Goal: Information Seeking & Learning: Learn about a topic

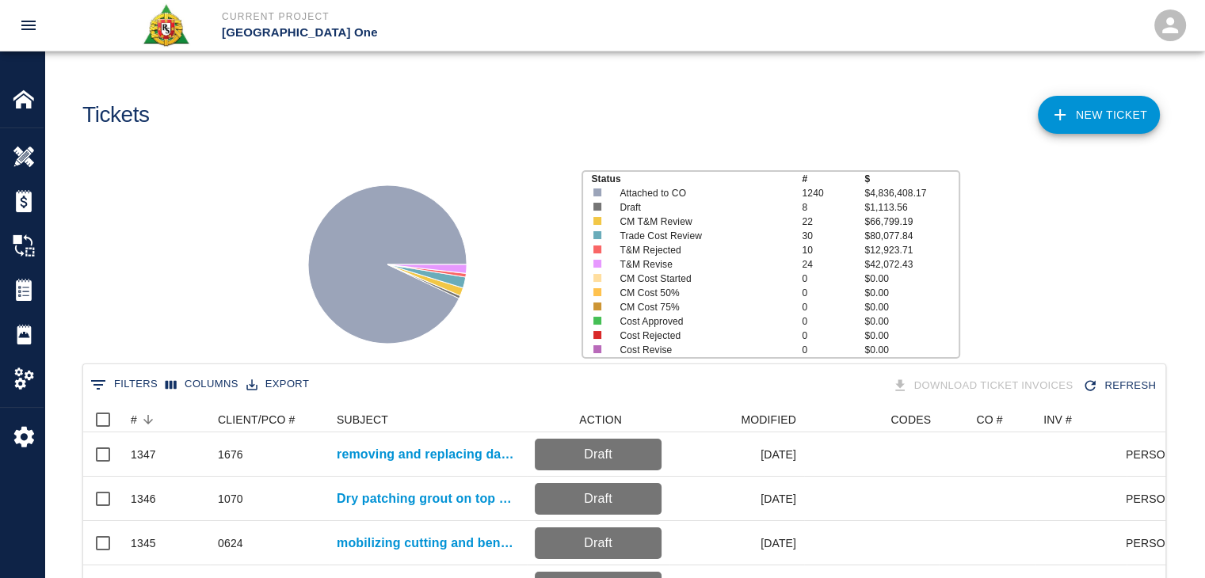
click at [127, 383] on button "0 Filters" at bounding box center [123, 384] width 75 height 25
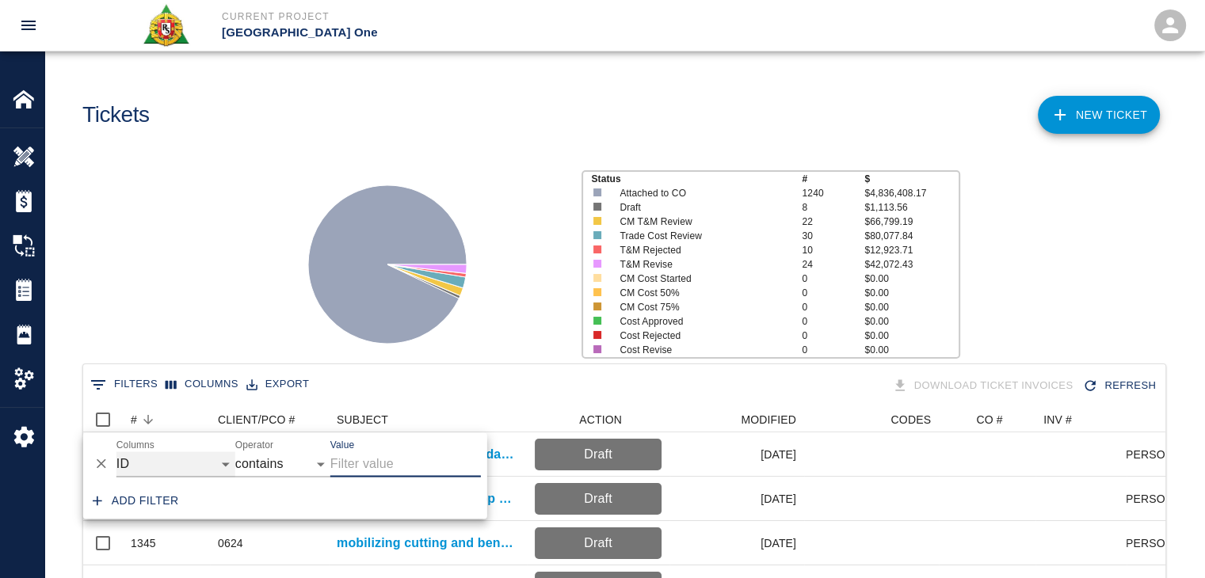
click at [212, 460] on select "ID # CLIENT/PCO # SUBJECT DESCRIPTION ACTION WORK MODIFIED CREATED CODES CO # I…" at bounding box center [175, 463] width 119 height 25
click at [116, 451] on select "ID # CLIENT/PCO # SUBJECT DESCRIPTION ACTION WORK MODIFIED CREATED CODES CO # I…" at bounding box center [175, 463] width 119 height 25
select select "description"
click at [402, 469] on input "Value" at bounding box center [405, 463] width 150 height 25
type input "OT"
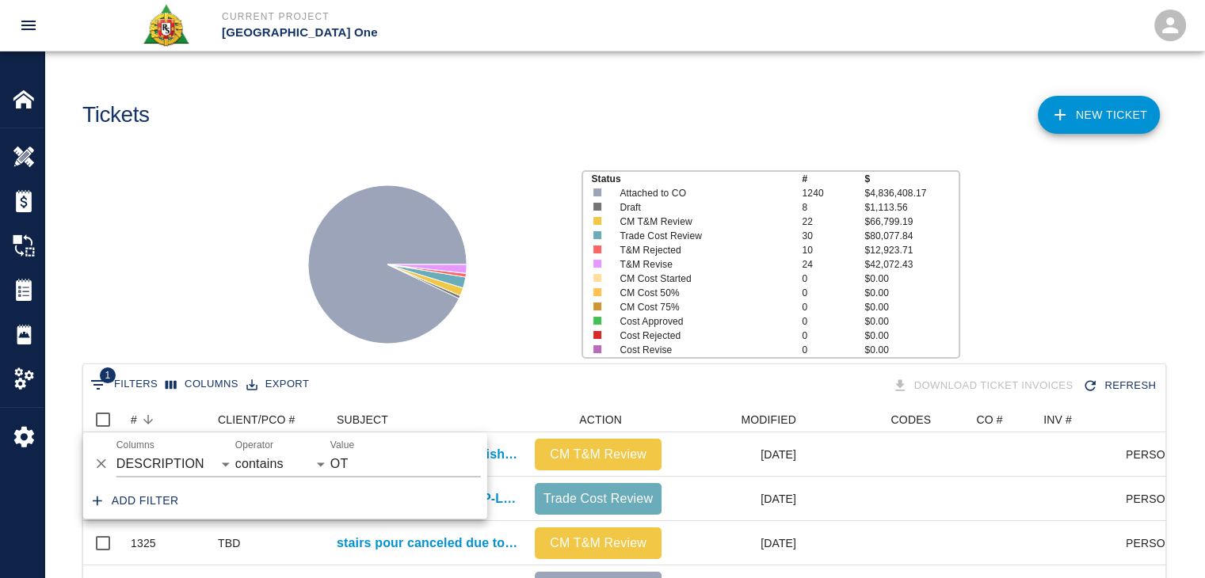
click at [242, 270] on div "Status # $ Attached to CO 1240 $4,836,408.17 Draft 8 $1,113.56 CM T&M Review 22…" at bounding box center [618, 258] width 1172 height 211
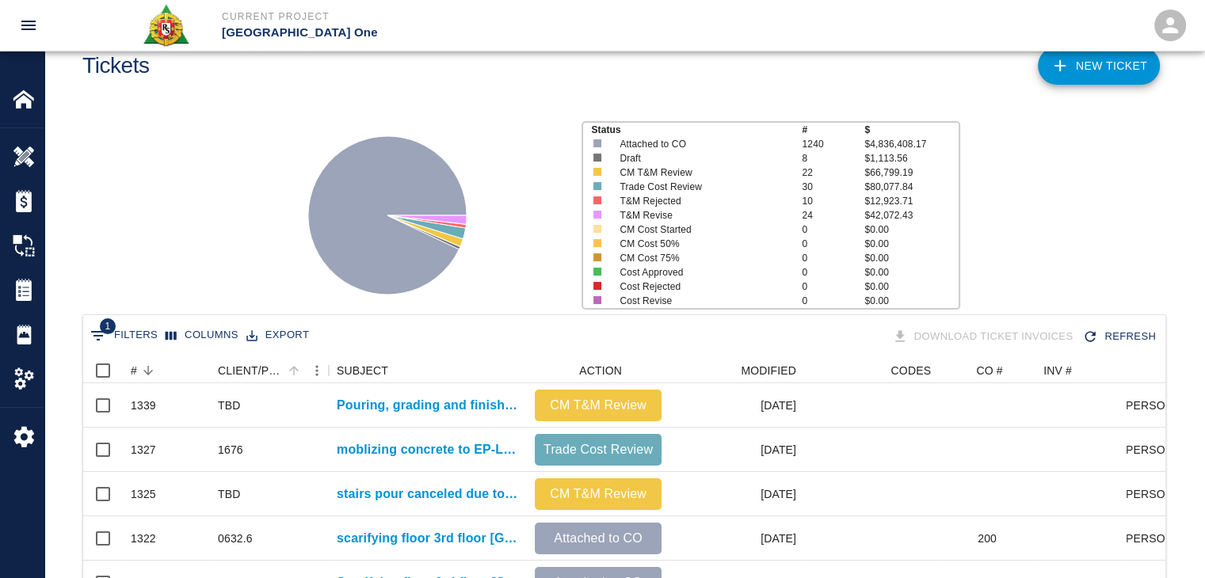
scroll to position [50, 0]
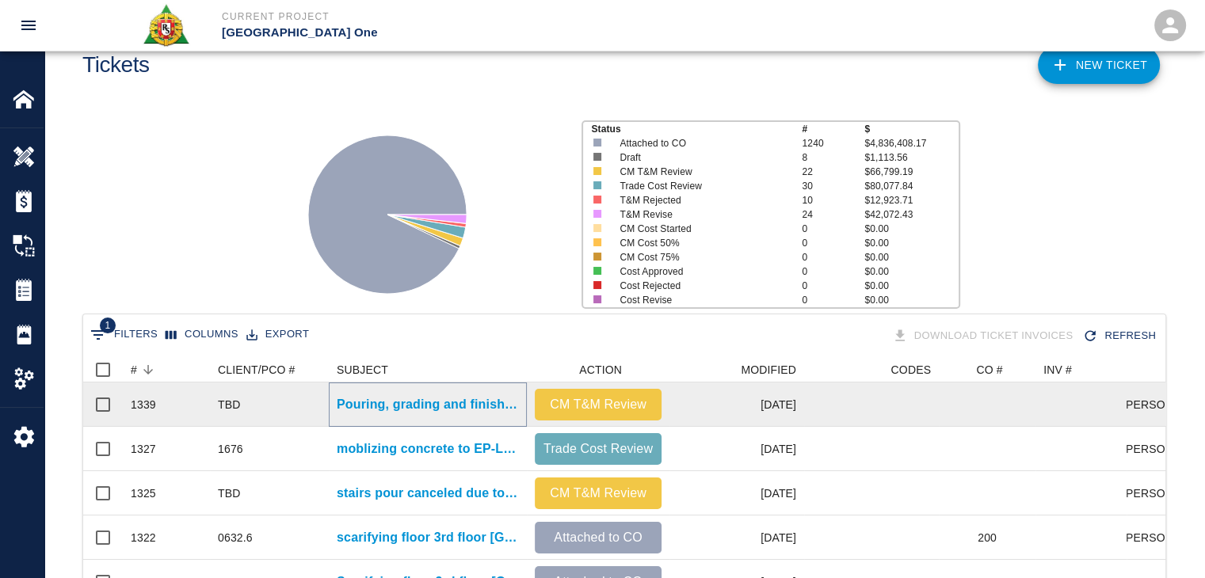
click at [384, 404] on p "Pouring, grading and finishing concrete for EP L2&3 topping slab glass infills-…" at bounding box center [428, 404] width 182 height 19
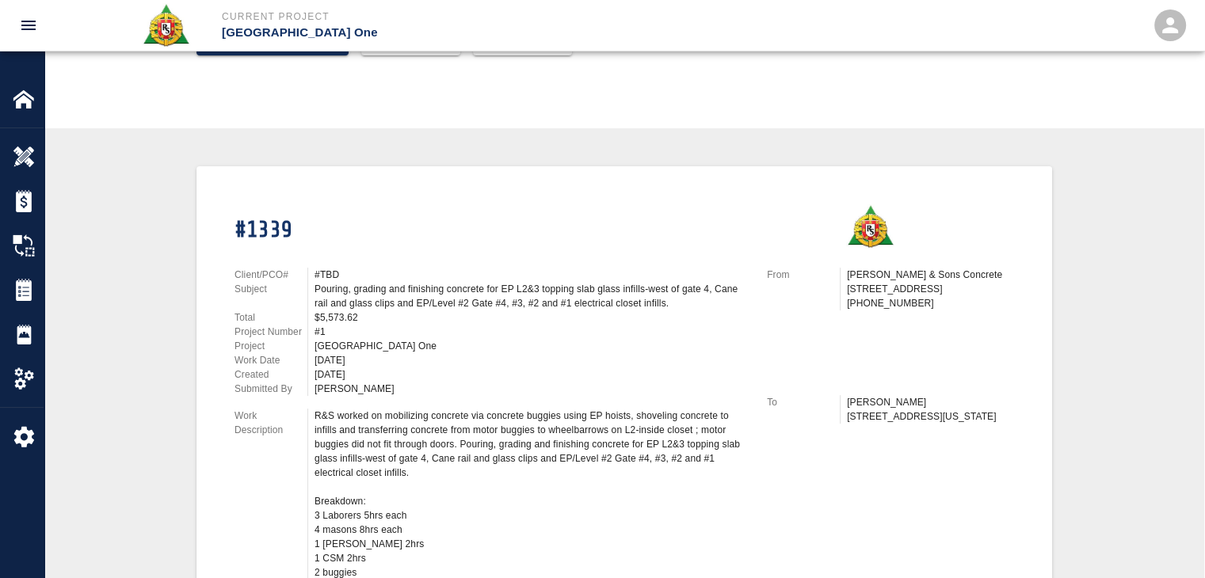
scroll to position [211, 0]
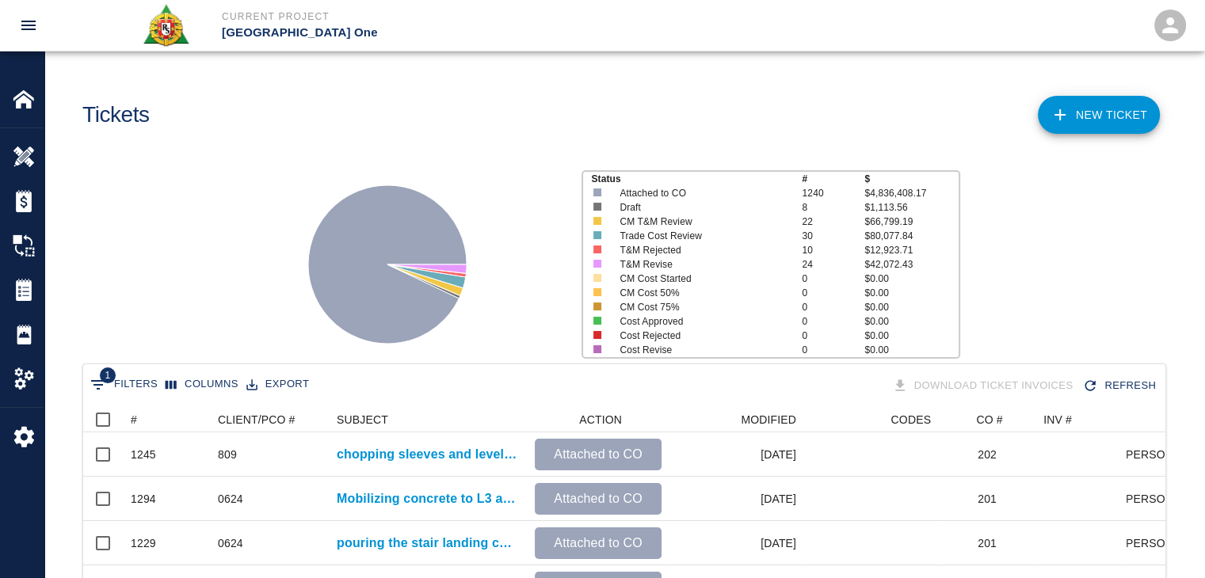
scroll to position [82, 0]
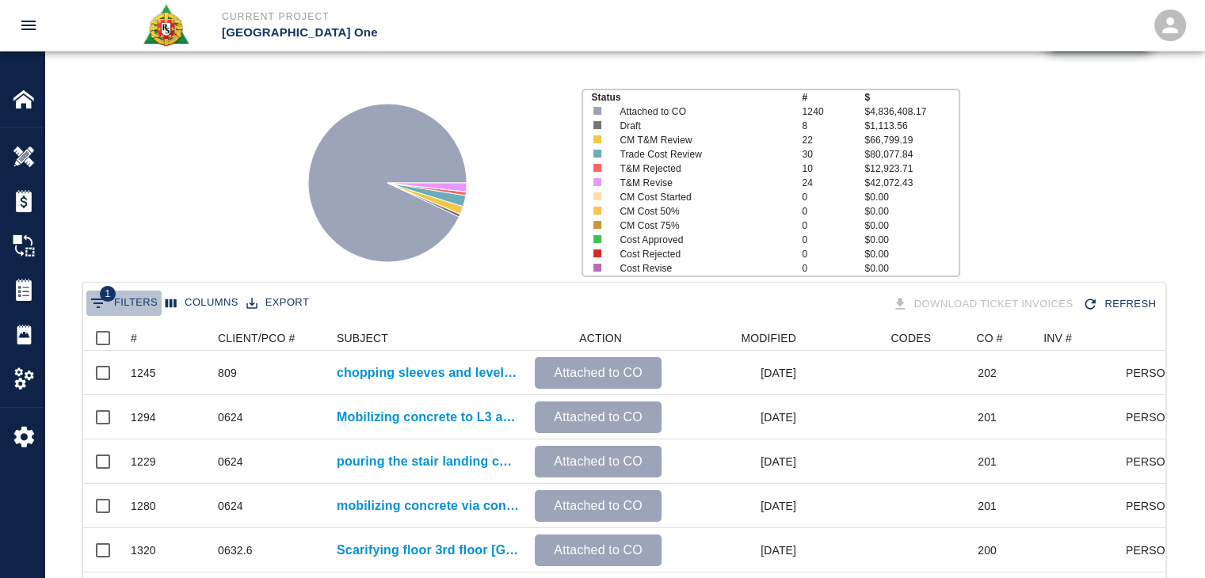
click at [130, 301] on button "1 Filters" at bounding box center [123, 303] width 75 height 25
select select "description"
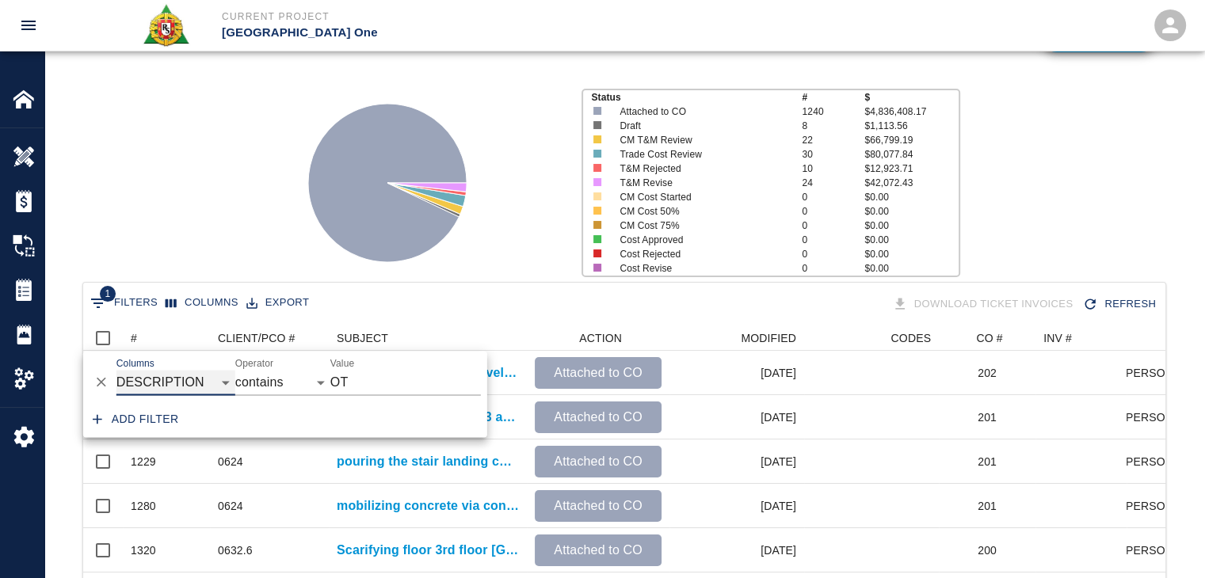
click at [182, 381] on select "ID # CLIENT/PCO # SUBJECT DESCRIPTION ACTION WORK MODIFIED CREATED CODES CO # I…" at bounding box center [175, 382] width 119 height 25
click at [379, 375] on input "OT" at bounding box center [405, 382] width 150 height 25
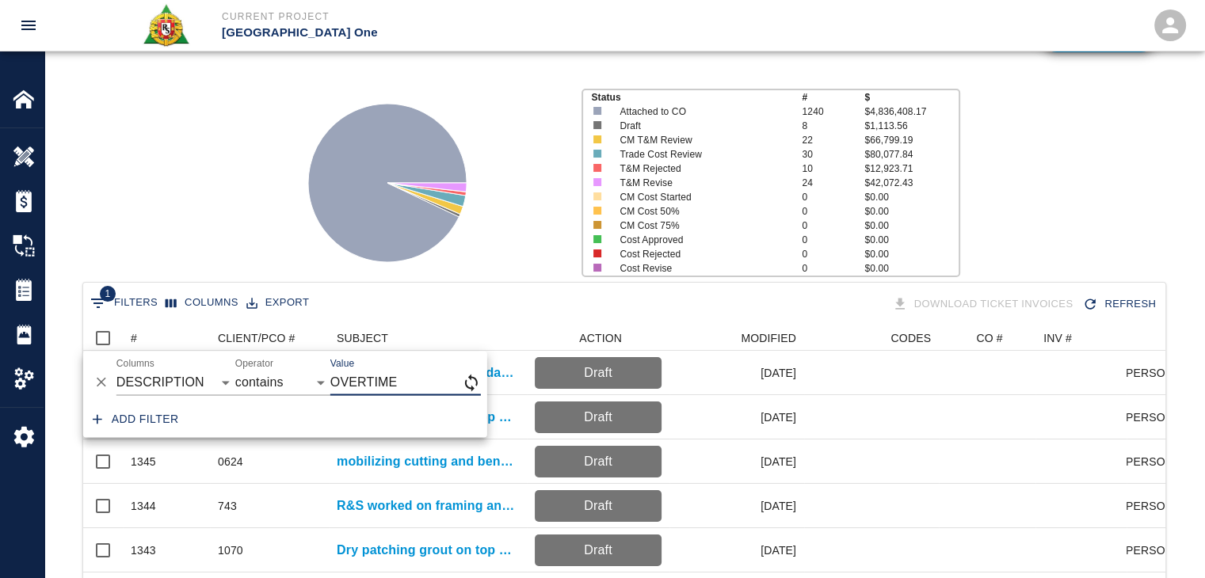
type input "OVERTIME"
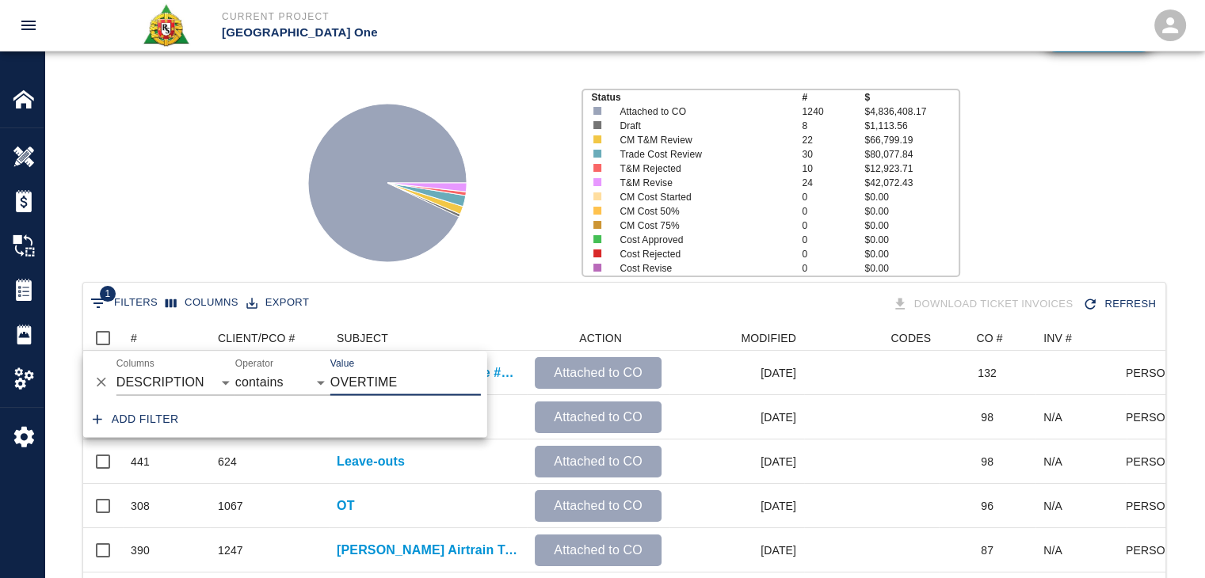
scroll to position [291, 1070]
click at [214, 226] on div "Status # $ Attached to CO 1240 $4,836,408.17 Draft 8 $1,113.56 CM T&M Review 22…" at bounding box center [618, 176] width 1172 height 211
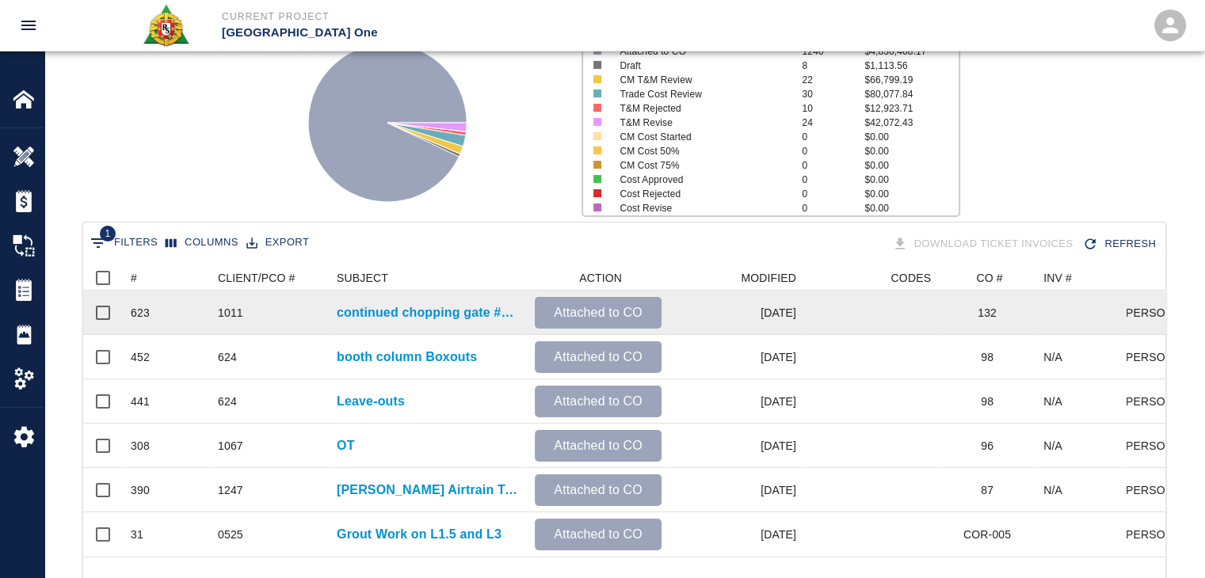
scroll to position [193, 0]
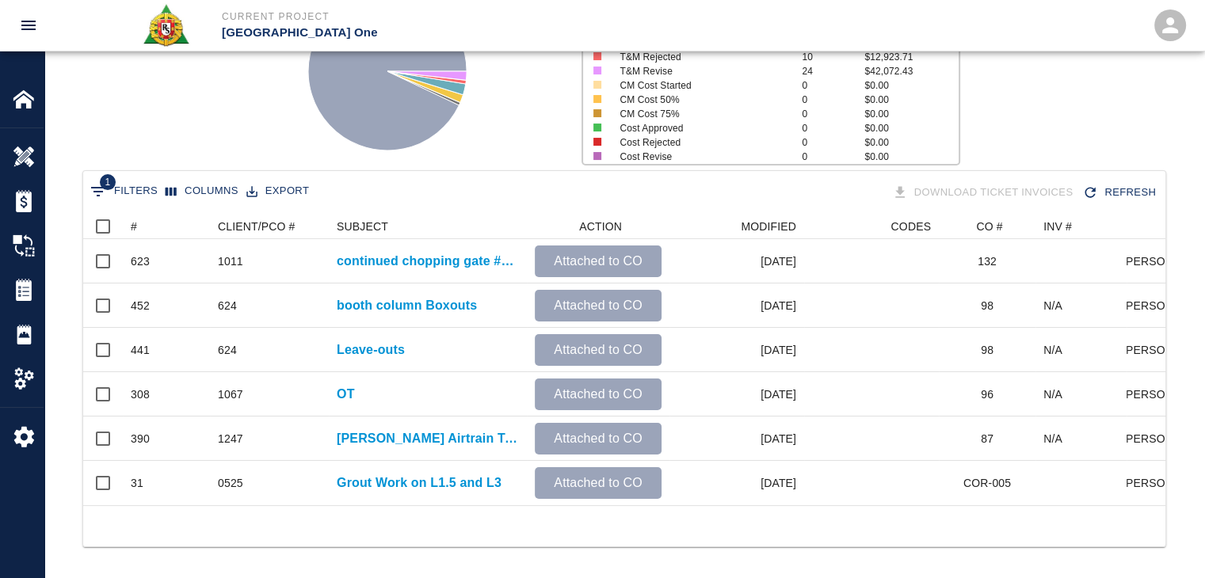
click at [131, 186] on button "1 Filters" at bounding box center [123, 191] width 75 height 25
select select "description"
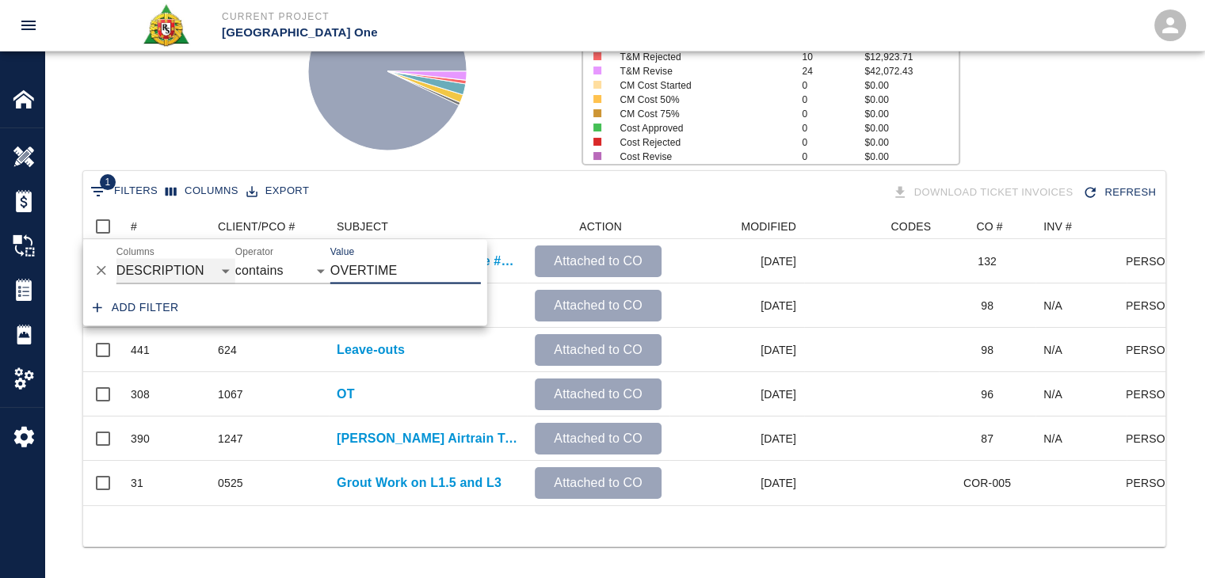
click at [222, 266] on select "ID # CLIENT/PCO # SUBJECT DESCRIPTION ACTION WORK MODIFIED CREATED CODES CO # I…" at bounding box center [175, 270] width 119 height 25
click at [116, 258] on select "ID # CLIENT/PCO # SUBJECT DESCRIPTION ACTION WORK MODIFIED CREATED CODES CO # I…" at bounding box center [175, 270] width 119 height 25
drag, startPoint x: 405, startPoint y: 277, endPoint x: 287, endPoint y: 261, distance: 119.1
click at [287, 261] on div "And Or Columns ID # CLIENT/PCO # SUBJECT DESCRIPTION ACTION WORK MODIFIED CREAT…" at bounding box center [285, 264] width 404 height 51
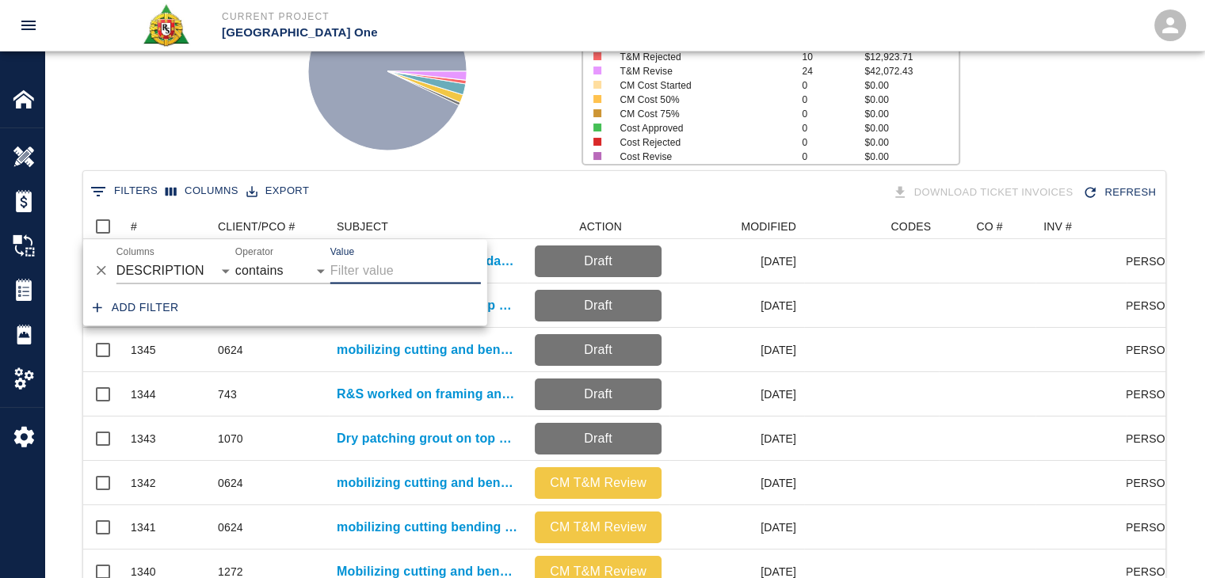
scroll to position [912, 1070]
paste input "Tishman wanted to pour 2 different spots so there picking up the last 3 hours o…"
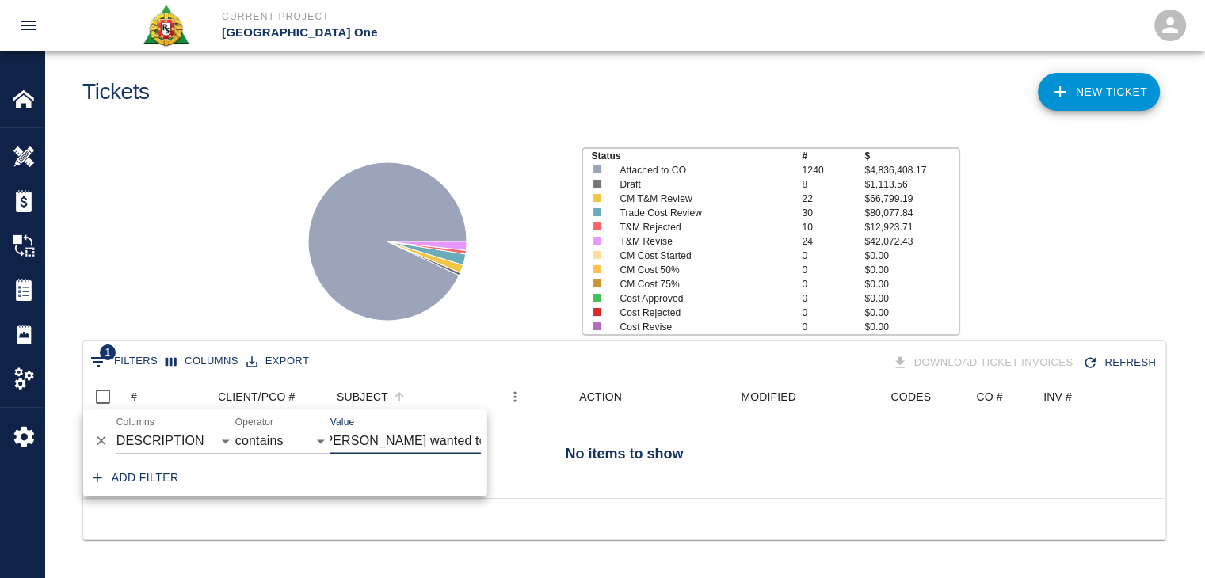
scroll to position [0, 0]
drag, startPoint x: 445, startPoint y: 434, endPoint x: 419, endPoint y: 425, distance: 27.5
click at [419, 428] on input "Tishman wanted to pour" at bounding box center [405, 440] width 150 height 25
click at [453, 432] on input "Tishman wanted to pour" at bounding box center [405, 440] width 150 height 25
drag, startPoint x: 468, startPoint y: 432, endPoint x: 416, endPoint y: 424, distance: 52.9
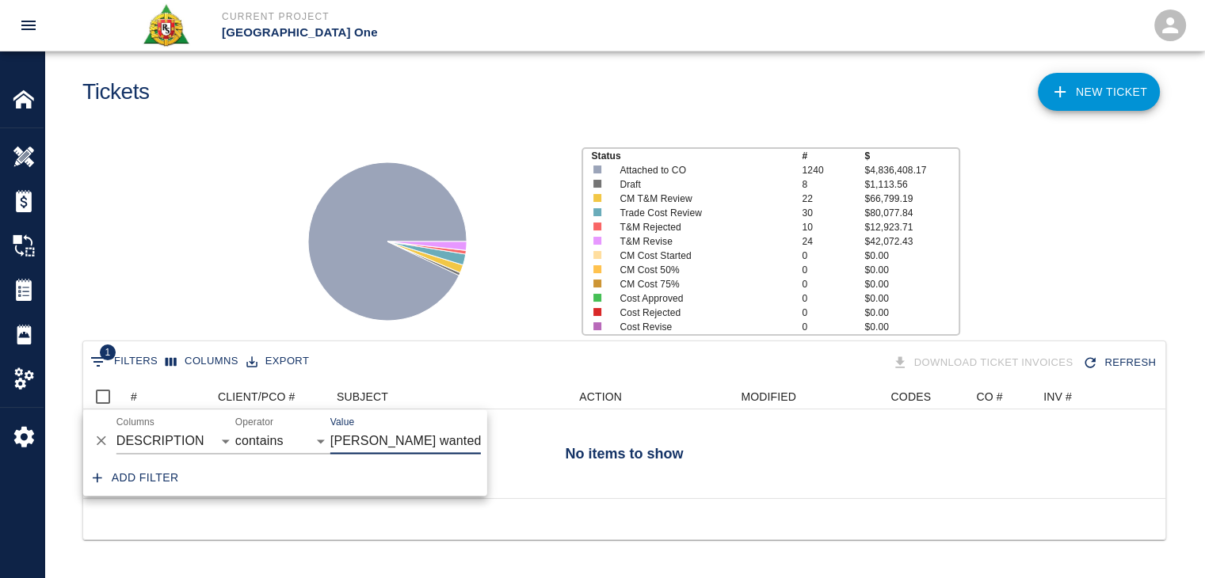
click at [416, 428] on input "Tishman wanted to pour" at bounding box center [405, 440] width 150 height 25
type input "Tishman"
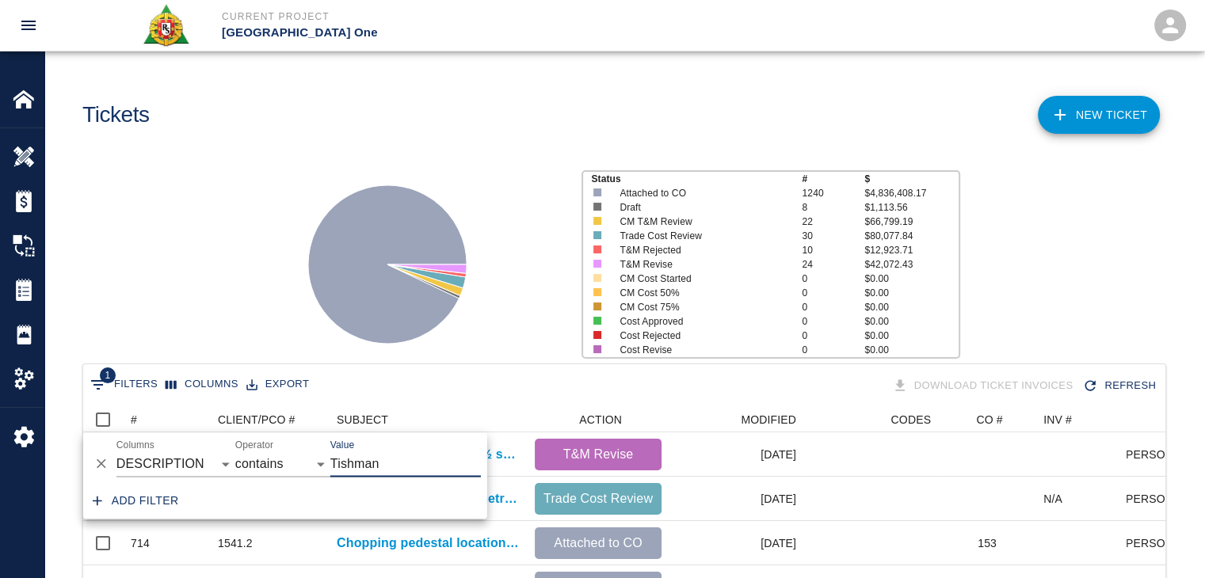
scroll to position [13, 13]
click at [251, 333] on div "Status # $ Attached to CO 1240 $4,836,408.17 Draft 8 $1,113.56 CM T&M Review 22…" at bounding box center [618, 258] width 1172 height 211
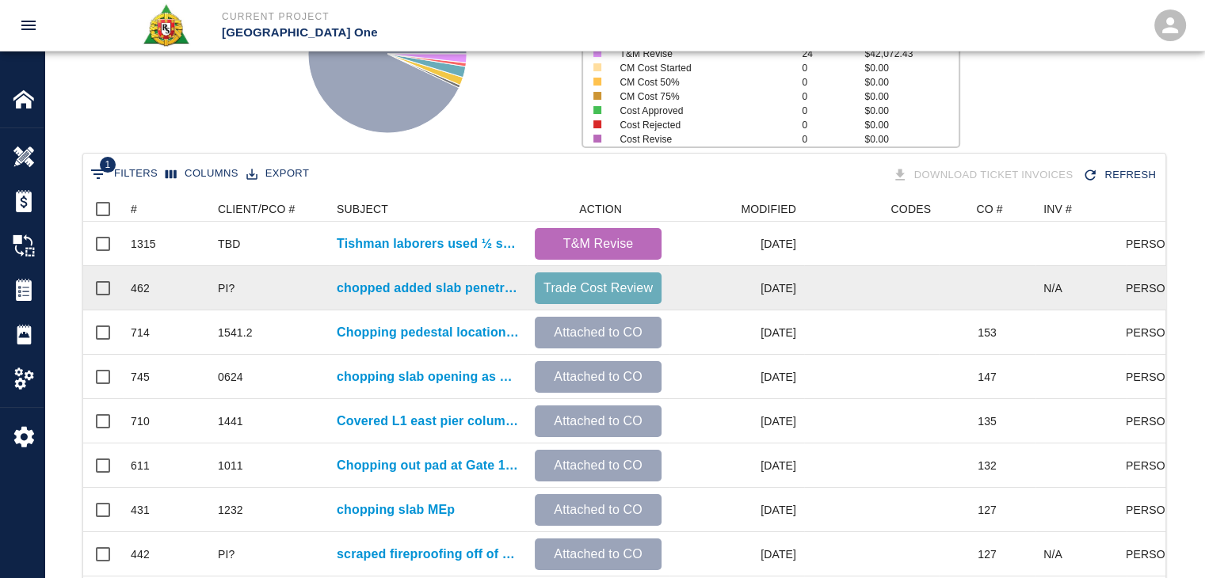
scroll to position [268, 0]
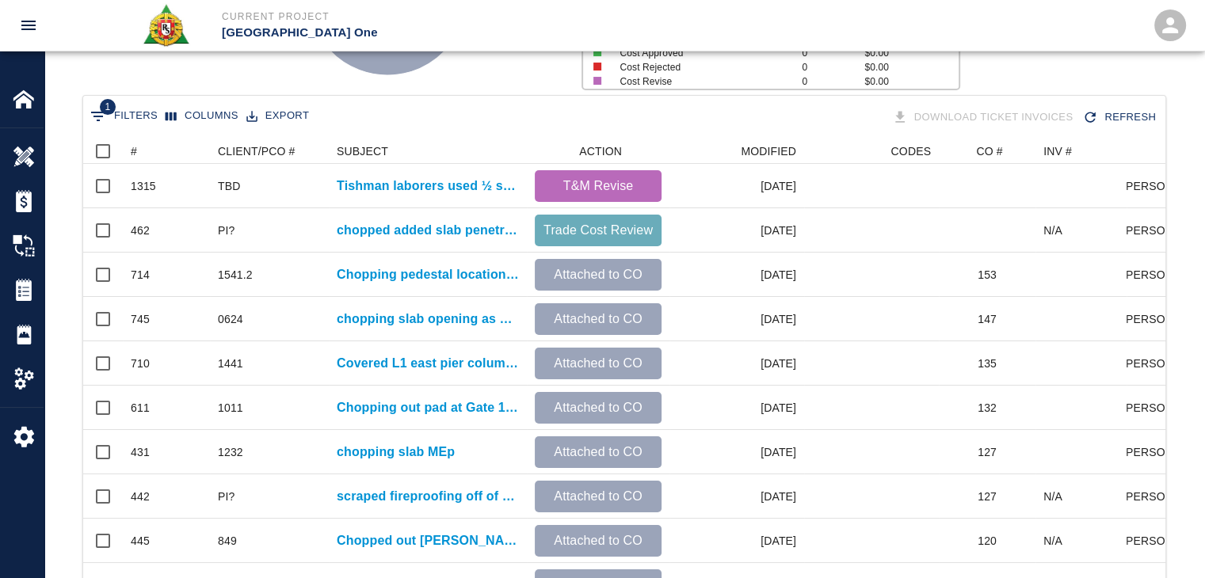
click at [103, 111] on span "1" at bounding box center [108, 107] width 16 height 16
select select "description"
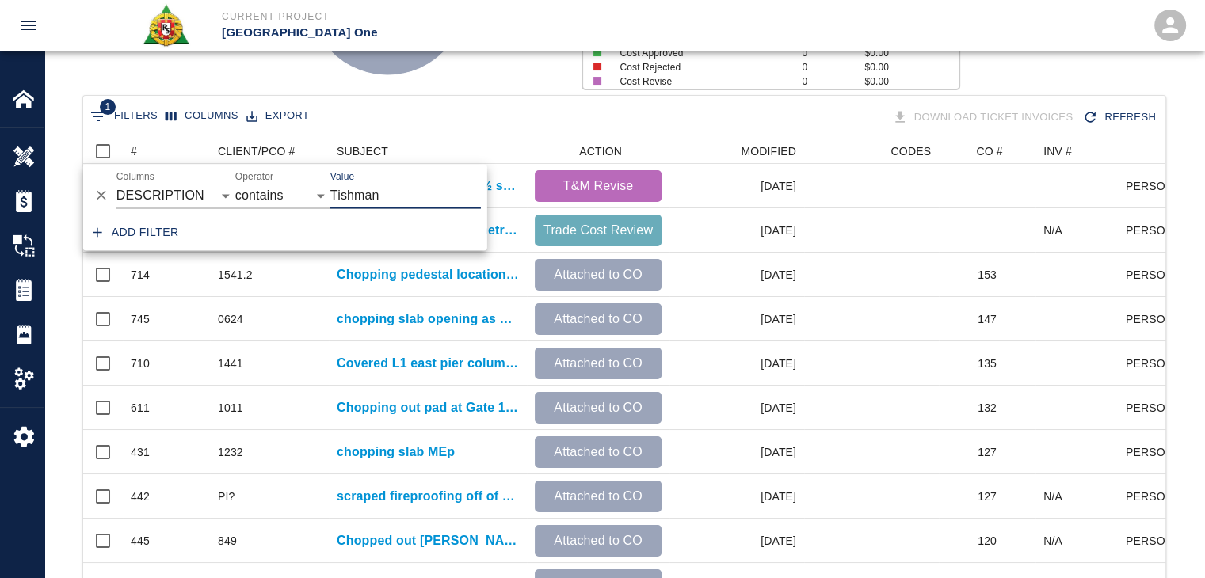
click at [101, 192] on icon "Delete" at bounding box center [101, 196] width 16 height 16
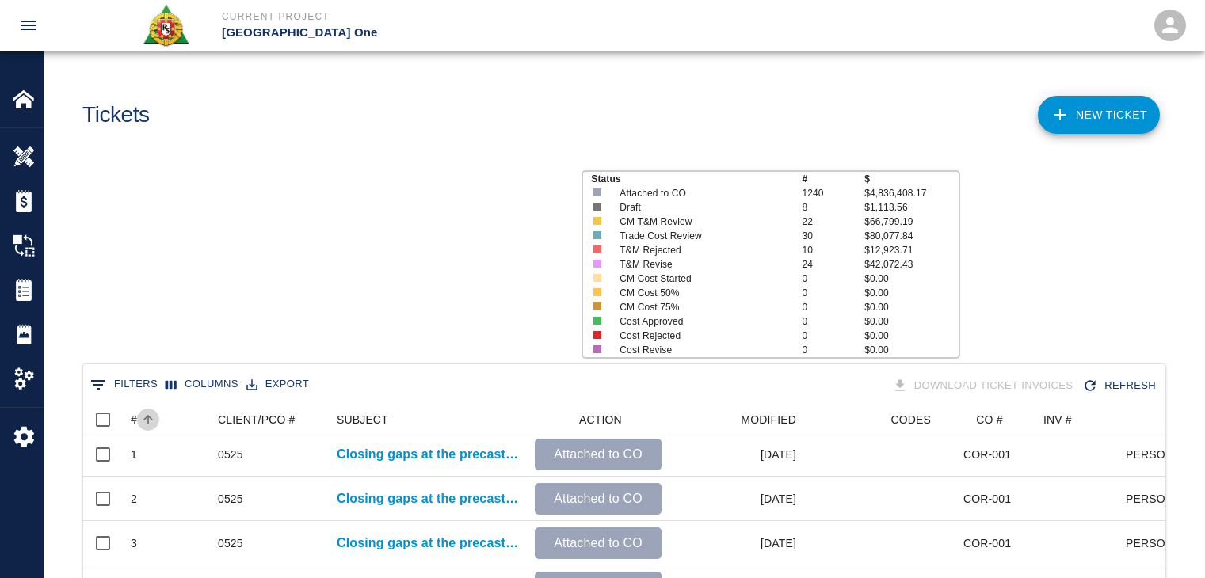
click at [152, 413] on icon "Sort" at bounding box center [148, 420] width 14 height 14
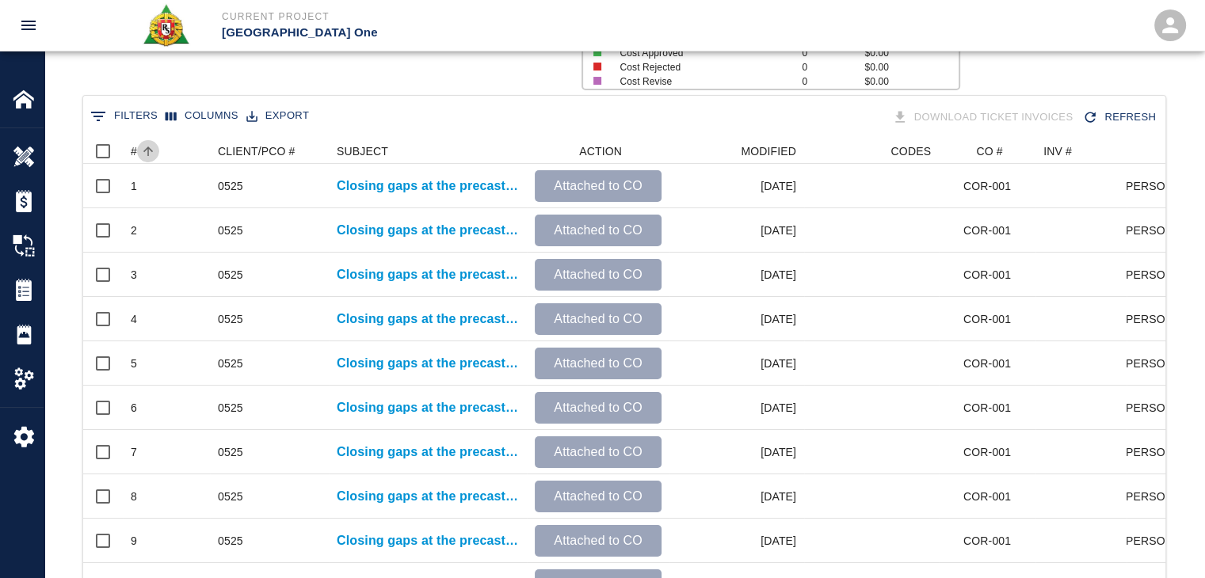
scroll to position [912, 1070]
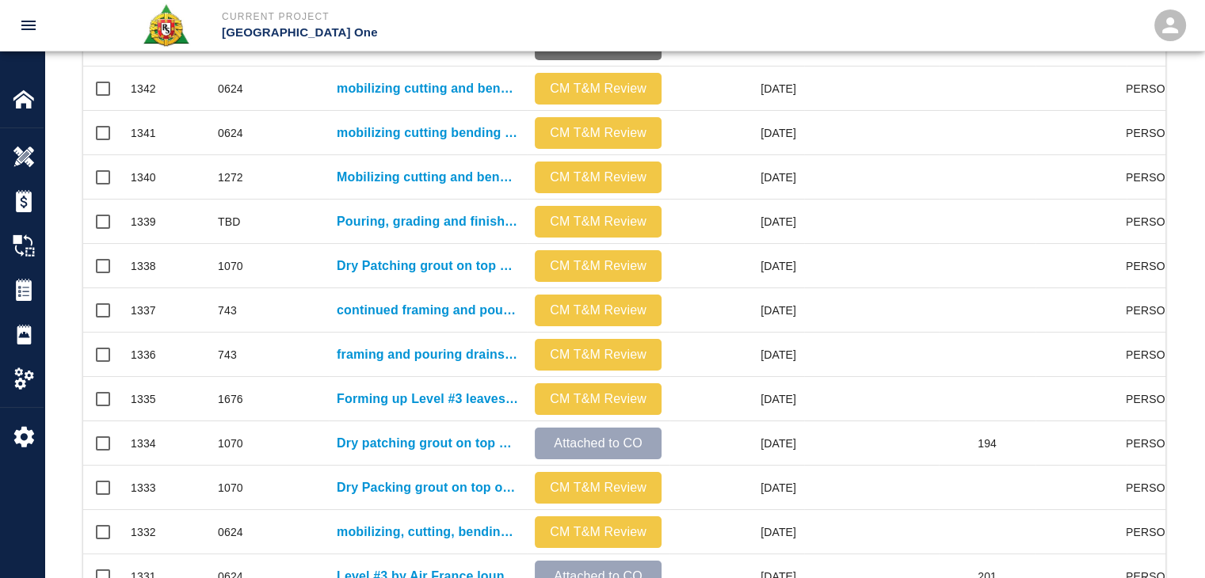
scroll to position [833, 0]
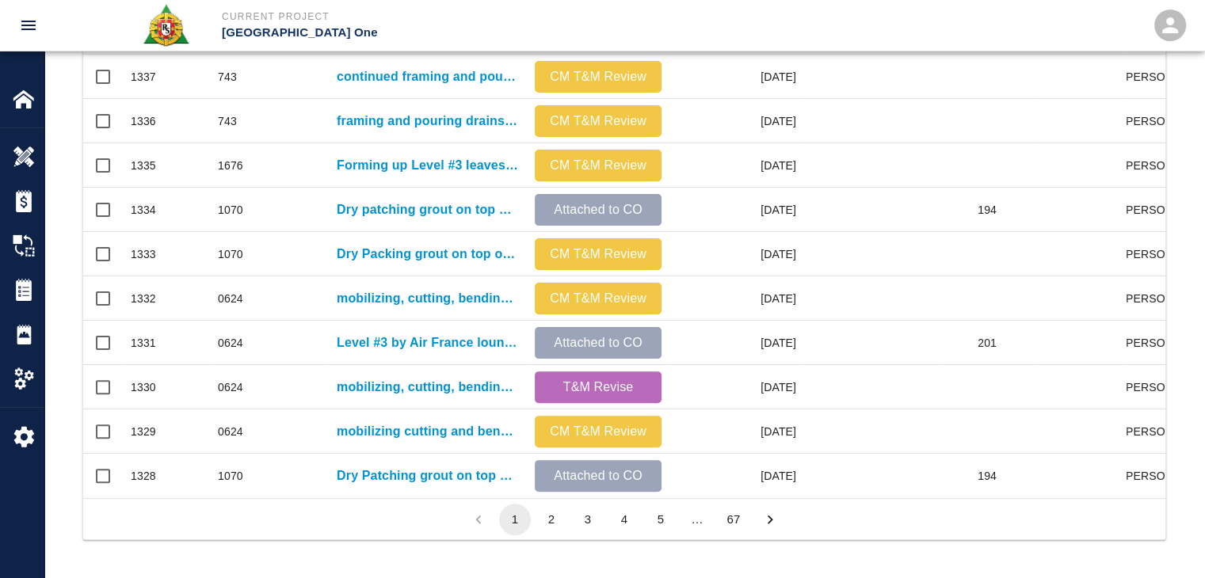
drag, startPoint x: 552, startPoint y: 527, endPoint x: 573, endPoint y: 526, distance: 20.6
click at [552, 527] on button "2" at bounding box center [551, 520] width 32 height 32
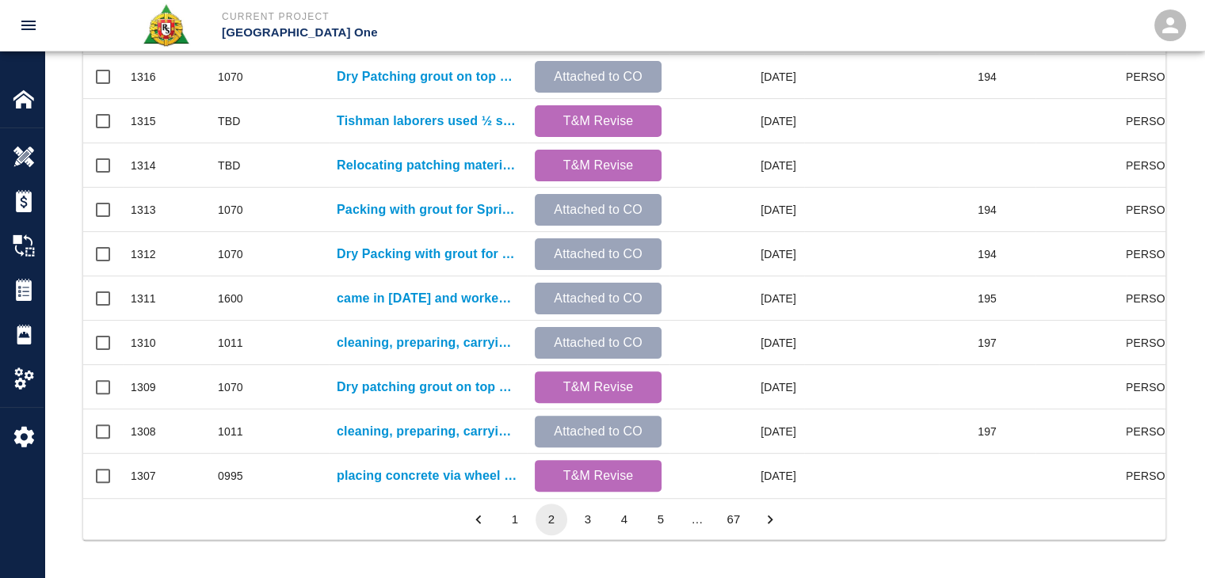
click at [590, 526] on button "3" at bounding box center [588, 520] width 32 height 32
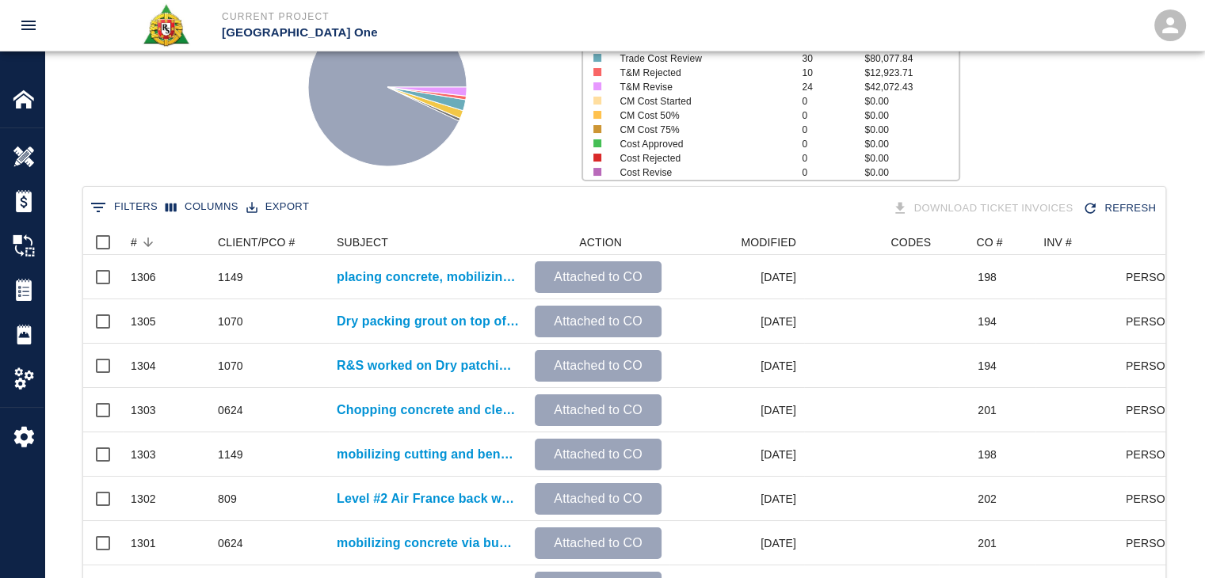
scroll to position [111, 0]
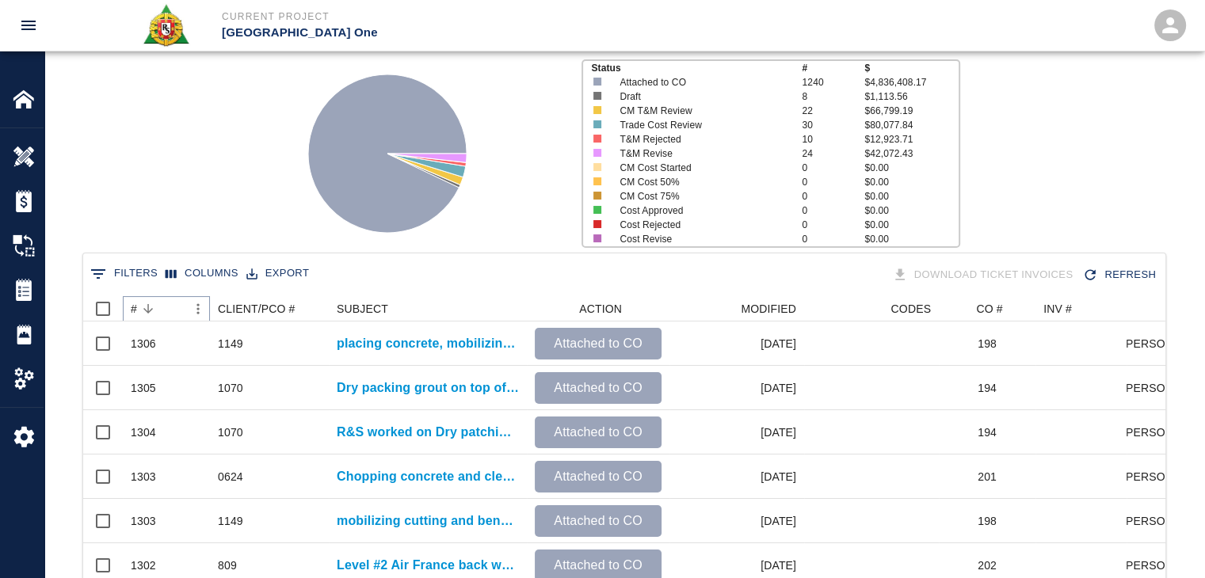
click at [152, 299] on button "Sort" at bounding box center [148, 309] width 22 height 22
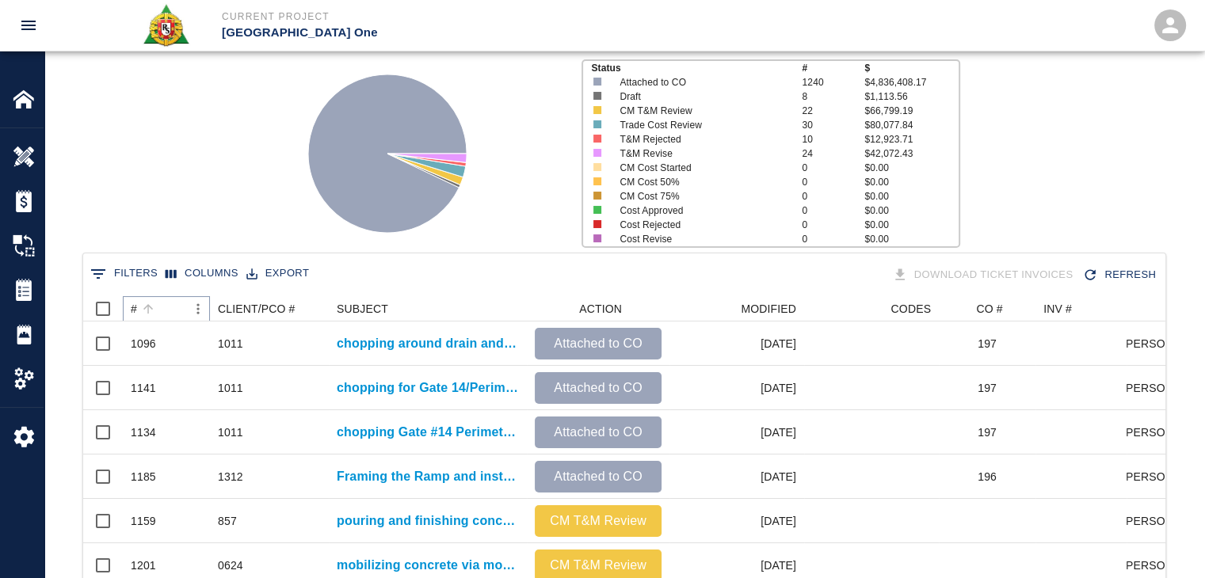
click at [152, 299] on button "Sort" at bounding box center [148, 309] width 22 height 22
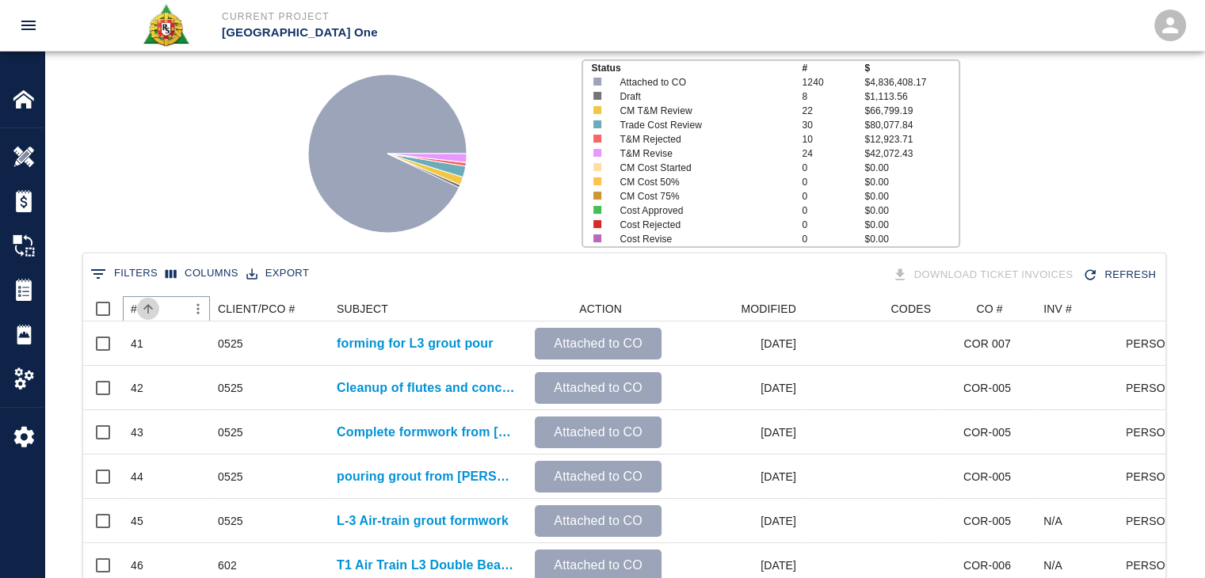
click at [152, 299] on button "Sort" at bounding box center [148, 309] width 22 height 22
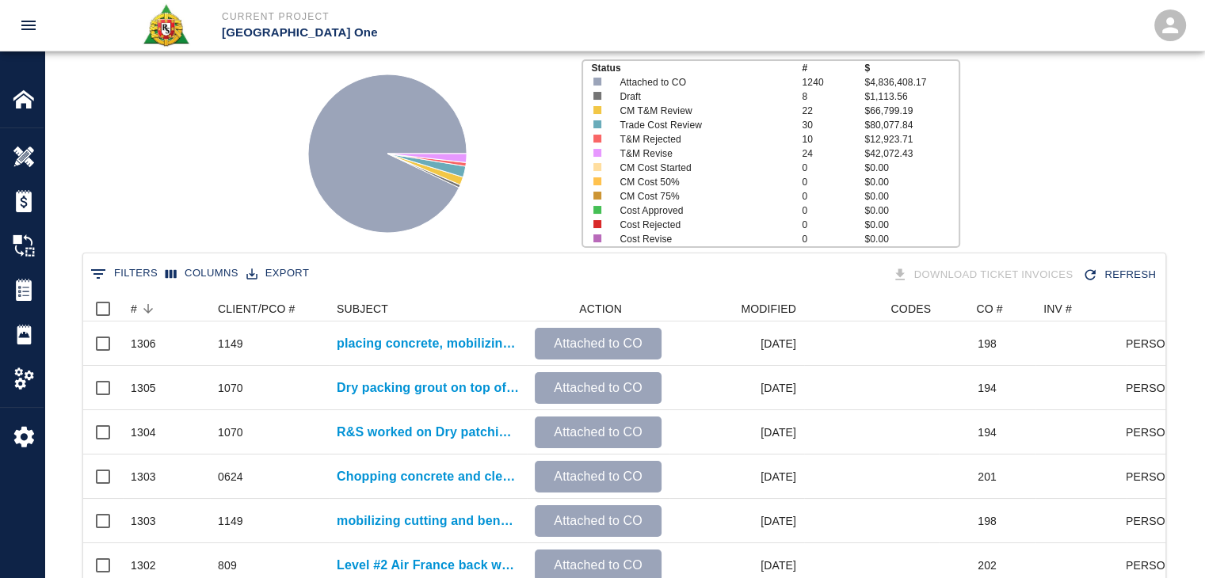
click at [184, 217] on div "Status # $ Attached to CO 1240 $4,836,408.17 Draft 8 $1,113.56 CM T&M Review 22…" at bounding box center [618, 147] width 1172 height 211
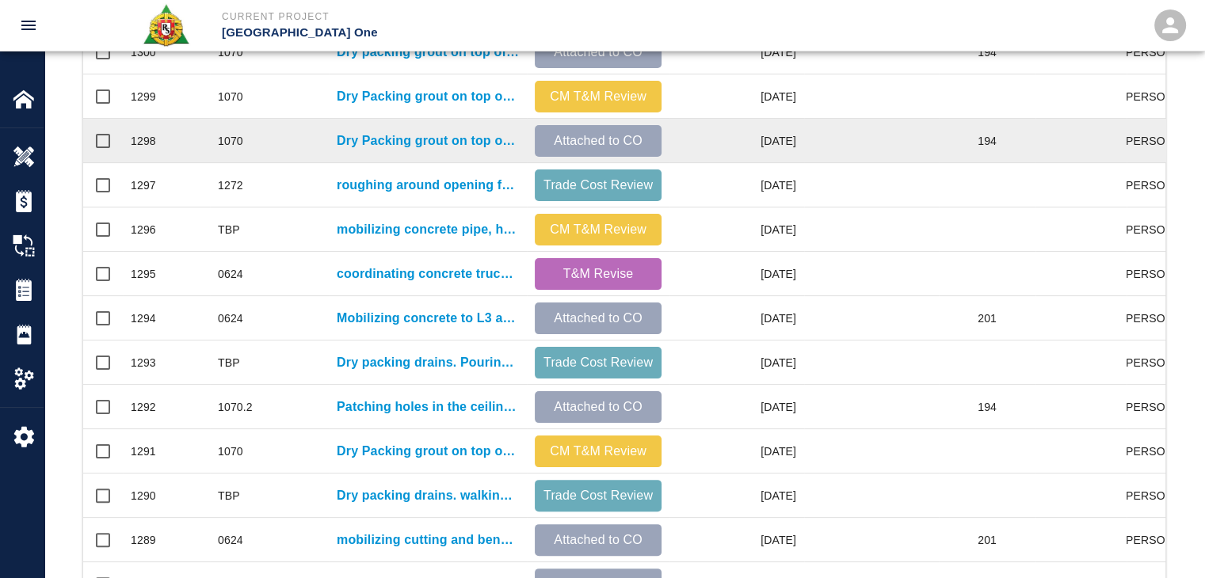
scroll to position [713, 0]
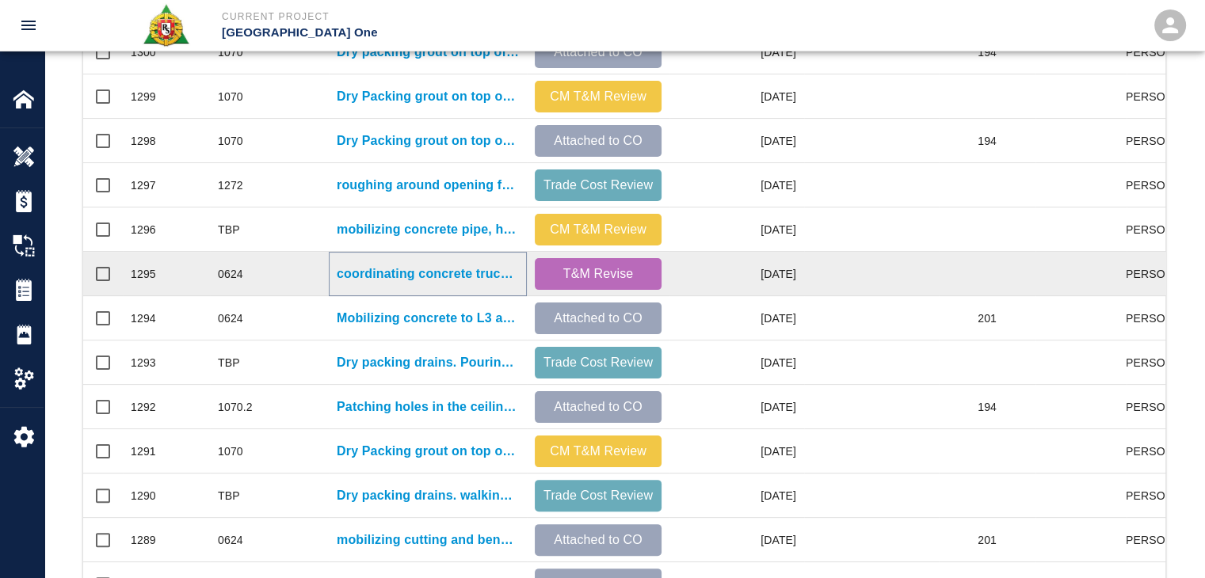
click at [427, 276] on p "coordinating concrete truck logistics from Vestibule#1 ramp to EP-Gate 2 and mo…" at bounding box center [428, 274] width 182 height 19
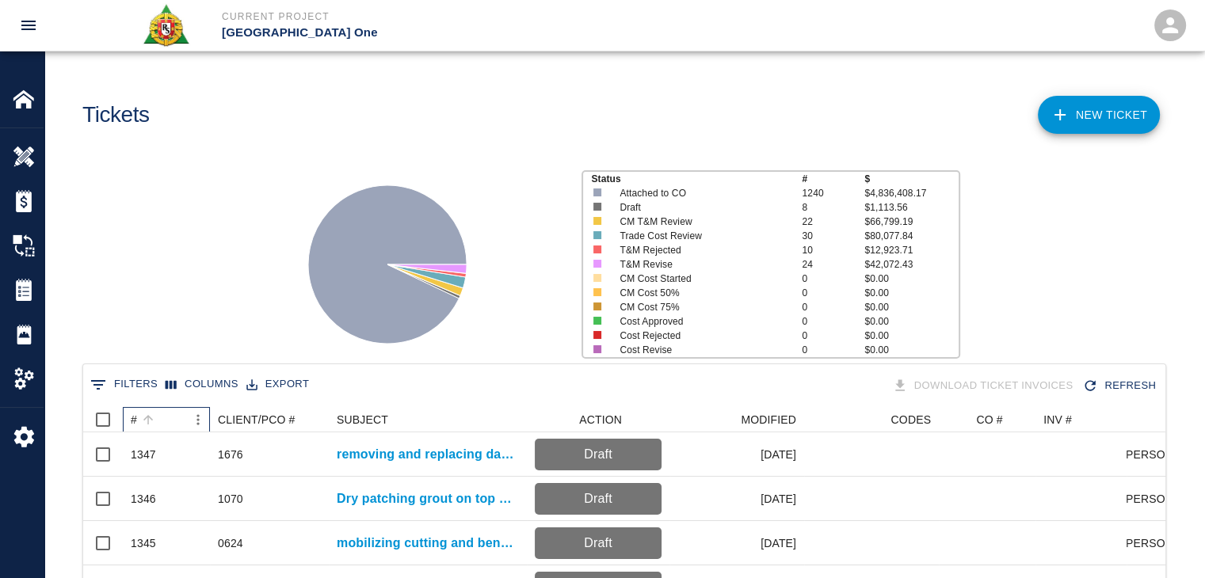
click at [158, 413] on div "#" at bounding box center [148, 420] width 22 height 22
click at [189, 283] on div "Status # $ Attached to CO 1240 $4,836,408.17 Draft 8 $1,113.56 CM T&M Review 22…" at bounding box center [618, 258] width 1172 height 211
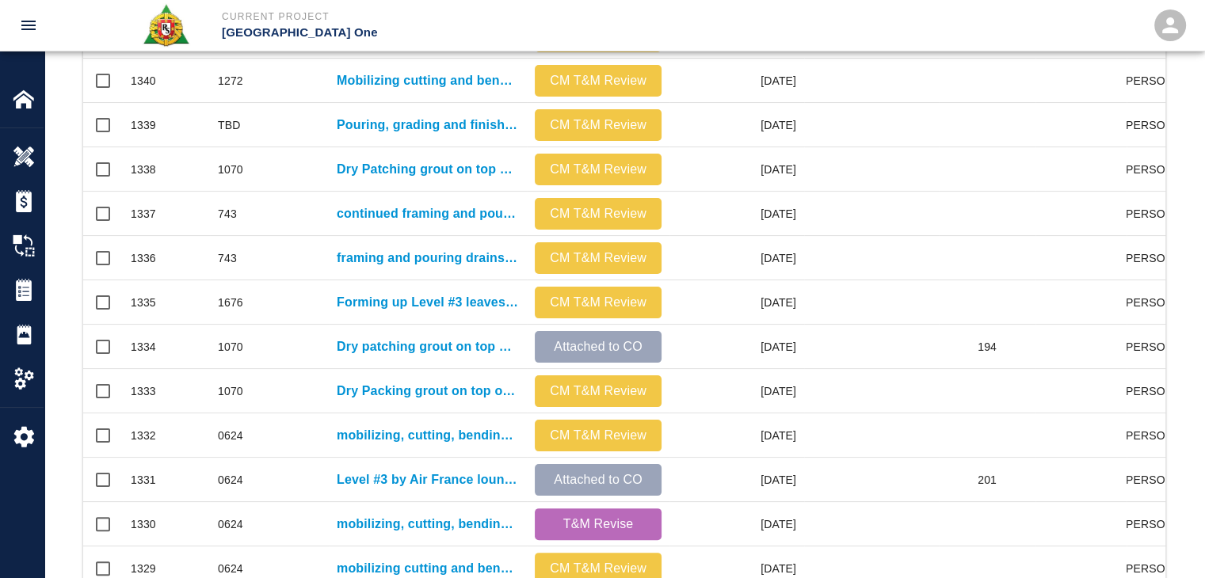
scroll to position [833, 0]
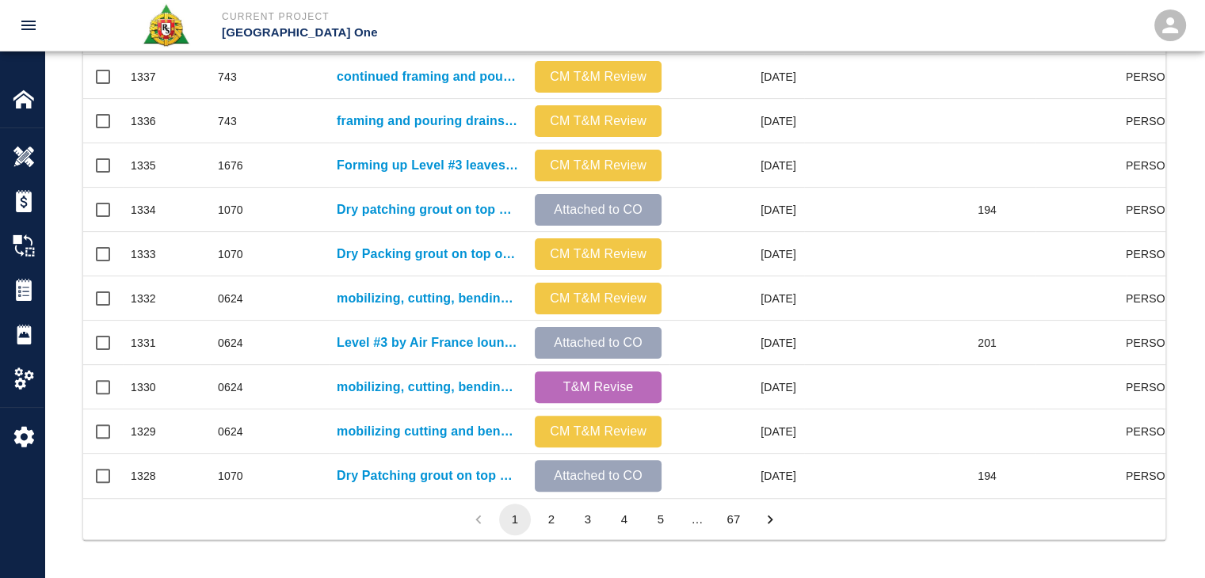
click at [545, 521] on button "2" at bounding box center [551, 520] width 32 height 32
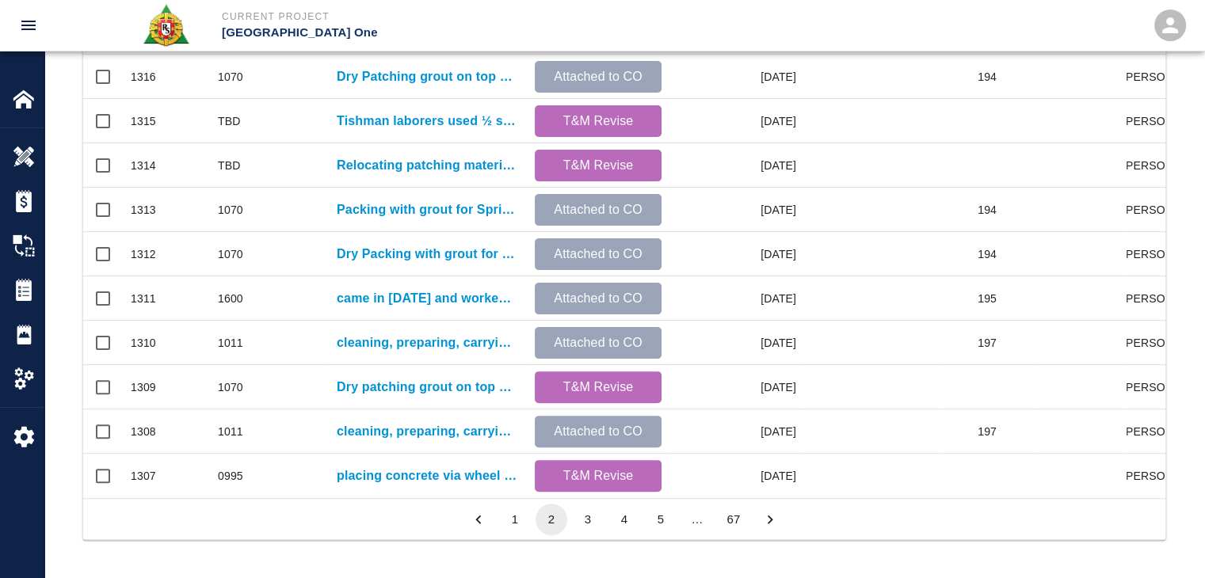
click at [583, 514] on button "3" at bounding box center [588, 520] width 32 height 32
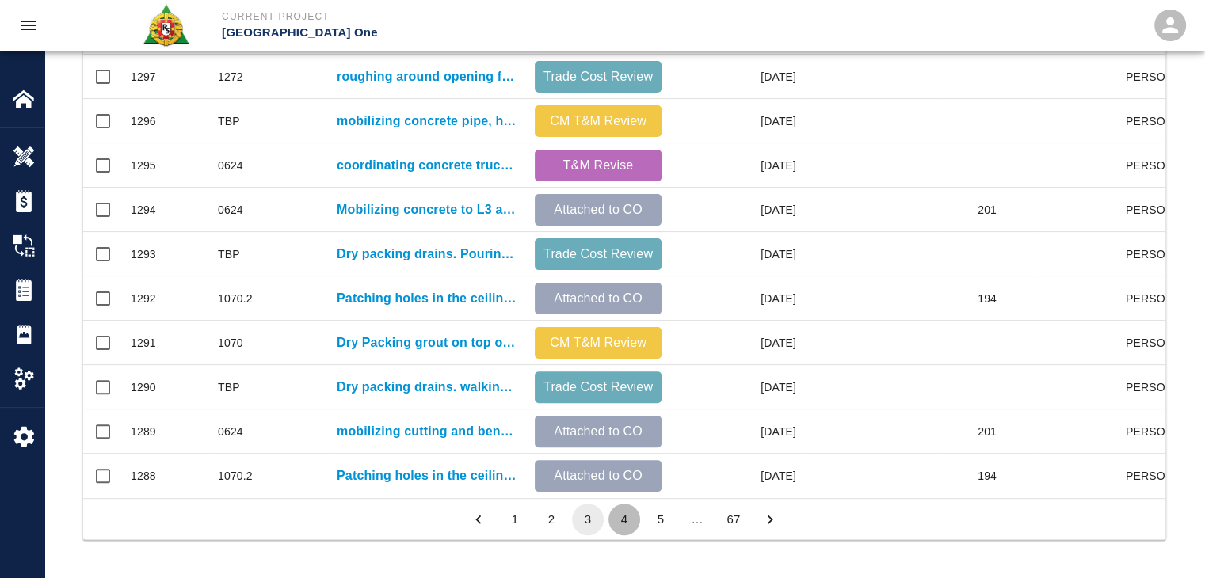
click at [630, 508] on button "4" at bounding box center [624, 520] width 32 height 32
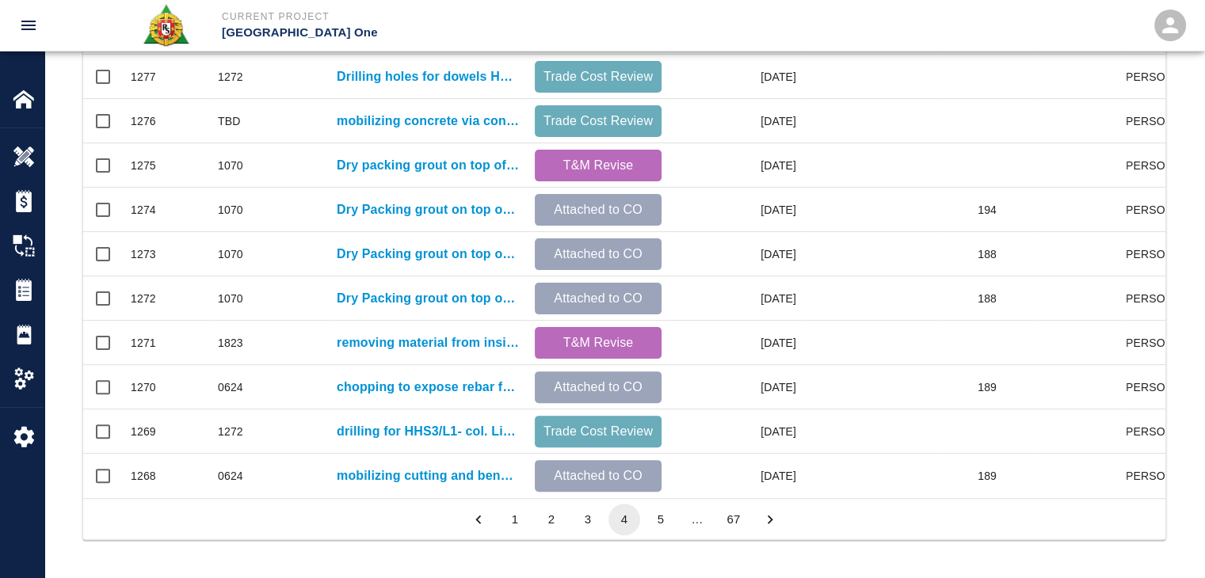
click at [652, 508] on button "5" at bounding box center [661, 520] width 32 height 32
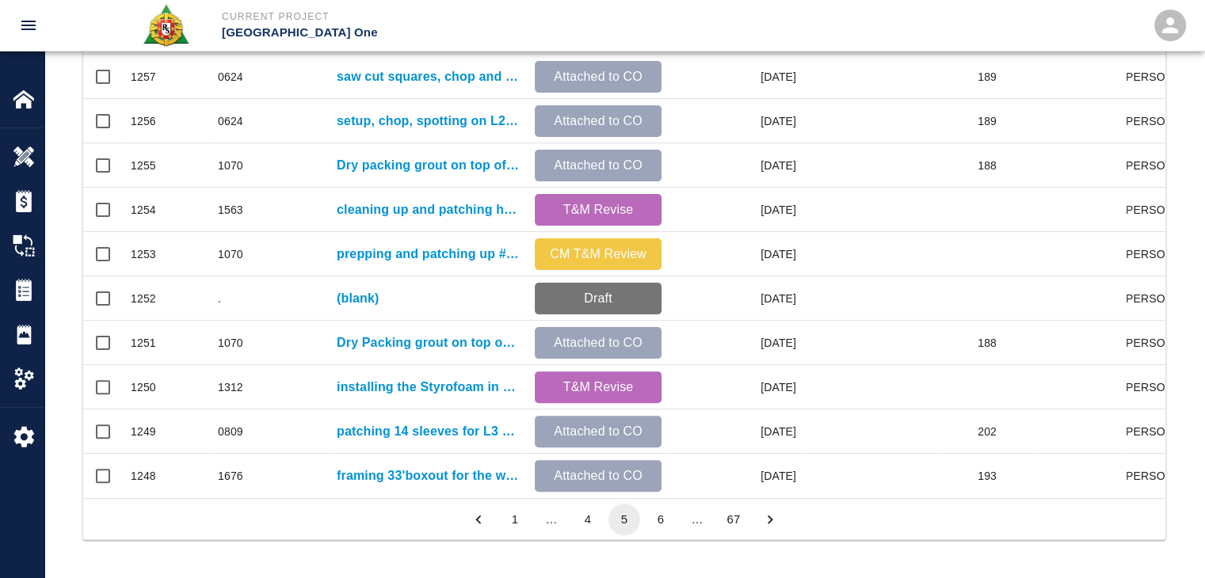
click at [661, 530] on button "6" at bounding box center [661, 520] width 32 height 32
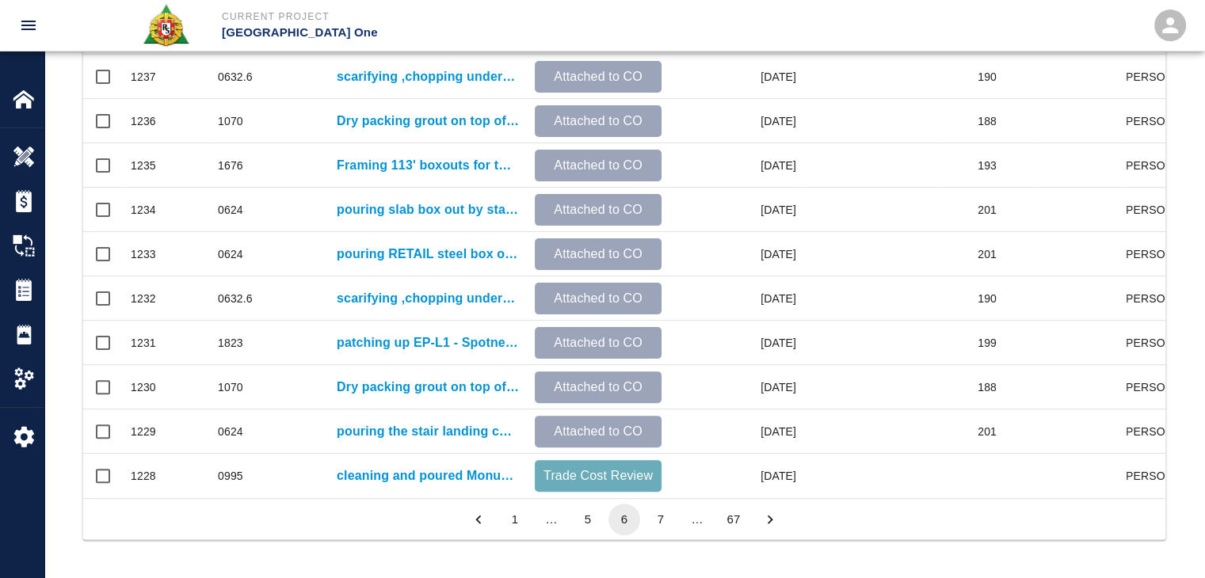
click at [593, 516] on button "5" at bounding box center [588, 520] width 32 height 32
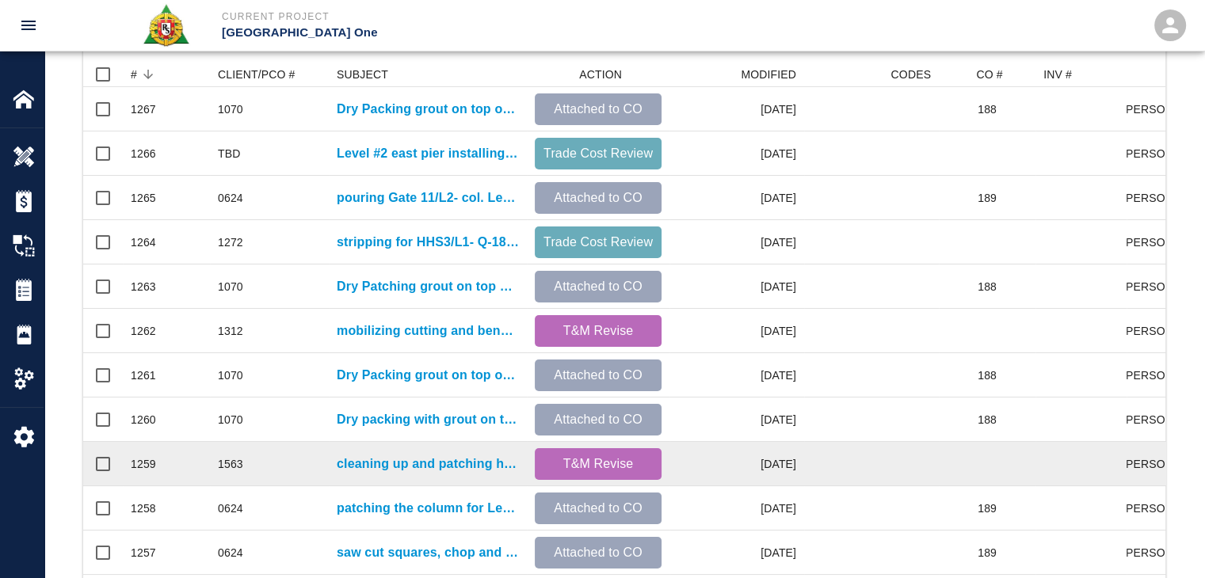
scroll to position [303, 0]
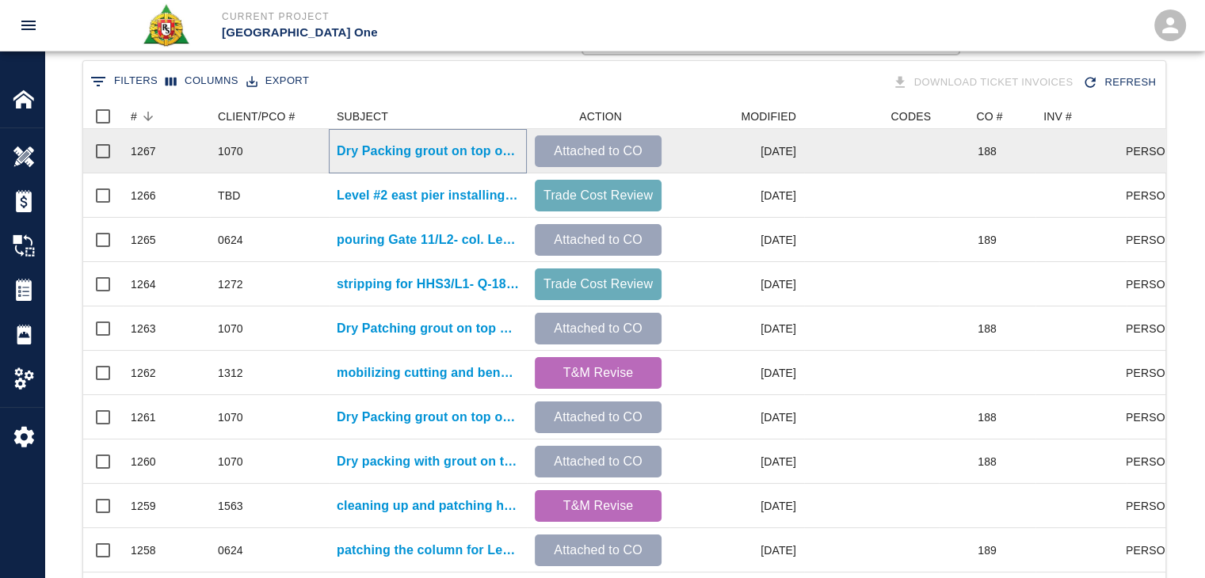
click at [385, 149] on p "Dry Packing grout on top of beams for Column line E2/EB, E10/EB Gates 1 and 2" at bounding box center [428, 151] width 182 height 19
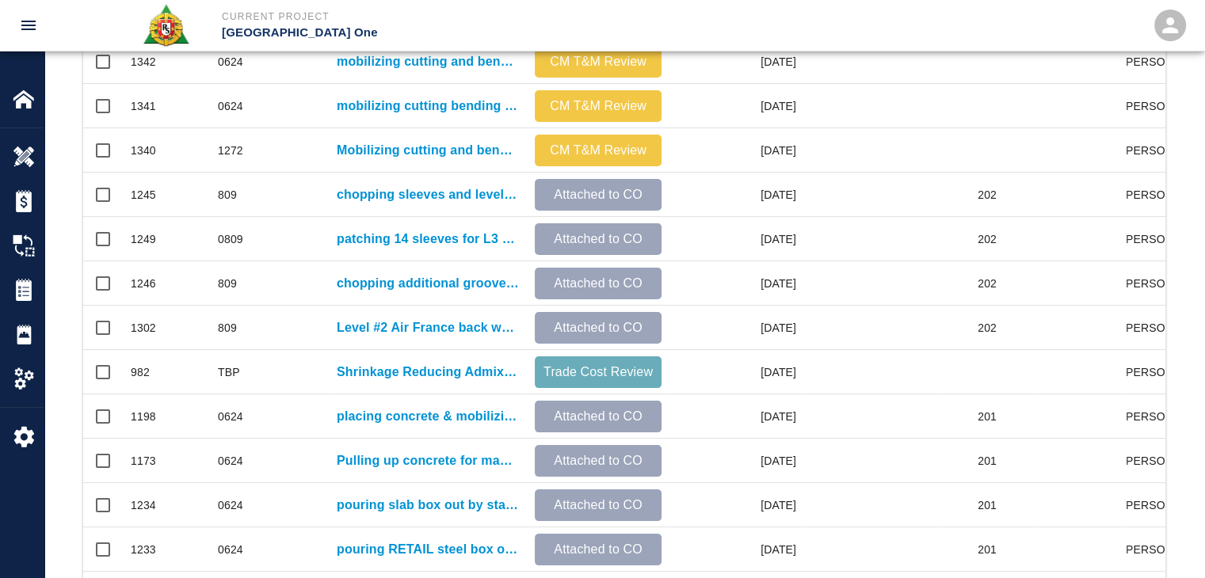
scroll to position [833, 0]
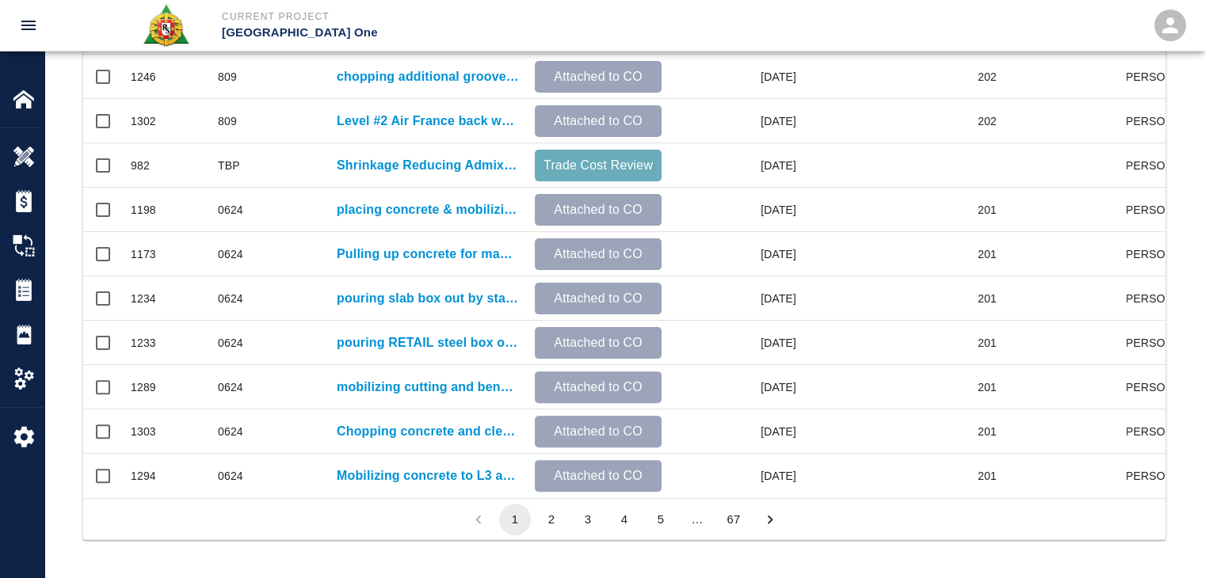
click at [595, 512] on button "3" at bounding box center [588, 520] width 32 height 32
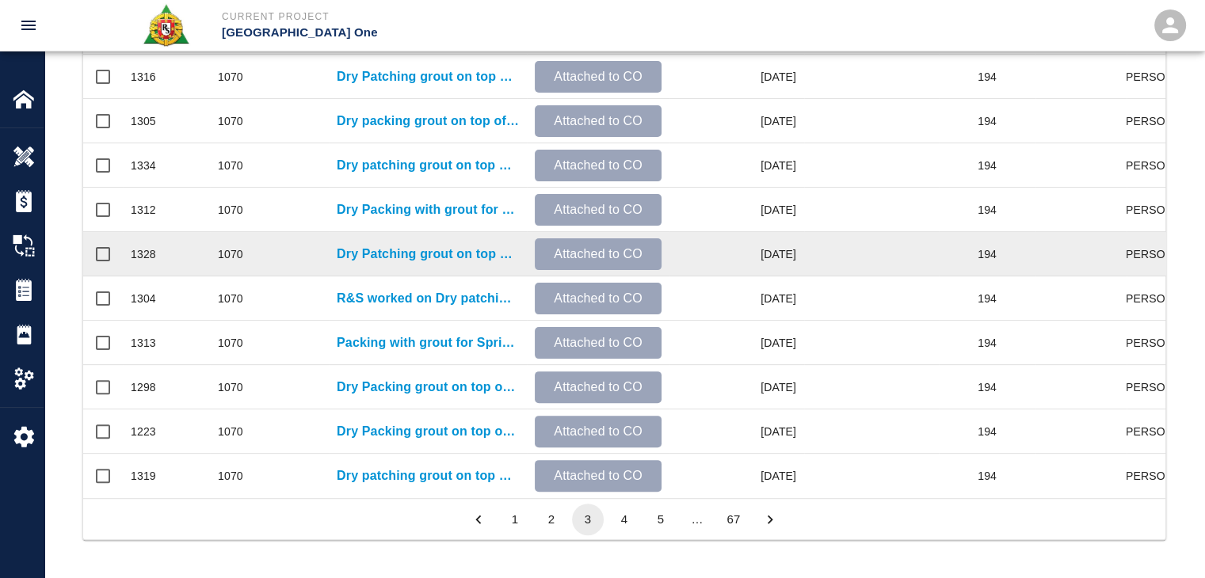
scroll to position [0, 0]
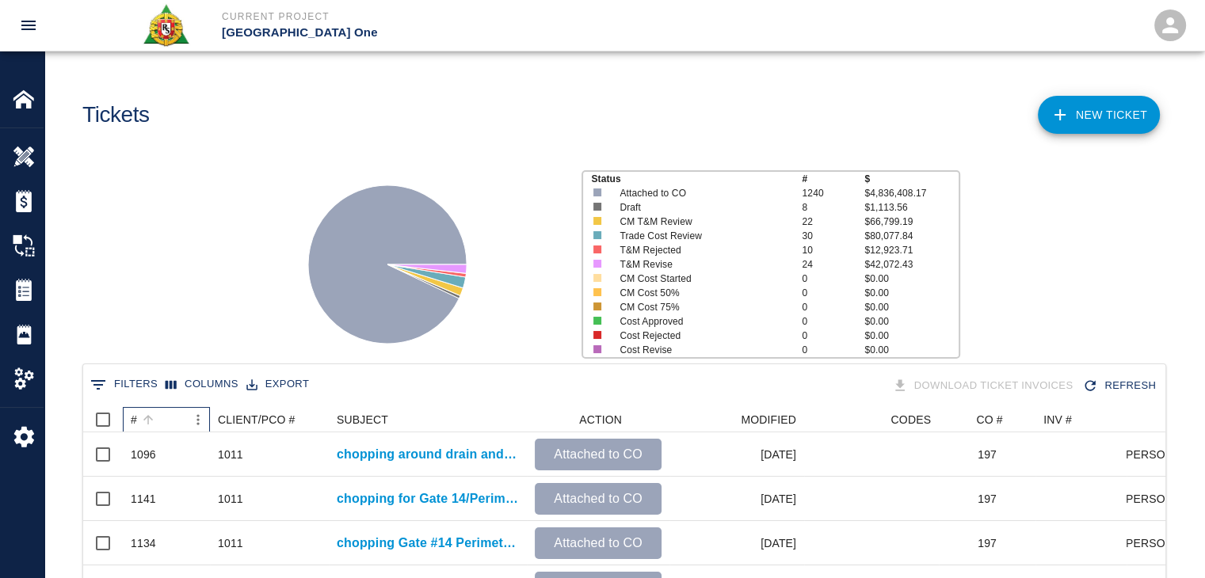
click at [168, 411] on div "#" at bounding box center [158, 419] width 55 height 25
click at [159, 273] on div "Status # $ Attached to CO 1240 $4,836,408.17 Draft 8 $1,113.56 CM T&M Review 22…" at bounding box center [618, 258] width 1172 height 211
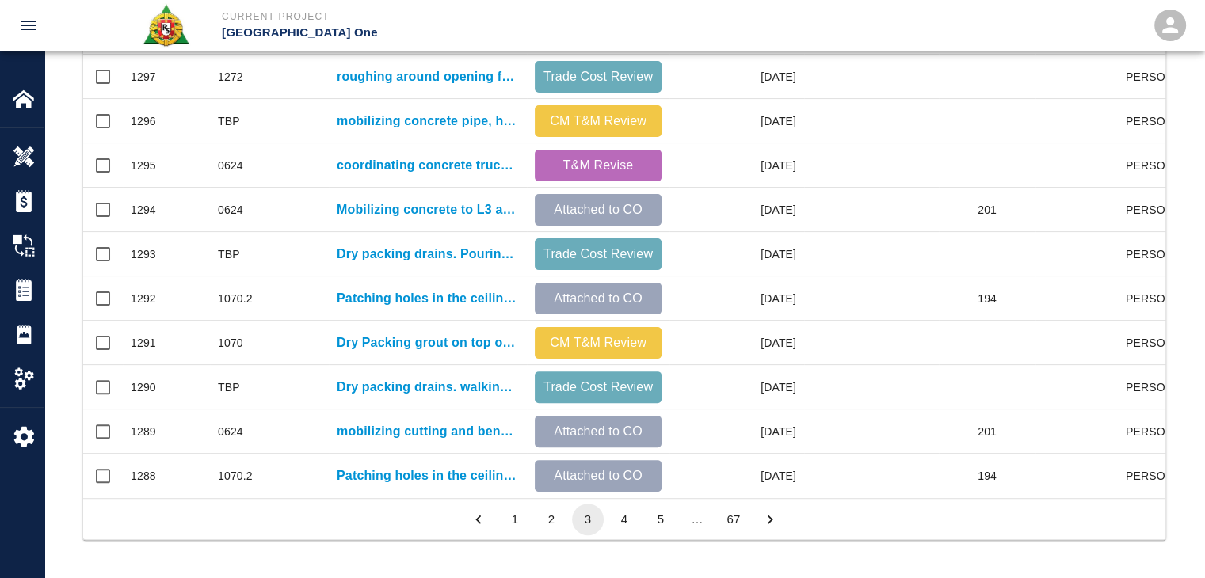
scroll to position [833, 0]
click at [628, 511] on button "4" at bounding box center [624, 520] width 32 height 32
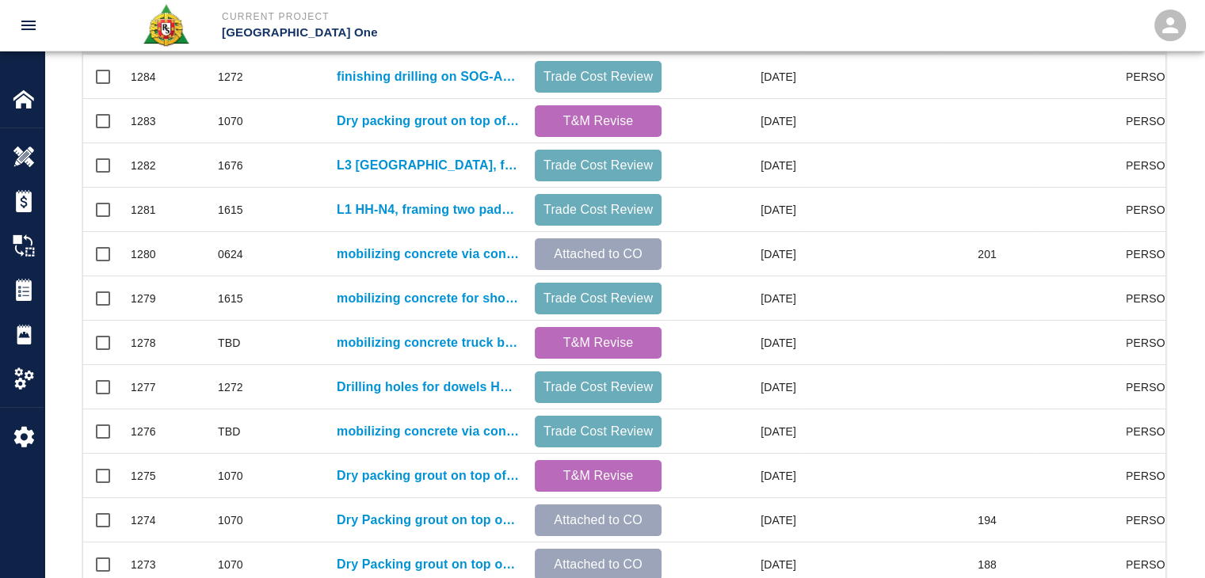
scroll to position [512, 0]
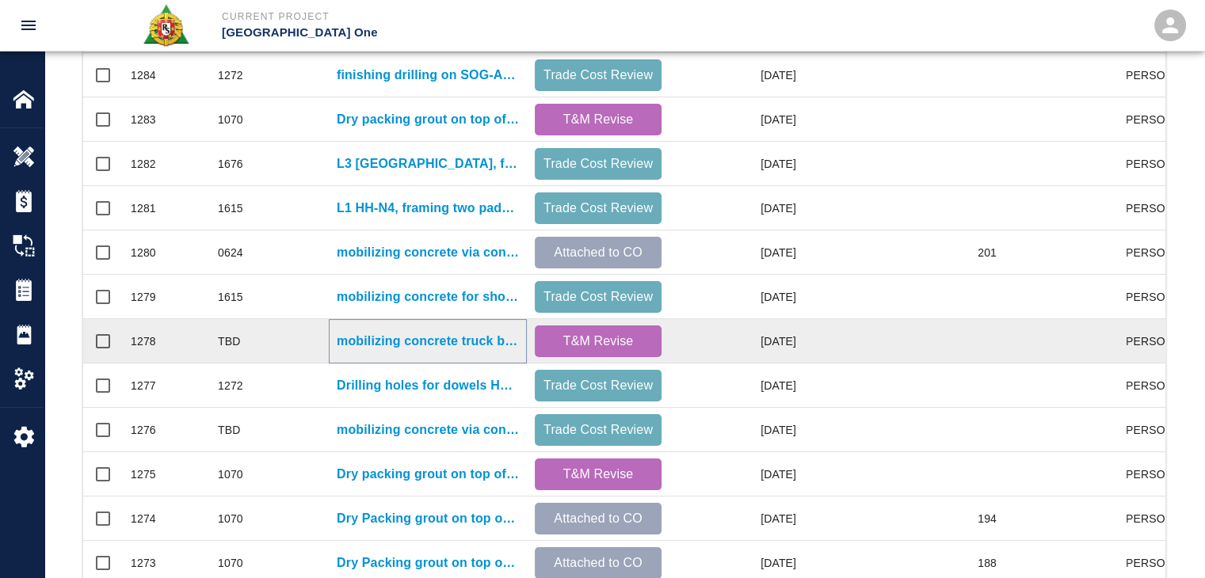
click at [453, 334] on p "mobilizing concrete truck by HH hoist. Discharging concrete into buggies and tr…" at bounding box center [428, 341] width 182 height 19
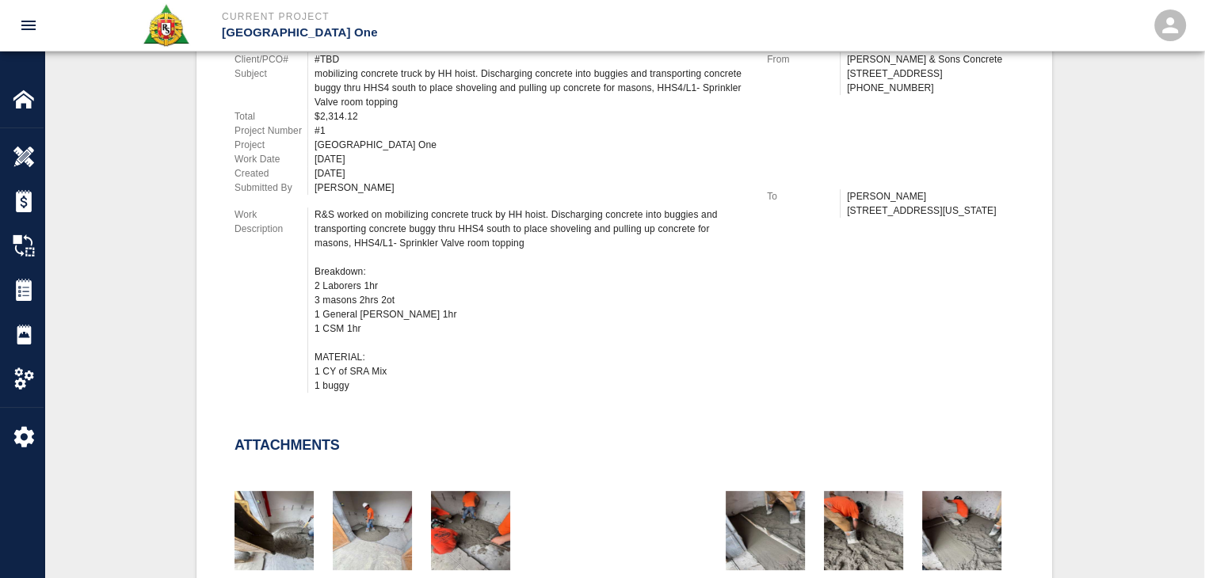
scroll to position [469, 0]
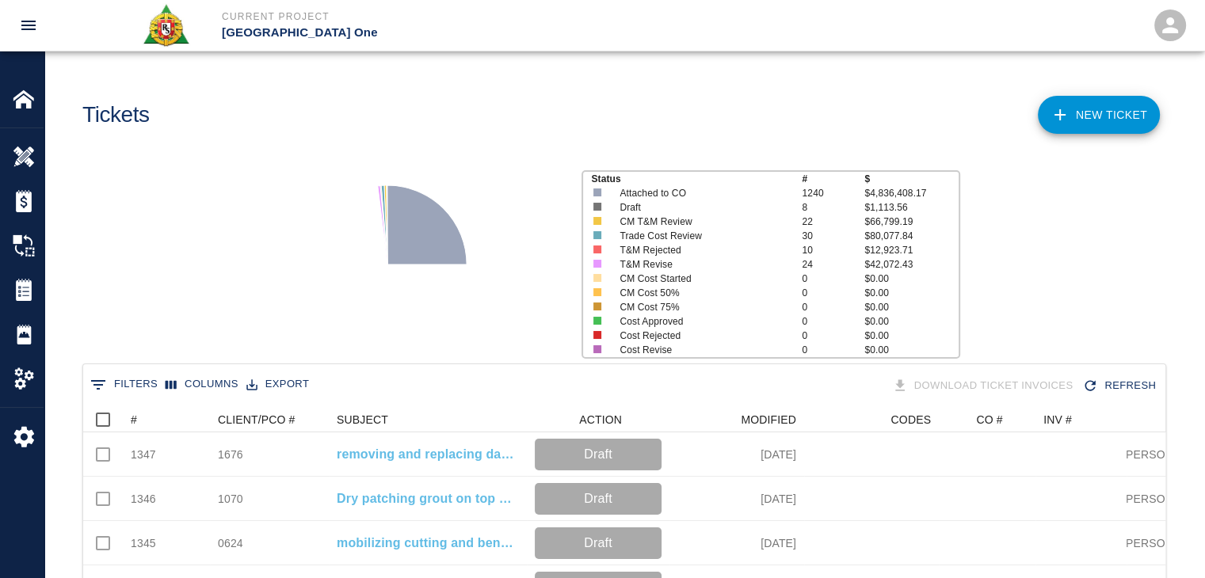
scroll to position [208, 0]
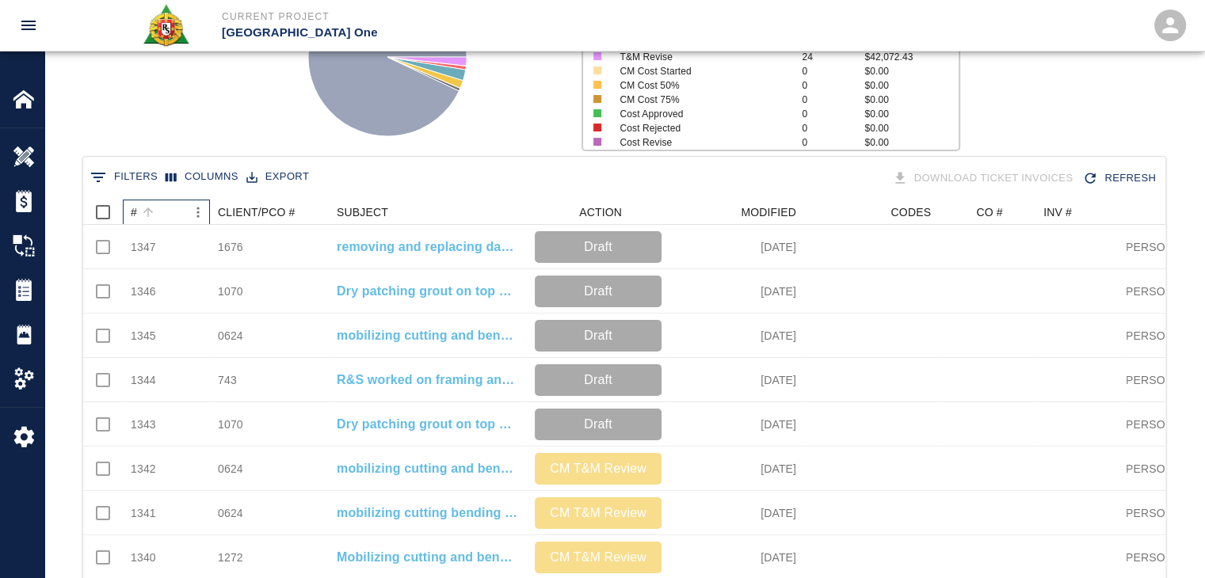
click at [159, 211] on div "#" at bounding box center [158, 212] width 55 height 25
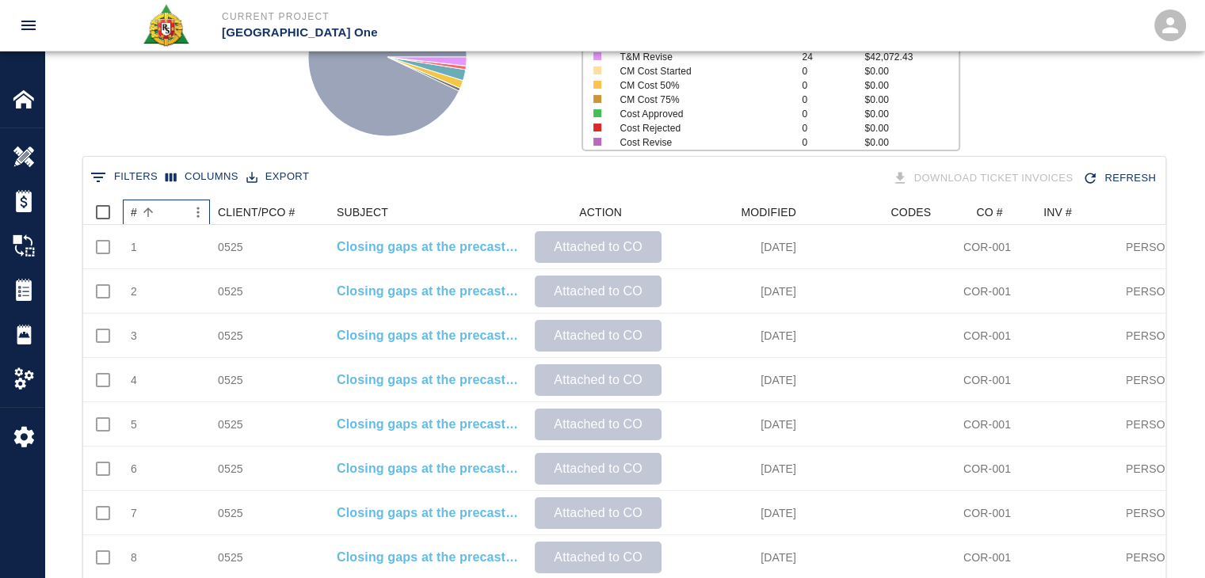
click at [159, 211] on div "#" at bounding box center [158, 212] width 55 height 25
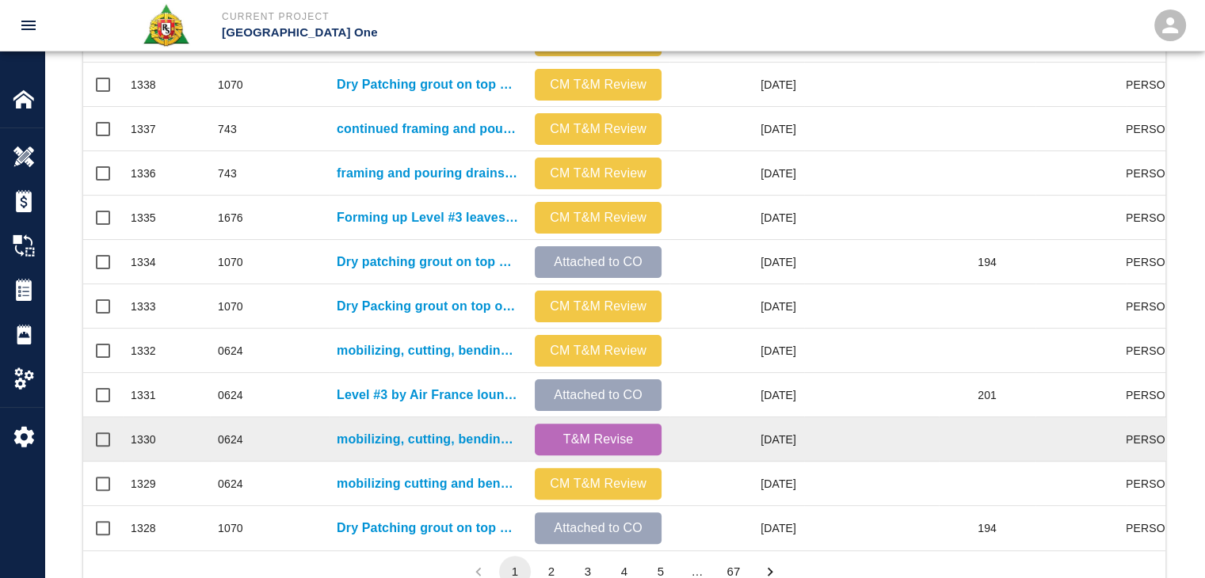
scroll to position [833, 0]
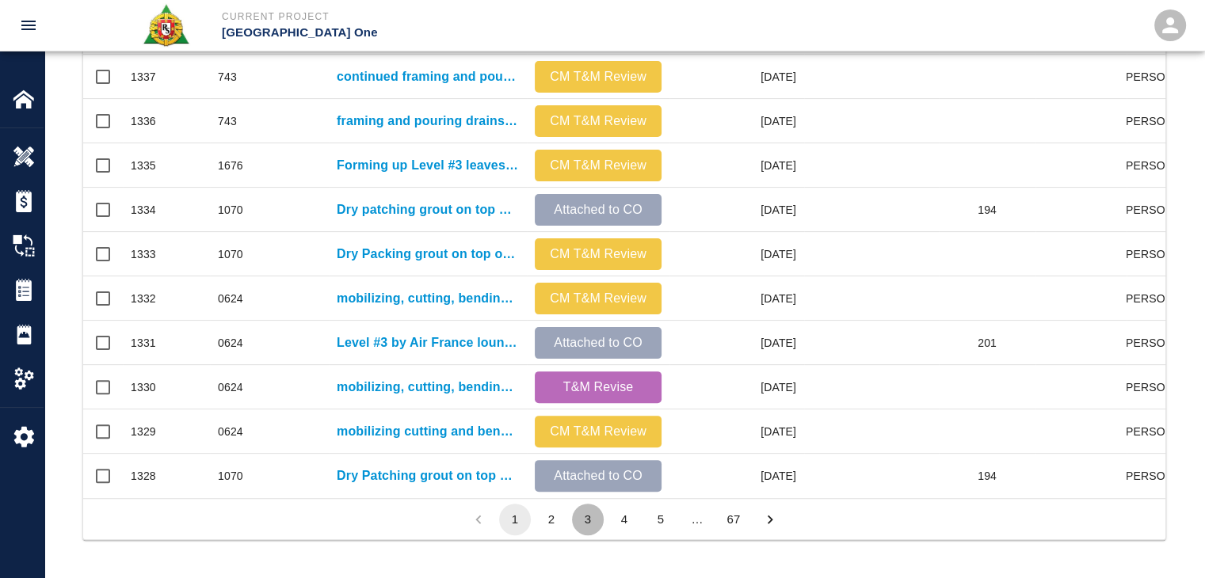
click at [584, 514] on button "3" at bounding box center [588, 520] width 32 height 32
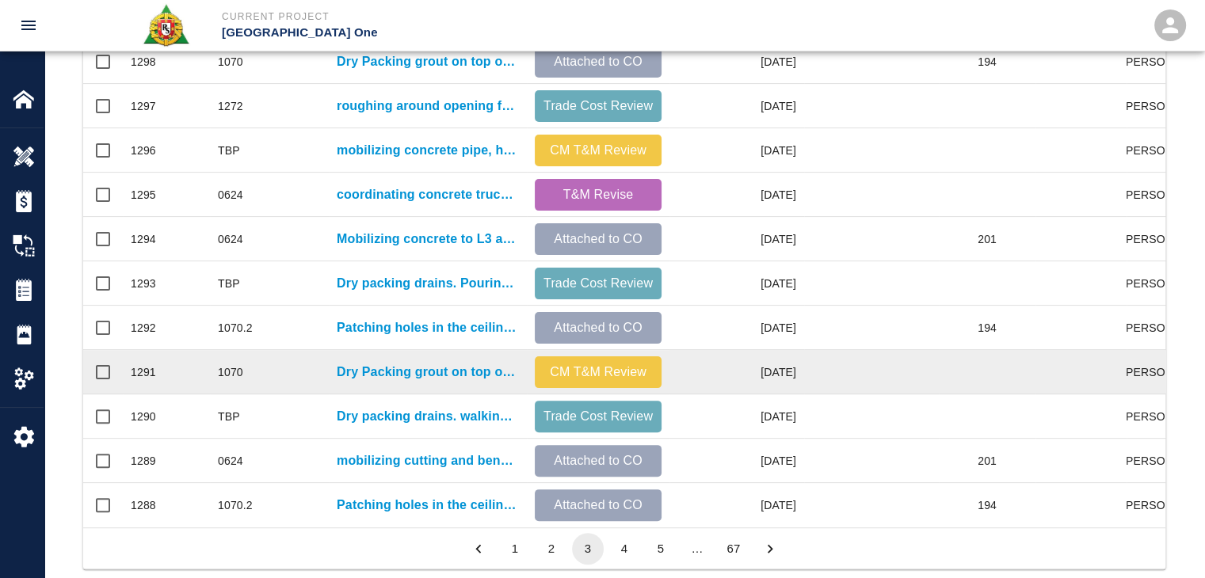
scroll to position [791, 0]
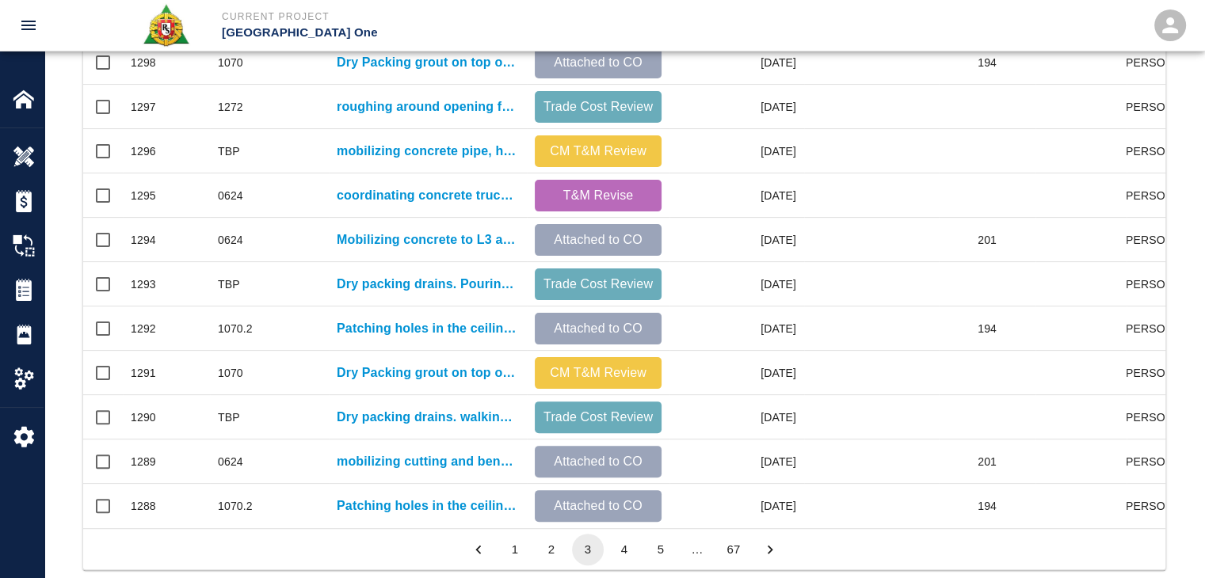
click at [627, 552] on button "4" at bounding box center [624, 550] width 32 height 32
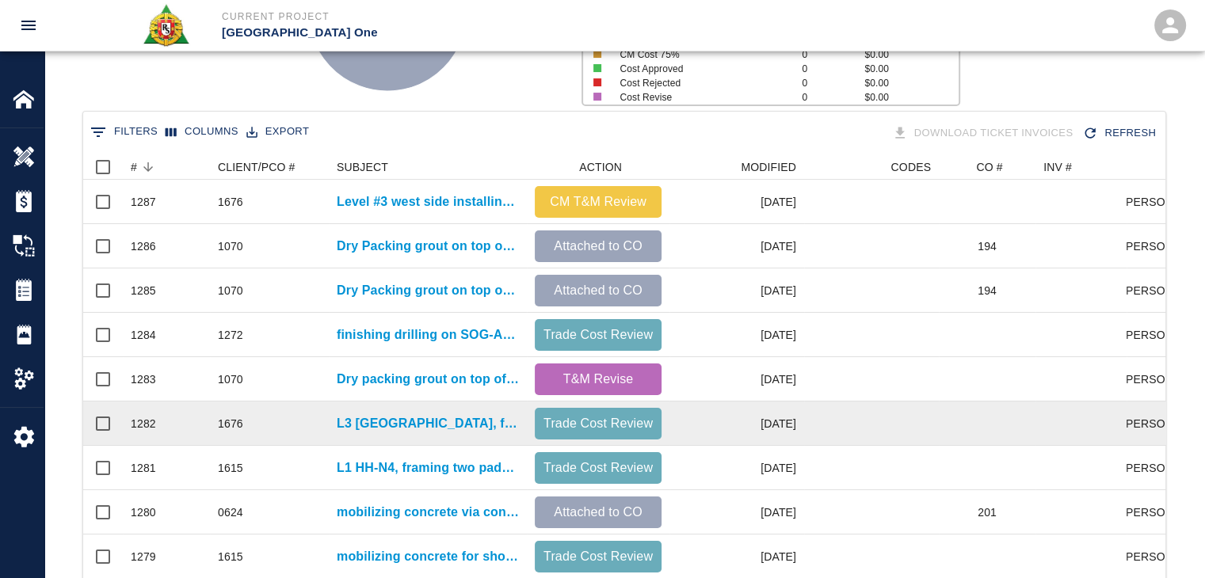
scroll to position [237, 0]
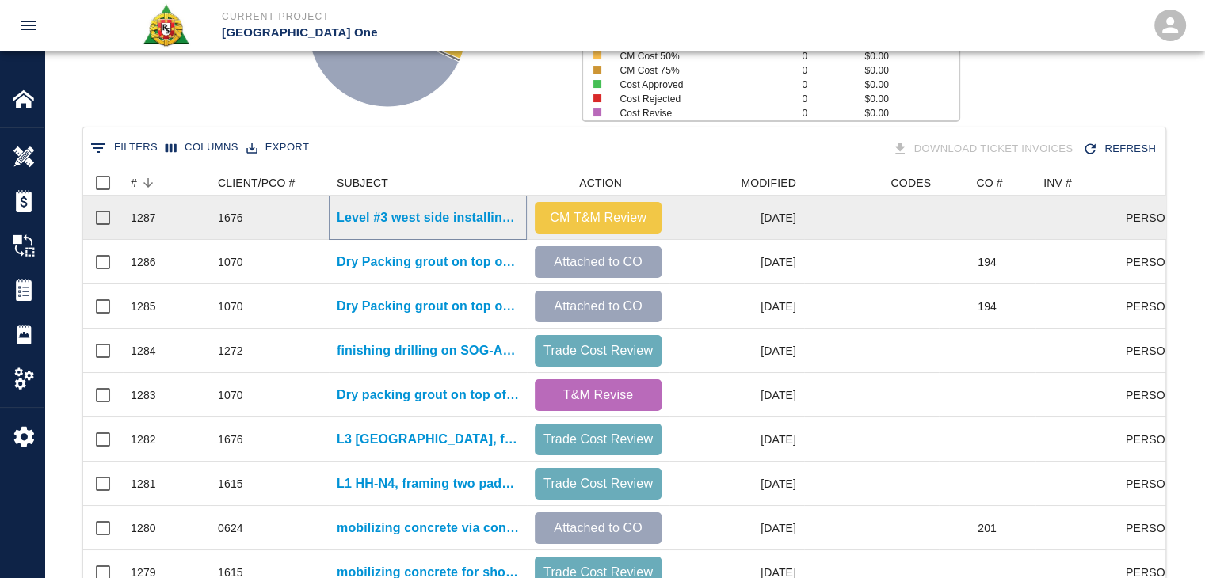
click at [436, 220] on p "Level #3 west side installing Styrofoam under the walker duck." at bounding box center [428, 217] width 182 height 19
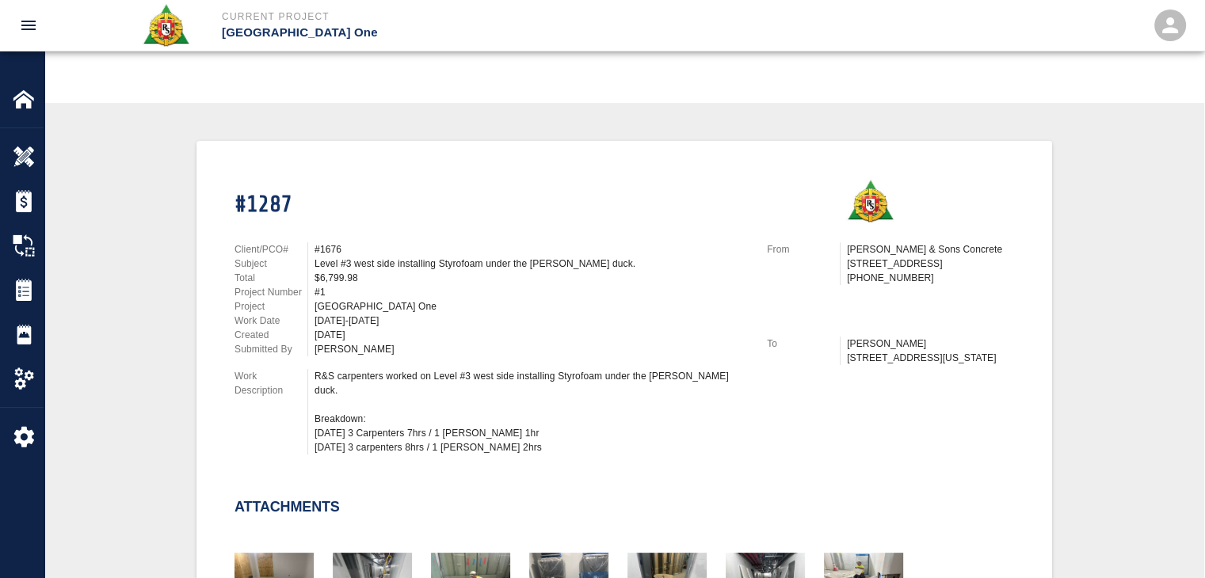
scroll to position [263, 0]
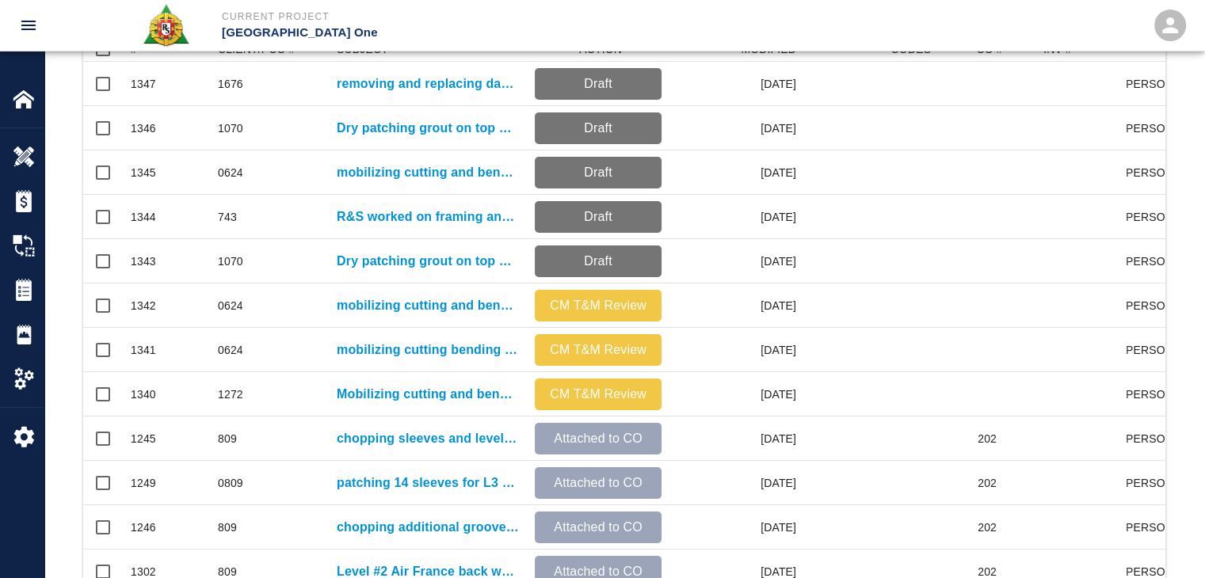
scroll to position [833, 0]
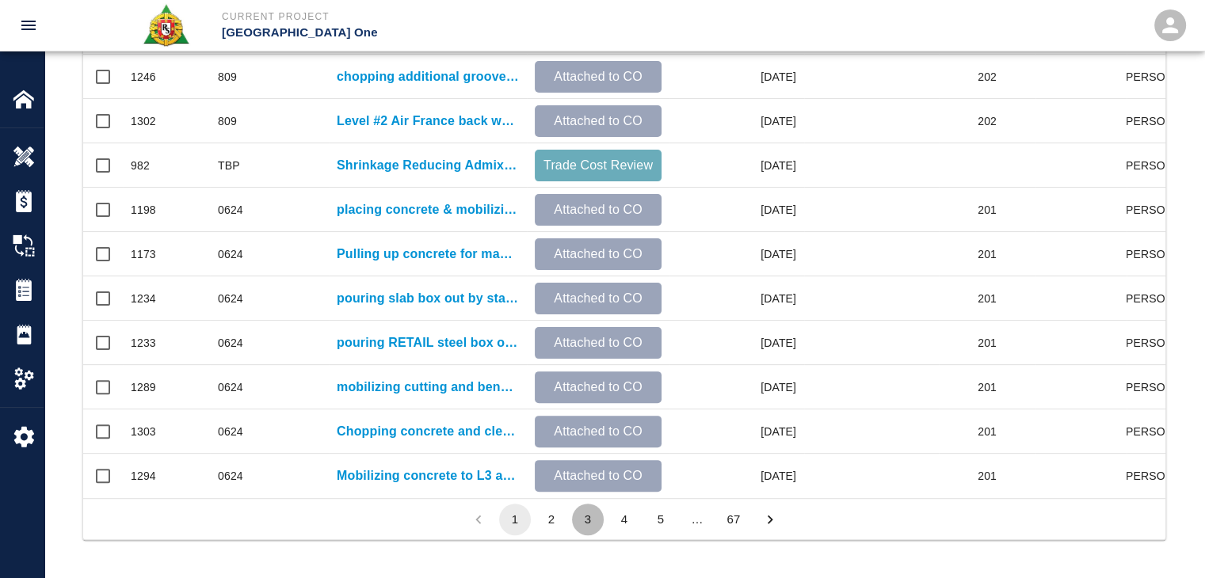
click at [589, 524] on button "3" at bounding box center [588, 520] width 32 height 32
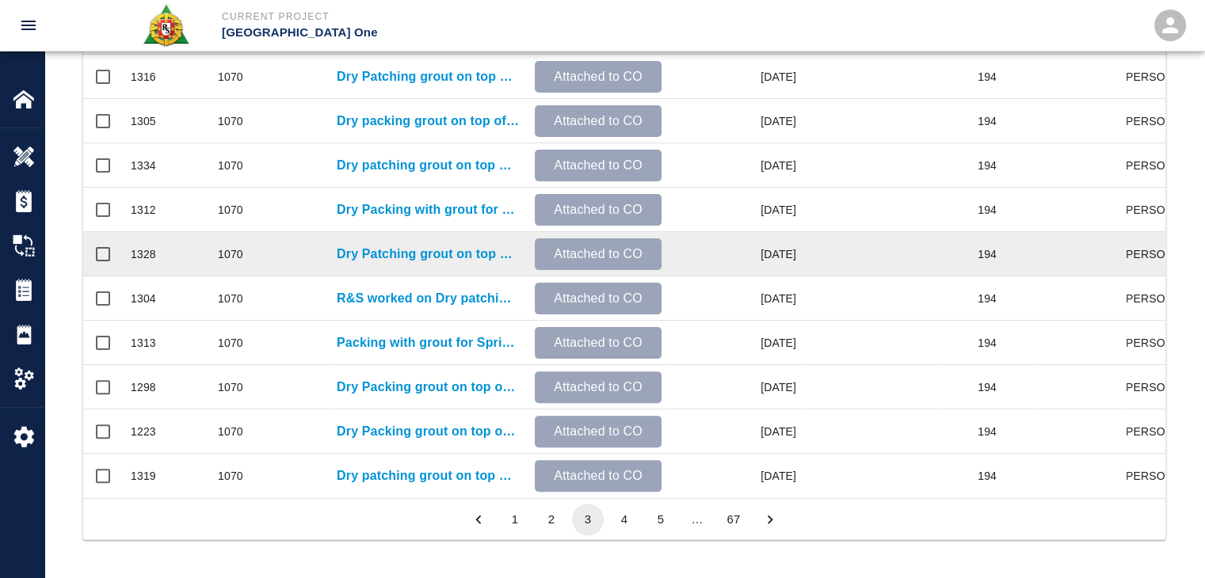
scroll to position [0, 0]
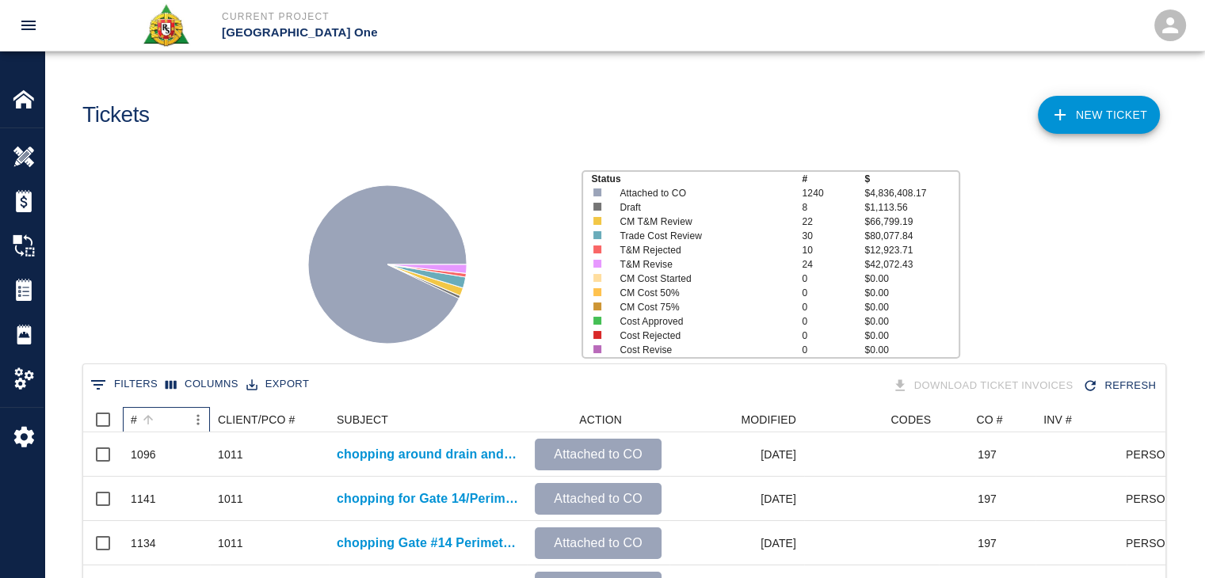
click at [172, 408] on div "#" at bounding box center [158, 419] width 55 height 25
click at [175, 331] on div "Status # $ Attached to CO 1240 $4,836,408.17 Draft 8 $1,113.56 CM T&M Review 22…" at bounding box center [618, 258] width 1172 height 211
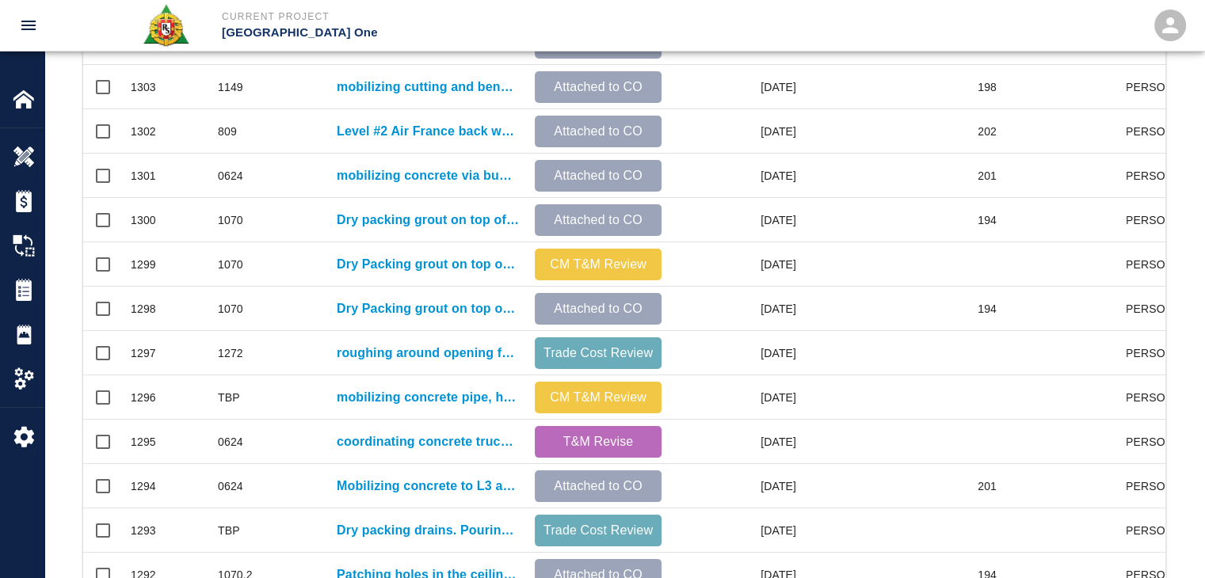
scroll to position [833, 0]
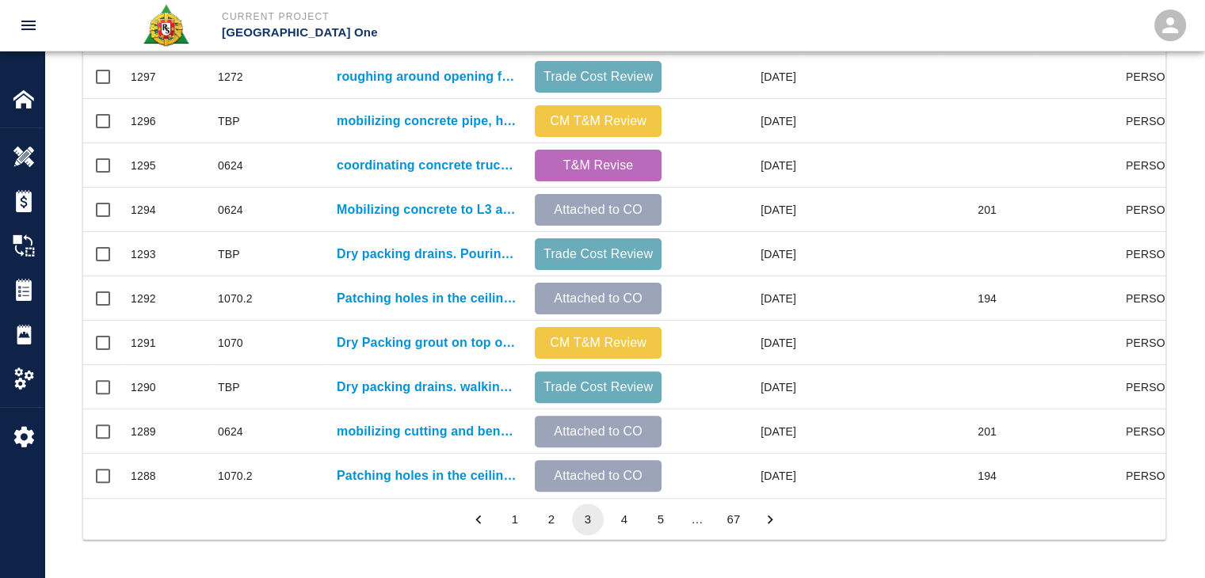
click at [626, 519] on button "4" at bounding box center [624, 520] width 32 height 32
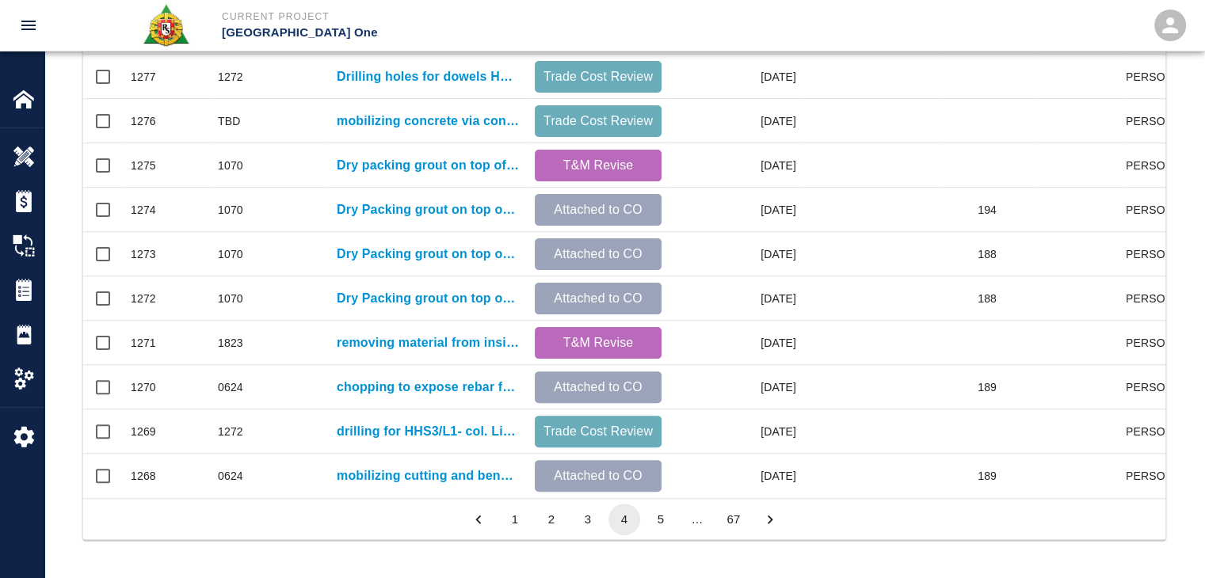
click at [592, 508] on button "3" at bounding box center [588, 520] width 32 height 32
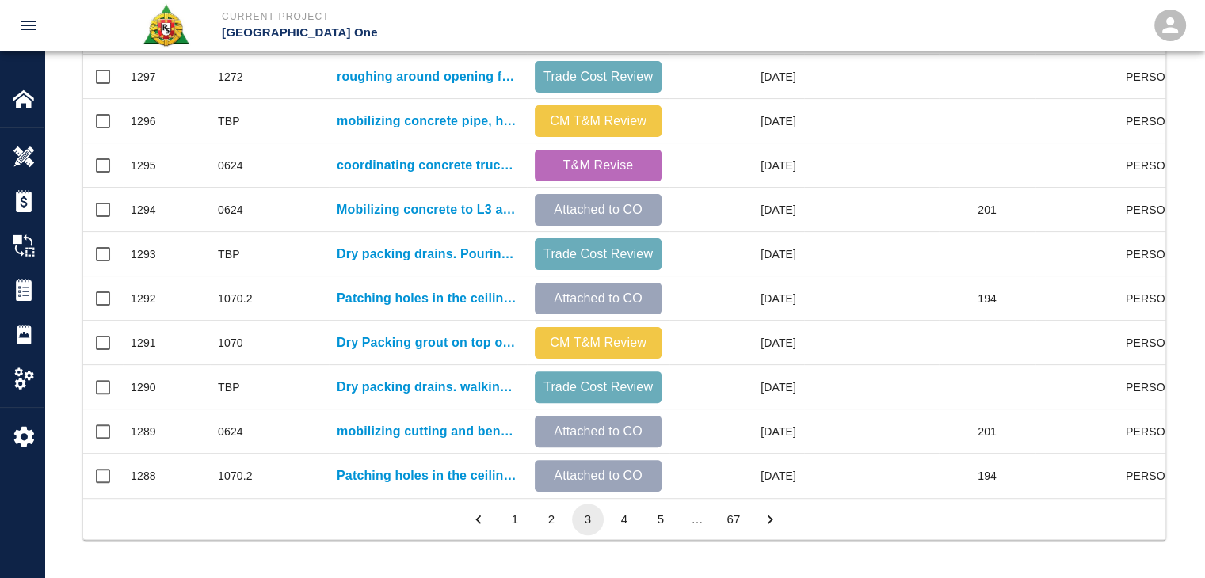
click at [617, 509] on button "4" at bounding box center [624, 520] width 32 height 32
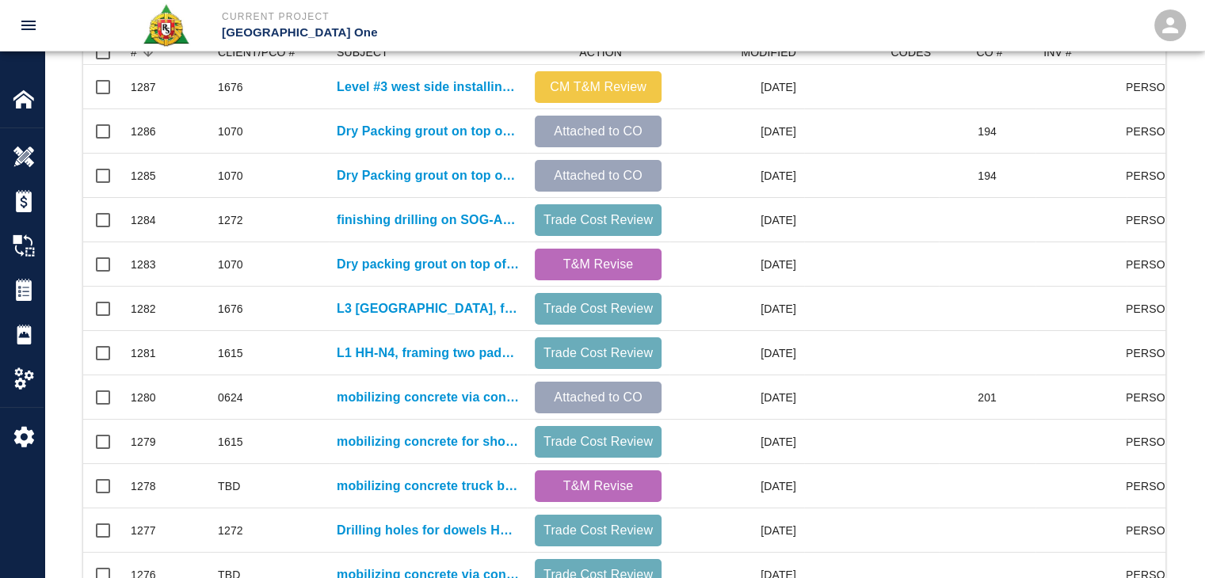
scroll to position [367, 0]
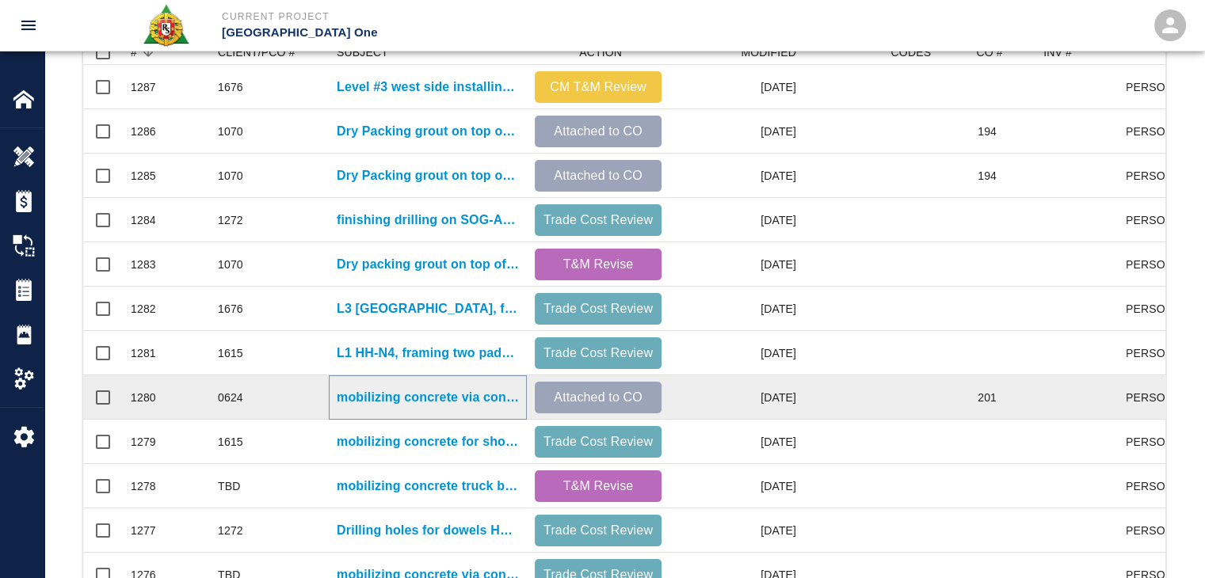
click at [418, 392] on p "mobilizing concrete via concrete buggy, shoveling in concrete inside pocket wit…" at bounding box center [428, 397] width 182 height 19
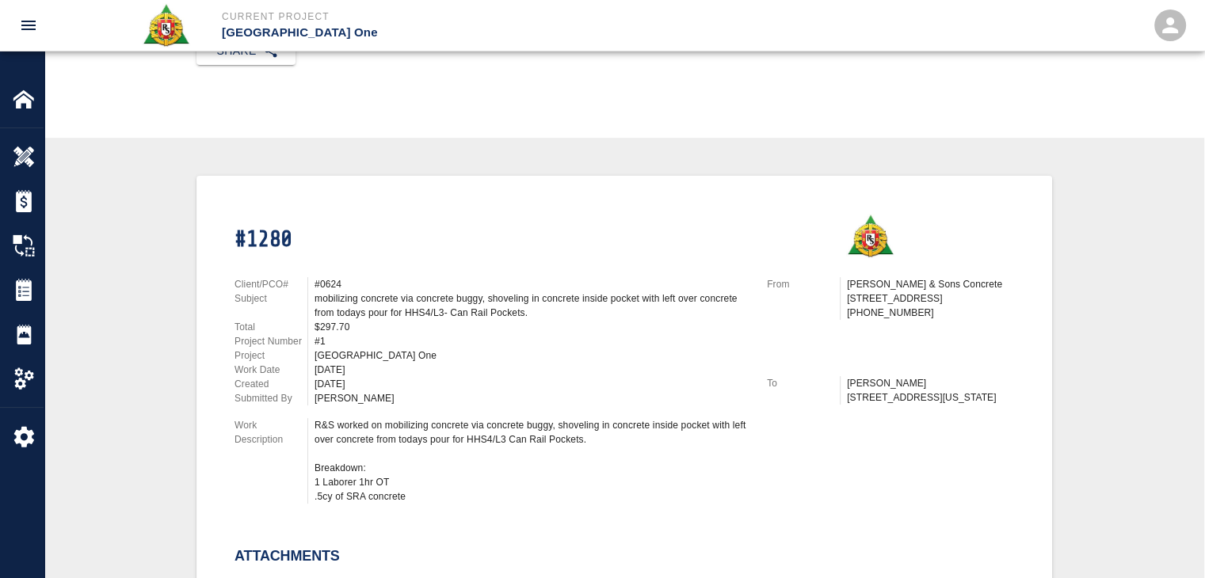
scroll to position [242, 0]
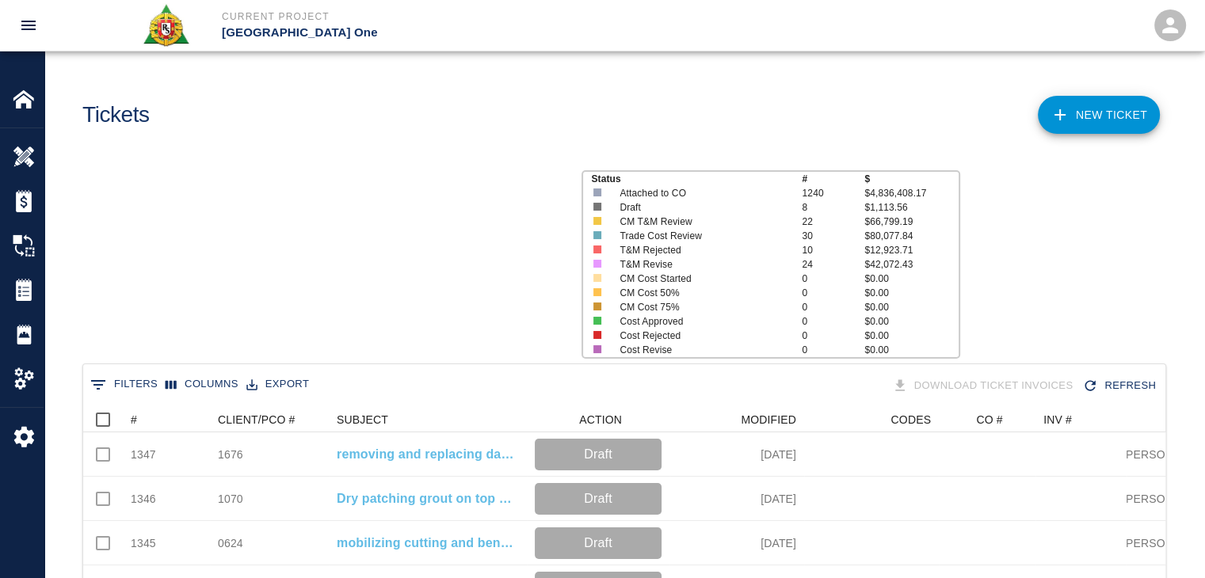
scroll to position [912, 1070]
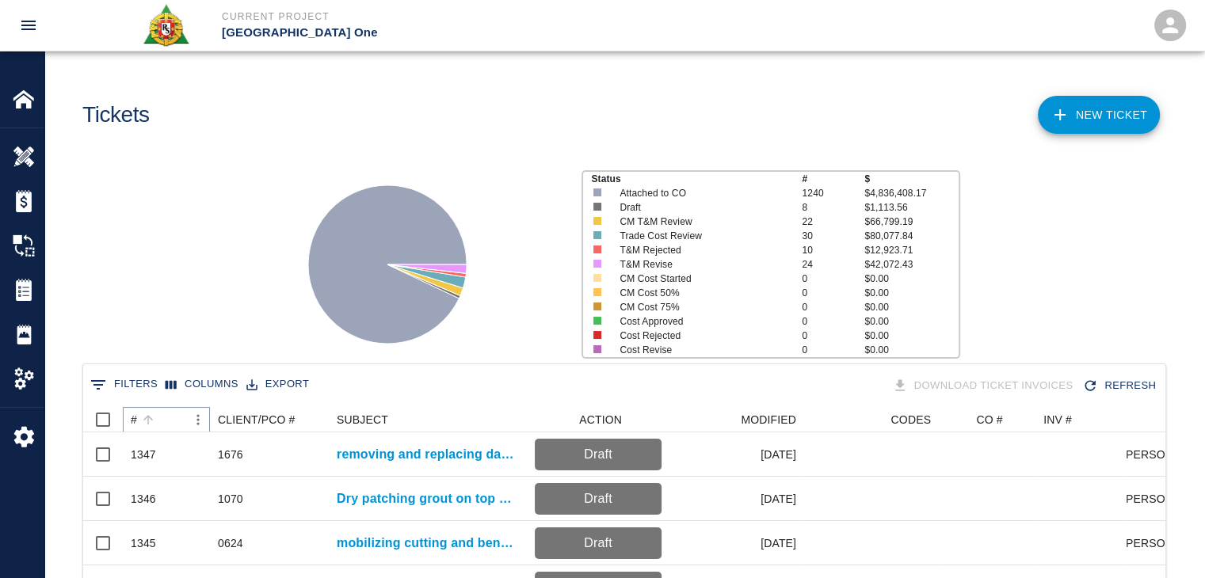
click at [154, 422] on icon "Sort" at bounding box center [148, 420] width 14 height 14
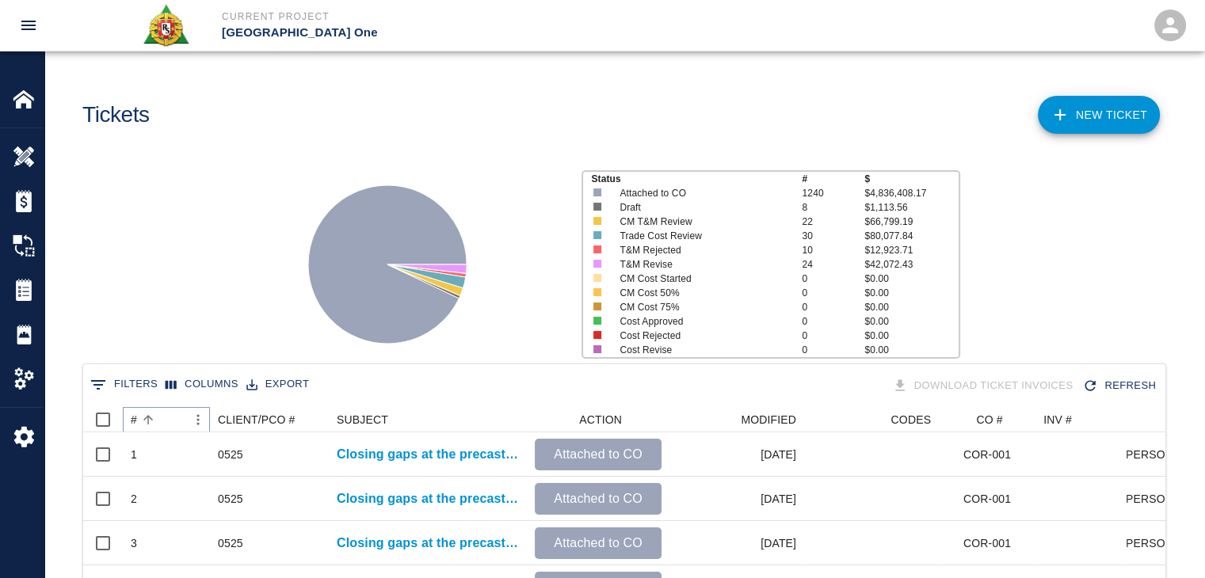
click at [154, 422] on icon "Sort" at bounding box center [148, 420] width 14 height 14
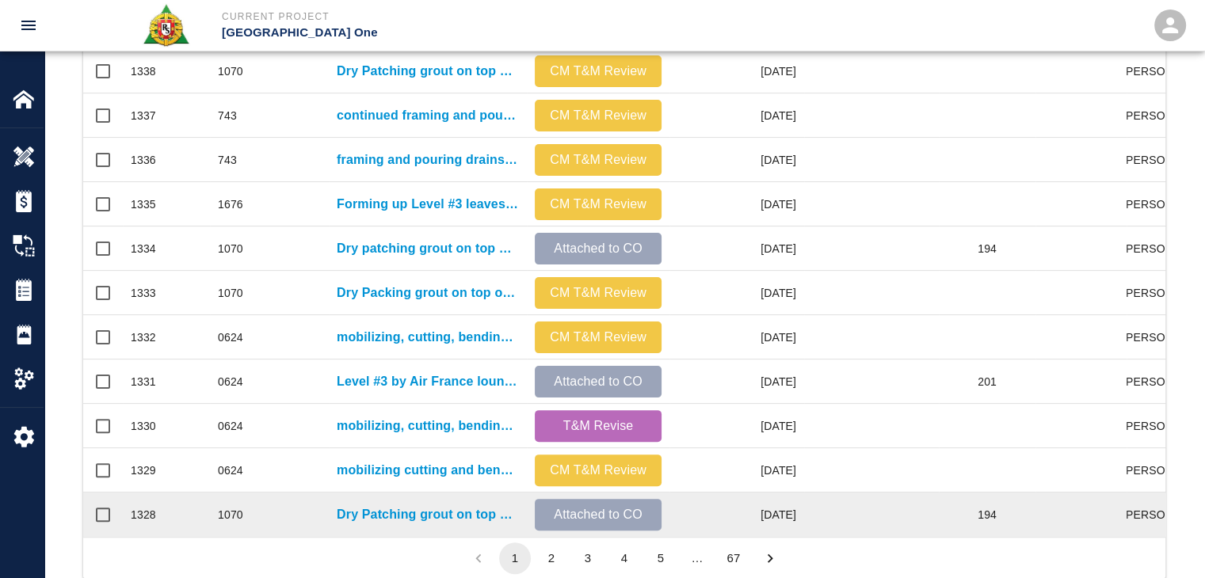
scroll to position [833, 0]
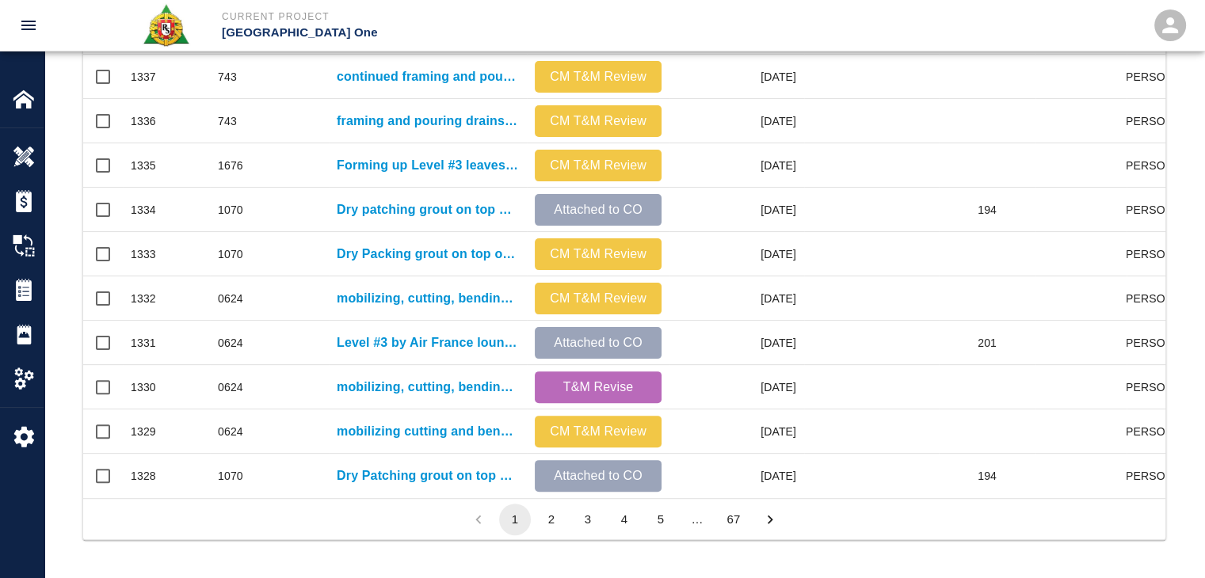
click at [588, 514] on button "3" at bounding box center [588, 520] width 32 height 32
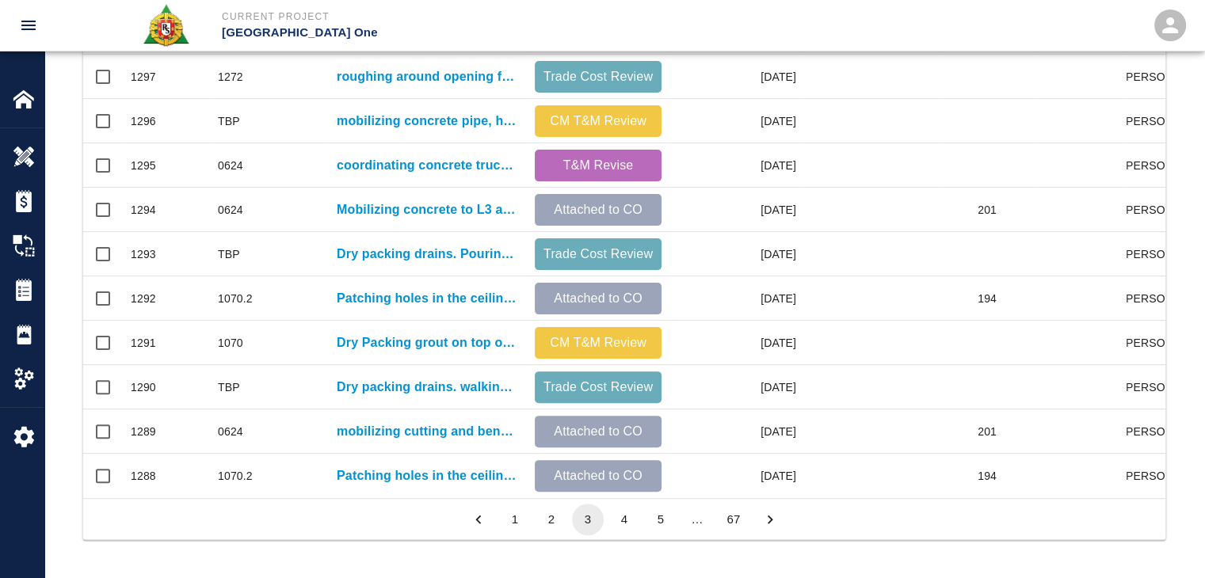
click at [621, 512] on button "4" at bounding box center [624, 520] width 32 height 32
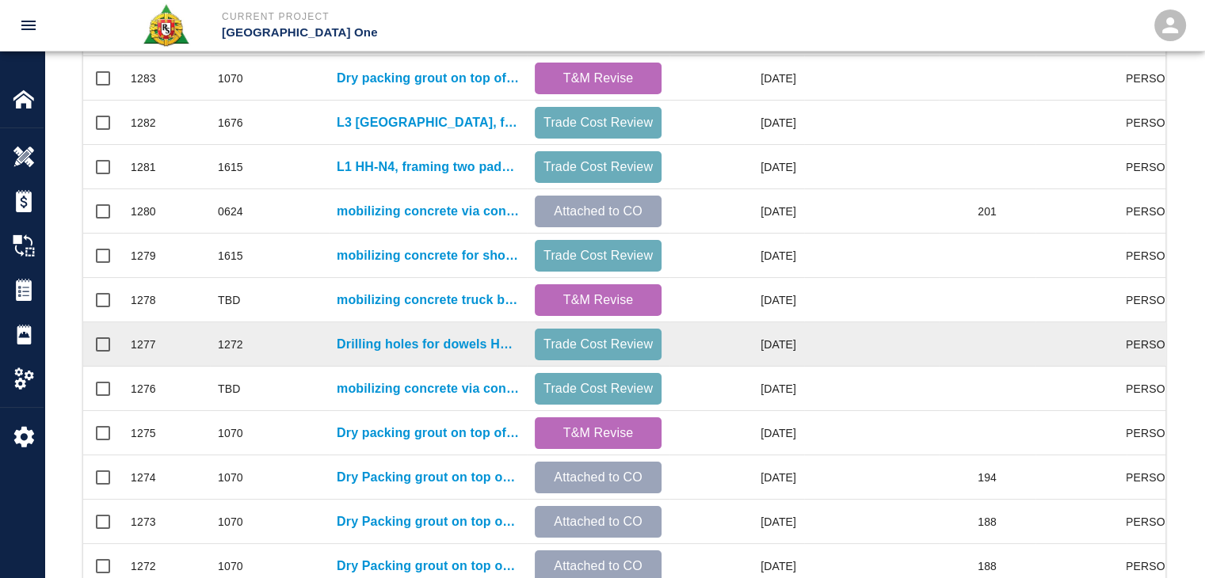
scroll to position [554, 0]
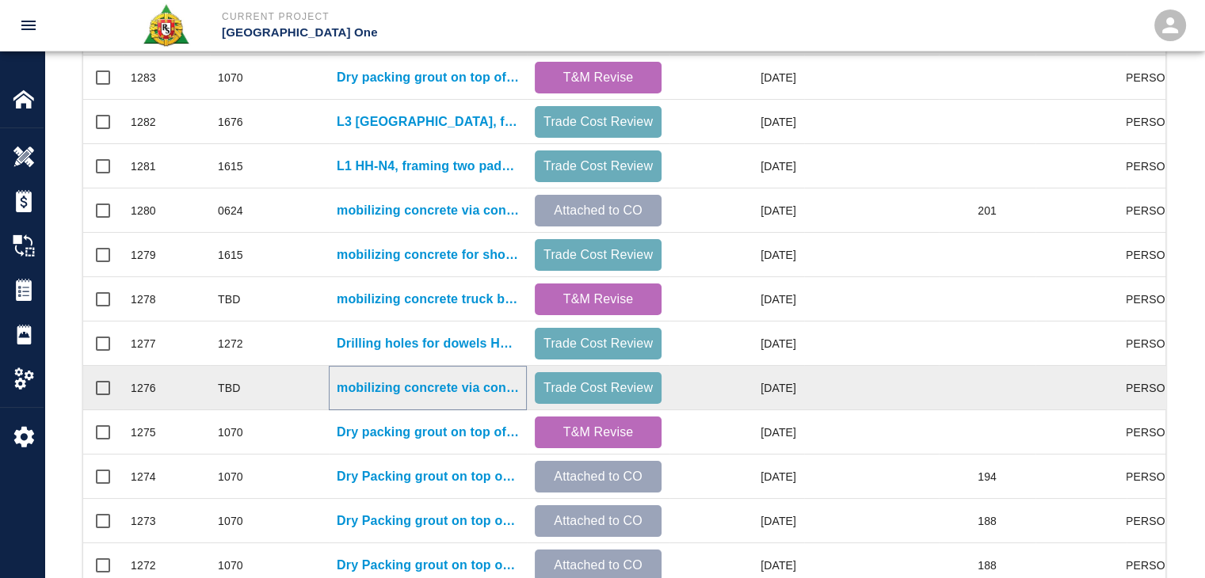
click at [450, 391] on p "mobilizing concrete via concrete buggy, dumping, shoveling and vibrating concre…" at bounding box center [428, 388] width 182 height 19
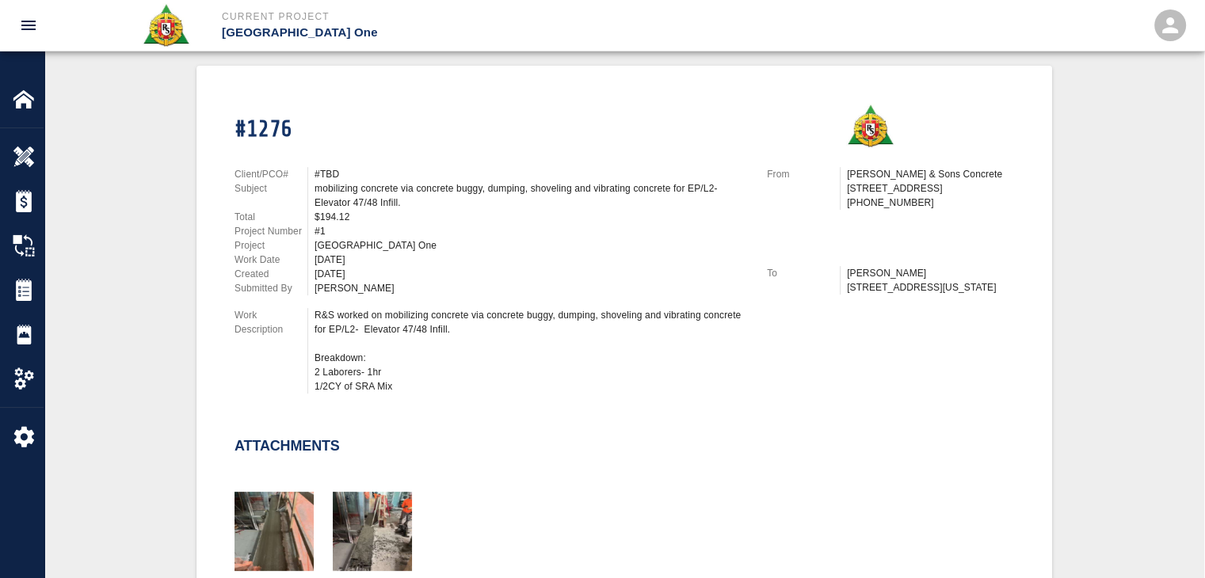
scroll to position [348, 0]
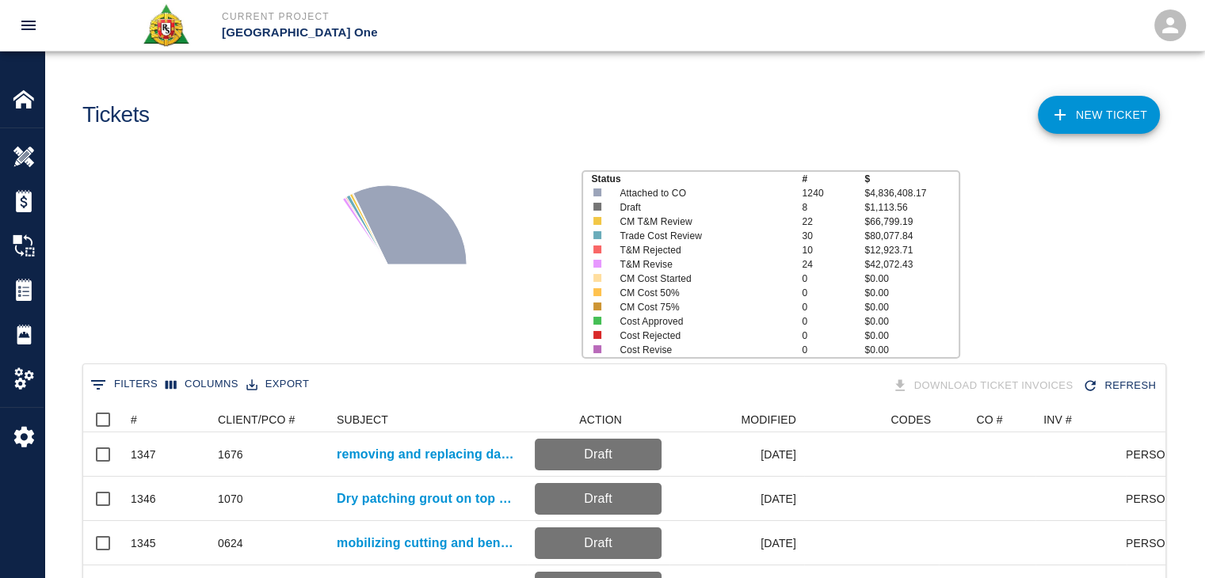
scroll to position [200, 0]
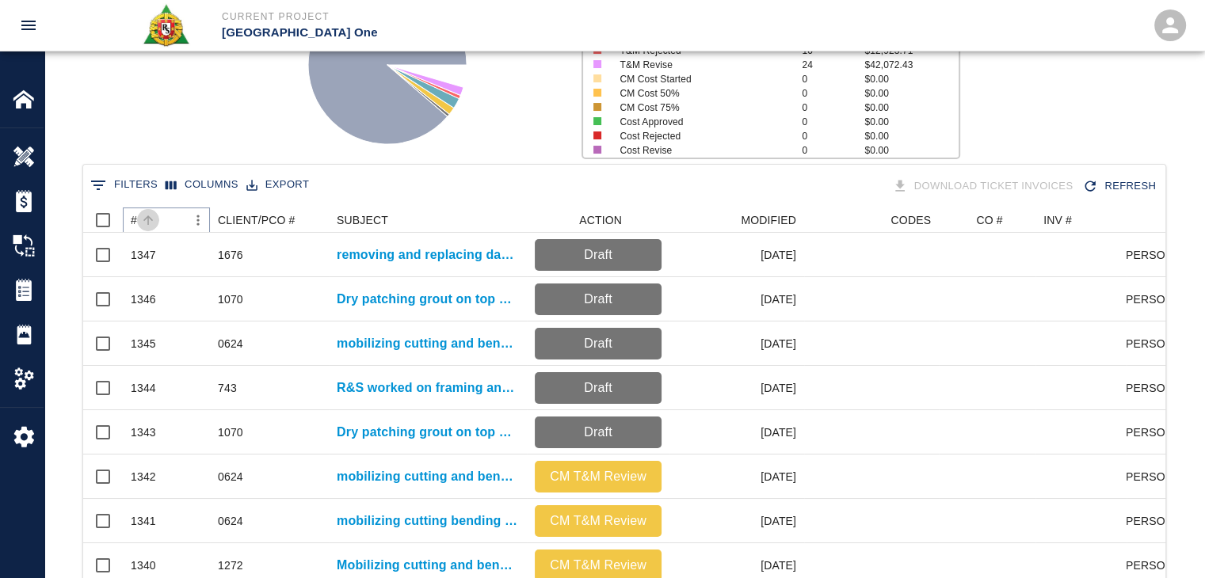
click at [152, 214] on icon "Sort" at bounding box center [148, 220] width 14 height 14
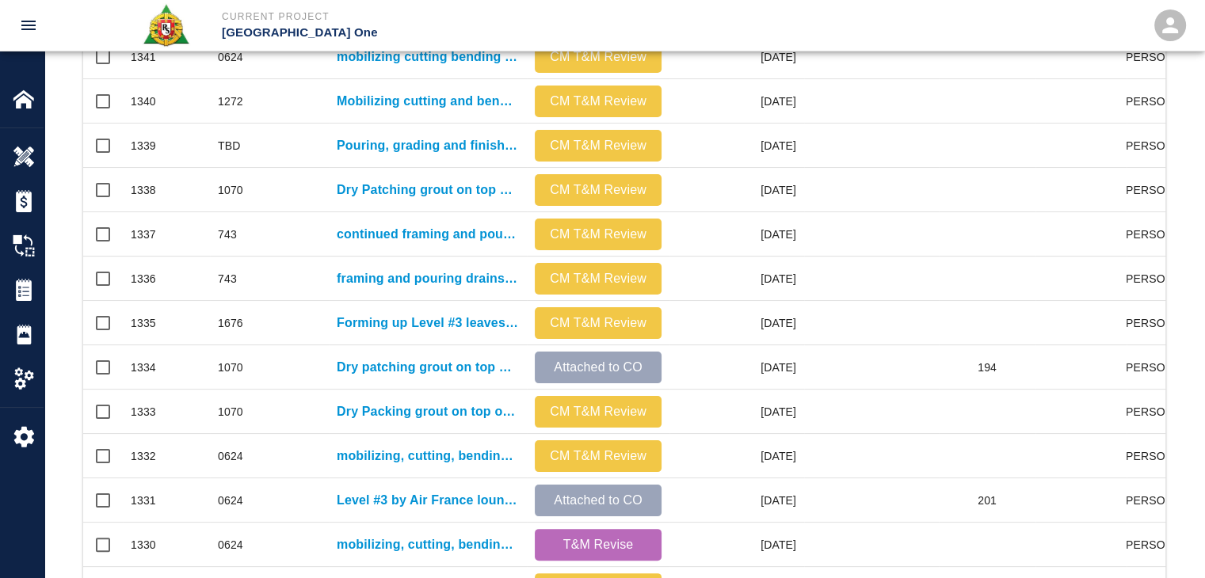
scroll to position [810, 0]
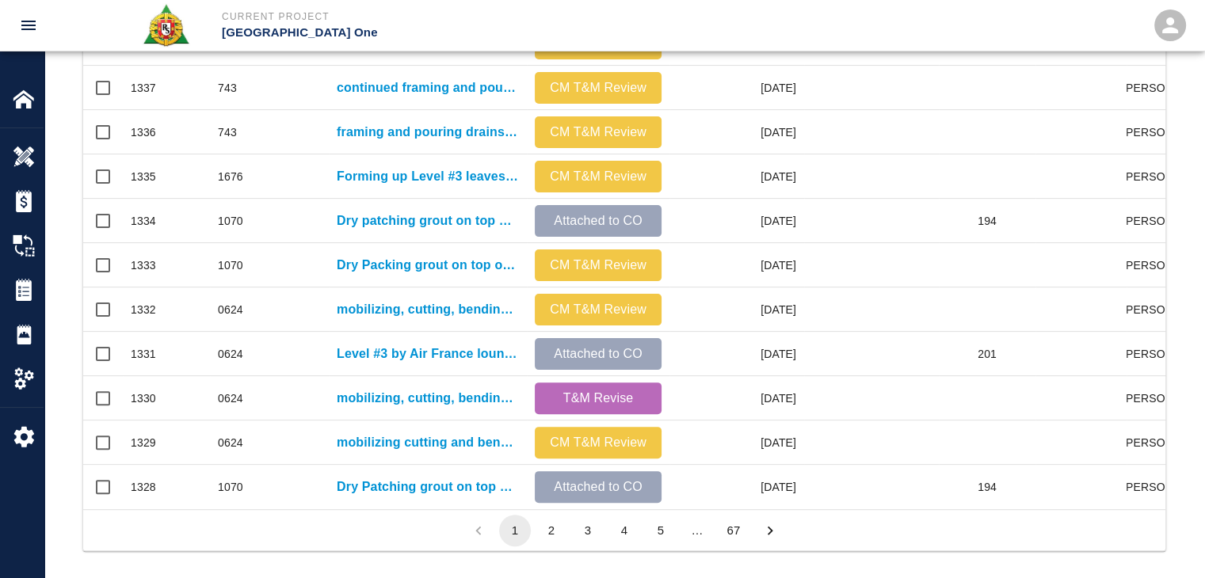
click at [599, 543] on button "3" at bounding box center [588, 531] width 32 height 32
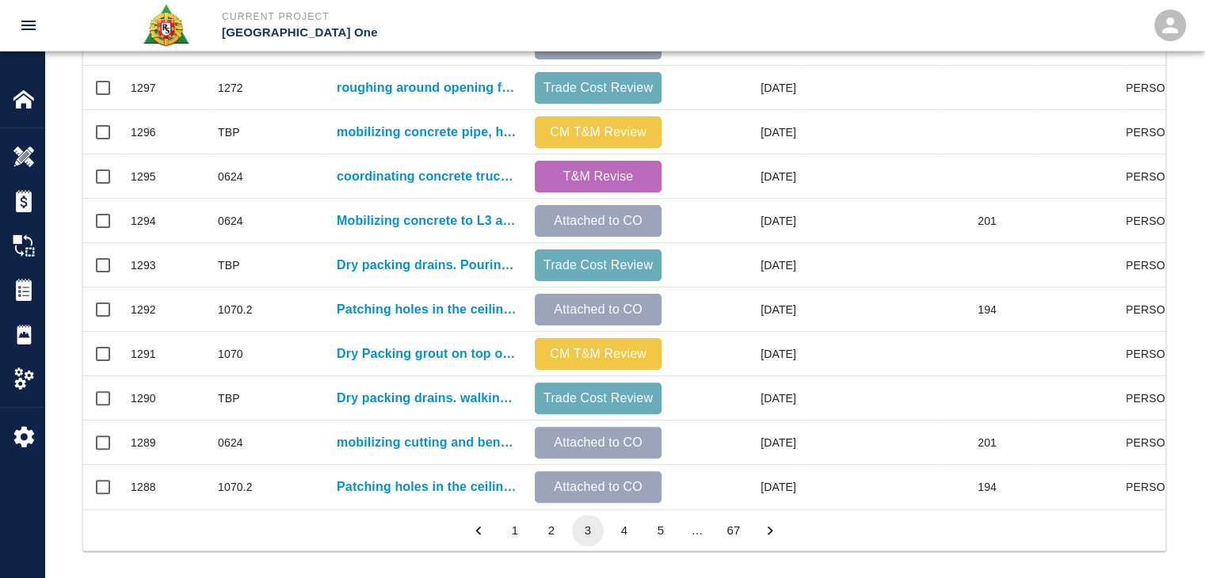
click at [616, 542] on button "4" at bounding box center [624, 531] width 32 height 32
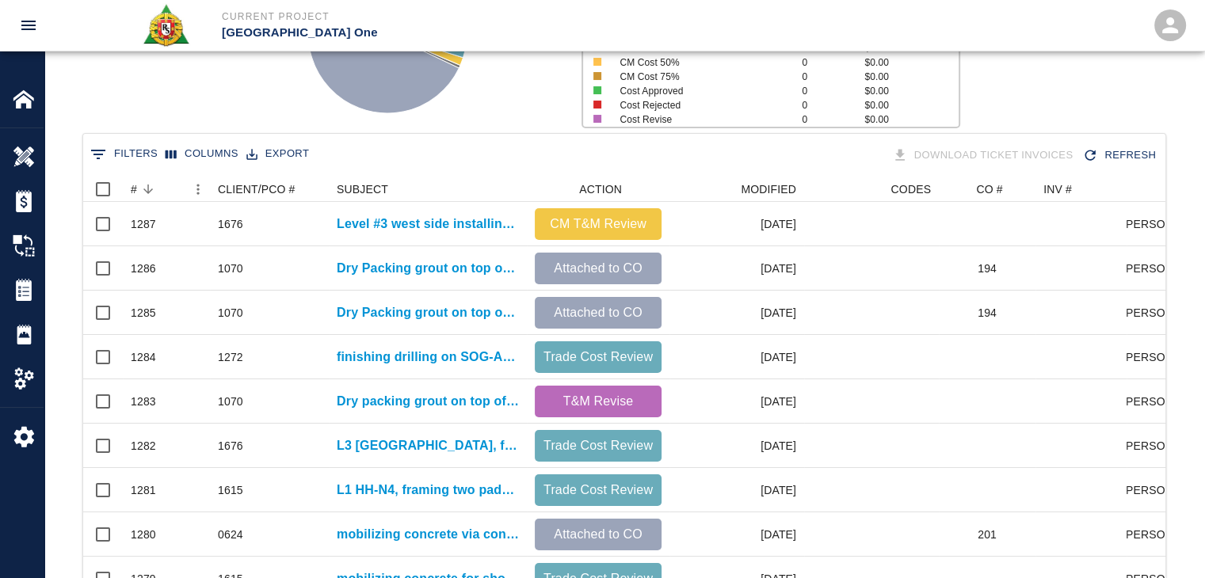
scroll to position [217, 0]
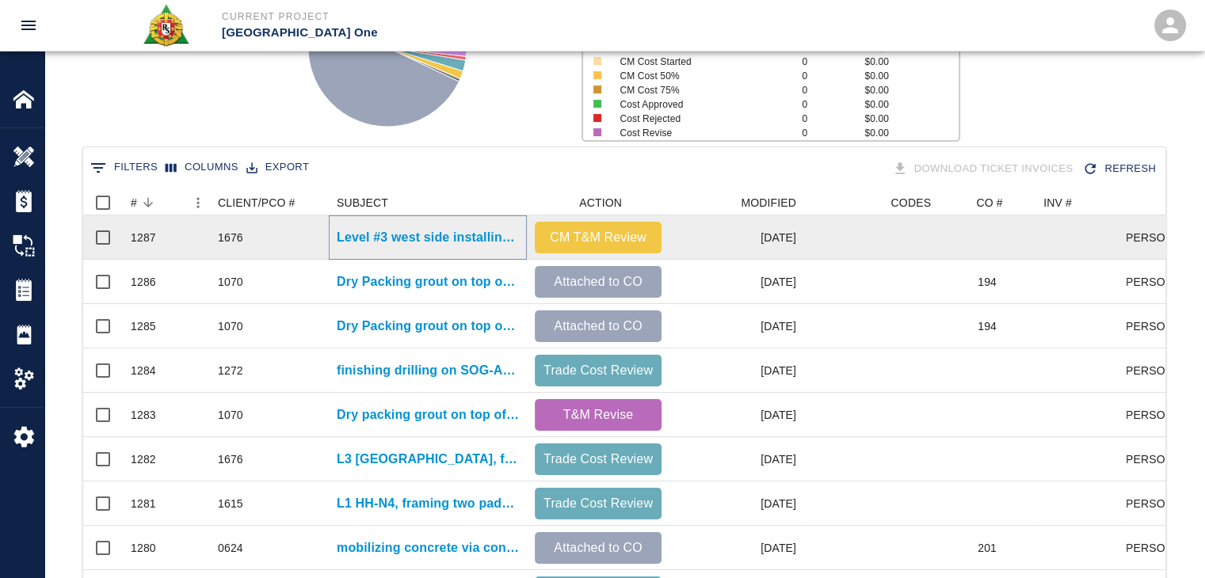
click at [438, 242] on p "Level #3 west side installing Styrofoam under the walker duck." at bounding box center [428, 237] width 182 height 19
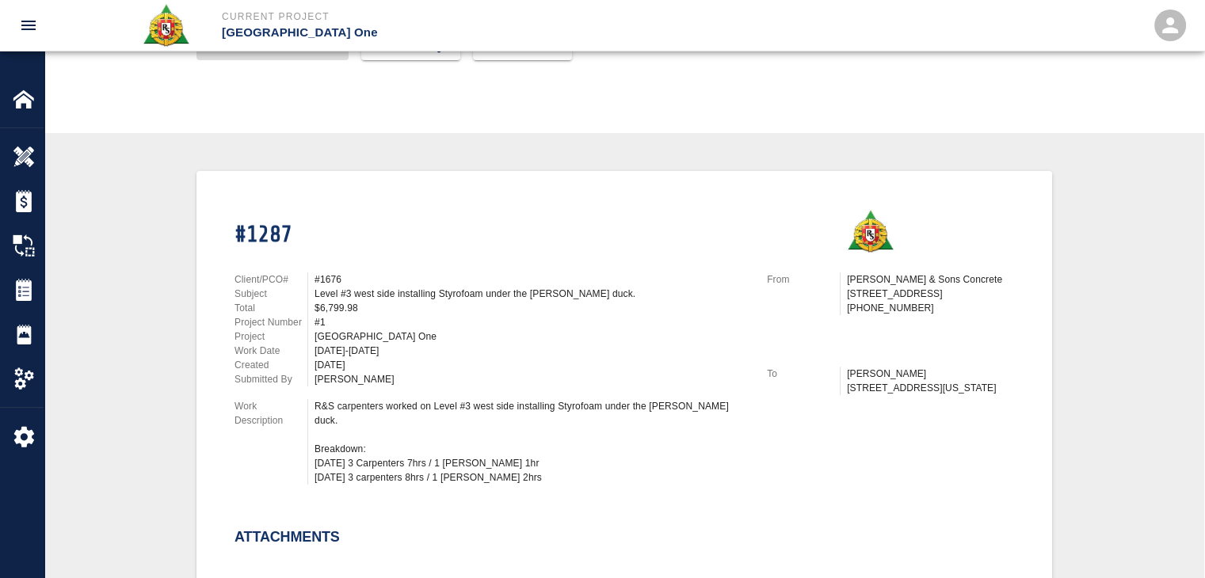
scroll to position [558, 0]
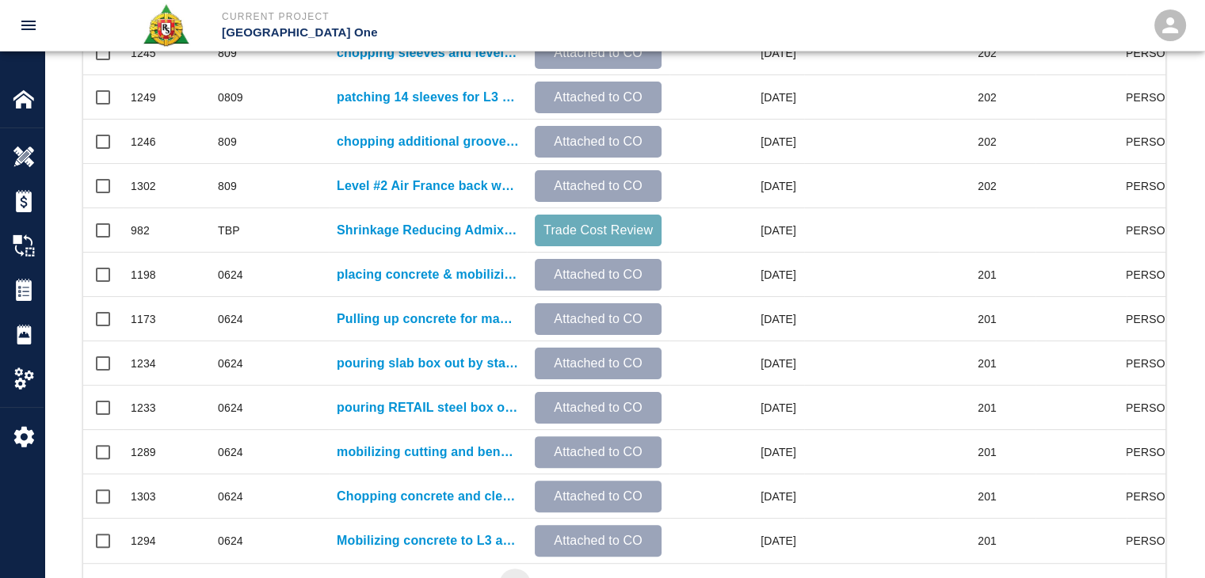
scroll to position [833, 0]
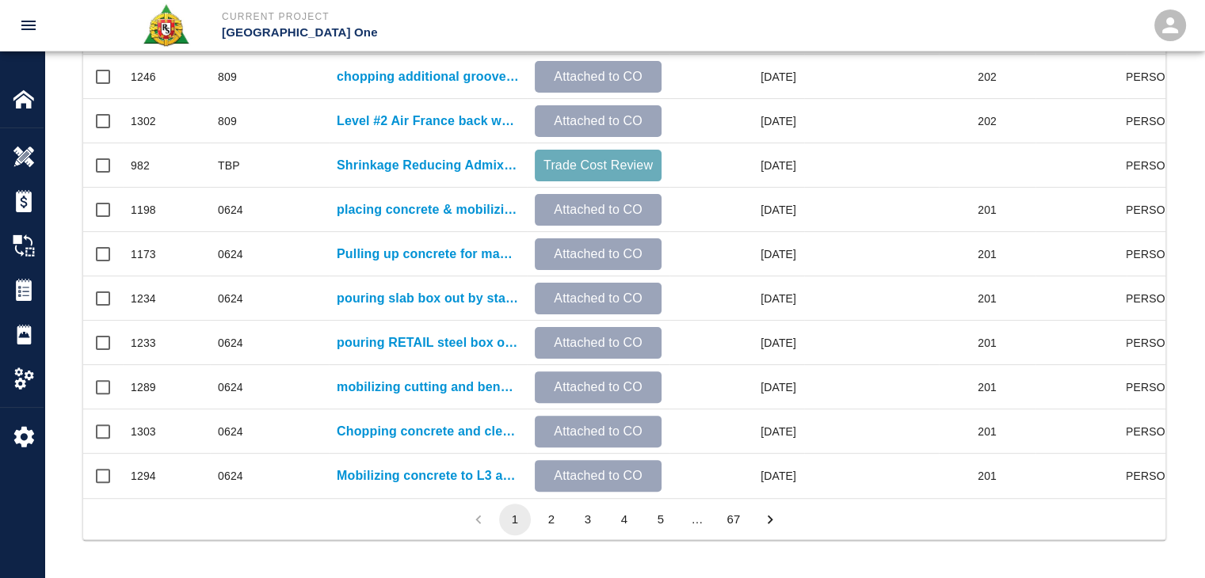
click at [607, 521] on li "4" at bounding box center [624, 520] width 36 height 32
click at [610, 521] on button "4" at bounding box center [624, 520] width 32 height 32
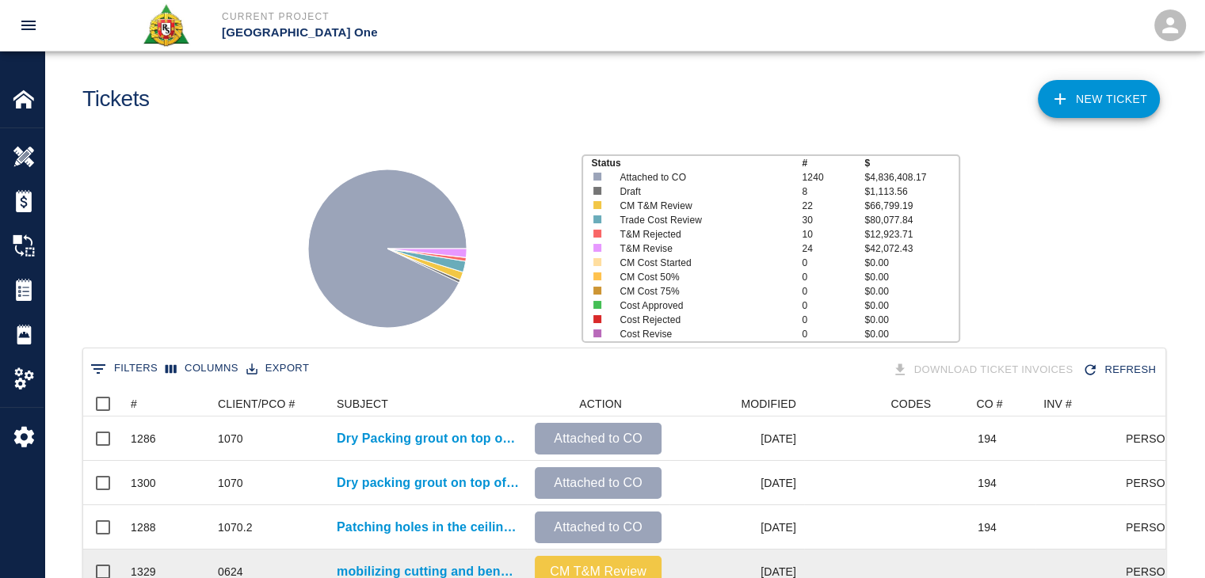
scroll to position [0, 0]
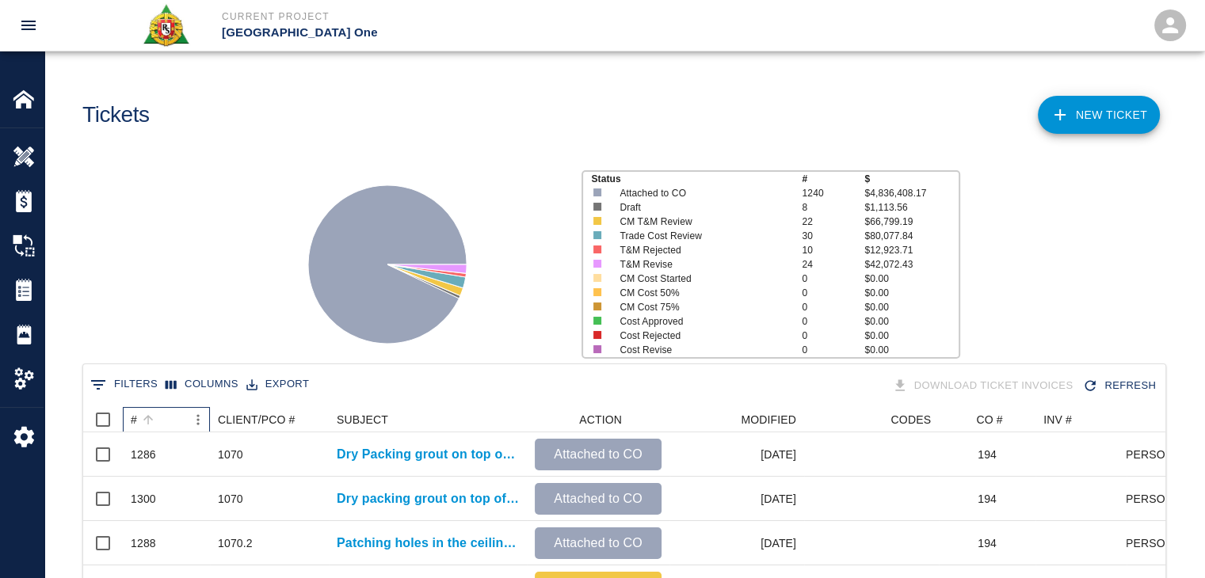
click at [173, 414] on div "#" at bounding box center [158, 419] width 55 height 25
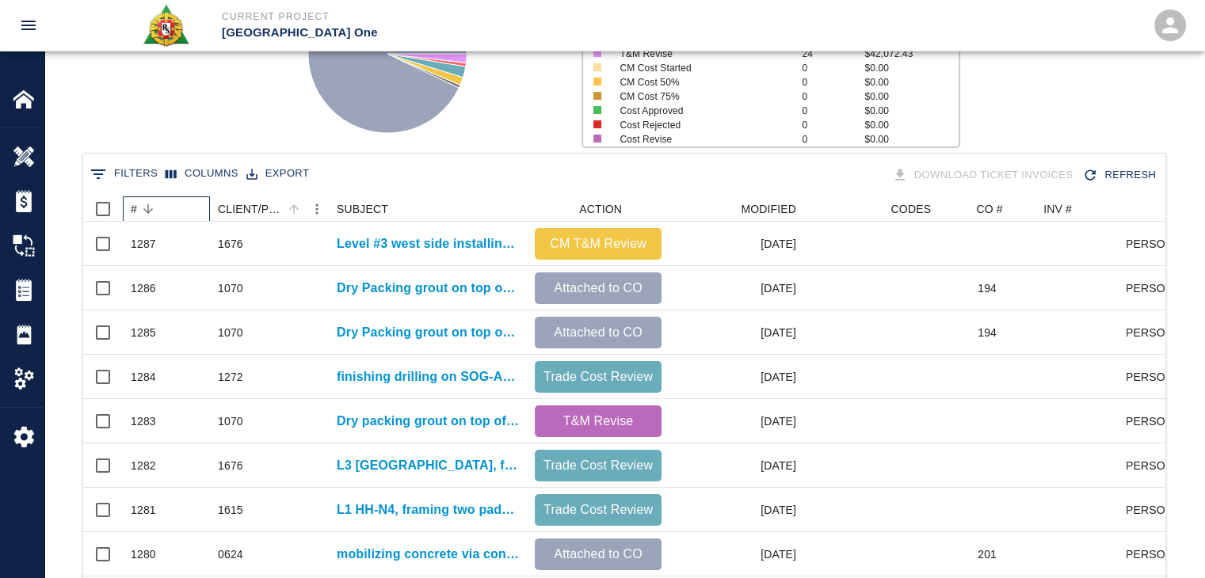
scroll to position [214, 0]
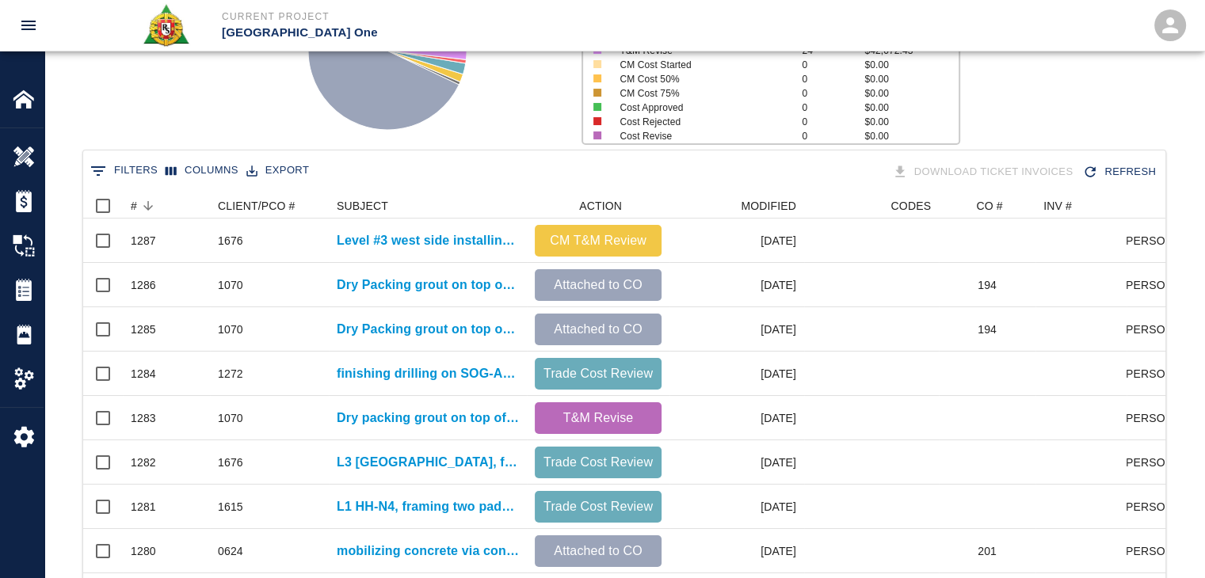
click at [234, 110] on div "Status # $ Attached to CO 1240 $4,836,408.17 Draft 8 $1,113.56 CM T&M Review 22…" at bounding box center [618, 44] width 1172 height 211
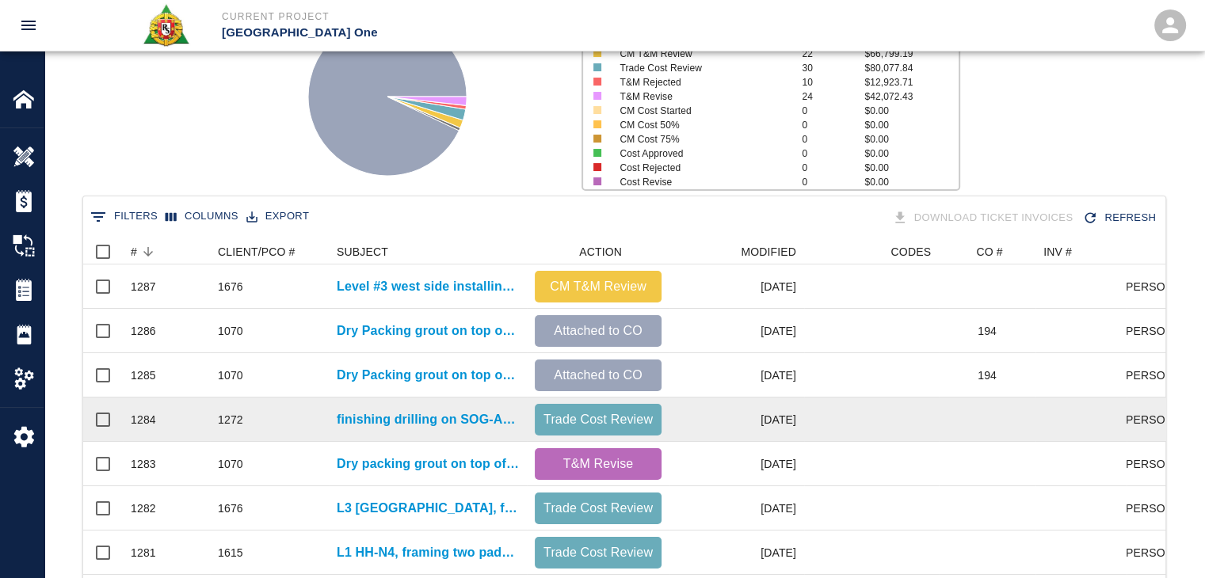
scroll to position [165, 0]
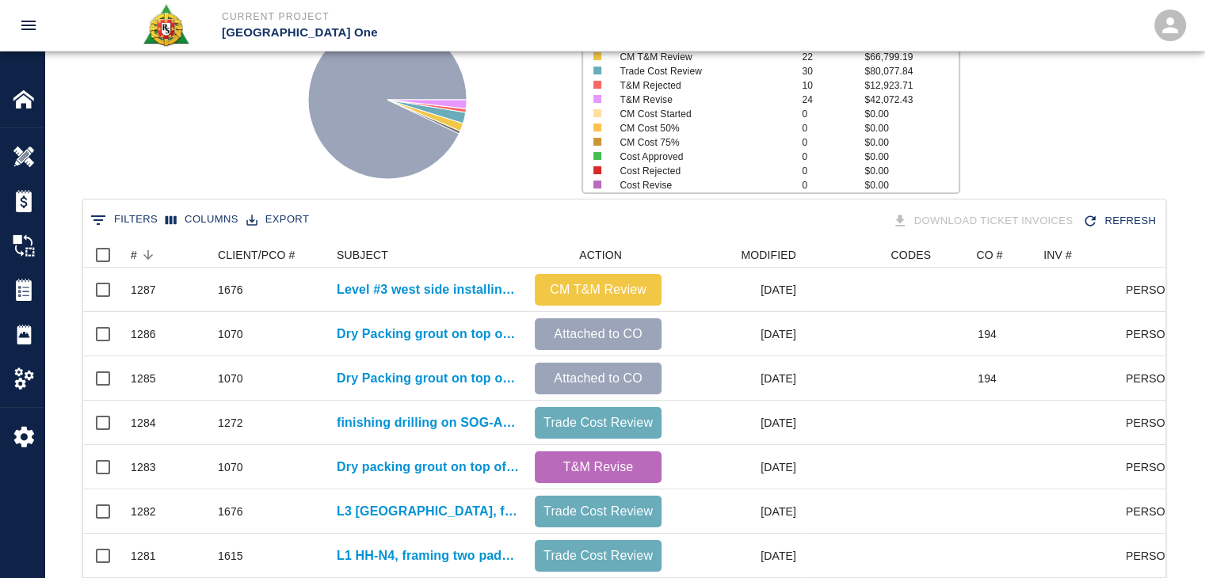
drag, startPoint x: 131, startPoint y: 224, endPoint x: 152, endPoint y: 226, distance: 21.4
click at [131, 224] on button "0 Filters" at bounding box center [123, 220] width 75 height 25
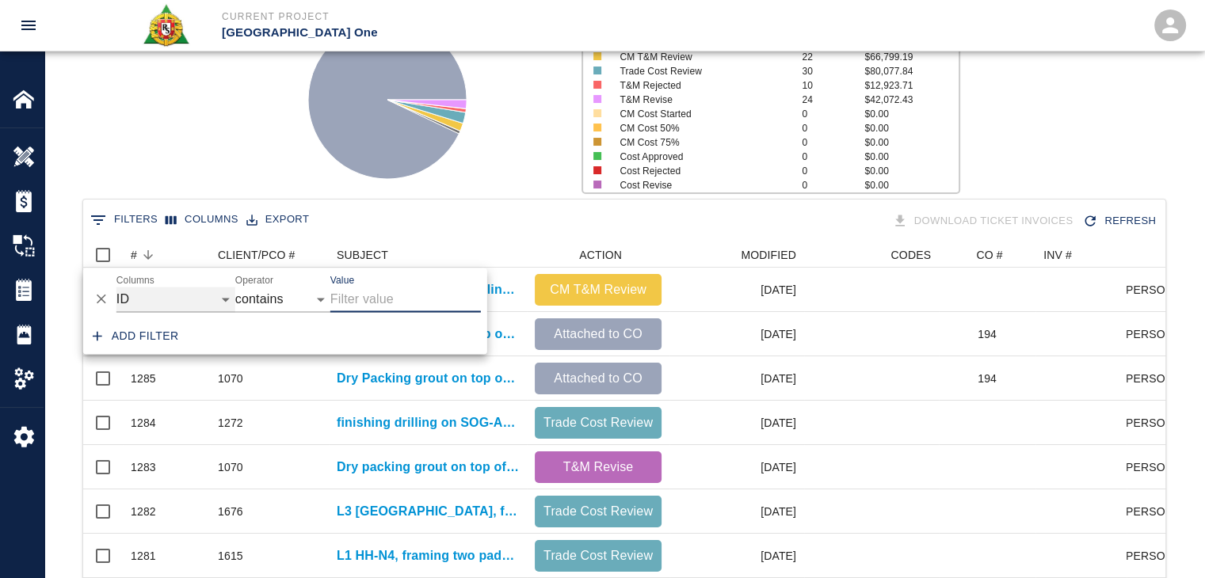
click at [181, 293] on select "ID # CLIENT/PCO # SUBJECT DESCRIPTION ACTION WORK MODIFIED CREATED CODES CO # I…" at bounding box center [175, 299] width 119 height 25
click at [116, 287] on select "ID # CLIENT/PCO # SUBJECT DESCRIPTION ACTION WORK MODIFIED CREATED CODES CO # I…" at bounding box center [175, 299] width 119 height 25
select select "description"
click at [380, 287] on input "Value" at bounding box center [405, 299] width 150 height 25
type input "masons"
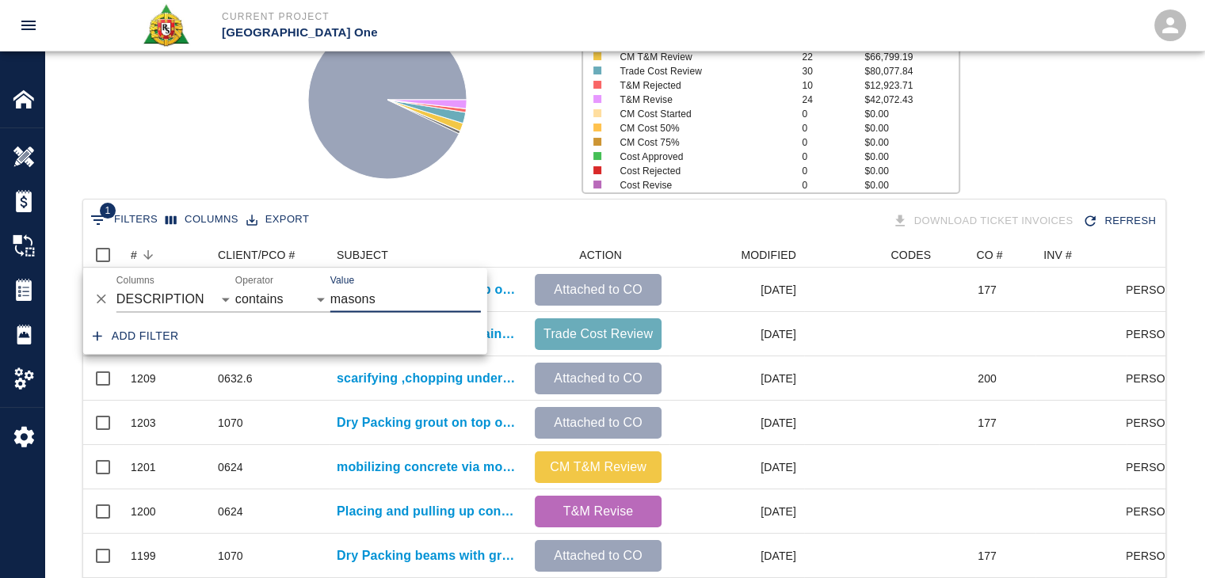
click at [257, 131] on div "Status # $ Attached to CO 1240 $4,836,408.17 Draft 8 $1,113.56 CM T&M Review 22…" at bounding box center [618, 93] width 1172 height 211
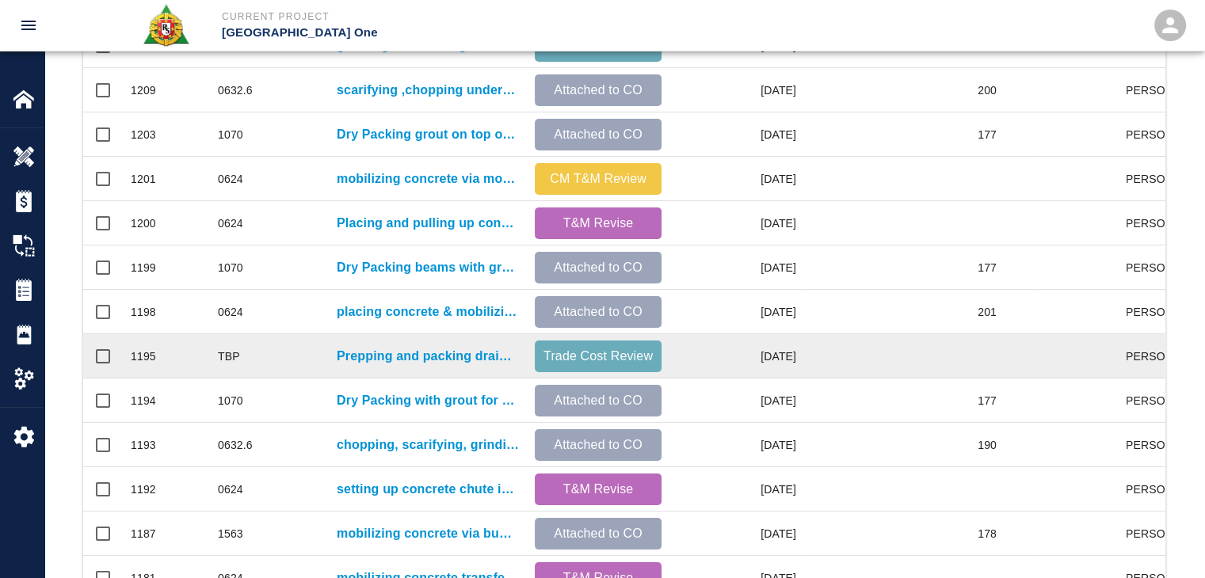
scroll to position [231, 0]
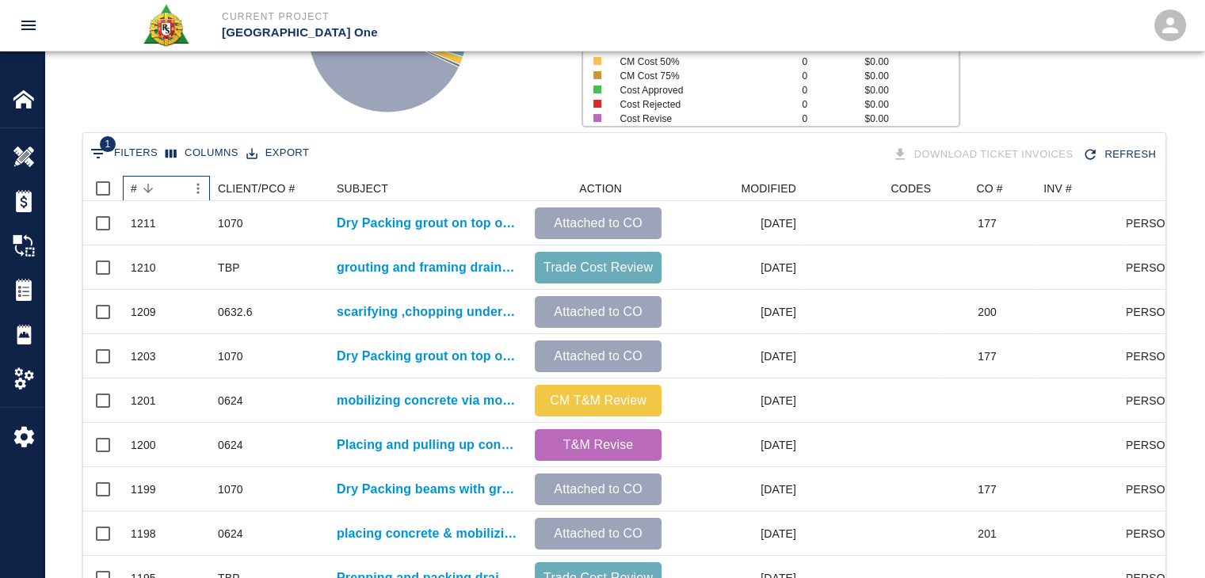
click at [163, 185] on div "#" at bounding box center [158, 188] width 55 height 25
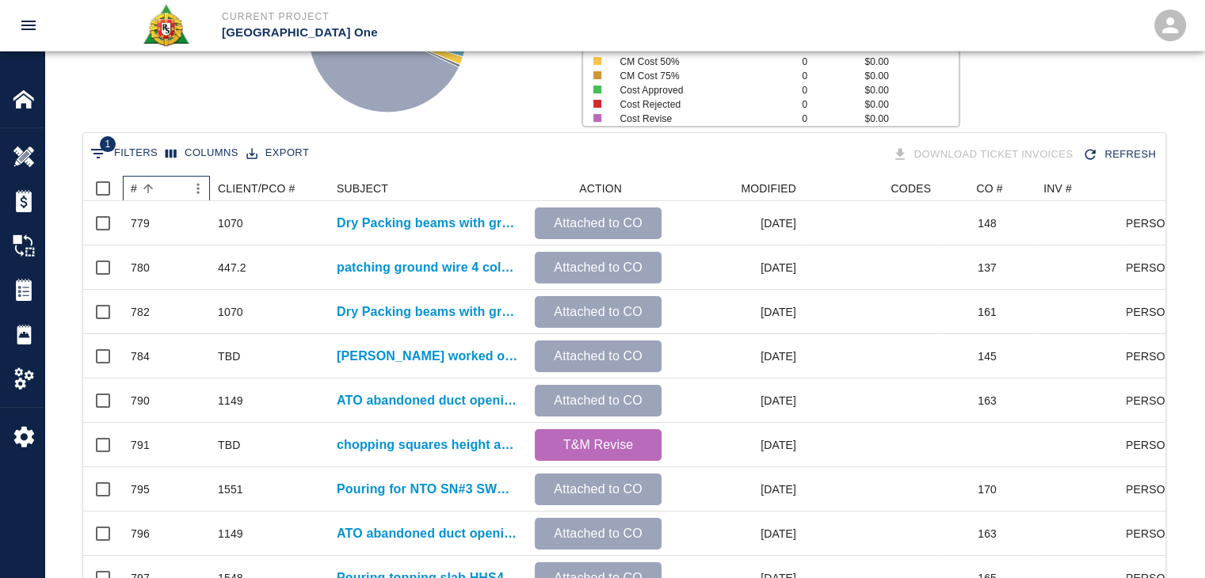
click at [163, 185] on div "#" at bounding box center [158, 188] width 55 height 25
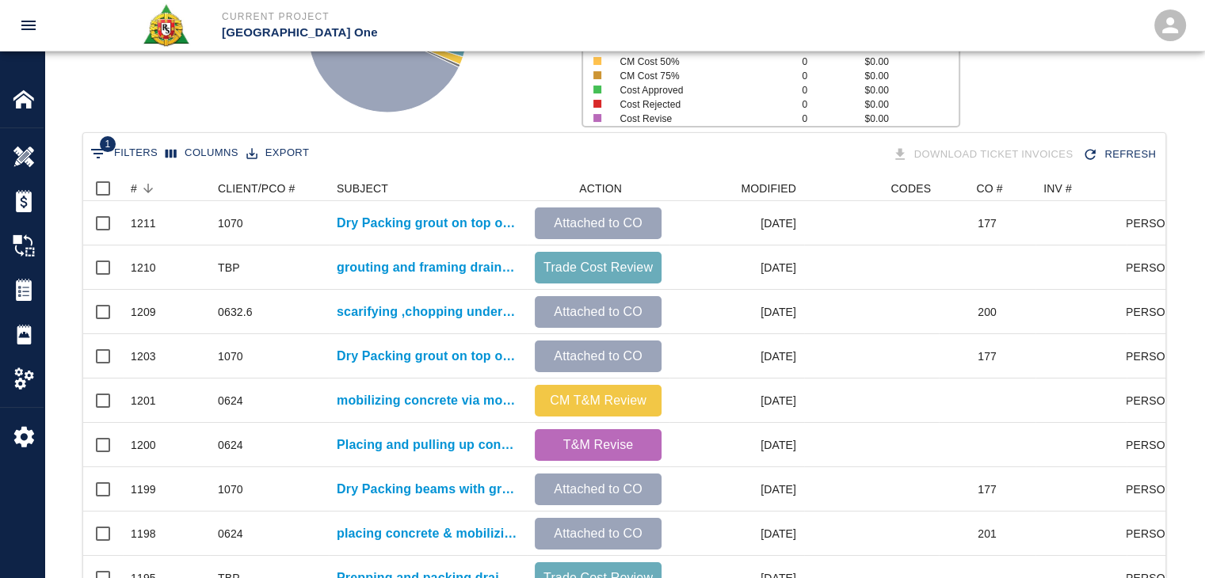
click at [215, 87] on div "Status # $ Attached to CO 1240 $4,836,408.17 Draft 8 $1,113.56 CM T&M Review 22…" at bounding box center [618, 27] width 1172 height 211
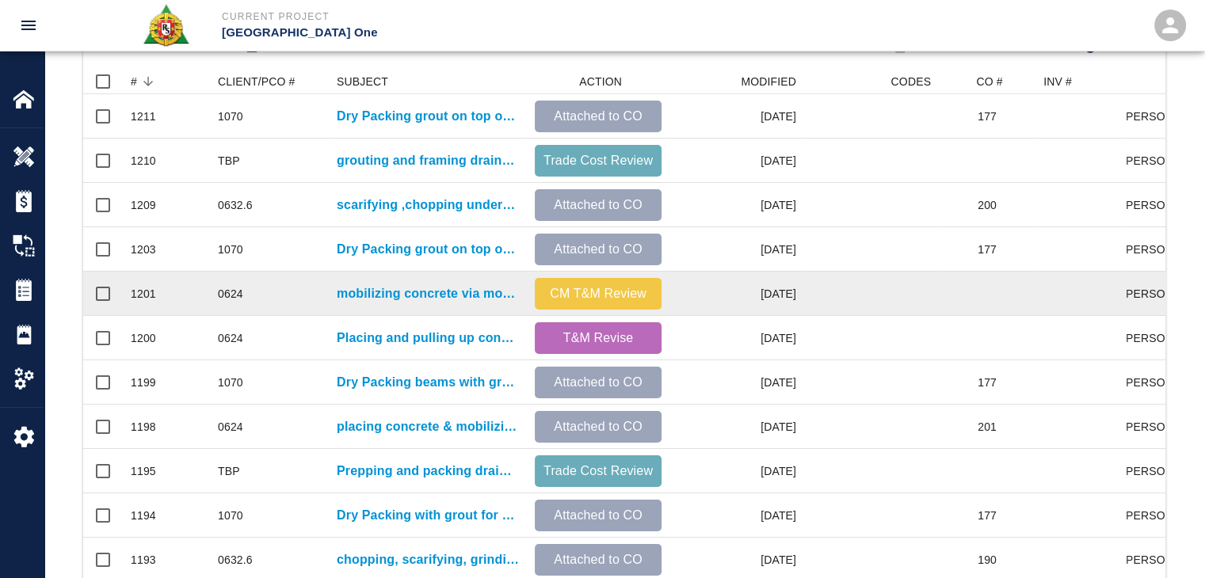
scroll to position [353, 0]
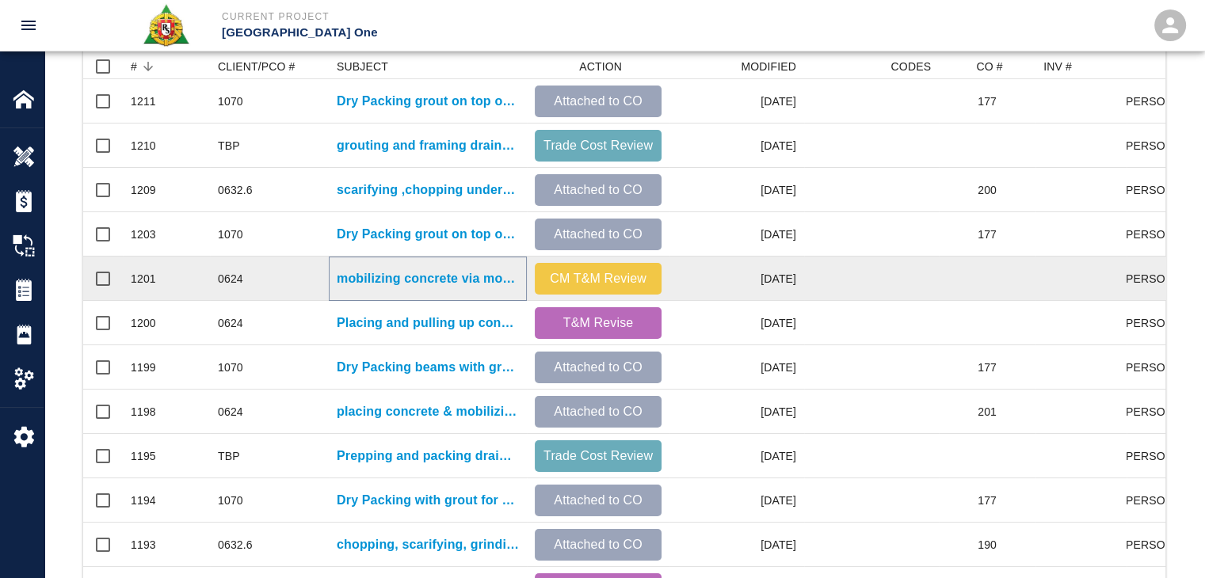
click at [401, 284] on p "mobilizing concrete via motor buggies. Placing concrete.LOCATION: Stair #13- L3…" at bounding box center [428, 278] width 182 height 19
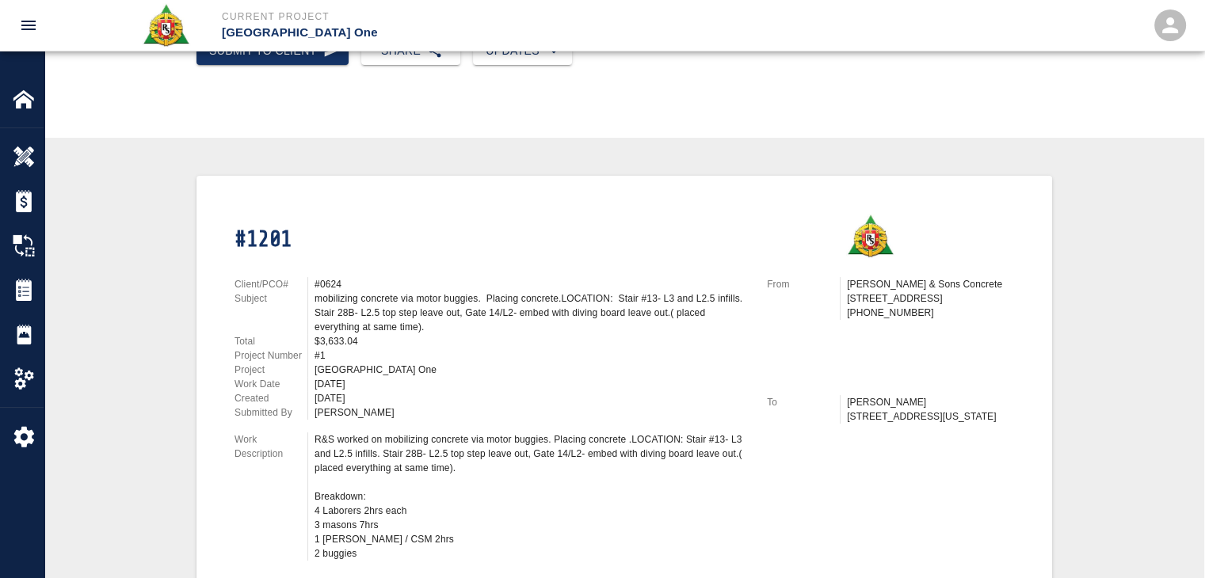
scroll to position [149, 0]
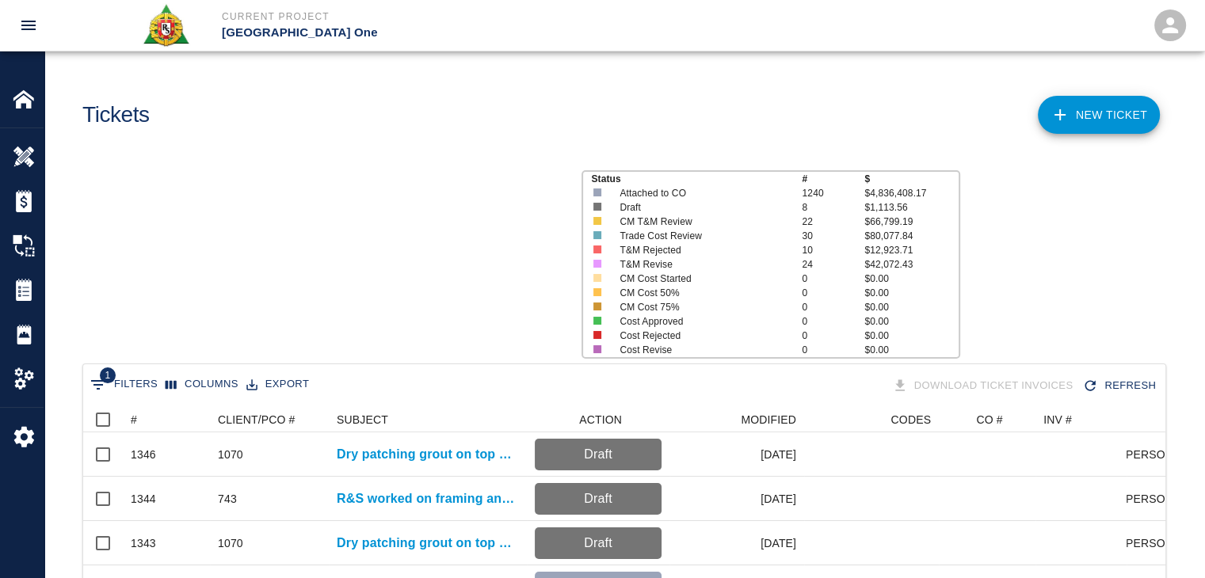
scroll to position [912, 1070]
click at [165, 404] on div "1 Filters Columns Export Download Ticket Invoices Refresh" at bounding box center [624, 386] width 1082 height 44
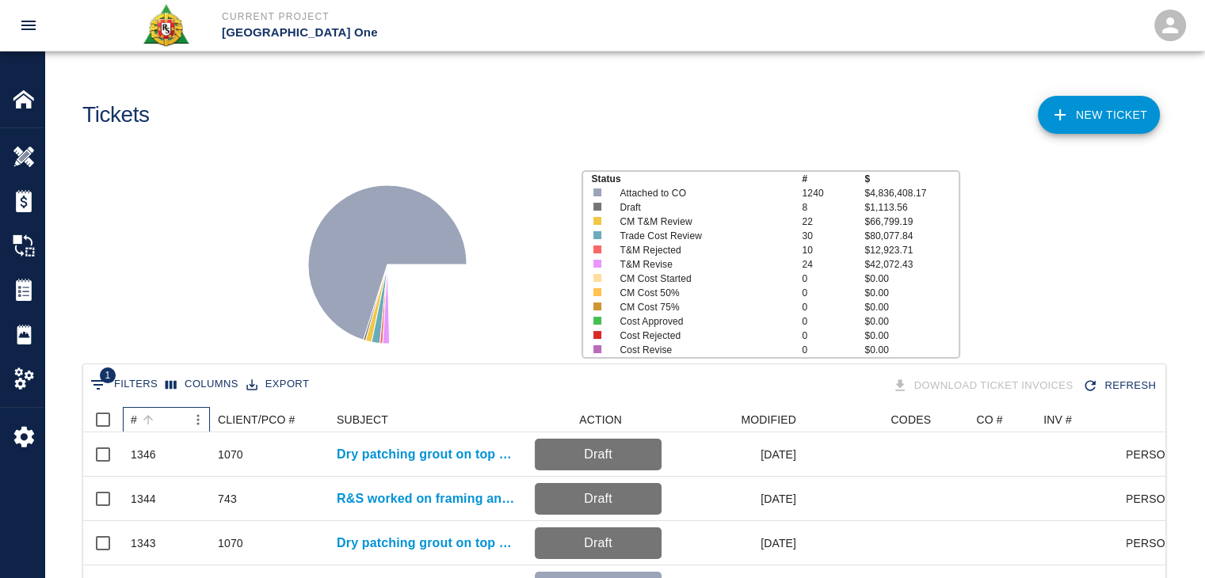
click at [168, 419] on div "#" at bounding box center [158, 419] width 55 height 25
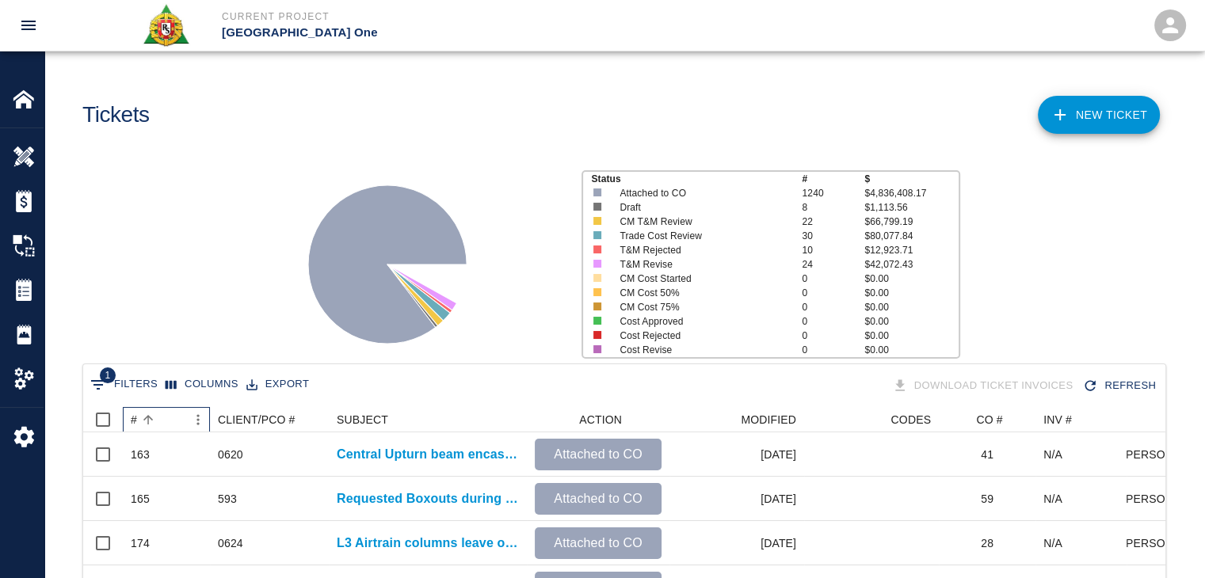
click at [168, 419] on div "#" at bounding box center [158, 419] width 55 height 25
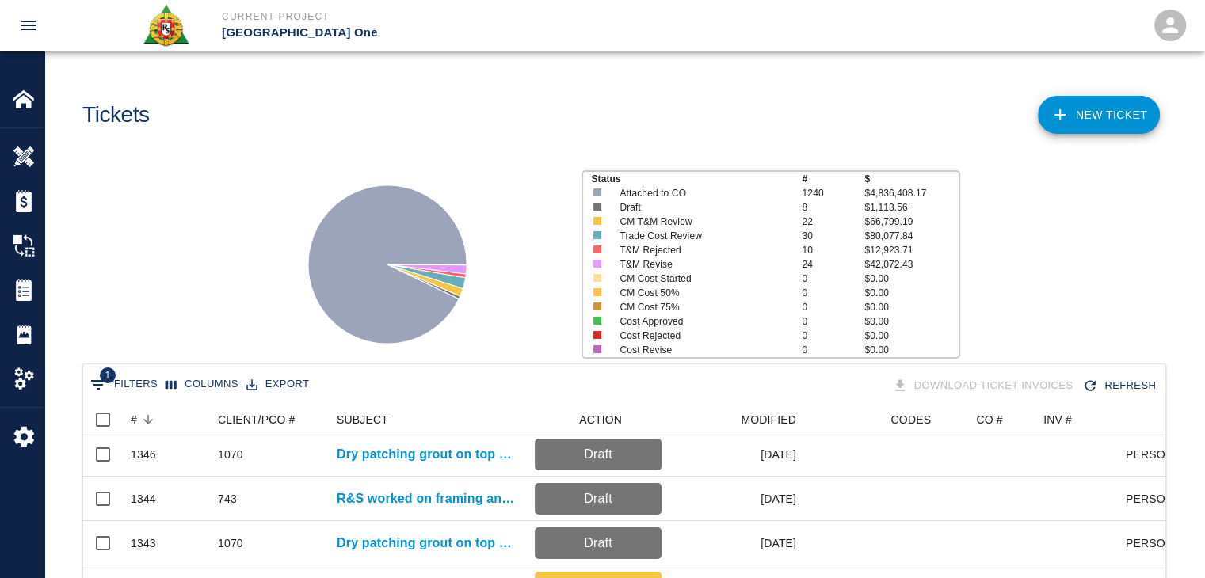
click at [193, 356] on div "Status # $ Attached to CO 1240 $4,836,408.17 Draft 8 $1,113.56 CM T&M Review 22…" at bounding box center [618, 258] width 1172 height 211
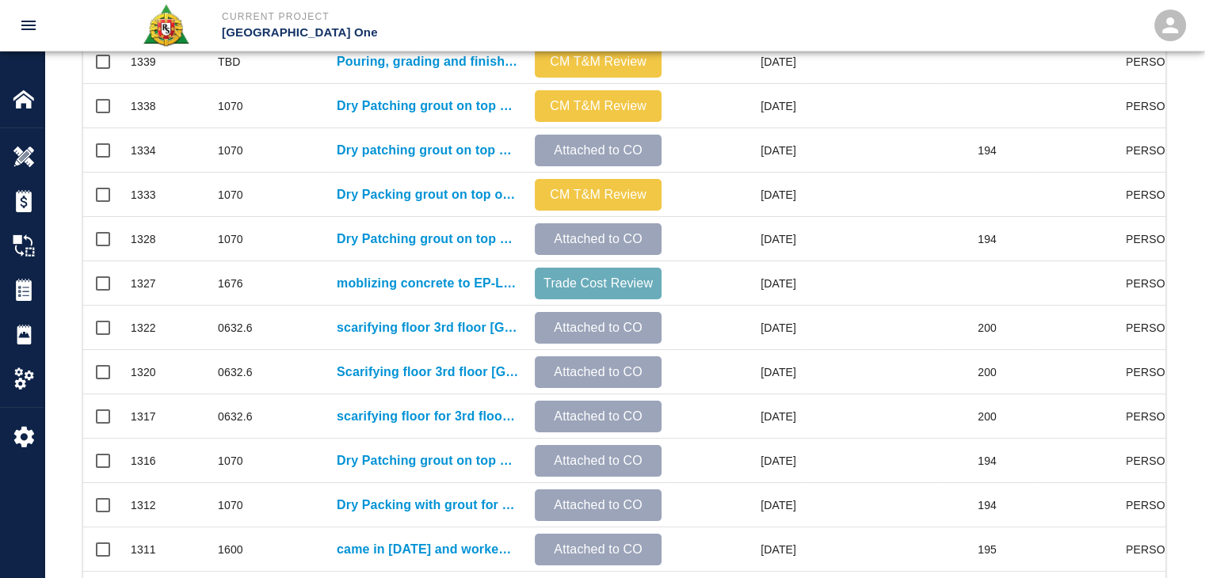
scroll to position [833, 0]
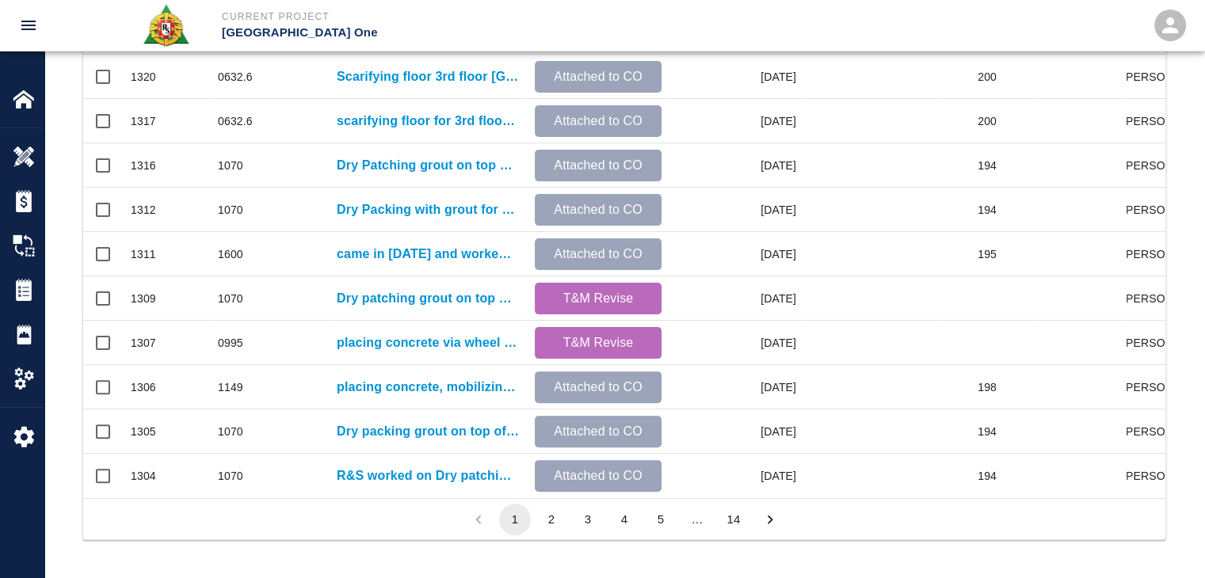
click at [542, 504] on li "2" at bounding box center [551, 520] width 36 height 32
click at [569, 516] on li "3" at bounding box center [587, 520] width 36 height 32
click at [554, 514] on button "2" at bounding box center [551, 520] width 32 height 32
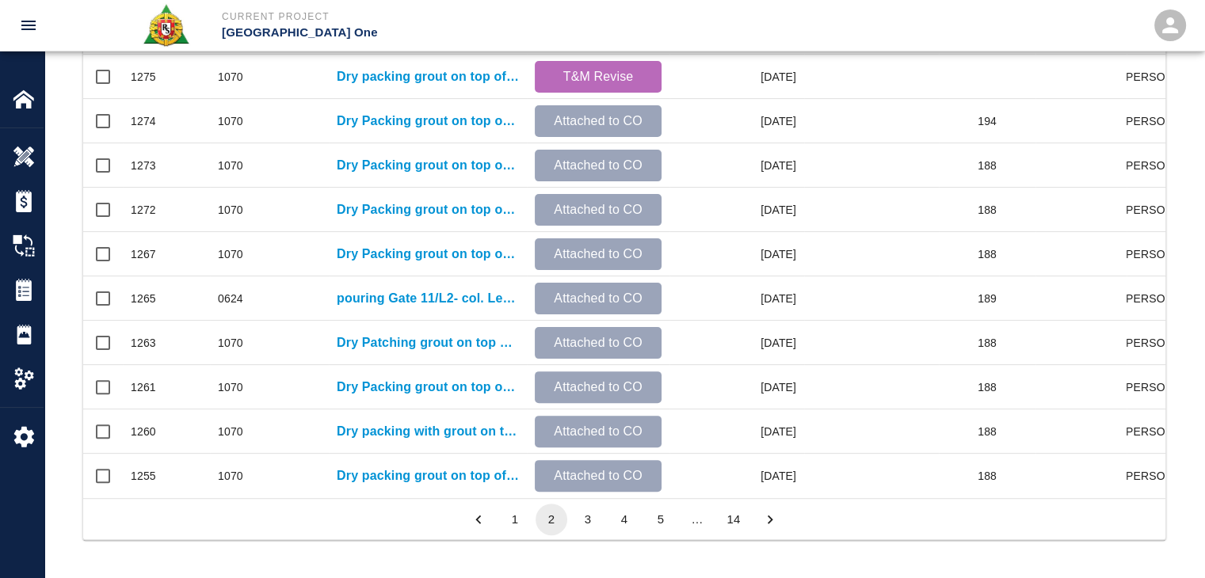
click at [589, 508] on button "3" at bounding box center [588, 520] width 32 height 32
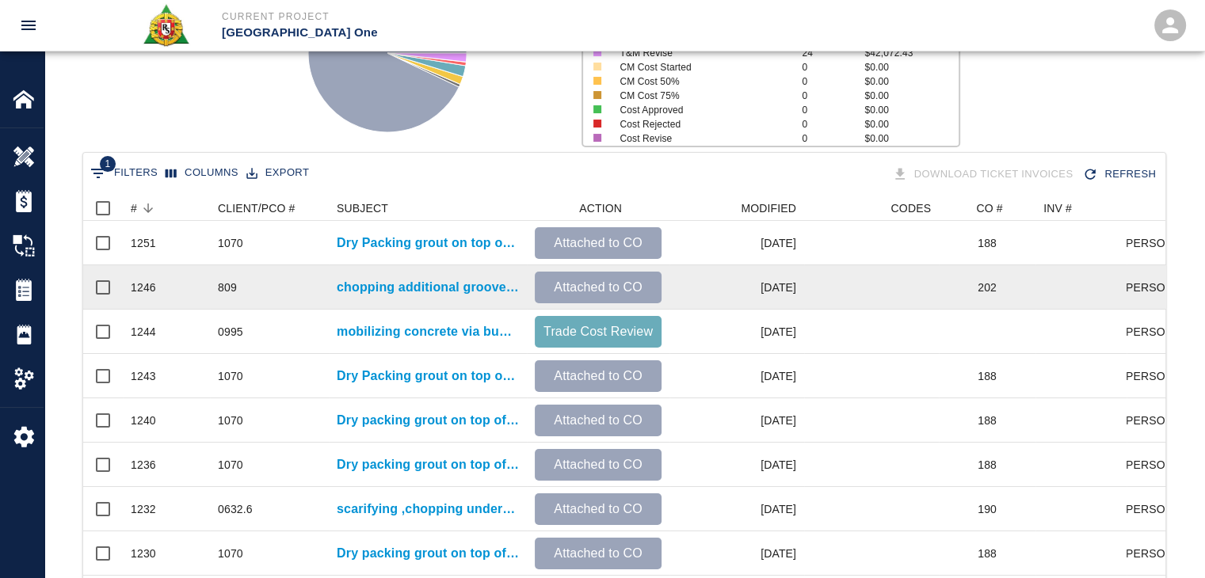
scroll to position [272, 0]
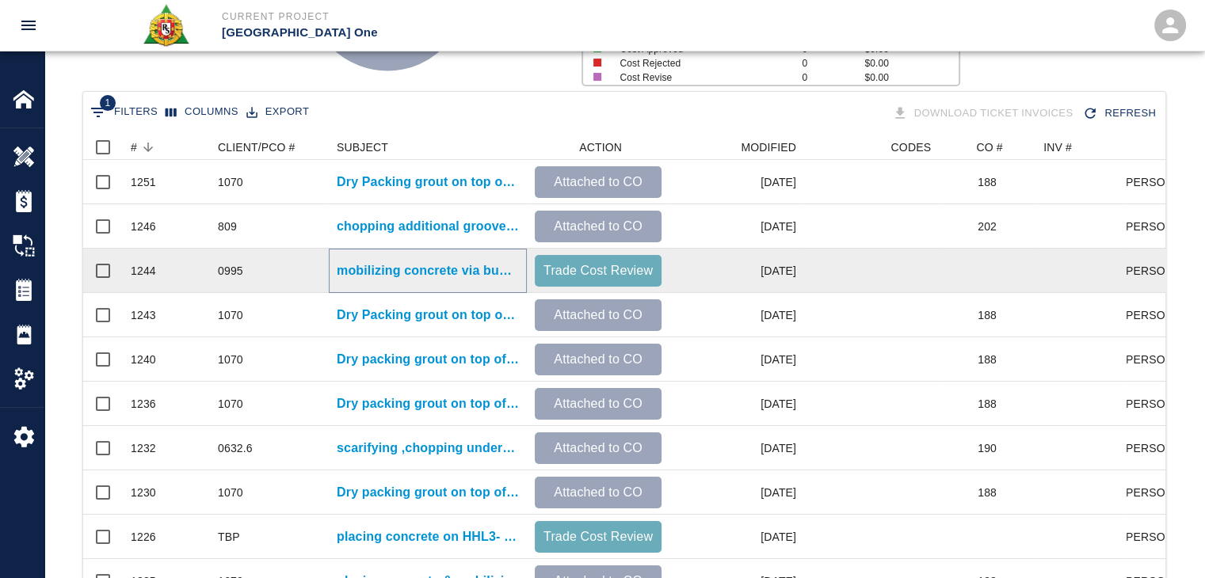
click at [411, 273] on p "mobilizing concrete via buggies from vestibule#1 and placing concrete and finis…" at bounding box center [428, 270] width 182 height 19
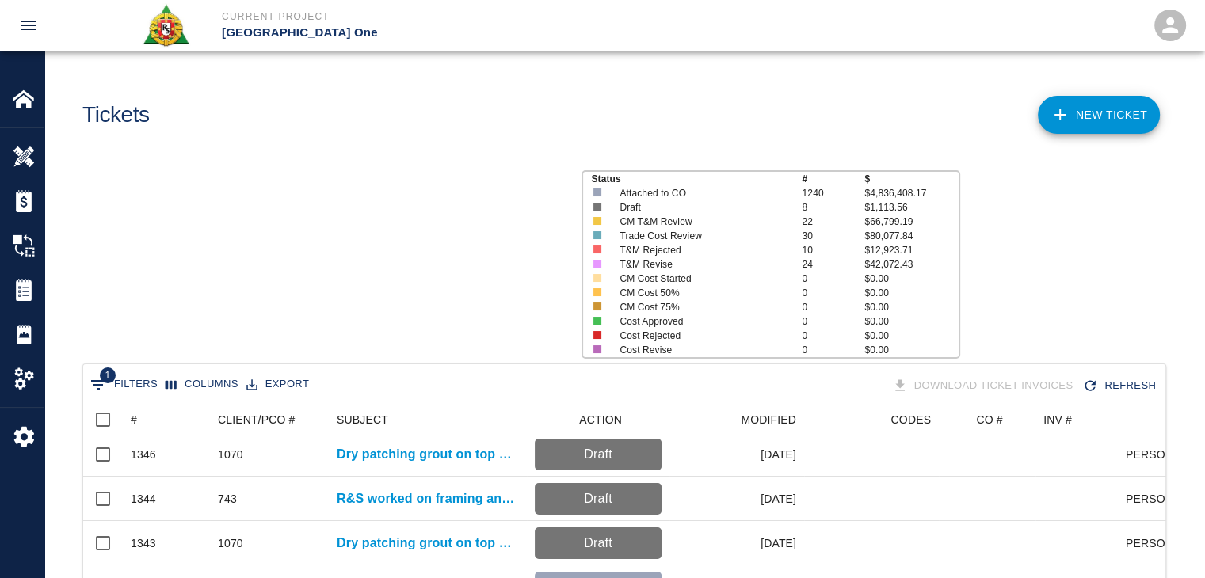
scroll to position [912, 1070]
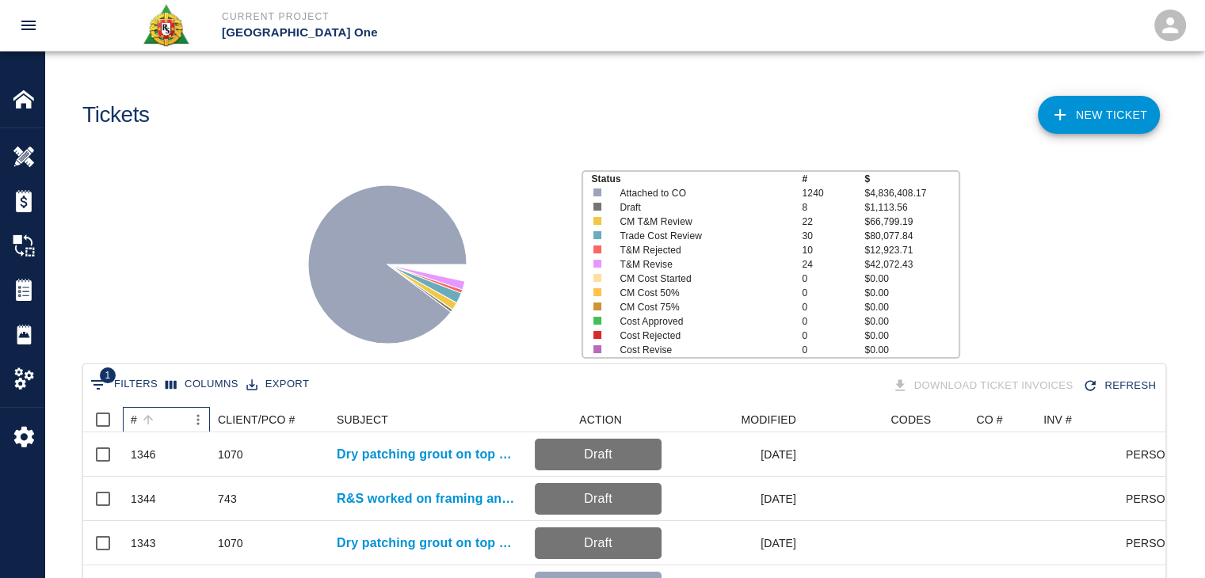
click at [168, 414] on div "#" at bounding box center [158, 419] width 55 height 25
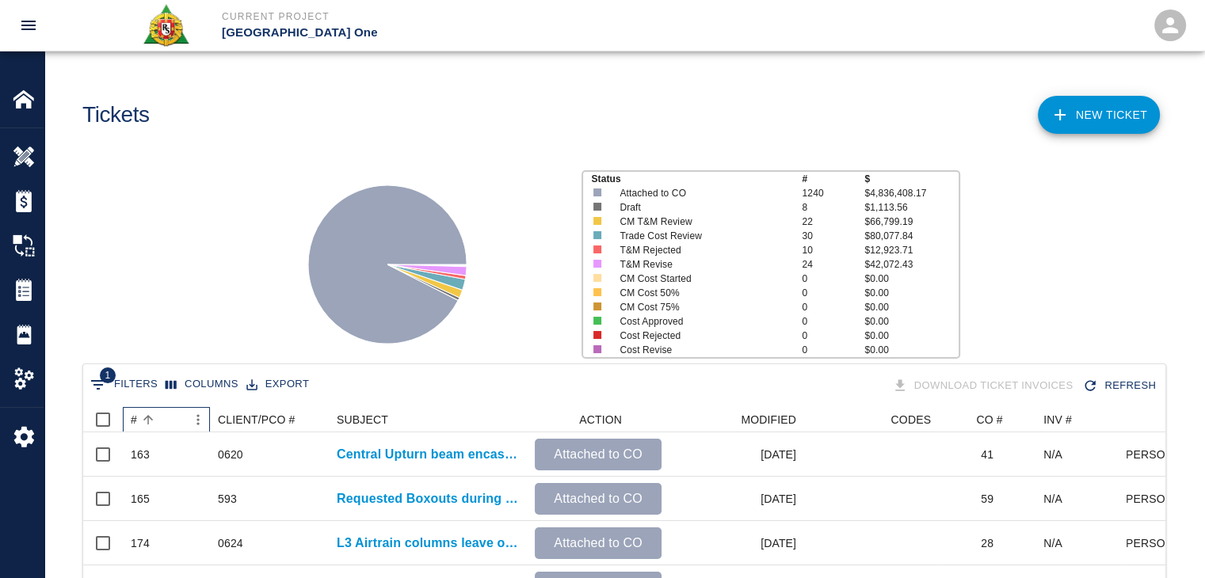
click at [168, 414] on div "#" at bounding box center [158, 419] width 55 height 25
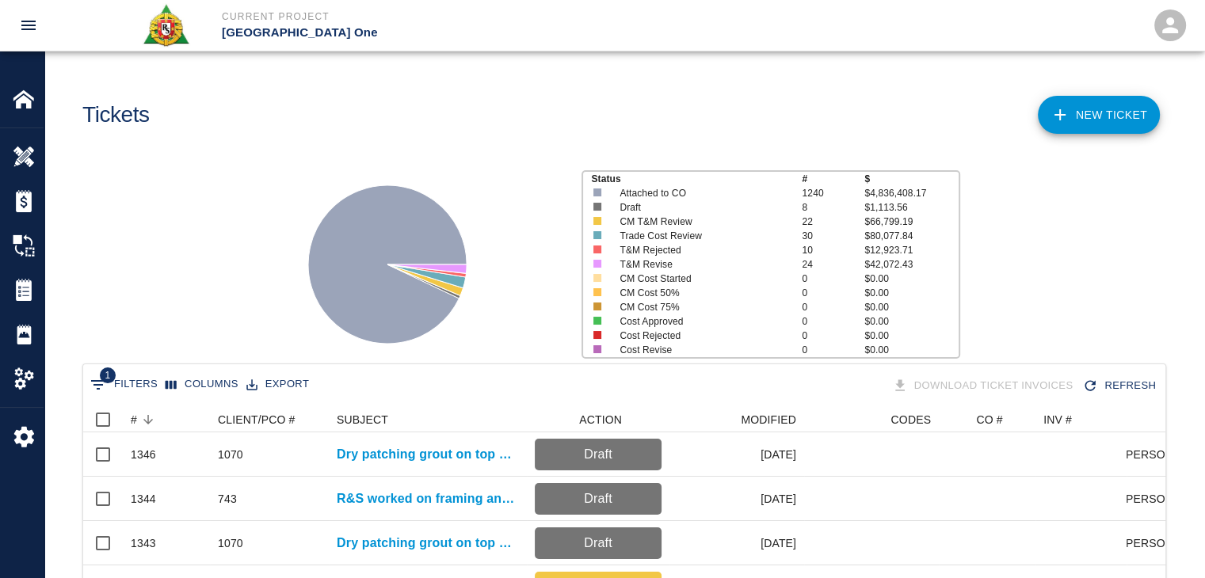
click at [190, 345] on div "Status # $ Attached to CO 1240 $4,836,408.17 Draft 8 $1,113.56 CM T&M Review 22…" at bounding box center [618, 258] width 1172 height 211
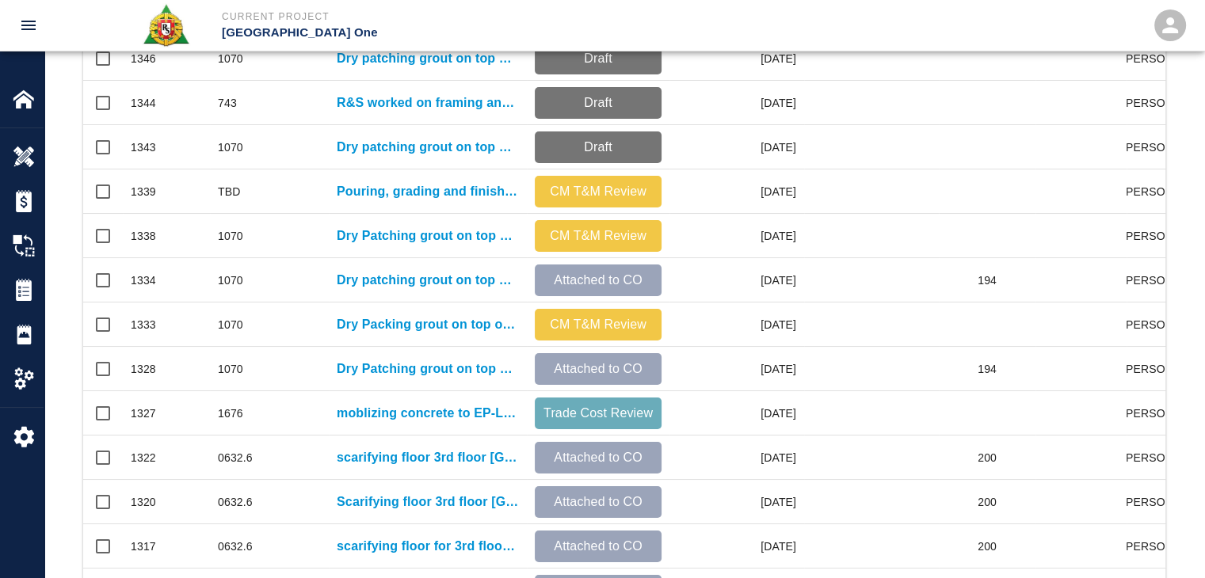
scroll to position [206, 0]
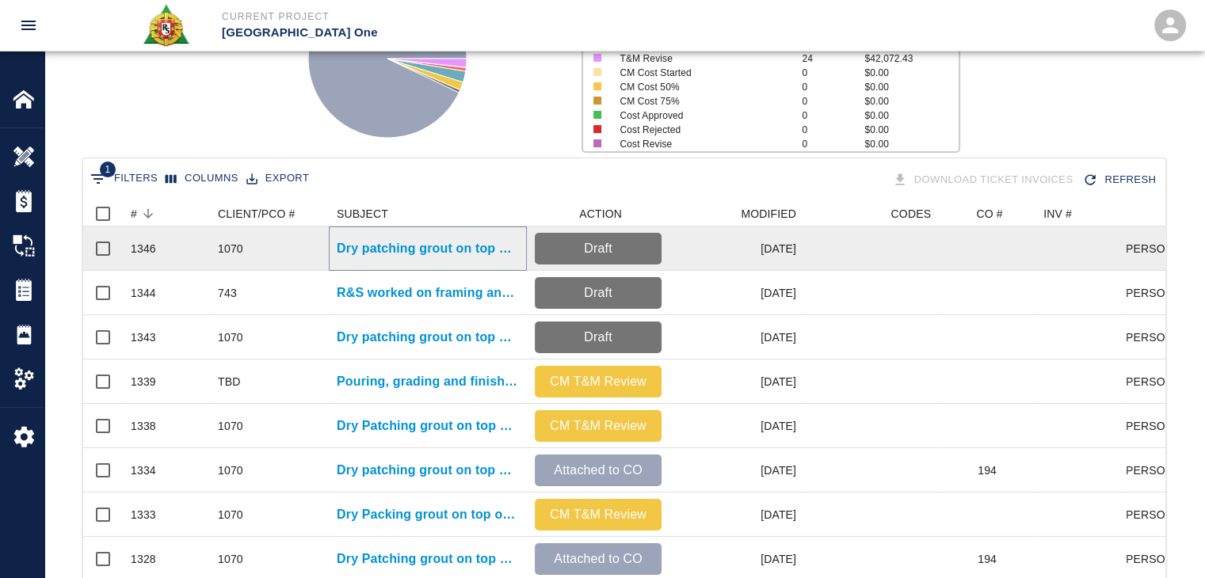
click at [448, 244] on p "Dry patching grout on top of beams getting man 1 man lift to 2nd floor and mate…" at bounding box center [428, 248] width 182 height 19
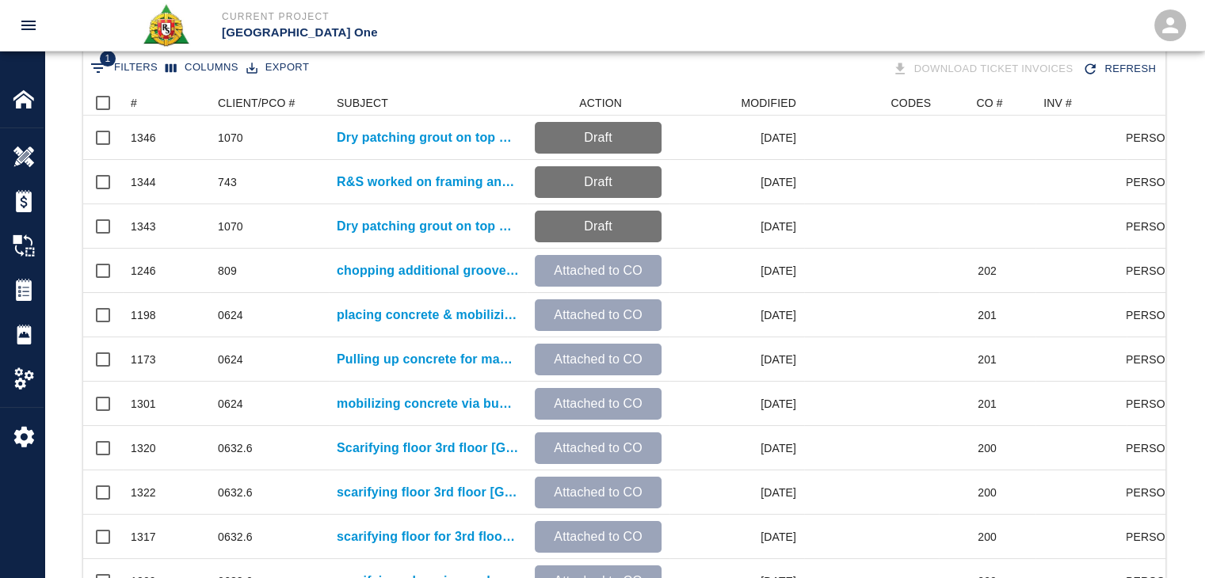
scroll to position [316, 0]
click at [150, 98] on icon "Sort" at bounding box center [148, 104] width 14 height 14
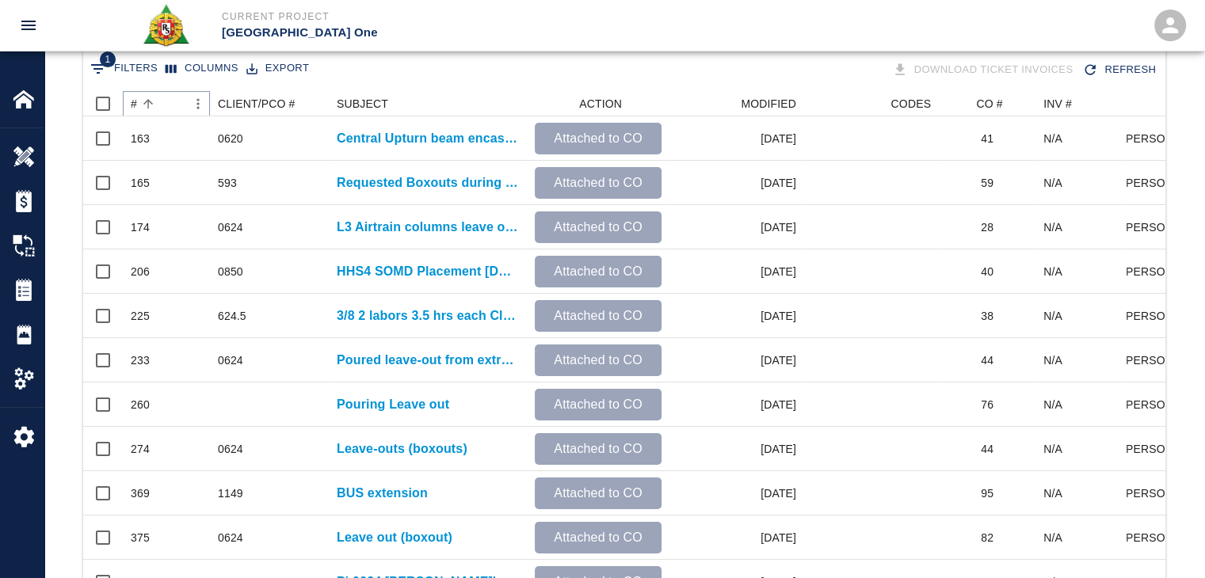
click at [150, 98] on icon "Sort" at bounding box center [148, 104] width 14 height 14
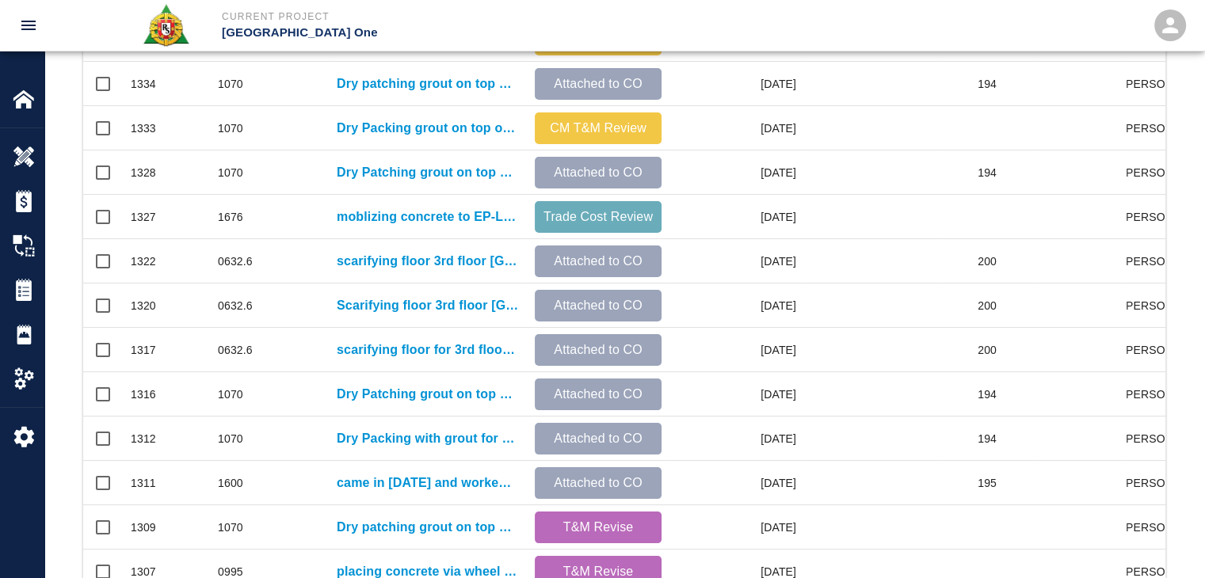
scroll to position [594, 0]
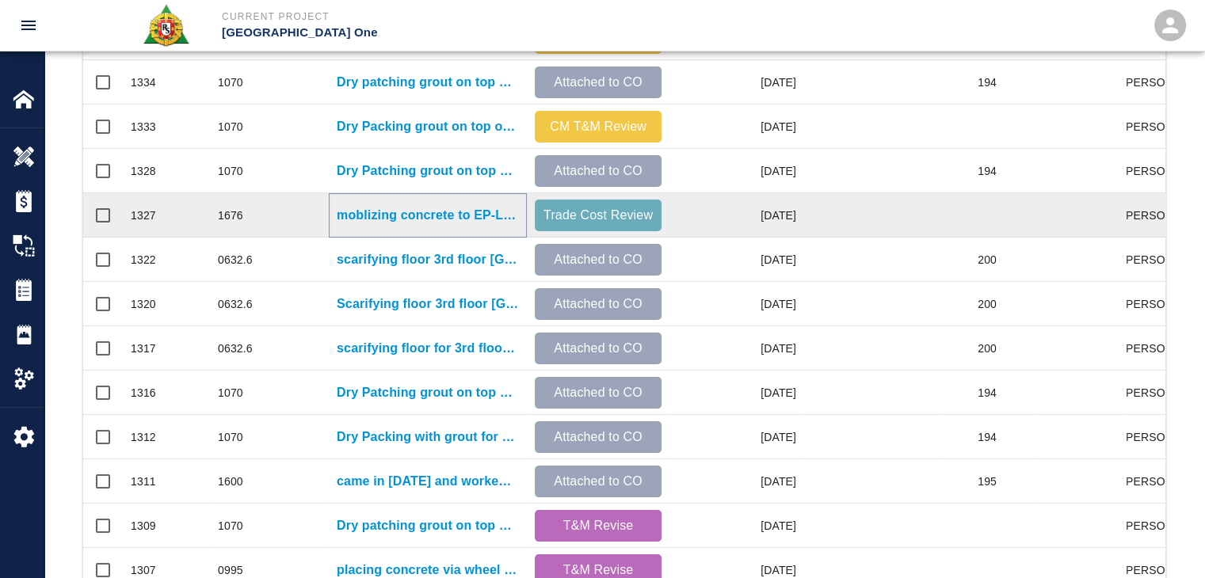
click at [405, 211] on p "moblizing concrete to EP-L2, HHL4(via buckets) and HHL3. Vibrating and pulling …" at bounding box center [428, 215] width 182 height 19
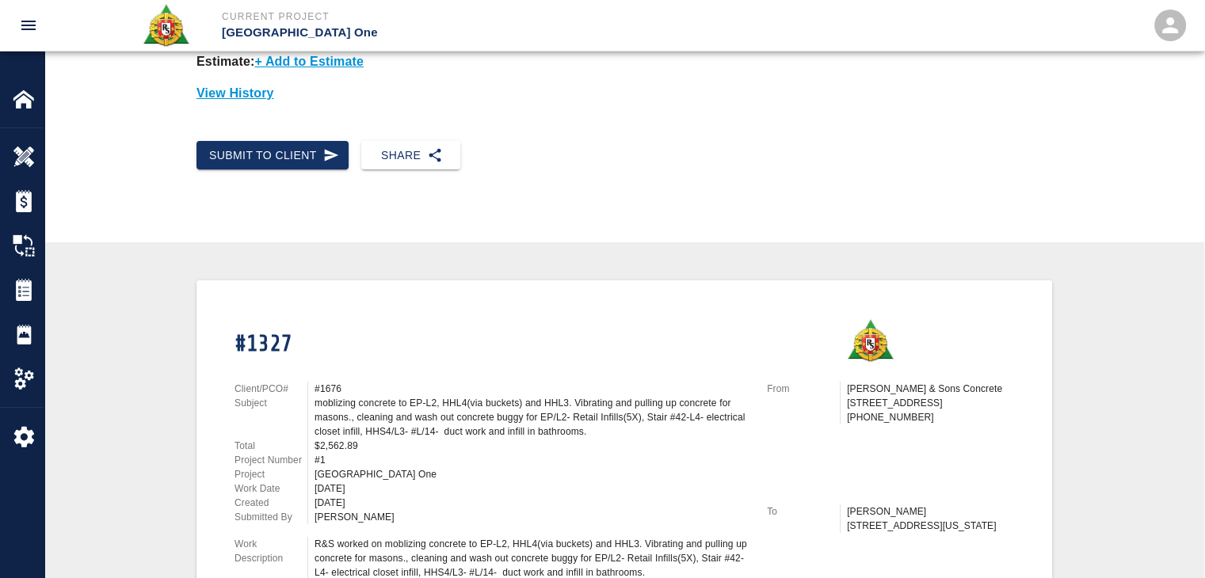
scroll to position [139, 0]
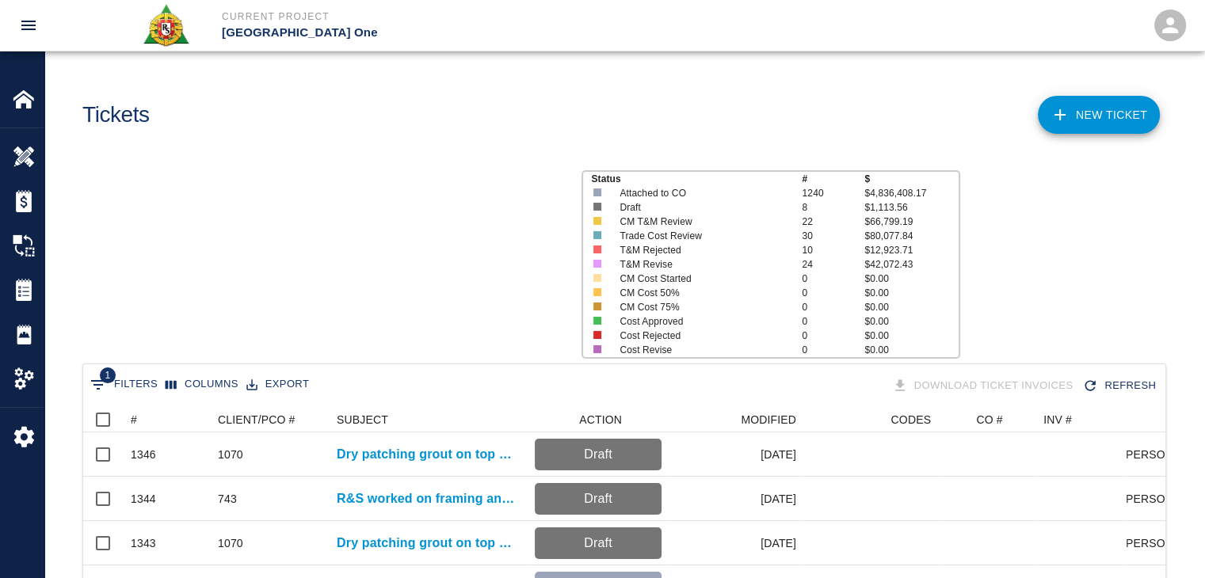
scroll to position [912, 1070]
click at [155, 403] on div "1 Filters Columns Export Download Ticket Invoices Refresh" at bounding box center [624, 386] width 1082 height 44
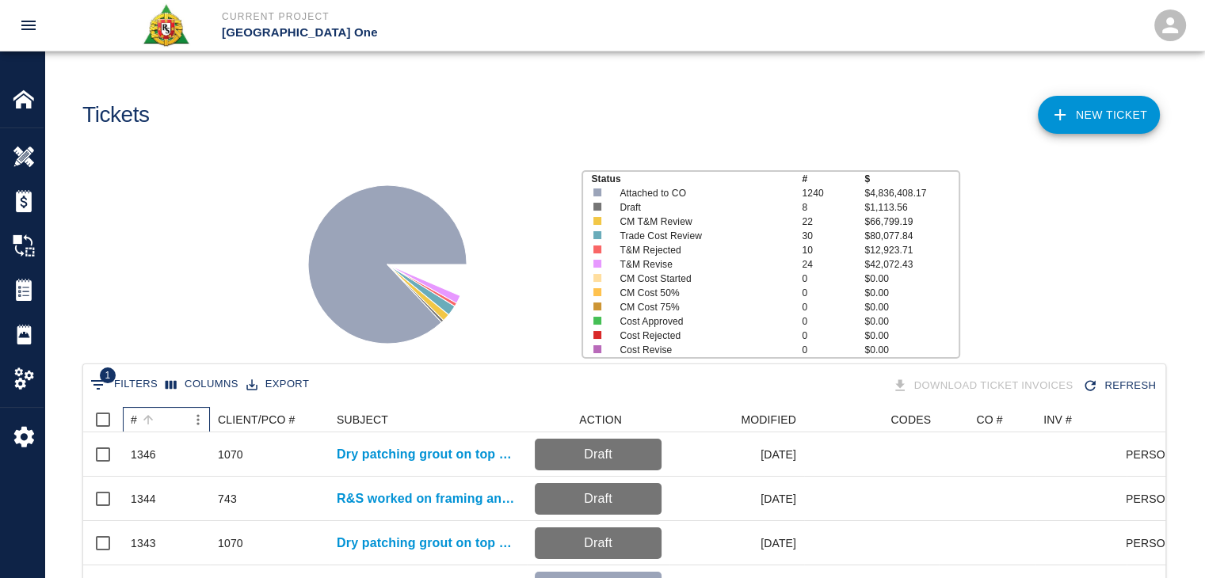
click at [165, 408] on div "#" at bounding box center [158, 419] width 55 height 25
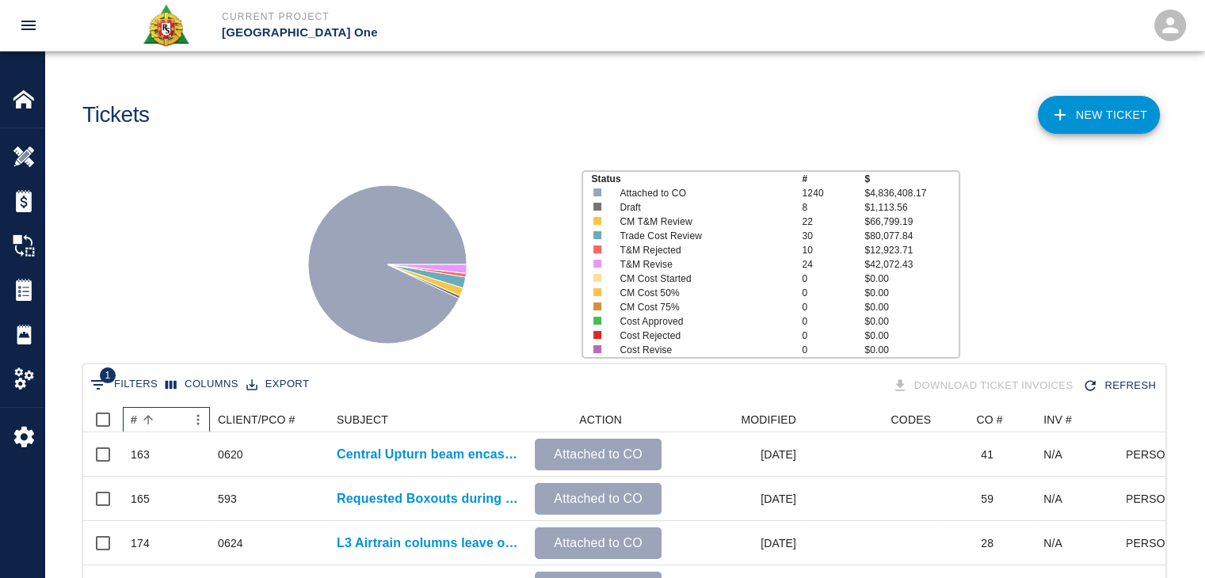
click at [162, 409] on div "#" at bounding box center [158, 419] width 55 height 25
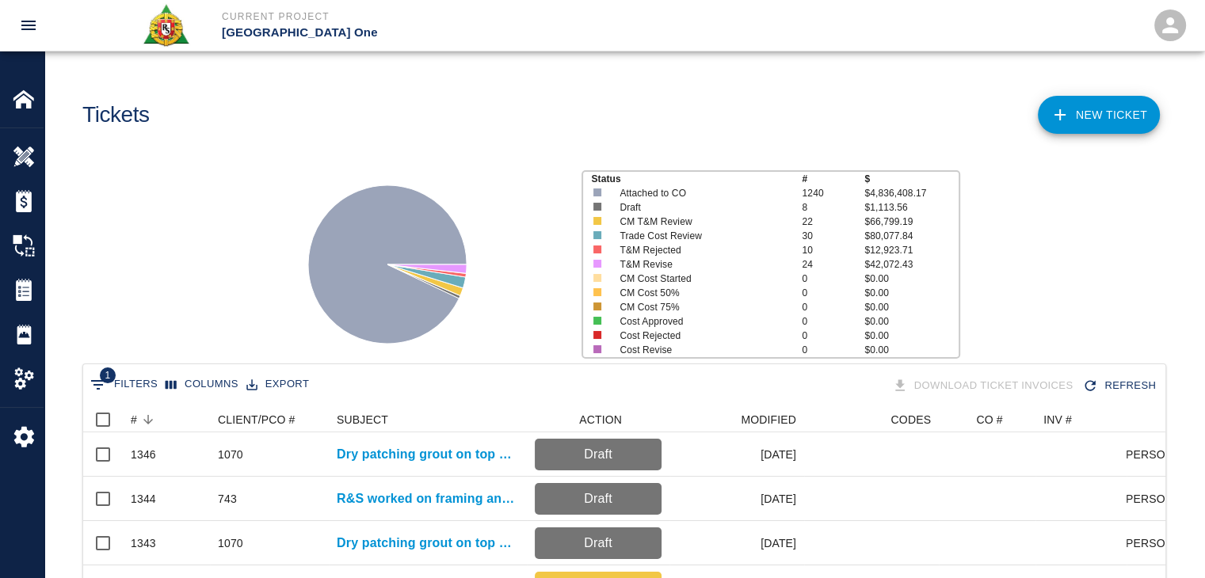
click at [242, 305] on div "Status # $ Attached to CO 1240 $4,836,408.17 Draft 8 $1,113.56 CM T&M Review 22…" at bounding box center [618, 258] width 1172 height 211
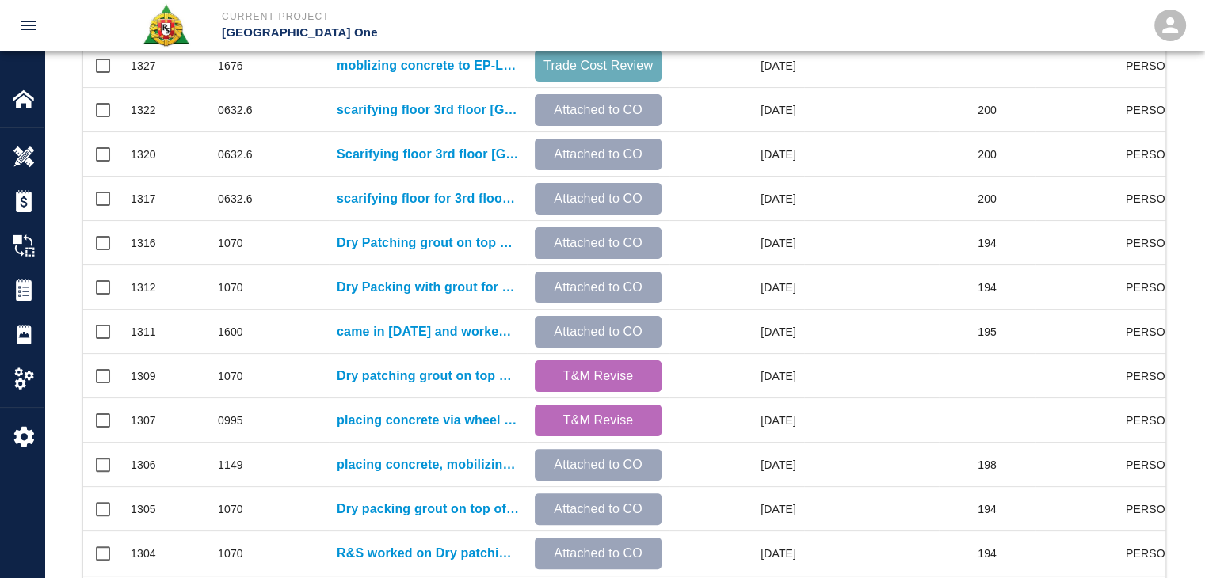
scroll to position [833, 0]
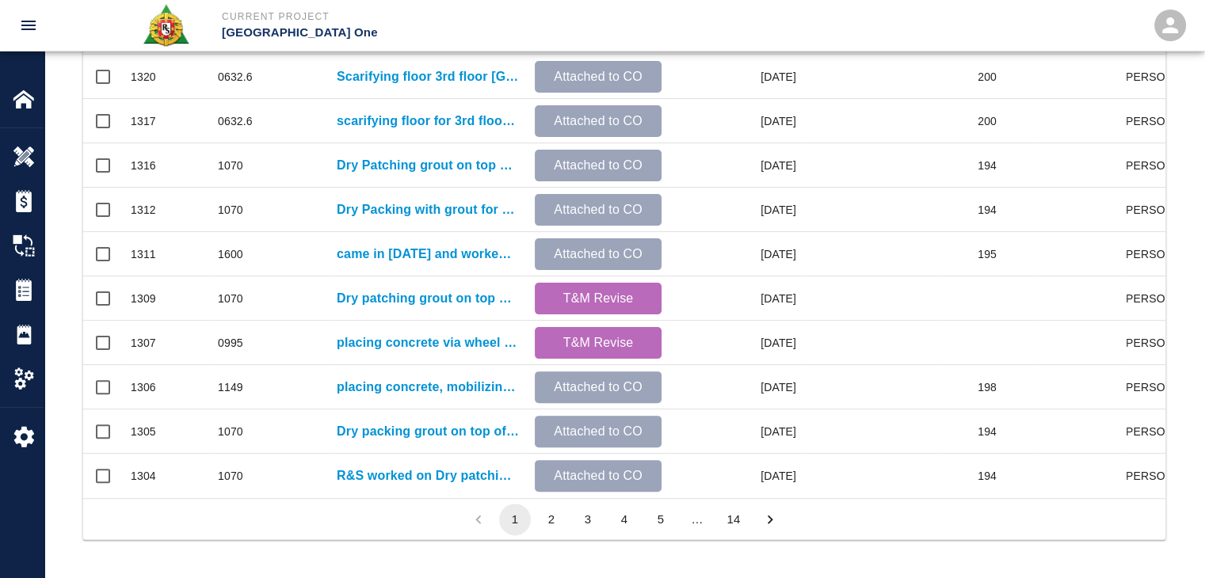
click at [549, 517] on button "2" at bounding box center [551, 520] width 32 height 32
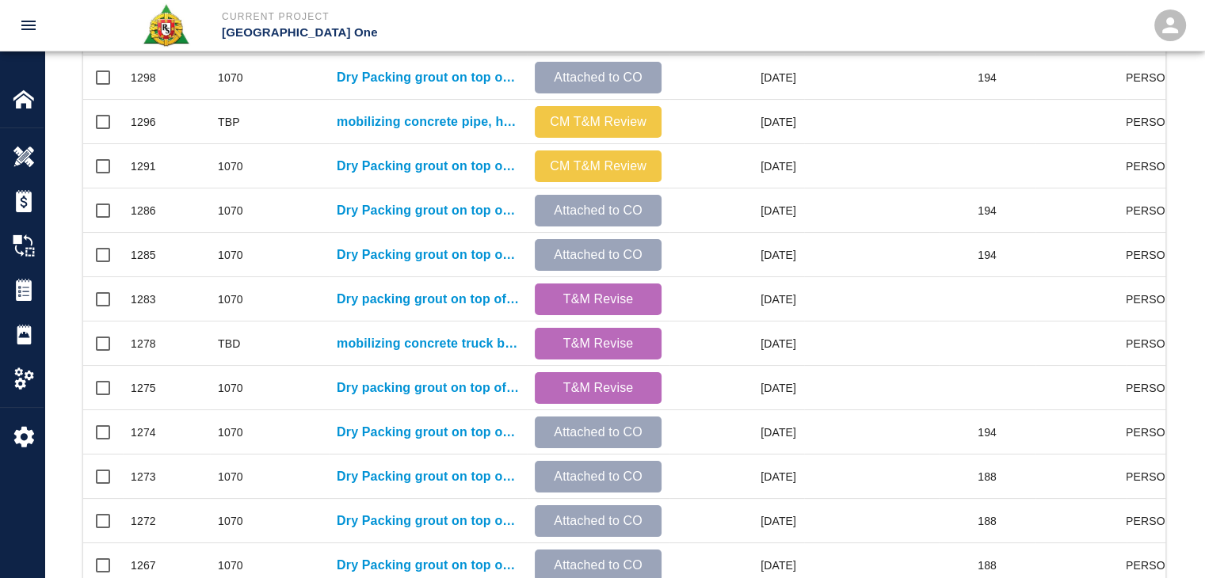
scroll to position [259, 0]
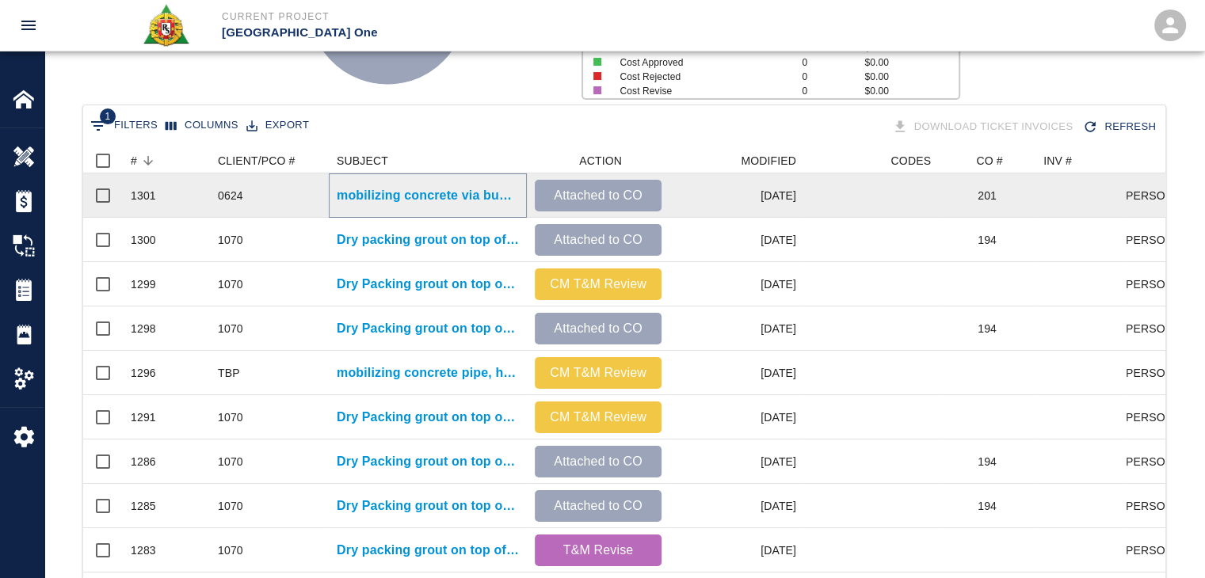
click at [392, 196] on p "mobilizing concrete via buggies from Vestibule#1, placing concrete on leave out…" at bounding box center [428, 195] width 182 height 19
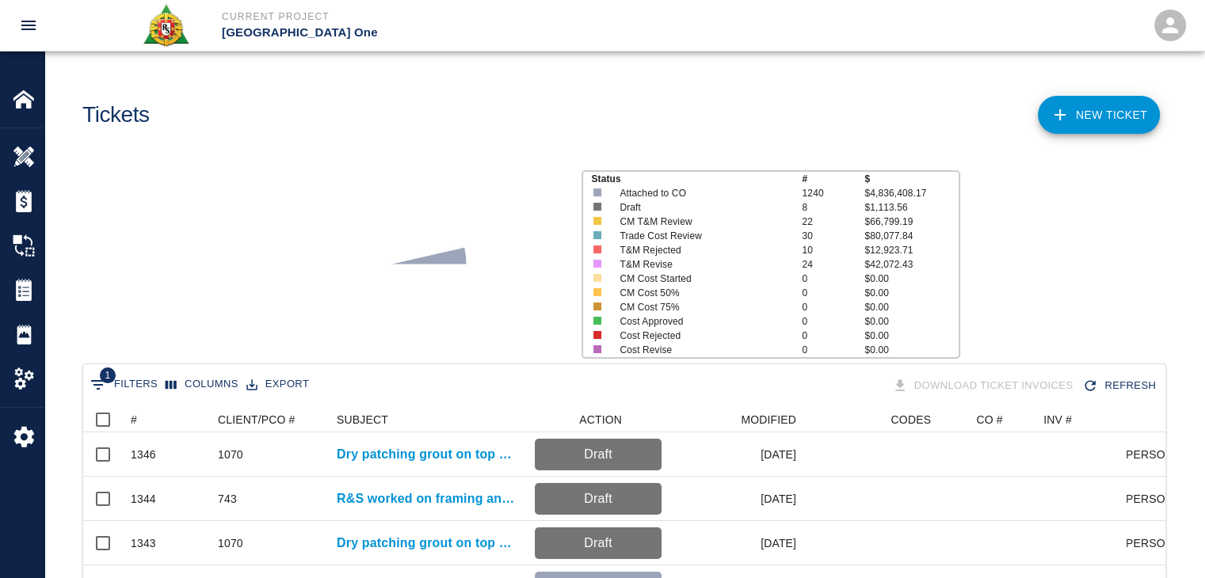
scroll to position [104, 0]
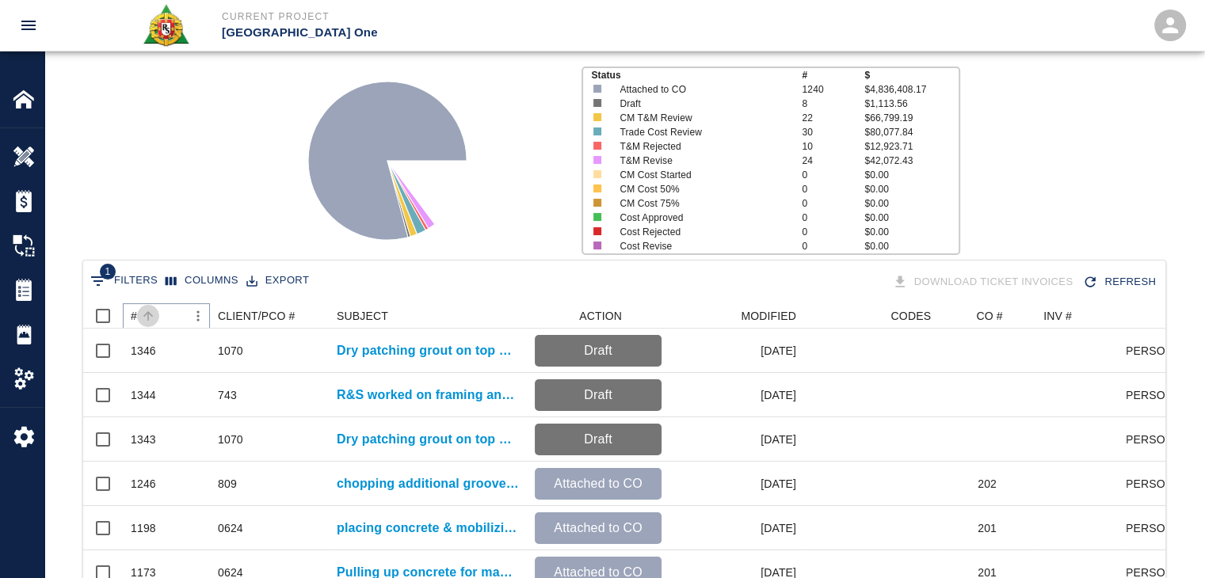
click at [151, 313] on icon "Sort" at bounding box center [148, 316] width 14 height 14
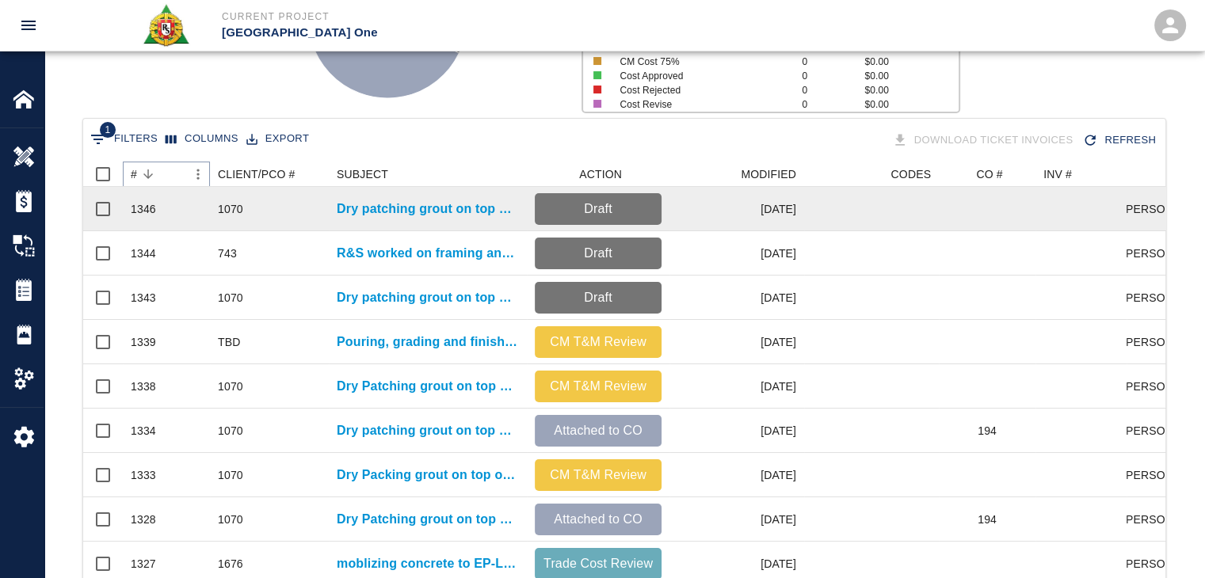
scroll to position [833, 0]
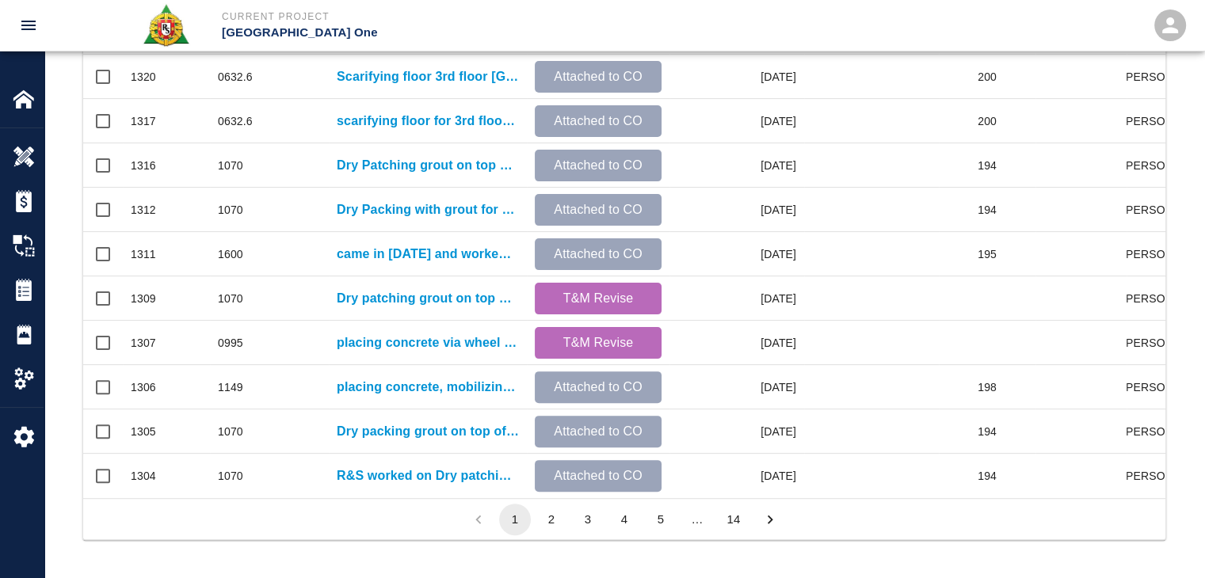
click at [567, 516] on li "2" at bounding box center [551, 520] width 36 height 32
click at [575, 517] on button "3" at bounding box center [588, 520] width 32 height 32
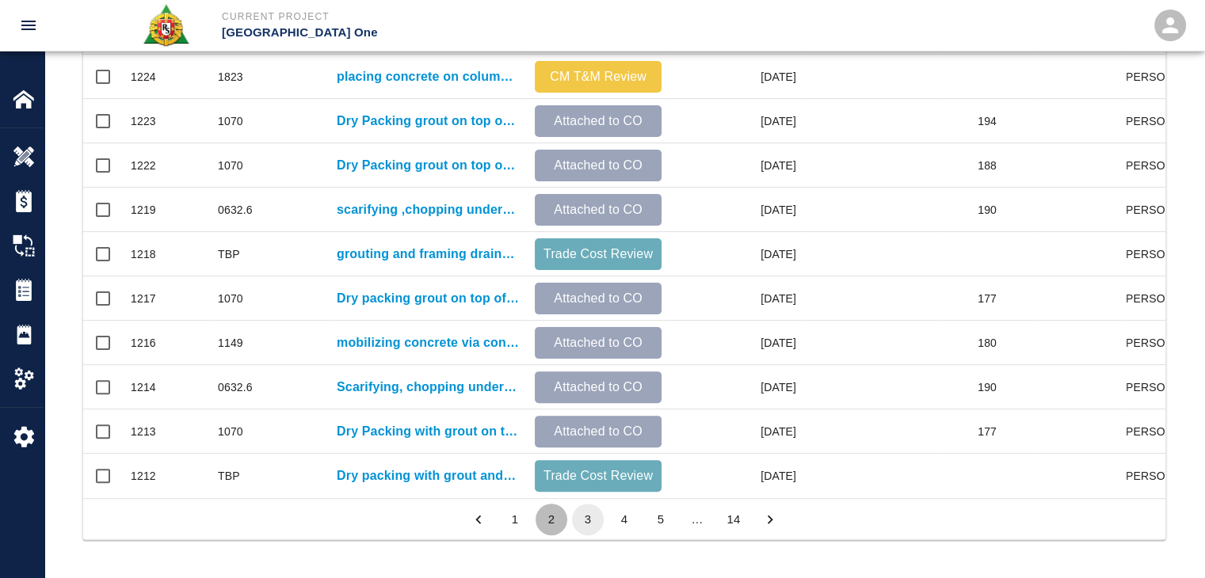
click at [551, 516] on button "2" at bounding box center [551, 520] width 32 height 32
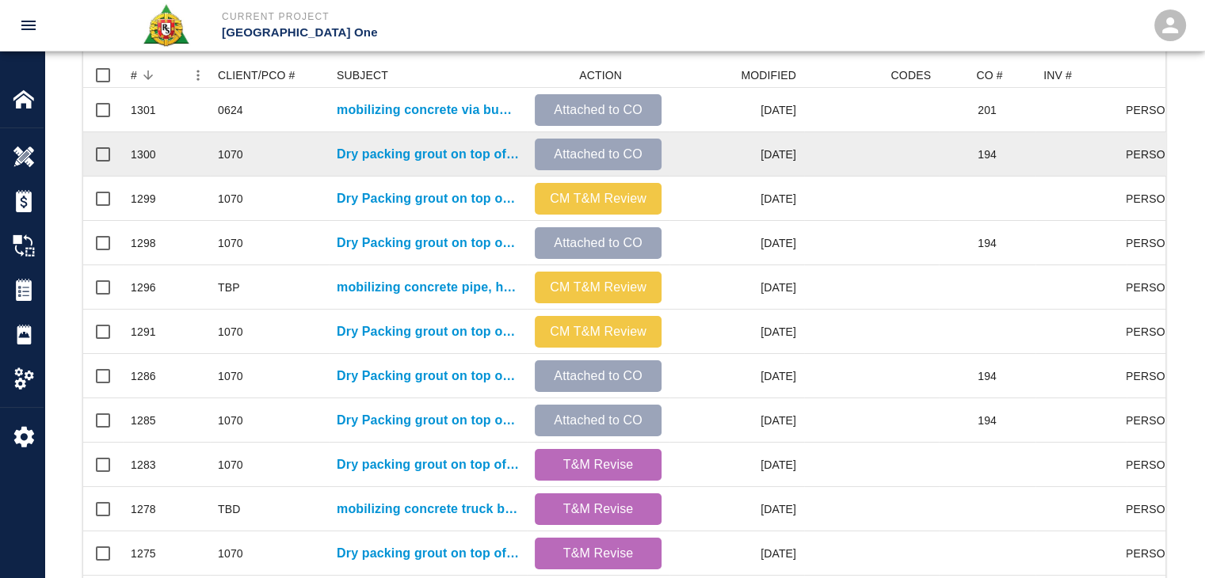
scroll to position [420, 0]
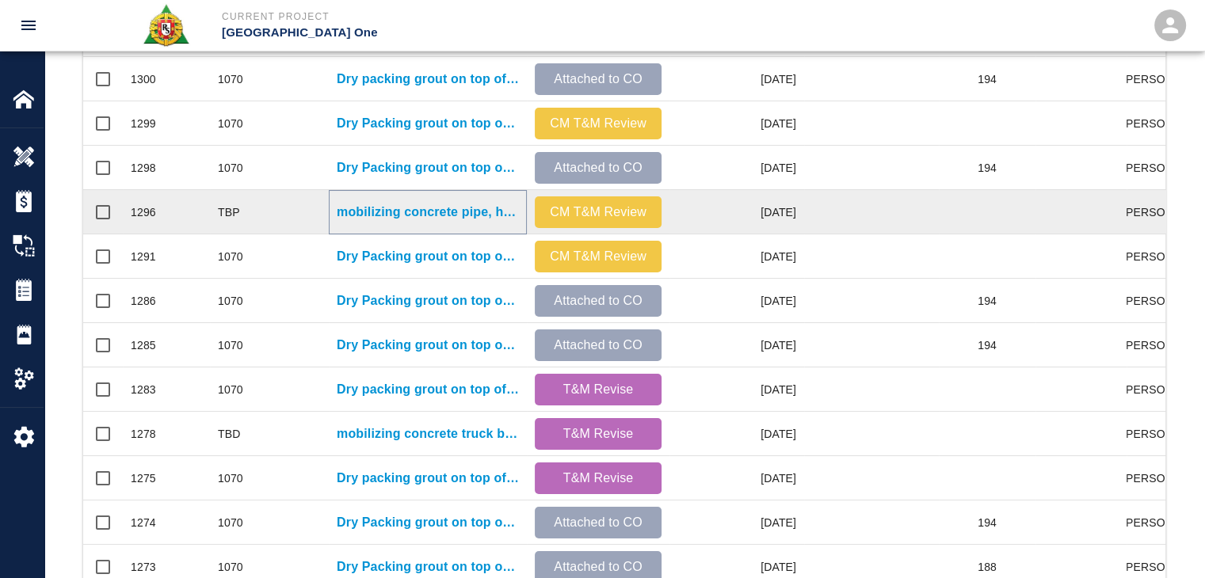
click at [408, 208] on p "mobilizing concrete pipe, hoses and hardware and start assembly and tending con…" at bounding box center [428, 212] width 182 height 19
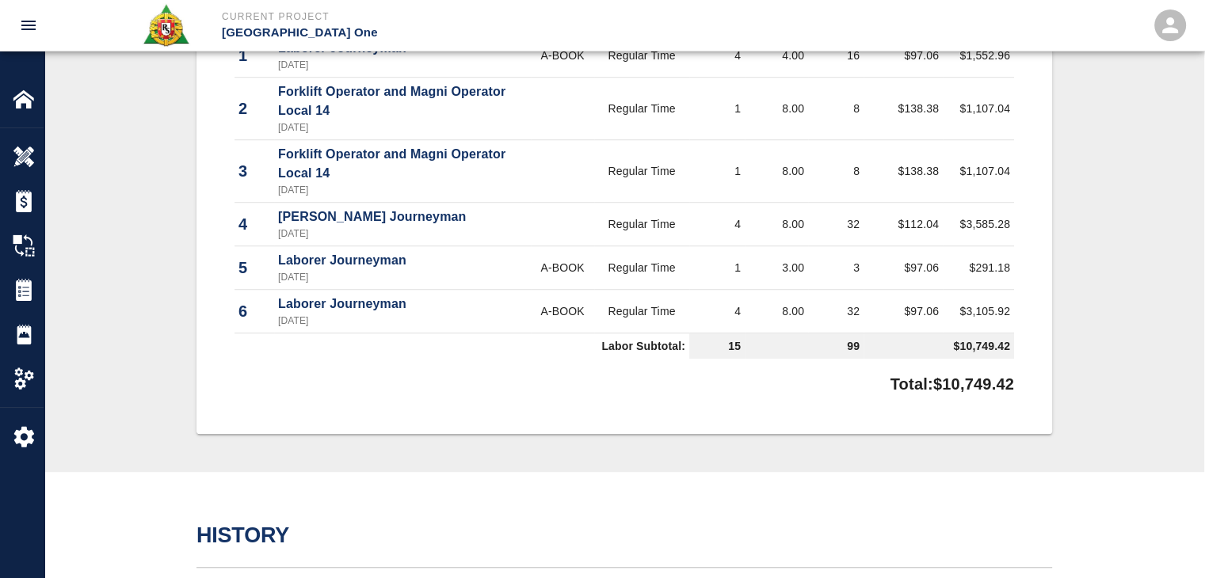
scroll to position [1096, 0]
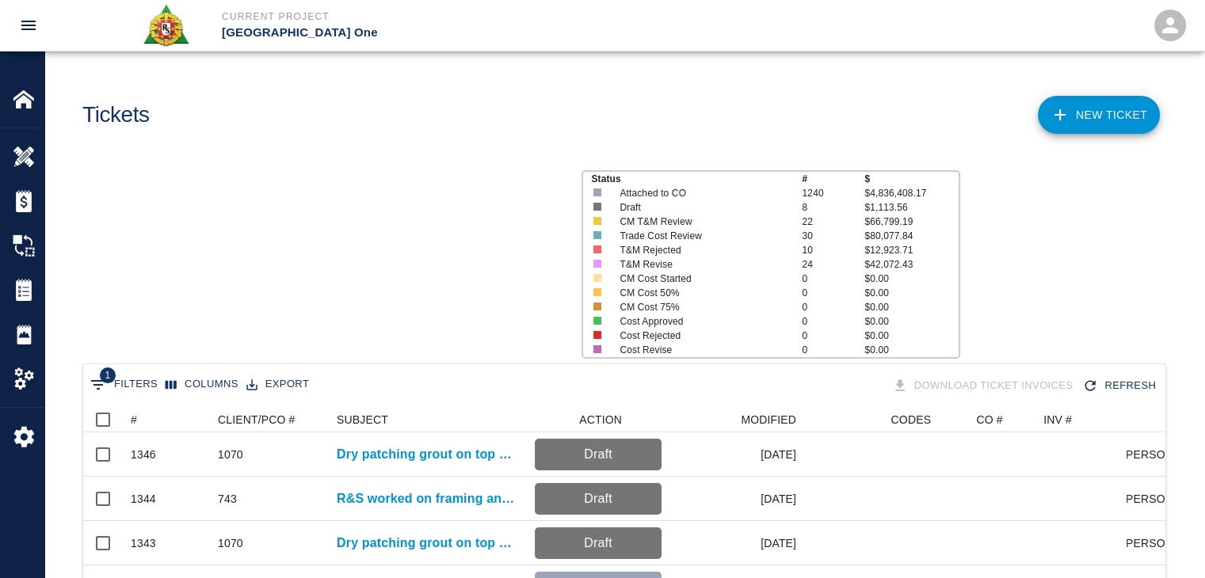
scroll to position [912, 1070]
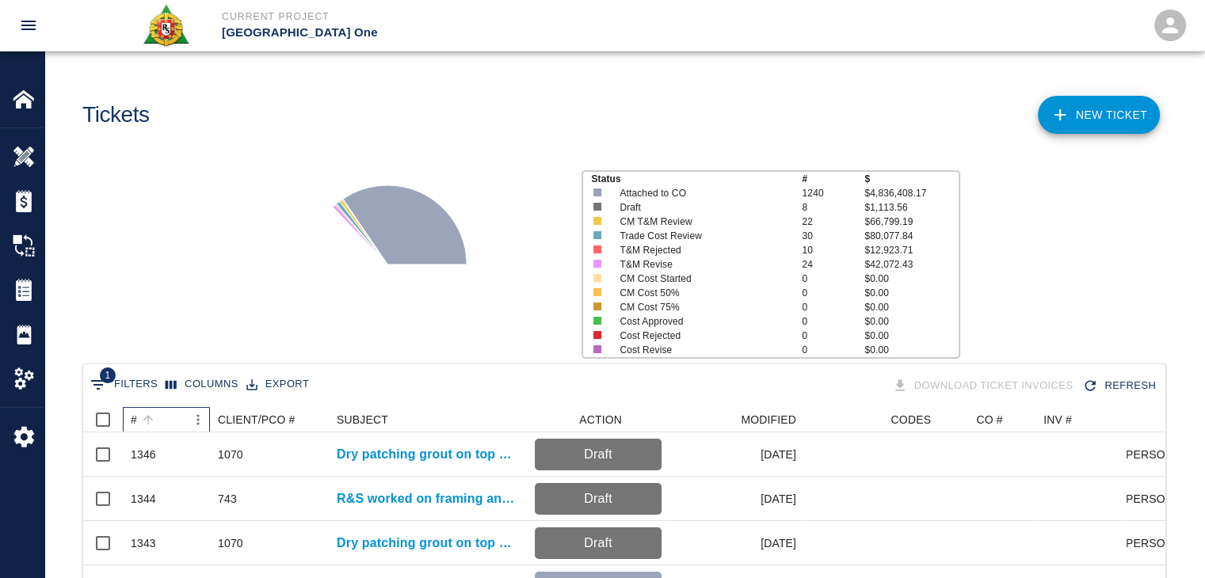
click at [171, 416] on div "#" at bounding box center [158, 419] width 55 height 25
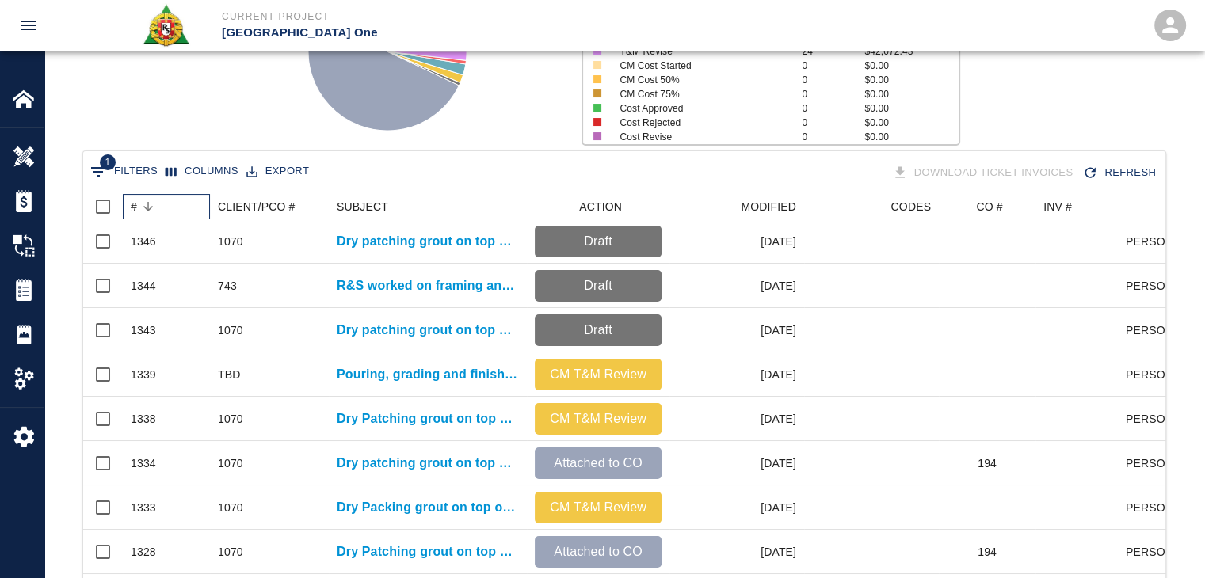
scroll to position [833, 0]
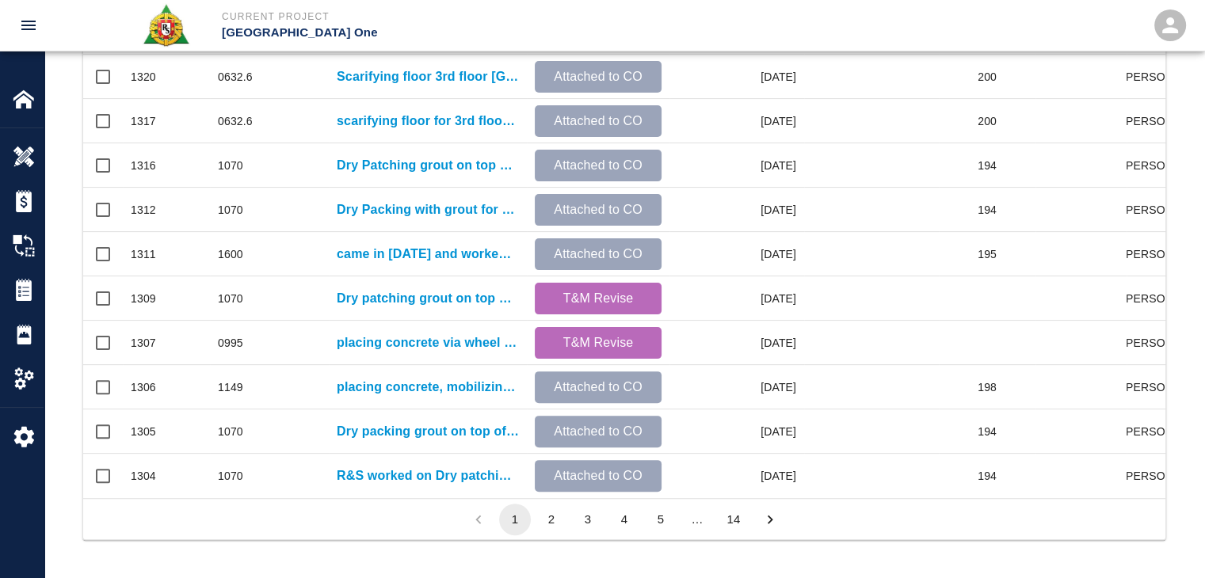
click at [554, 517] on button "2" at bounding box center [551, 520] width 32 height 32
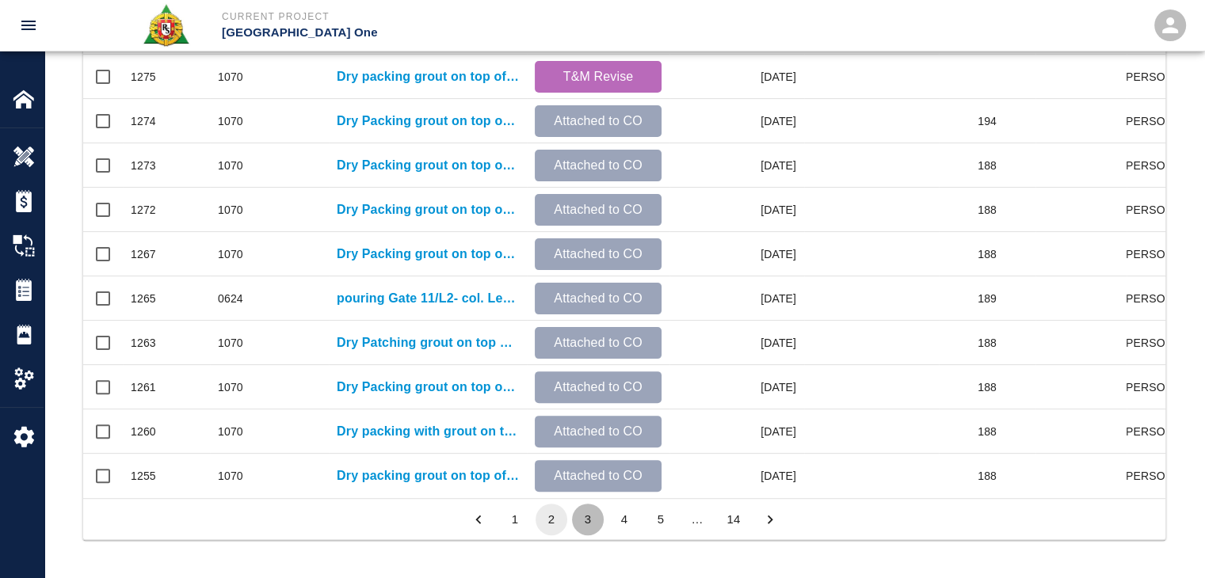
click at [581, 520] on button "3" at bounding box center [588, 520] width 32 height 32
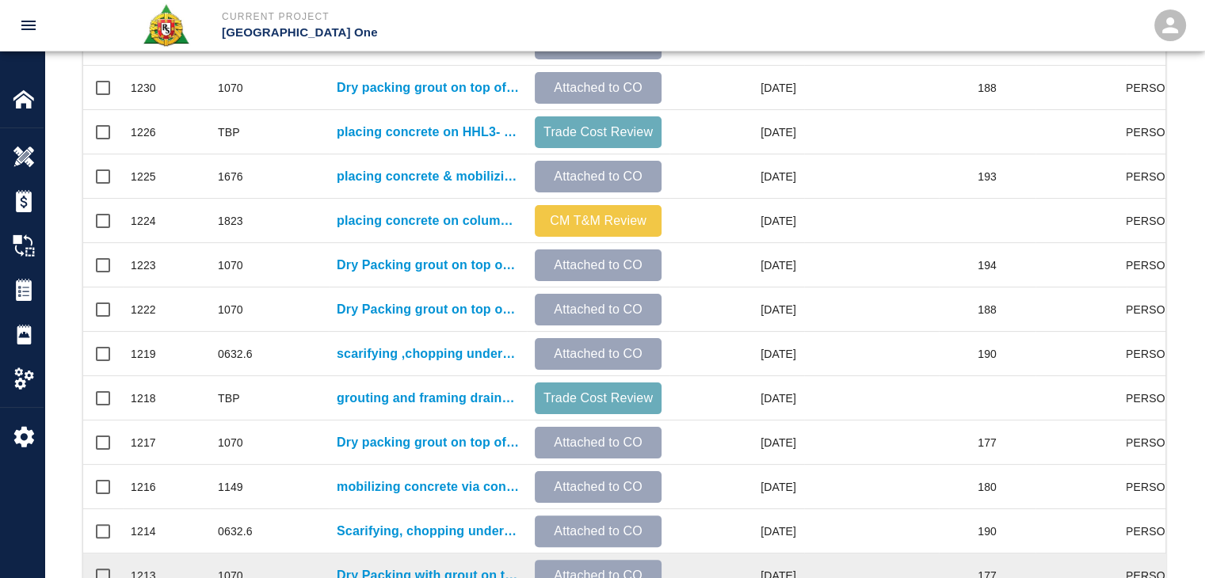
scroll to position [676, 0]
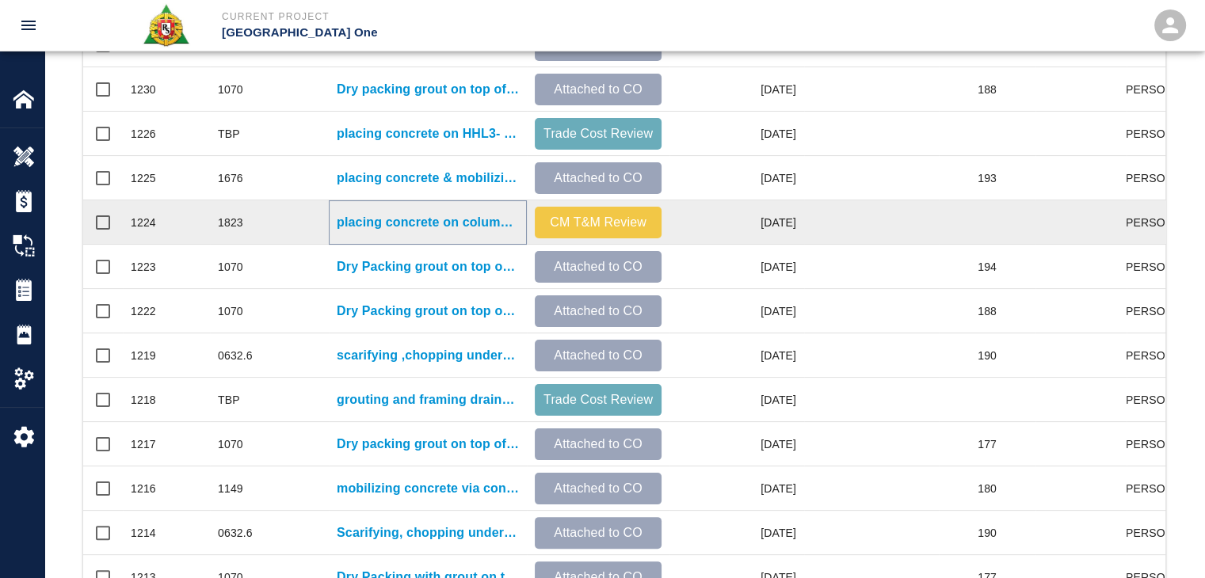
click at [380, 226] on p "placing concrete on columns and infill for EP/L1- Spotnetwork#2 column encaseme…" at bounding box center [428, 222] width 182 height 19
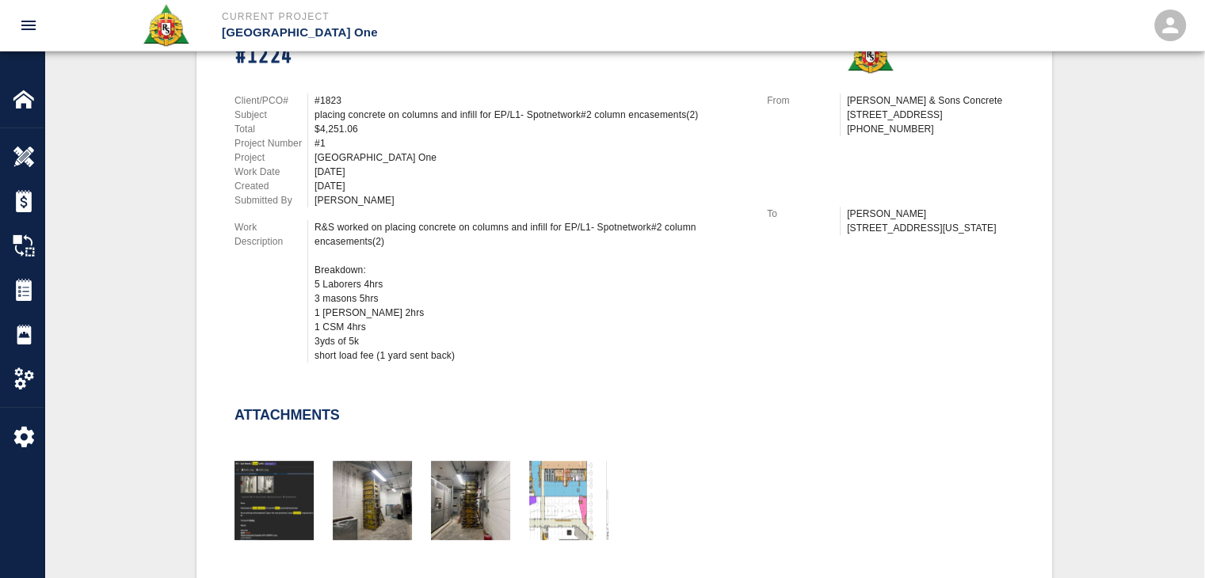
scroll to position [734, 0]
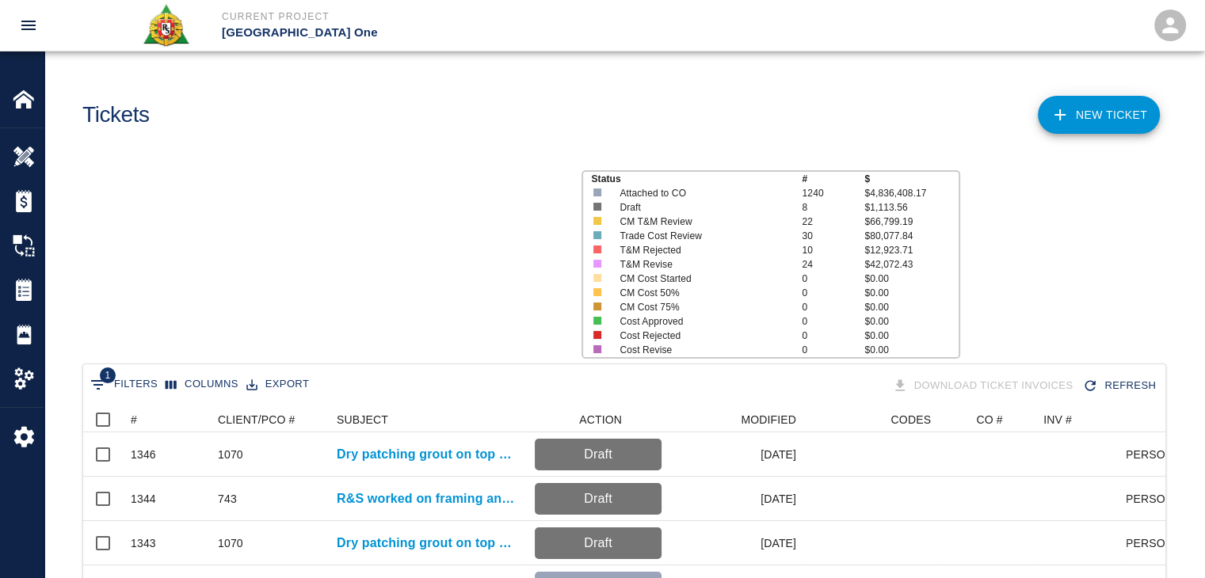
scroll to position [912, 1070]
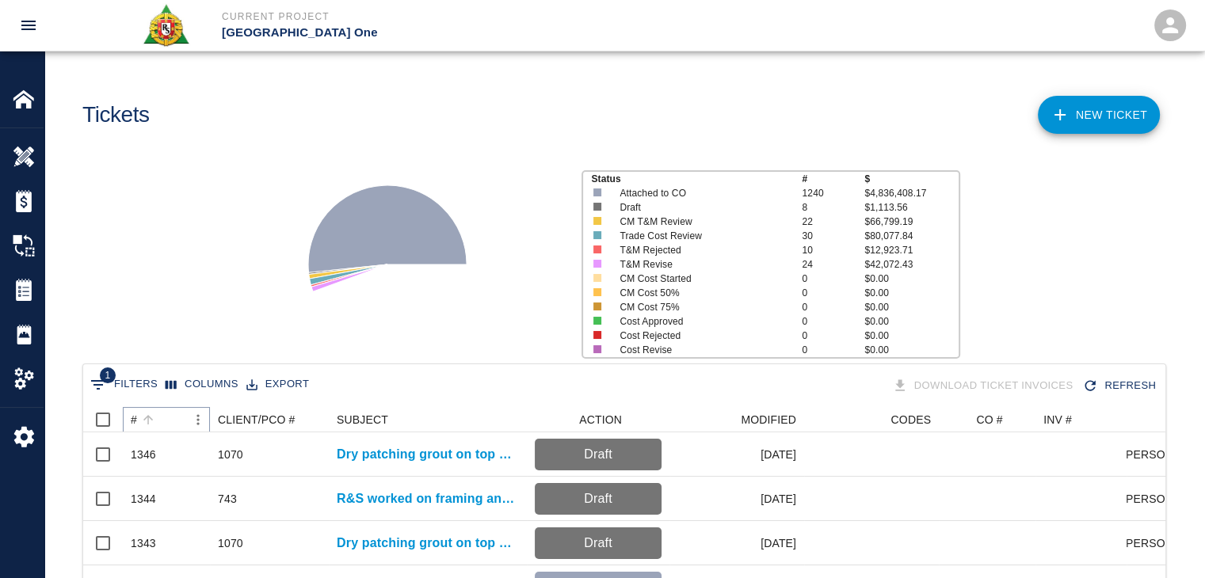
click at [156, 416] on button "Sort" at bounding box center [148, 420] width 22 height 22
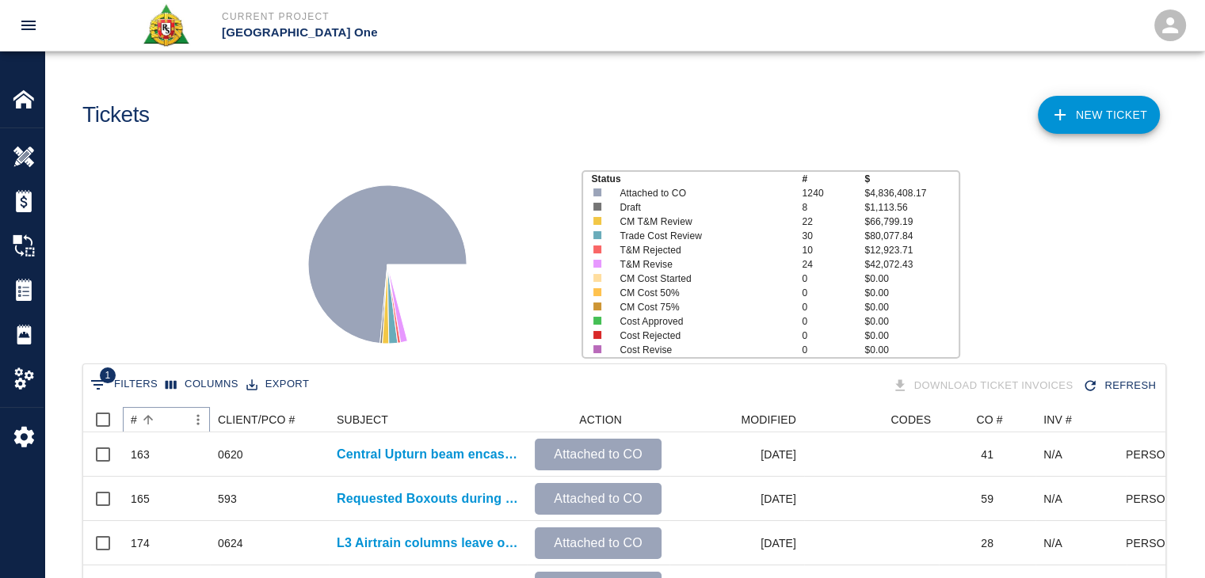
click at [156, 416] on button "Sort" at bounding box center [148, 420] width 22 height 22
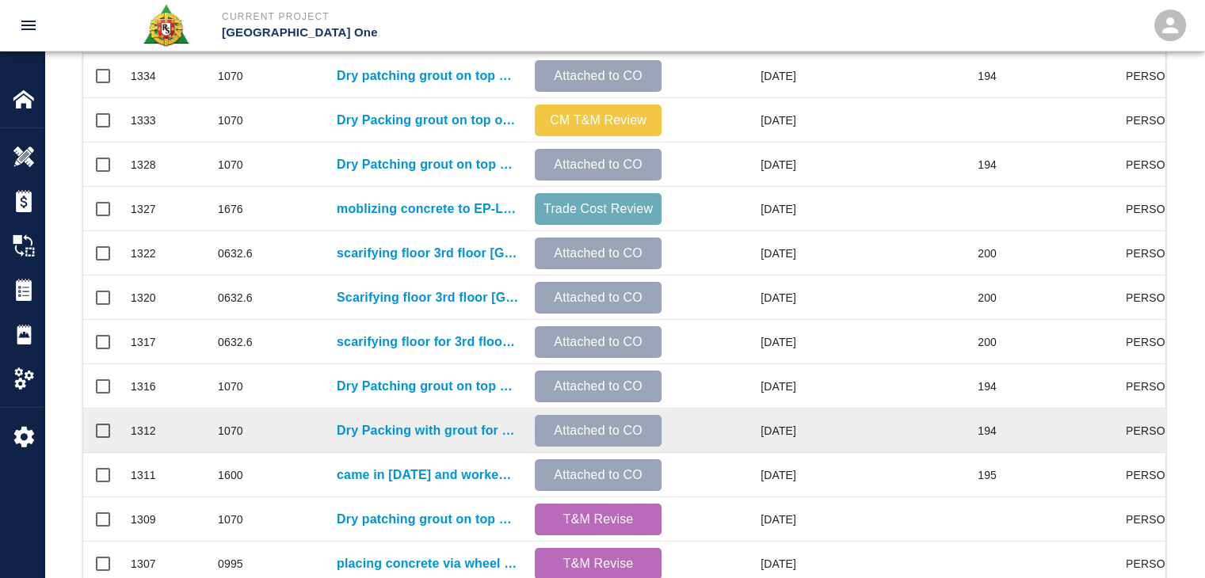
scroll to position [833, 0]
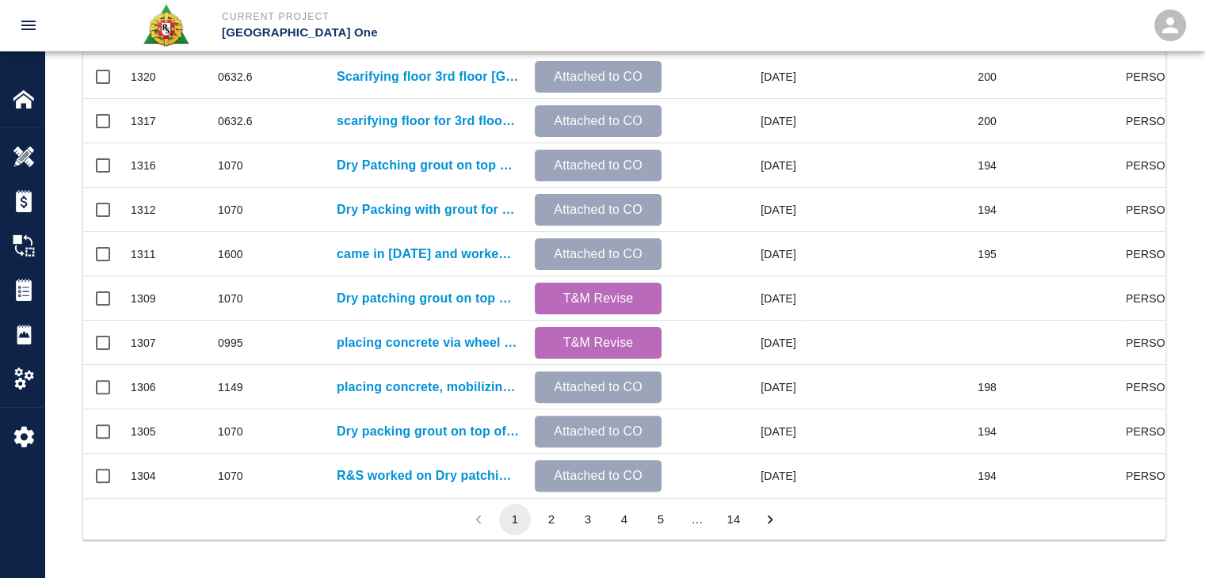
click at [535, 508] on li "2" at bounding box center [551, 520] width 36 height 32
click at [562, 518] on button "2" at bounding box center [551, 520] width 32 height 32
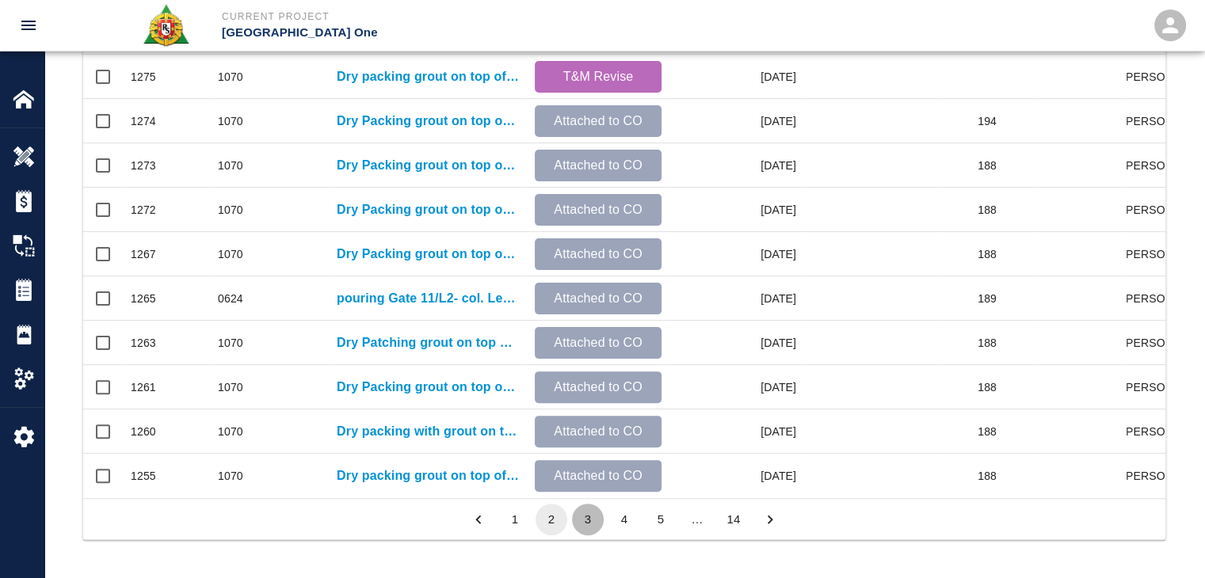
click at [581, 522] on button "3" at bounding box center [588, 520] width 32 height 32
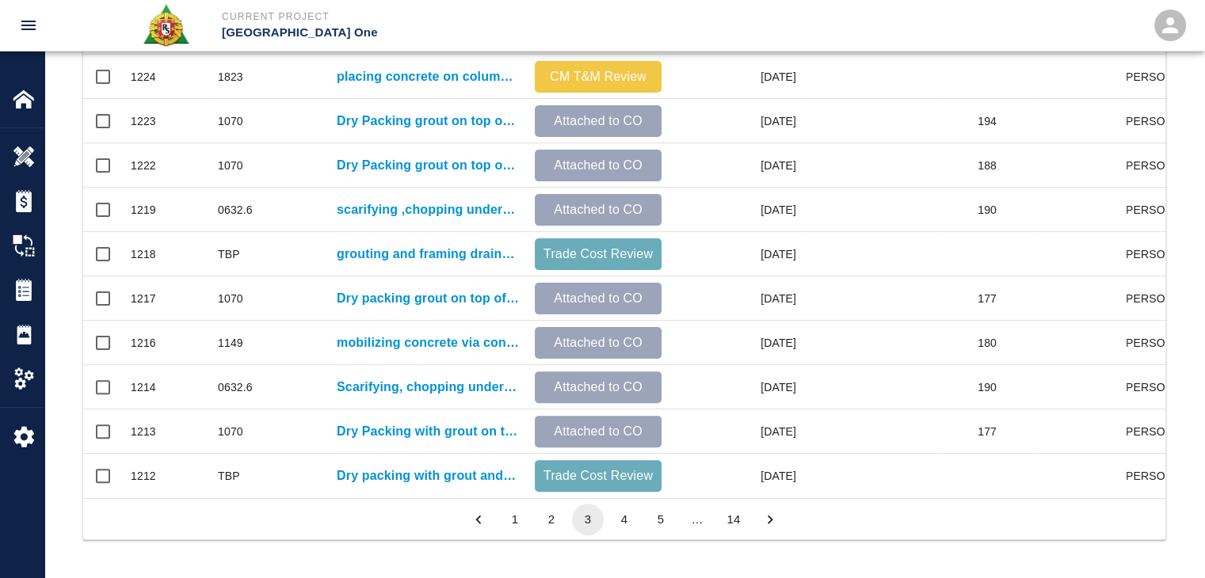
click at [567, 525] on li "2" at bounding box center [551, 520] width 36 height 32
click at [548, 508] on button "2" at bounding box center [551, 520] width 32 height 32
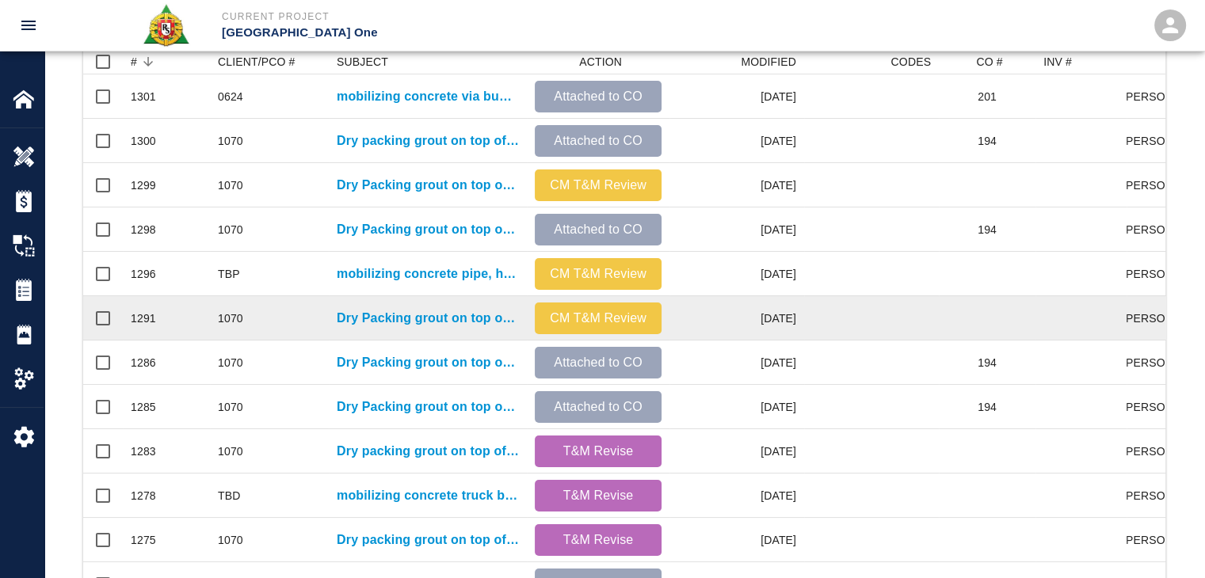
scroll to position [329, 0]
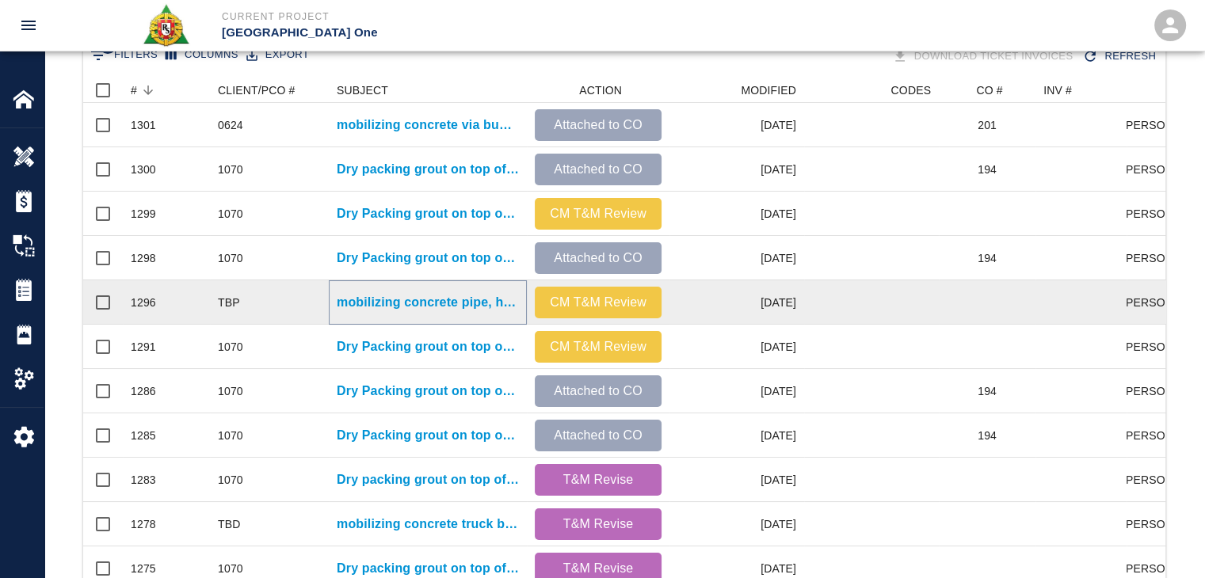
click at [421, 301] on p "mobilizing concrete pipe, hoses and hardware and start assembly and tending con…" at bounding box center [428, 302] width 182 height 19
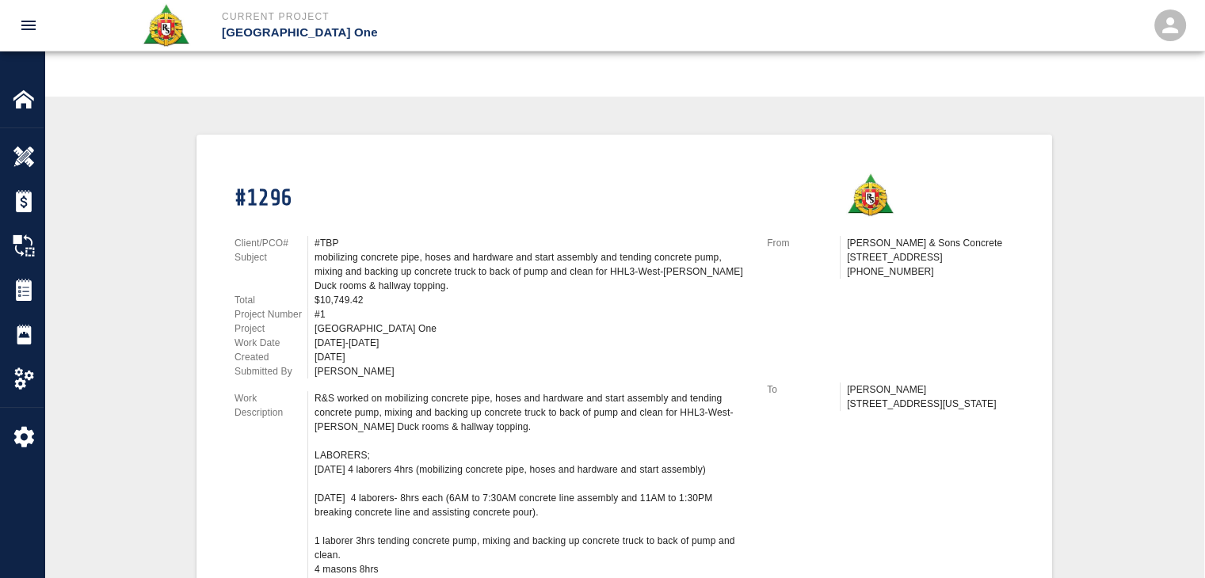
scroll to position [296, 0]
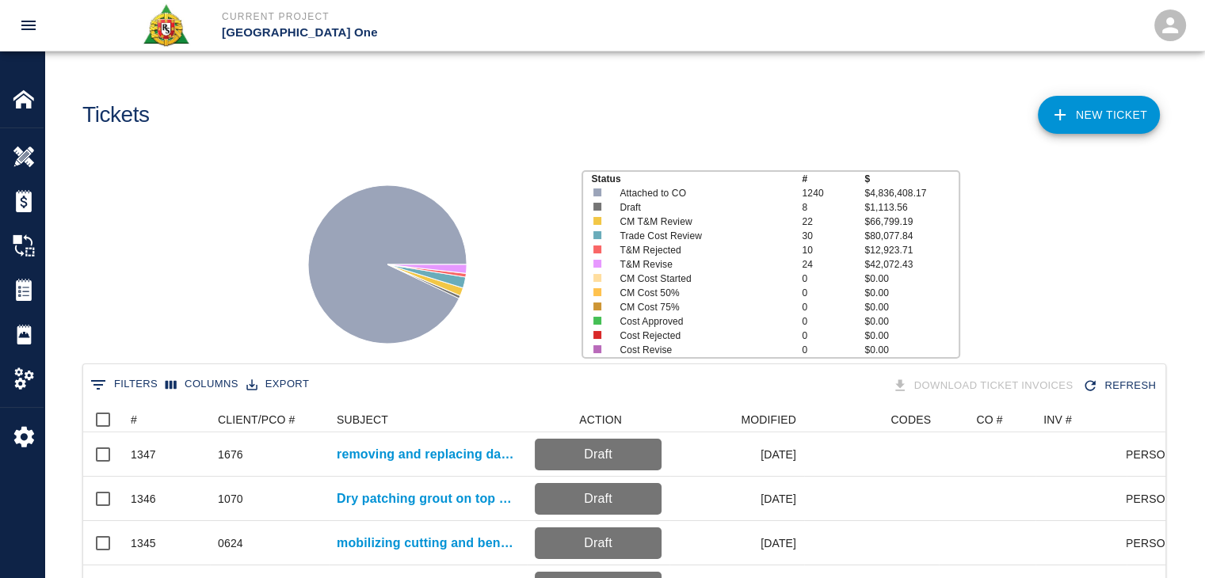
scroll to position [912, 1070]
click at [139, 388] on button "0 Filters" at bounding box center [123, 384] width 75 height 25
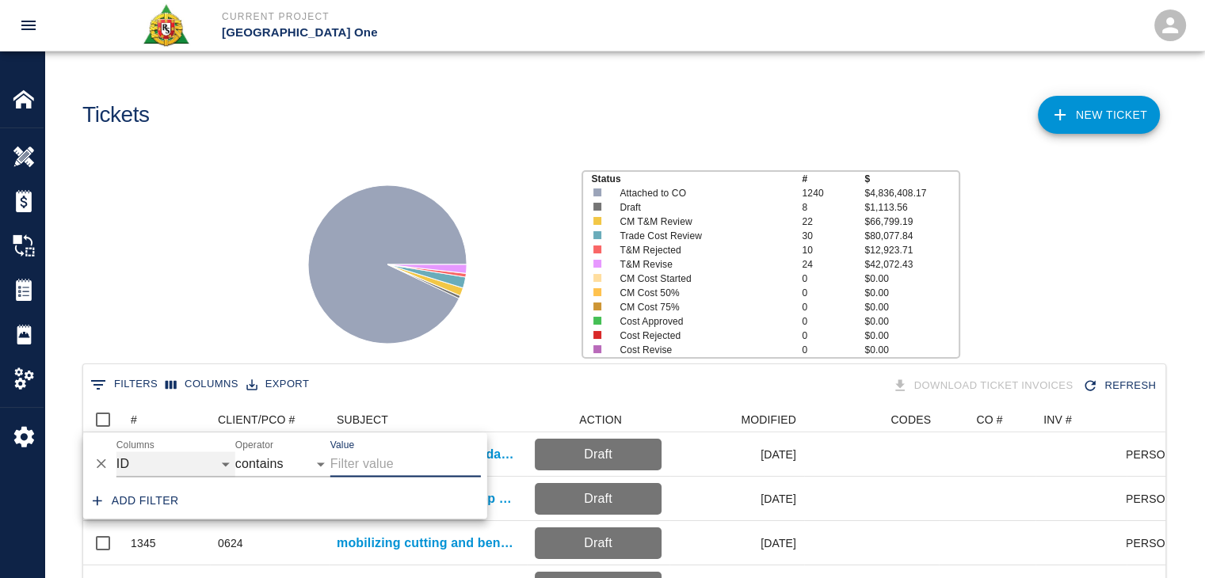
click at [200, 465] on select "ID # CLIENT/PCO # SUBJECT DESCRIPTION ACTION WORK MODIFIED CREATED CODES CO # I…" at bounding box center [175, 463] width 119 height 25
click at [323, 346] on icon at bounding box center [387, 265] width 198 height 198
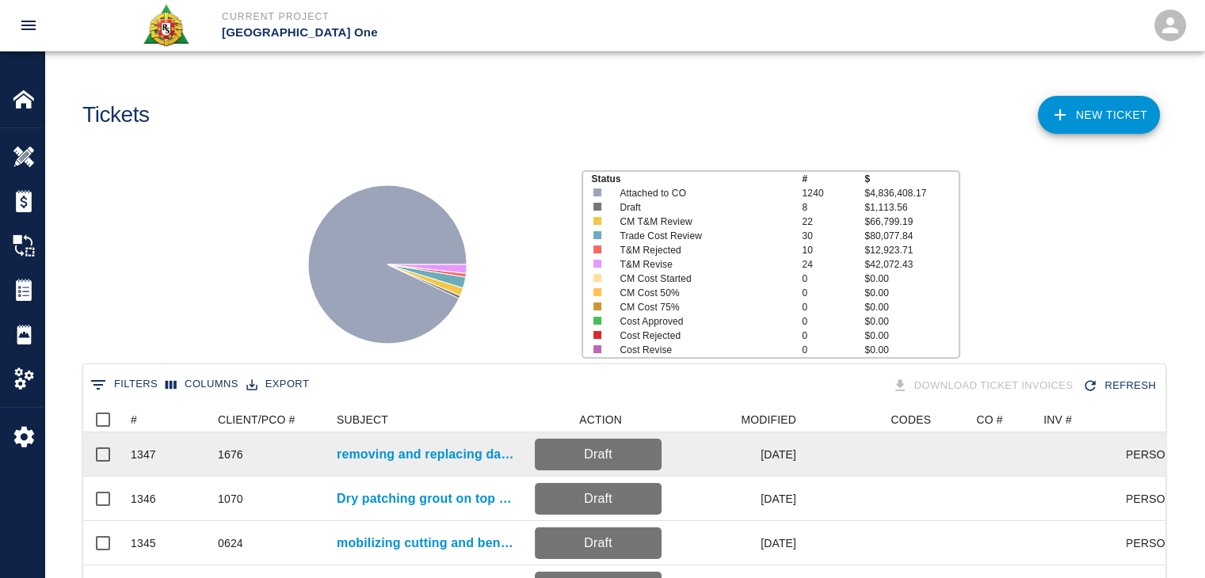
click at [171, 432] on div "1347" at bounding box center [166, 454] width 87 height 44
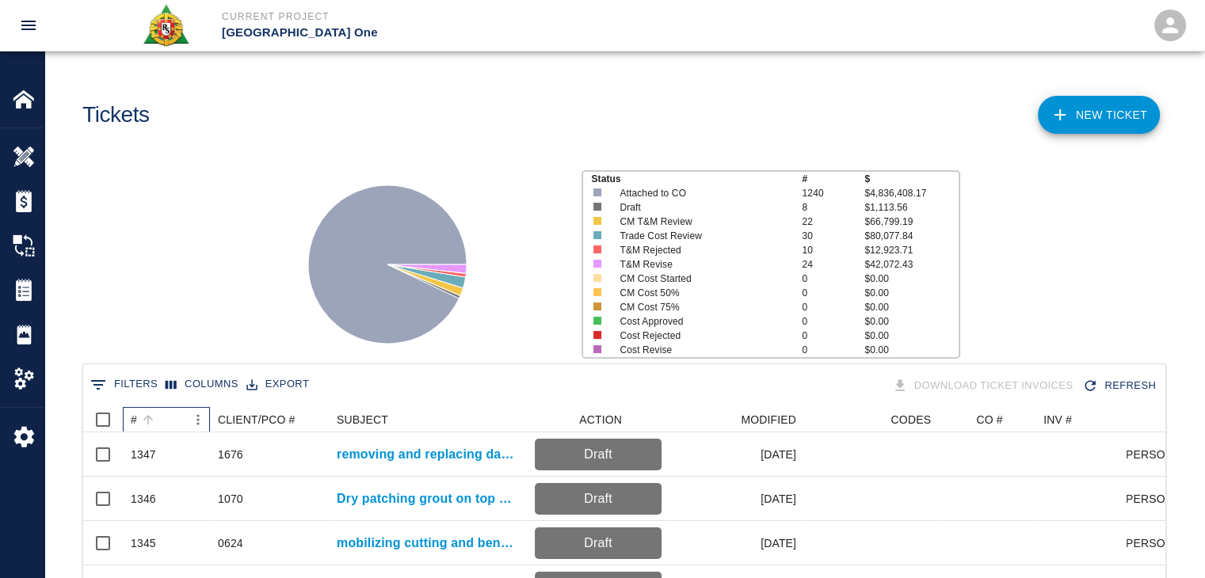
click at [173, 415] on div "#" at bounding box center [158, 419] width 55 height 25
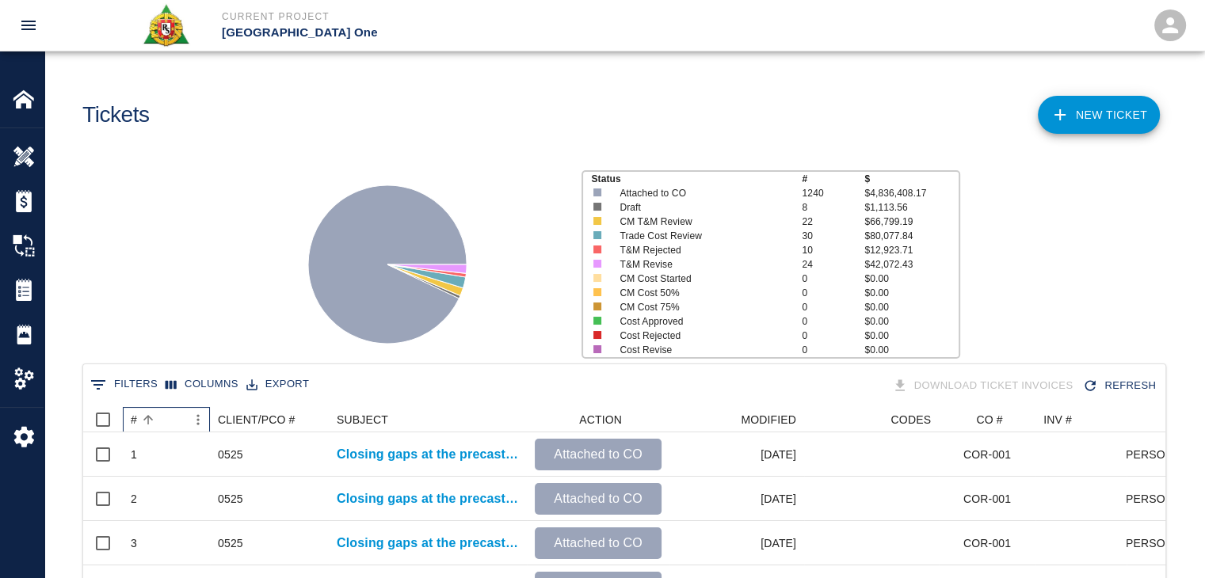
click at [171, 416] on div "#" at bounding box center [158, 419] width 55 height 25
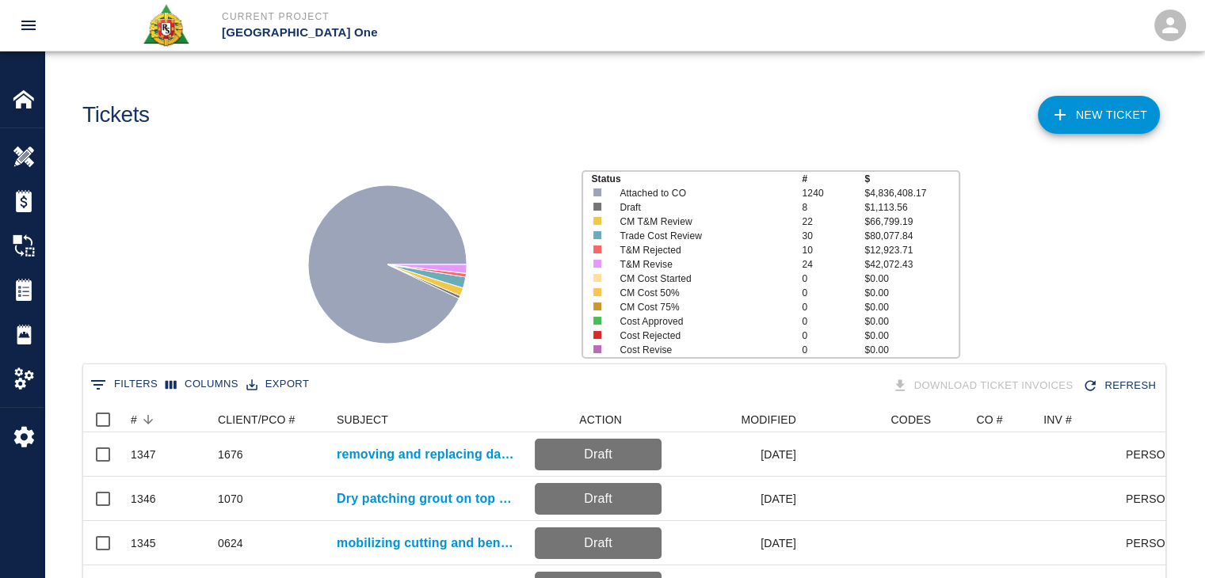
click at [196, 326] on div "Status # $ Attached to CO 1240 $4,836,408.17 Draft 8 $1,113.56 CM T&M Review 22…" at bounding box center [618, 258] width 1172 height 211
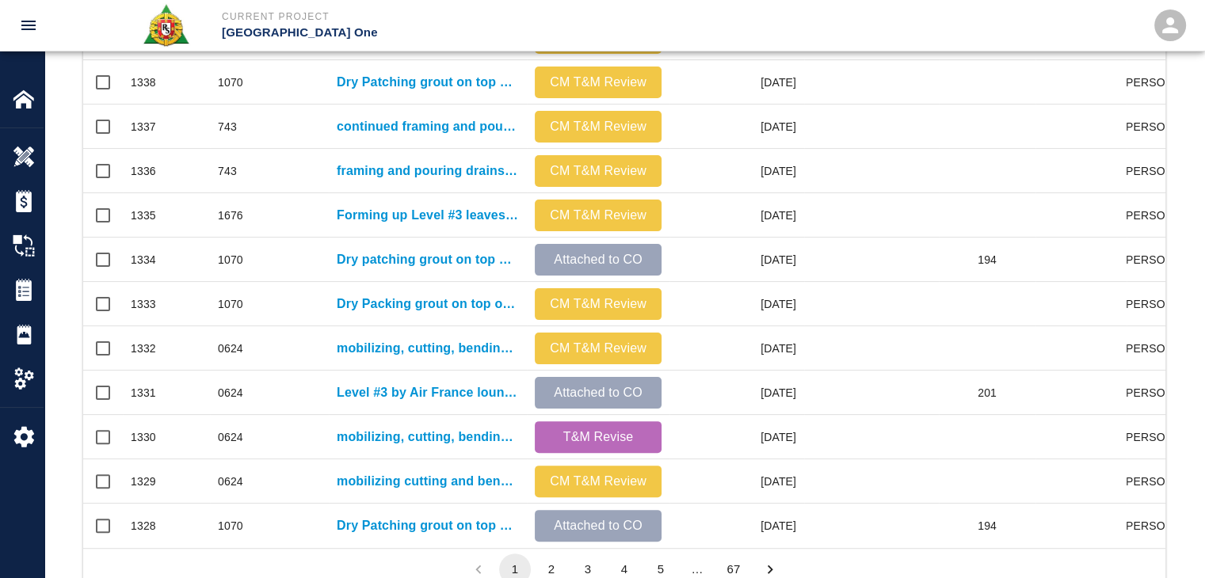
scroll to position [833, 0]
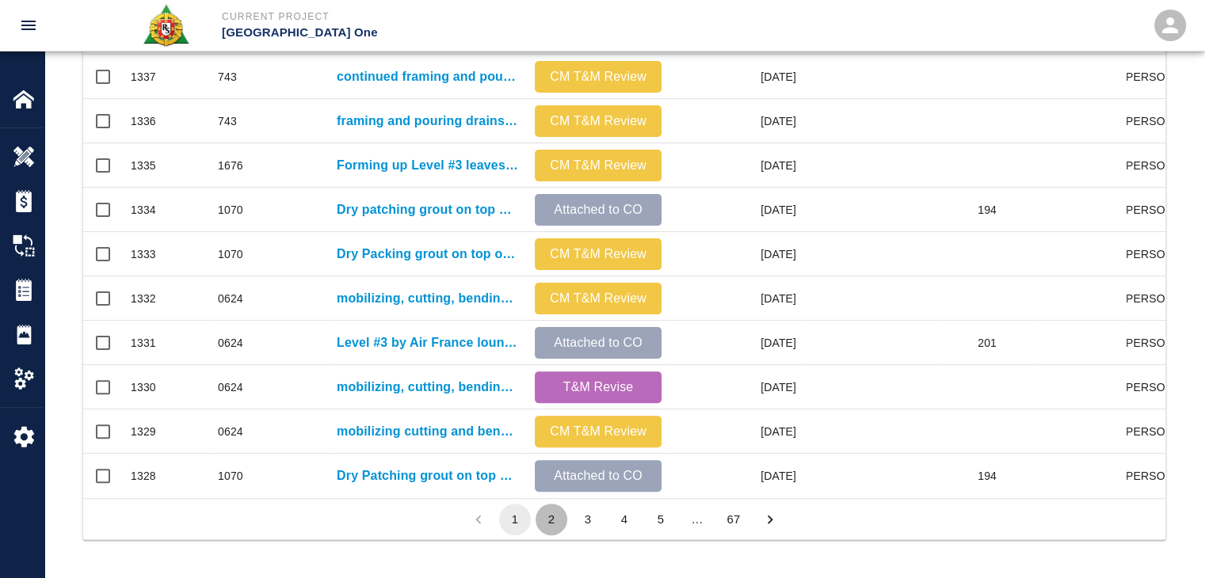
click at [546, 526] on button "2" at bounding box center [551, 520] width 32 height 32
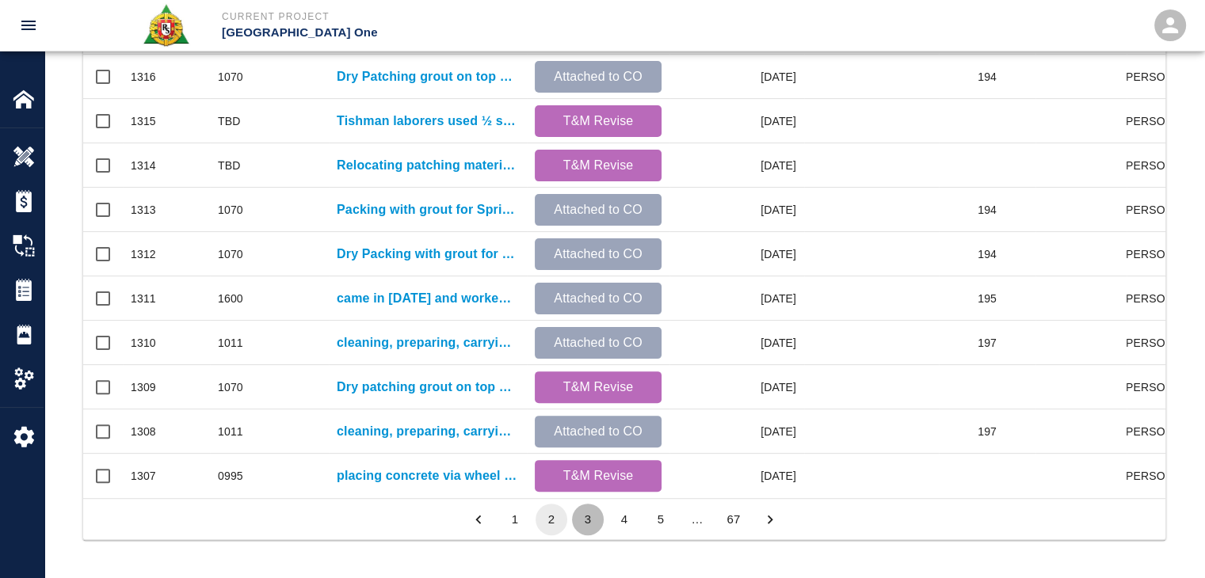
click at [577, 522] on button "3" at bounding box center [588, 520] width 32 height 32
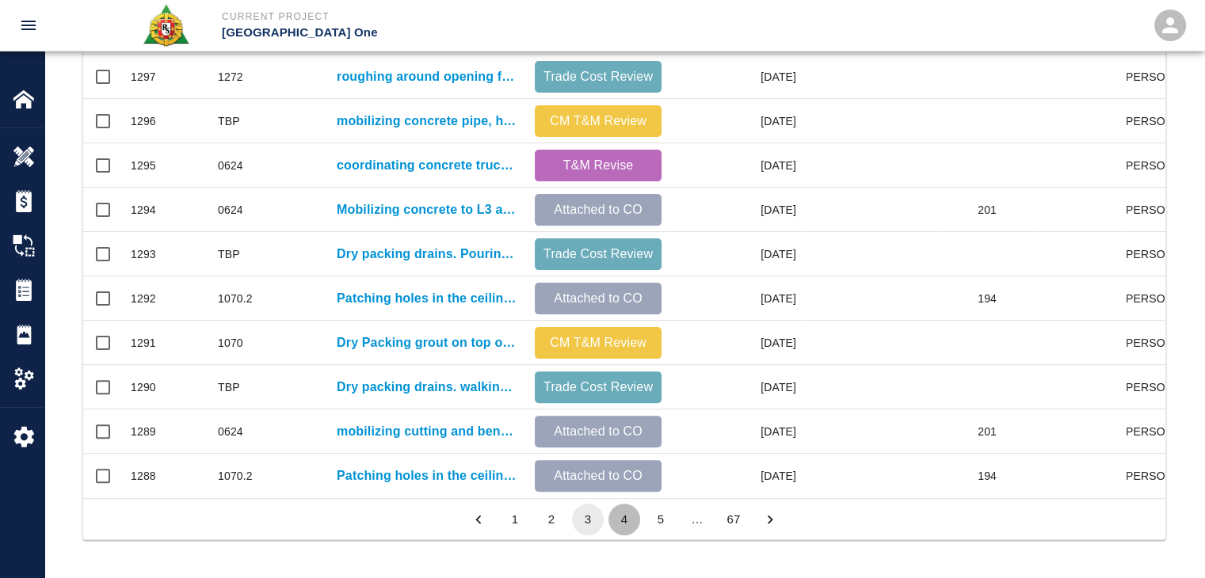
click at [621, 517] on button "4" at bounding box center [624, 520] width 32 height 32
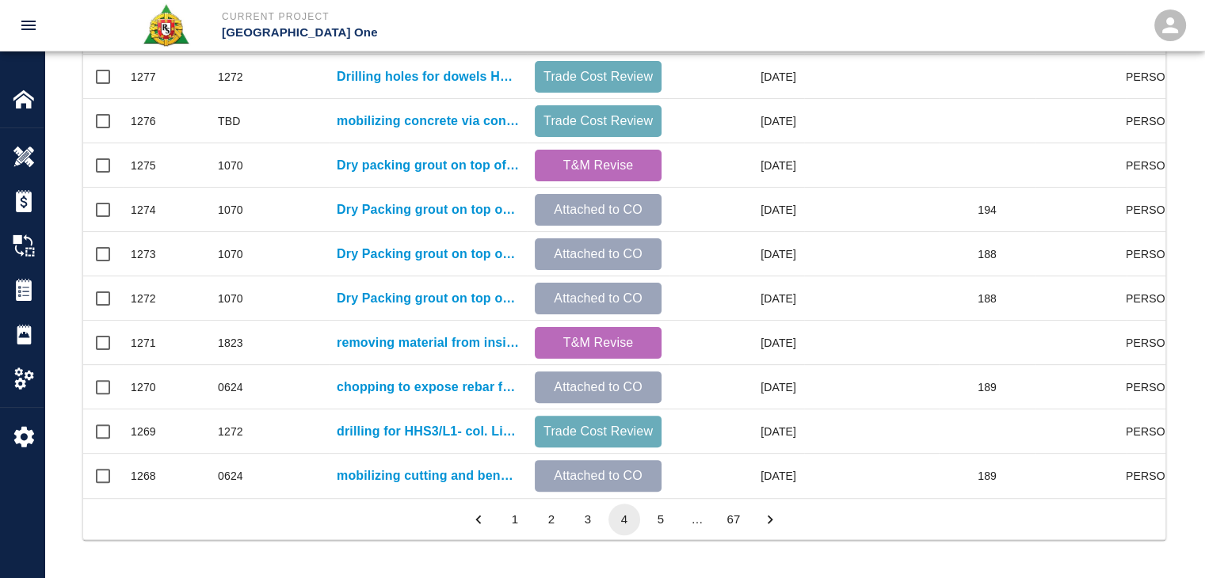
click at [603, 516] on li "3" at bounding box center [587, 520] width 36 height 32
click at [600, 516] on button "3" at bounding box center [588, 520] width 32 height 32
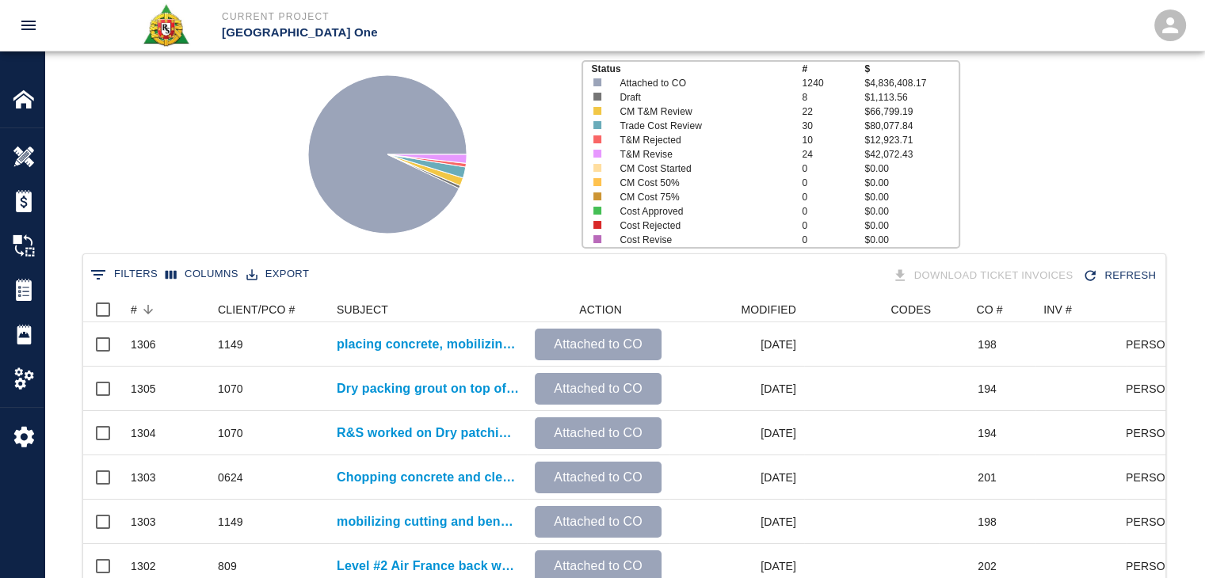
scroll to position [105, 0]
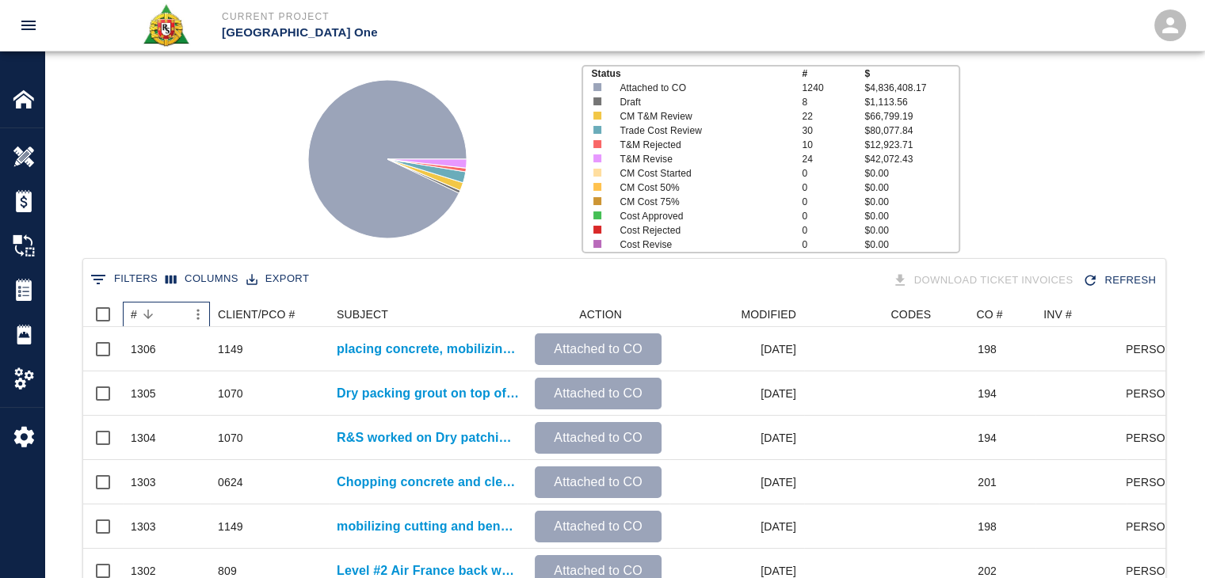
click at [160, 305] on div "#" at bounding box center [158, 314] width 55 height 25
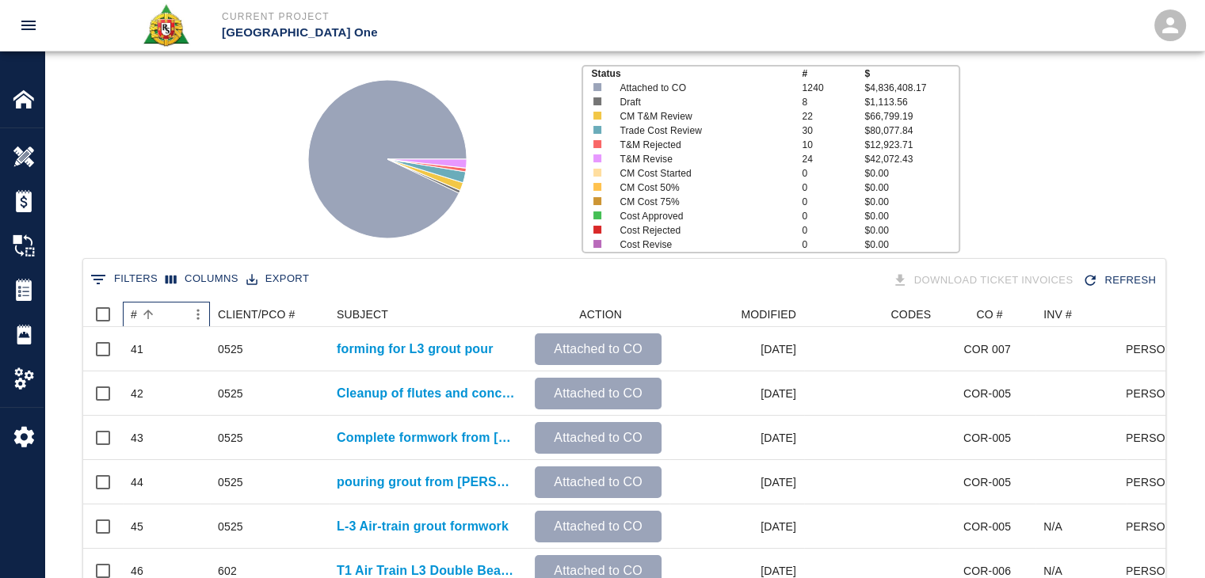
click at [160, 305] on div "#" at bounding box center [158, 314] width 55 height 25
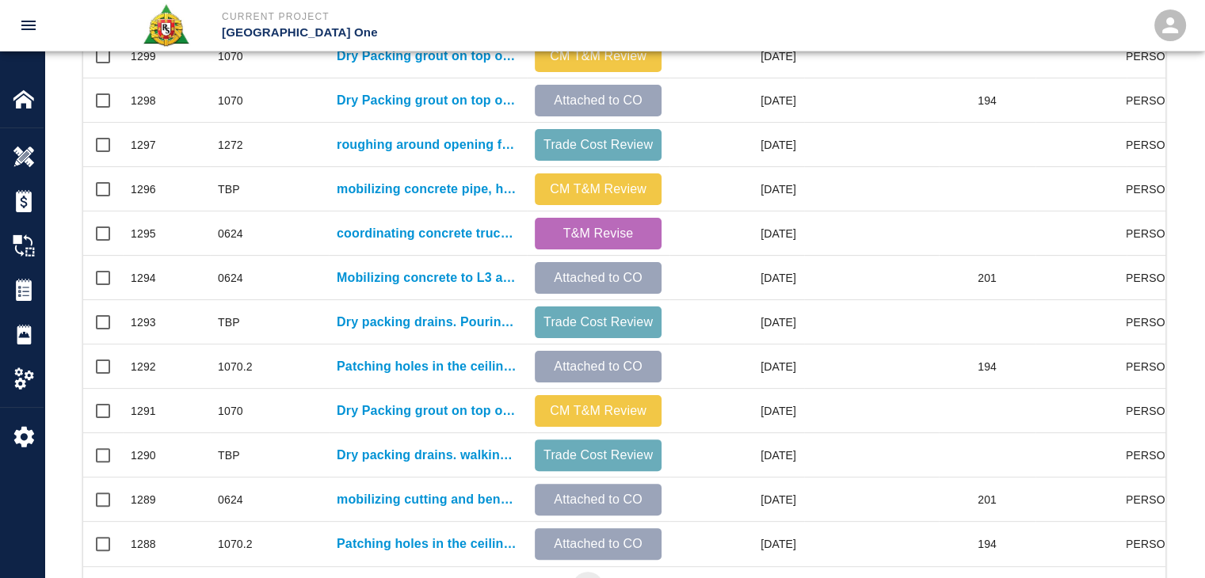
scroll to position [827, 0]
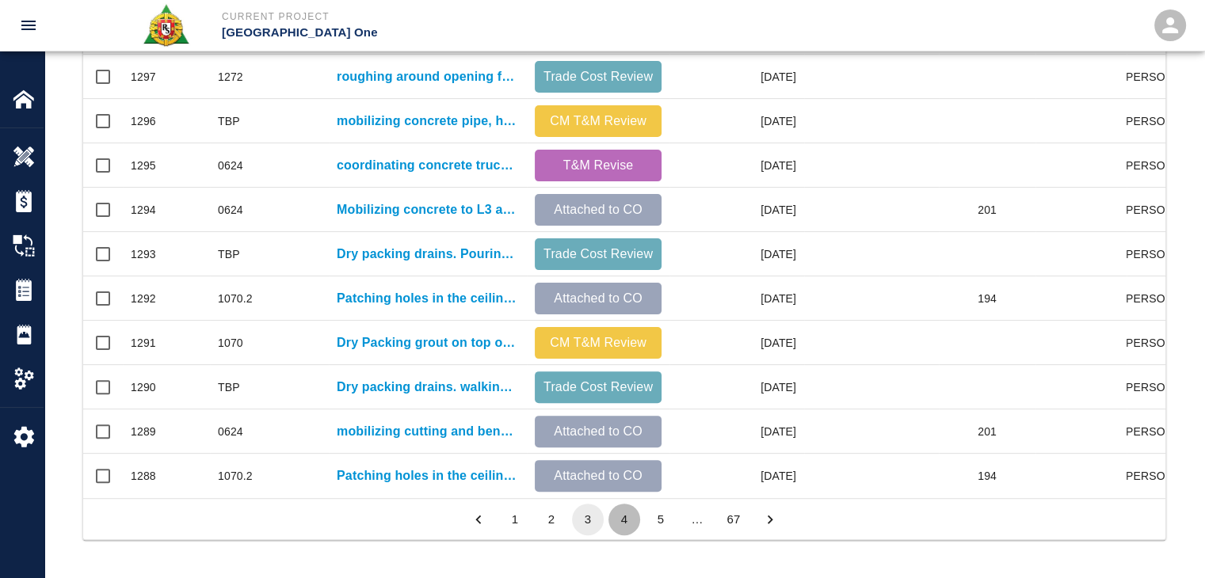
click at [621, 532] on button "4" at bounding box center [624, 520] width 32 height 32
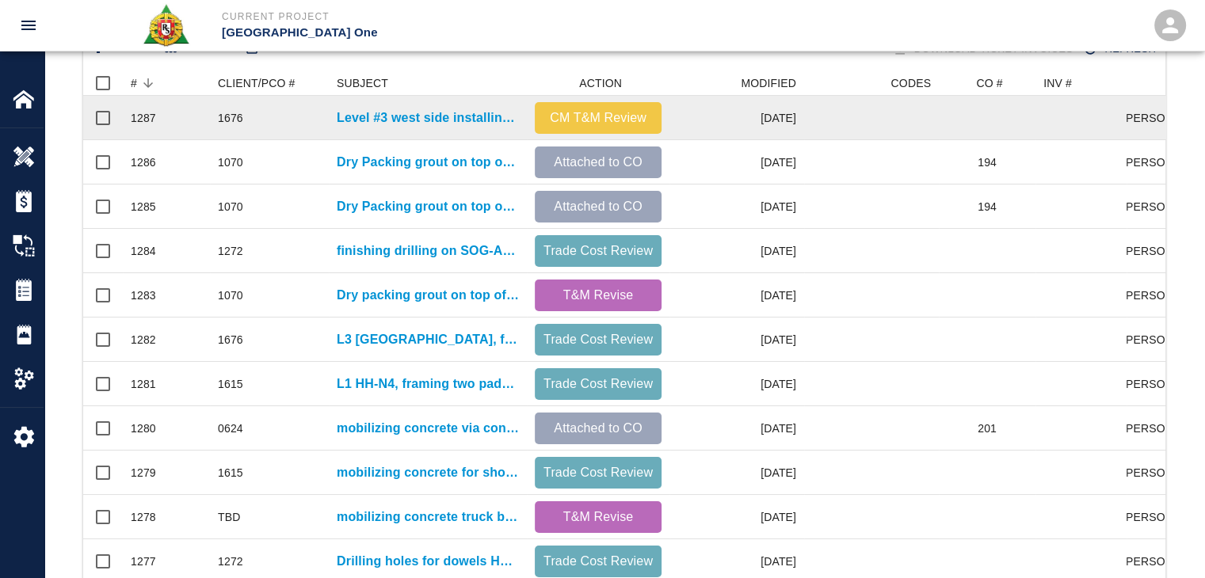
scroll to position [346, 0]
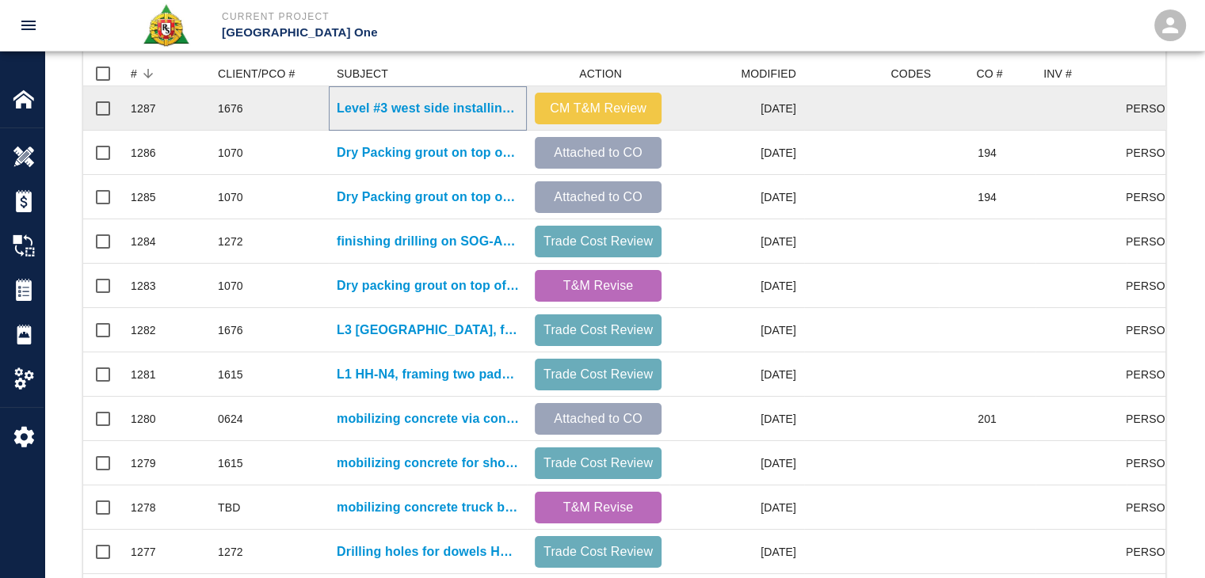
click at [438, 105] on p "Level #3 west side installing Styrofoam under the walker duck." at bounding box center [428, 108] width 182 height 19
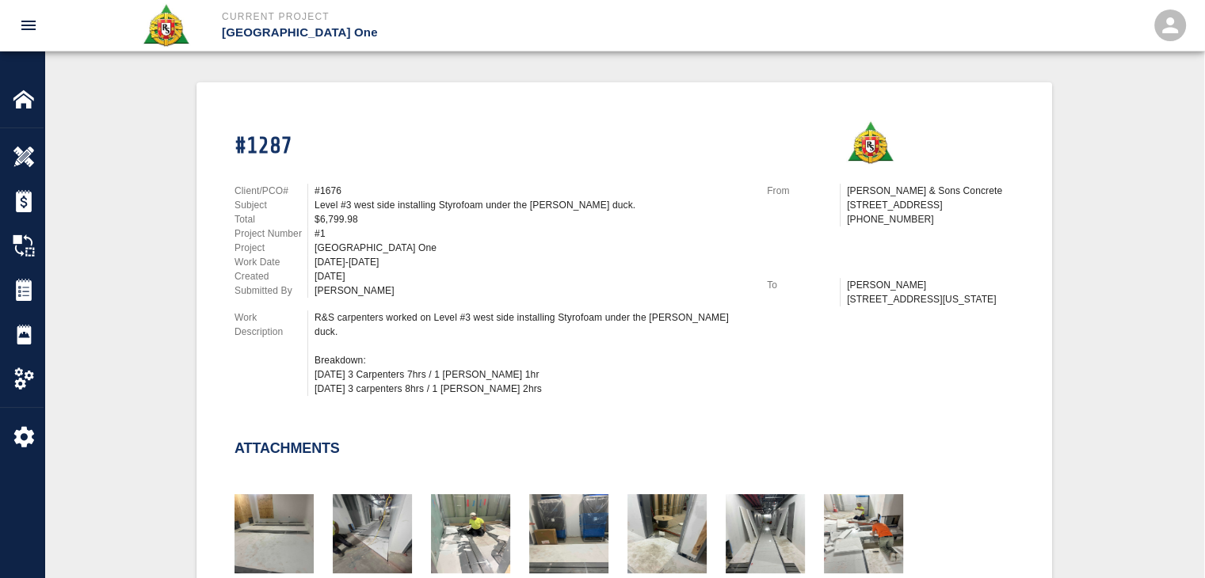
scroll to position [347, 0]
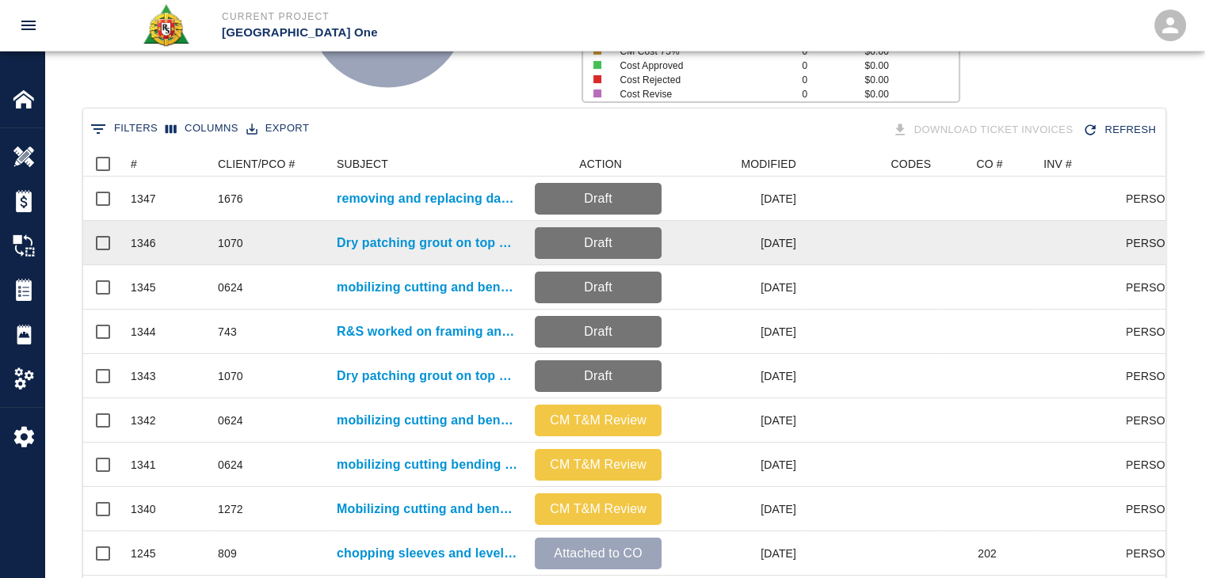
scroll to position [257, 0]
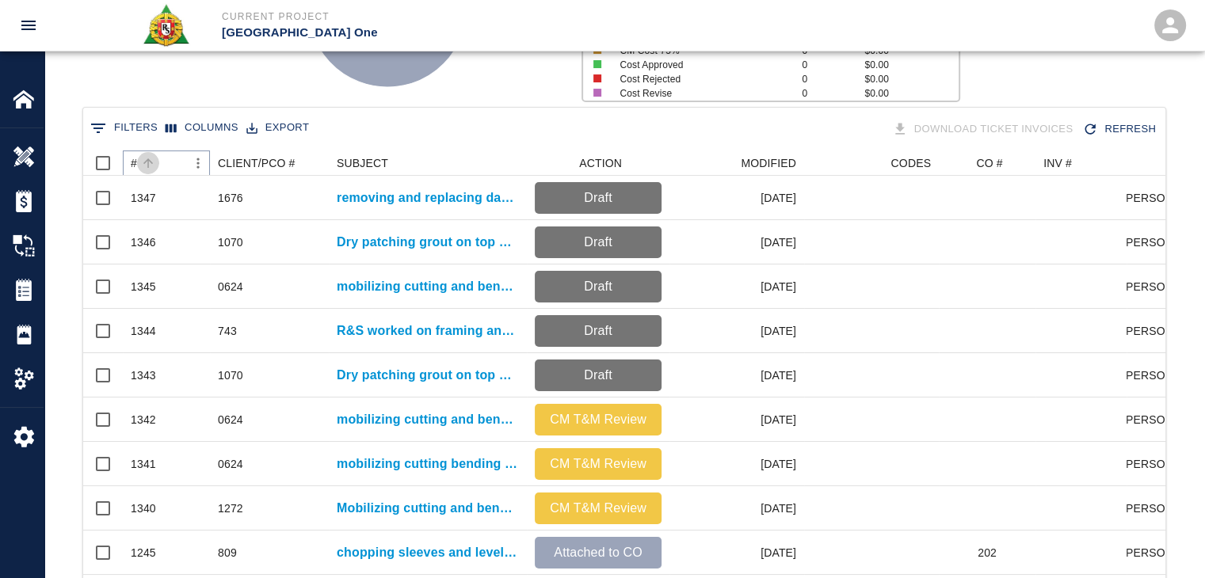
click at [158, 164] on button "Sort" at bounding box center [148, 163] width 22 height 22
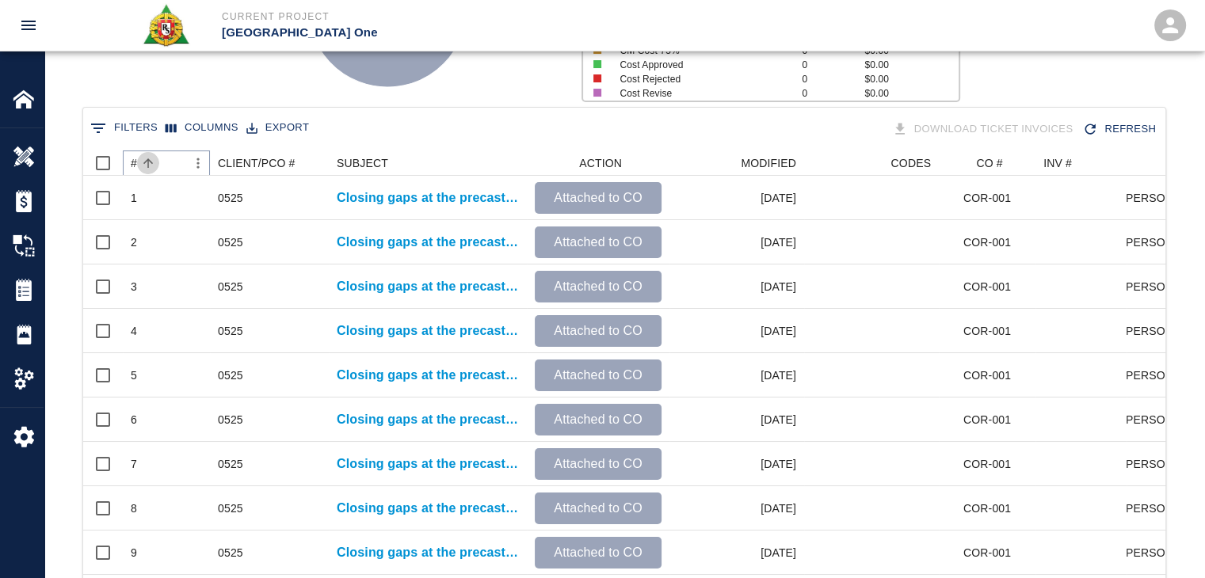
click at [158, 164] on button "Sort" at bounding box center [148, 163] width 22 height 22
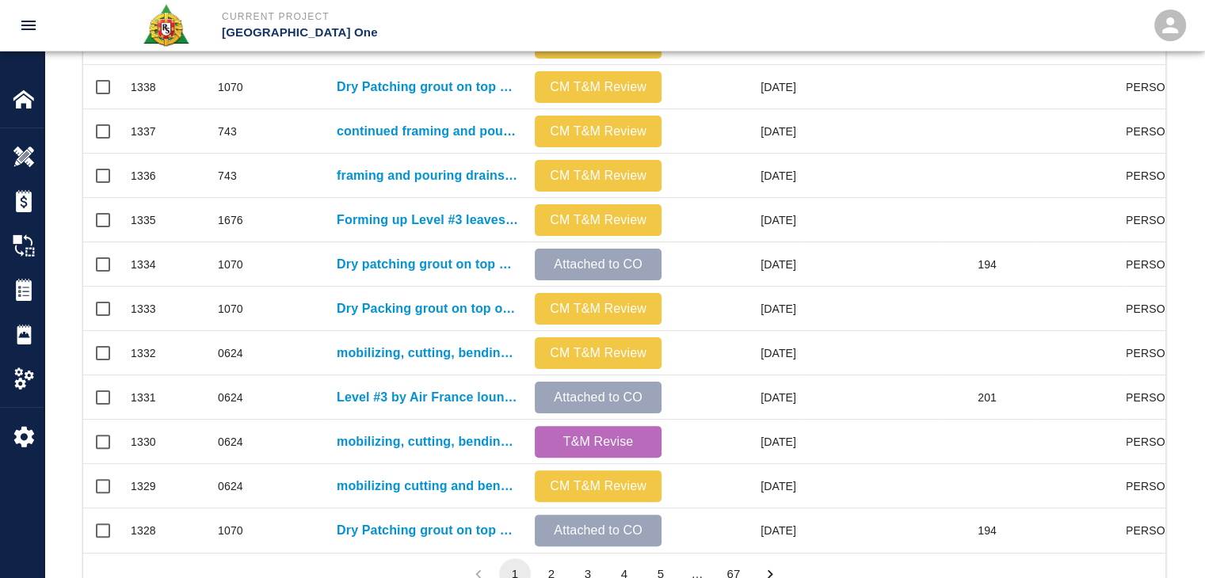
scroll to position [833, 0]
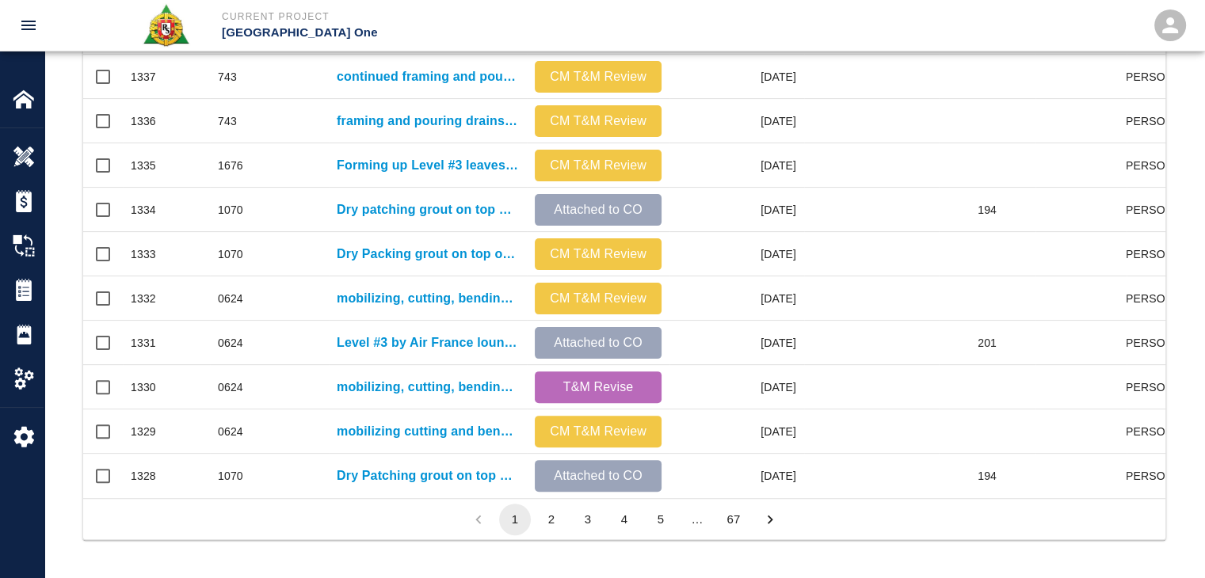
click at [584, 518] on button "3" at bounding box center [588, 520] width 32 height 32
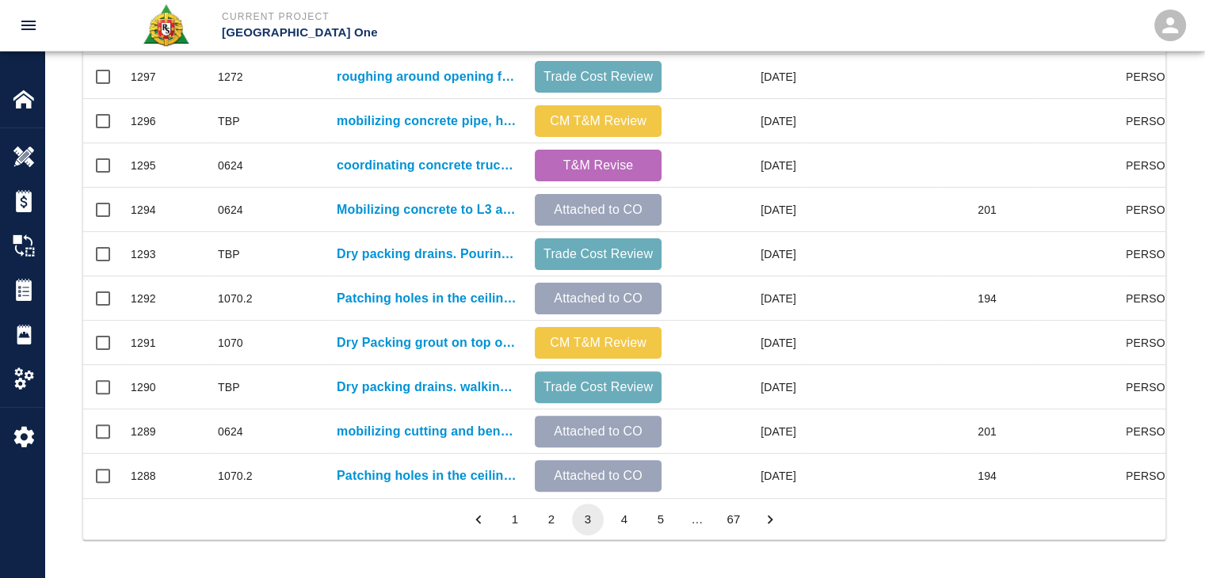
click at [615, 517] on button "4" at bounding box center [624, 520] width 32 height 32
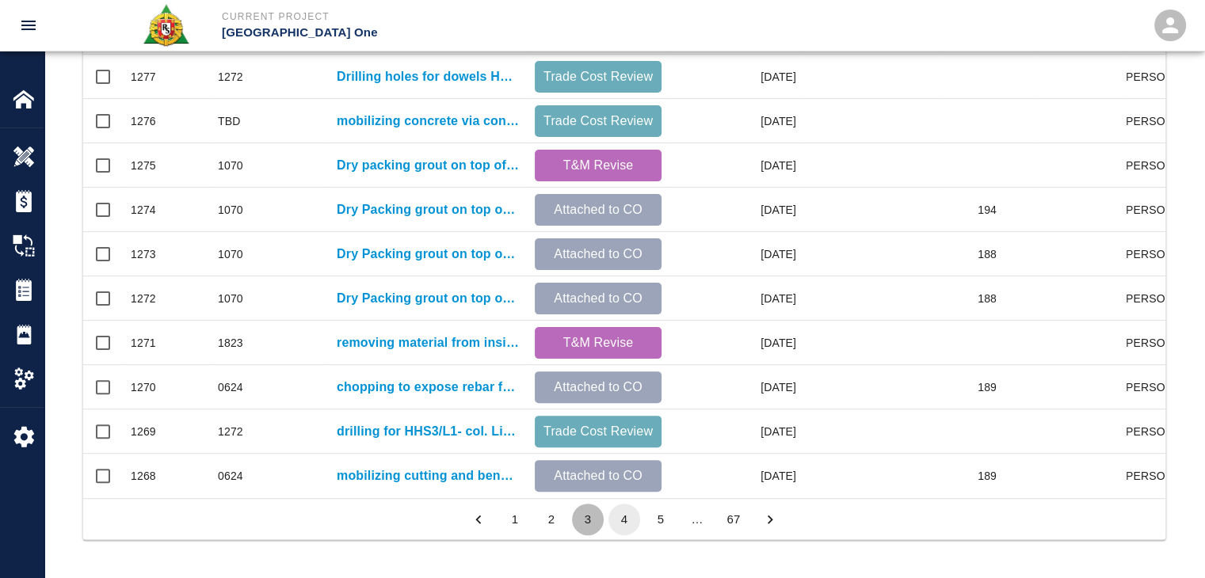
click at [595, 517] on button "3" at bounding box center [588, 520] width 32 height 32
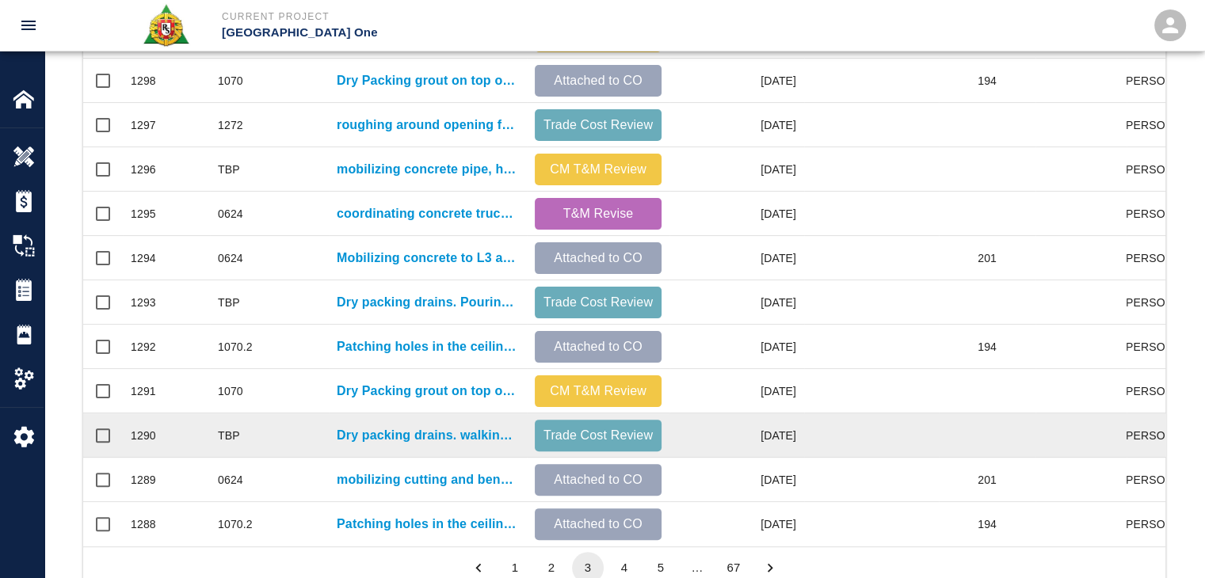
scroll to position [772, 0]
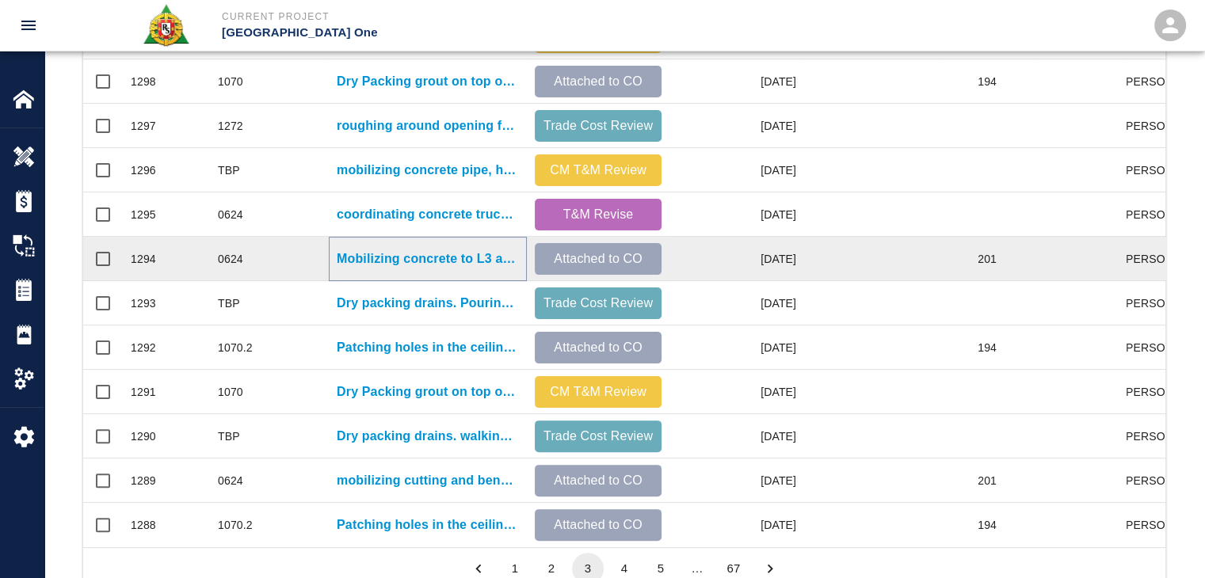
click at [402, 254] on p "Mobilizing concrete to L3 and L2 via motor buggies, shovel in concrete placemen…" at bounding box center [428, 258] width 182 height 19
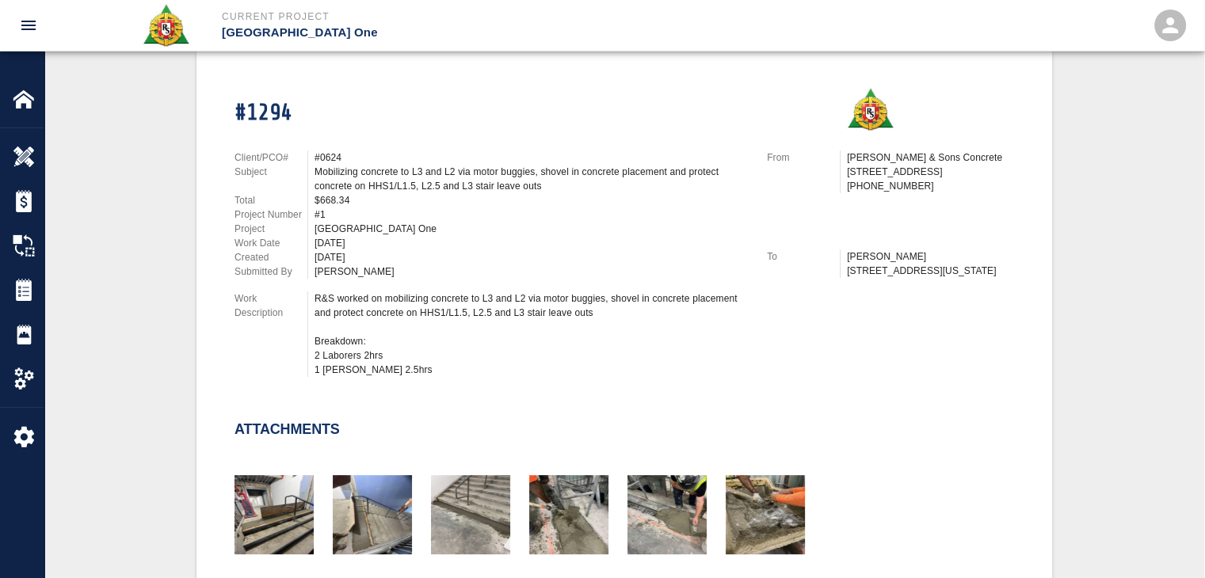
scroll to position [371, 0]
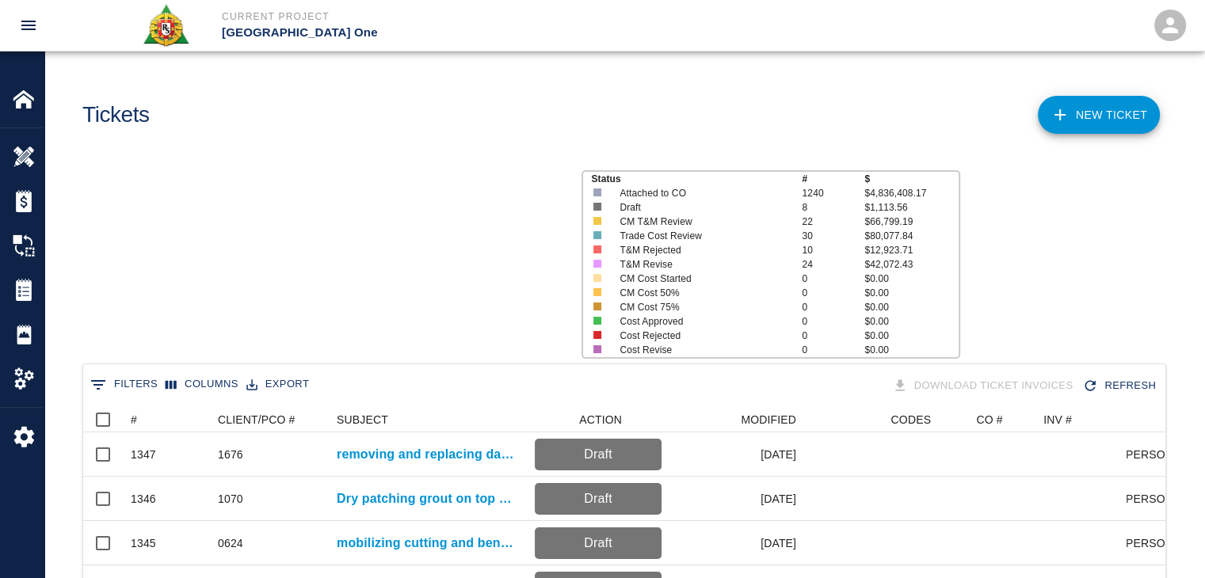
scroll to position [912, 1070]
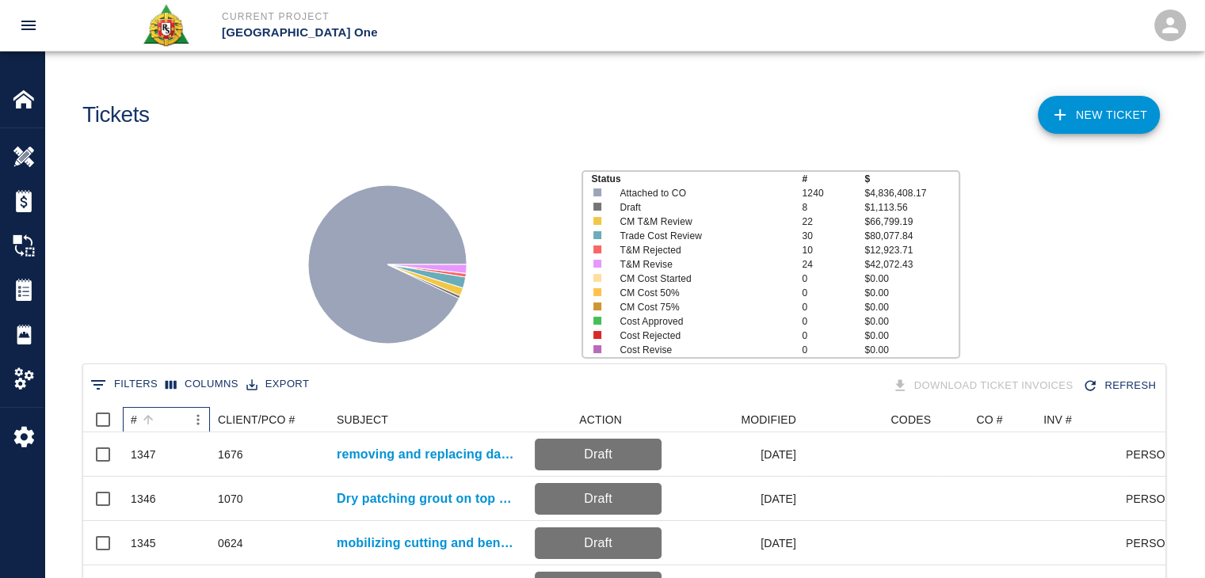
click at [162, 413] on div "#" at bounding box center [158, 419] width 55 height 25
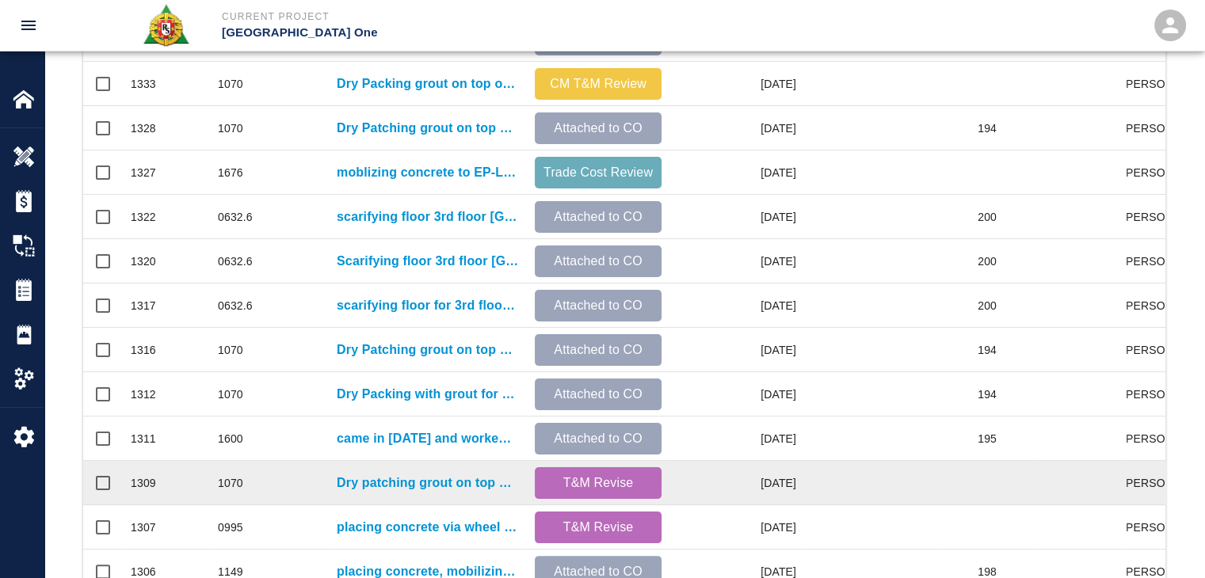
scroll to position [833, 0]
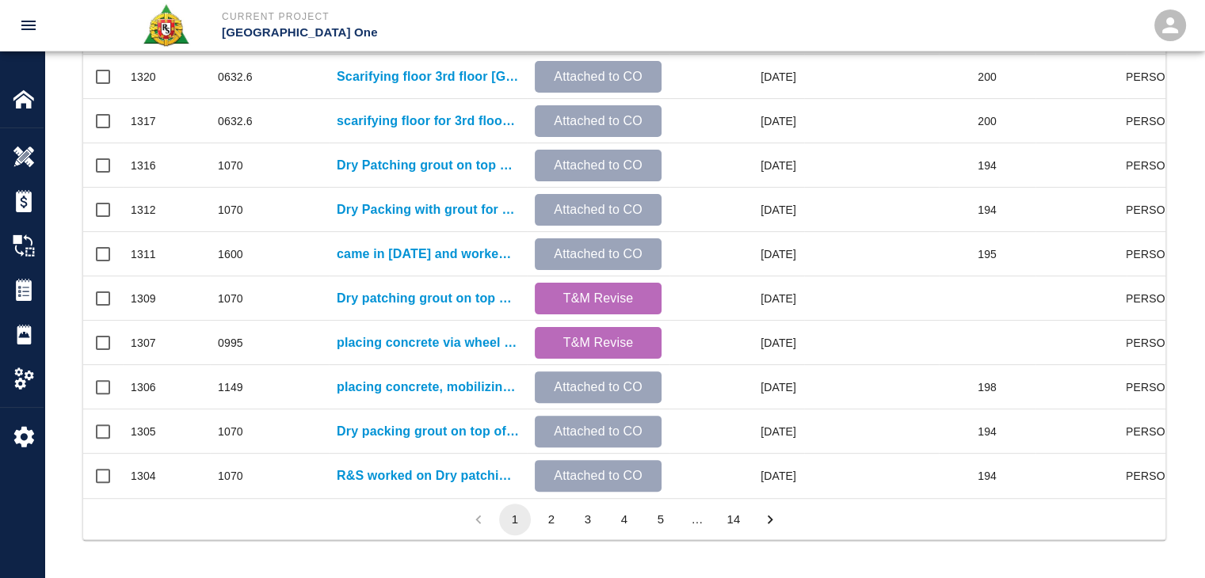
click at [543, 504] on li "2" at bounding box center [551, 520] width 36 height 32
click at [561, 521] on button "2" at bounding box center [551, 520] width 32 height 32
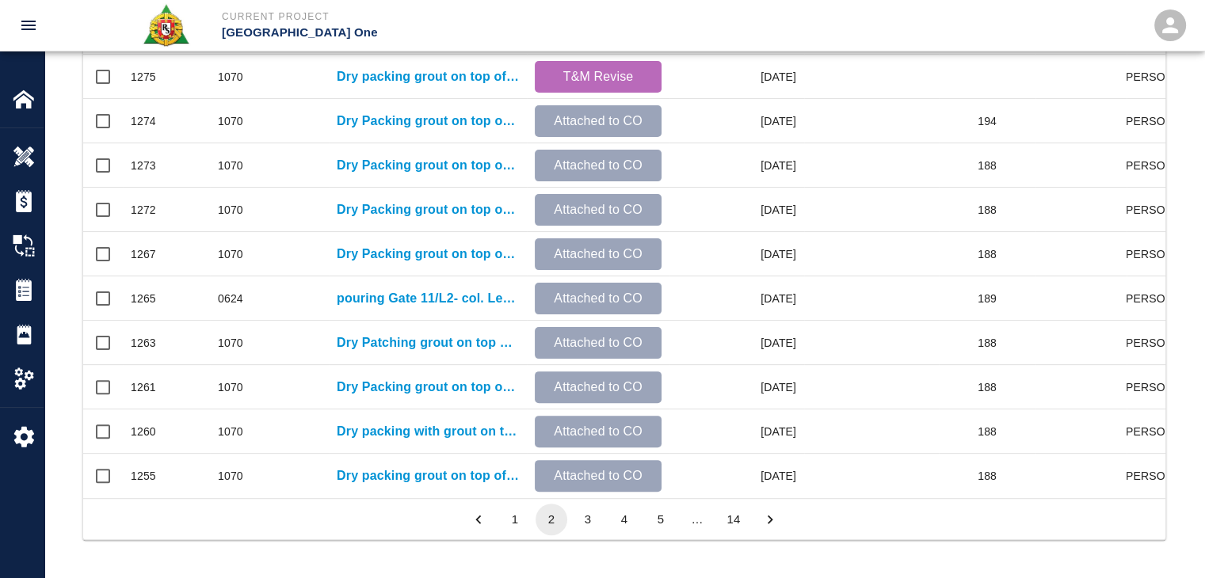
click at [520, 523] on button "1" at bounding box center [515, 520] width 32 height 32
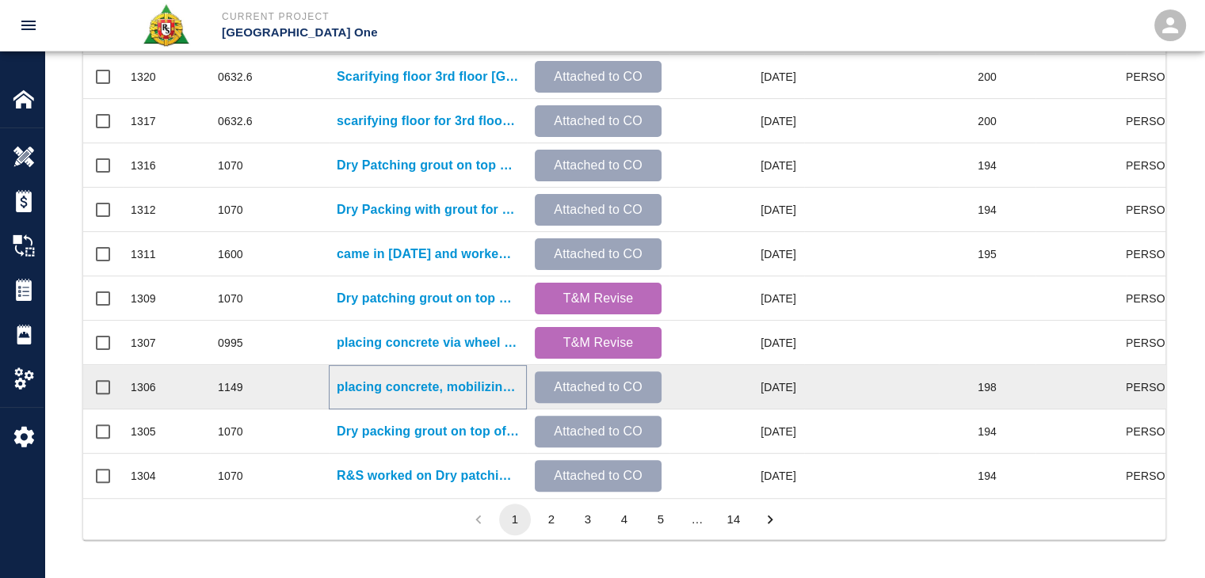
click at [449, 379] on p "placing concrete, mobilizing concrete via concrete buggy, vibrating concrete, s…" at bounding box center [428, 387] width 182 height 19
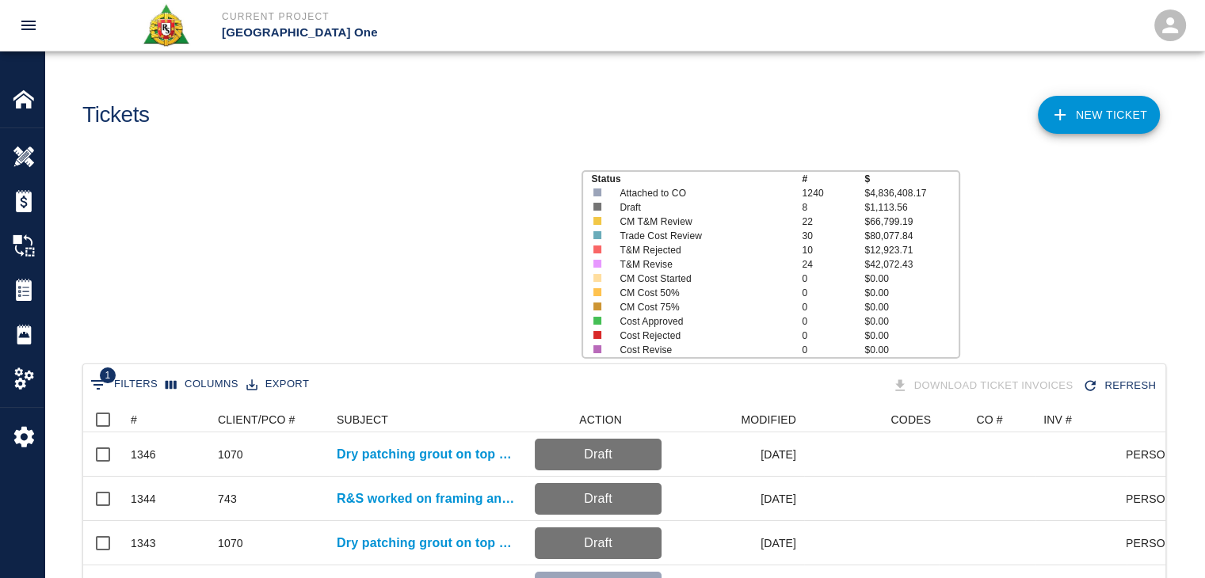
scroll to position [912, 1070]
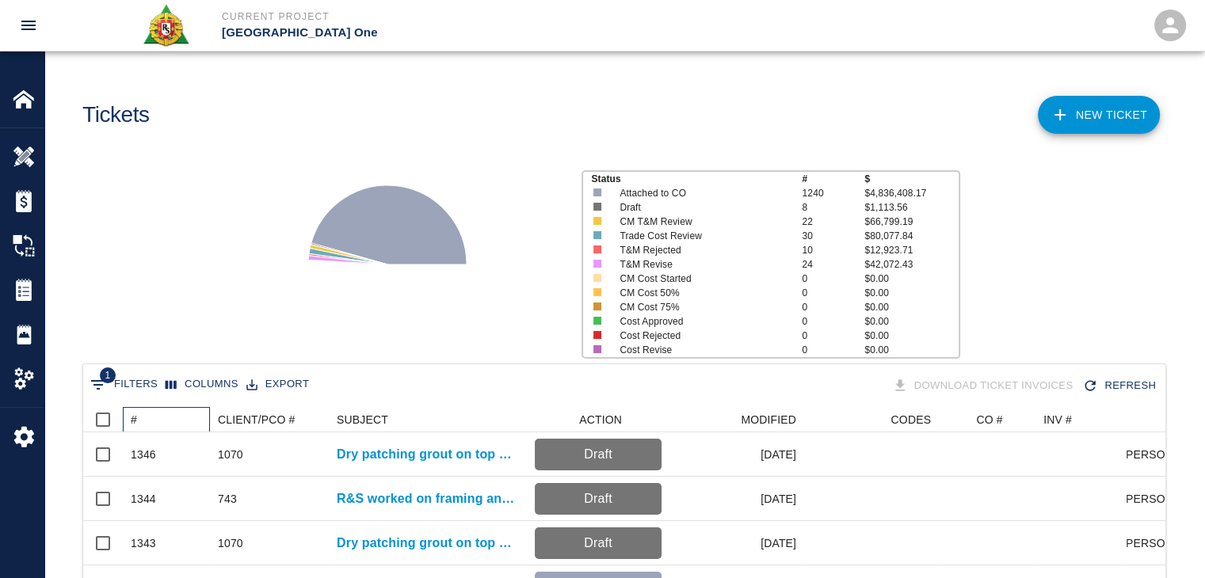
click at [161, 407] on div "#" at bounding box center [170, 419] width 79 height 25
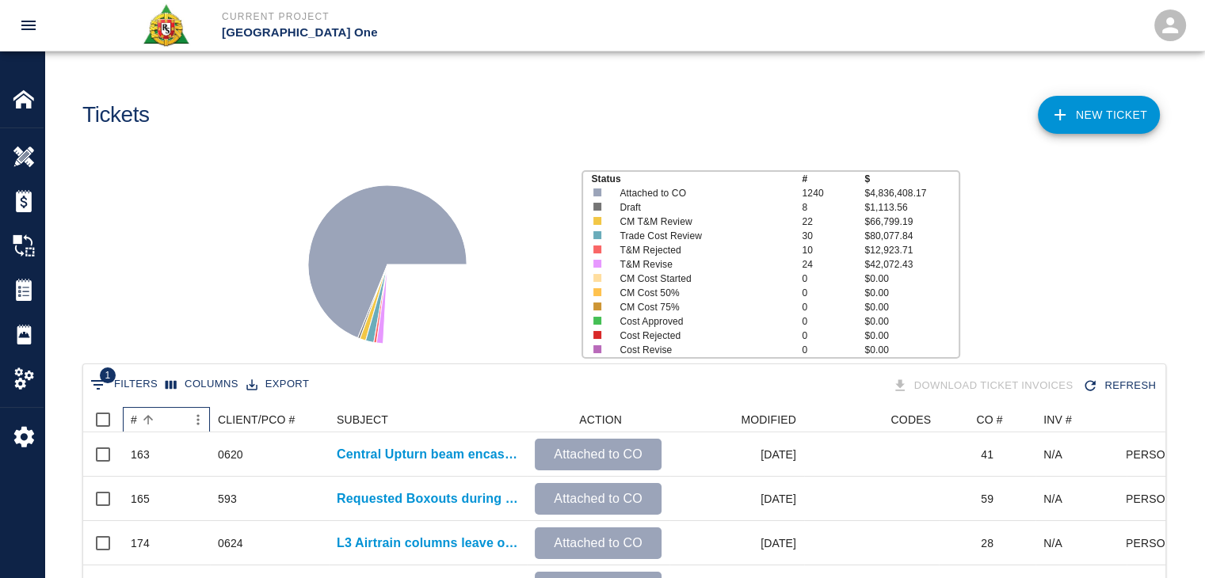
click at [168, 409] on div "#" at bounding box center [158, 419] width 55 height 25
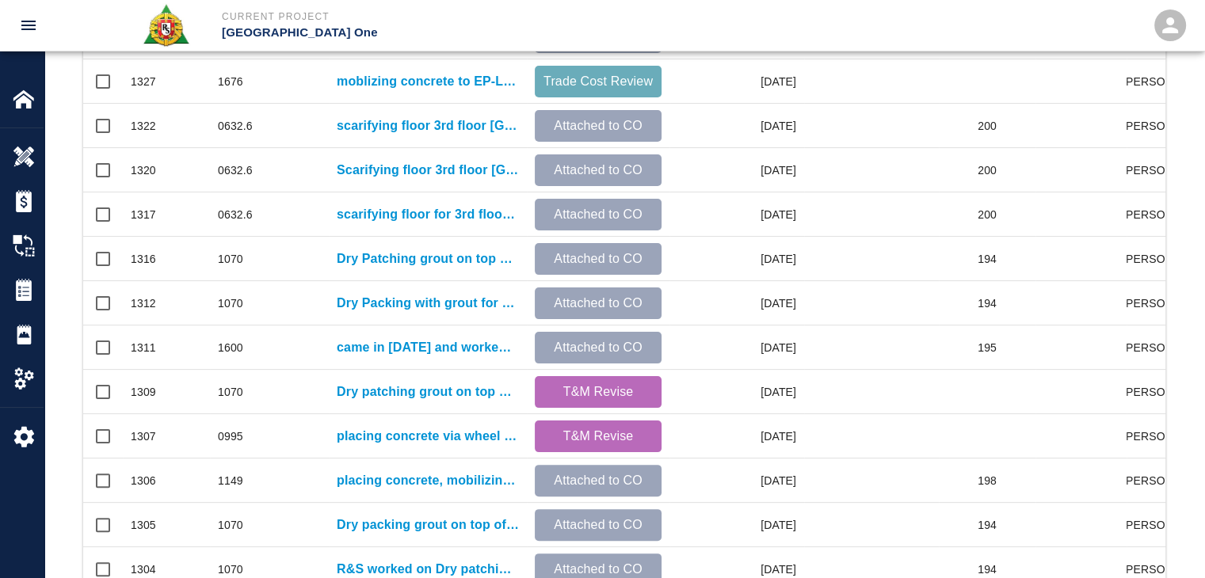
scroll to position [833, 0]
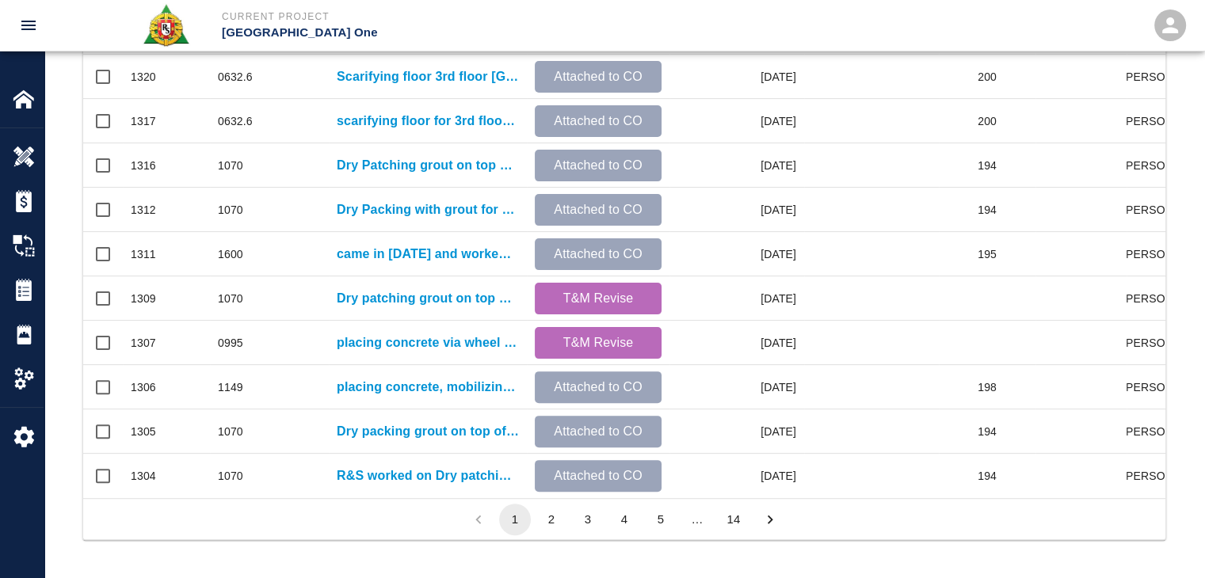
click at [551, 528] on button "2" at bounding box center [551, 520] width 32 height 32
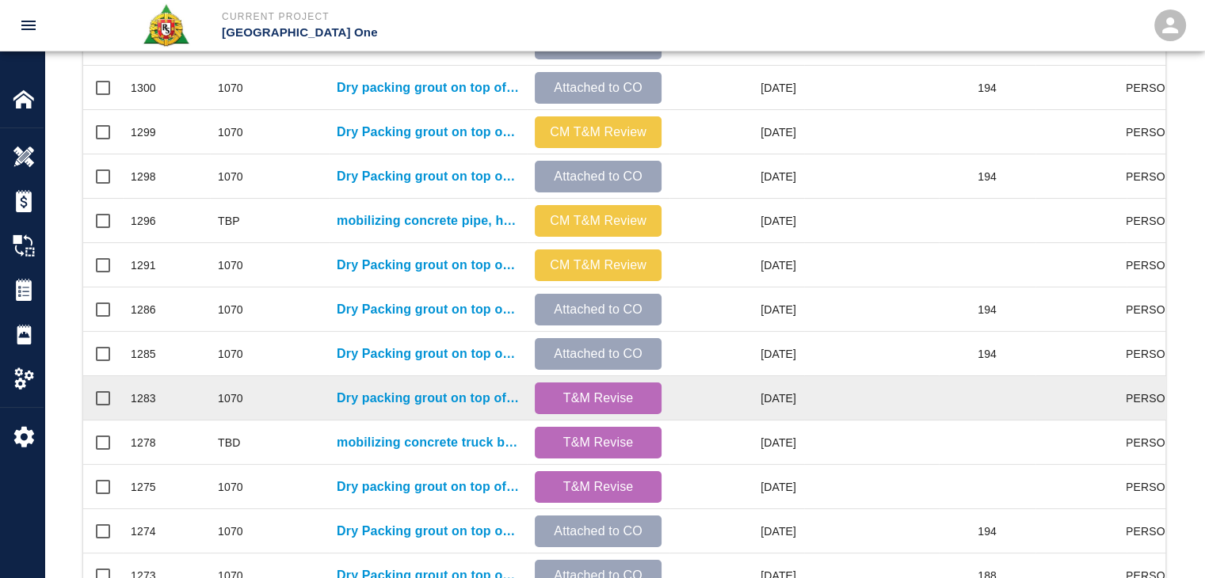
scroll to position [352, 0]
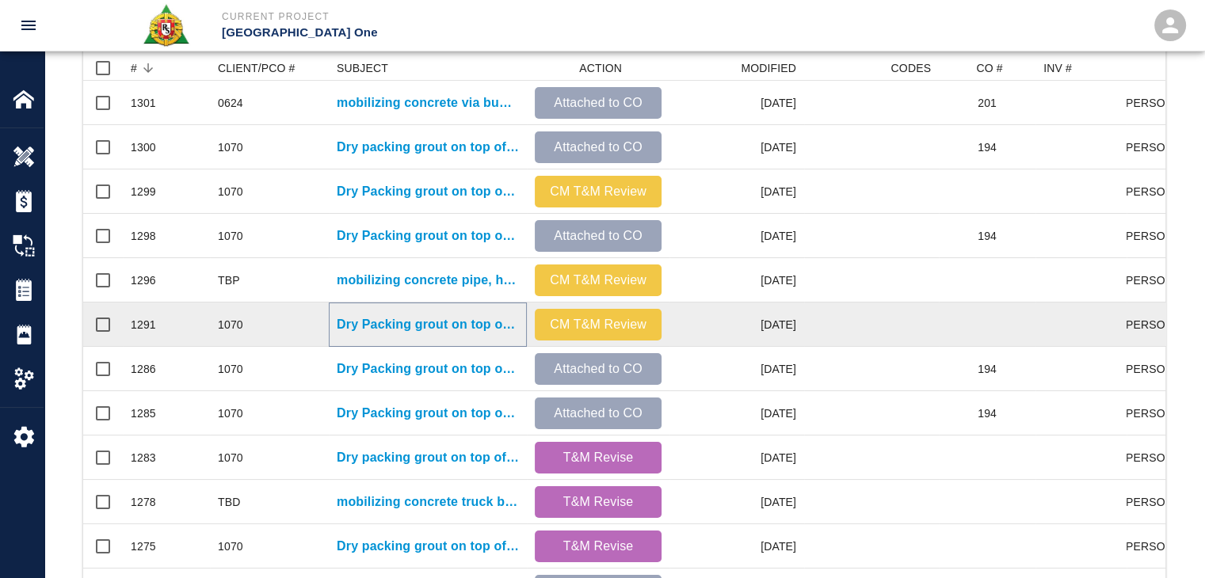
click at [437, 329] on p "Dry Packing grout on top of beams Column line E1/EJ and E2/EK" at bounding box center [428, 324] width 182 height 19
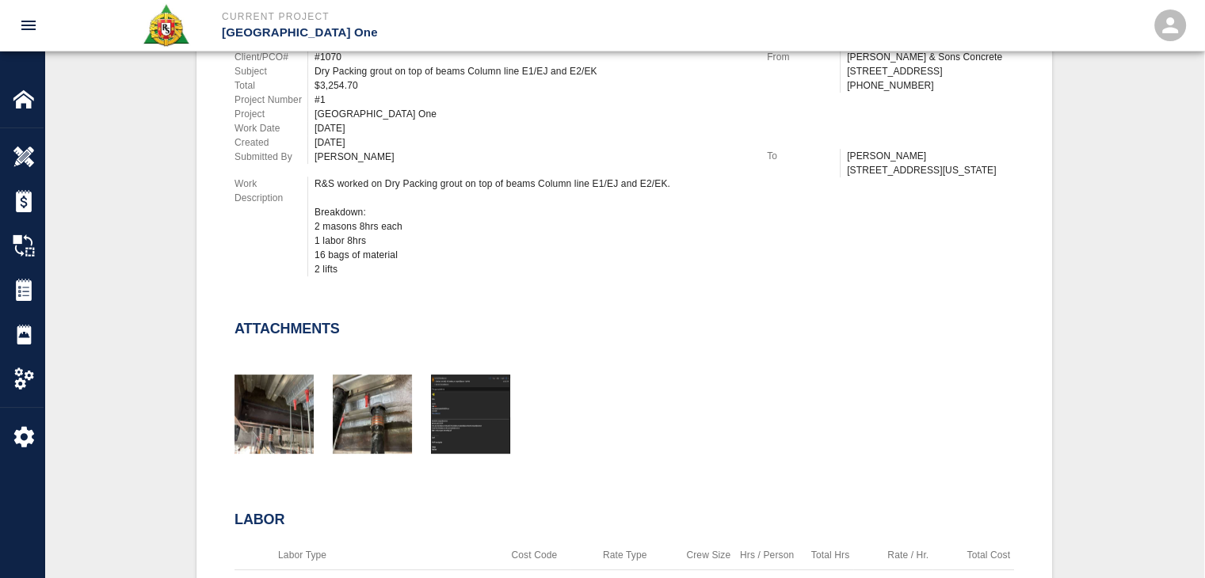
scroll to position [276, 0]
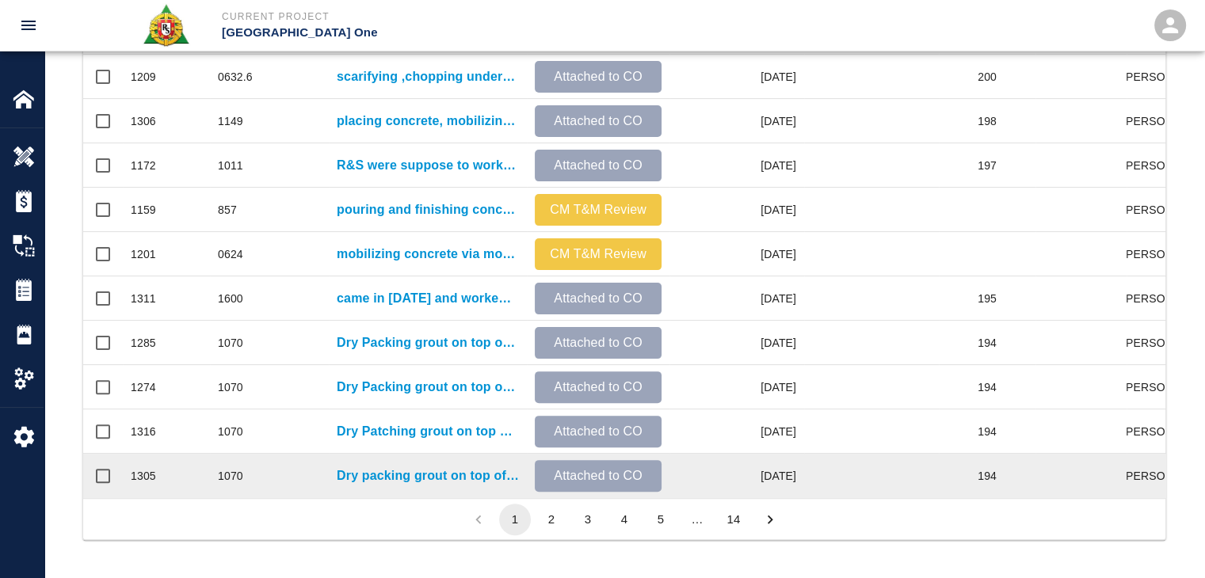
scroll to position [833, 0]
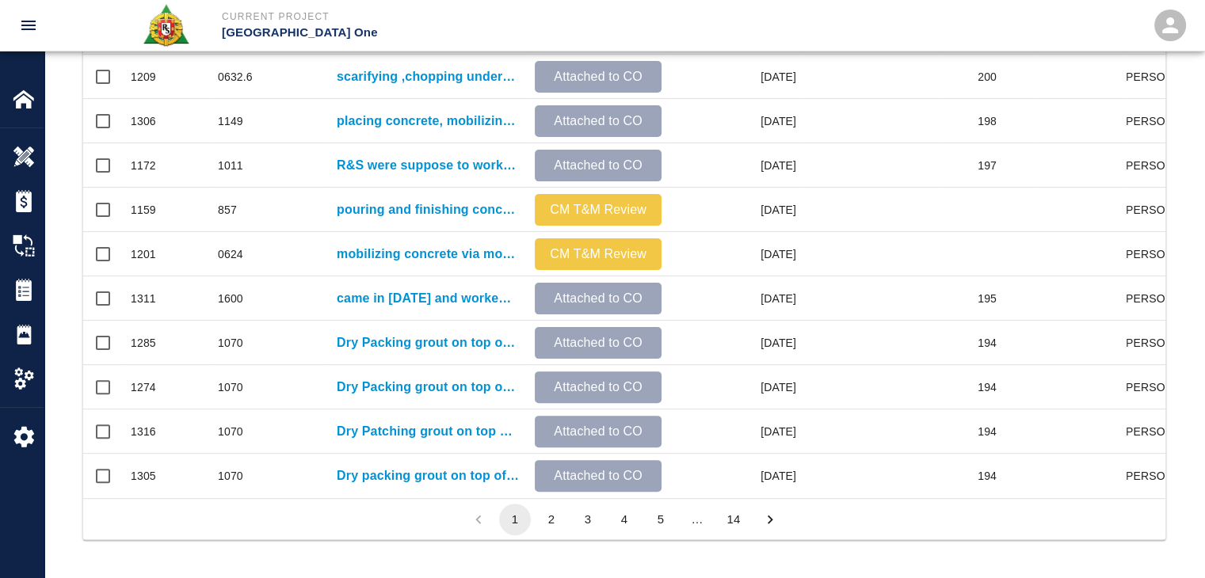
click at [558, 520] on button "2" at bounding box center [551, 520] width 32 height 32
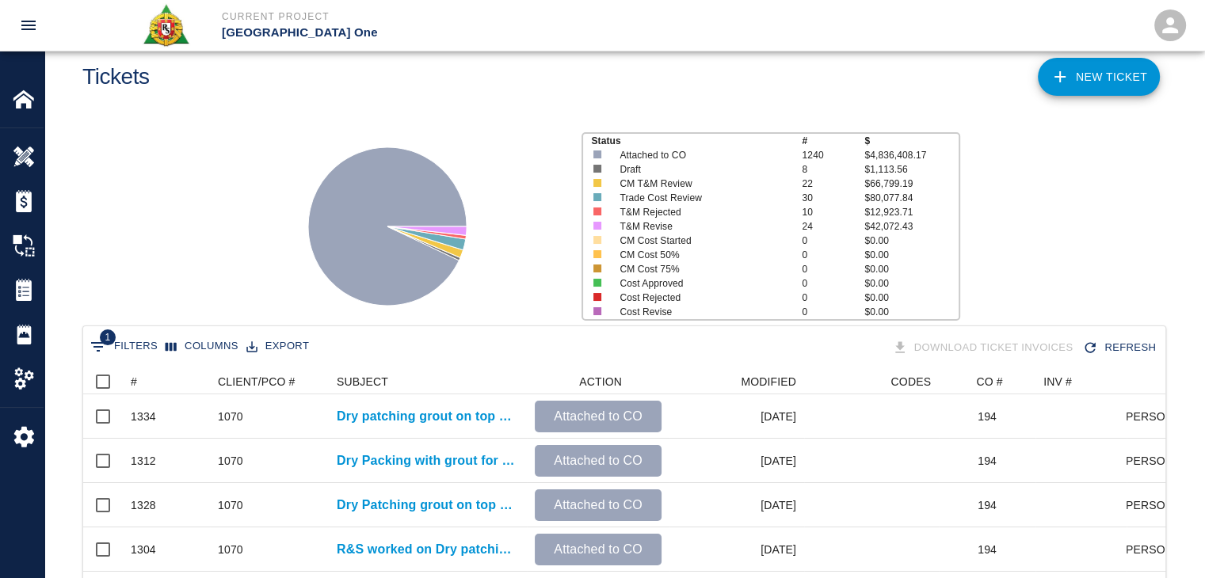
scroll to position [22, 0]
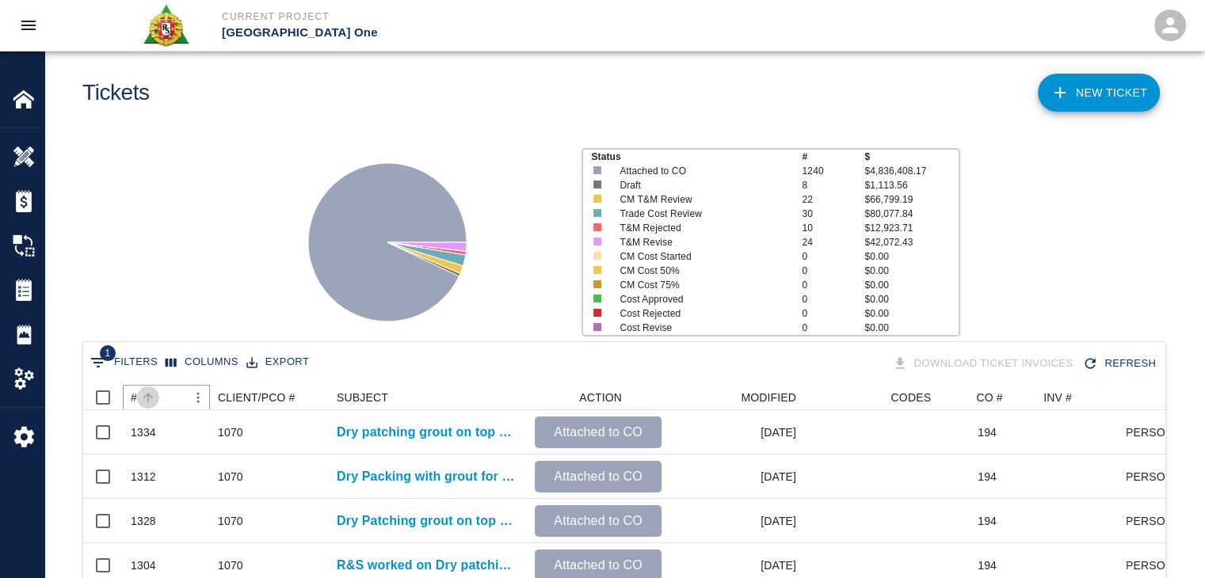
click at [153, 390] on icon "Sort" at bounding box center [148, 397] width 14 height 14
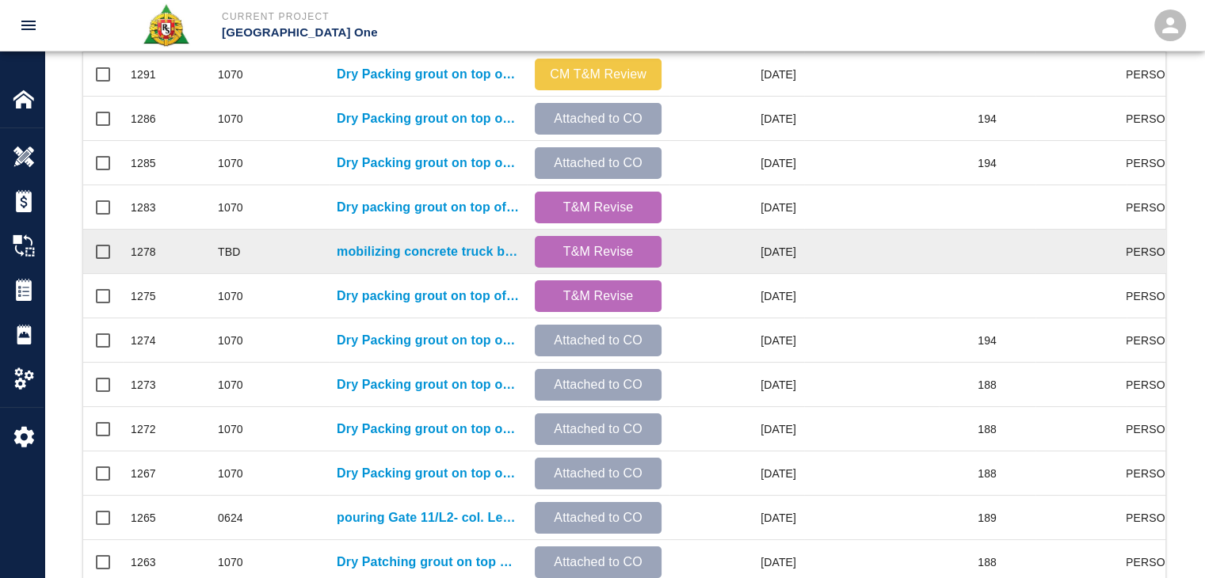
scroll to position [606, 0]
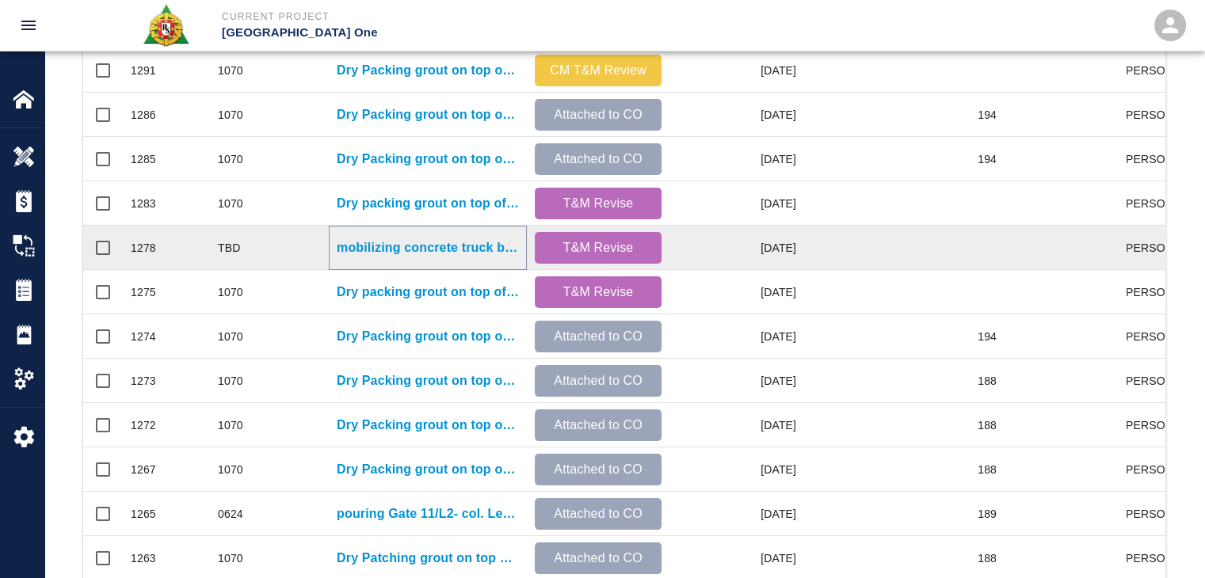
click at [394, 253] on p "mobilizing concrete truck by HH hoist. Discharging concrete into buggies and tr…" at bounding box center [428, 247] width 182 height 19
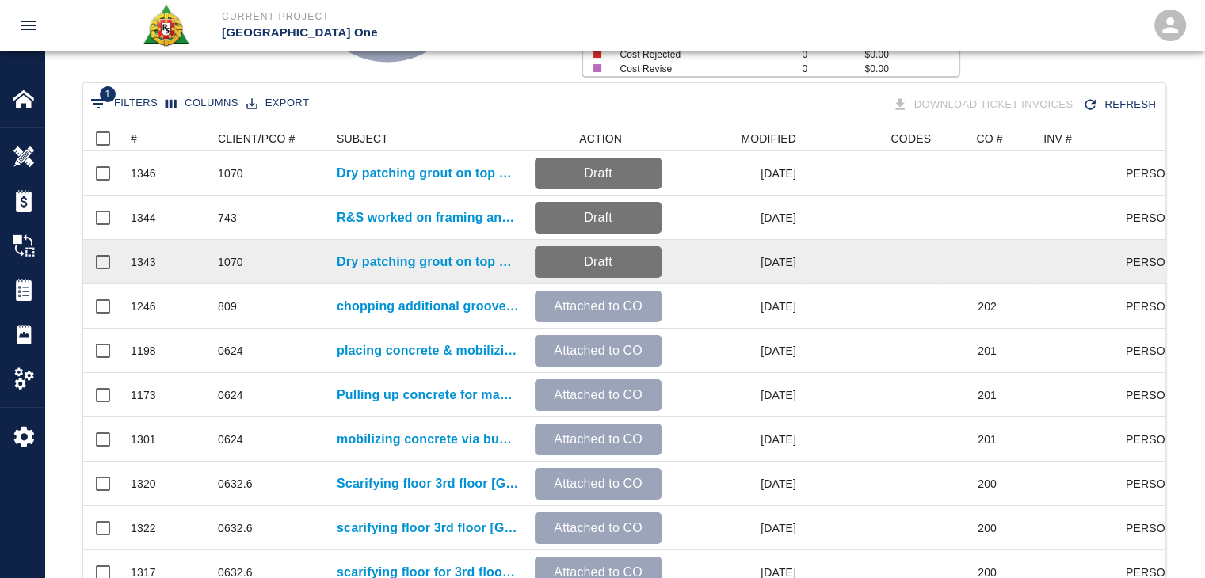
scroll to position [165, 0]
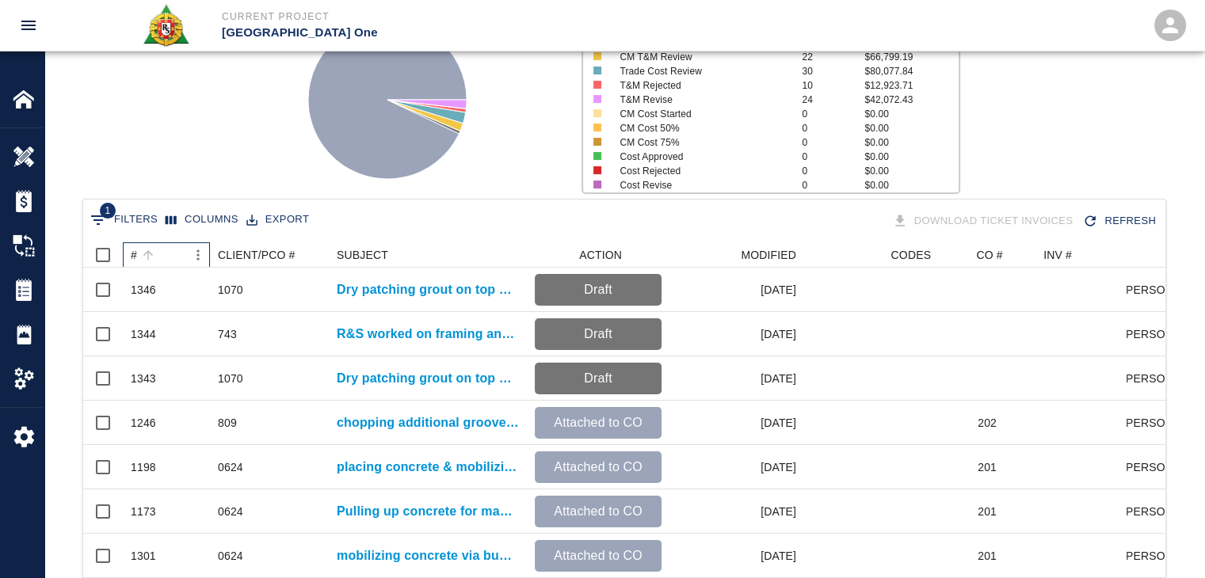
click at [162, 259] on div "#" at bounding box center [158, 254] width 55 height 25
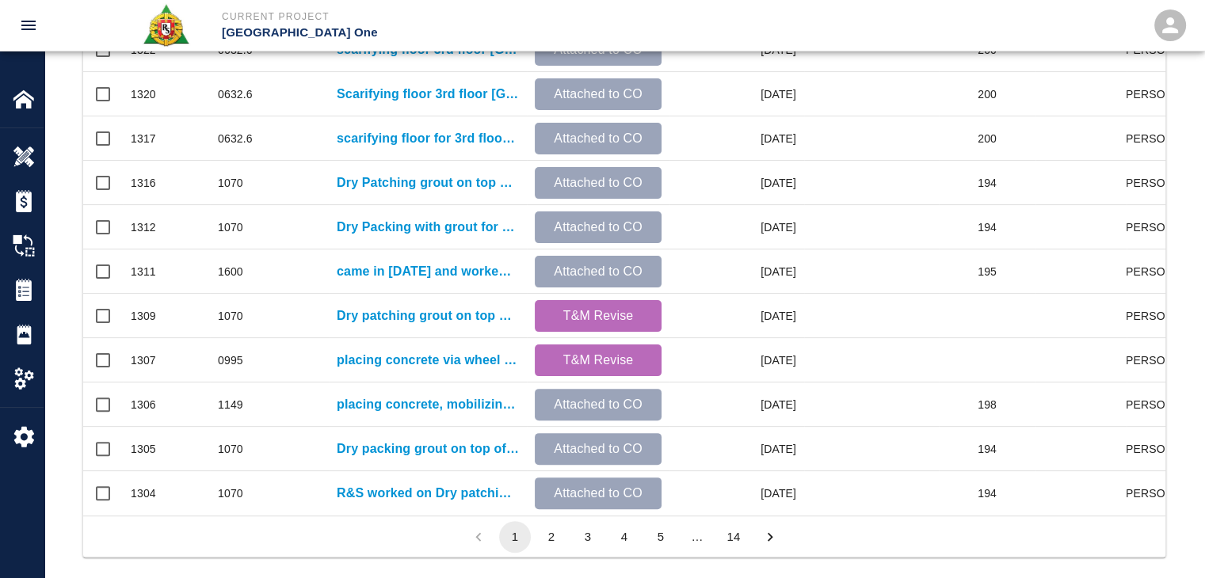
scroll to position [833, 0]
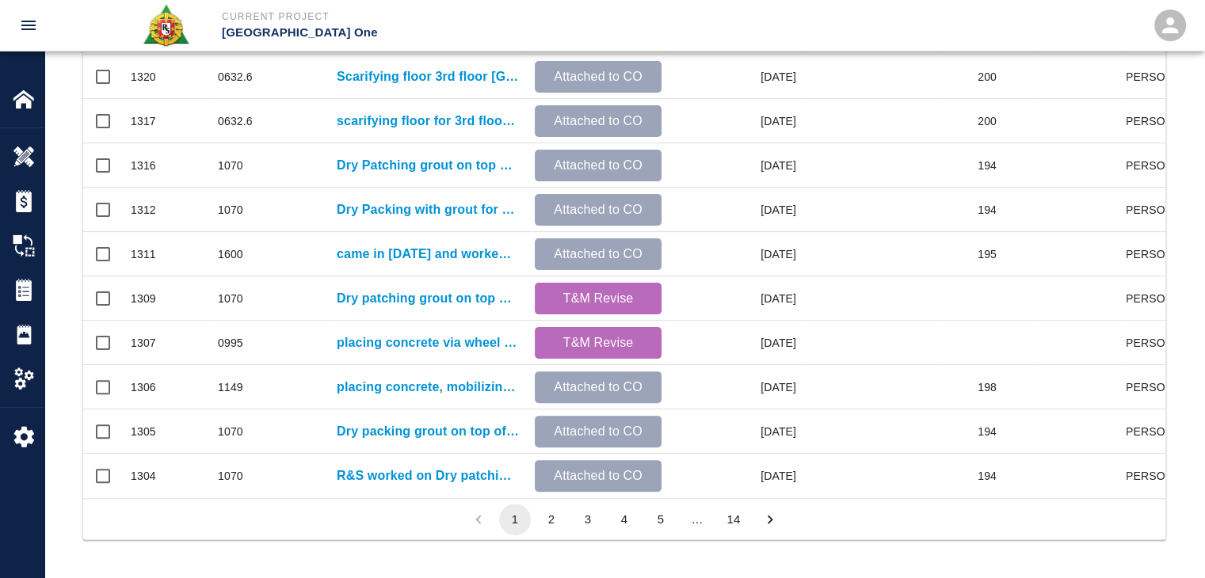
click at [550, 527] on button "2" at bounding box center [551, 520] width 32 height 32
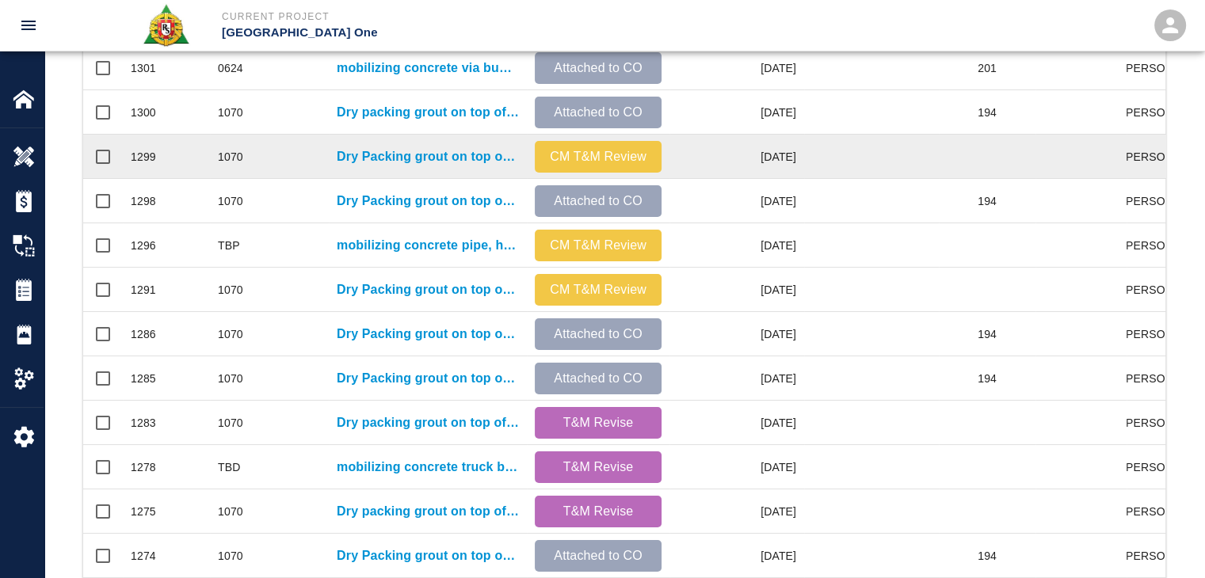
scroll to position [0, 0]
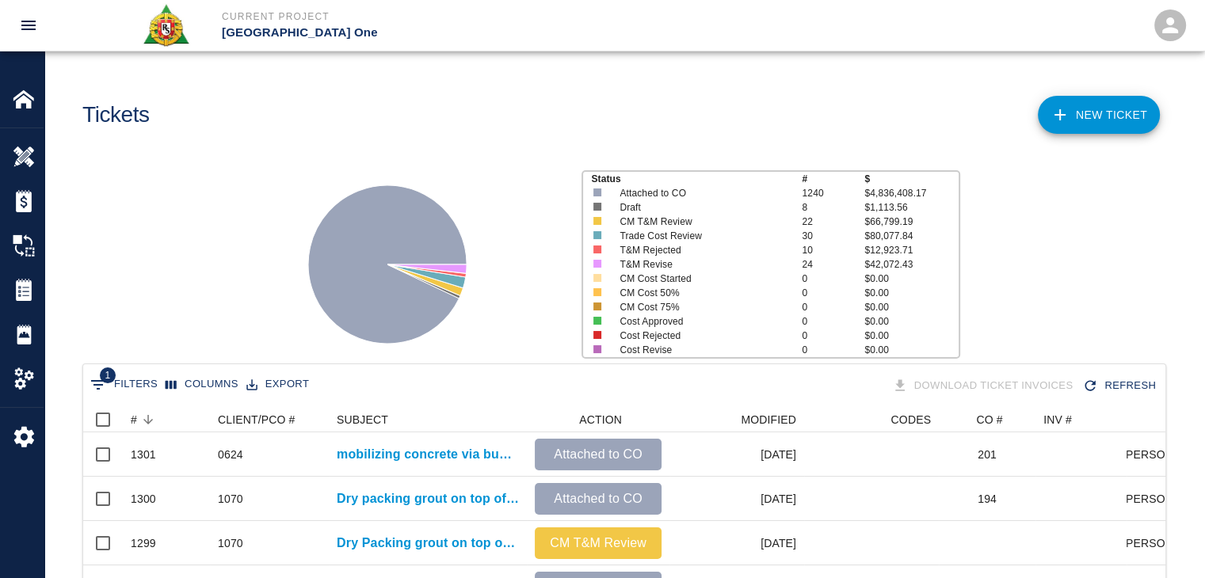
click at [92, 385] on icon "Show filters" at bounding box center [98, 384] width 19 height 19
select select "description"
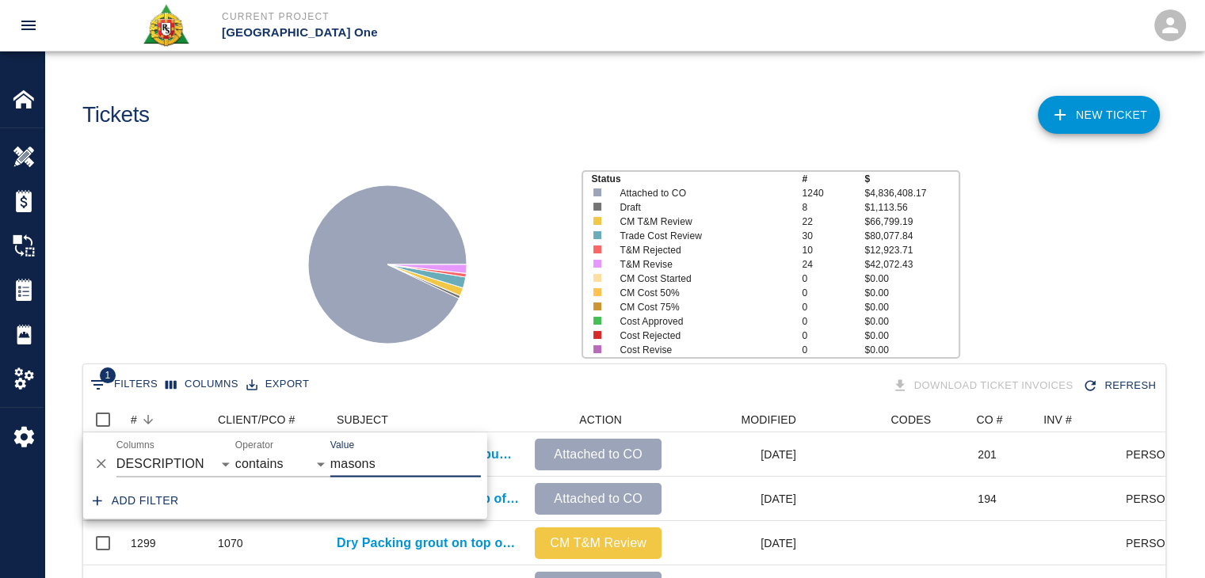
click at [106, 471] on icon "Delete" at bounding box center [101, 464] width 16 height 16
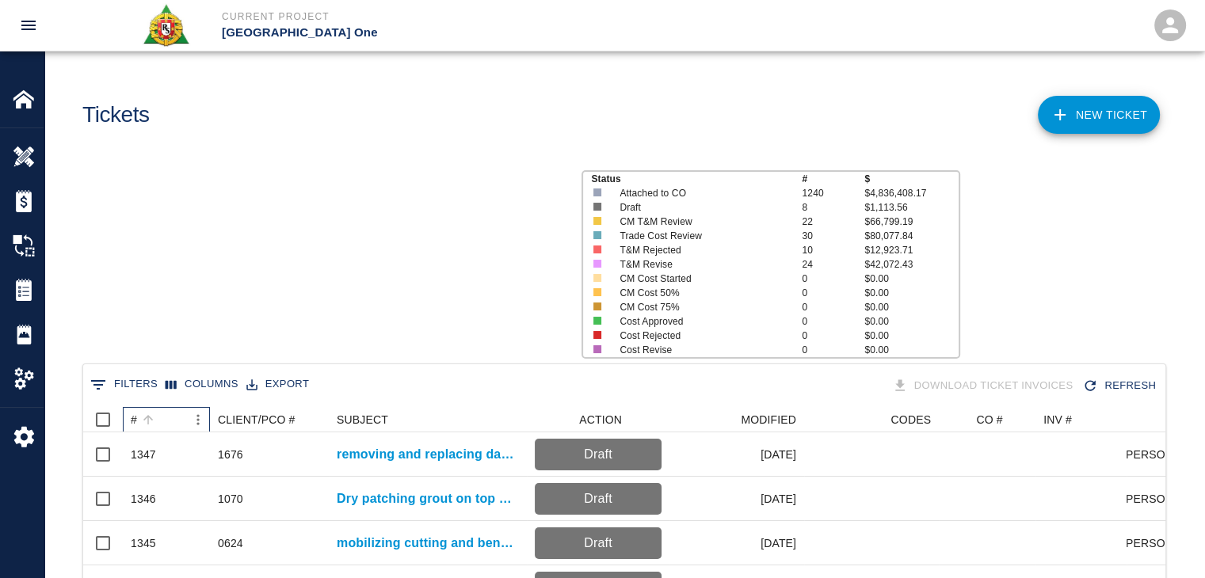
click at [162, 416] on div "#" at bounding box center [158, 419] width 55 height 25
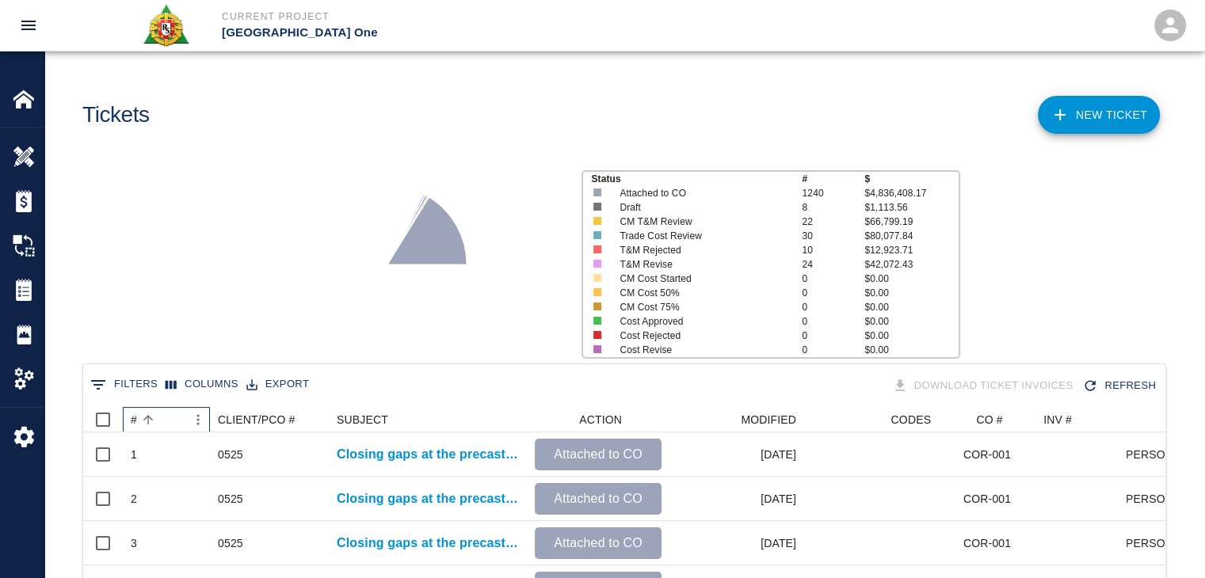
scroll to position [912, 1070]
click at [162, 416] on div "#" at bounding box center [158, 419] width 55 height 25
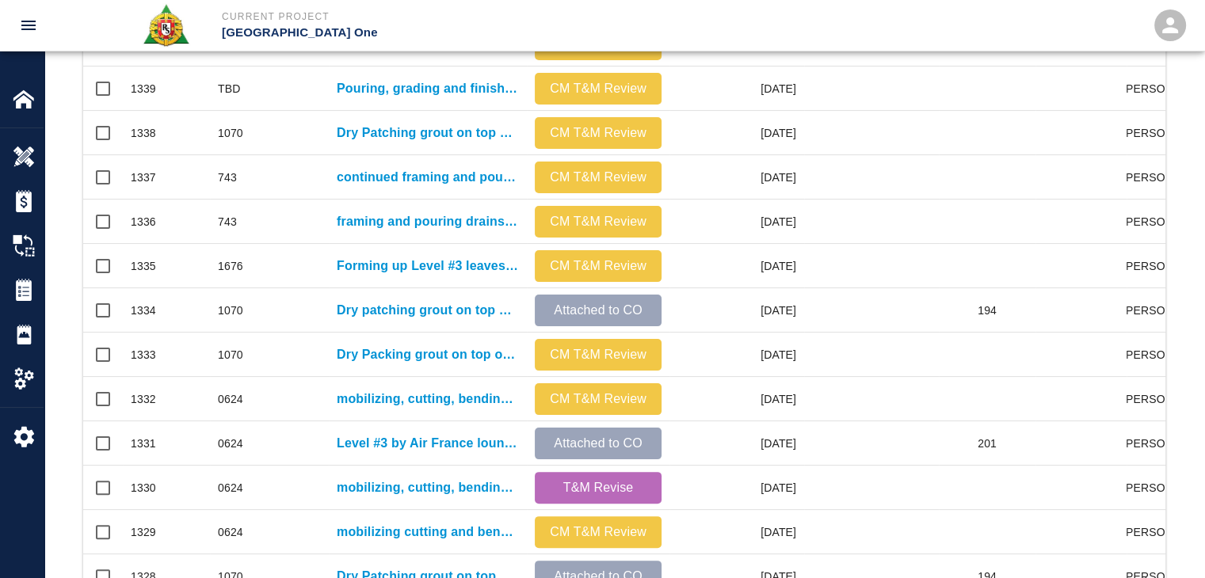
scroll to position [833, 0]
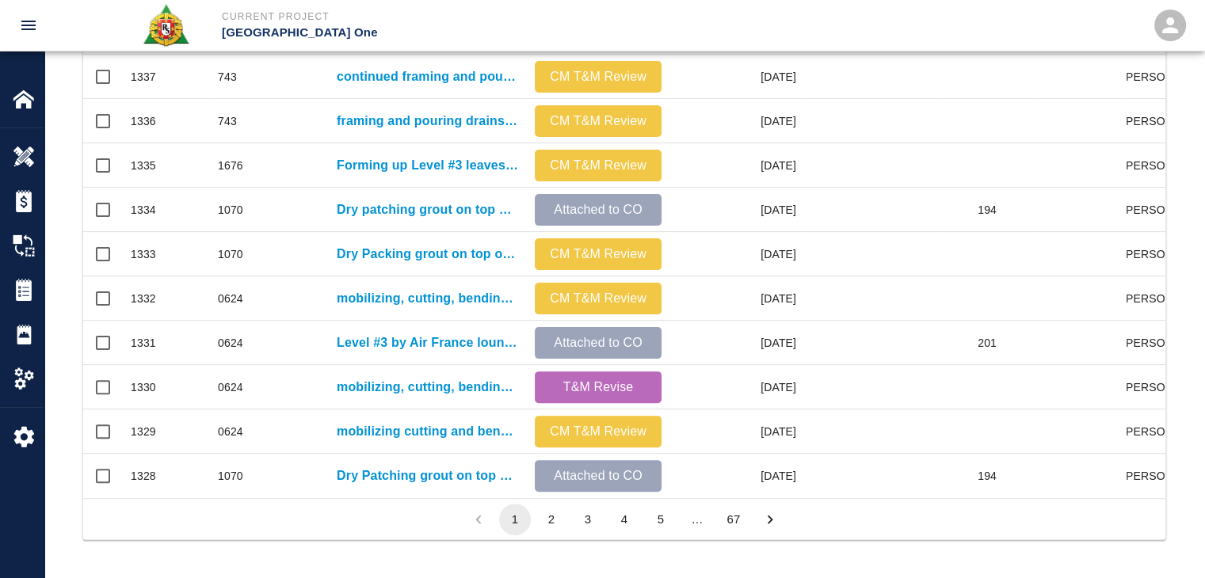
click at [580, 535] on div "1 2 3 4 5 … 67" at bounding box center [624, 518] width 1082 height 41
click at [581, 528] on button "3" at bounding box center [588, 520] width 32 height 32
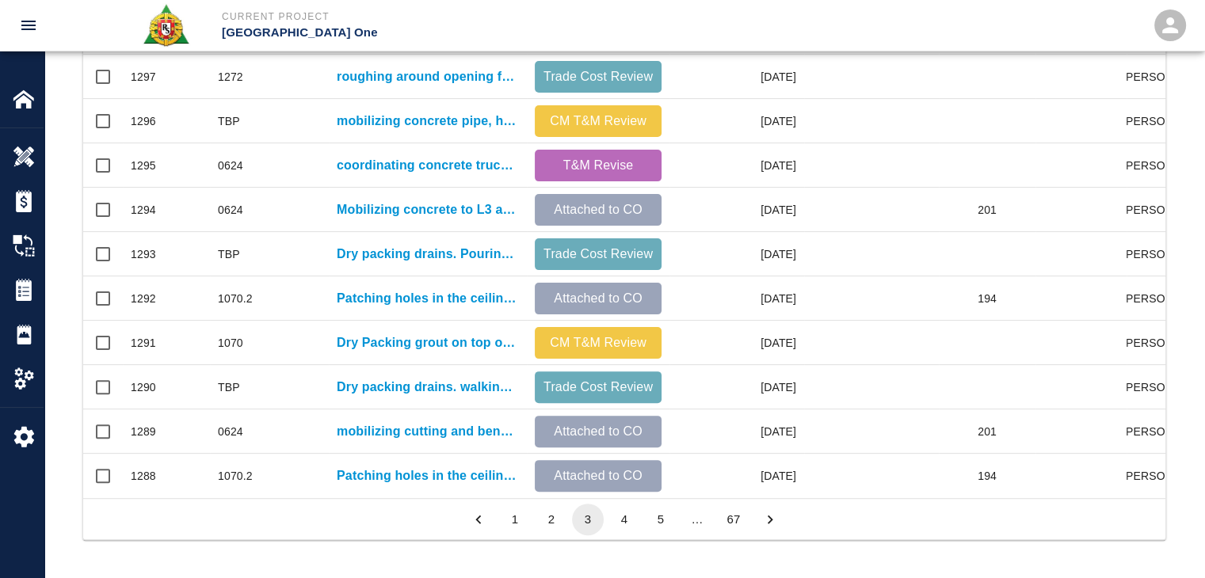
click at [618, 517] on button "4" at bounding box center [624, 520] width 32 height 32
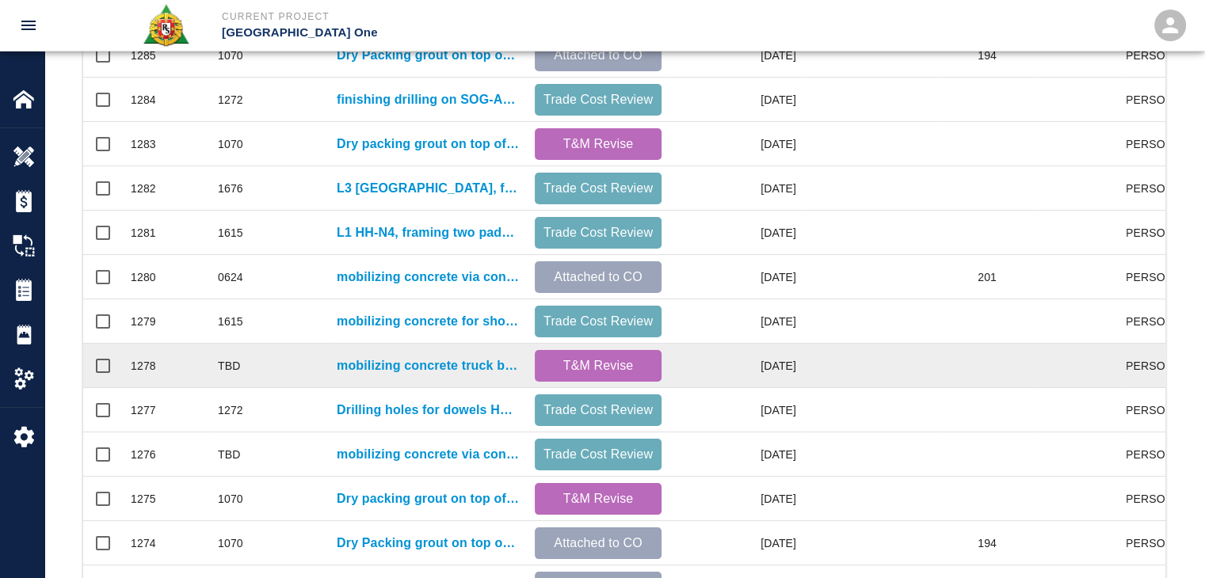
scroll to position [482, 0]
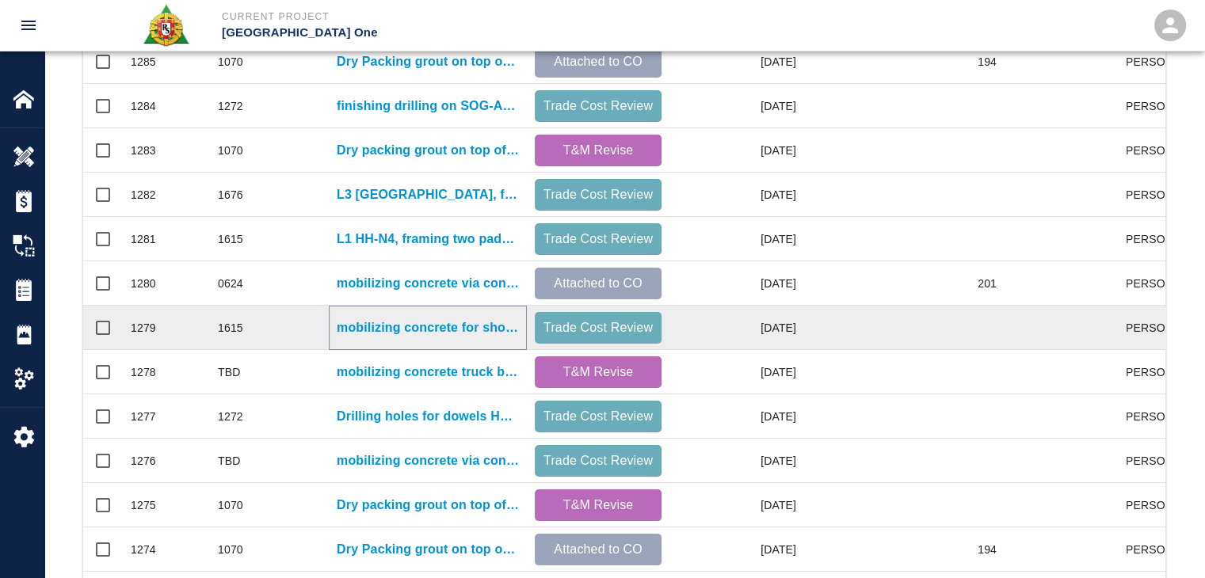
click at [403, 324] on p "mobilizing concrete for shoveling concrete into pad for HHS4-L1 Red pump room p…" at bounding box center [428, 327] width 182 height 19
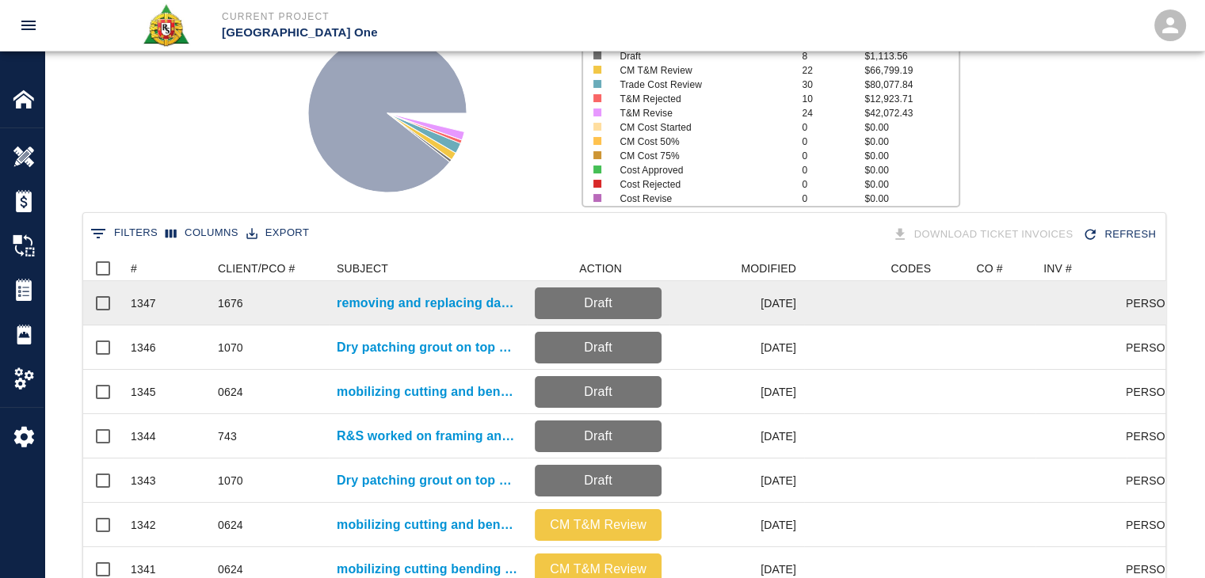
scroll to position [48, 0]
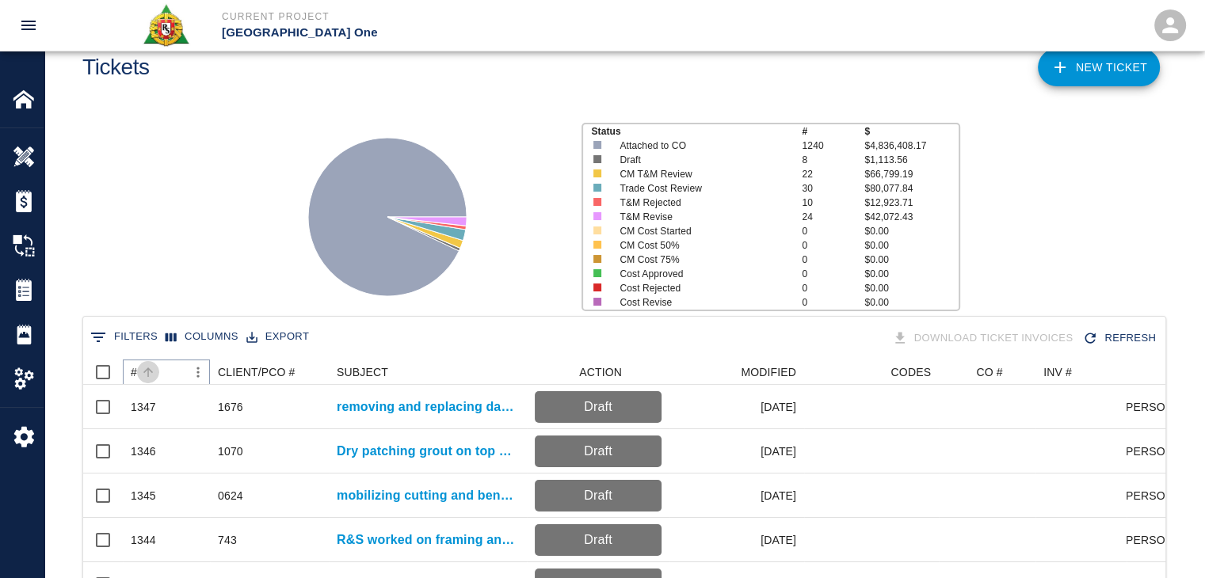
click at [156, 375] on button "Sort" at bounding box center [148, 372] width 22 height 22
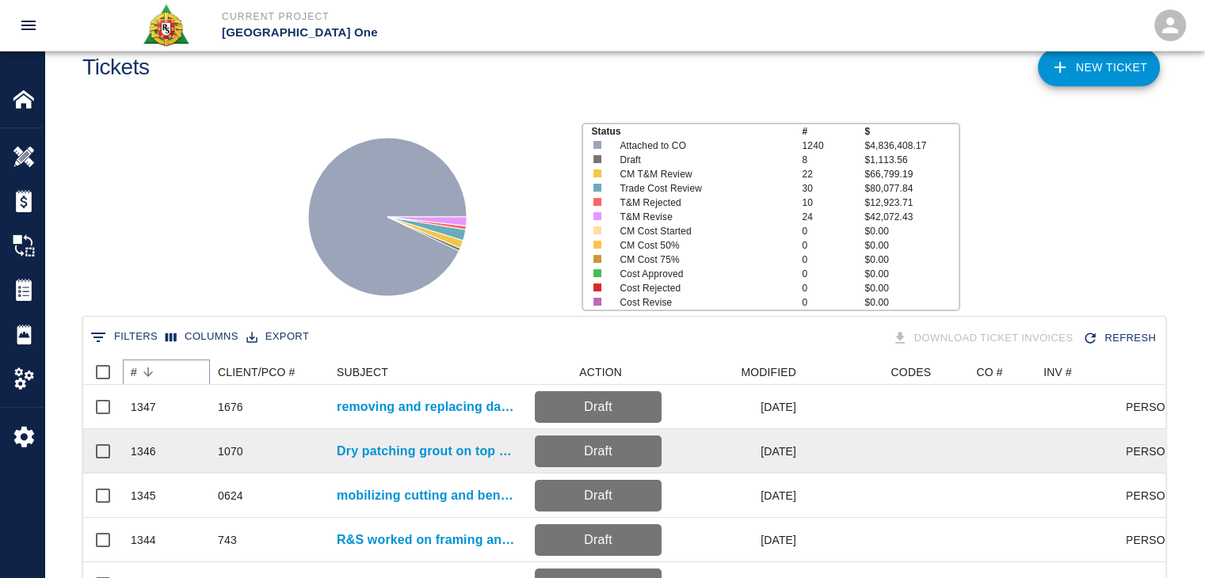
scroll to position [833, 0]
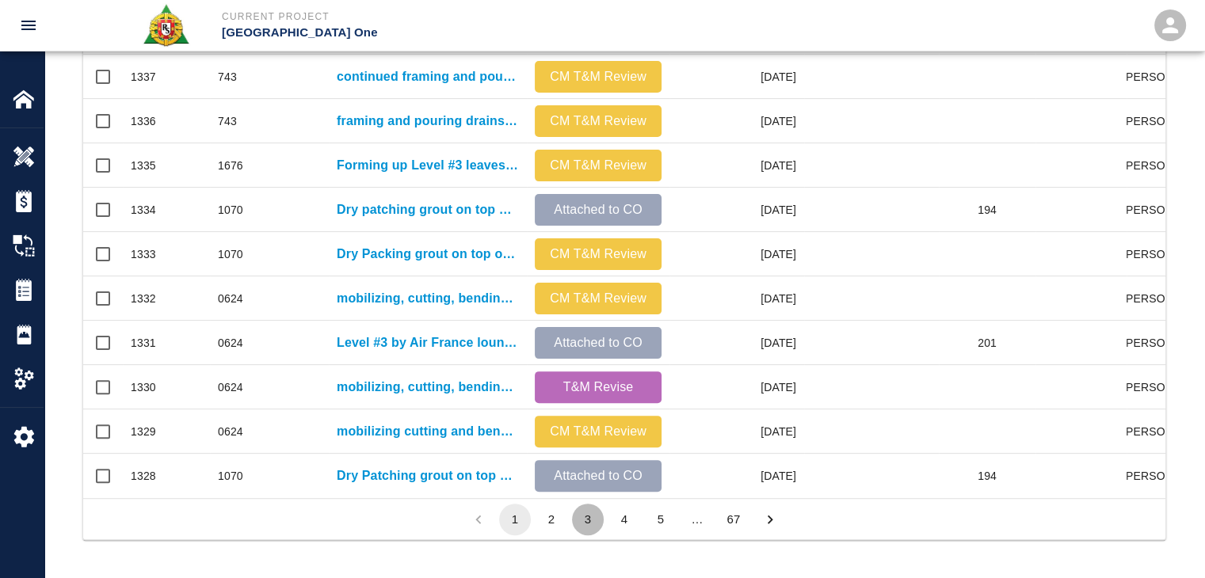
click at [592, 518] on button "3" at bounding box center [588, 520] width 32 height 32
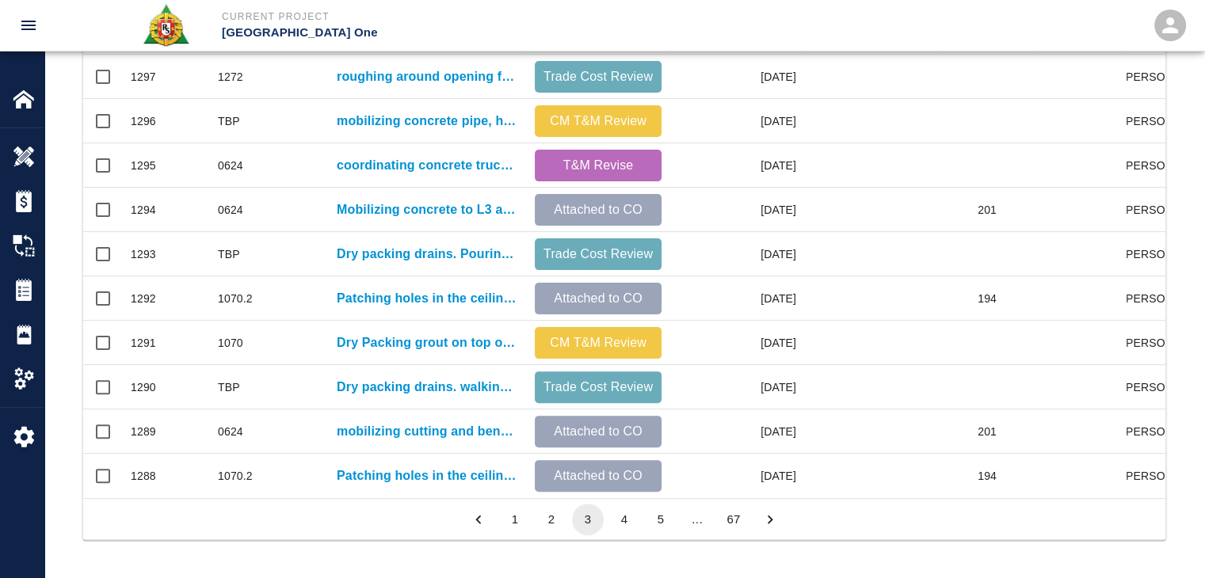
click at [616, 517] on button "4" at bounding box center [624, 520] width 32 height 32
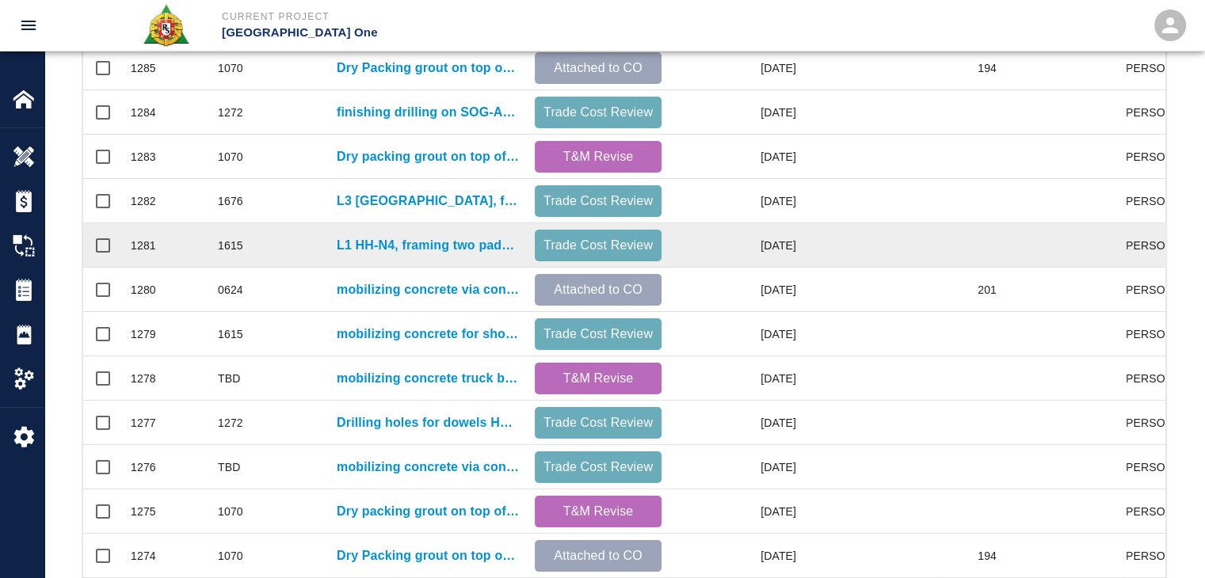
scroll to position [478, 0]
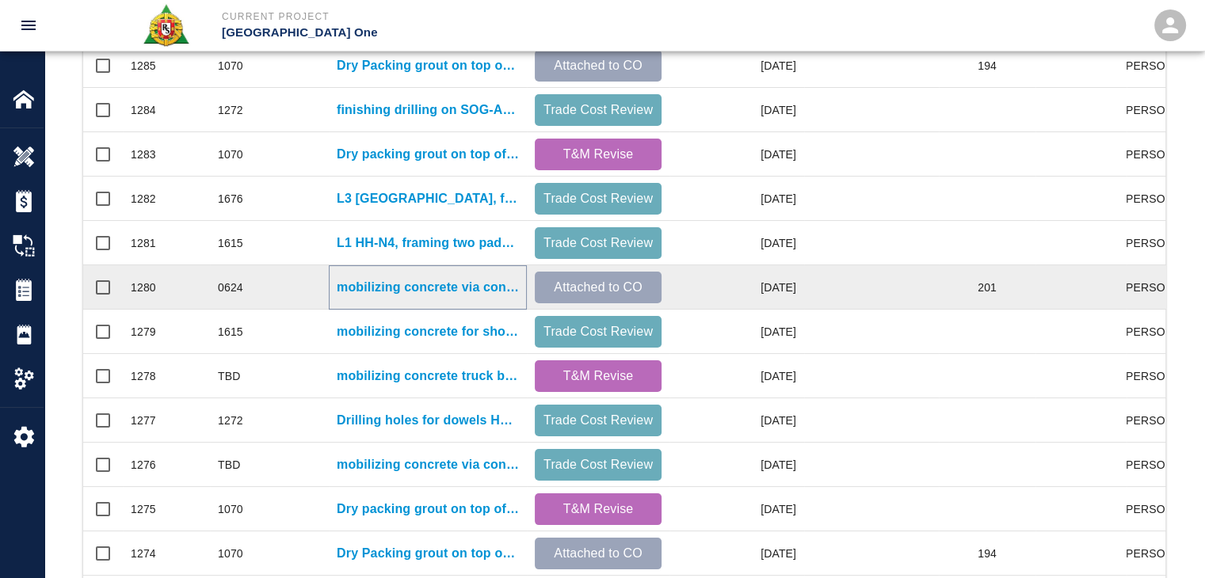
click at [375, 287] on p "mobilizing concrete via concrete buggy, shoveling in concrete inside pocket wit…" at bounding box center [428, 287] width 182 height 19
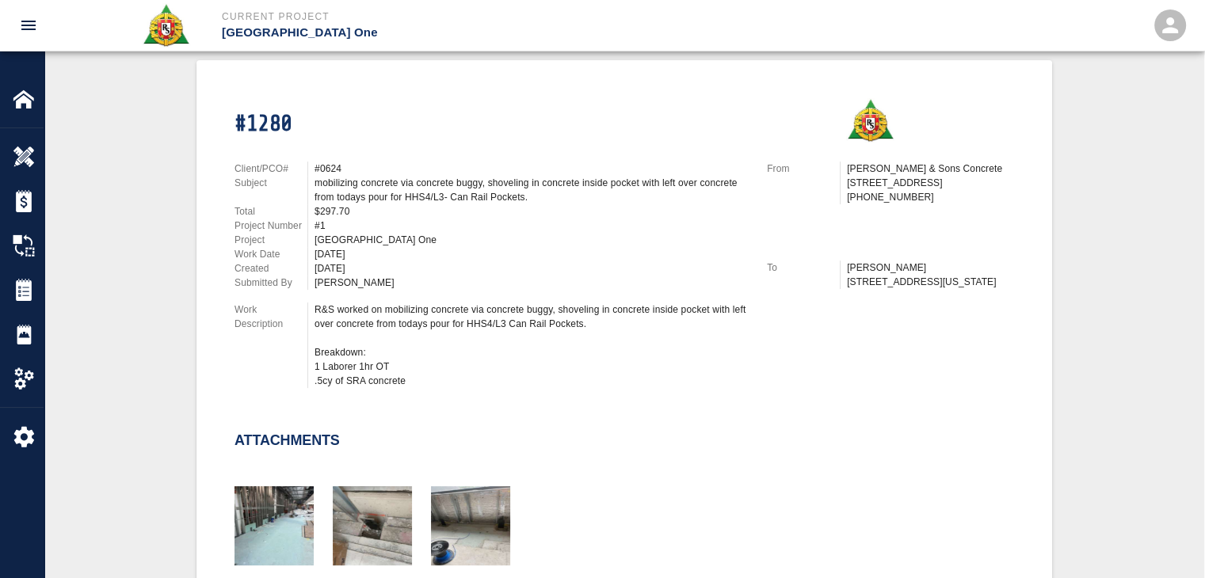
click at [414, 276] on div "[PERSON_NAME]" at bounding box center [530, 283] width 433 height 14
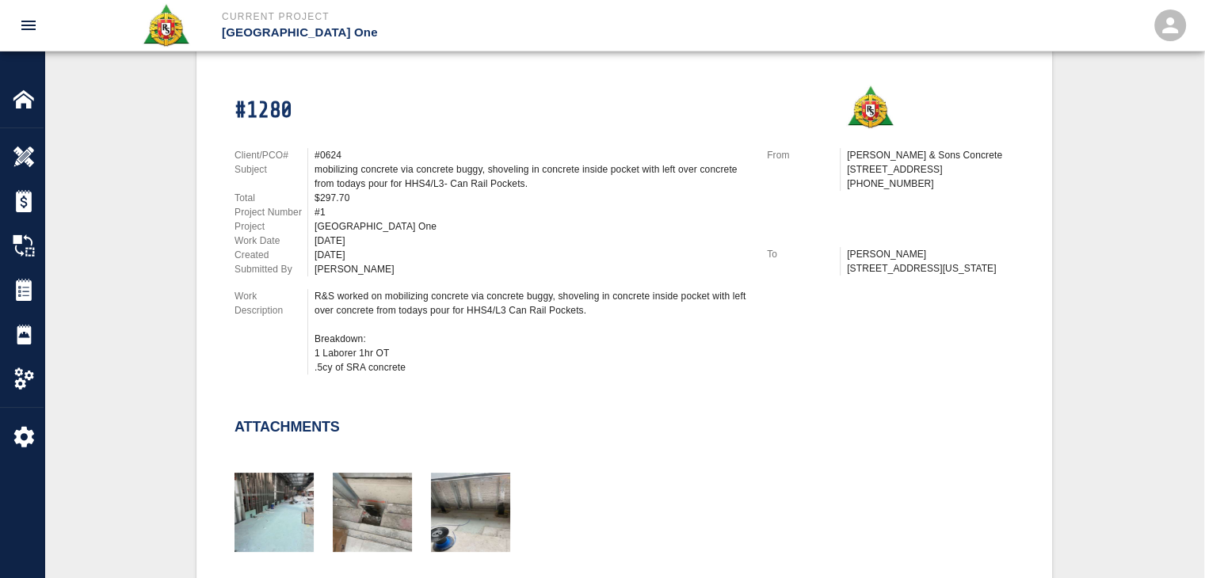
scroll to position [339, 0]
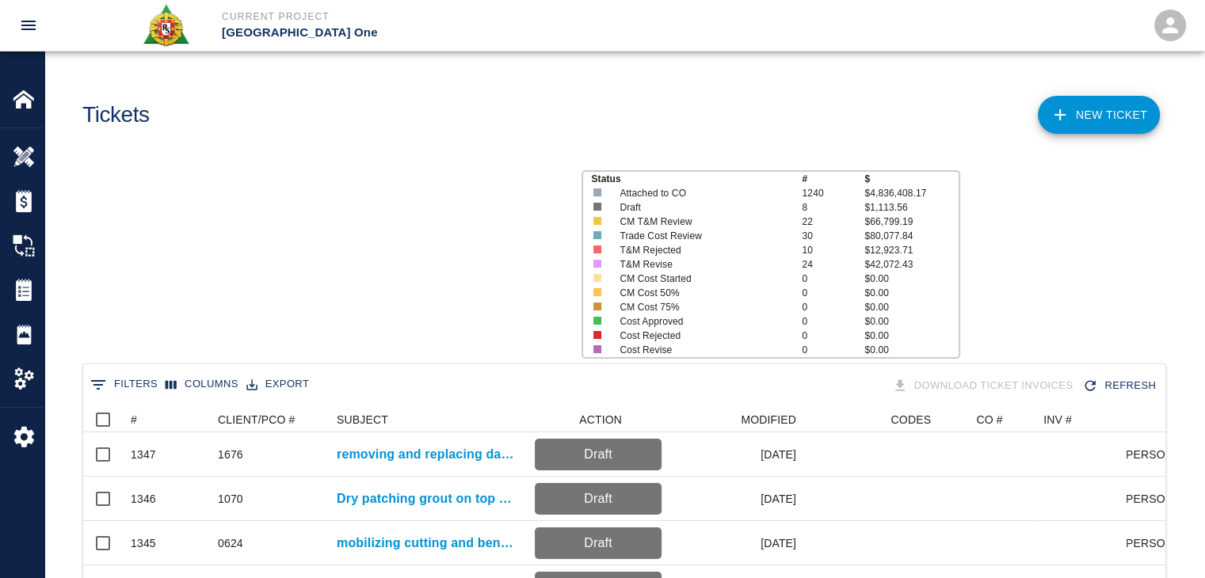
scroll to position [912, 1070]
click at [165, 409] on div "#" at bounding box center [158, 419] width 55 height 25
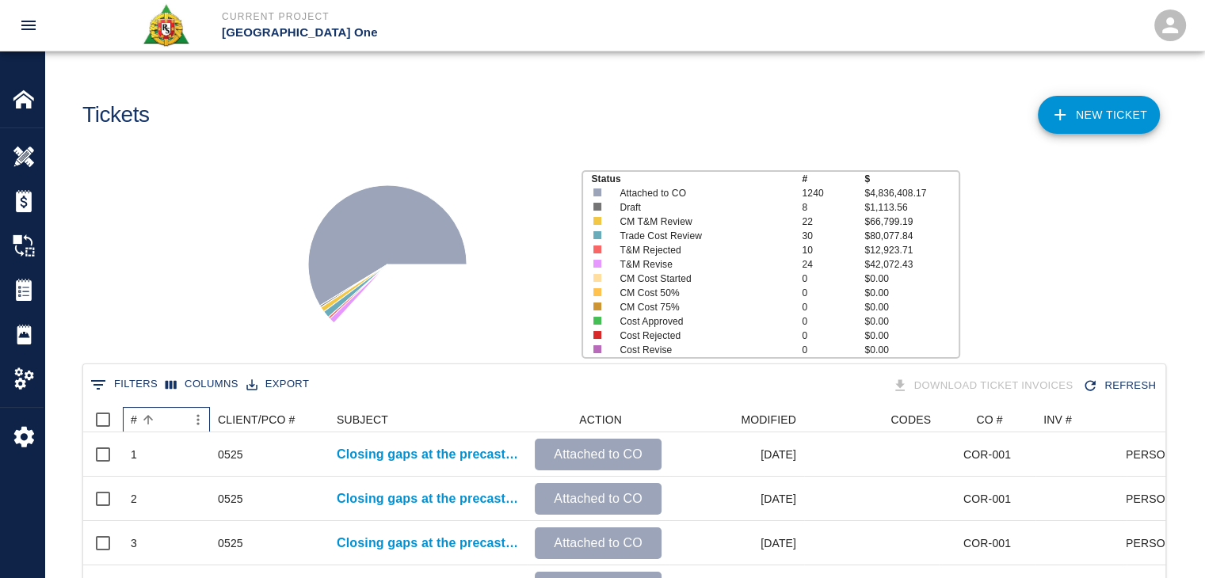
click at [165, 409] on div "#" at bounding box center [158, 419] width 55 height 25
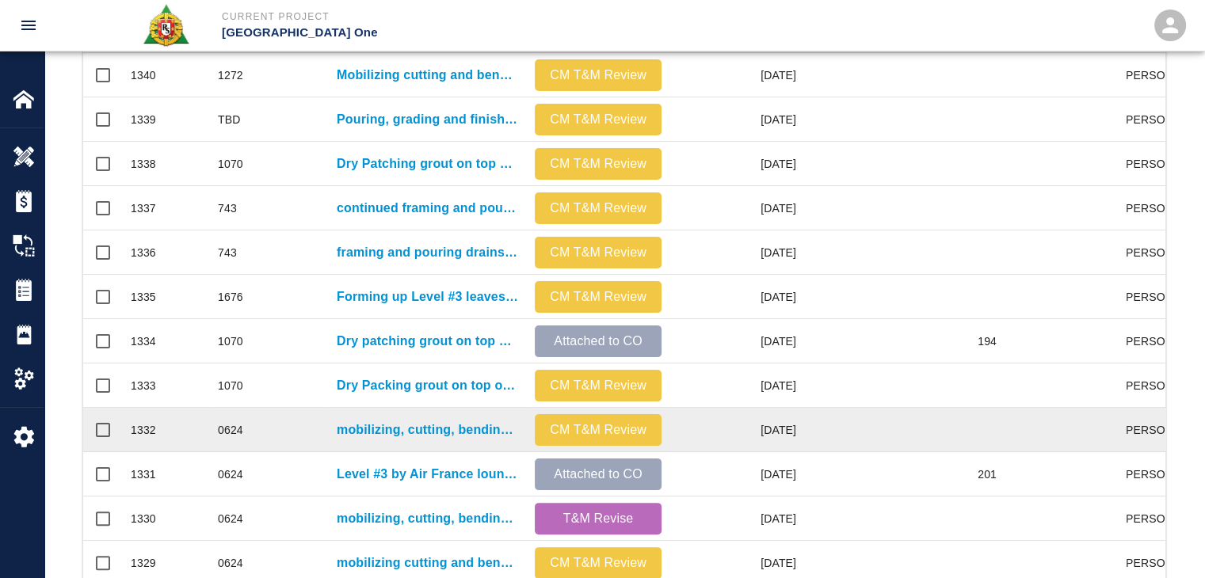
scroll to position [833, 0]
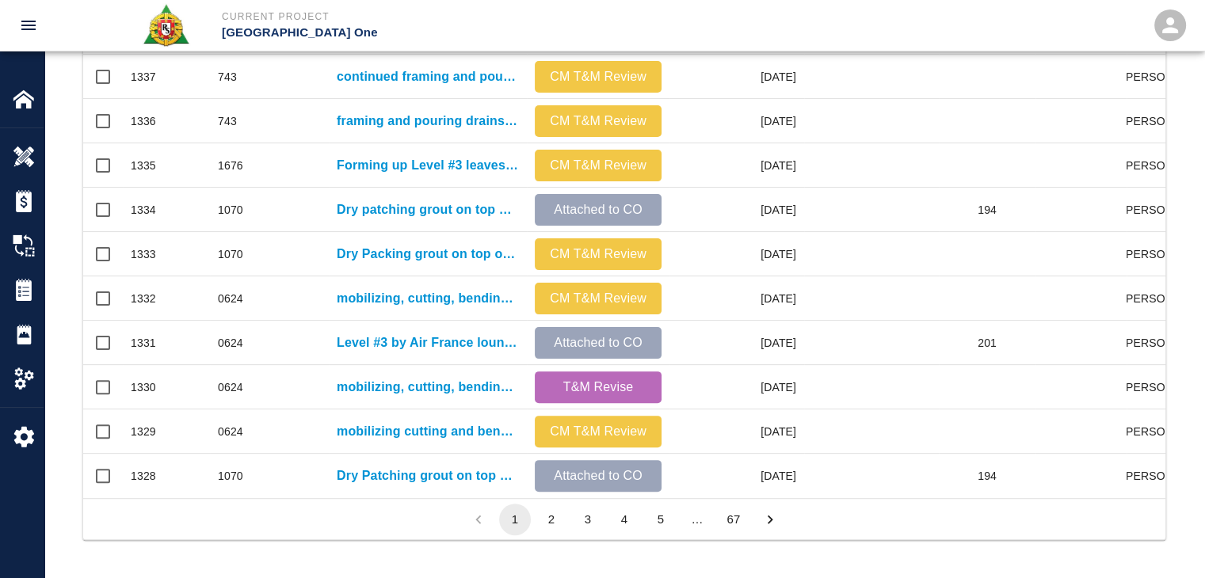
click at [595, 524] on button "3" at bounding box center [588, 520] width 32 height 32
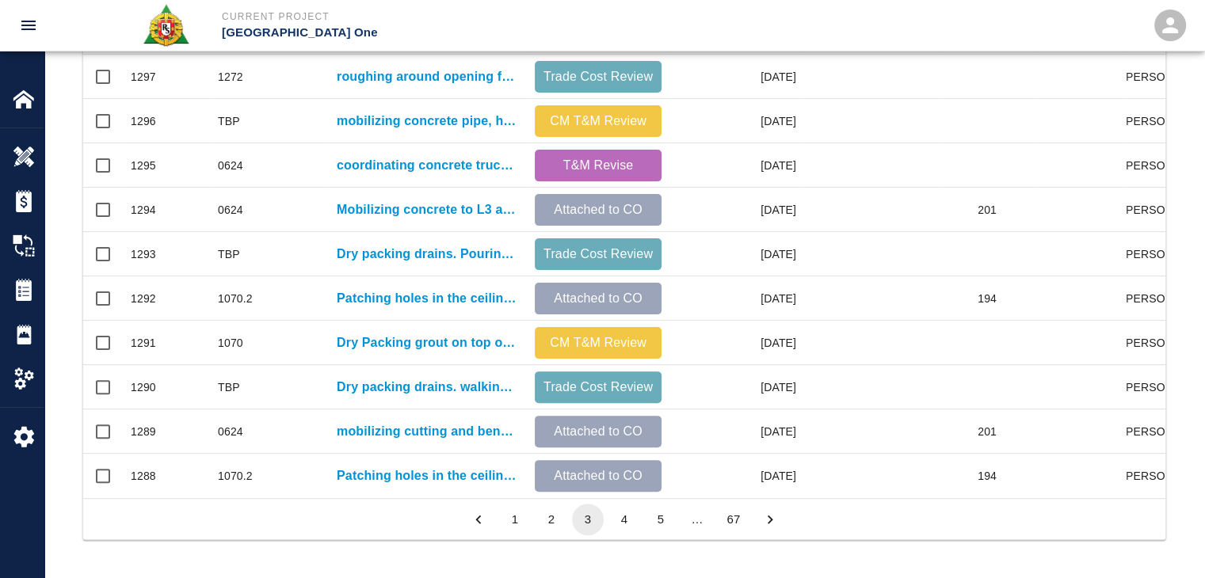
click at [611, 523] on button "4" at bounding box center [624, 520] width 32 height 32
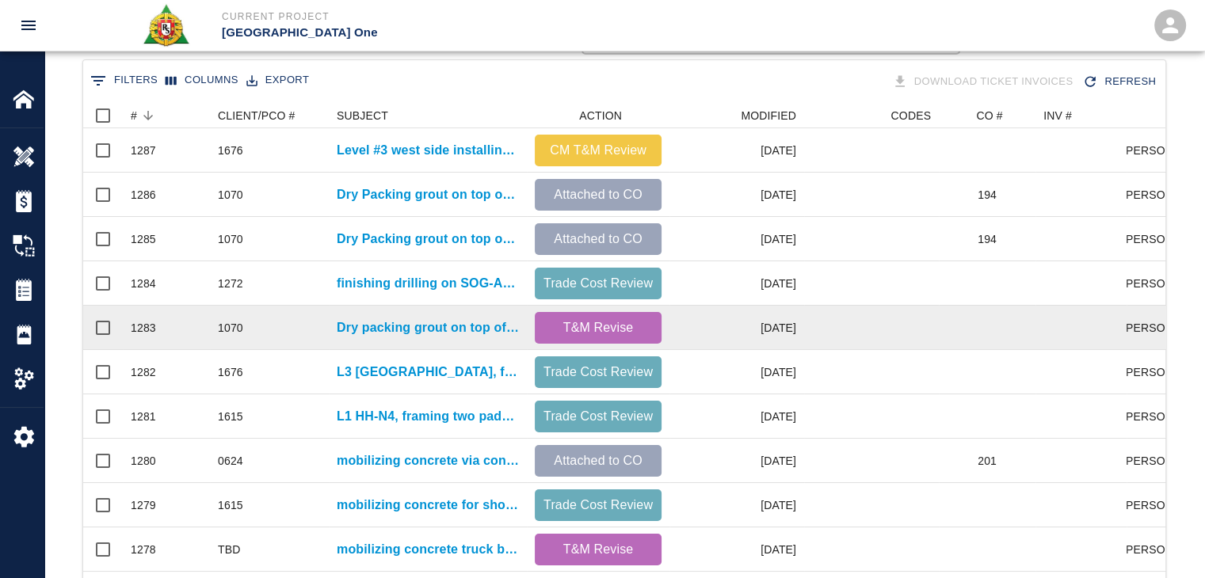
scroll to position [276, 0]
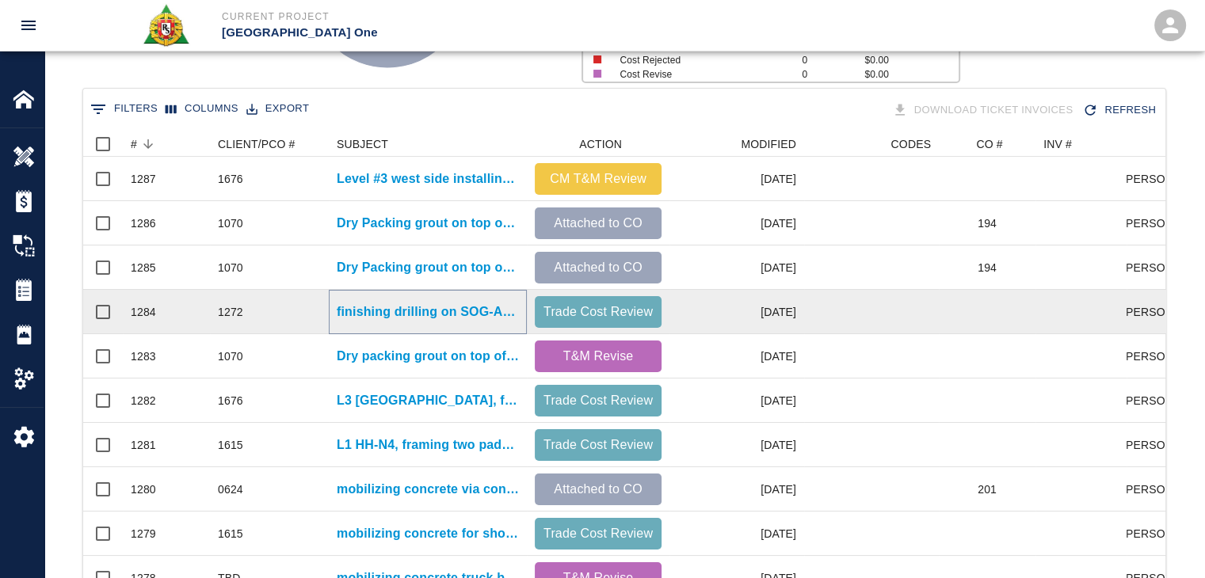
click at [377, 309] on p "finishing drilling on SOG-Area 36 electrical man hole for HHS3/L1- Col. Line Q/…" at bounding box center [428, 312] width 182 height 19
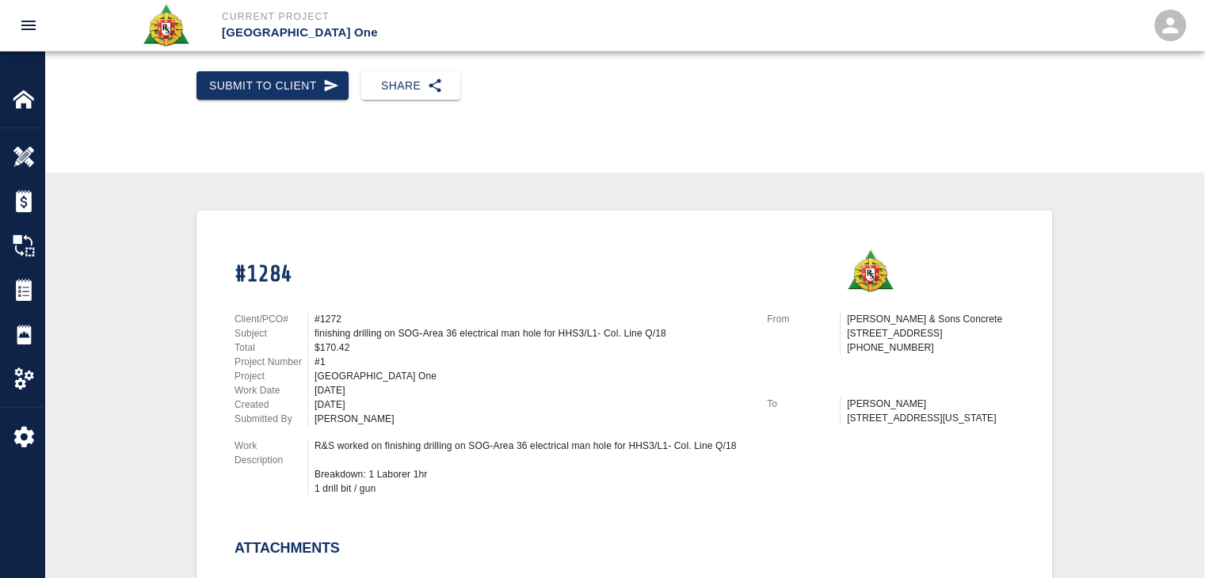
scroll to position [430, 0]
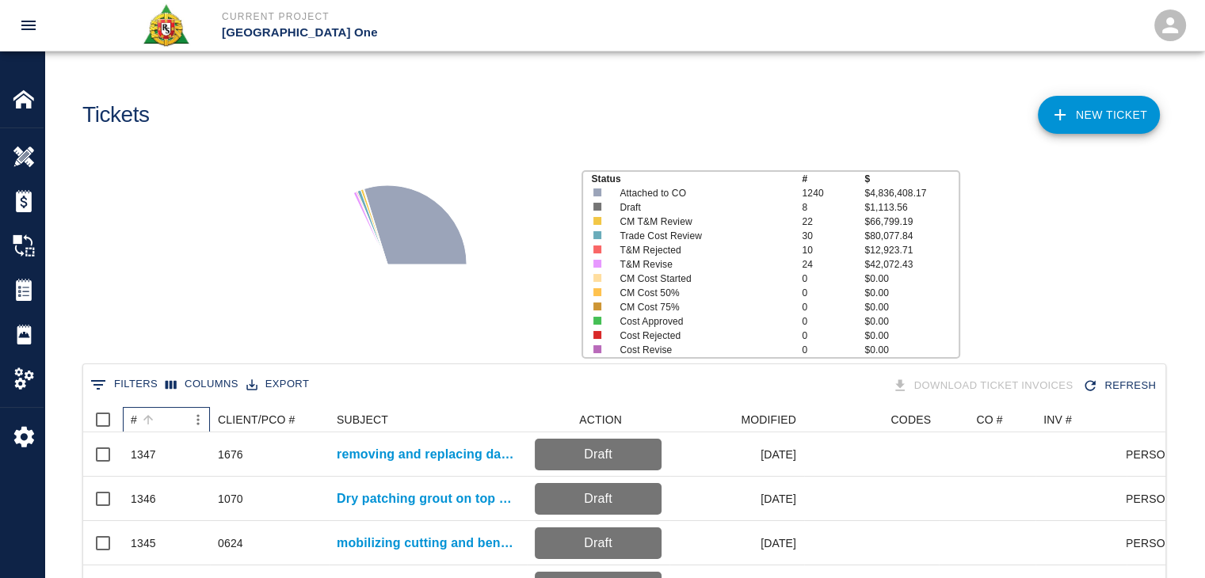
click at [169, 424] on div "#" at bounding box center [158, 419] width 55 height 25
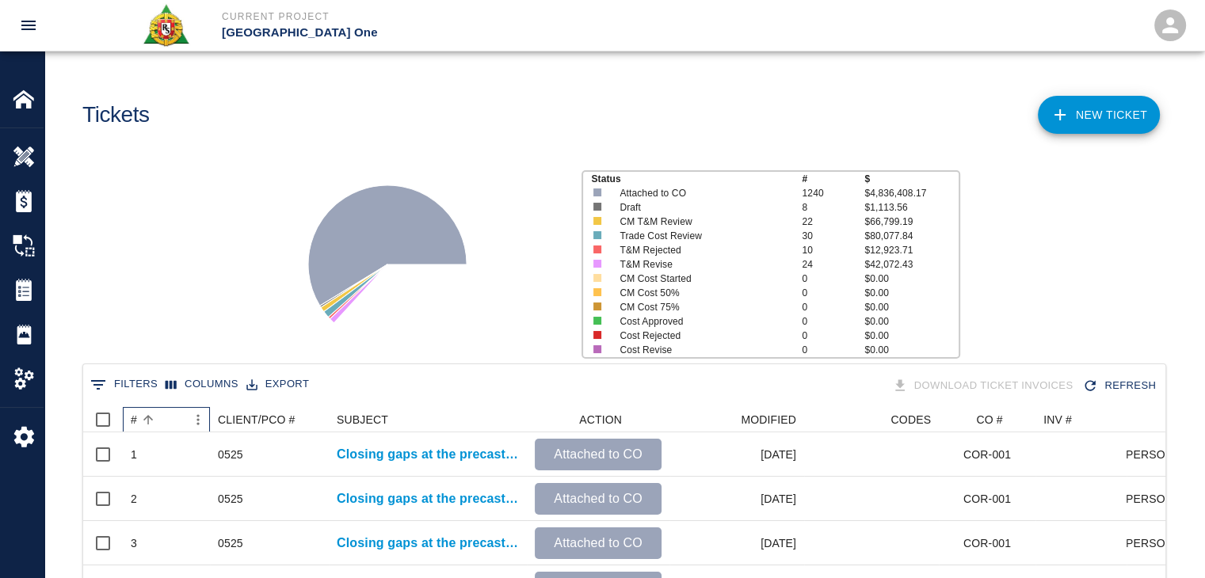
click at [169, 424] on div "#" at bounding box center [158, 419] width 55 height 25
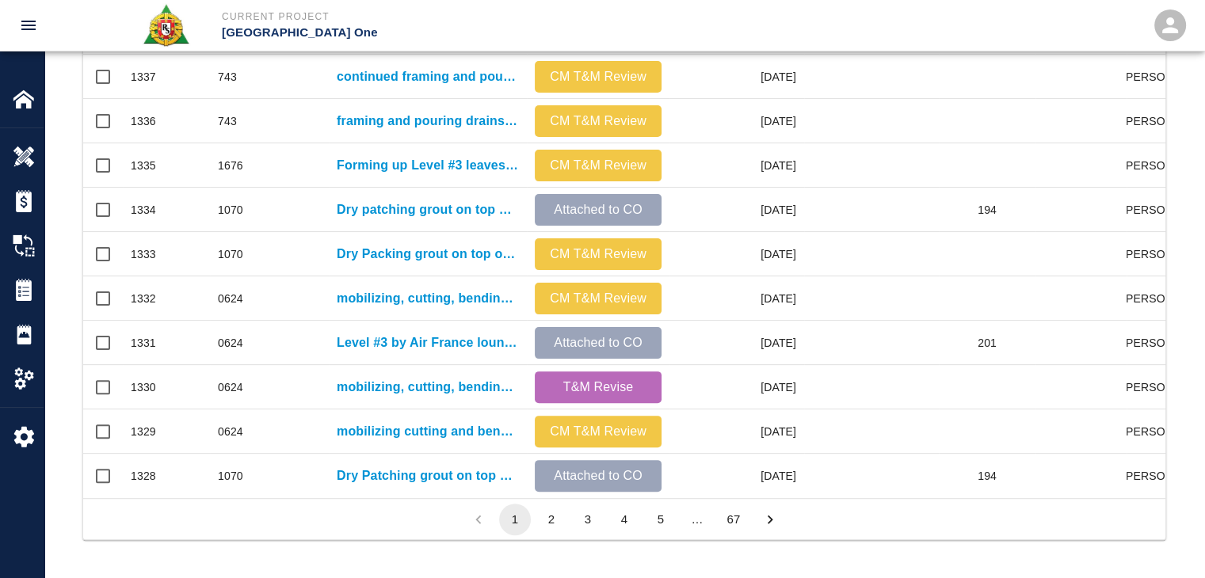
click at [608, 525] on li "4" at bounding box center [624, 520] width 36 height 32
click at [609, 526] on button "4" at bounding box center [624, 520] width 32 height 32
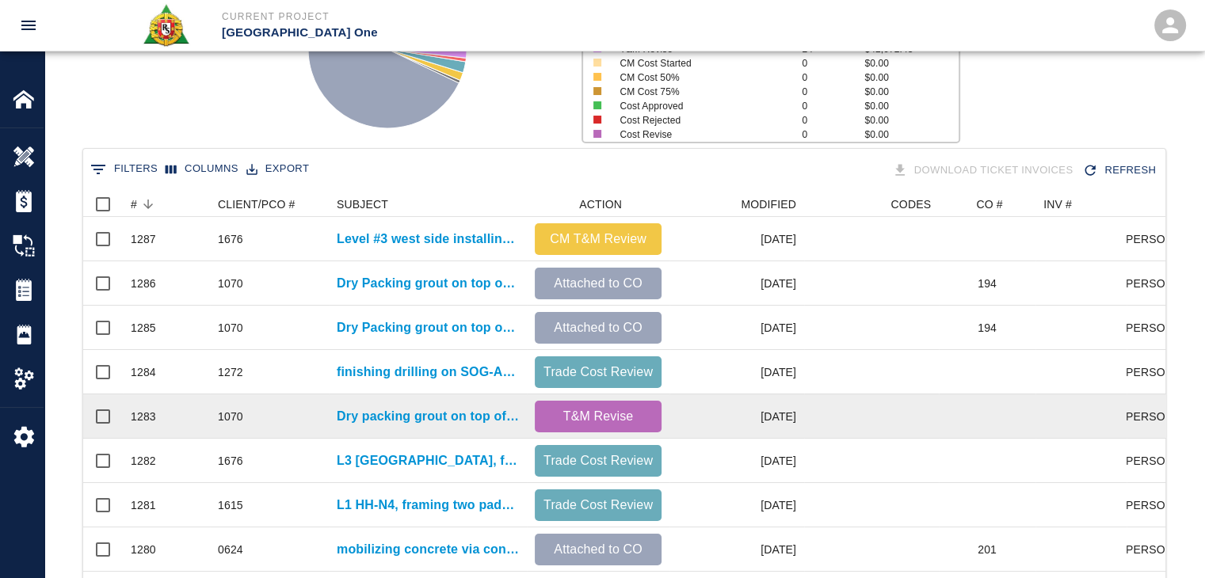
scroll to position [319, 0]
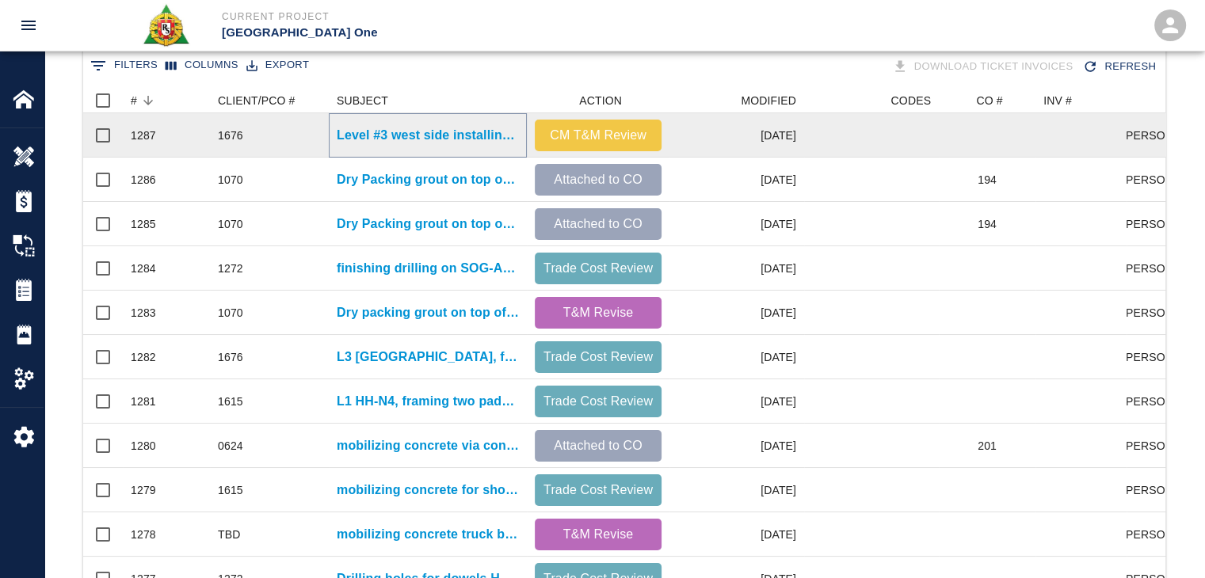
click at [385, 138] on p "Level #3 west side installing Styrofoam under the walker duck." at bounding box center [428, 135] width 182 height 19
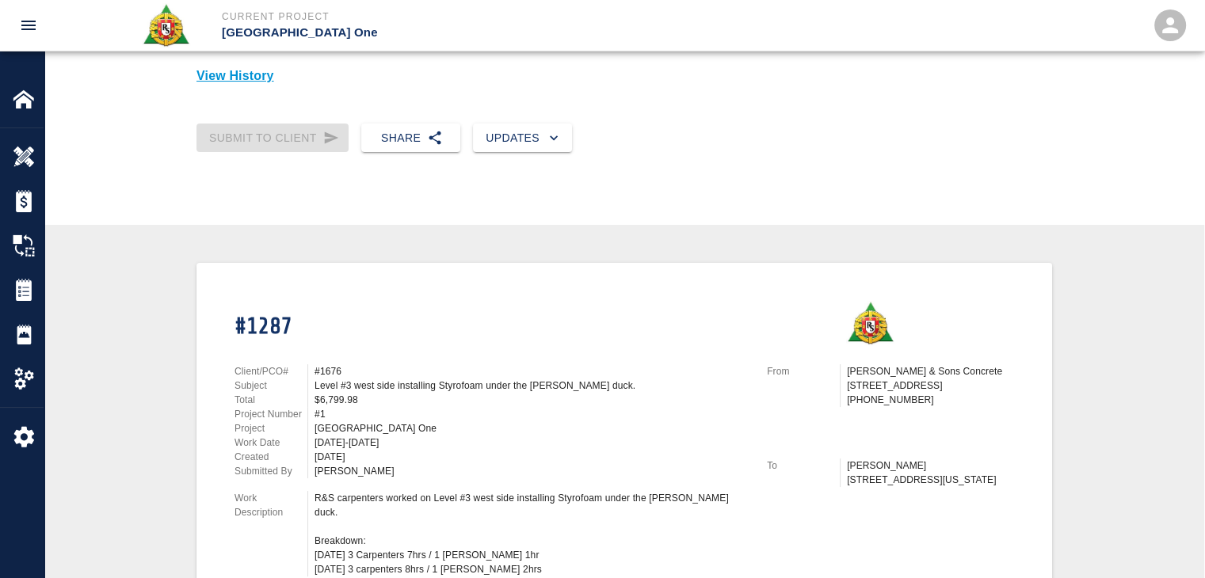
scroll to position [114, 0]
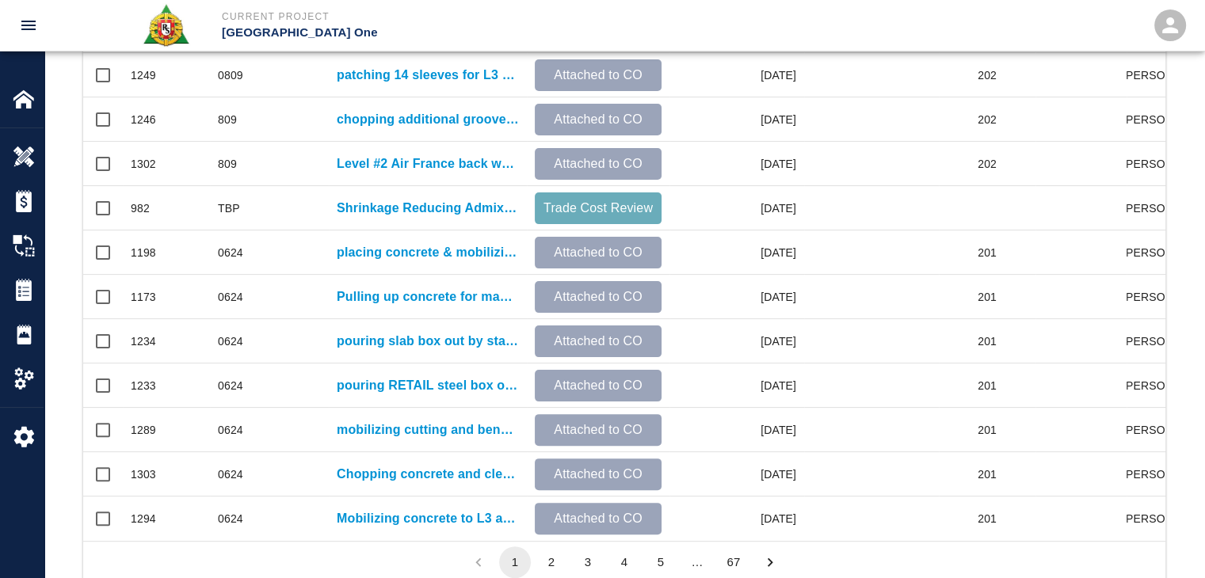
scroll to position [833, 0]
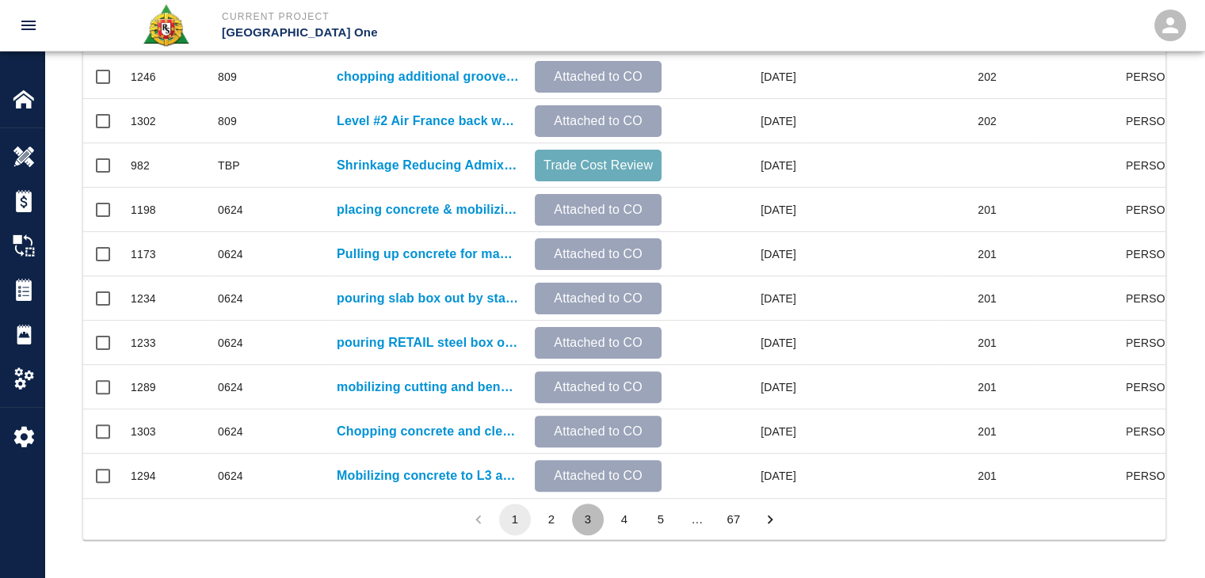
click at [597, 512] on button "3" at bounding box center [588, 520] width 32 height 32
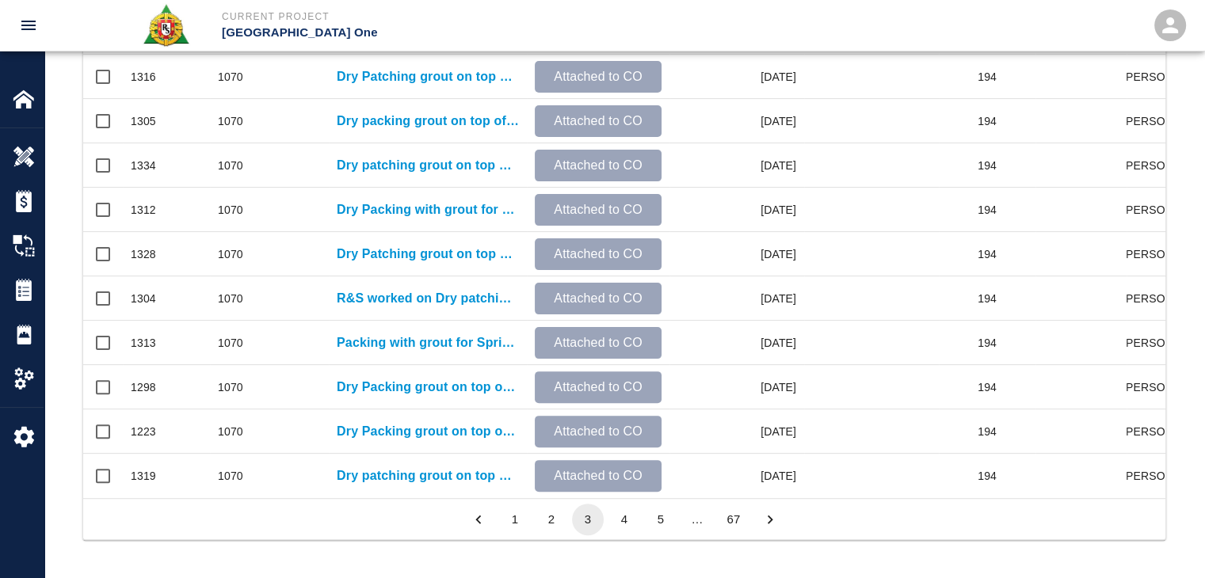
click at [642, 521] on li "5" at bounding box center [660, 520] width 36 height 32
click at [629, 520] on button "4" at bounding box center [624, 520] width 32 height 32
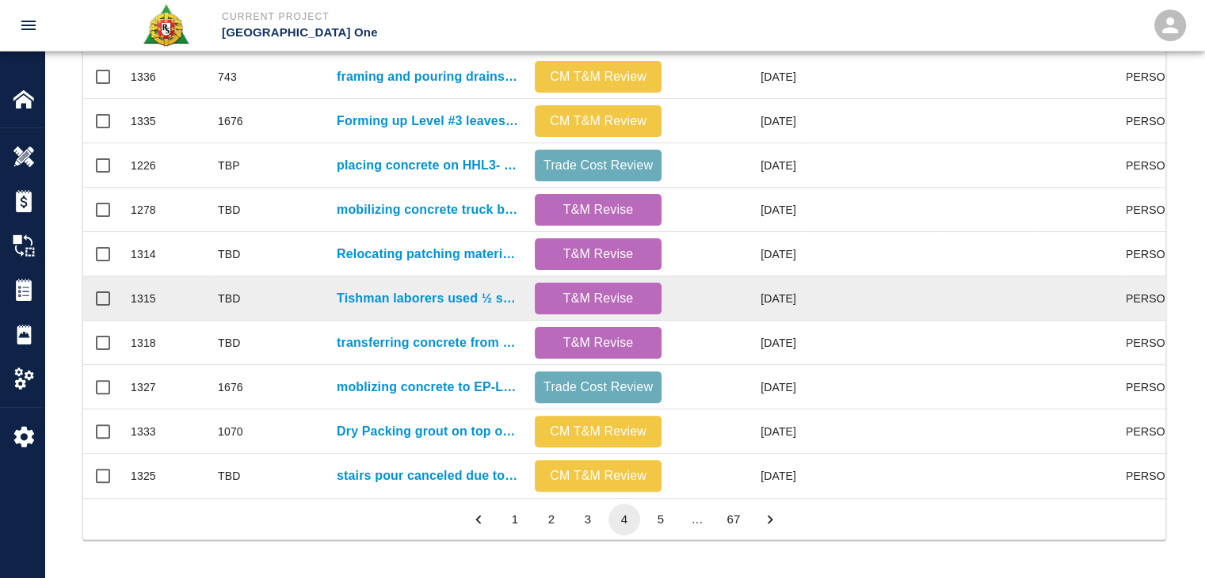
scroll to position [0, 0]
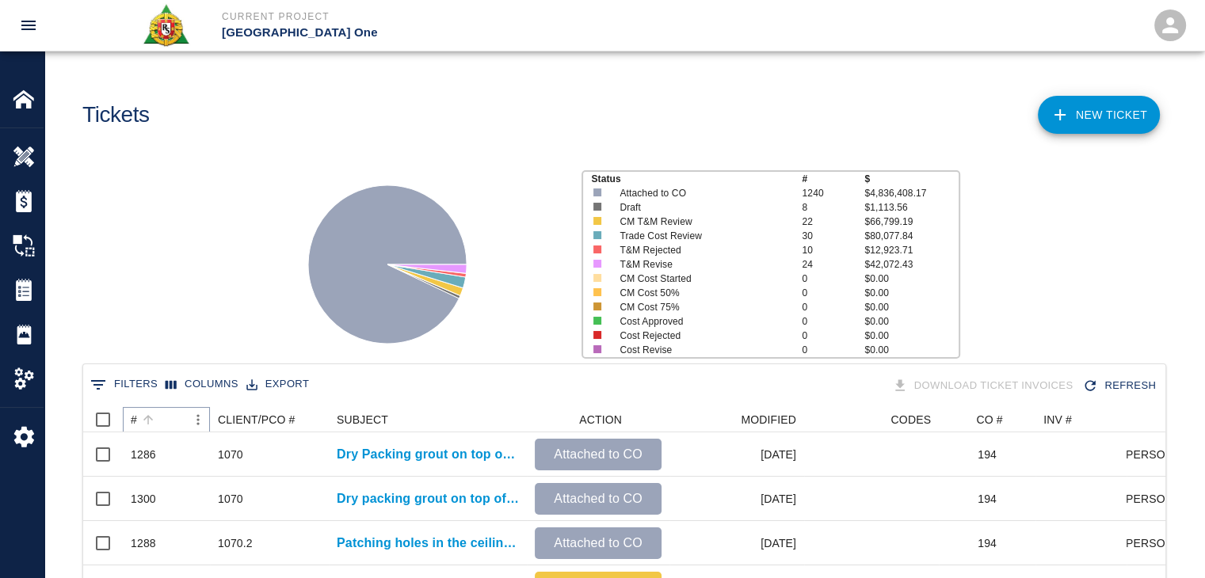
click at [151, 409] on button "Sort" at bounding box center [148, 420] width 22 height 22
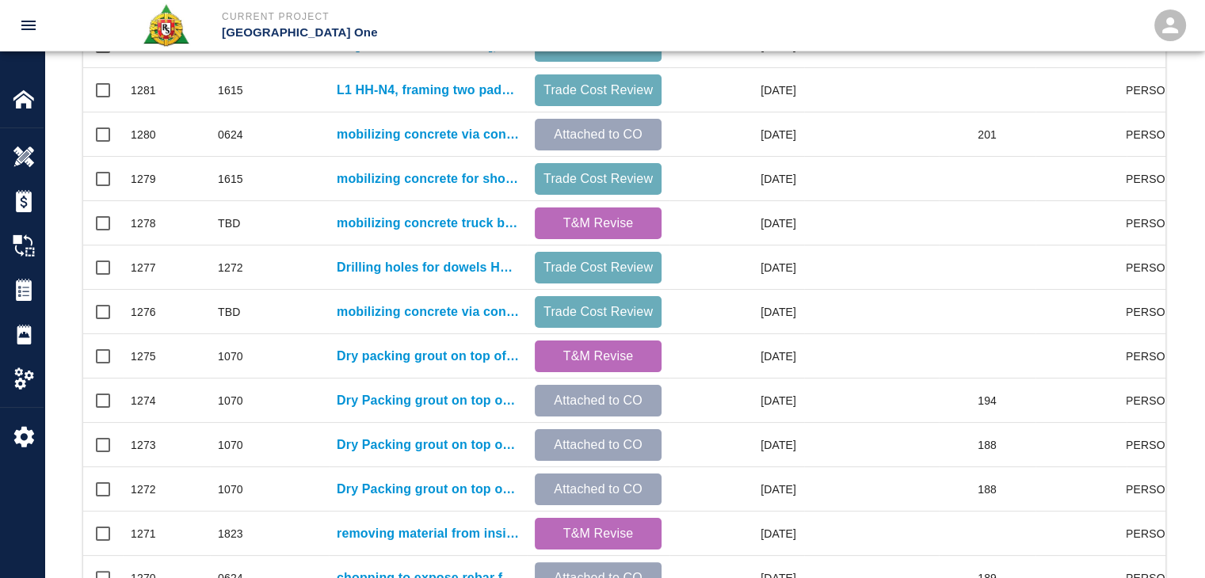
scroll to position [833, 0]
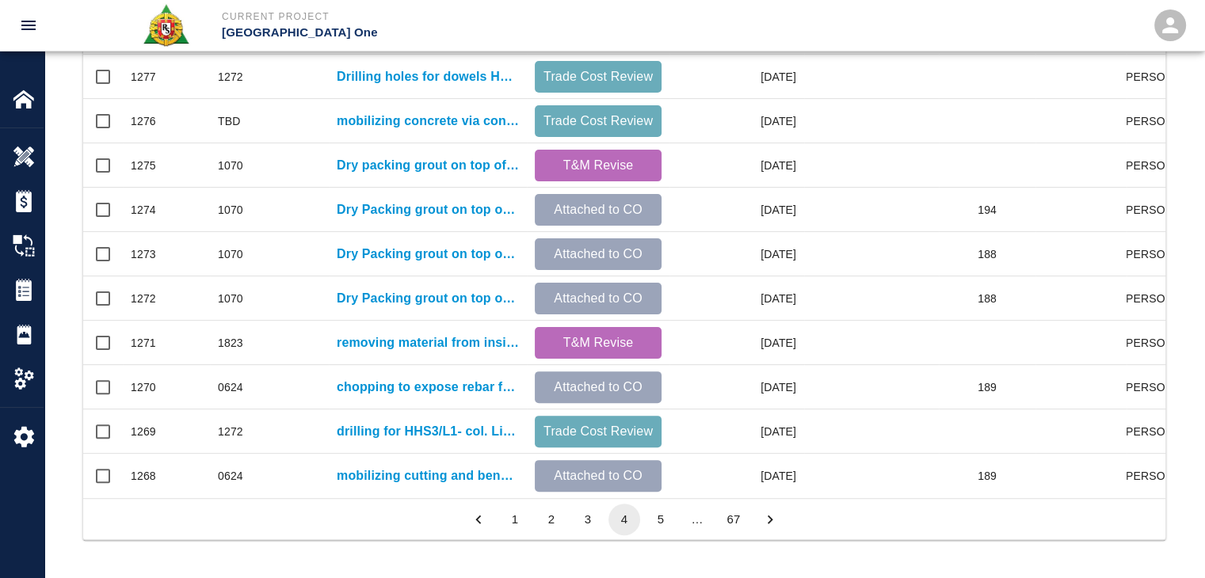
click at [612, 539] on div "0 Filters Columns Export Download Ticket Invoices Refresh # CLIENT/PCO # SUBJEC…" at bounding box center [623, 60] width 1159 height 1037
click at [581, 519] on button "3" at bounding box center [588, 520] width 32 height 32
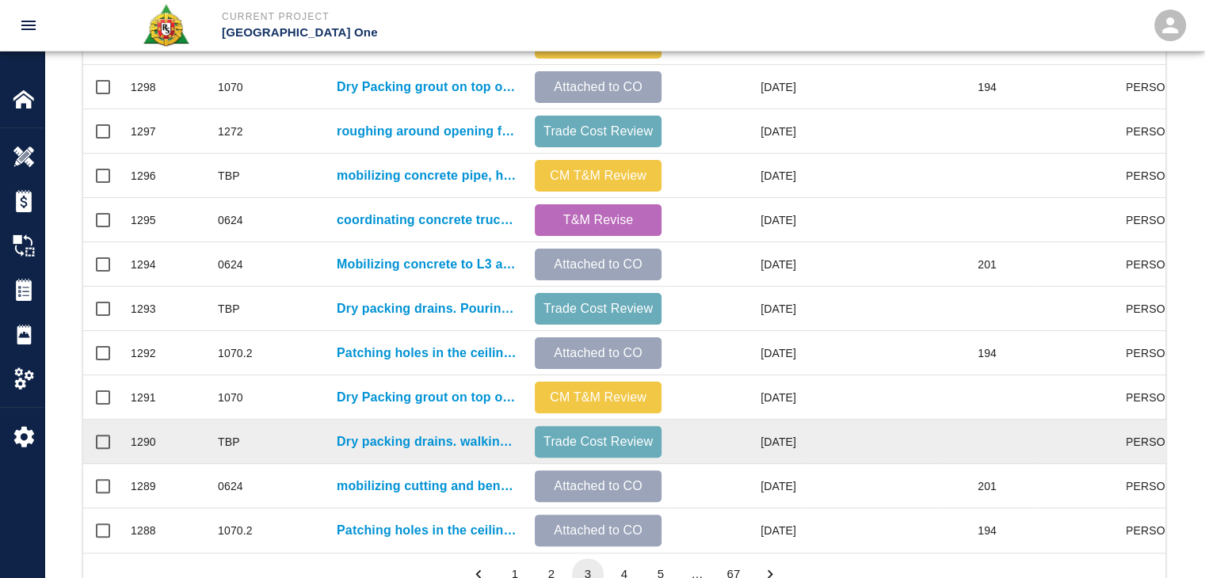
scroll to position [767, 0]
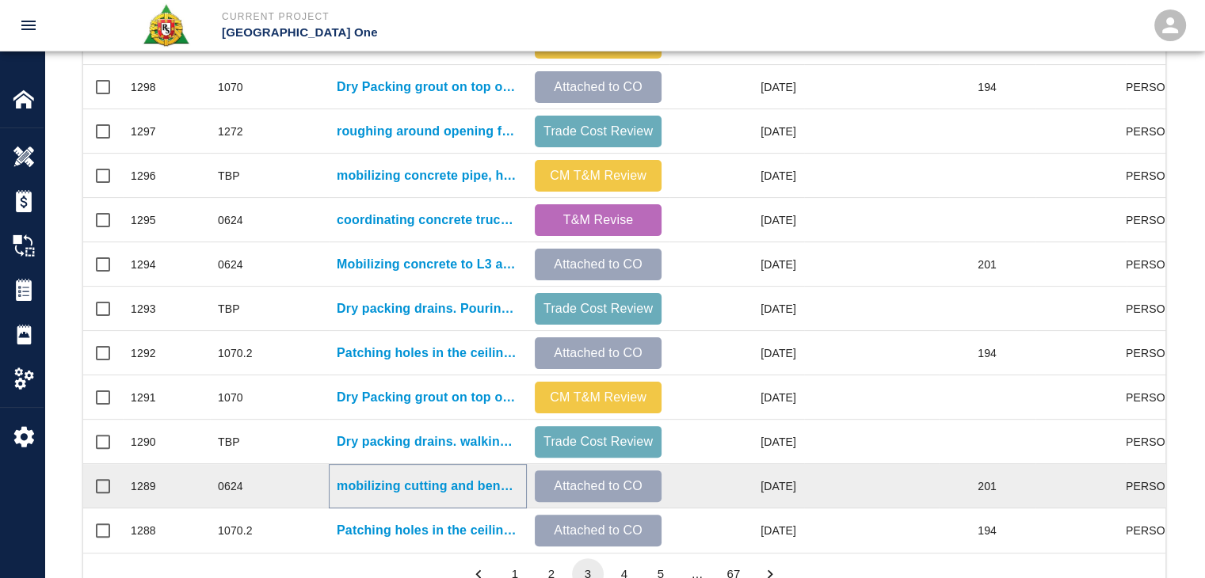
click at [392, 481] on p "mobilizing cutting and bending to install rebar for stairway #7 level #1.5 to l…" at bounding box center [428, 486] width 182 height 19
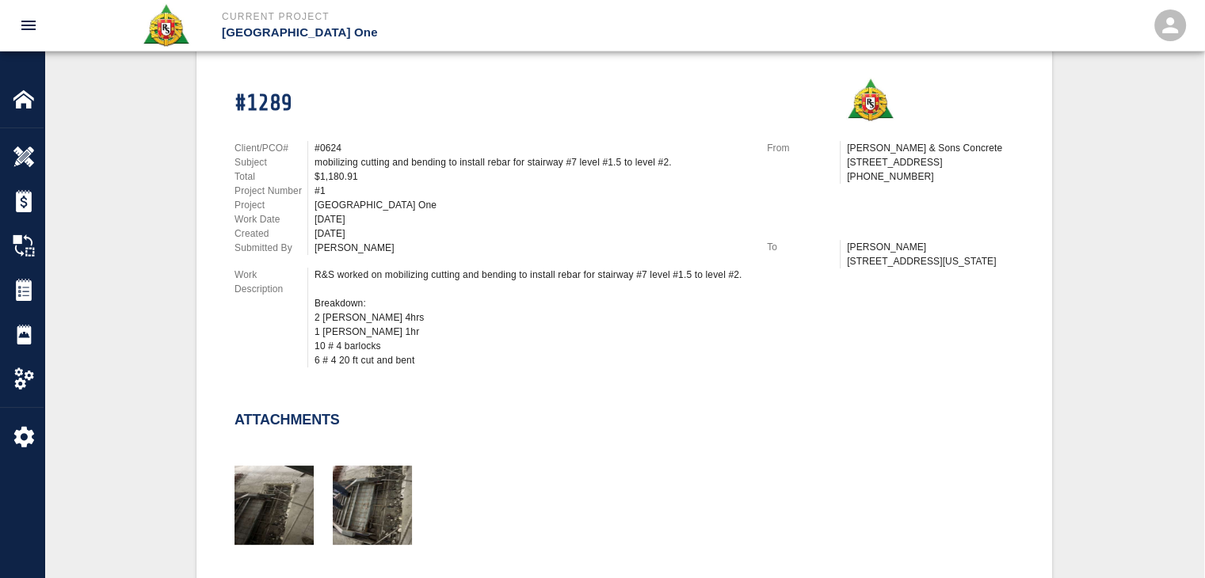
scroll to position [428, 0]
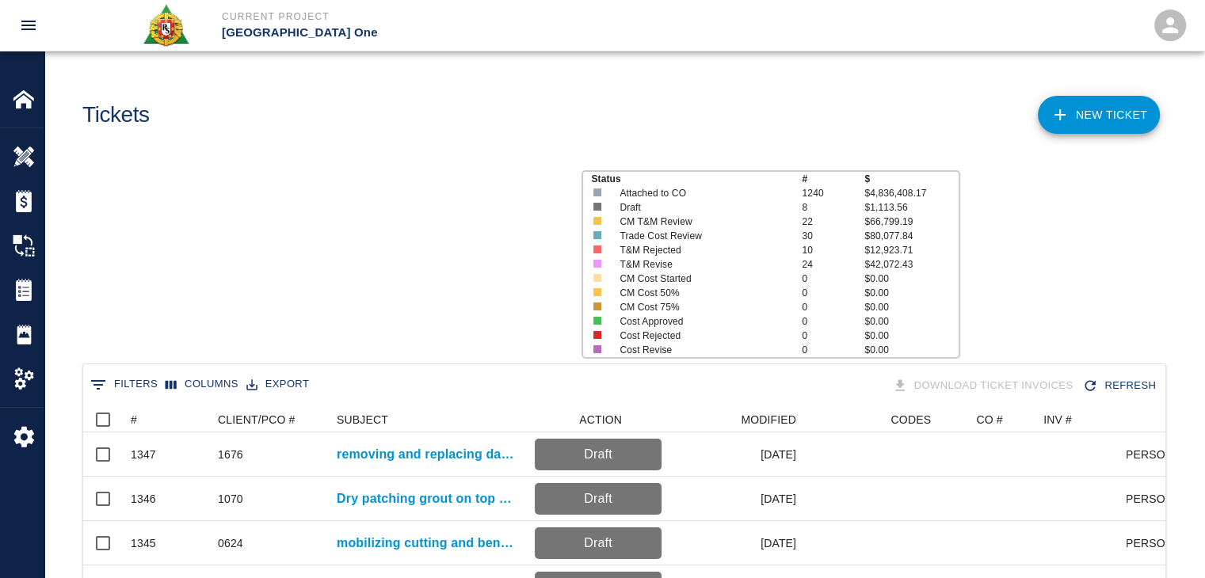
scroll to position [13, 13]
click at [157, 416] on button "Sort" at bounding box center [148, 420] width 22 height 22
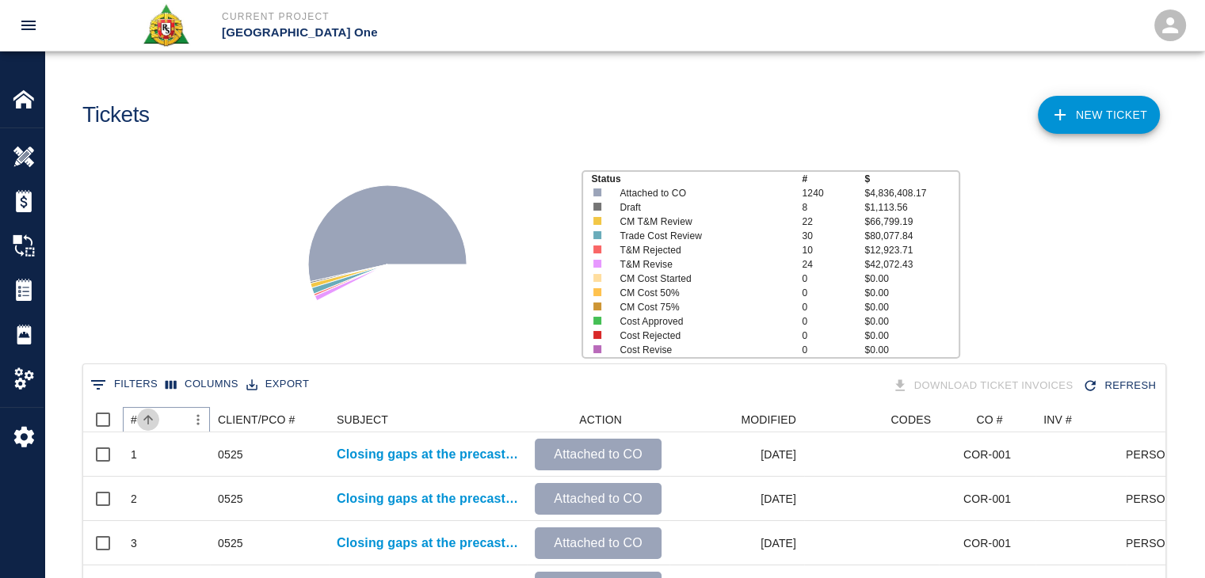
click at [157, 416] on button "Sort" at bounding box center [148, 420] width 22 height 22
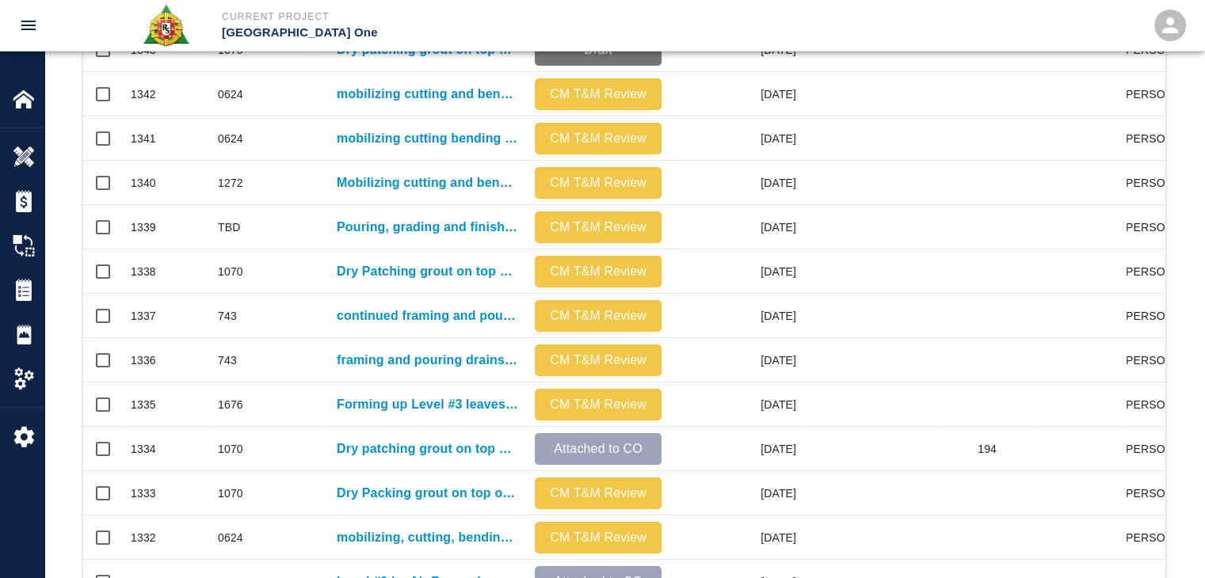
scroll to position [833, 0]
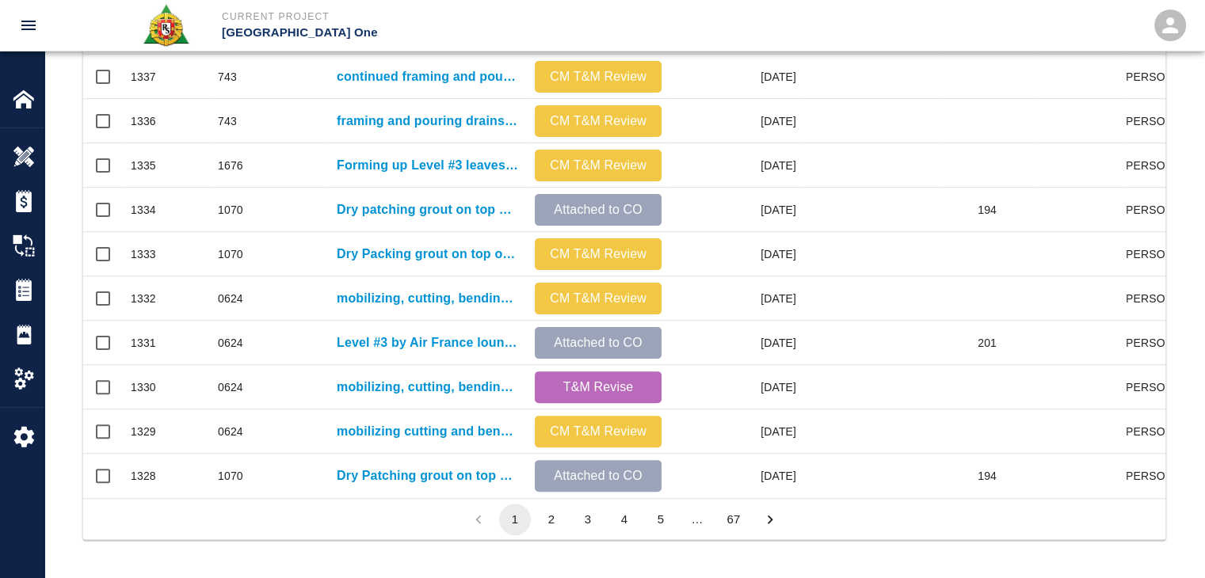
click at [549, 512] on button "2" at bounding box center [551, 520] width 32 height 32
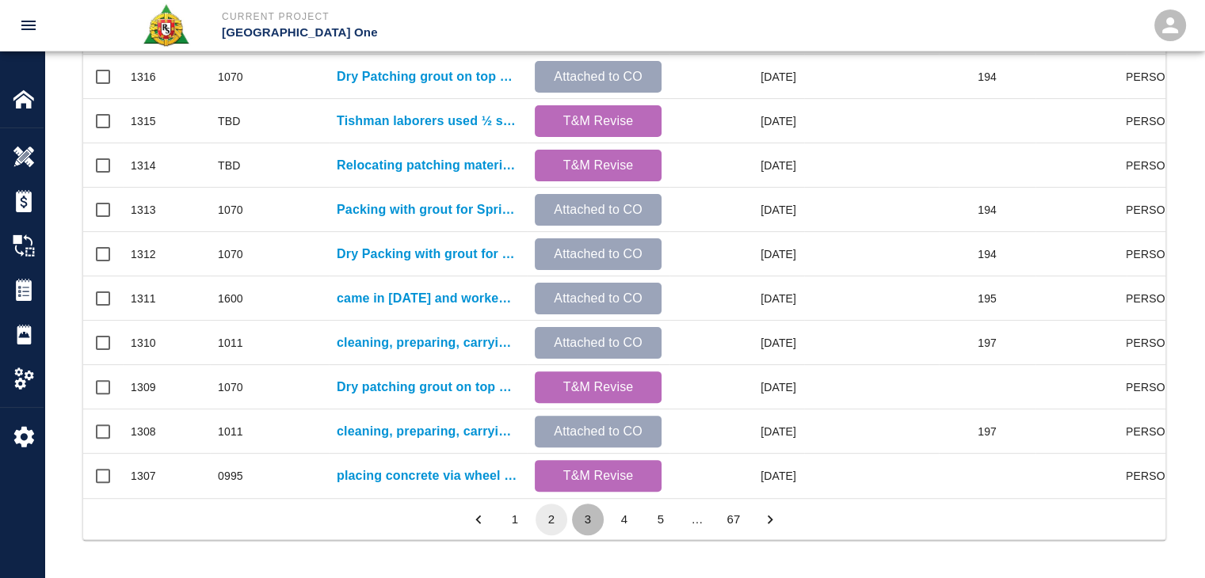
click at [596, 519] on button "3" at bounding box center [588, 520] width 32 height 32
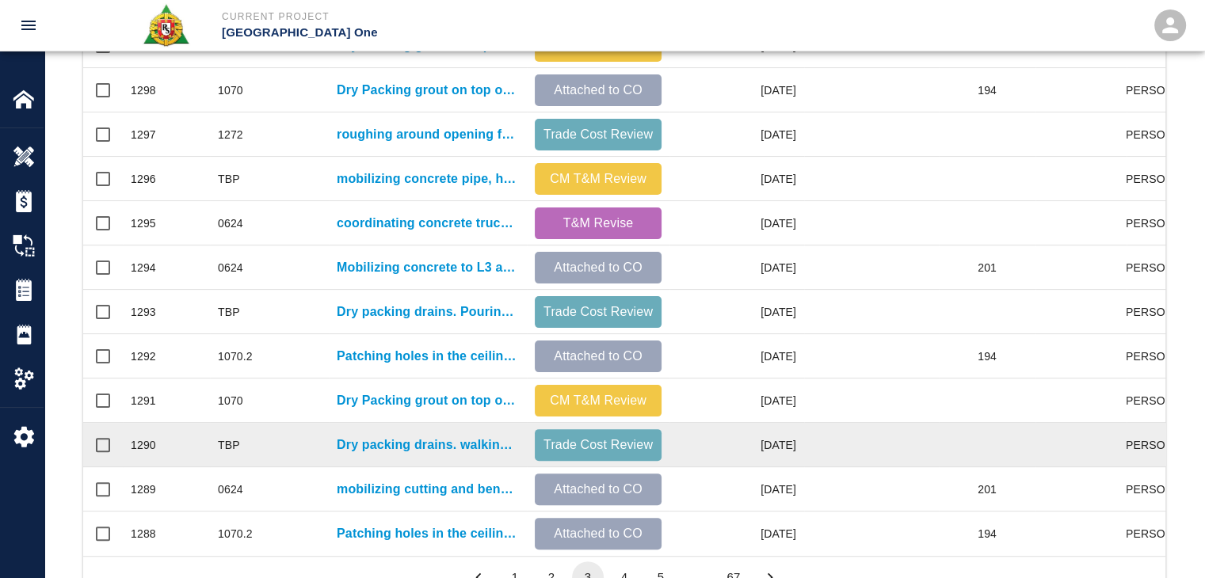
scroll to position [760, 0]
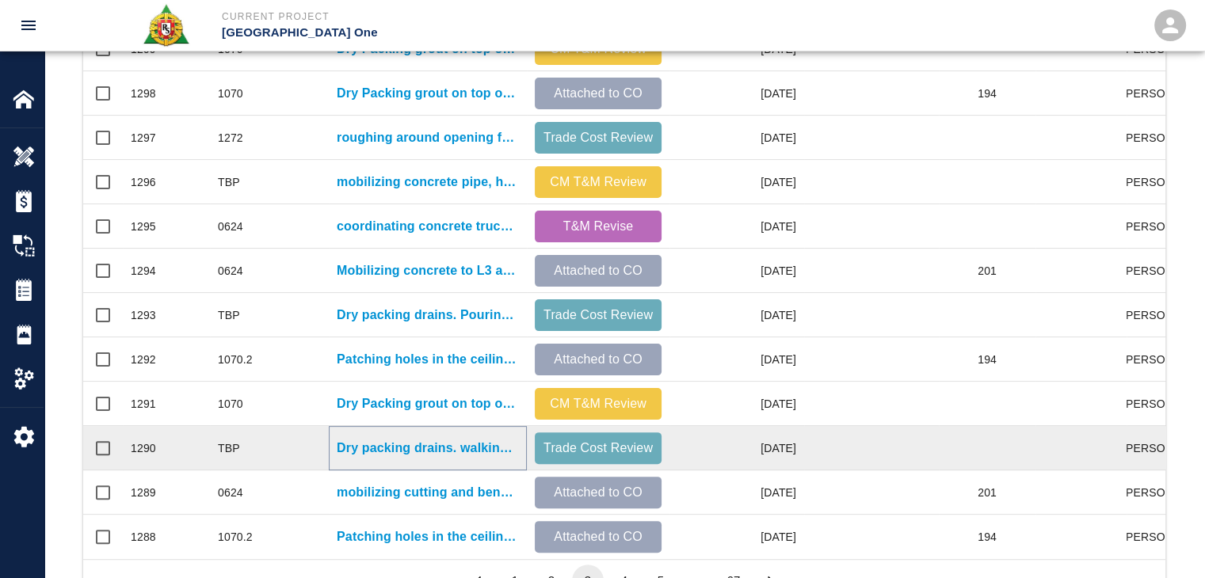
click at [407, 444] on p "Dry packing drains. walking bags up stairs for northside framing, pouring, and …" at bounding box center [428, 448] width 182 height 19
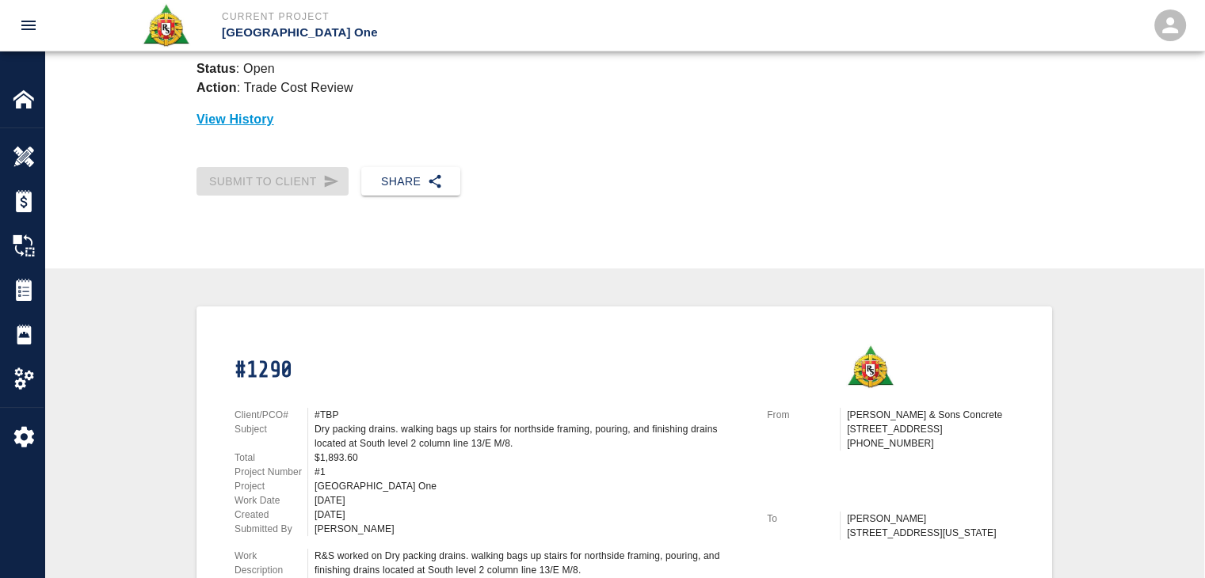
scroll to position [104, 0]
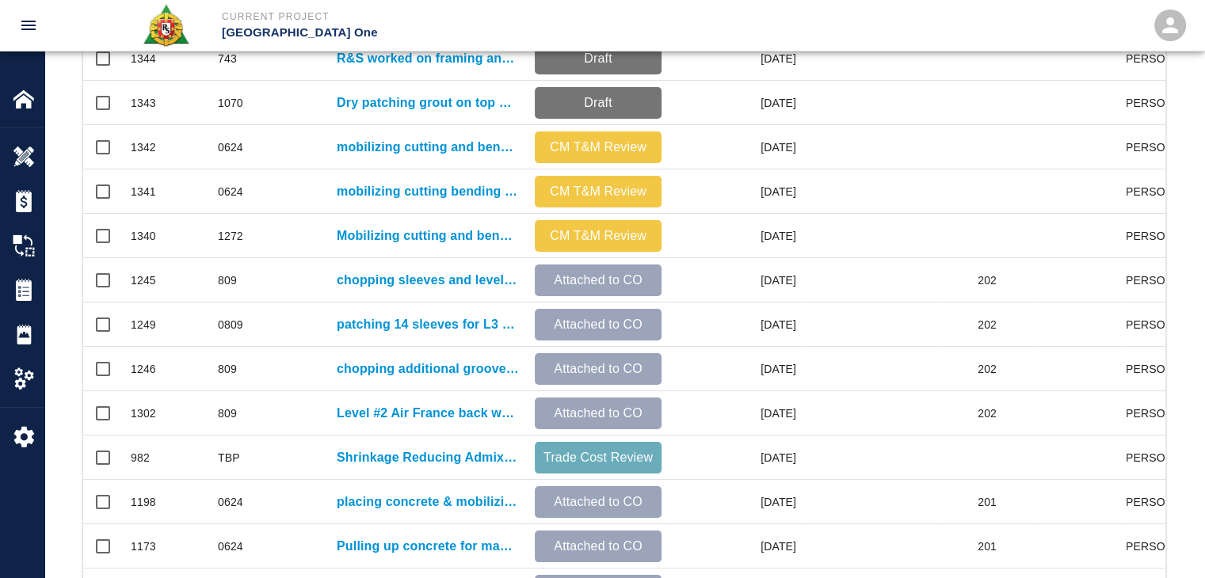
scroll to position [833, 0]
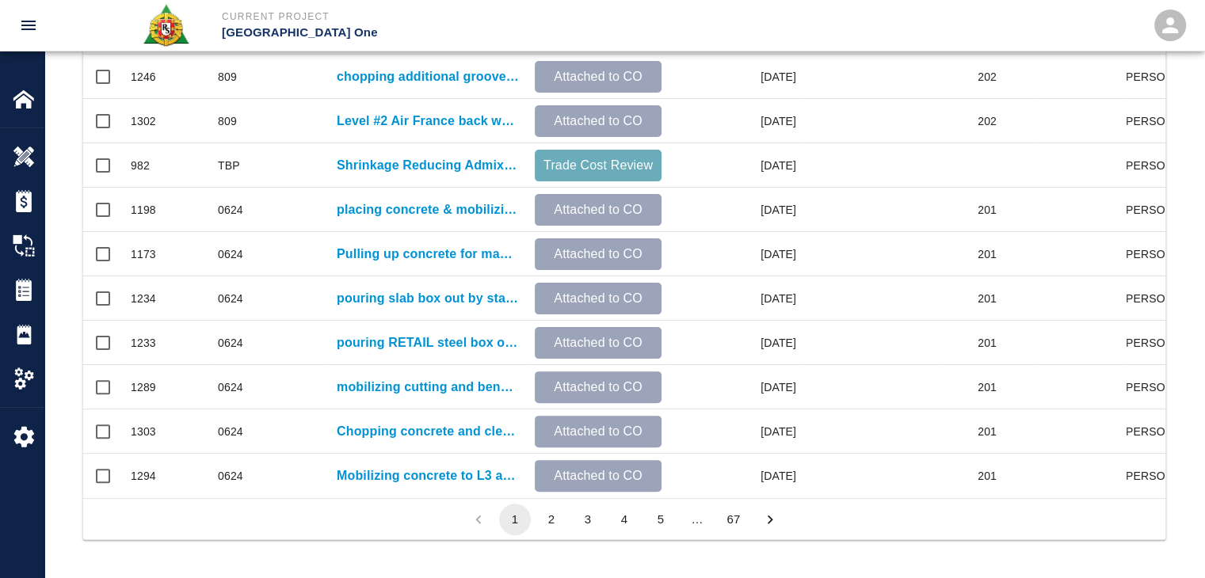
click at [583, 505] on button "3" at bounding box center [588, 520] width 32 height 32
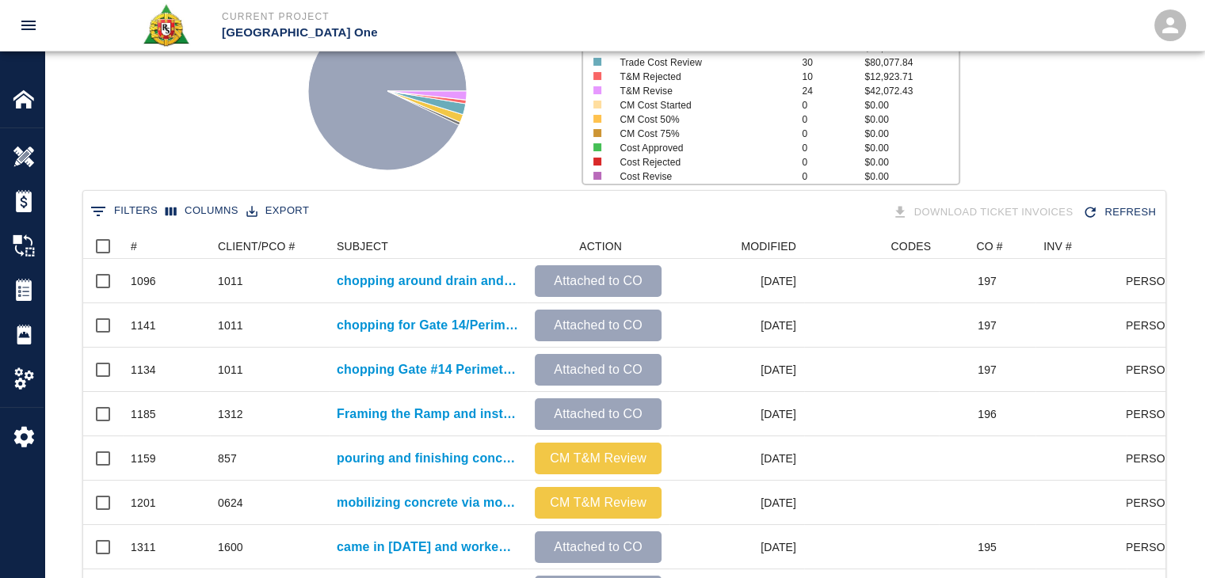
scroll to position [82, 0]
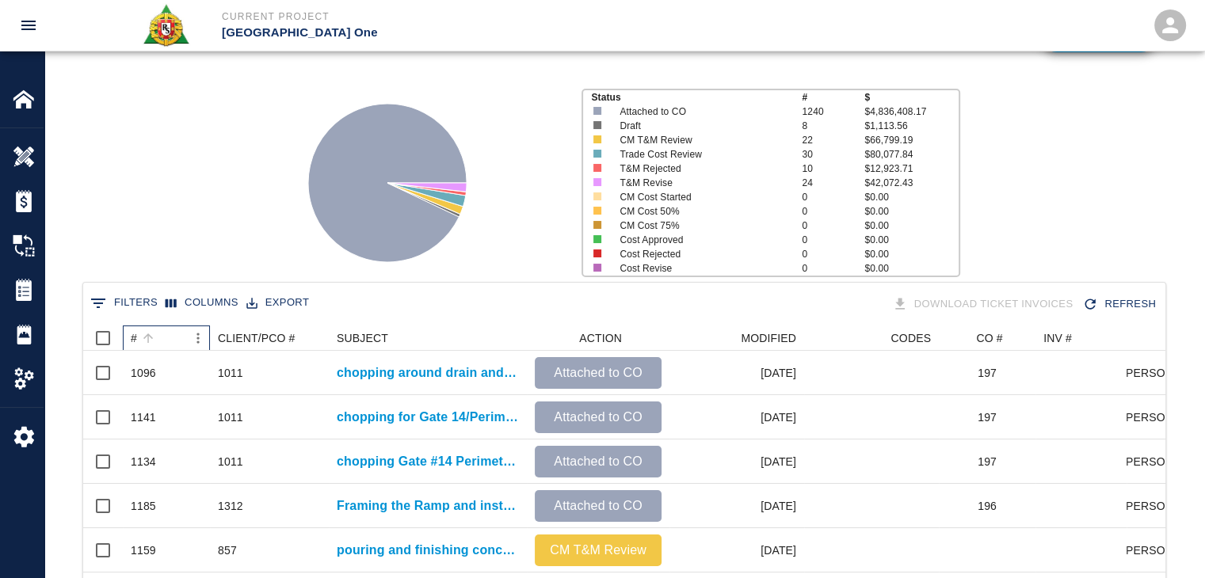
click at [158, 327] on div "#" at bounding box center [148, 338] width 22 height 22
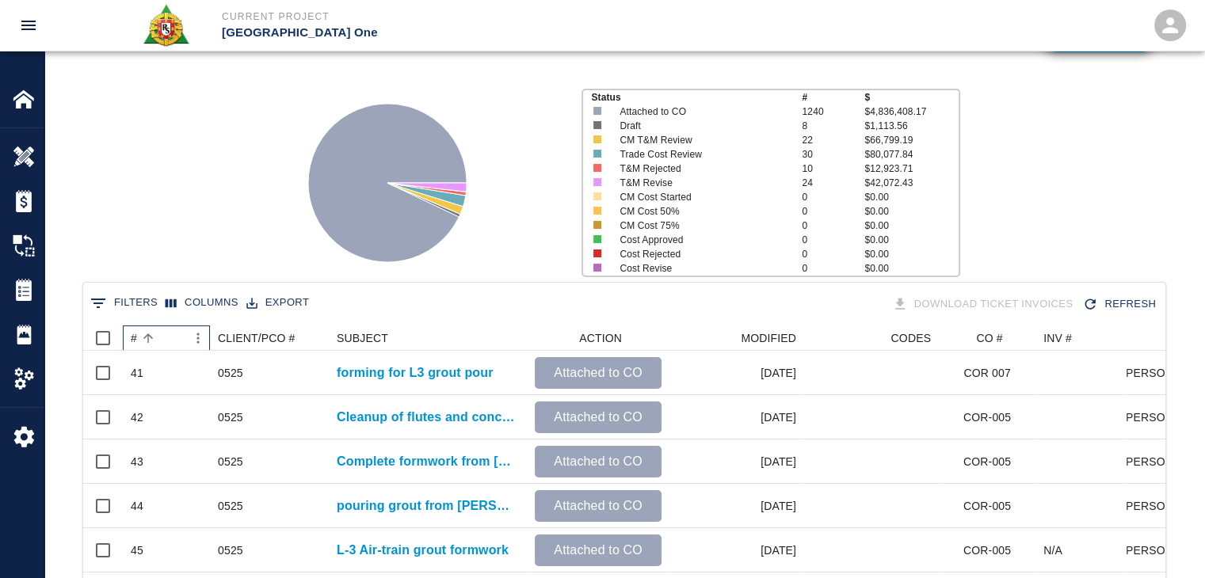
click at [158, 327] on div "#" at bounding box center [148, 338] width 22 height 22
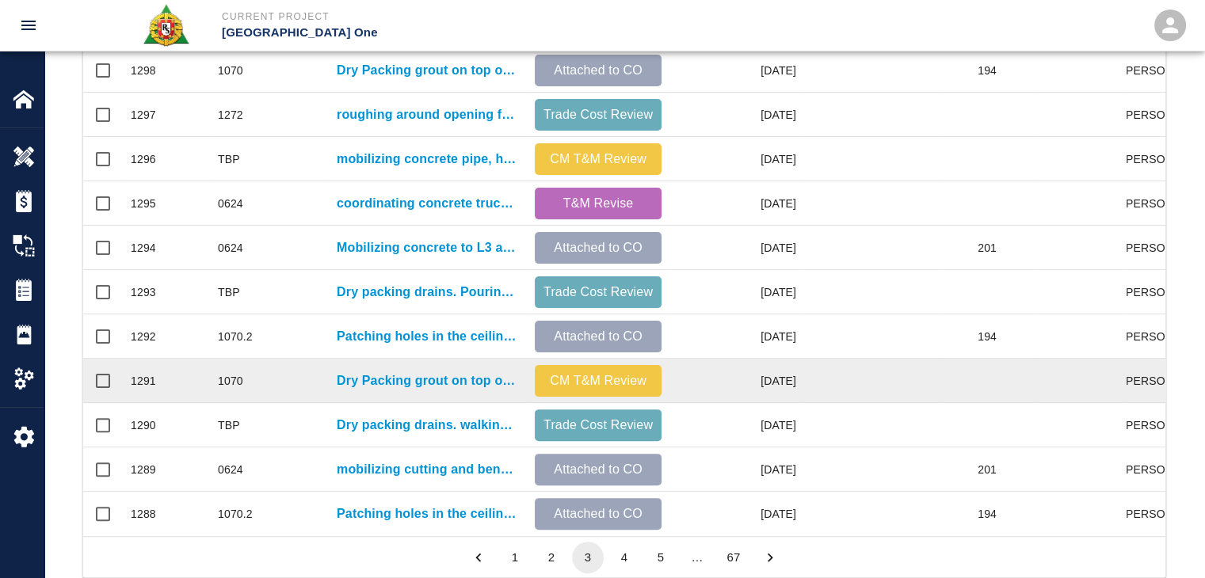
scroll to position [782, 0]
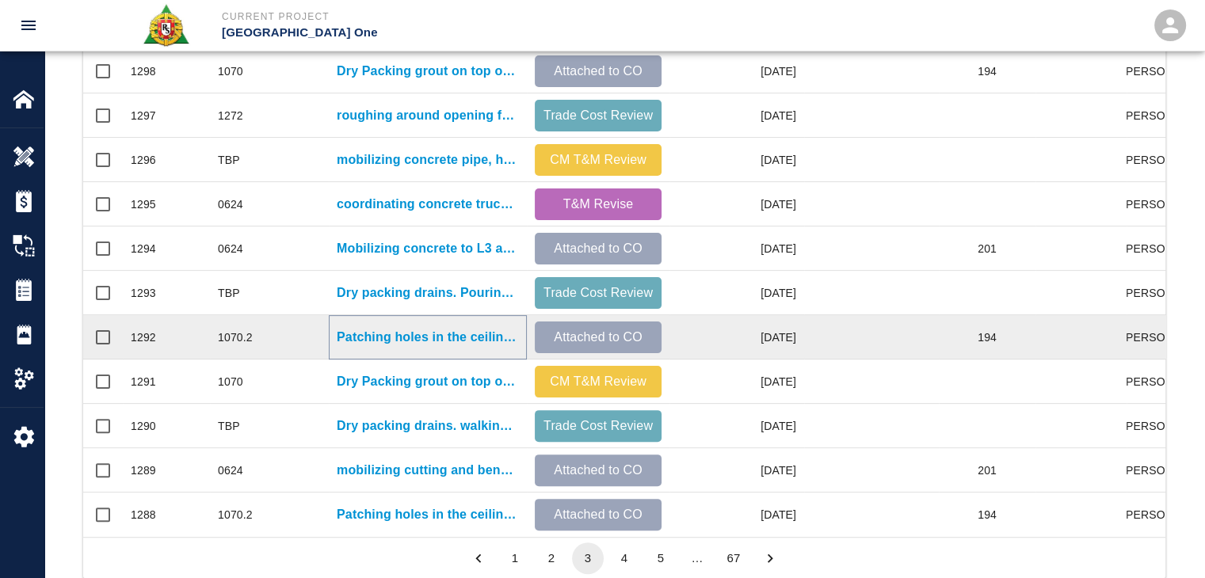
click at [409, 342] on p "Patching holes in the ceiling due to others trades drilling in the wrong spot, …" at bounding box center [428, 337] width 182 height 19
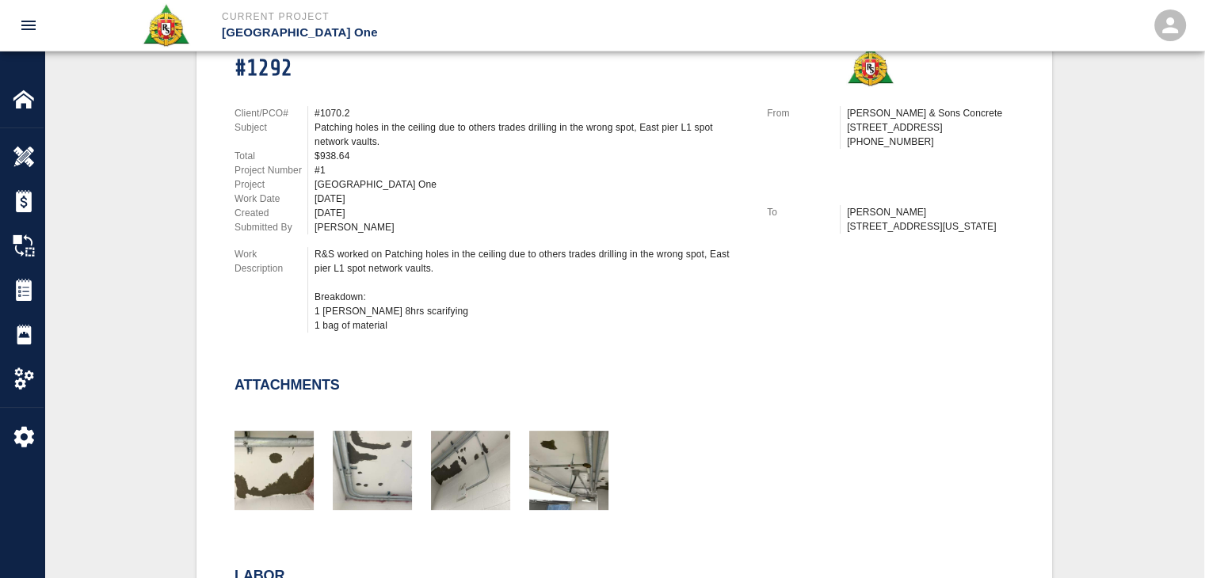
scroll to position [390, 0]
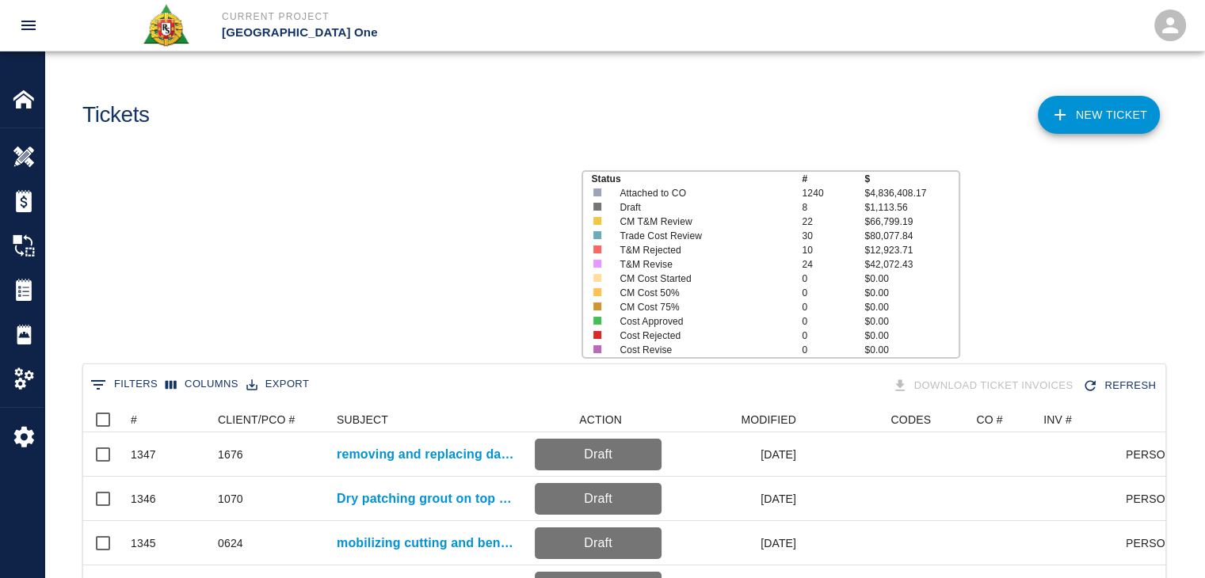
scroll to position [912, 1070]
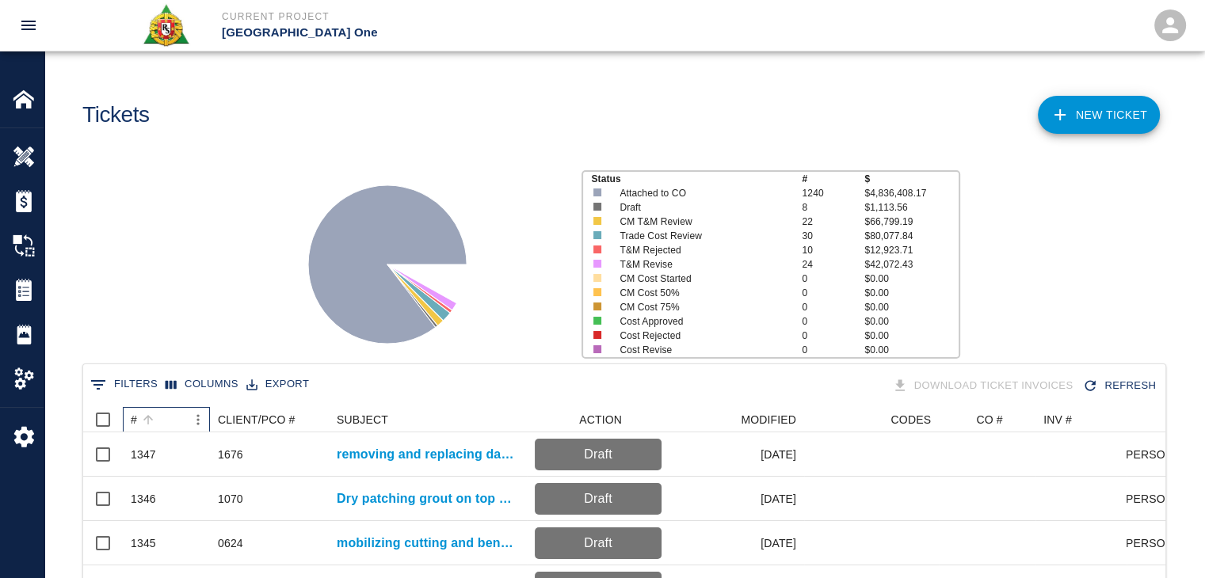
click at [162, 413] on div "#" at bounding box center [158, 419] width 55 height 25
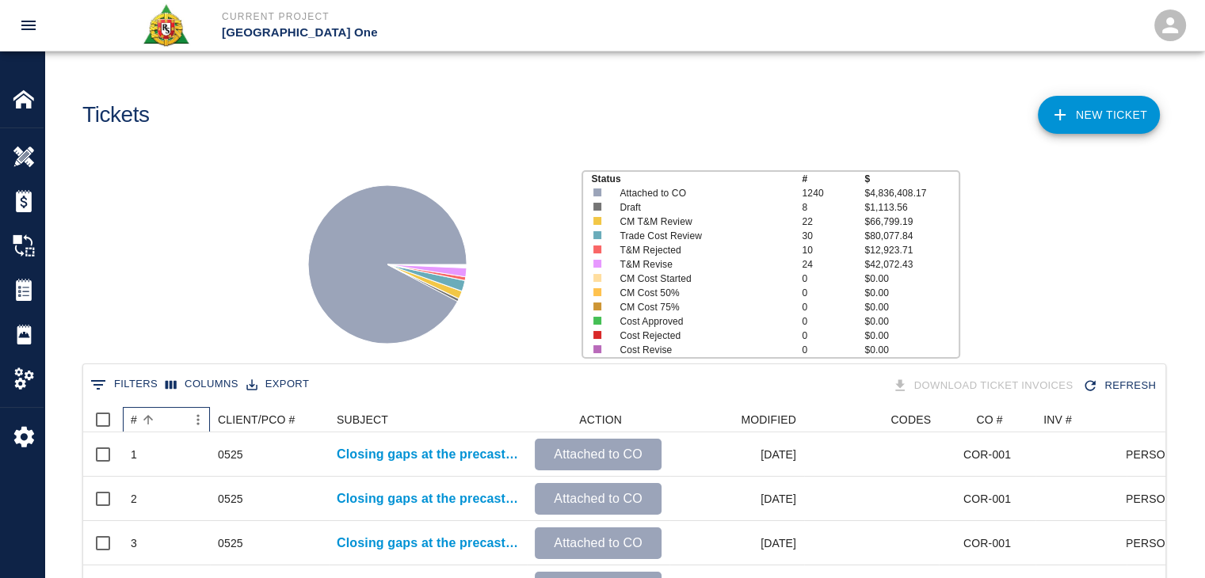
click at [162, 413] on div "#" at bounding box center [158, 419] width 55 height 25
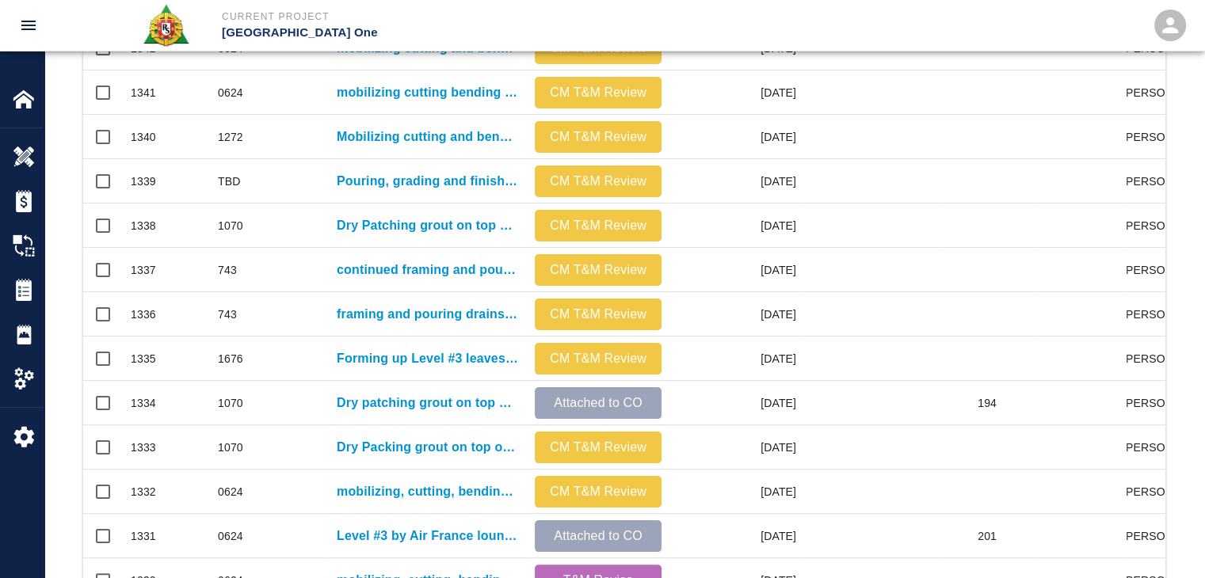
scroll to position [833, 0]
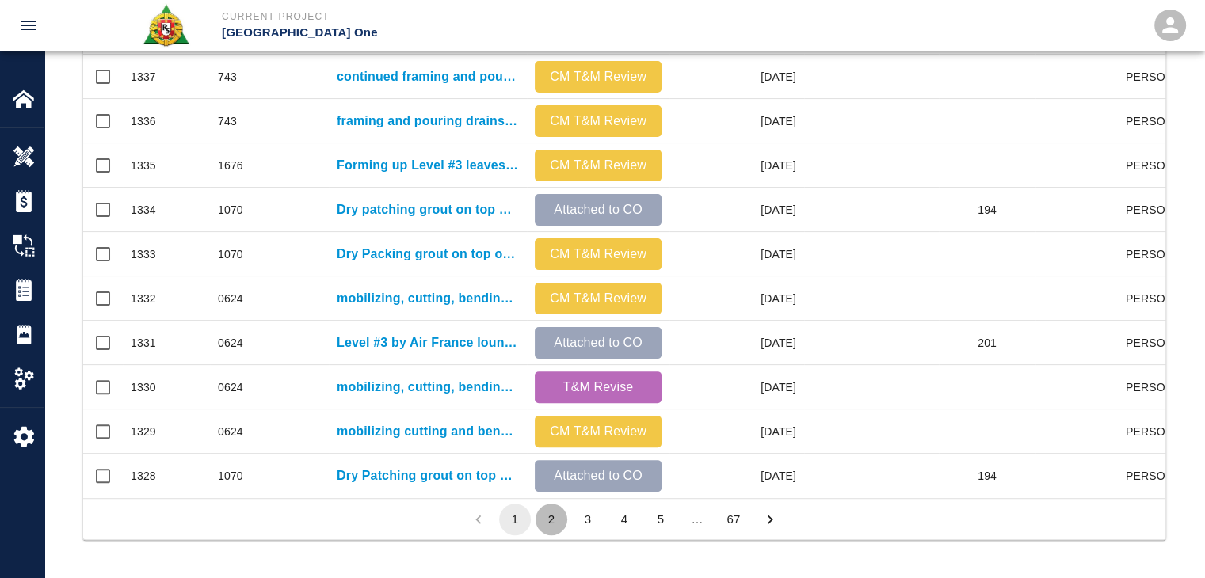
click at [554, 508] on button "2" at bounding box center [551, 520] width 32 height 32
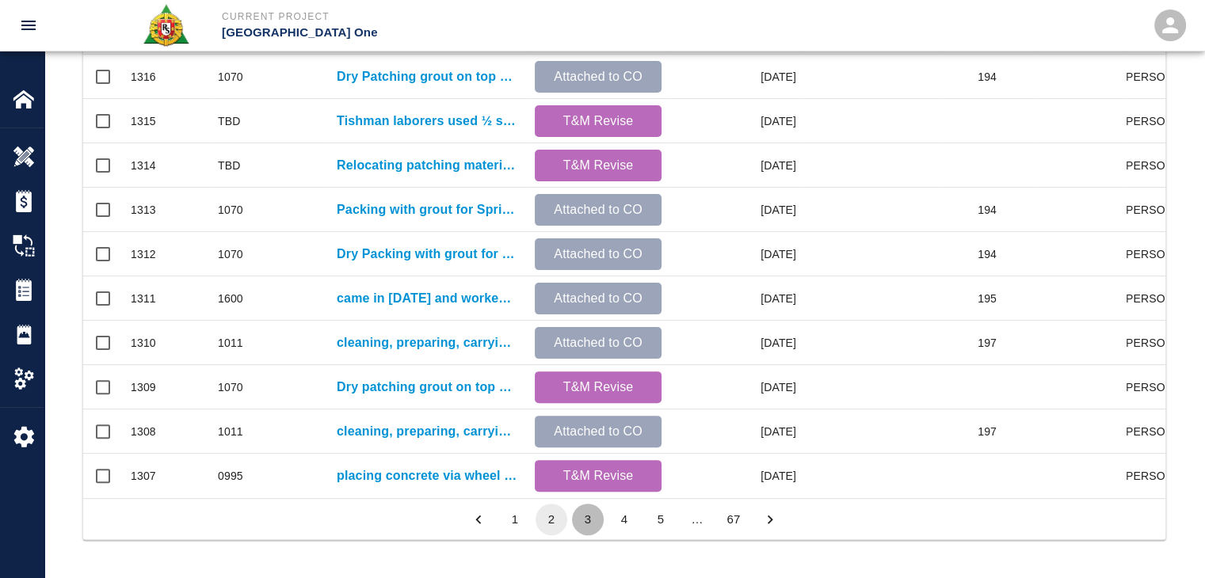
click at [586, 516] on button "3" at bounding box center [588, 520] width 32 height 32
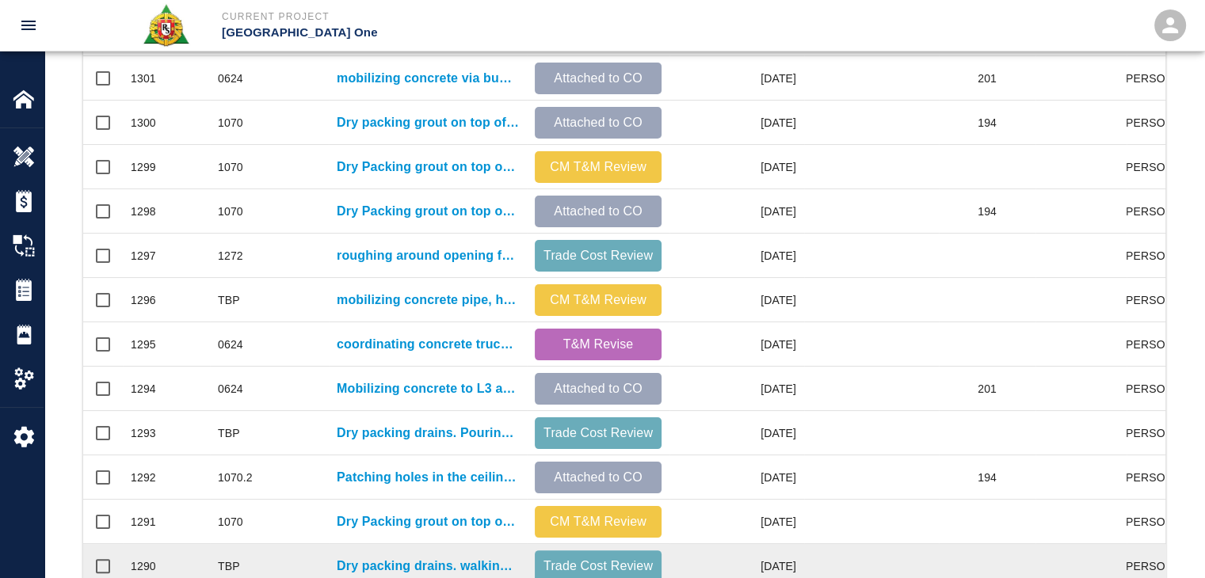
scroll to position [643, 0]
click at [380, 435] on p "Dry packing drains. Pouring and finishing 2 drains at column line G-9" at bounding box center [428, 432] width 182 height 19
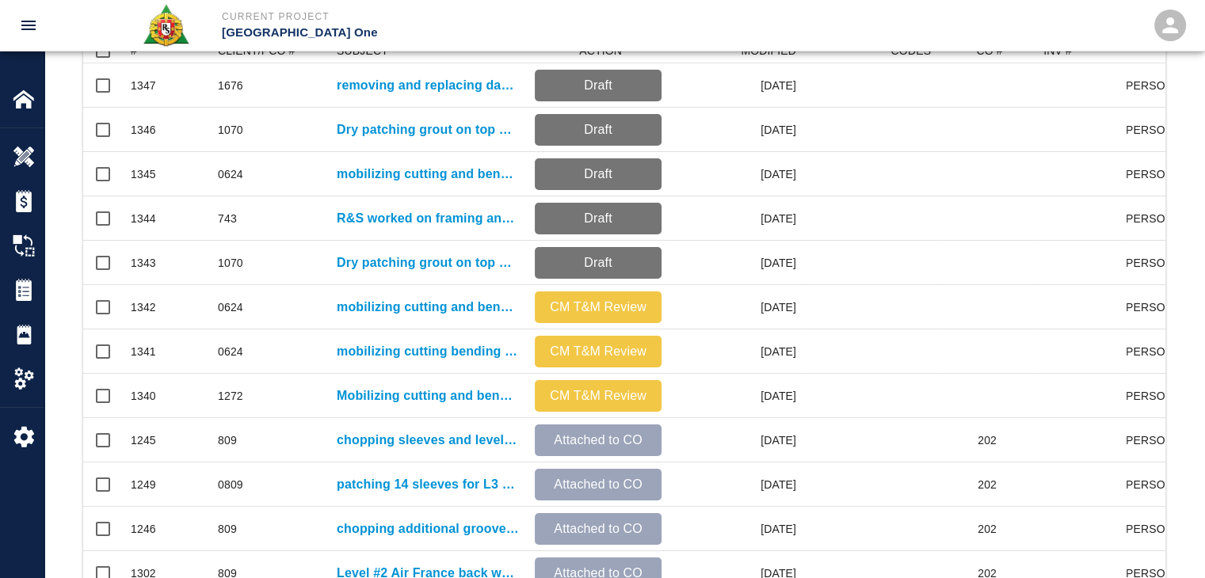
scroll to position [833, 0]
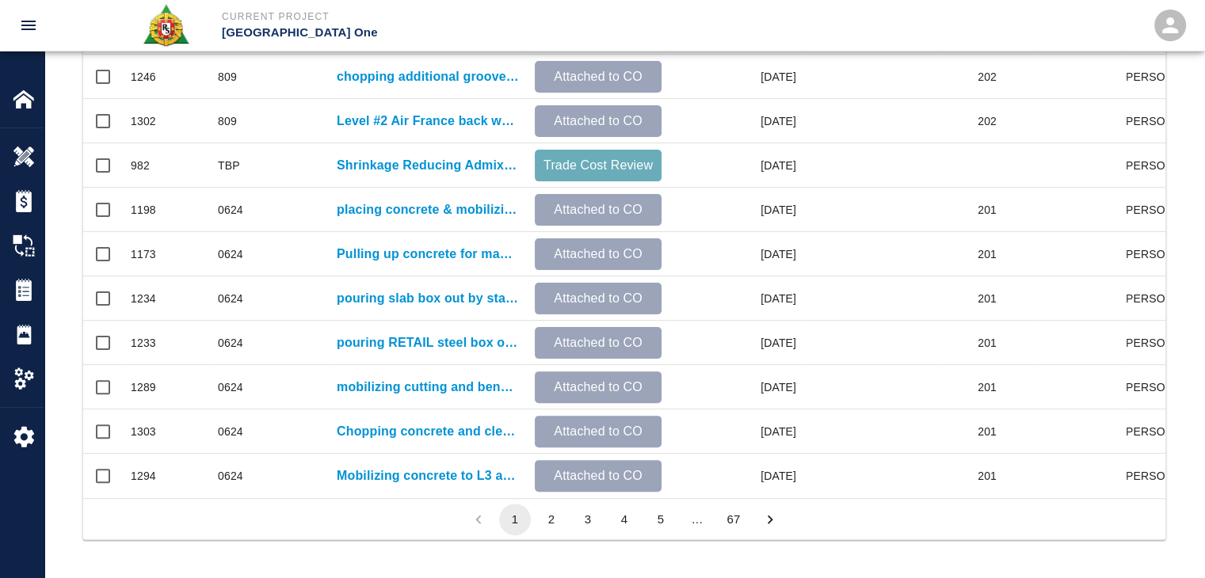
click at [578, 516] on button "3" at bounding box center [588, 520] width 32 height 32
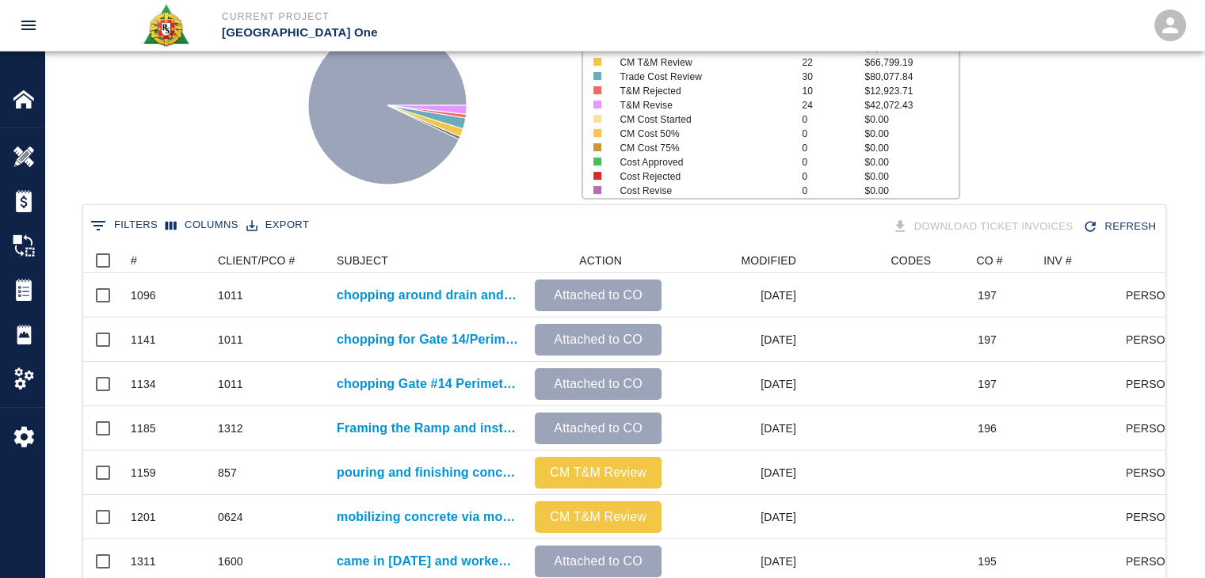
scroll to position [89, 0]
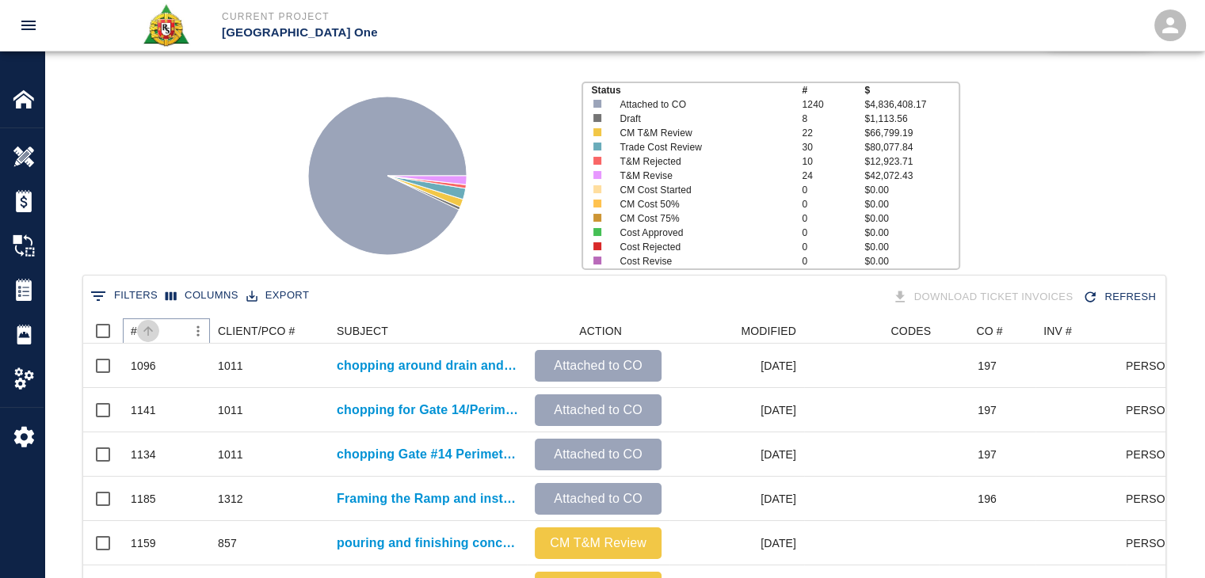
click at [147, 326] on icon "Sort" at bounding box center [148, 331] width 10 height 10
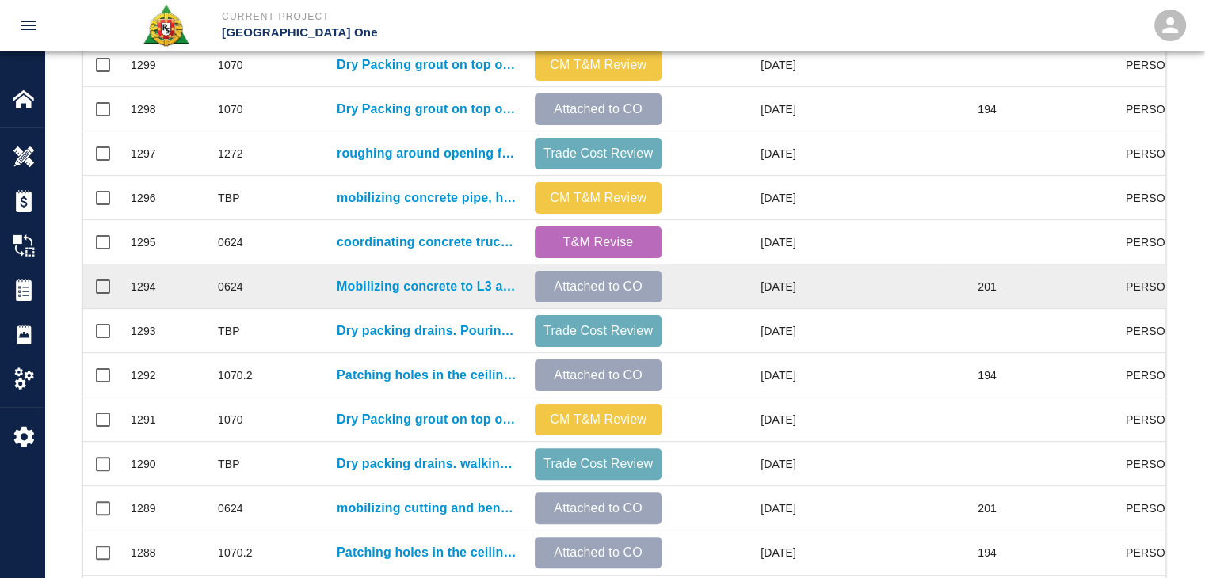
scroll to position [744, 0]
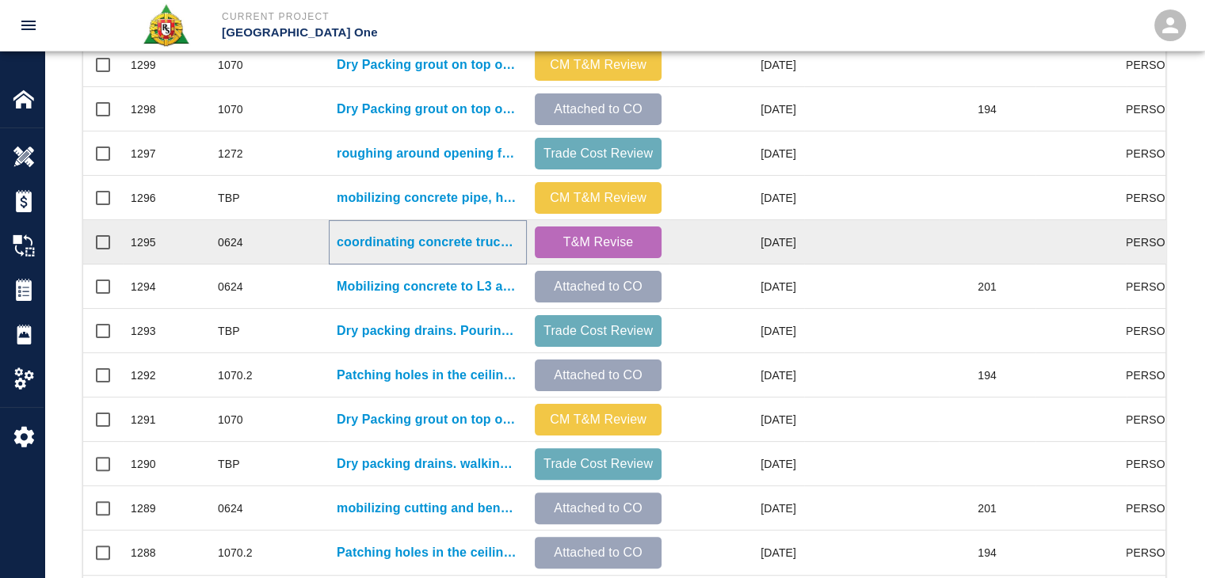
click at [401, 240] on p "coordinating concrete truck logistics from Vestibule#1 ramp to EP-Gate 2 and mo…" at bounding box center [428, 242] width 182 height 19
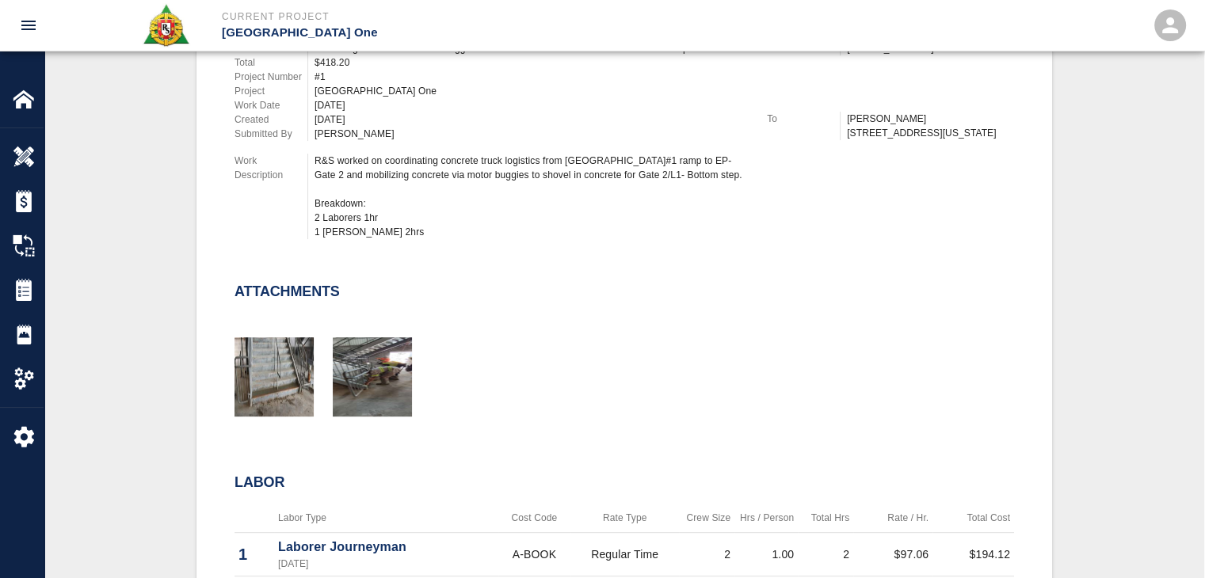
scroll to position [509, 0]
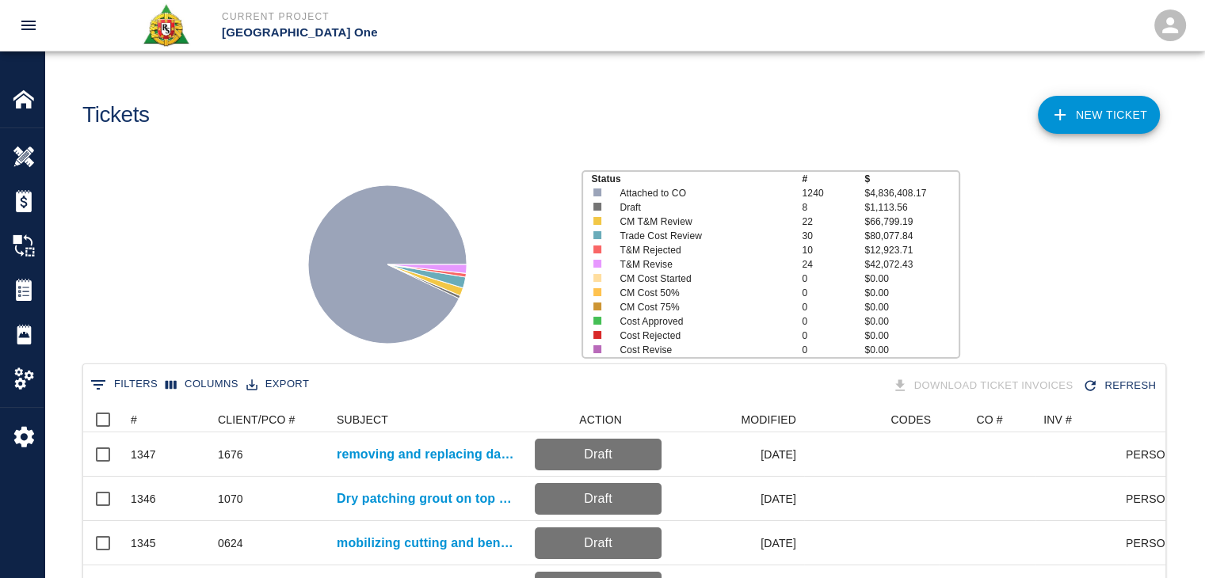
scroll to position [912, 1070]
click at [155, 407] on div "#" at bounding box center [158, 419] width 55 height 25
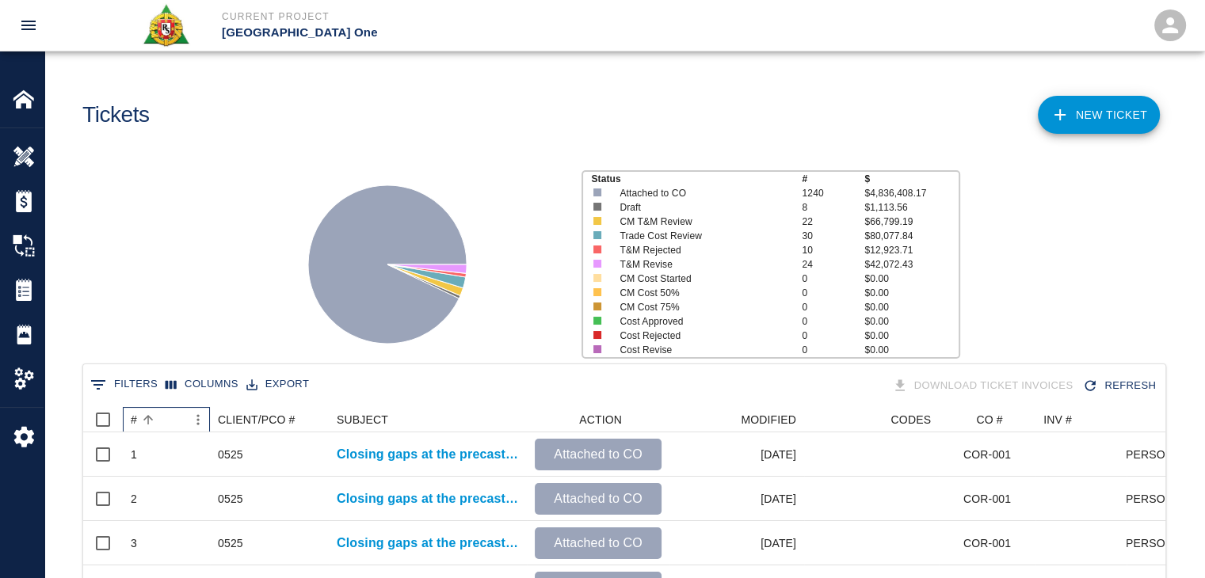
click at [155, 407] on div "#" at bounding box center [158, 419] width 55 height 25
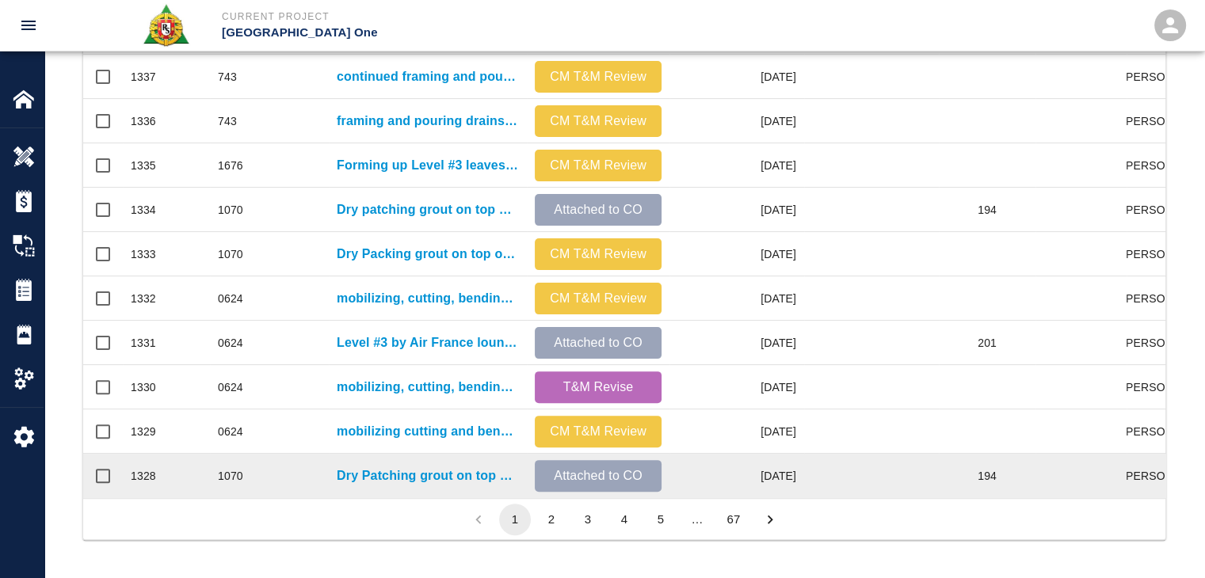
scroll to position [833, 0]
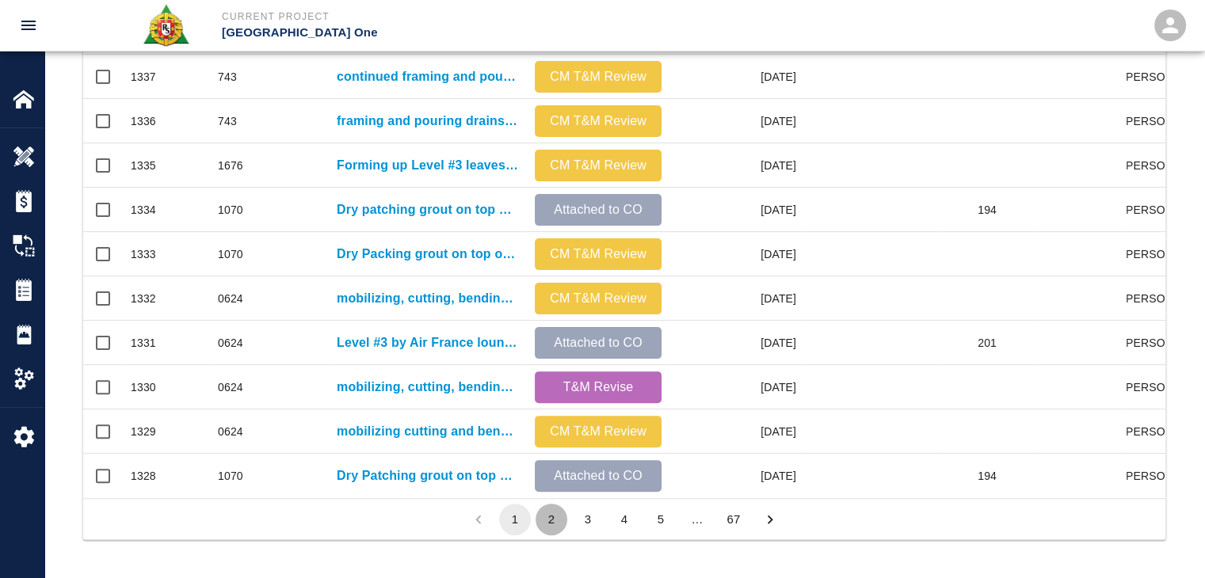
click at [548, 521] on button "2" at bounding box center [551, 520] width 32 height 32
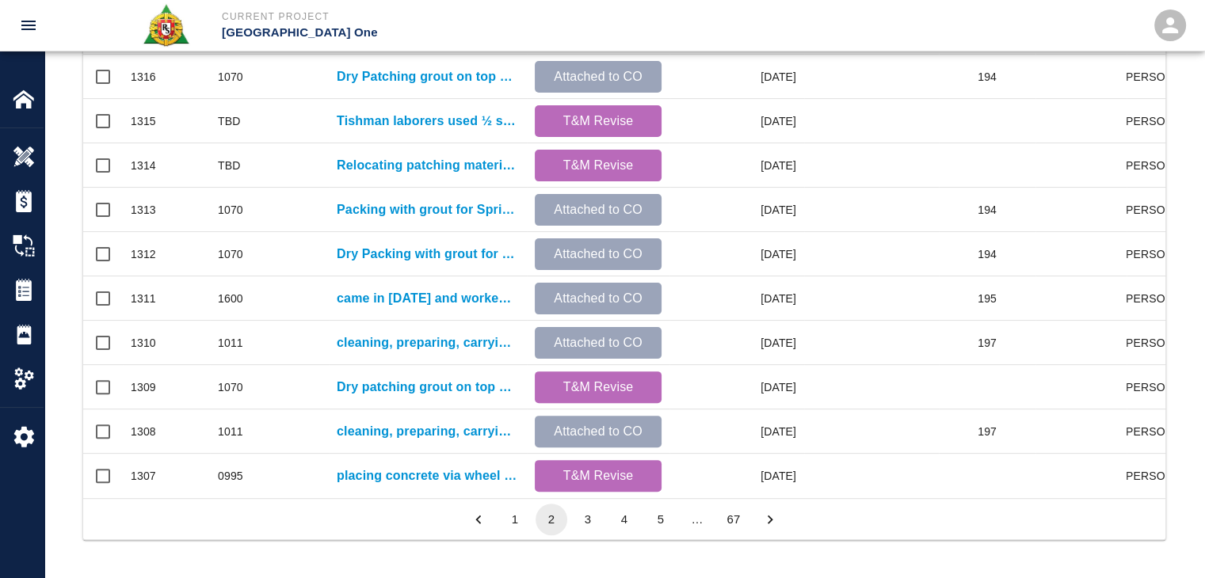
click at [583, 524] on button "3" at bounding box center [588, 520] width 32 height 32
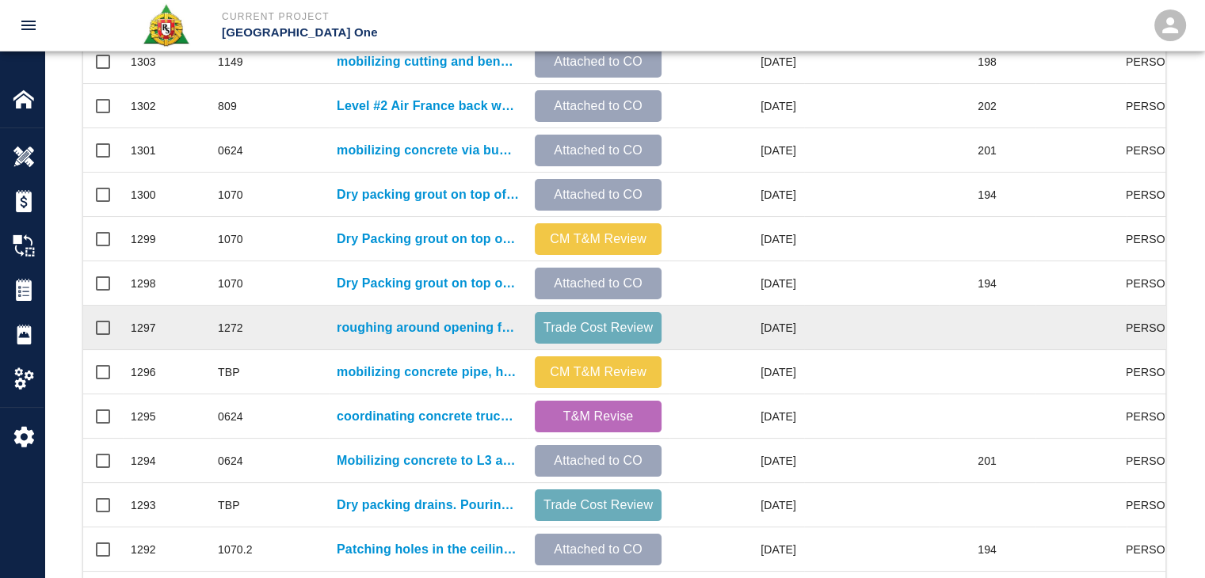
scroll to position [566, 0]
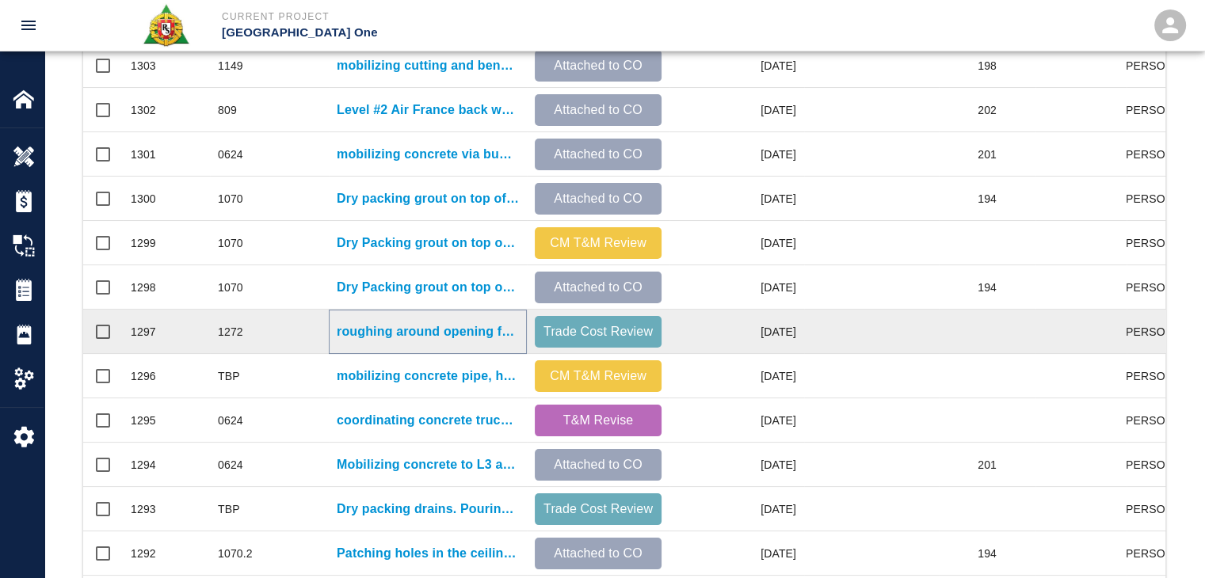
click at [428, 330] on p "roughing around opening for bonding new concrete. HHL1-SOG-Area 36- Q/18 line." at bounding box center [428, 331] width 182 height 19
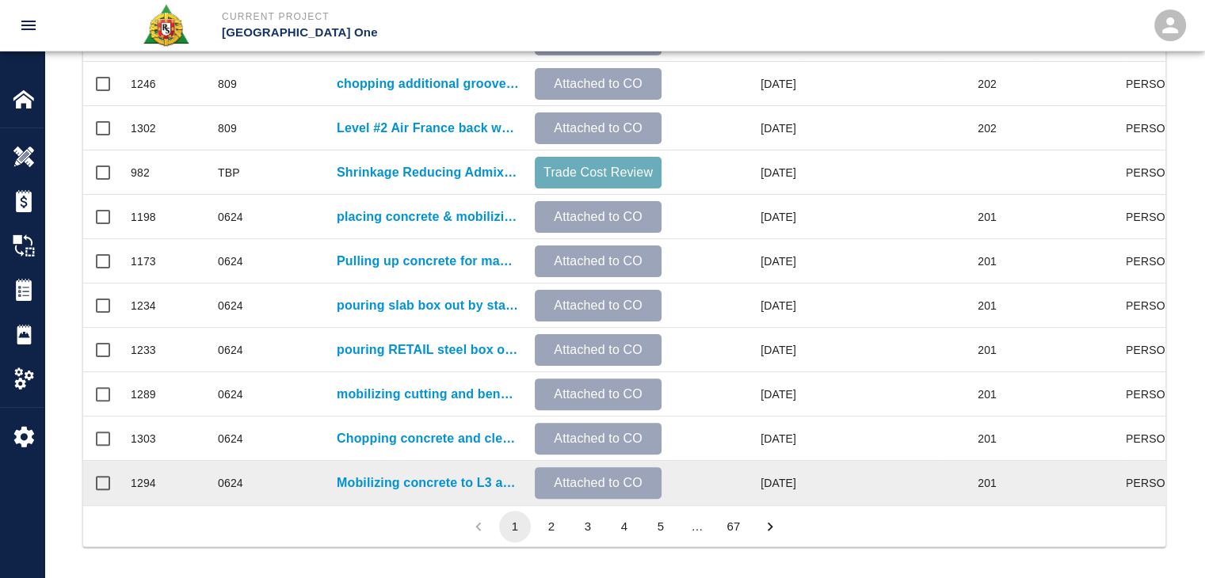
scroll to position [833, 0]
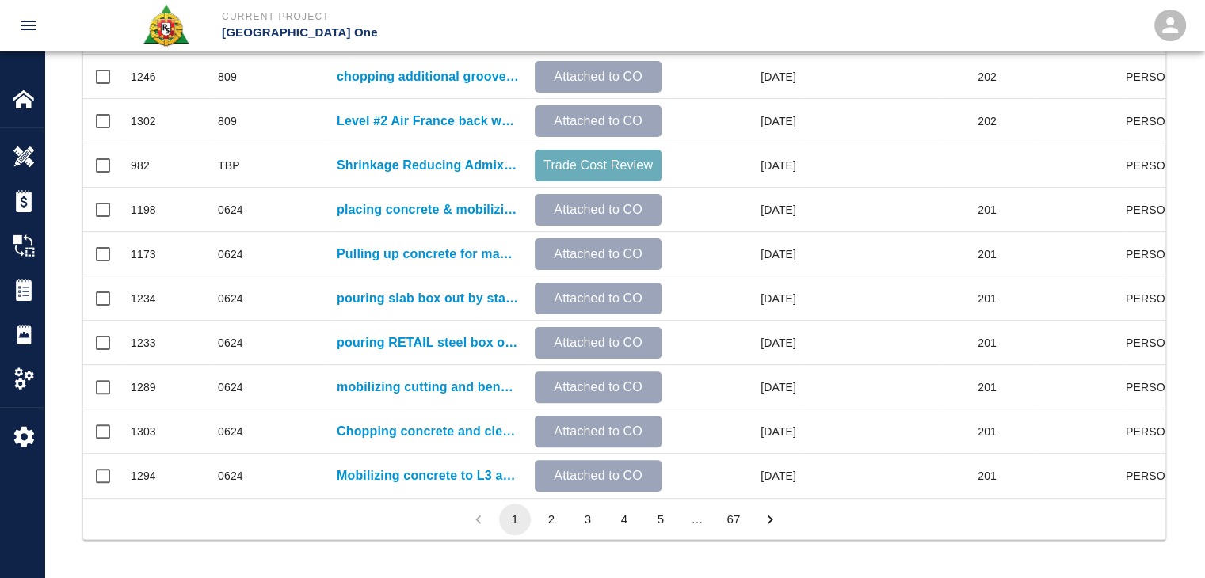
click at [552, 528] on button "2" at bounding box center [551, 520] width 32 height 32
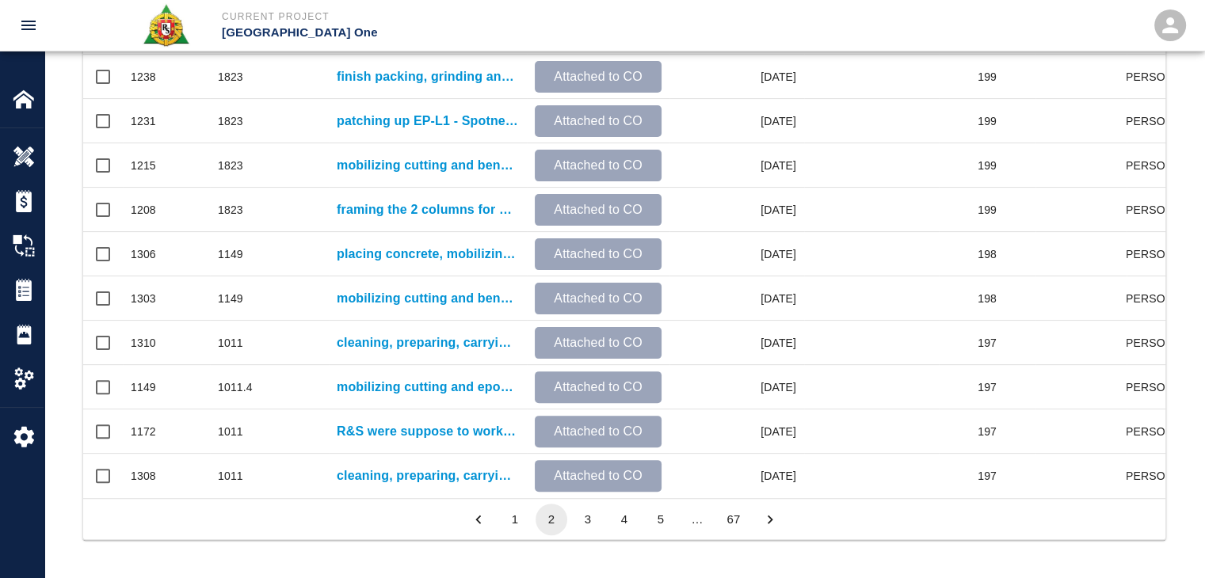
click at [608, 522] on button "4" at bounding box center [624, 520] width 32 height 32
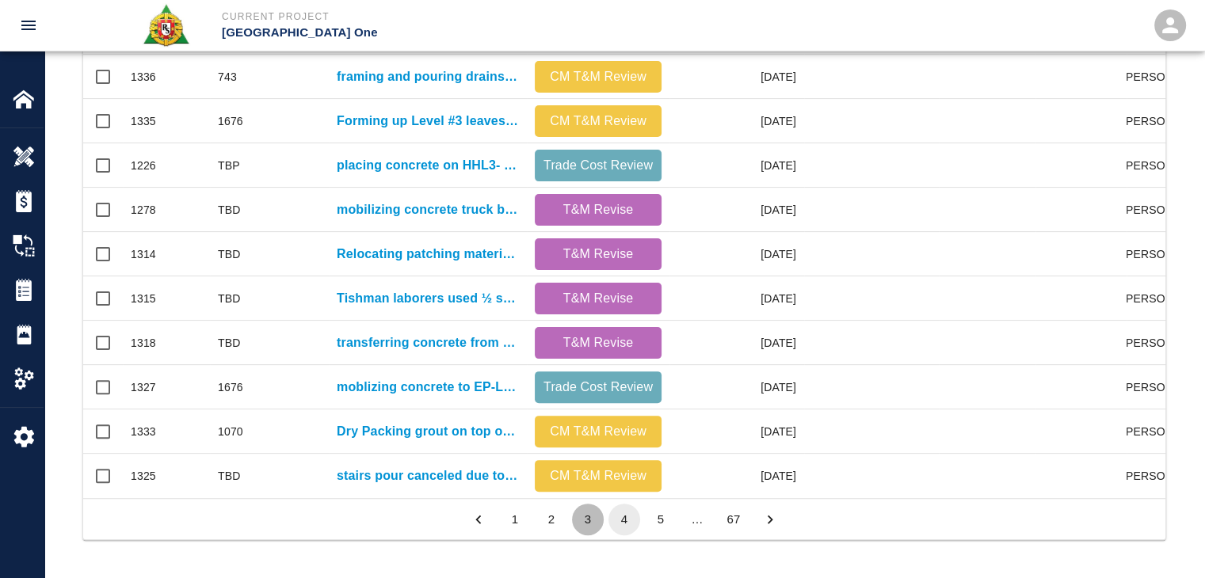
click at [589, 520] on button "3" at bounding box center [588, 520] width 32 height 32
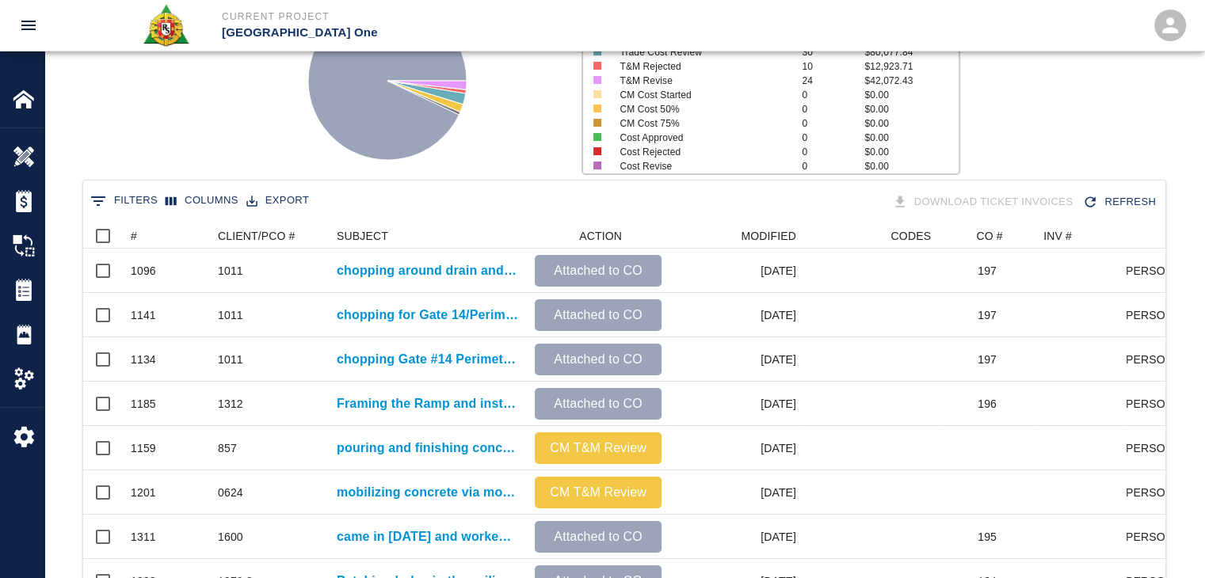
scroll to position [0, 0]
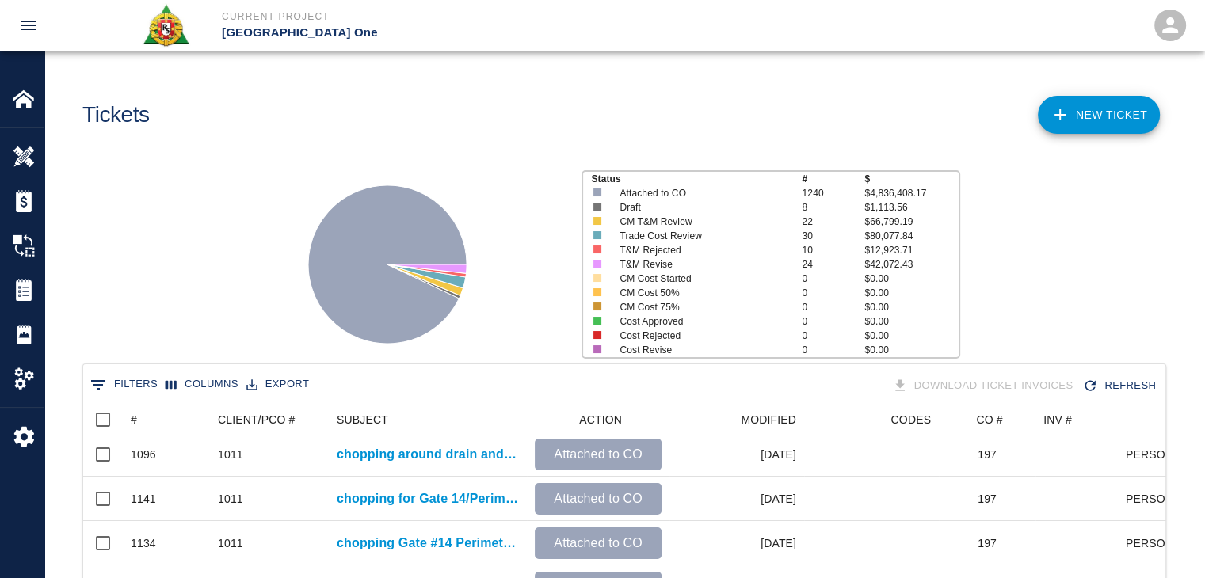
click at [173, 406] on div "0 Filters Columns Export Download Ticket Invoices Refresh" at bounding box center [624, 386] width 1082 height 44
click at [150, 411] on button "Sort" at bounding box center [148, 420] width 22 height 22
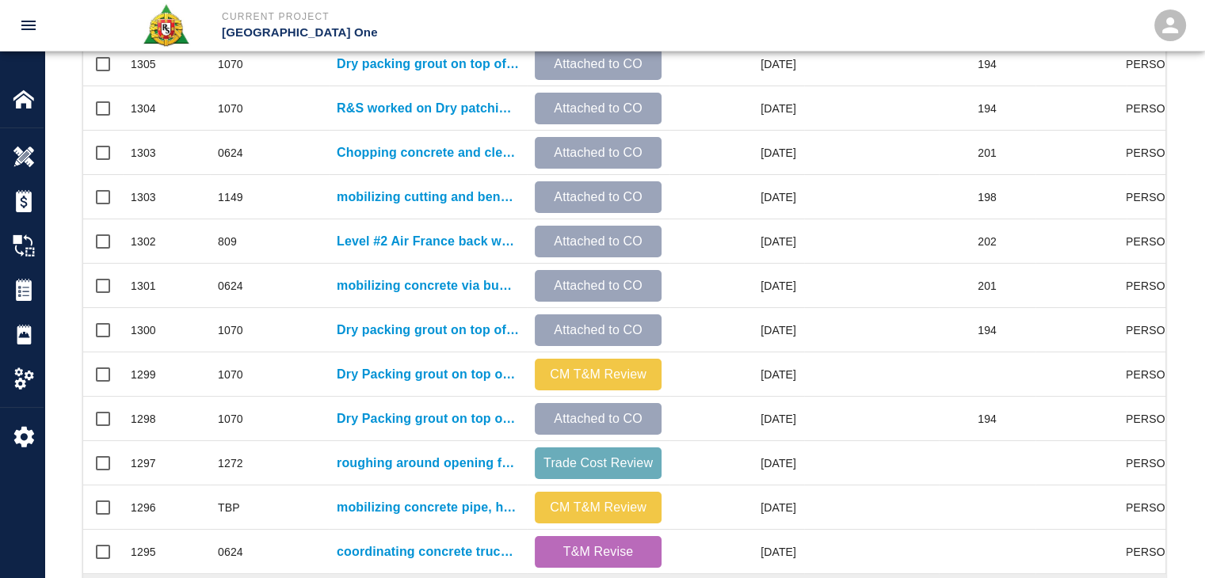
scroll to position [434, 0]
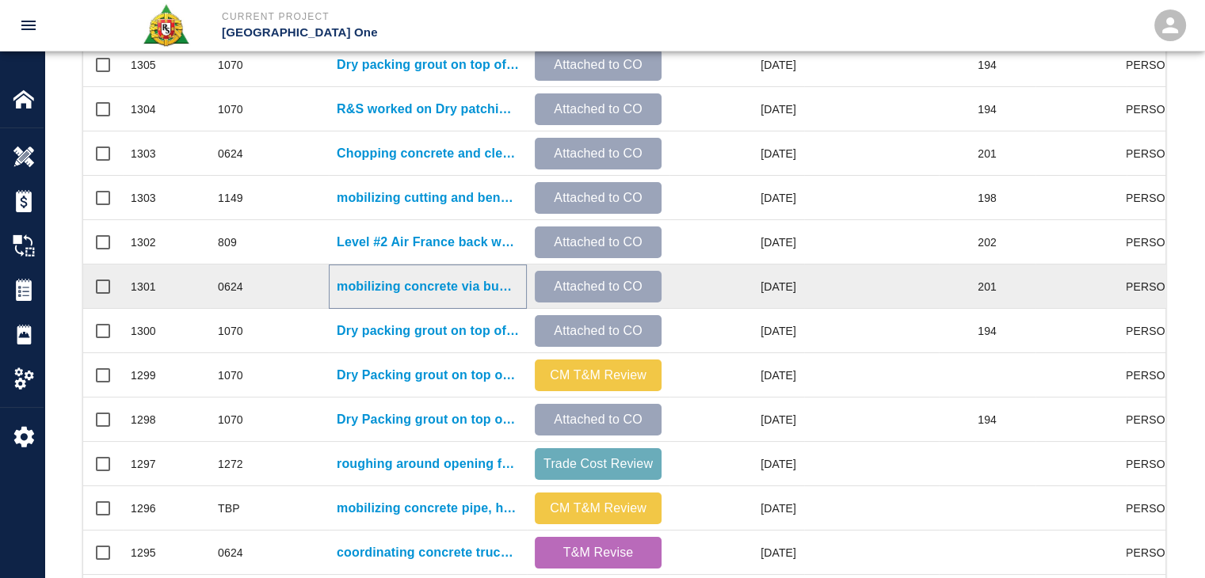
click at [375, 284] on p "mobilizing concrete via buggies from Vestibule#1, placing concrete on leave out…" at bounding box center [428, 286] width 182 height 19
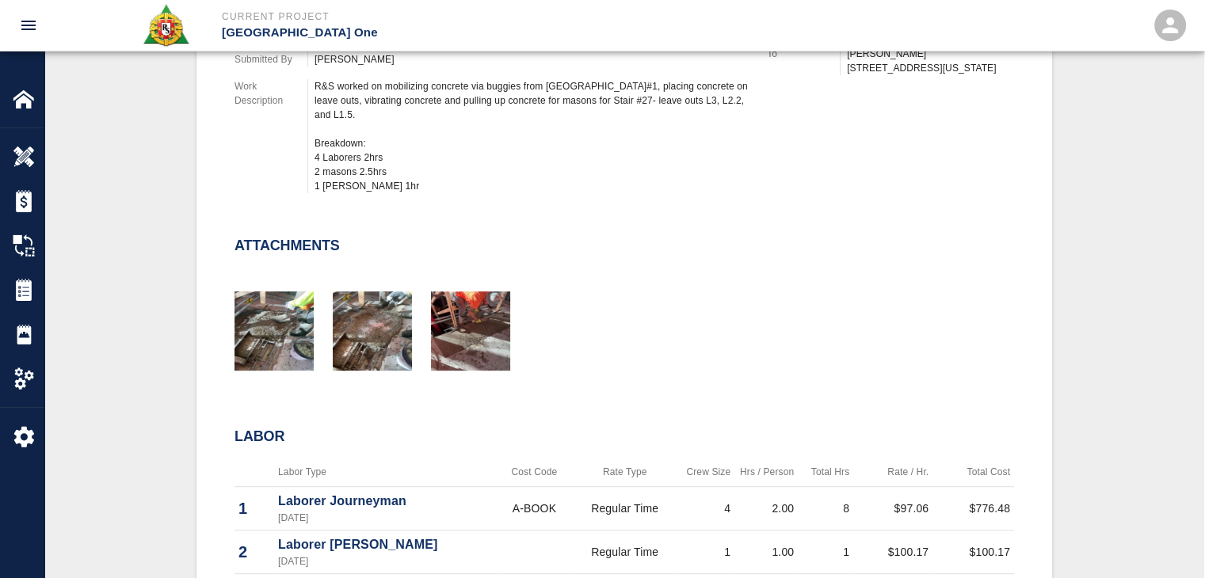
scroll to position [703, 0]
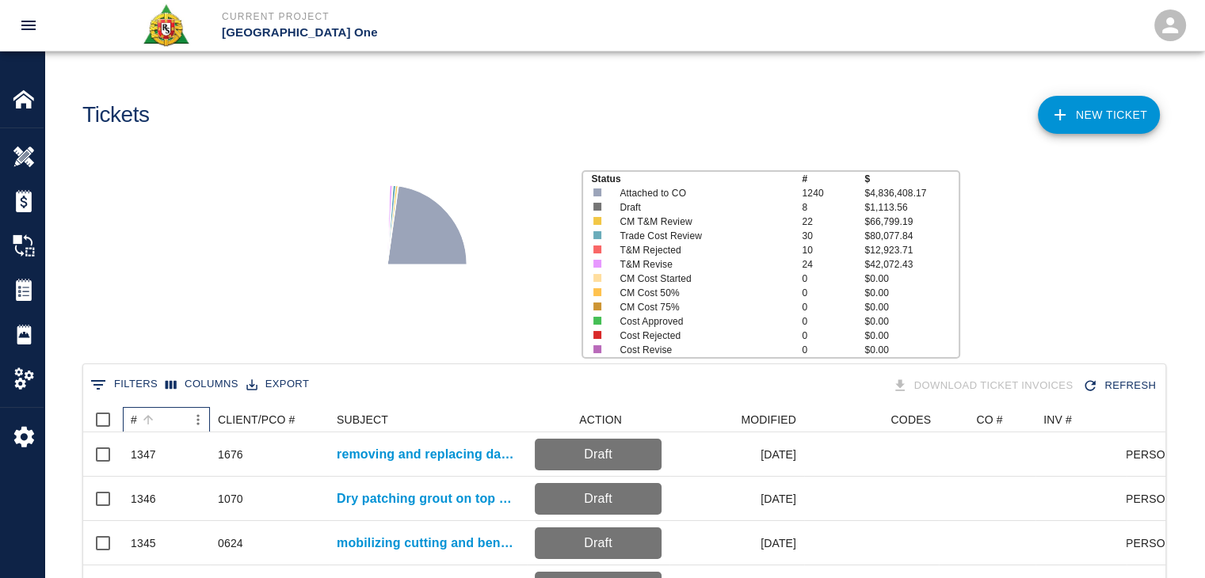
click at [172, 419] on div "#" at bounding box center [158, 419] width 55 height 25
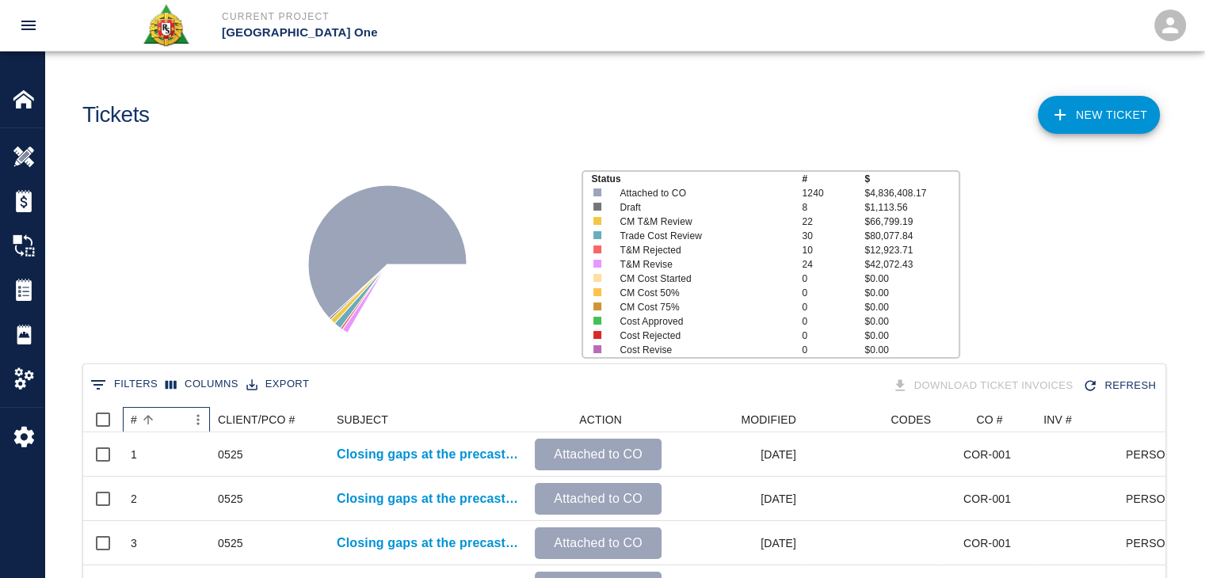
click at [172, 419] on div "#" at bounding box center [158, 419] width 55 height 25
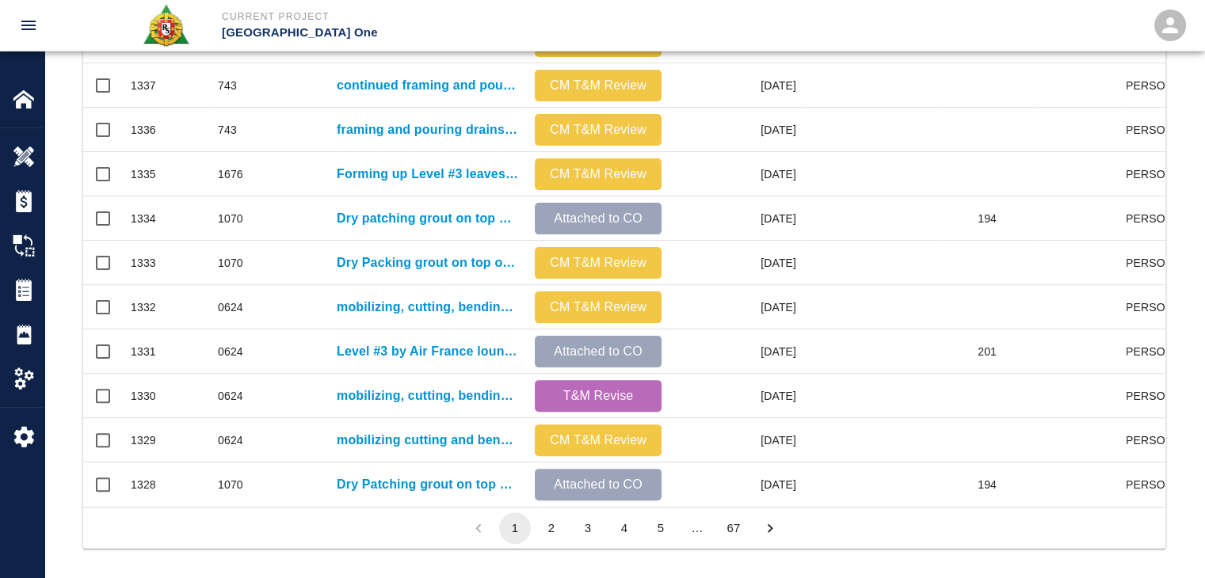
click at [554, 536] on button "2" at bounding box center [551, 528] width 32 height 32
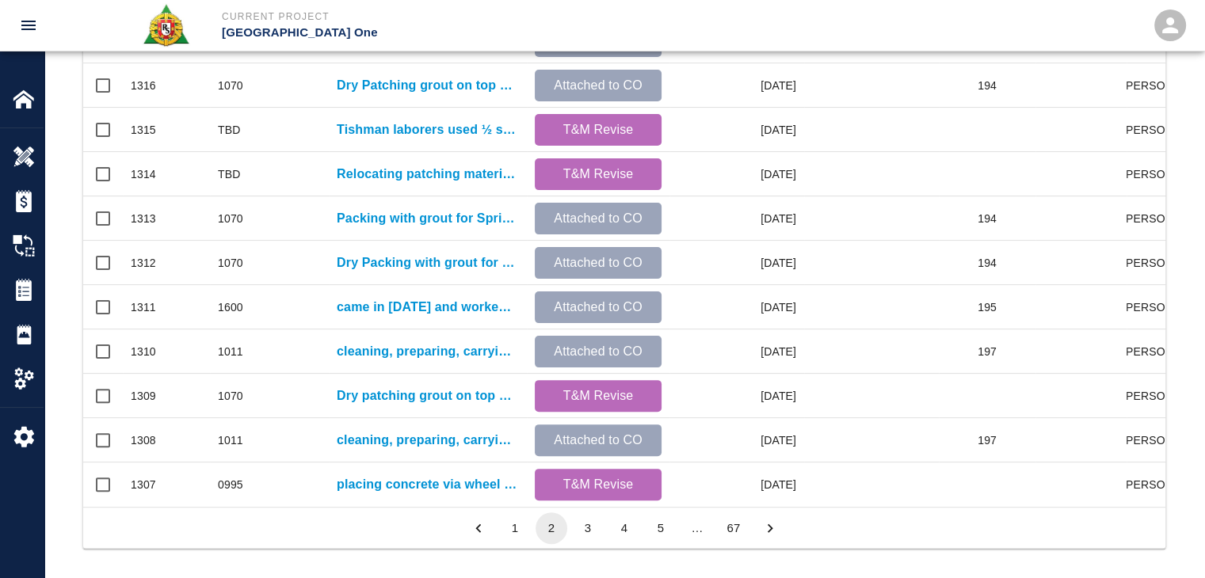
click at [584, 539] on button "3" at bounding box center [588, 528] width 32 height 32
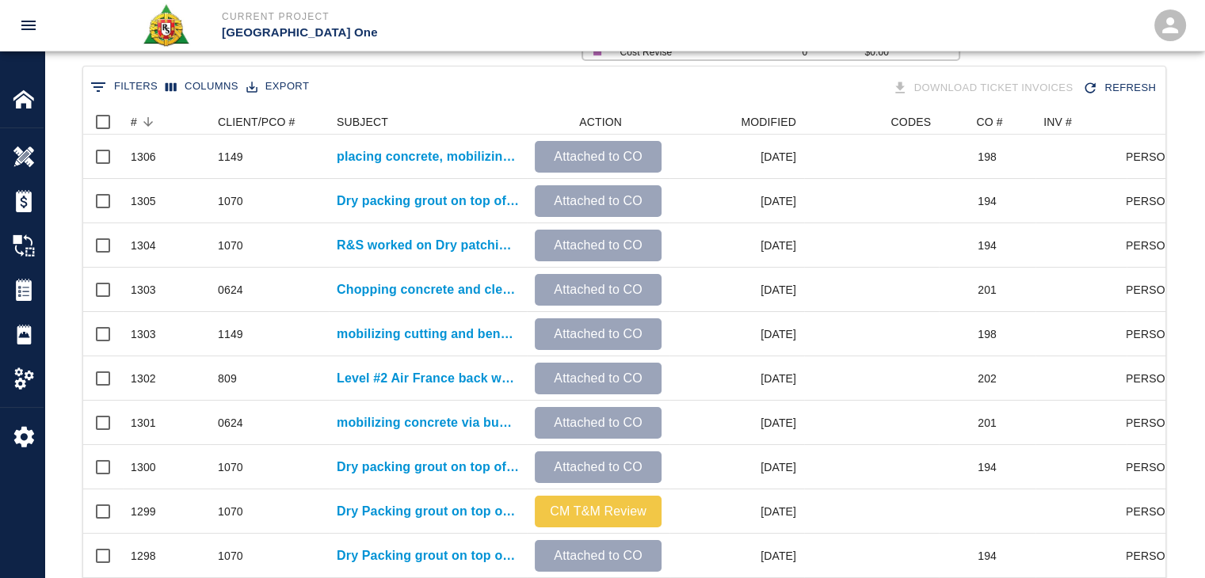
scroll to position [298, 0]
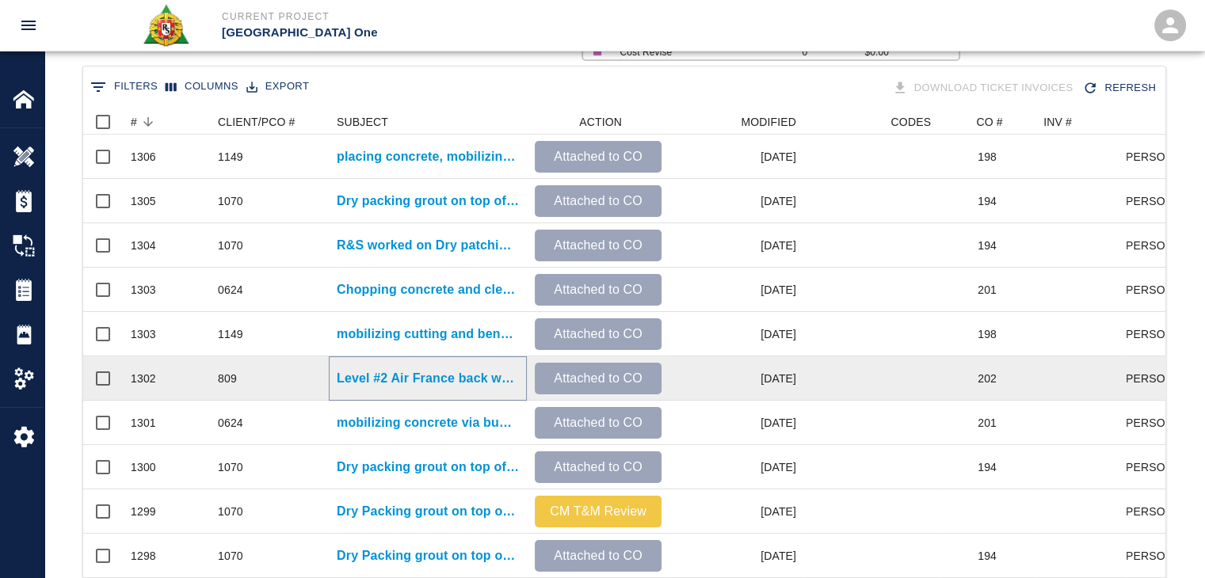
click at [437, 375] on p "Level #2 Air France back wall filling sleeves on Level #3 pouring between walls…" at bounding box center [428, 378] width 182 height 19
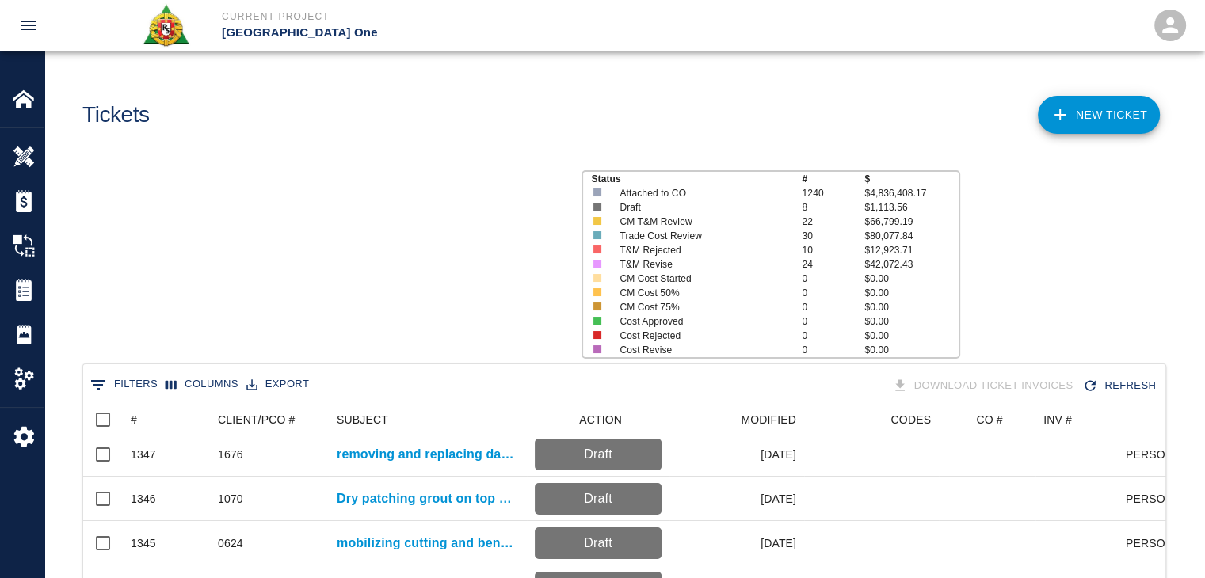
scroll to position [912, 1070]
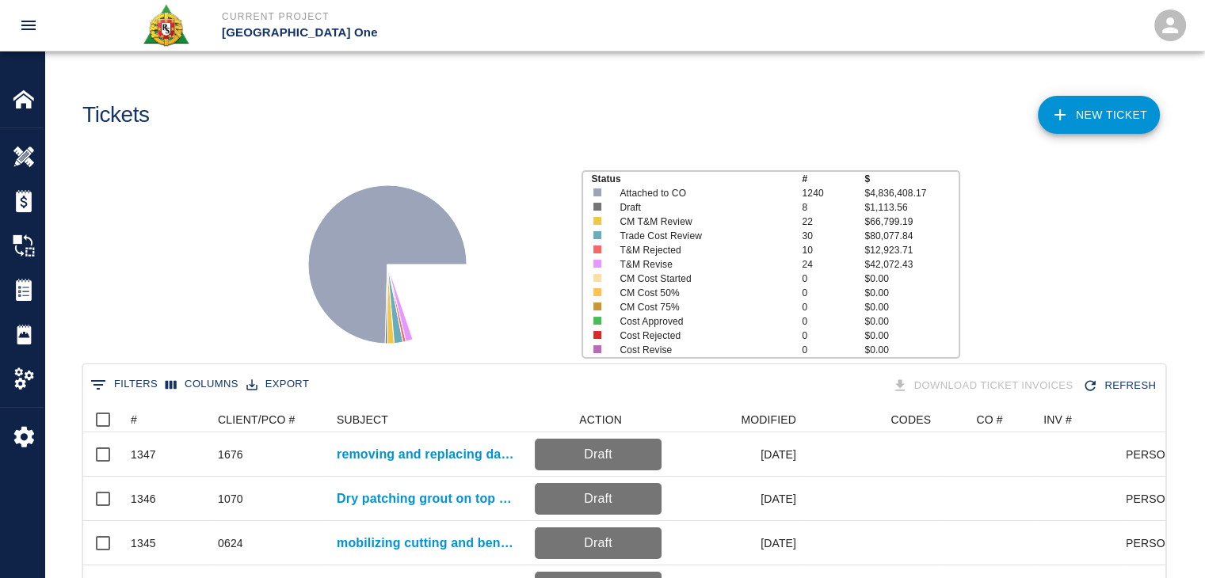
click at [158, 403] on div "0 Filters Columns Export Download Ticket Invoices Refresh" at bounding box center [624, 386] width 1082 height 44
click at [165, 412] on div "#" at bounding box center [158, 419] width 55 height 25
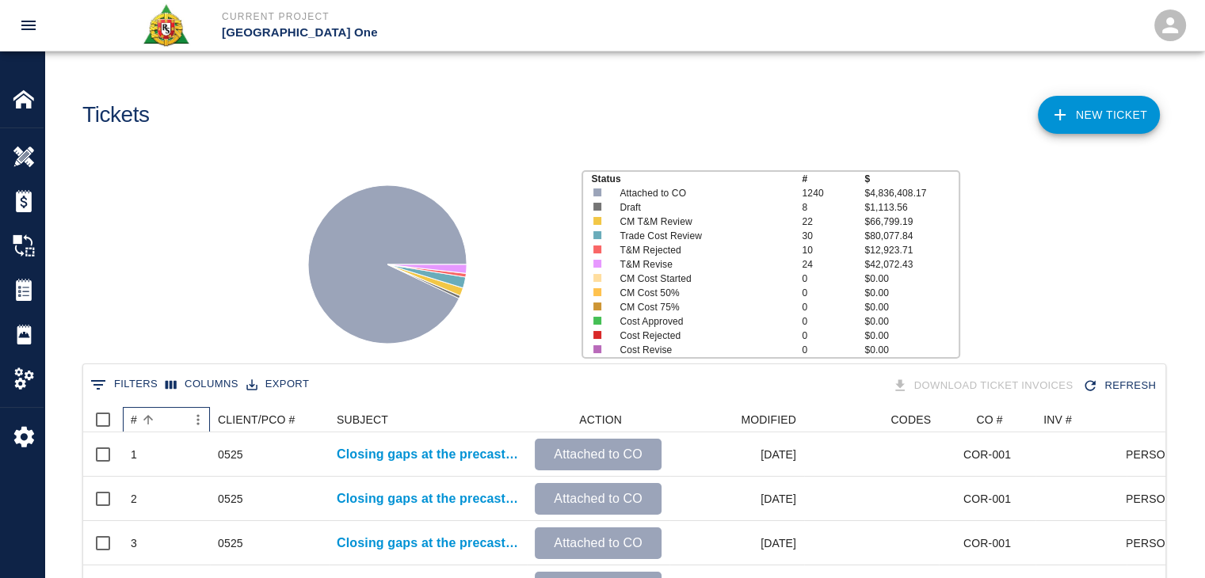
click at [165, 412] on div "#" at bounding box center [158, 419] width 55 height 25
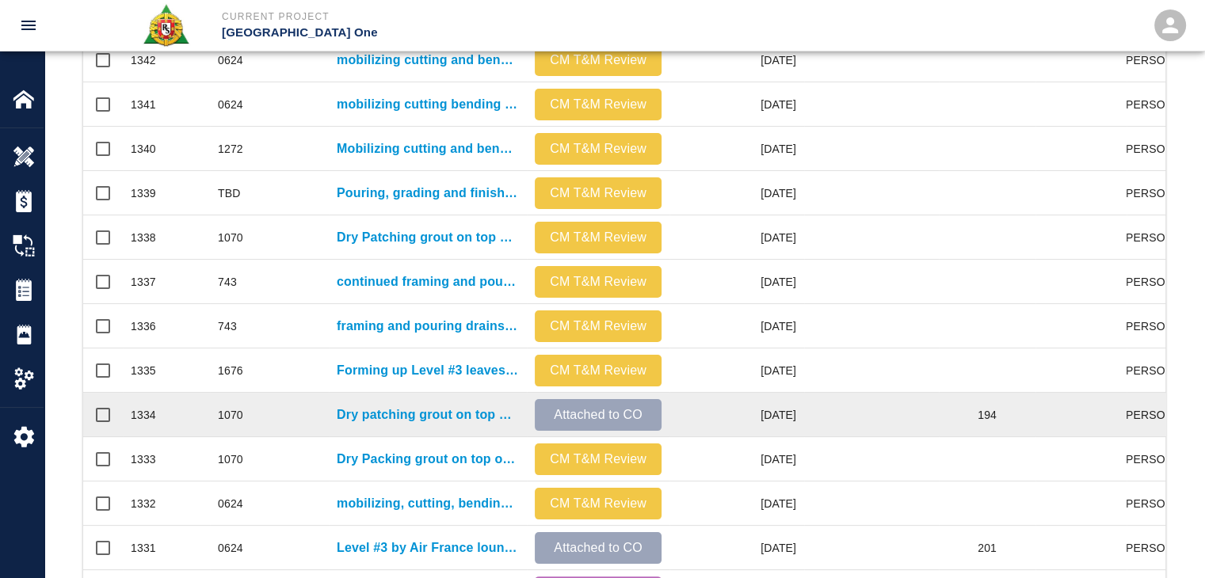
scroll to position [833, 0]
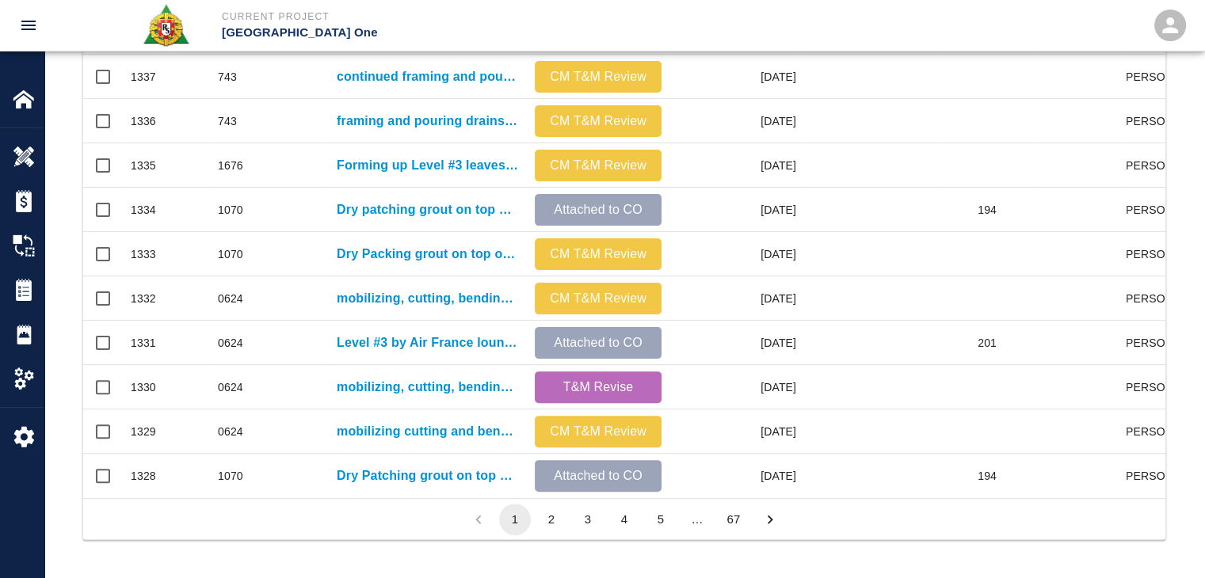
click at [581, 518] on button "3" at bounding box center [588, 520] width 32 height 32
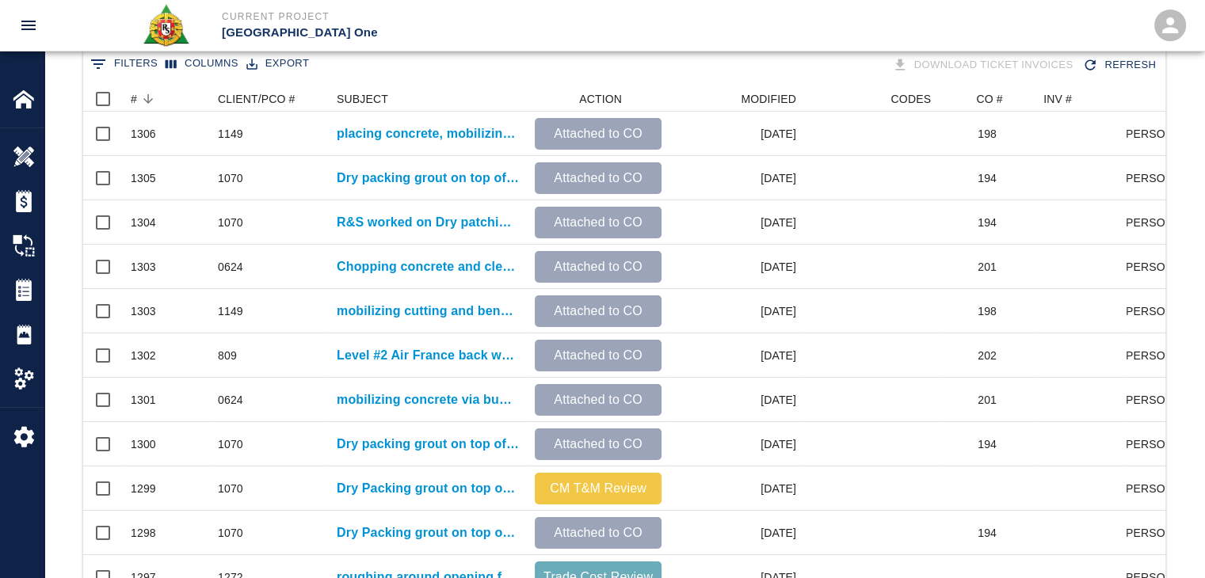
scroll to position [307, 0]
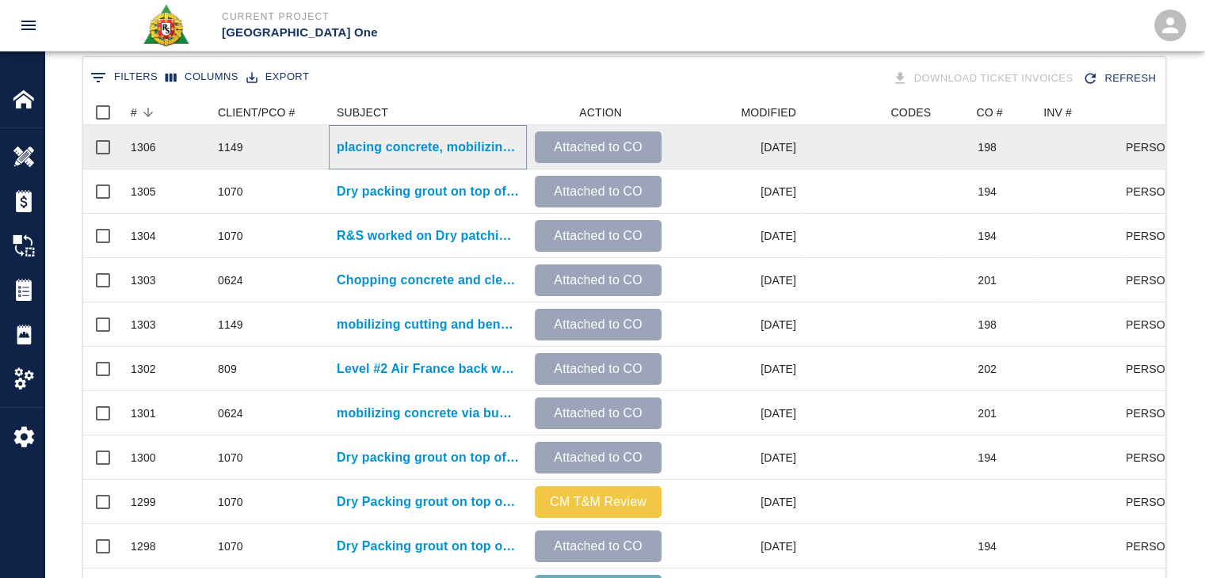
click at [409, 145] on p "placing concrete, mobilizing concrete via concrete buggy, vibrating concrete, s…" at bounding box center [428, 147] width 182 height 19
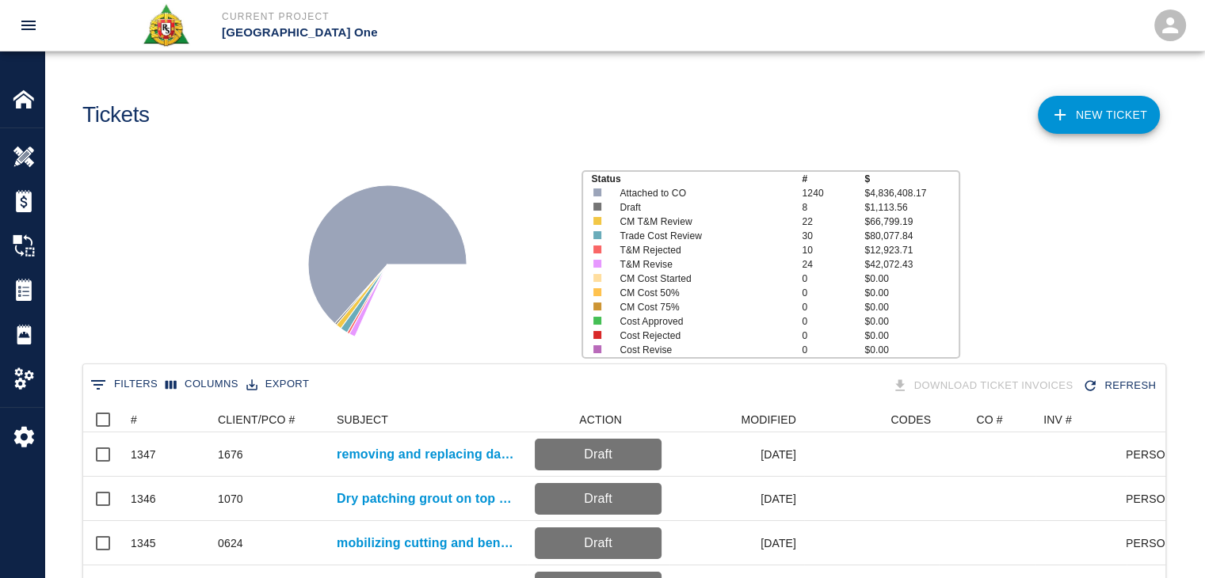
scroll to position [44, 0]
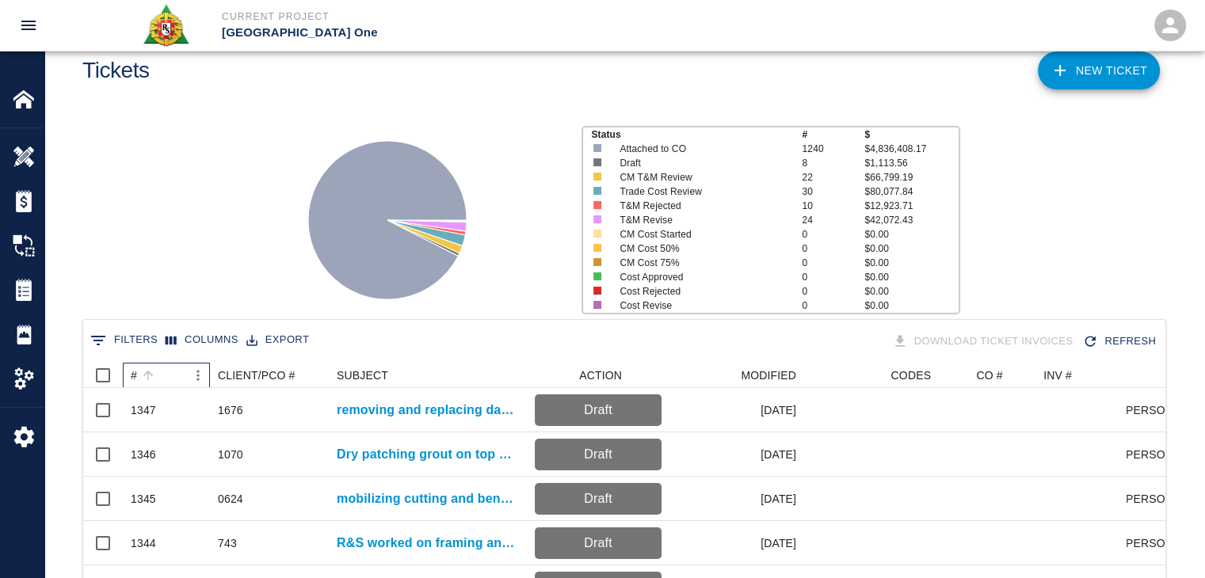
click at [152, 364] on div "#" at bounding box center [148, 375] width 22 height 22
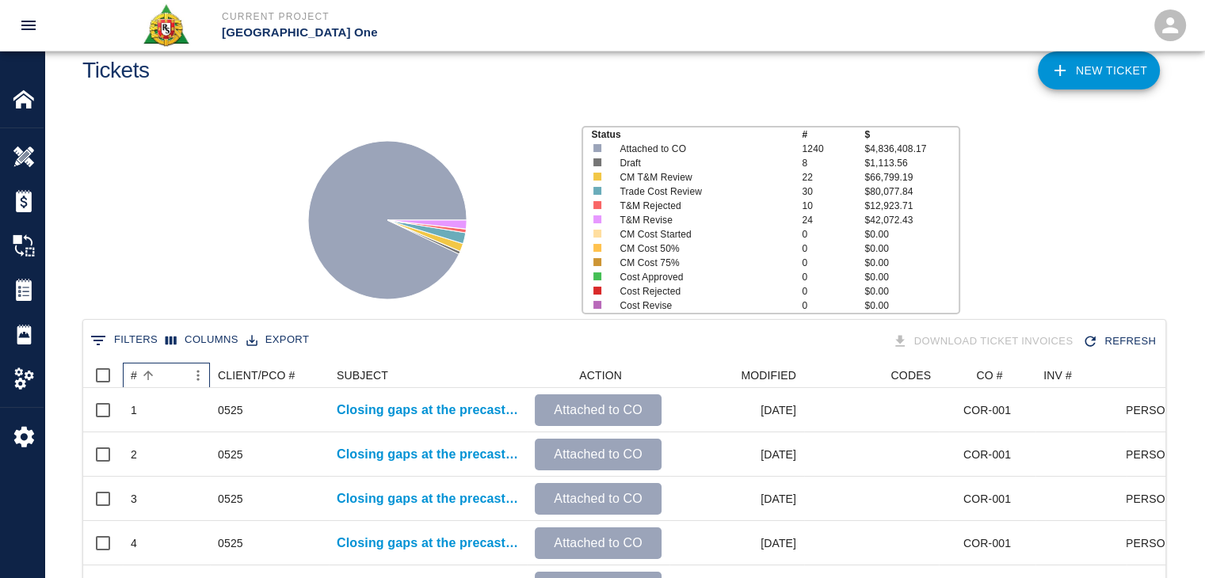
click at [152, 364] on div "#" at bounding box center [148, 375] width 22 height 22
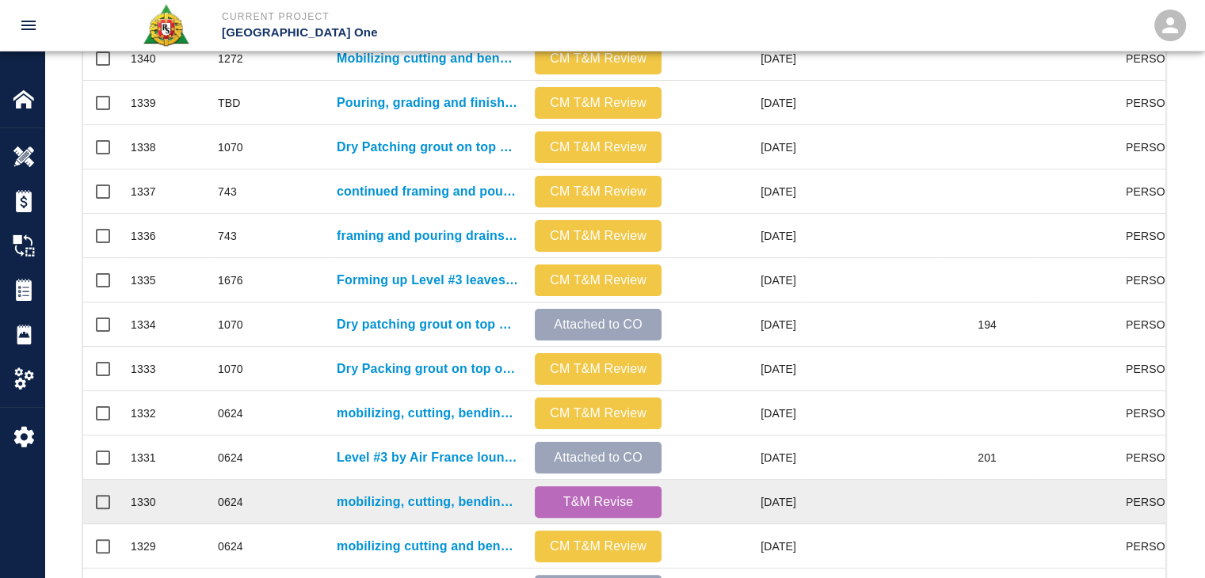
scroll to position [833, 0]
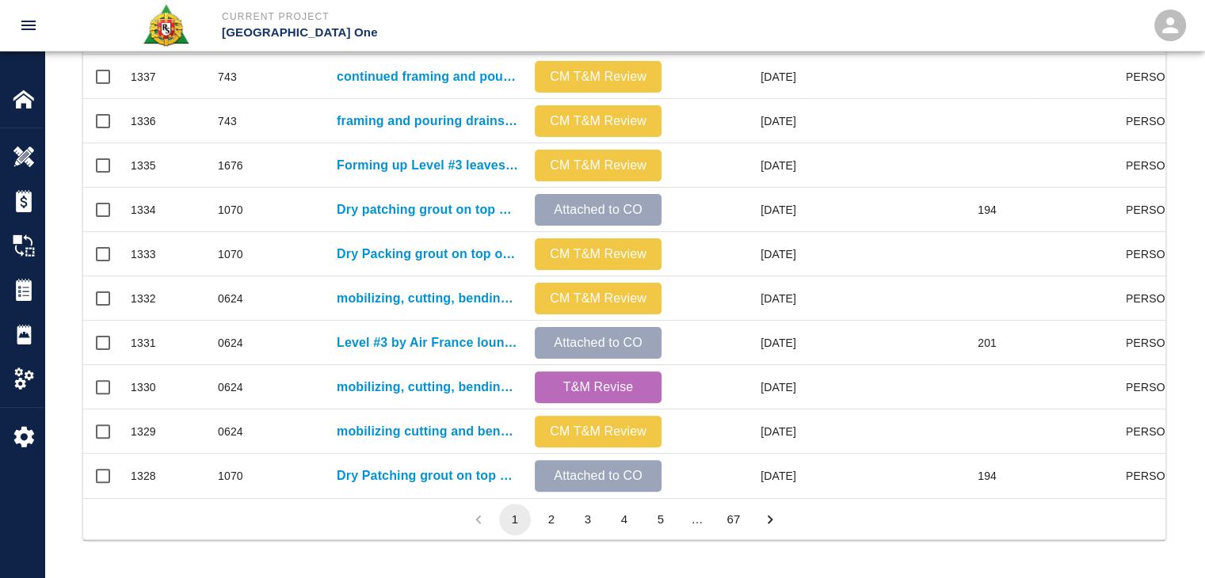
click at [586, 525] on button "3" at bounding box center [588, 520] width 32 height 32
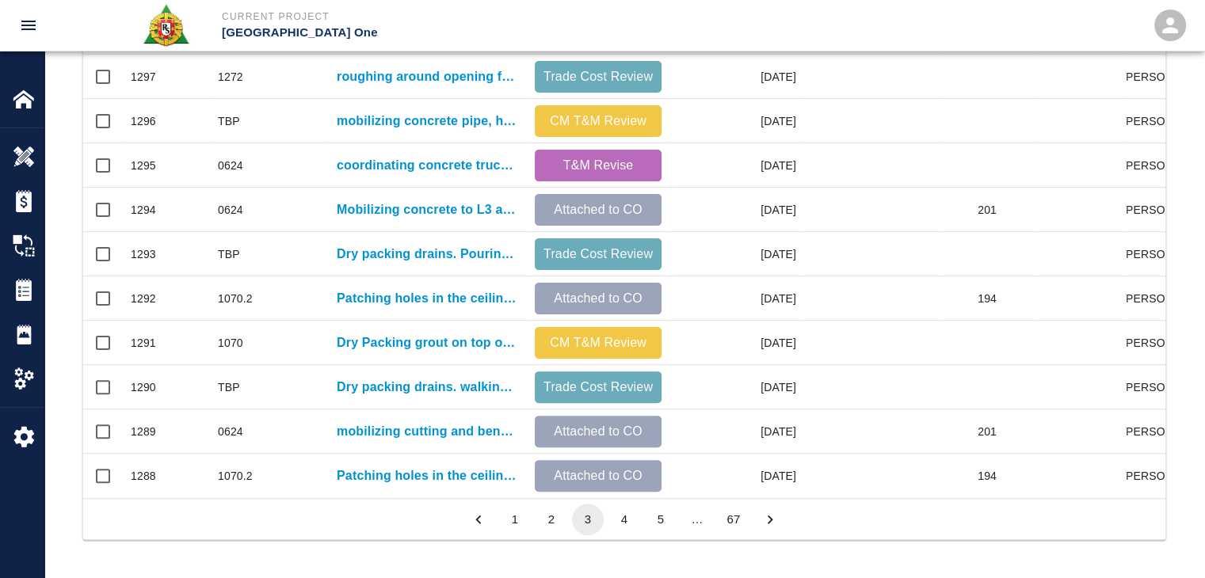
click at [552, 511] on button "2" at bounding box center [551, 520] width 32 height 32
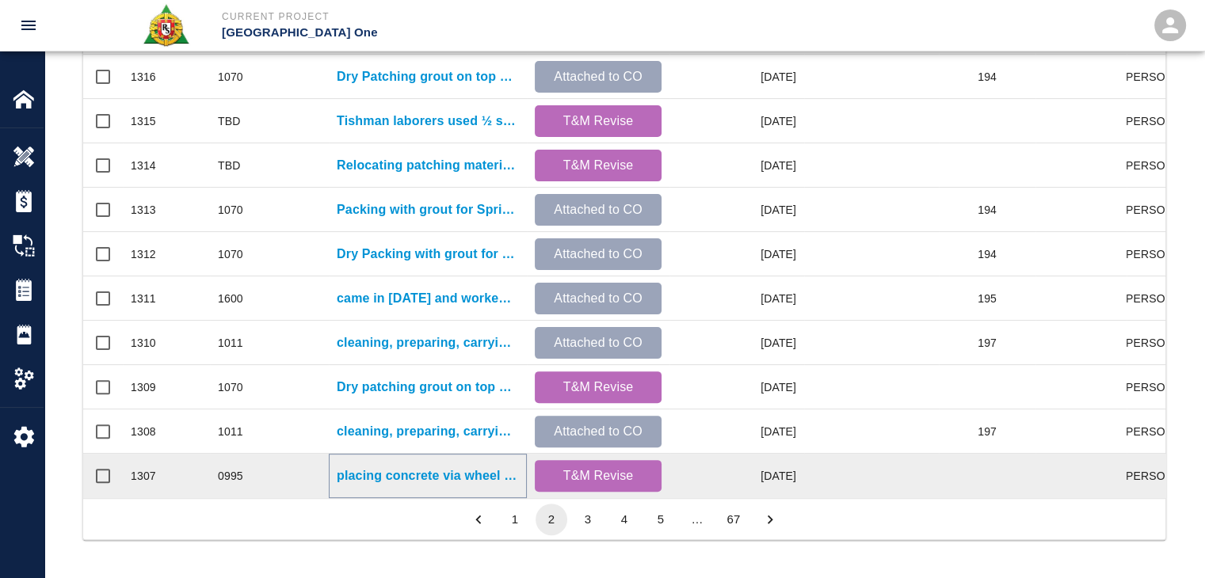
click at [472, 466] on p "placing concrete via wheel barrow, shoveling and pulling concrete for HHS2/L1- …" at bounding box center [428, 475] width 182 height 19
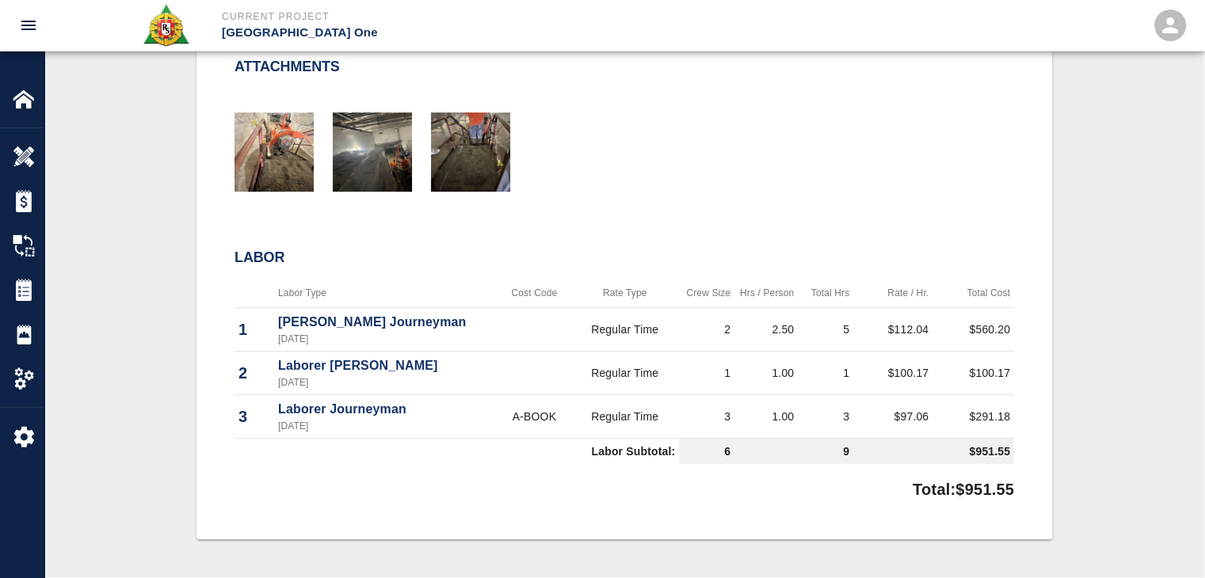
scroll to position [754, 0]
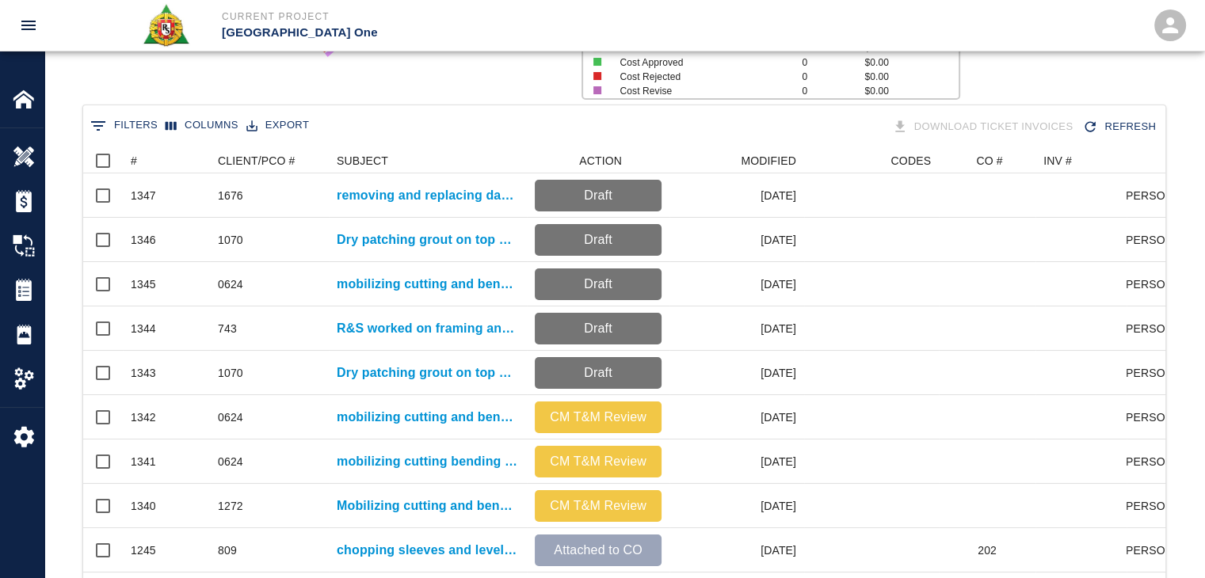
scroll to position [258, 0]
click at [149, 154] on icon "Sort" at bounding box center [148, 161] width 14 height 14
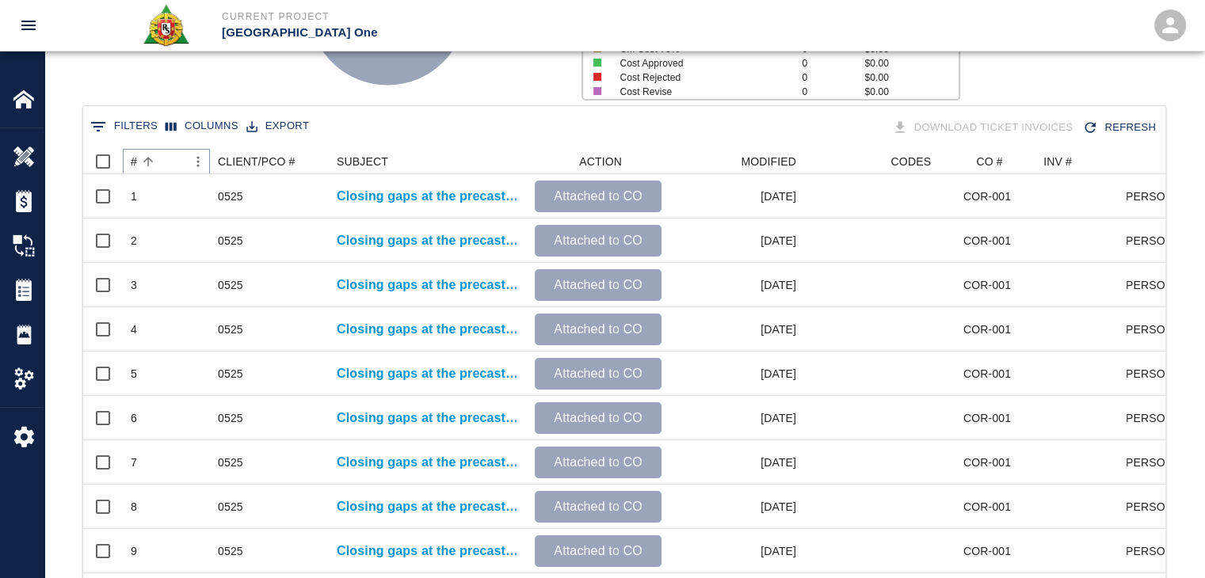
click at [149, 154] on icon "Sort" at bounding box center [148, 161] width 14 height 14
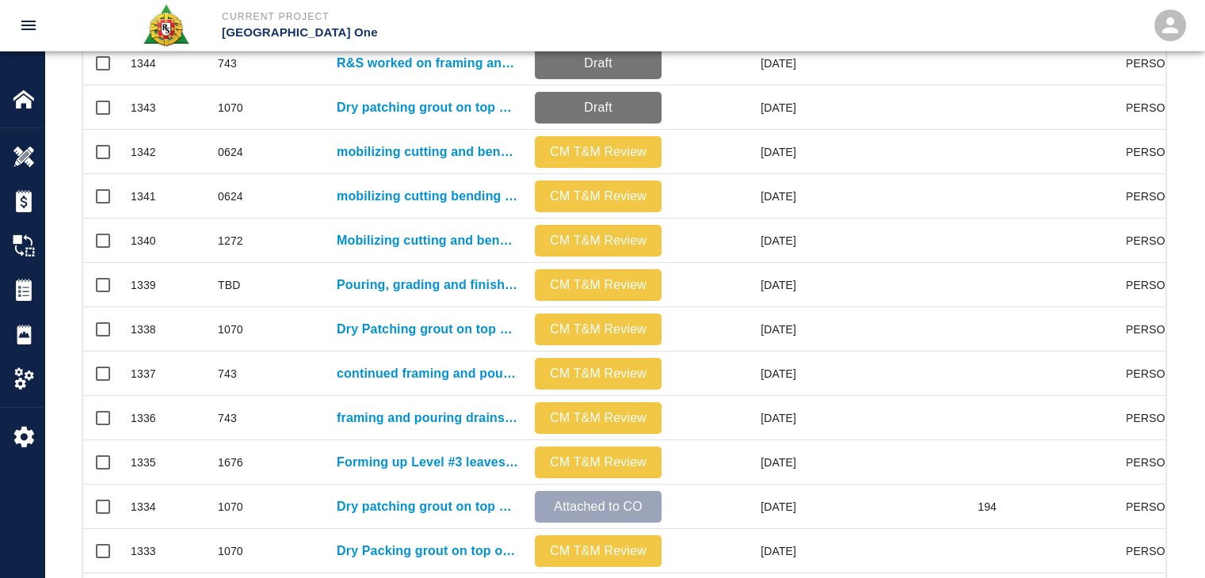
scroll to position [833, 0]
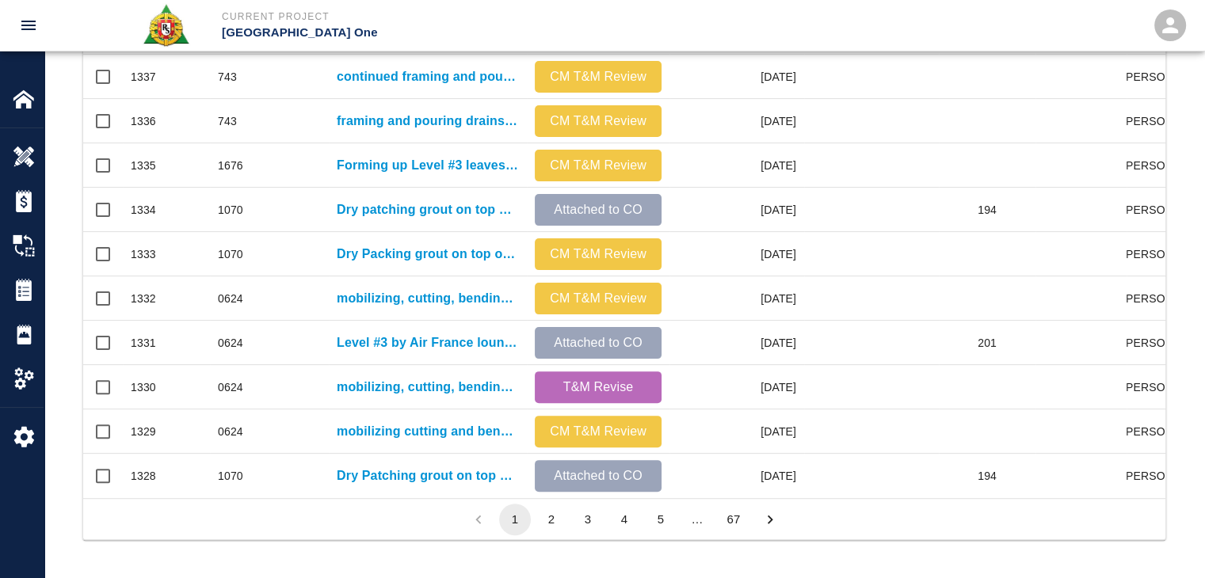
click at [546, 523] on button "2" at bounding box center [551, 520] width 32 height 32
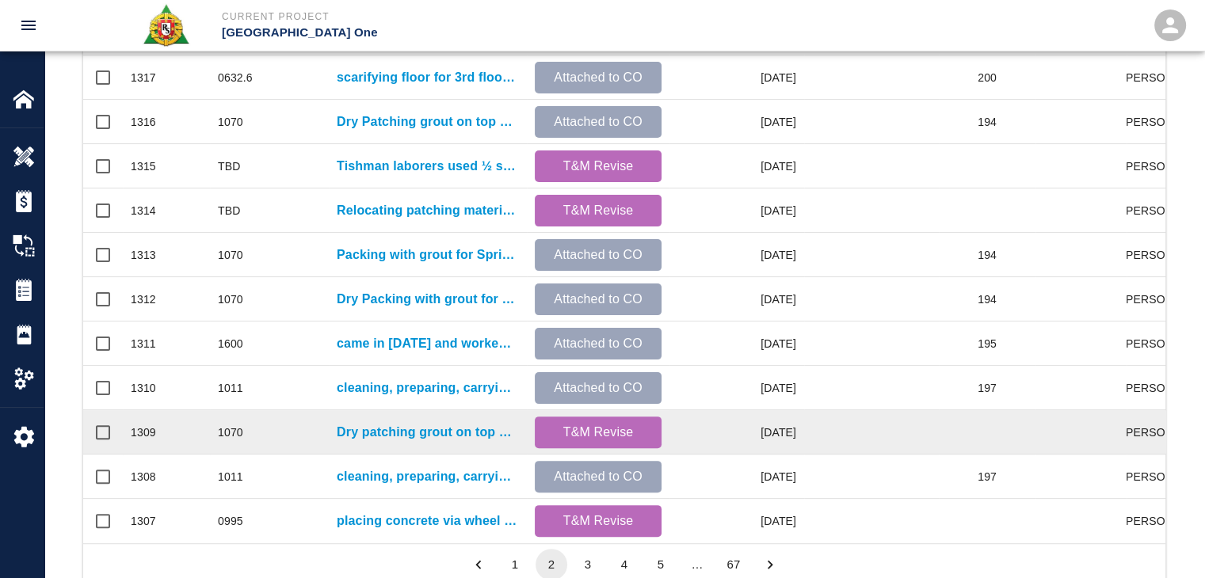
scroll to position [775, 0]
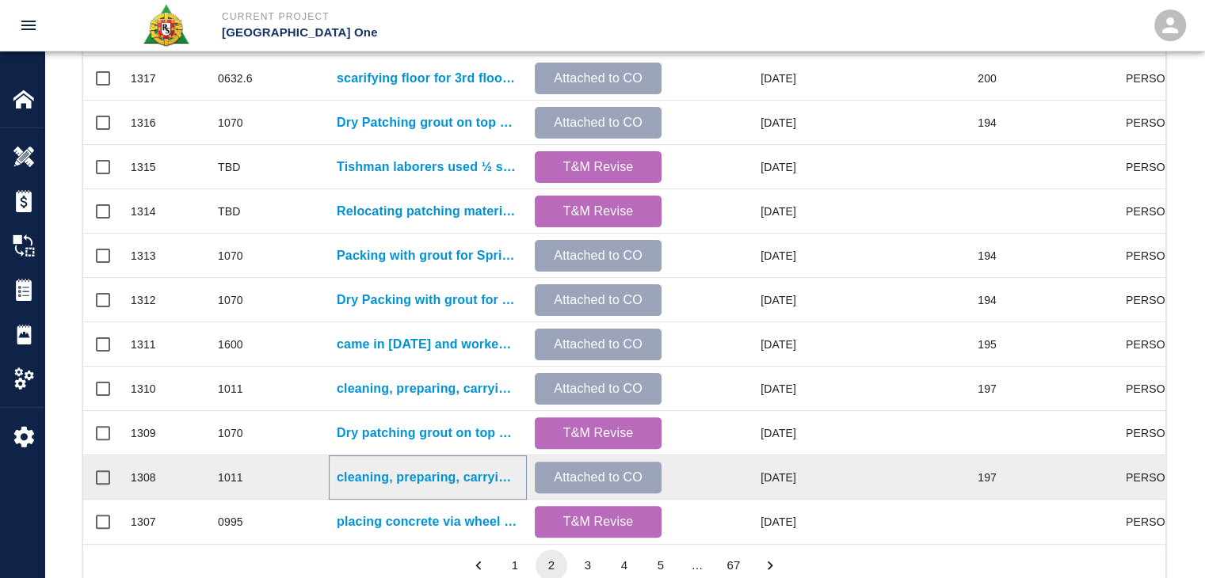
drag, startPoint x: 474, startPoint y: 478, endPoint x: 441, endPoint y: 476, distance: 33.3
click at [441, 476] on p "cleaning, preparing, carrying bags down the stairs and pouring Level 2 mezz wes…" at bounding box center [428, 477] width 182 height 19
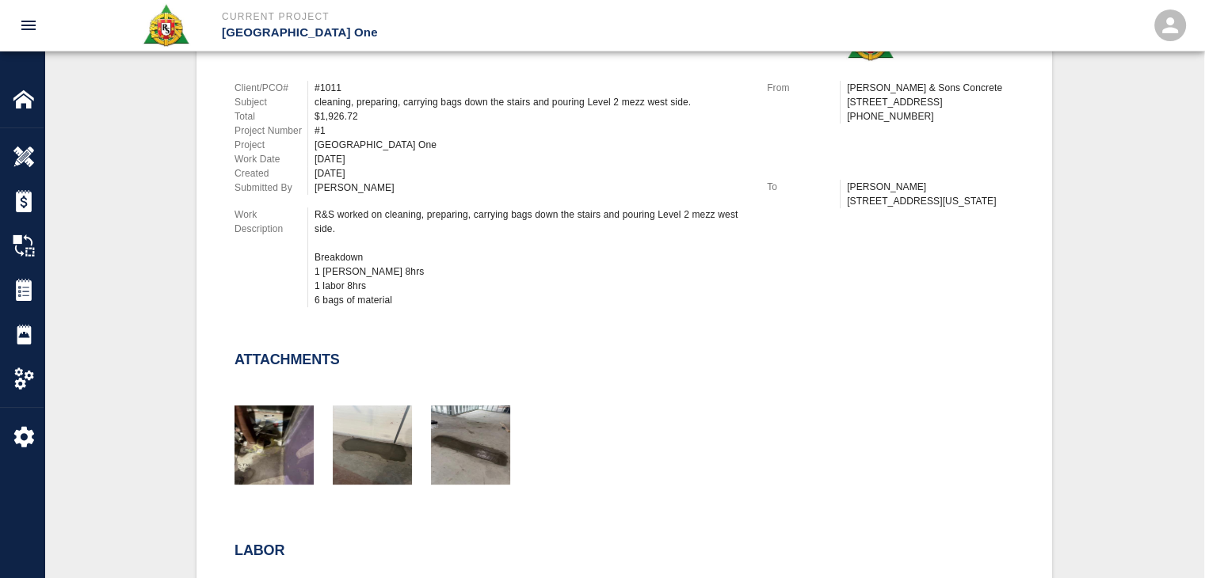
scroll to position [440, 0]
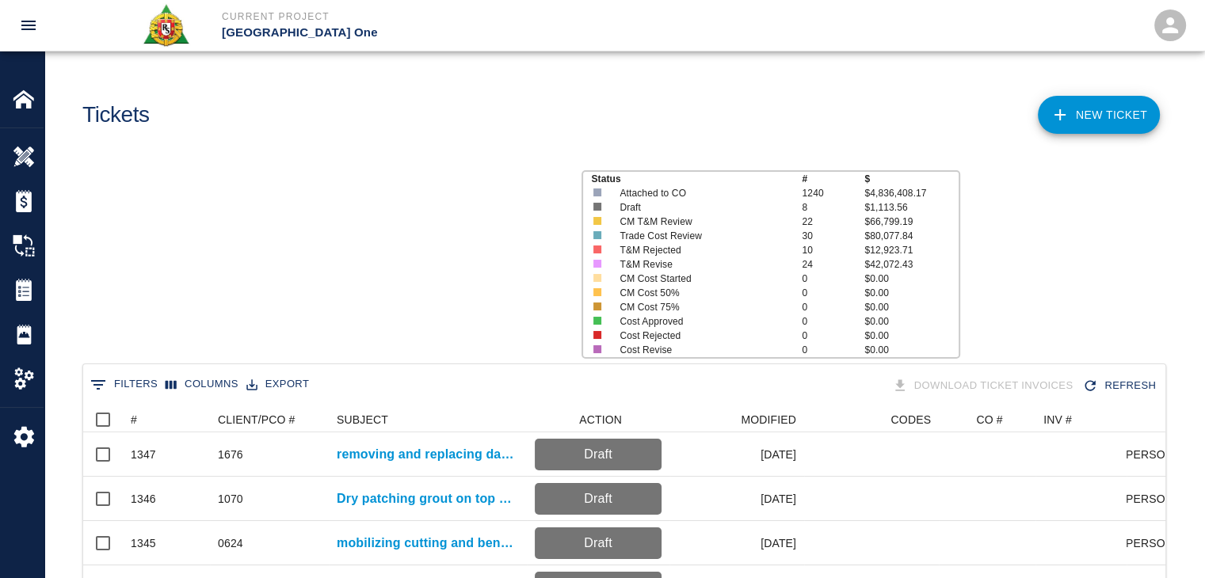
scroll to position [912, 1070]
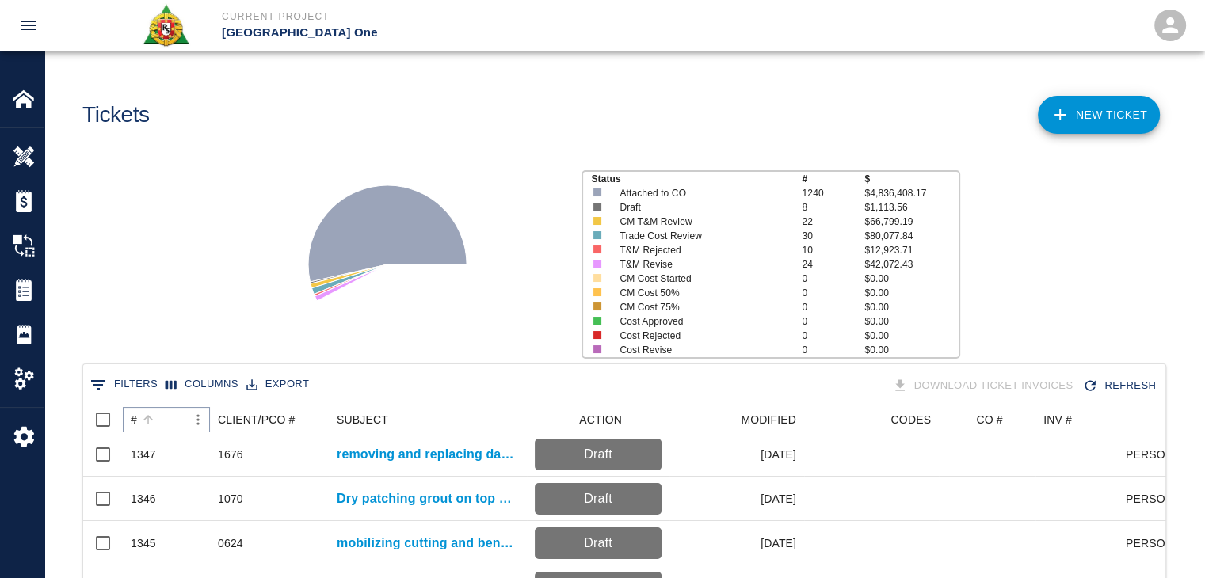
click at [152, 417] on icon "Sort" at bounding box center [148, 420] width 14 height 14
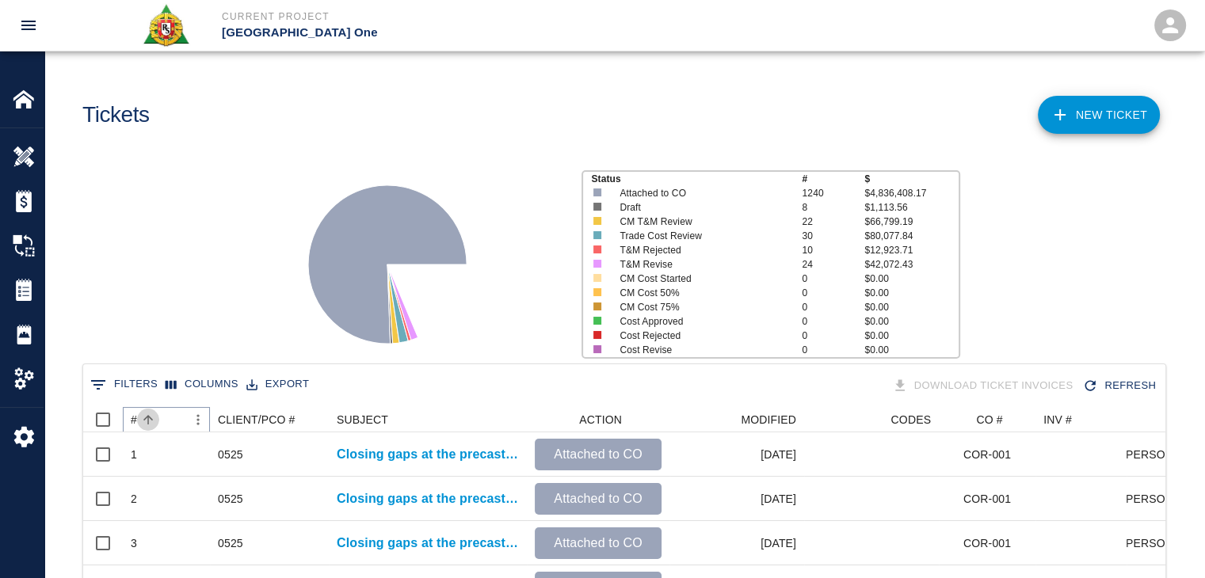
click at [152, 417] on icon "Sort" at bounding box center [148, 420] width 14 height 14
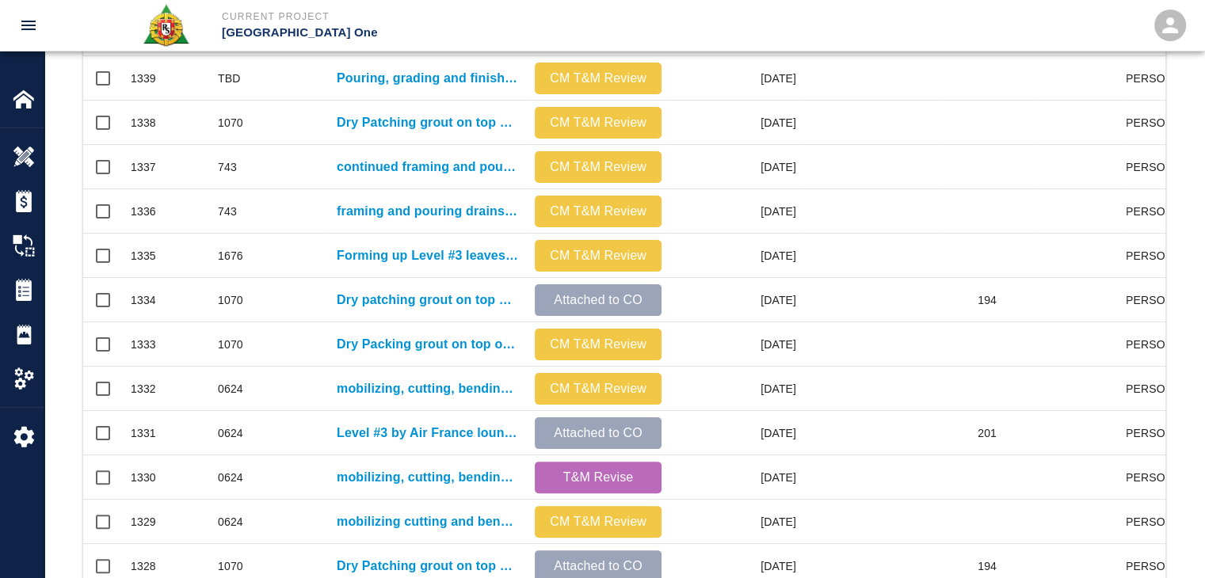
scroll to position [833, 0]
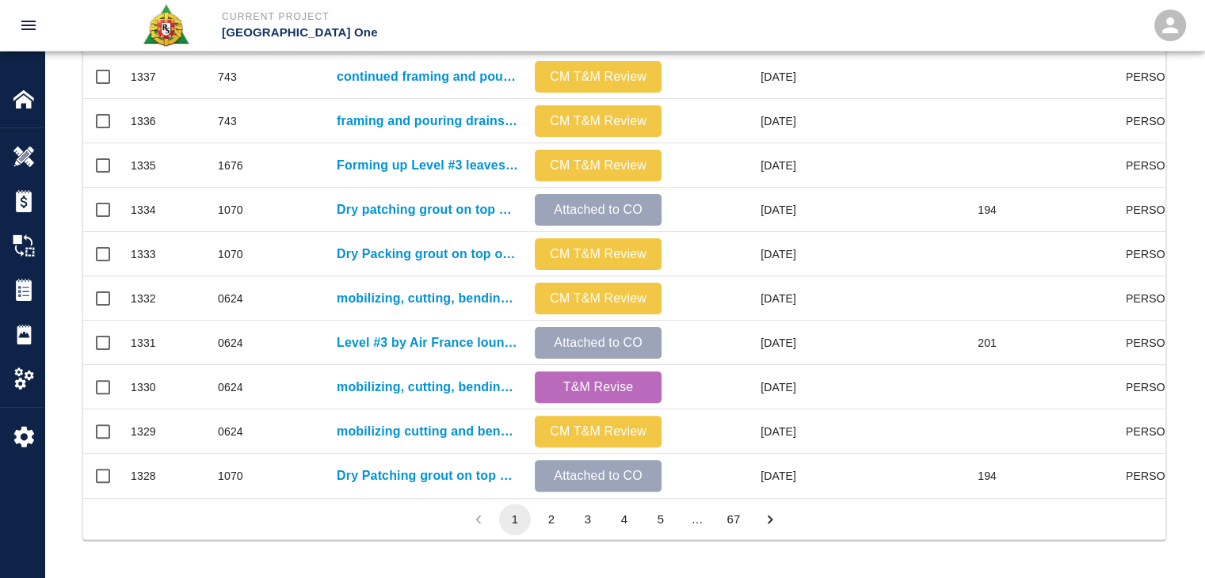
click at [538, 522] on button "2" at bounding box center [551, 520] width 32 height 32
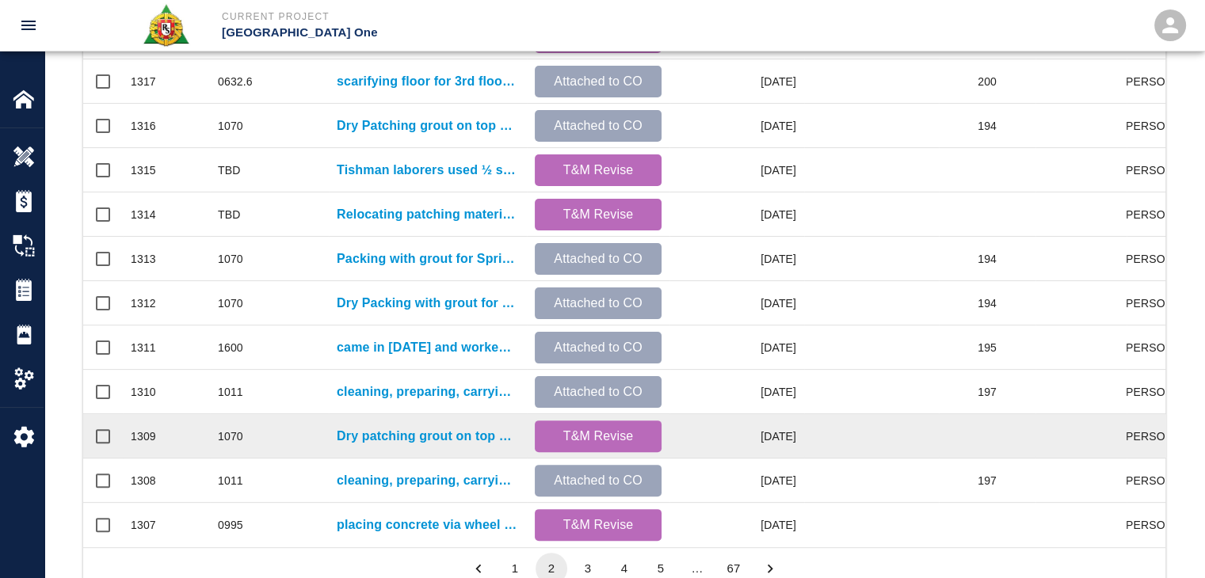
scroll to position [770, 0]
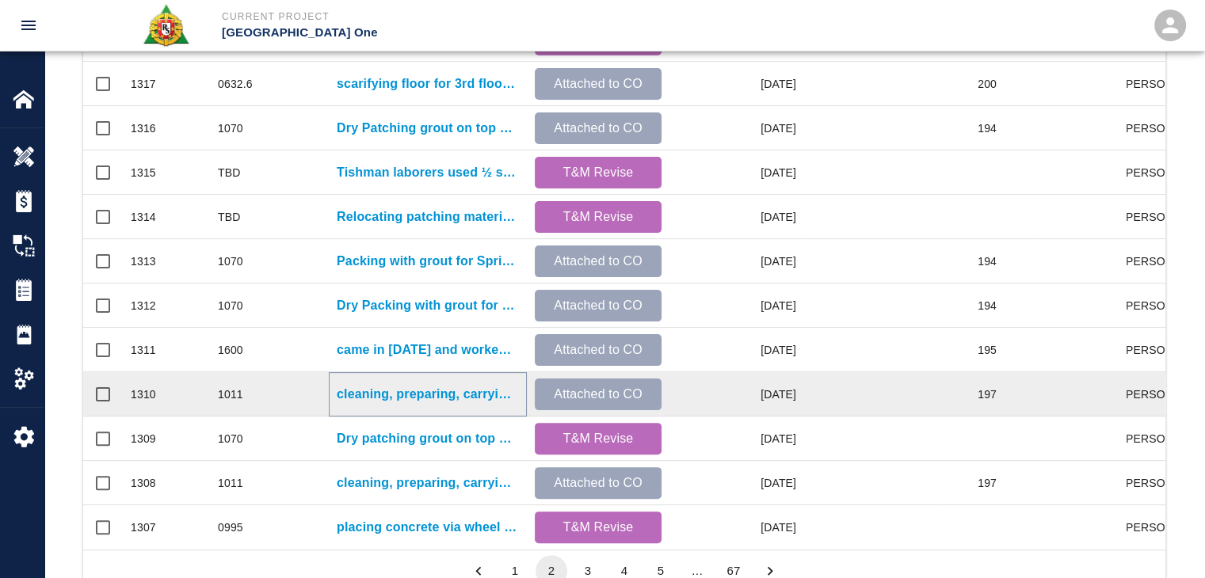
click at [380, 393] on p "cleaning, preparing, carrying bags down the stairs and pouring Level 2 mezz wes…" at bounding box center [428, 394] width 182 height 19
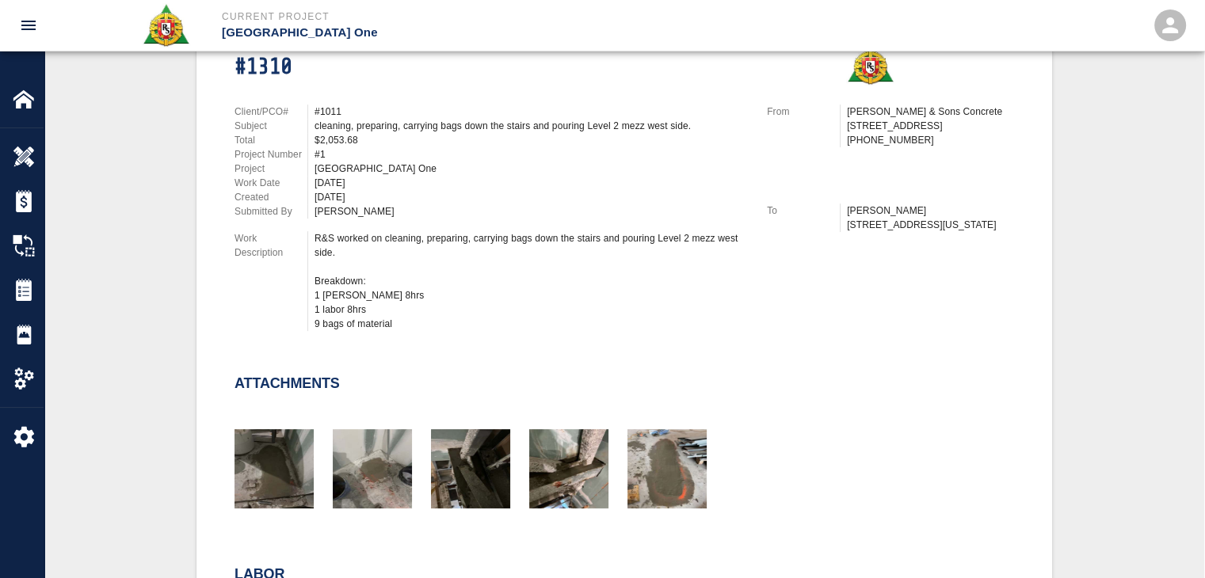
scroll to position [396, 0]
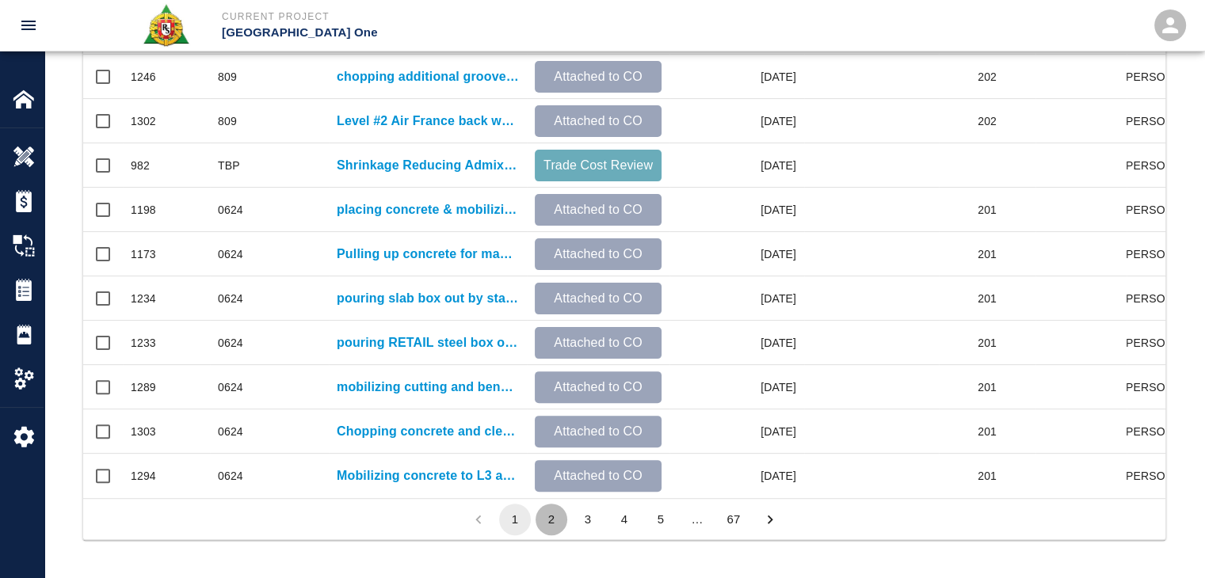
click at [546, 516] on button "2" at bounding box center [551, 520] width 32 height 32
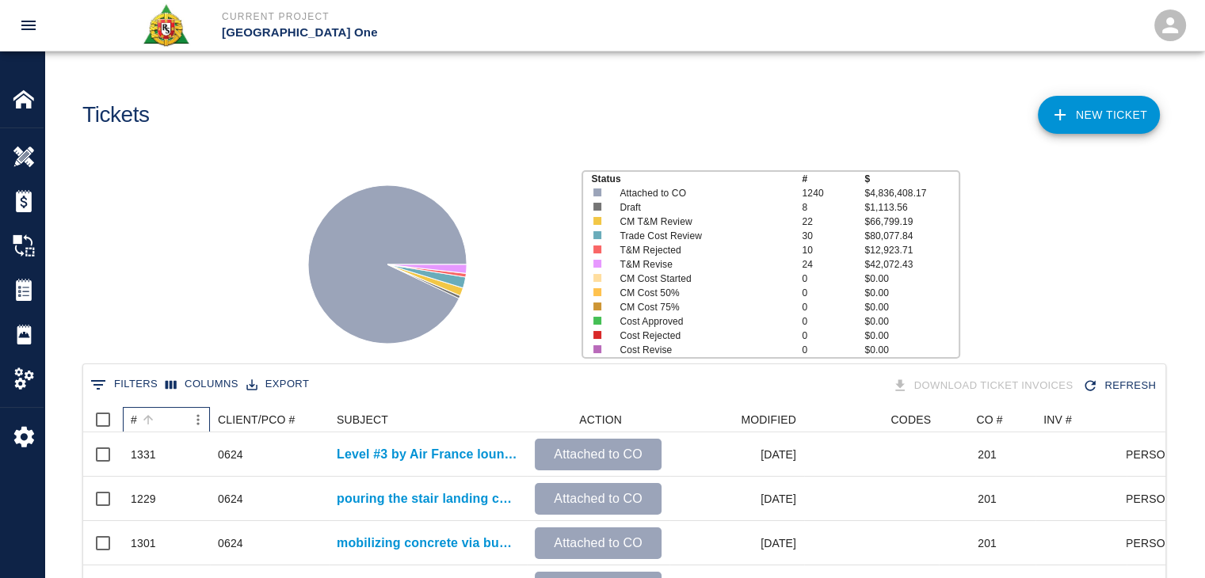
click at [162, 419] on div "#" at bounding box center [158, 419] width 55 height 25
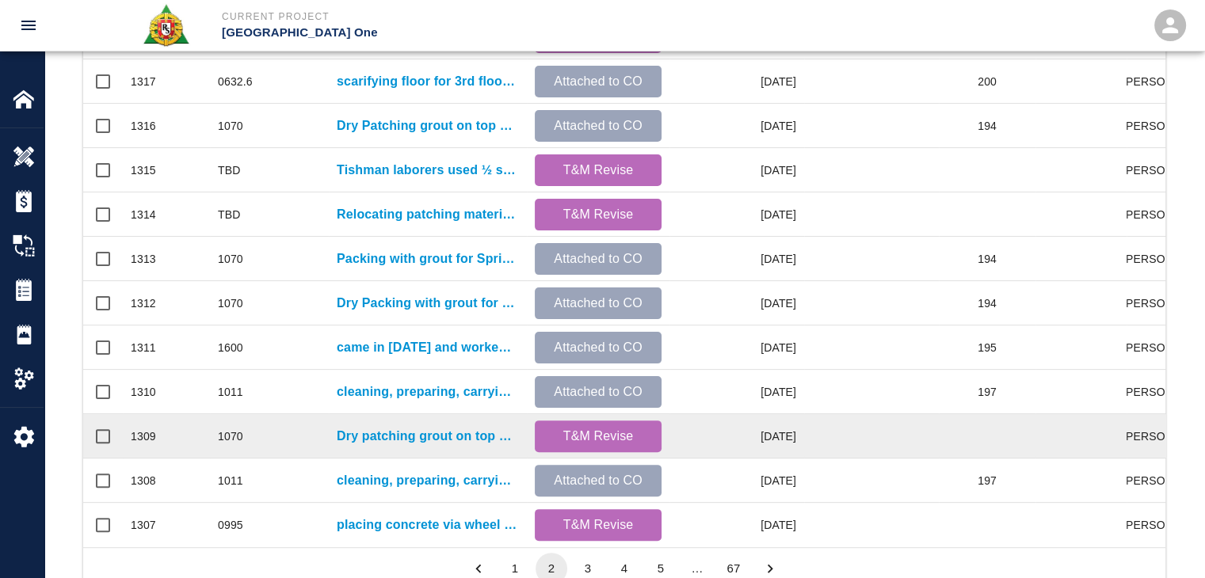
scroll to position [771, 0]
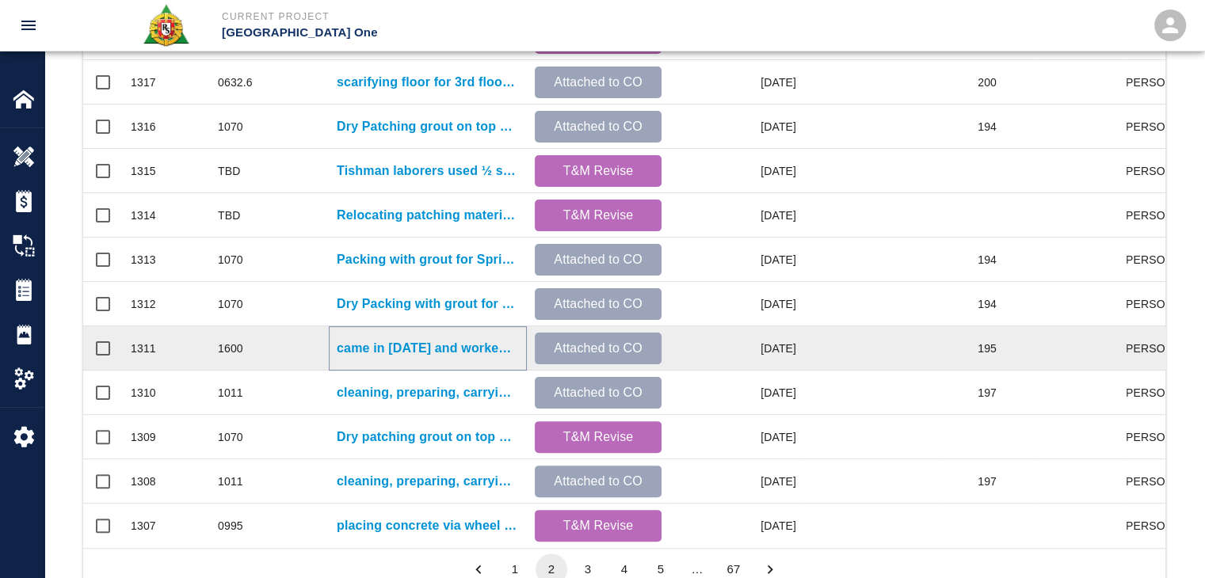
click at [374, 352] on p "came in on Saturday and worked on scarifying floor for 3rd floor Air Korea east…" at bounding box center [428, 348] width 182 height 19
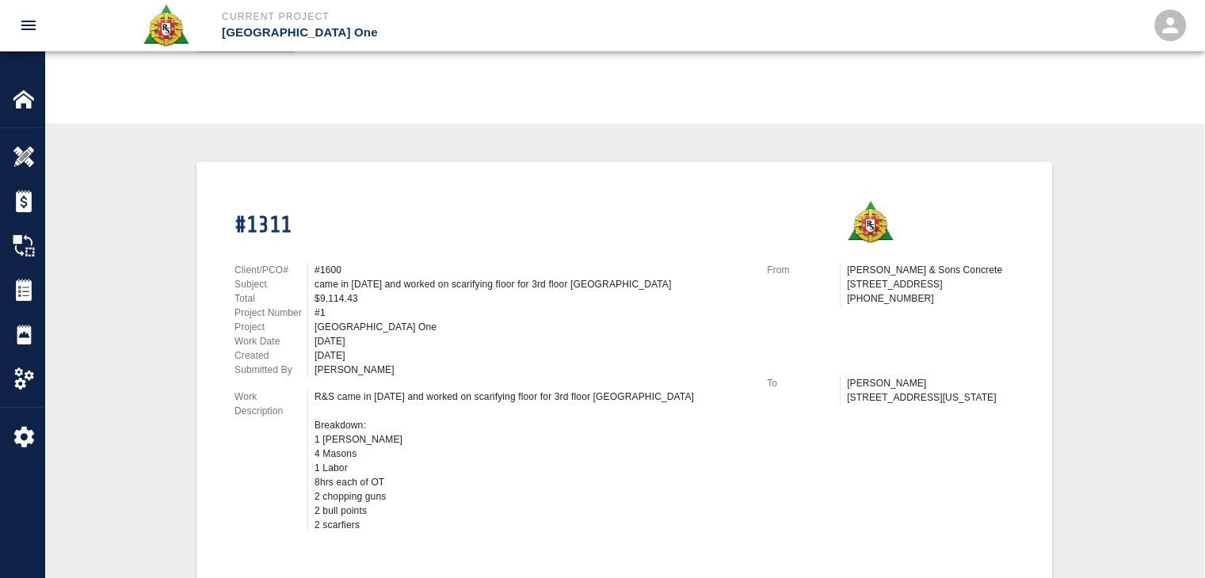
scroll to position [257, 0]
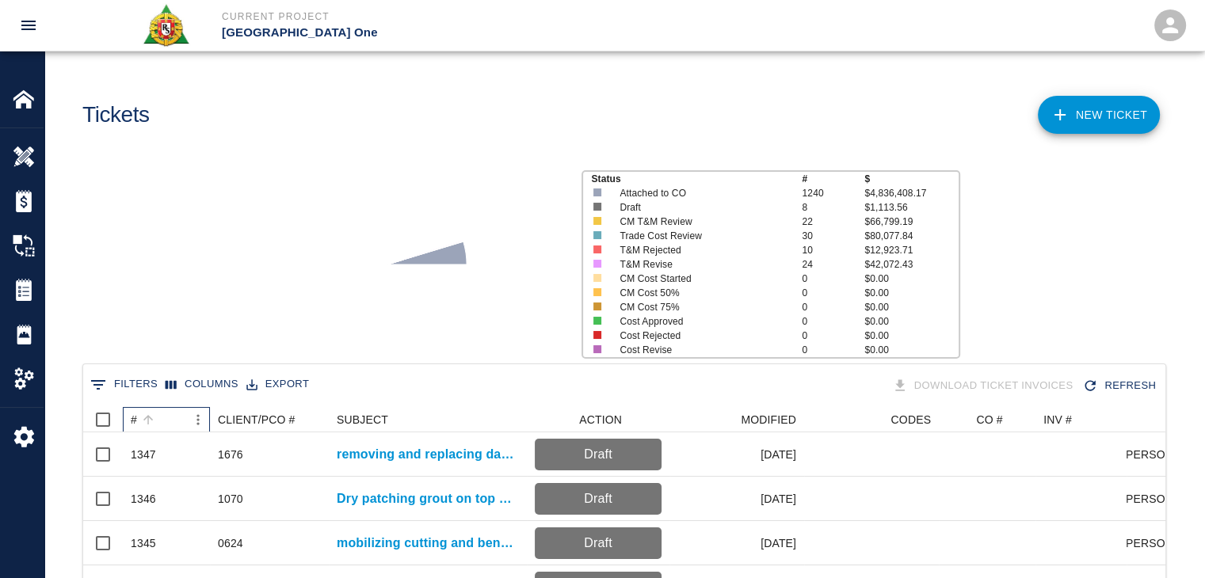
click at [170, 417] on div "#" at bounding box center [158, 419] width 55 height 25
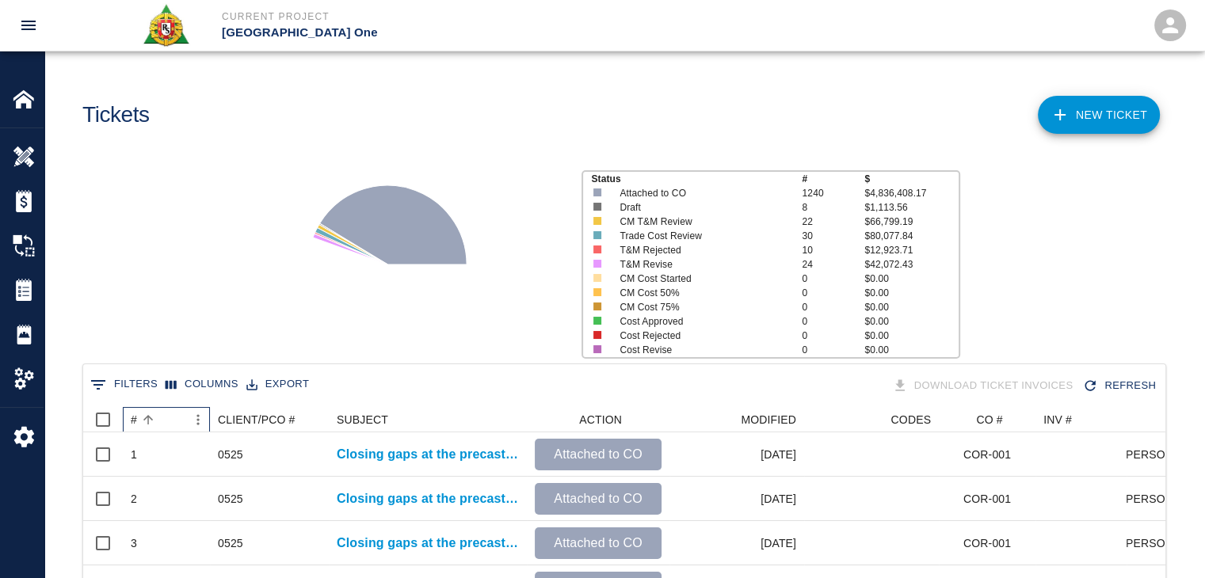
click at [170, 417] on div "#" at bounding box center [158, 419] width 55 height 25
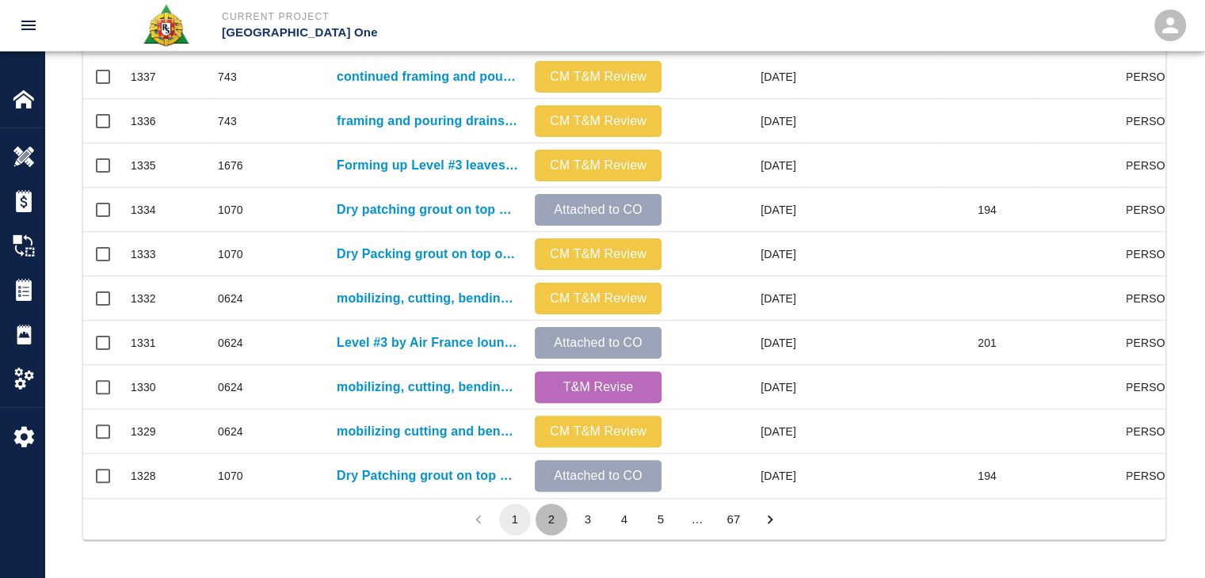
click at [543, 519] on button "2" at bounding box center [551, 520] width 32 height 32
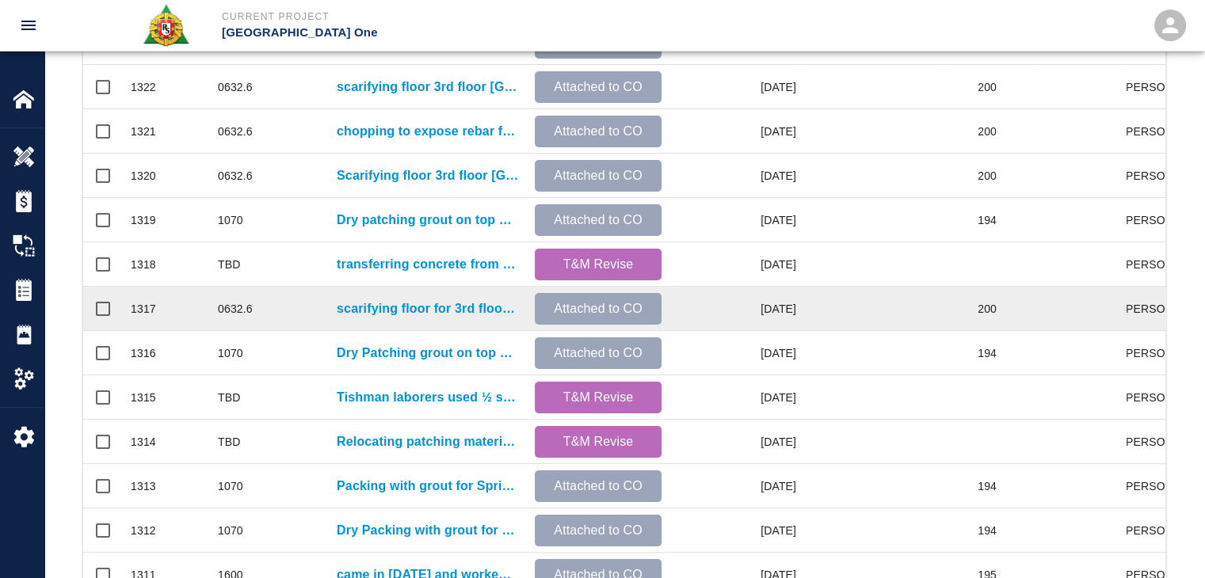
scroll to position [525, 0]
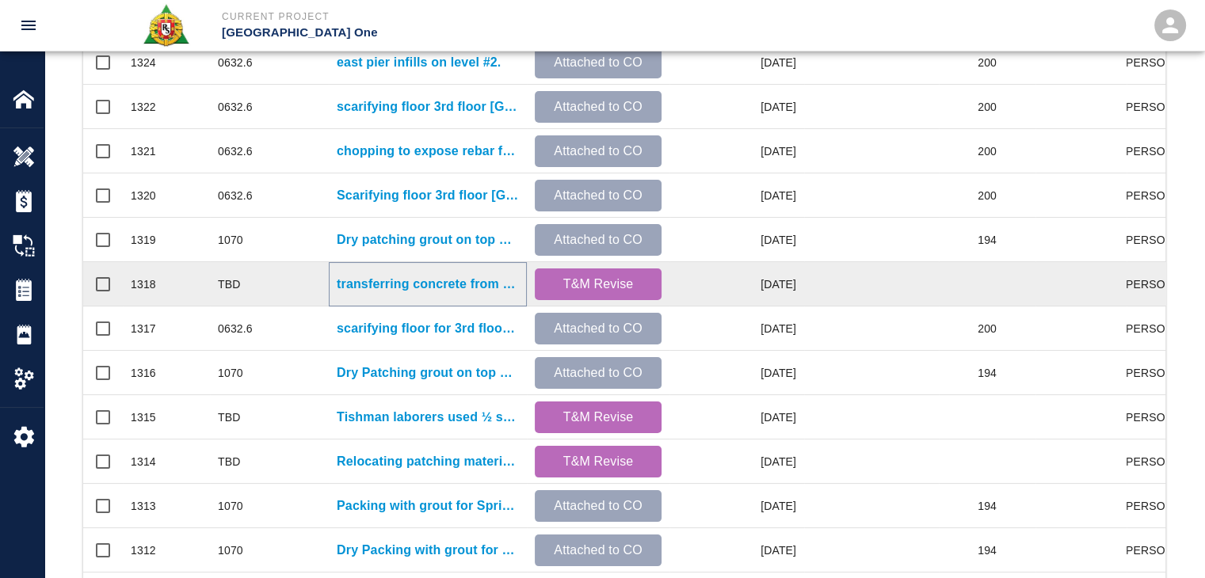
click at [368, 280] on p "transferring concrete from motor buggy to pales and walking them up the stairs …" at bounding box center [428, 284] width 182 height 19
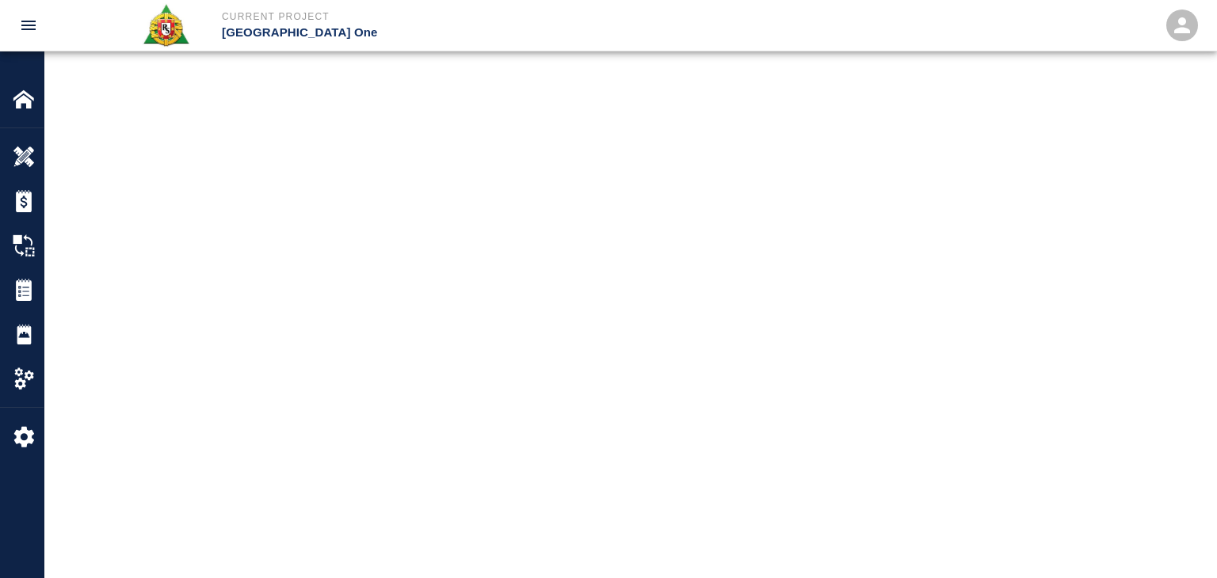
click at [368, 280] on main at bounding box center [629, 289] width 1171 height 578
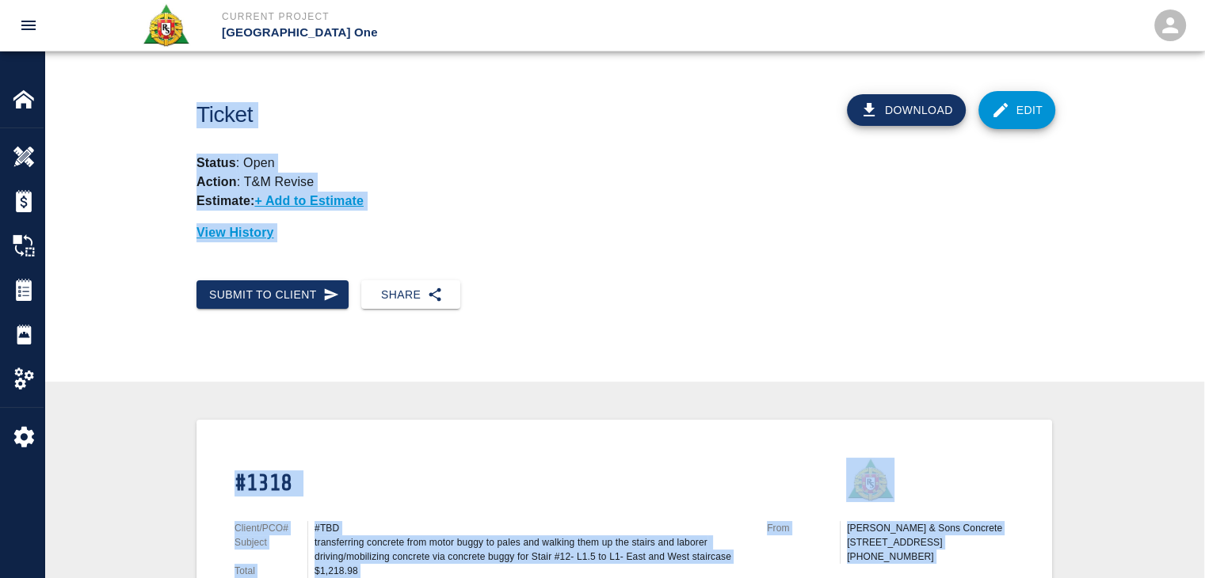
scroll to position [300, 0]
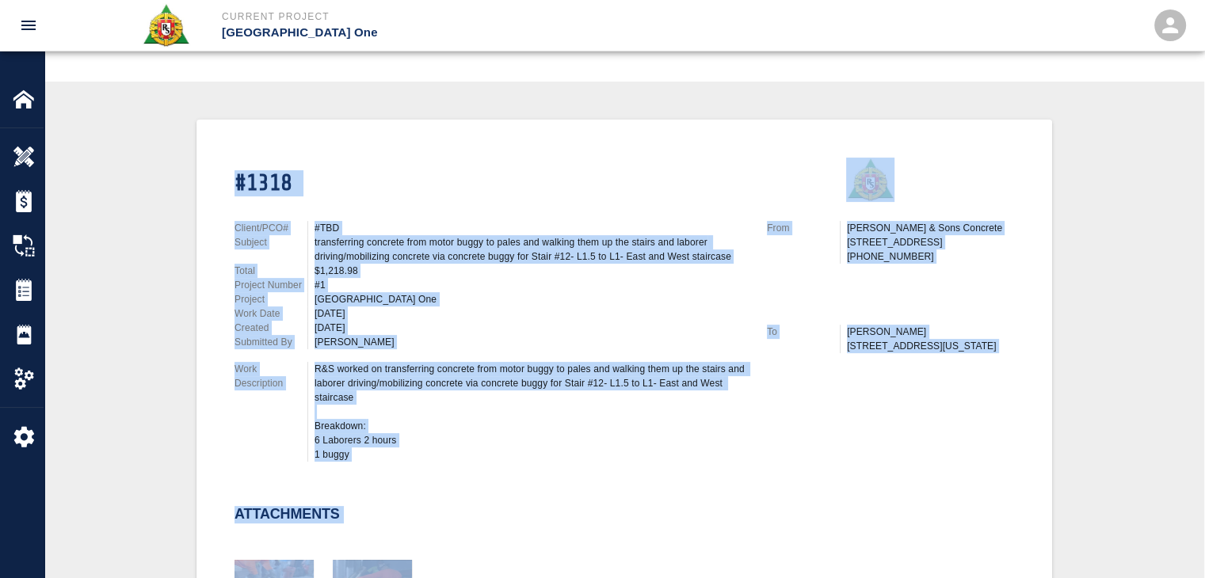
click at [450, 328] on div "08/28/2025" at bounding box center [530, 328] width 433 height 14
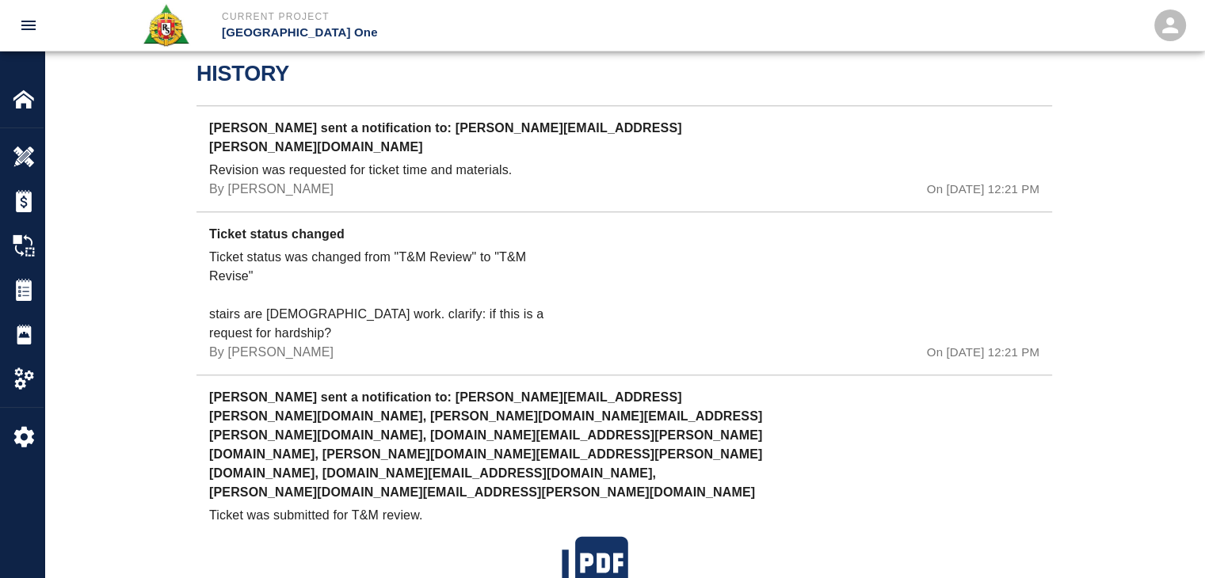
scroll to position [1376, 0]
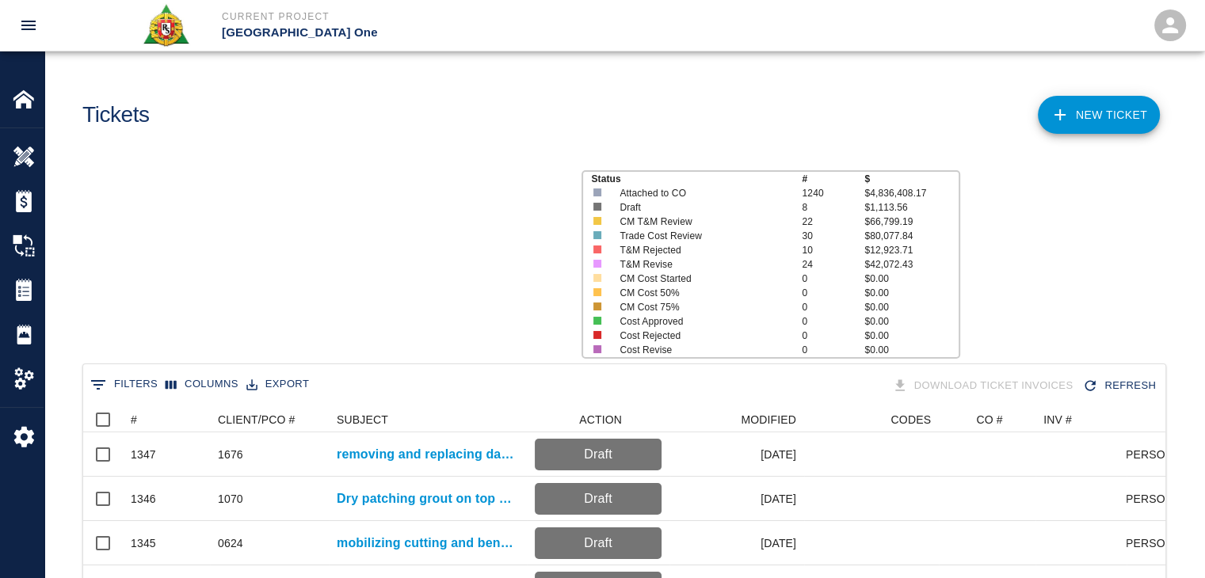
scroll to position [912, 1070]
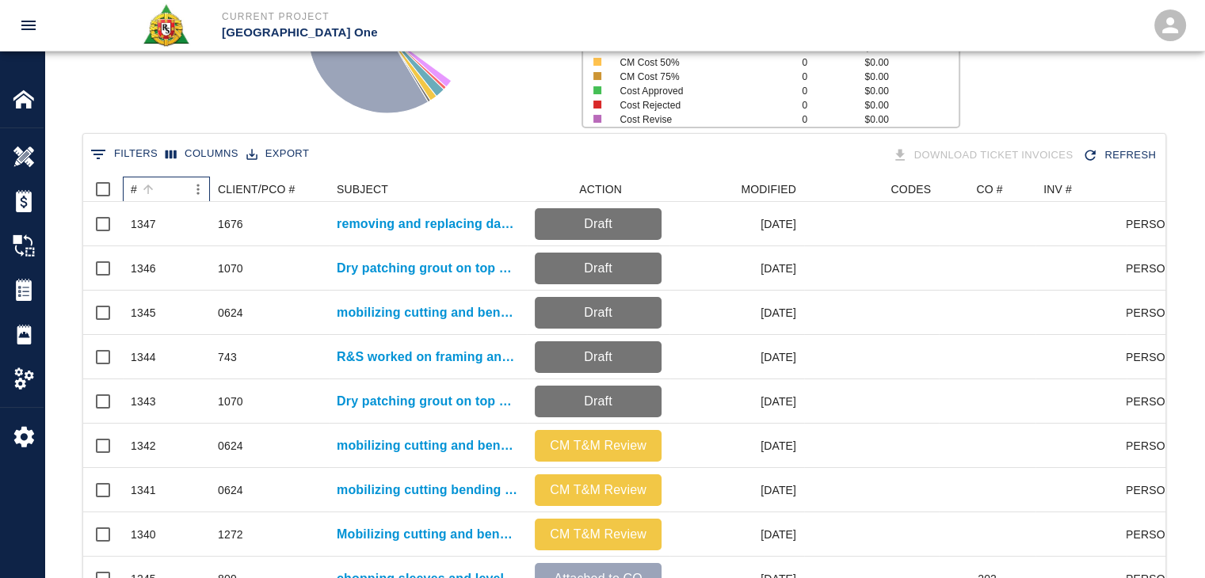
click at [156, 198] on div "#" at bounding box center [148, 189] width 22 height 22
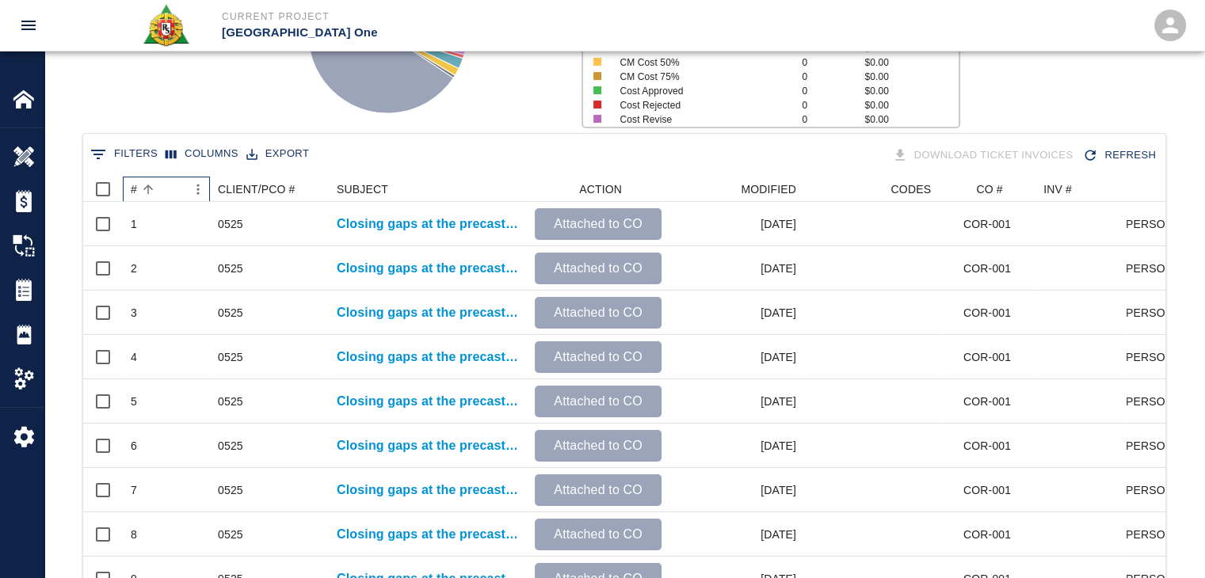
click at [156, 198] on div "#" at bounding box center [148, 189] width 22 height 22
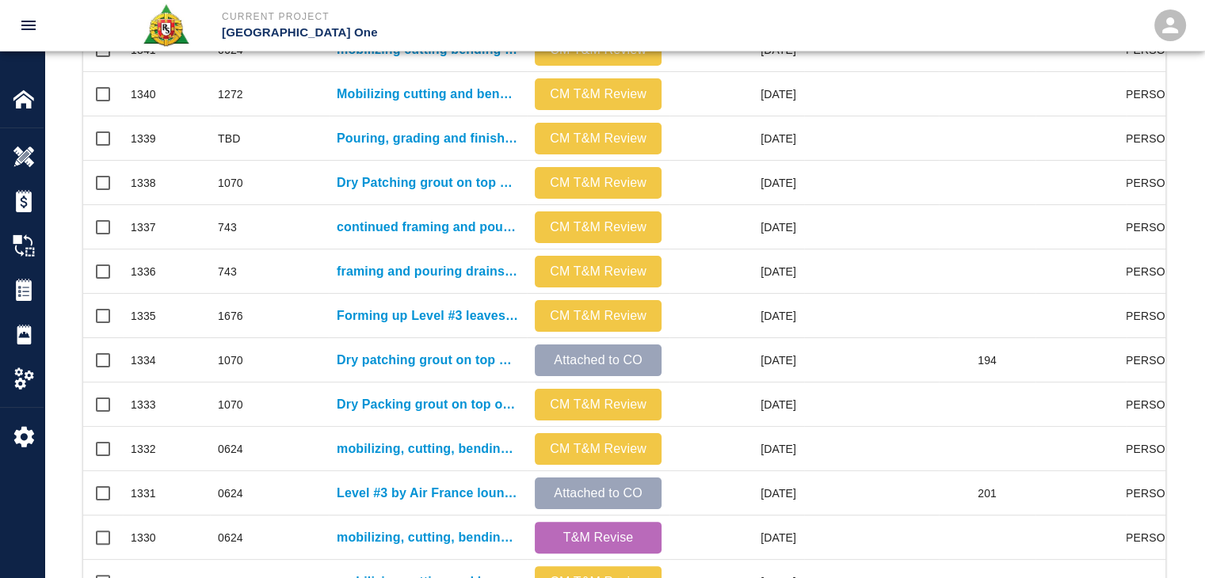
scroll to position [833, 0]
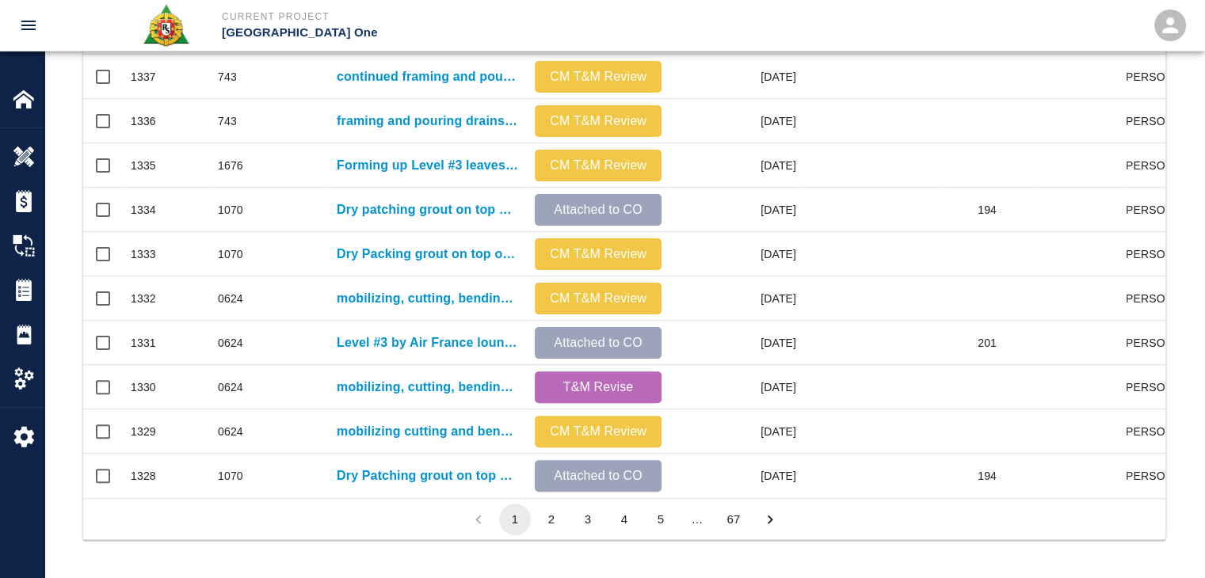
click at [557, 518] on button "2" at bounding box center [551, 520] width 32 height 32
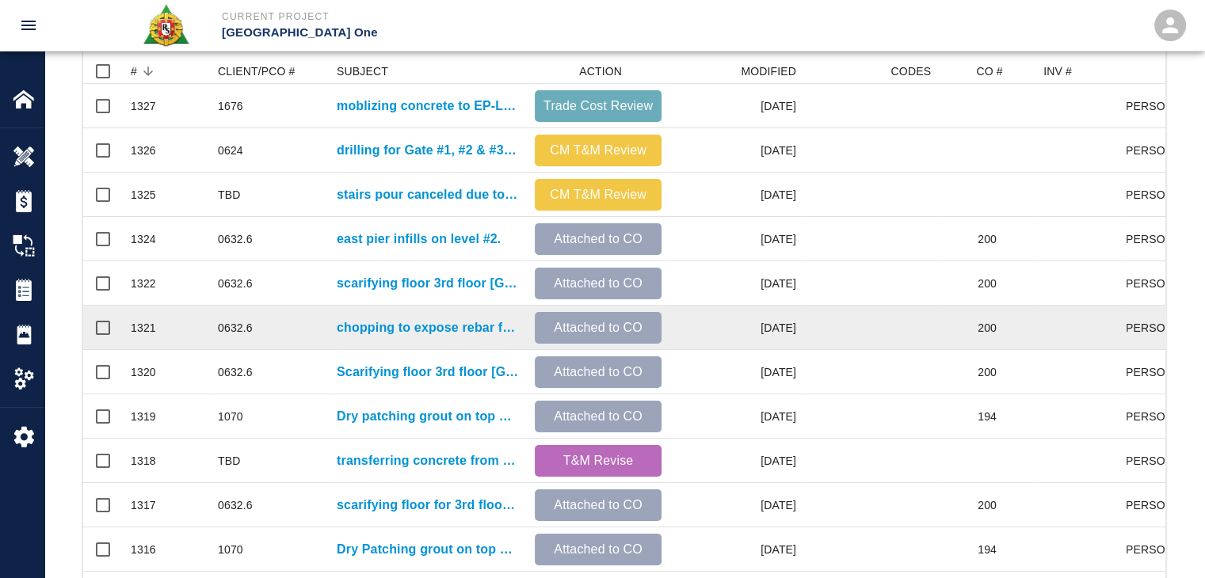
scroll to position [348, 0]
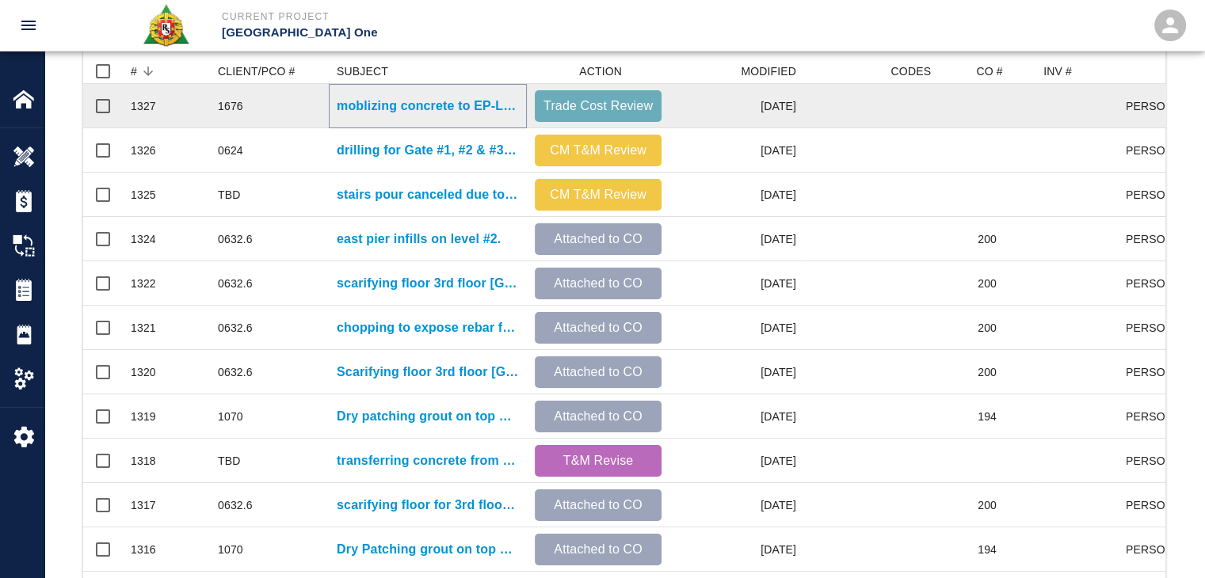
click at [399, 100] on p "moblizing concrete to EP-L2, HHL4(via buckets) and HHL3. Vibrating and pulling …" at bounding box center [428, 106] width 182 height 19
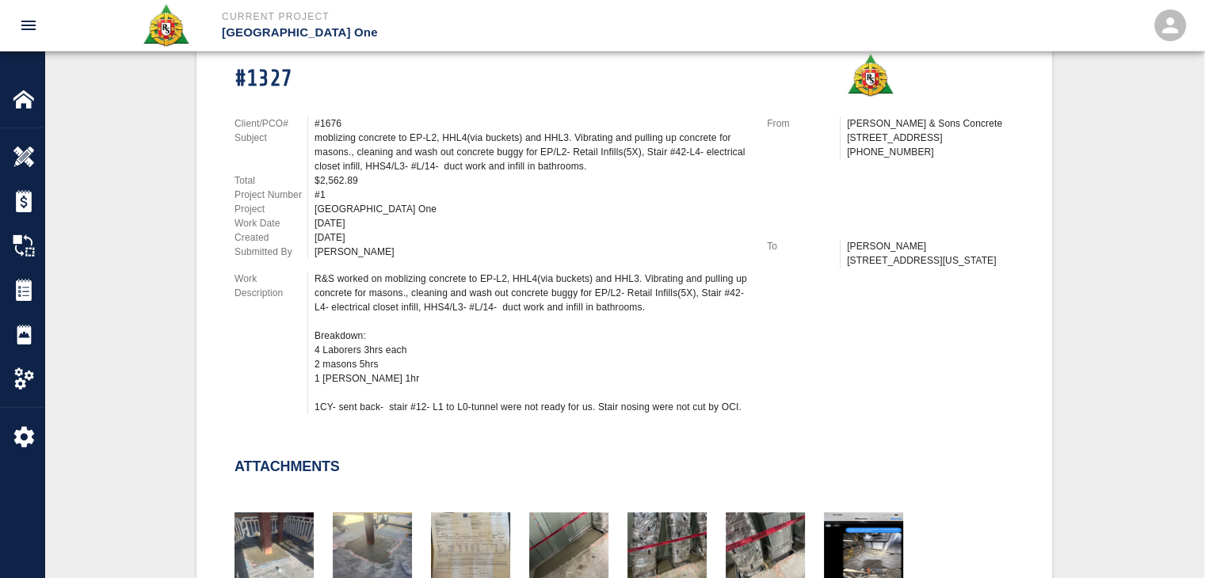
scroll to position [569, 0]
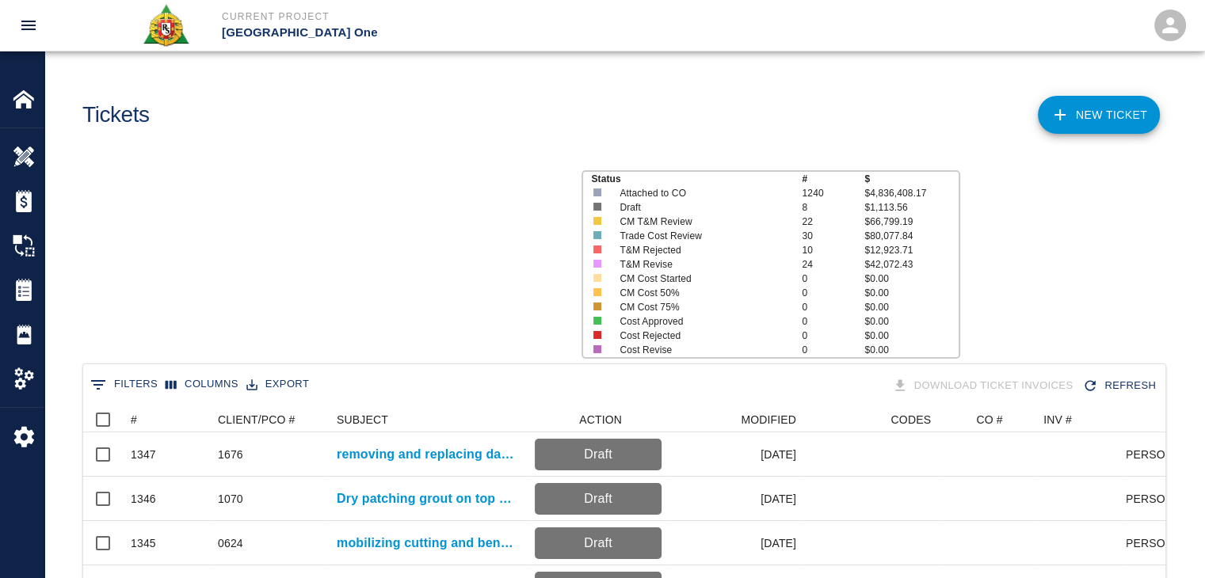
scroll to position [13, 13]
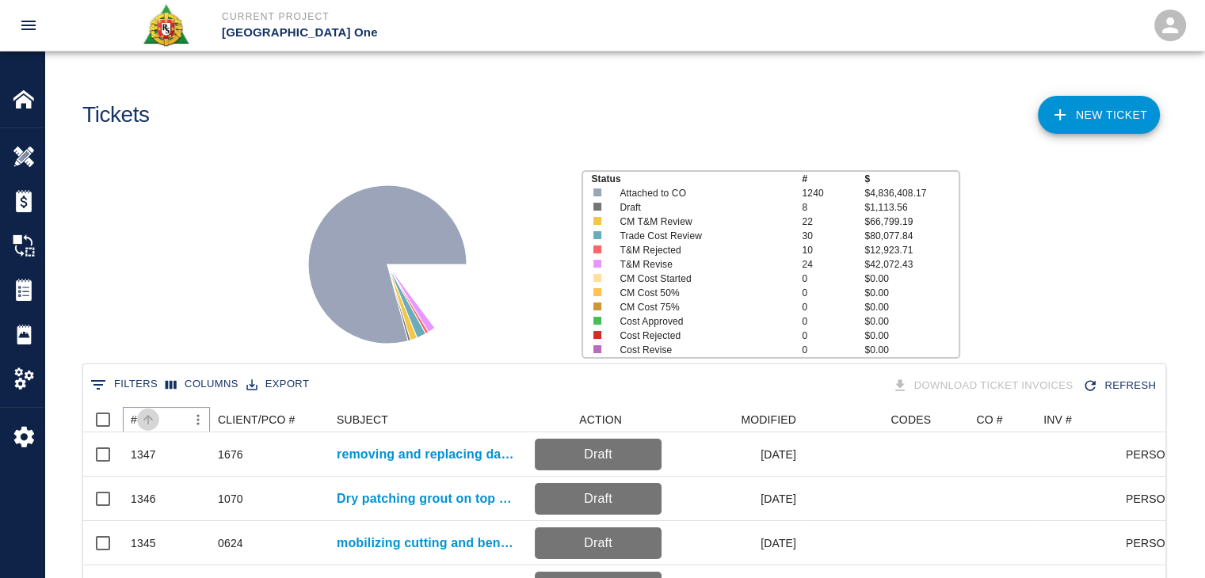
click at [150, 413] on icon "Sort" at bounding box center [148, 420] width 14 height 14
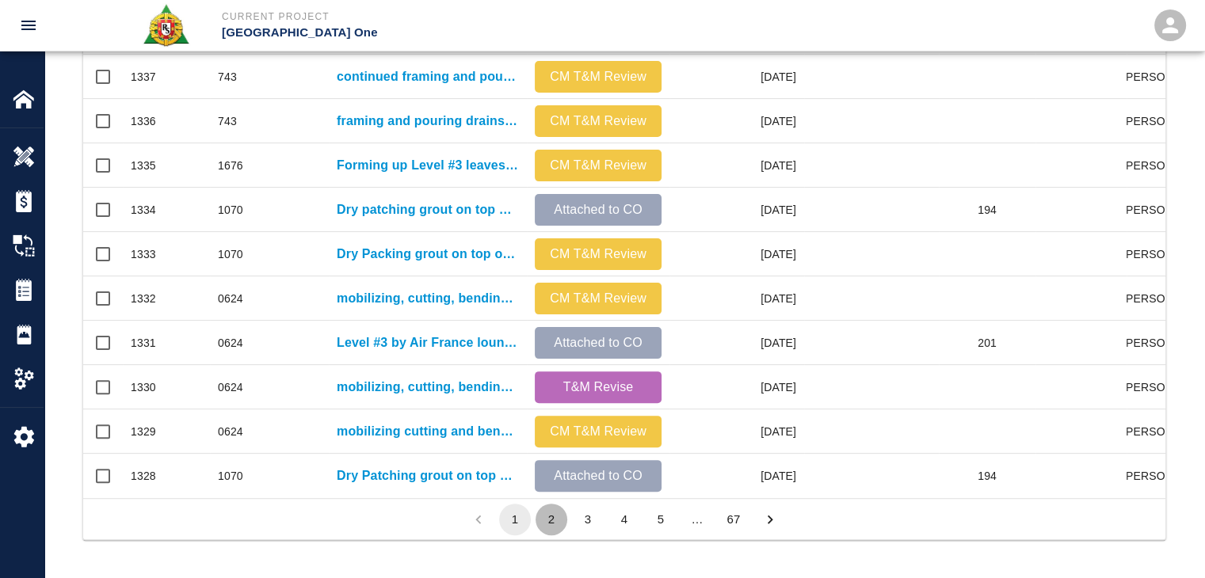
click at [558, 525] on button "2" at bounding box center [551, 520] width 32 height 32
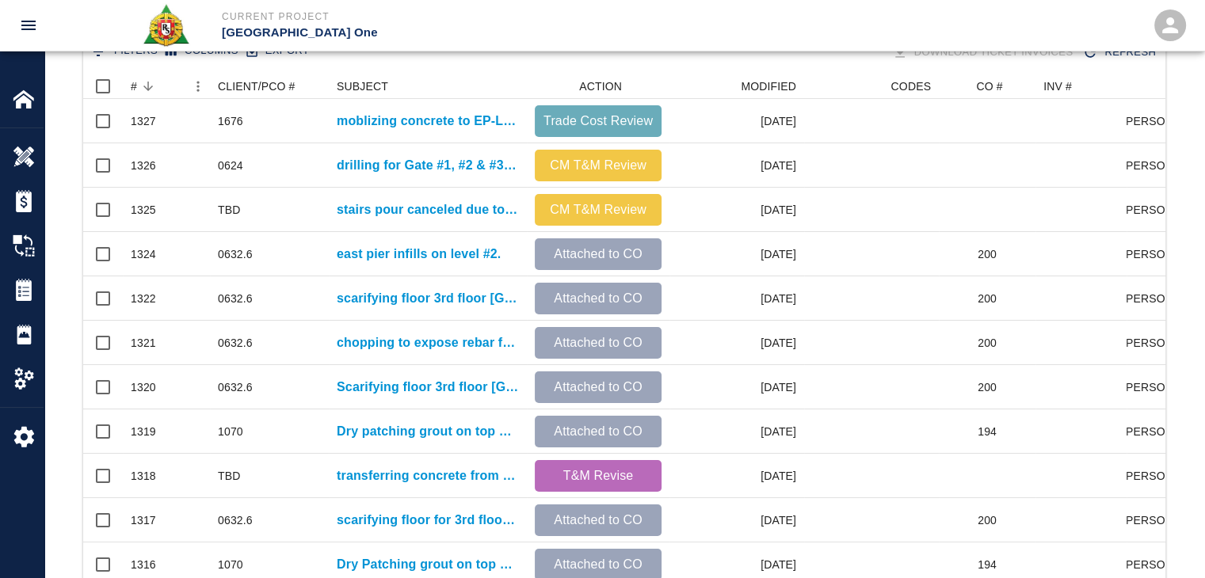
scroll to position [333, 0]
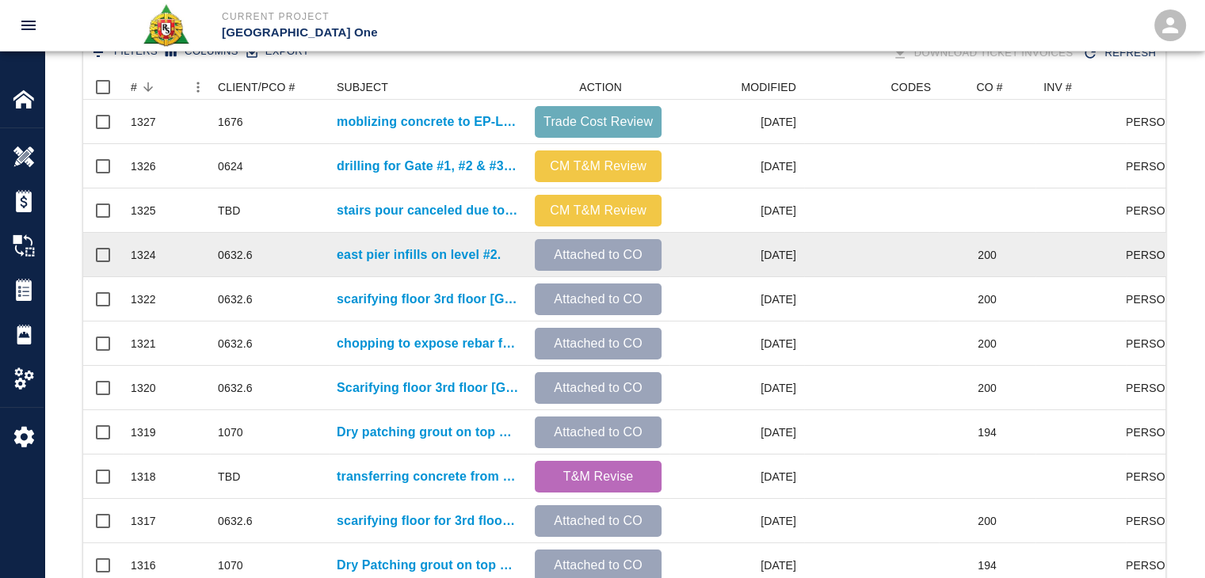
click at [423, 266] on div "east pier infills on level #2." at bounding box center [428, 255] width 198 height 44
click at [374, 260] on p "east pier infills on level #2." at bounding box center [419, 255] width 164 height 19
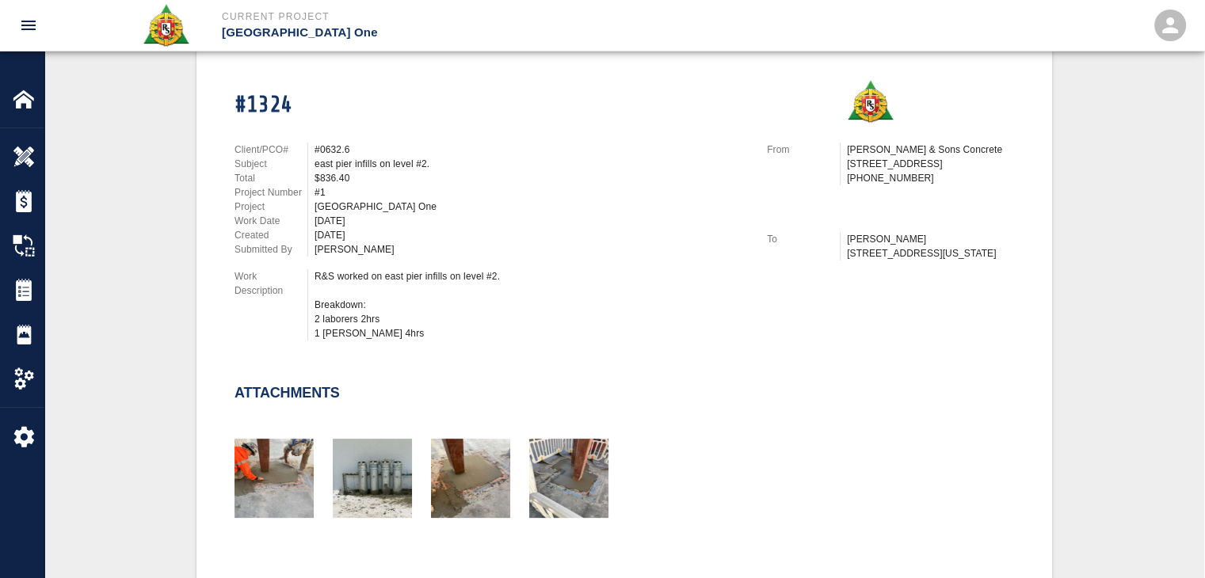
scroll to position [358, 0]
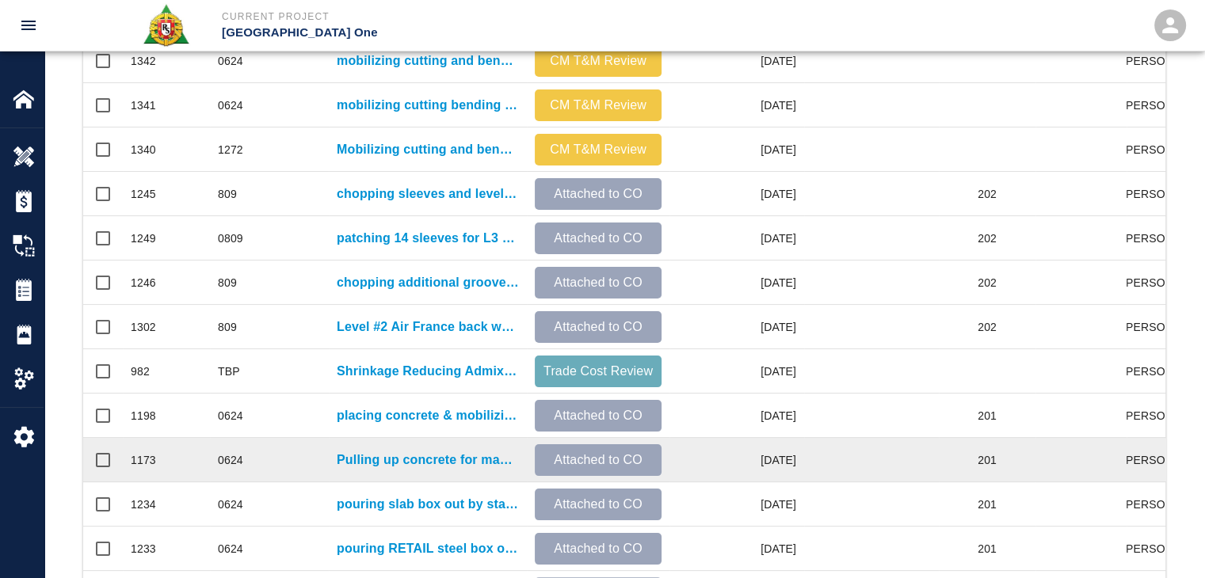
scroll to position [833, 0]
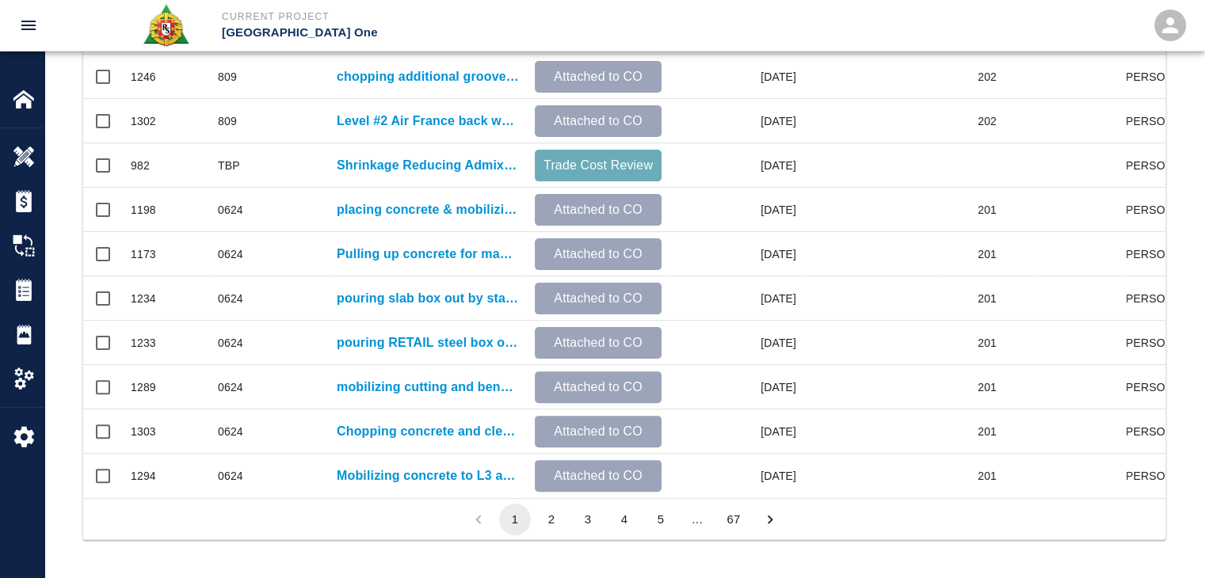
click at [545, 520] on button "2" at bounding box center [551, 520] width 32 height 32
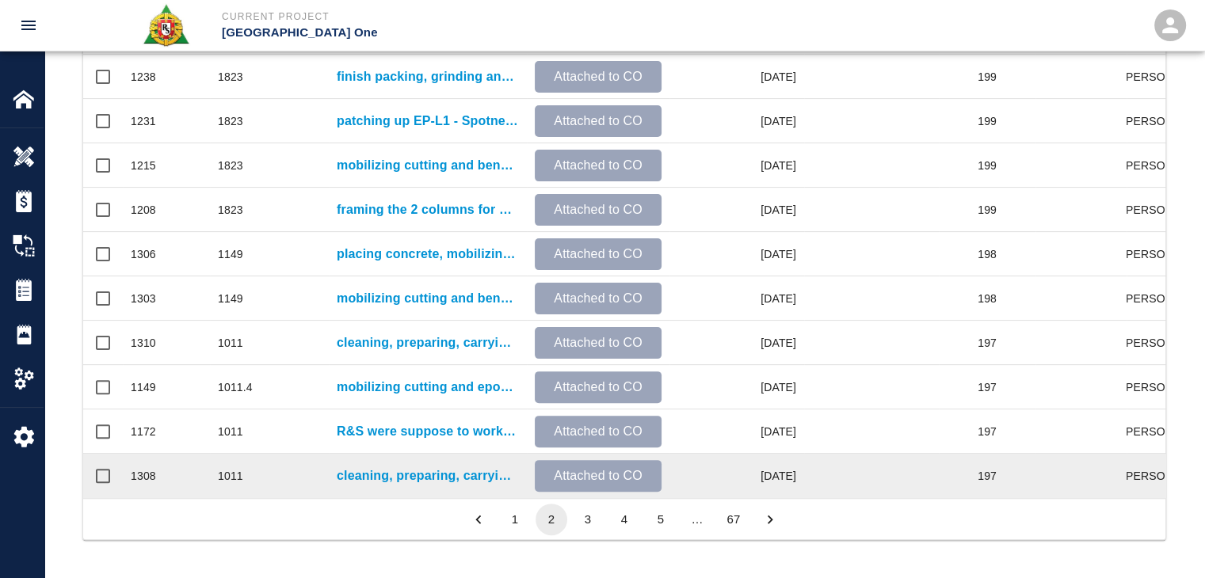
scroll to position [551, 0]
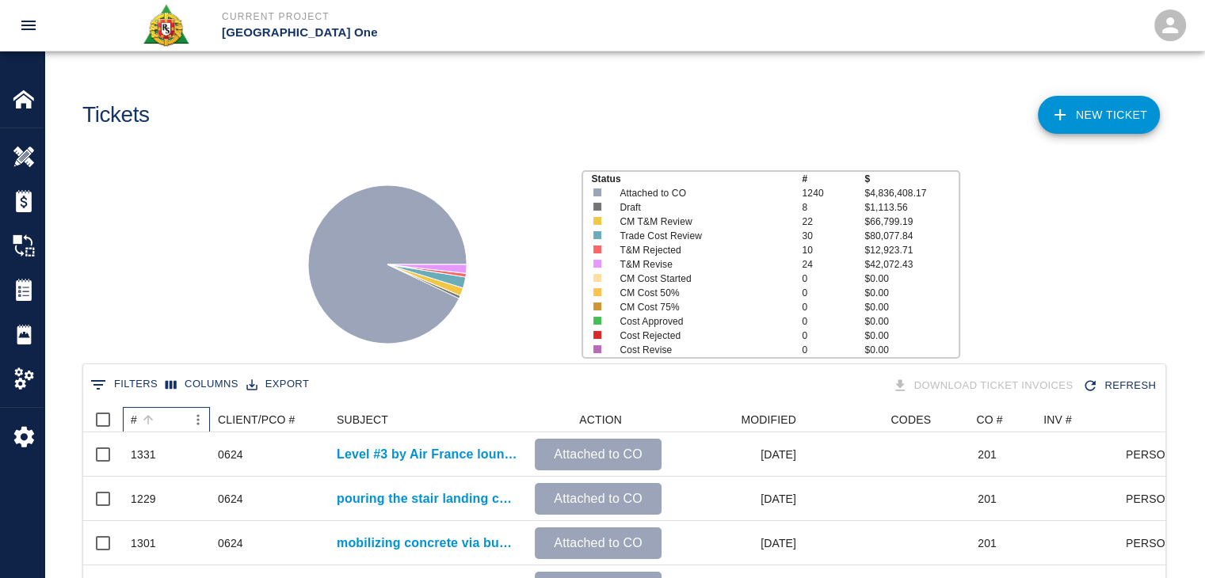
click at [168, 412] on div "#" at bounding box center [158, 419] width 55 height 25
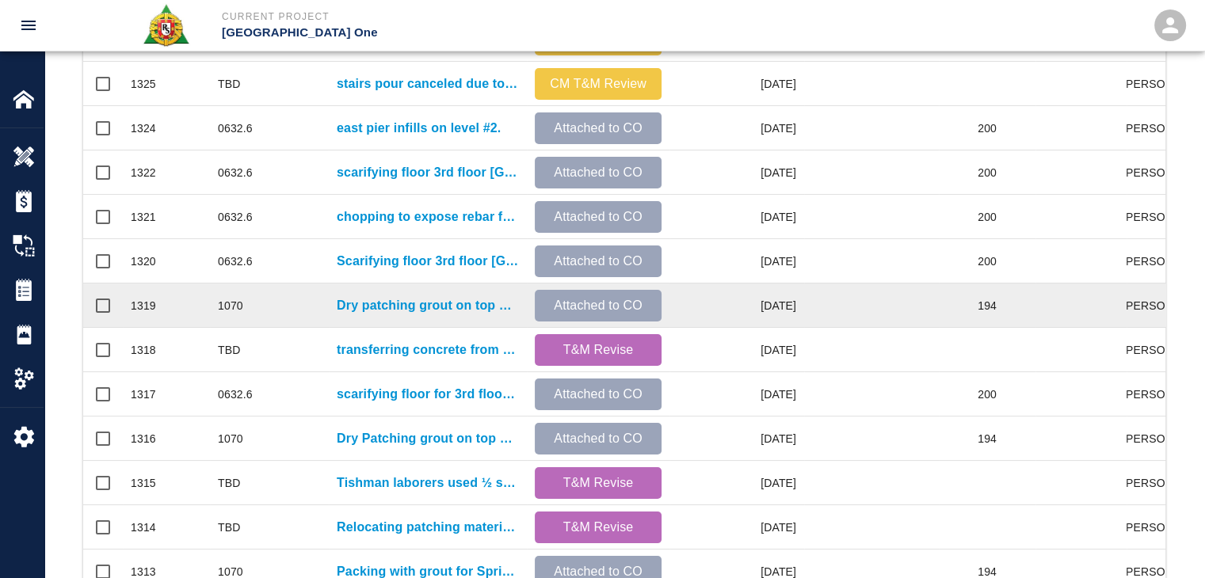
scroll to position [490, 0]
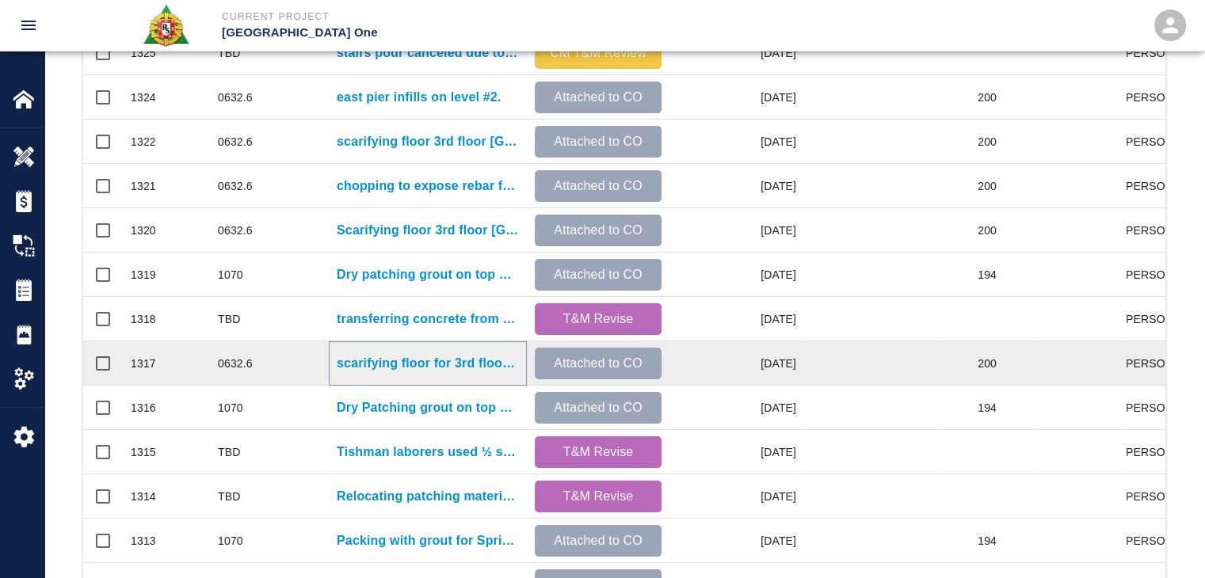
click at [431, 355] on p "scarifying floor for 3rd floor Air Korea east pier." at bounding box center [428, 363] width 182 height 19
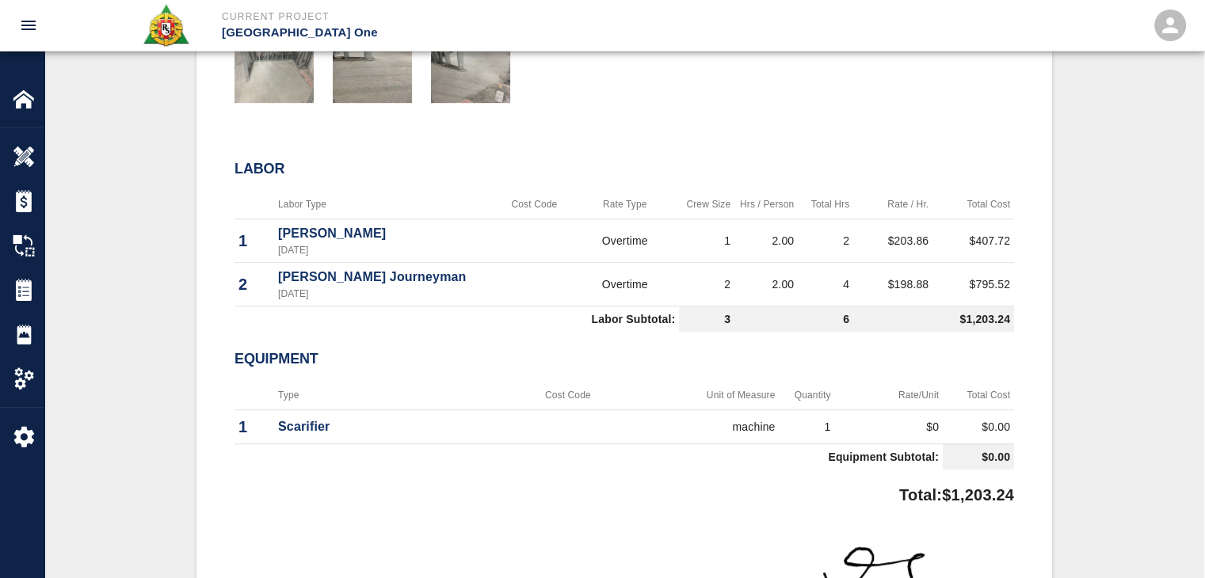
scroll to position [808, 0]
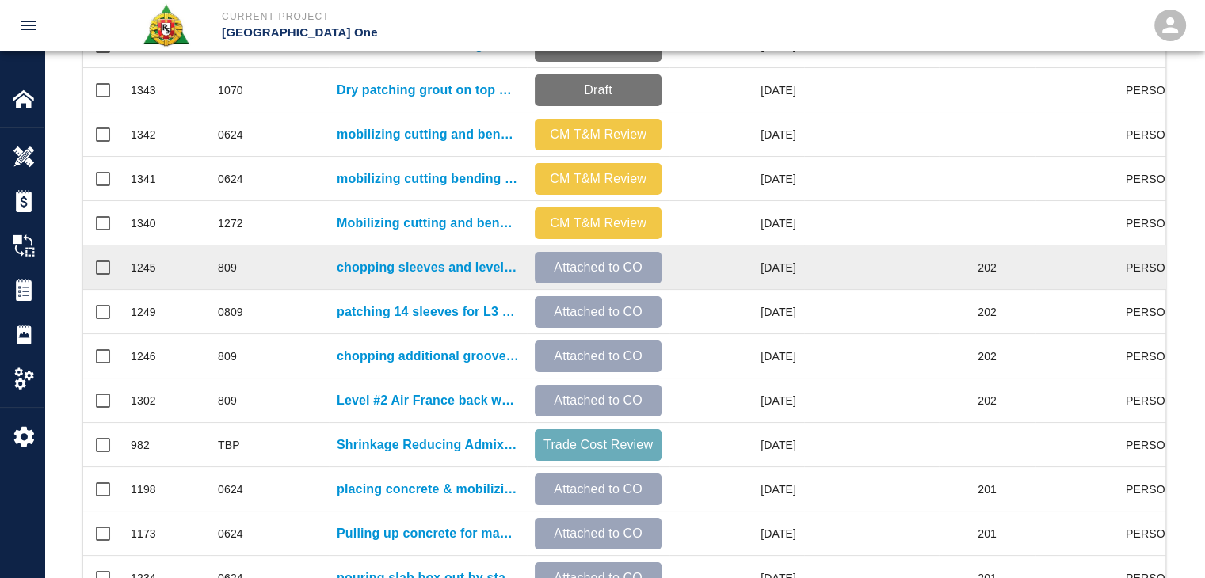
scroll to position [798, 0]
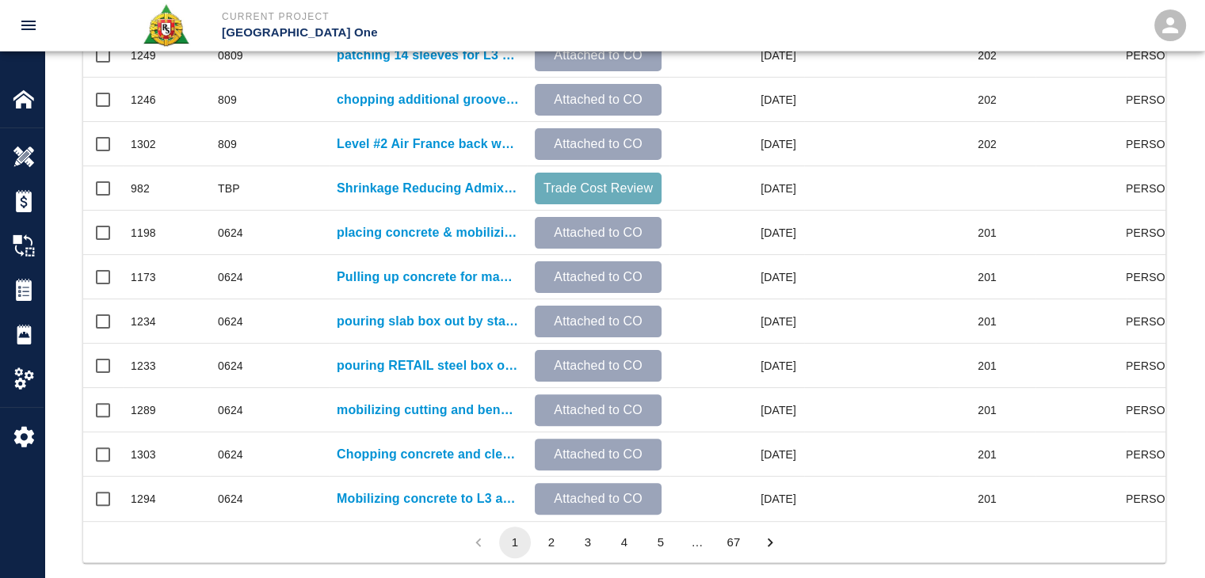
click at [558, 550] on button "2" at bounding box center [551, 543] width 32 height 32
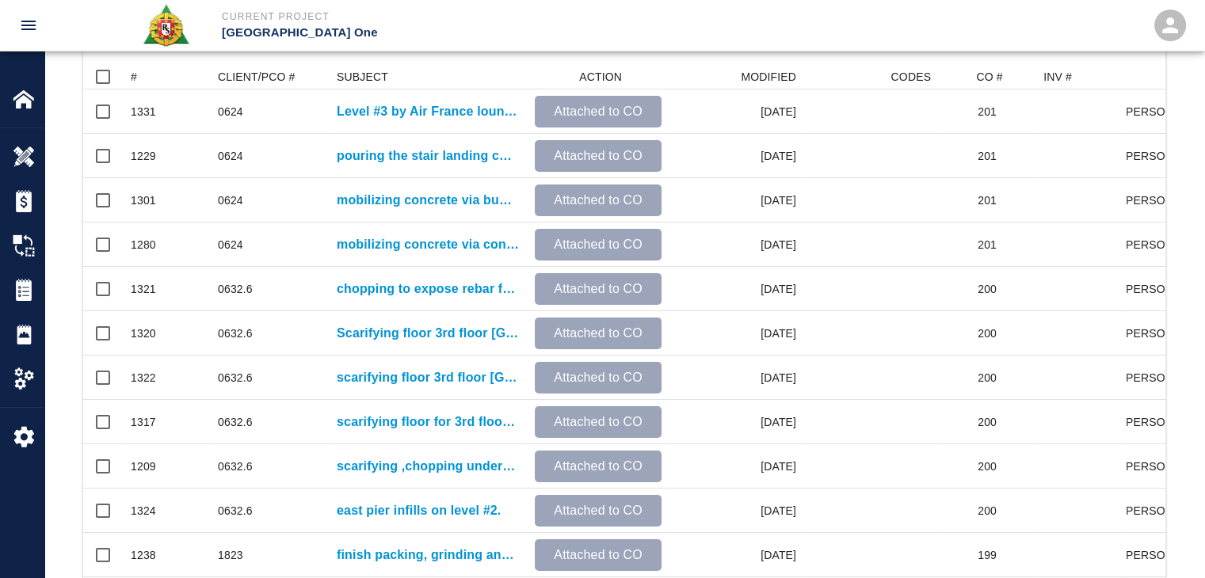
scroll to position [93, 0]
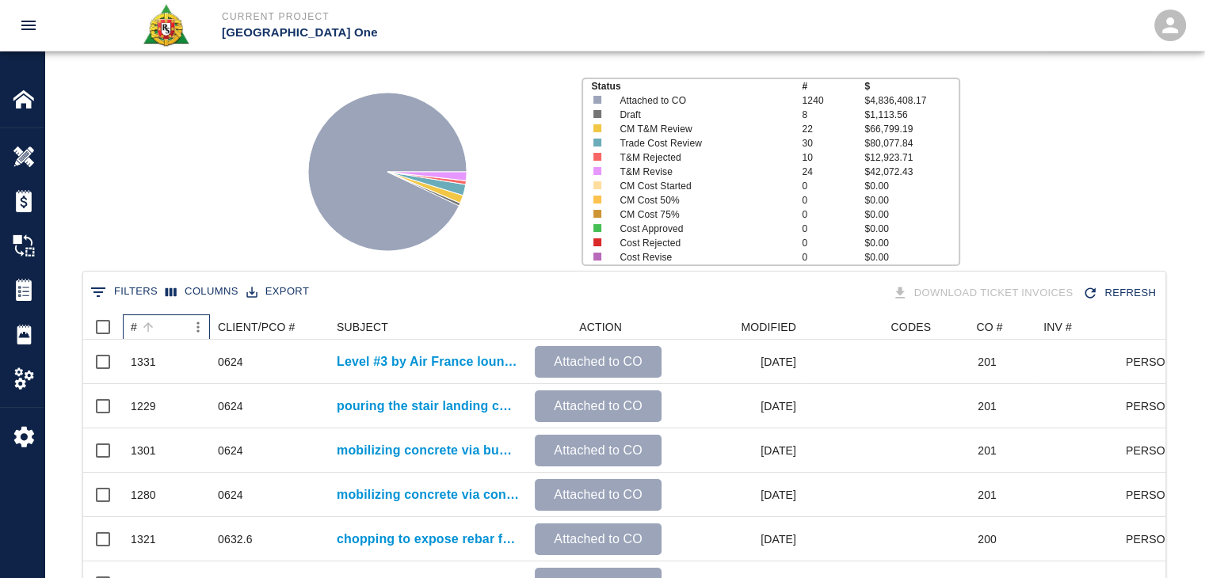
click at [159, 317] on div "#" at bounding box center [158, 326] width 55 height 25
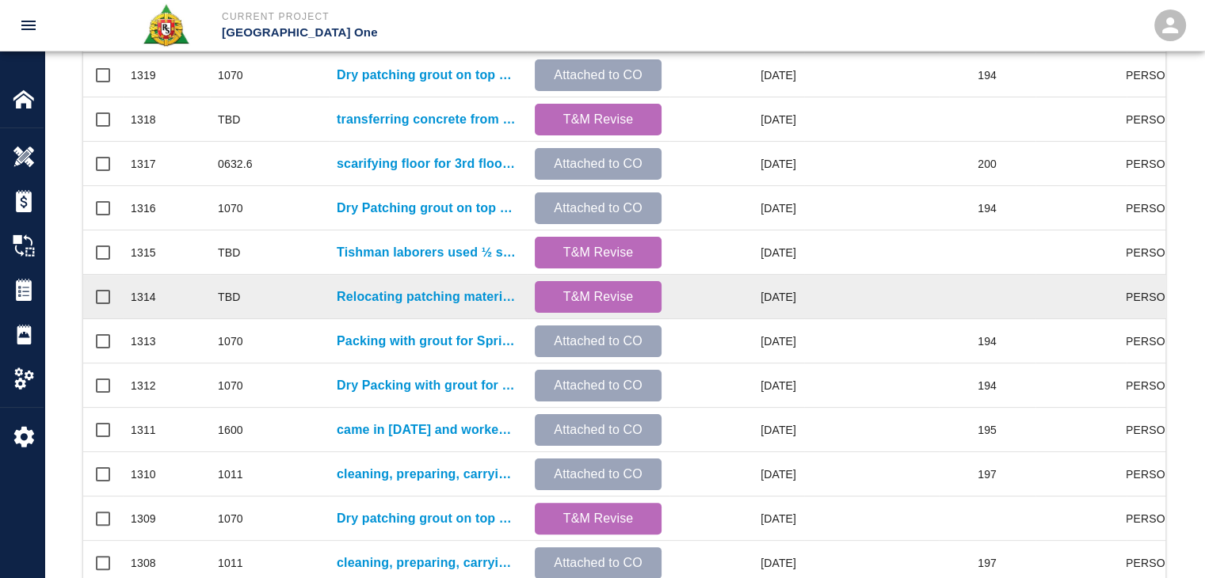
scroll to position [691, 0]
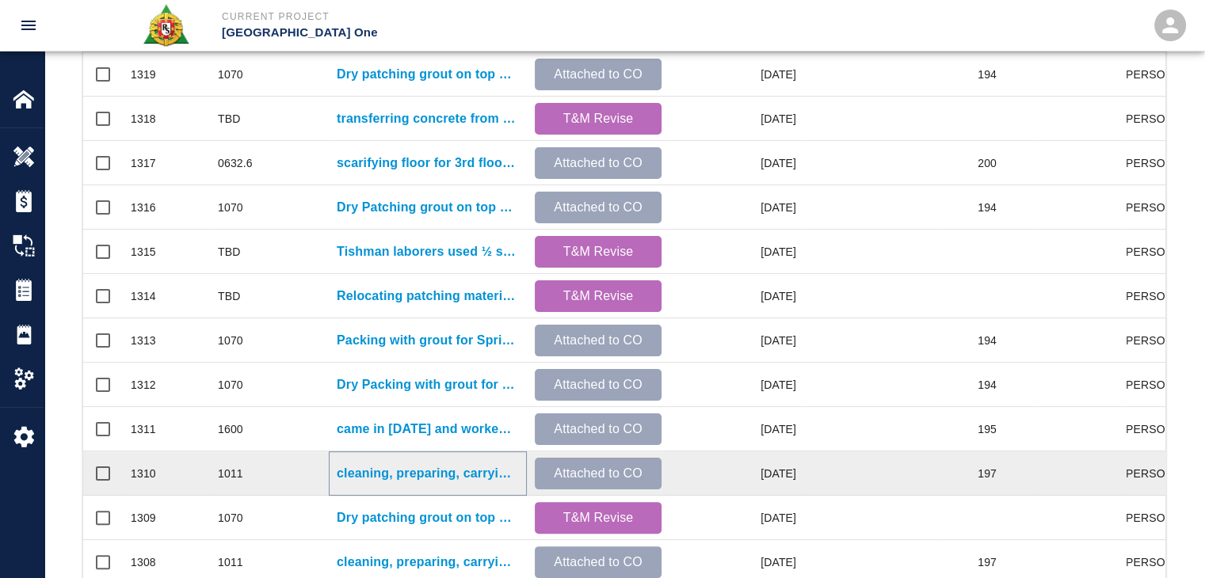
click at [463, 474] on p "cleaning, preparing, carrying bags down the stairs and pouring Level 2 mezz wes…" at bounding box center [428, 473] width 182 height 19
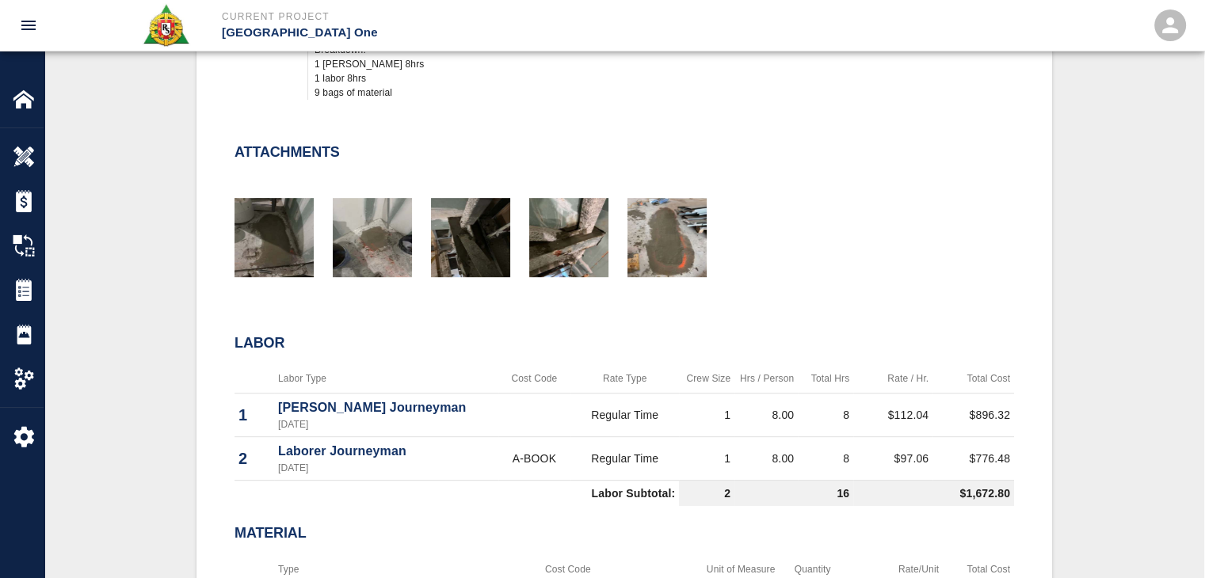
scroll to position [247, 0]
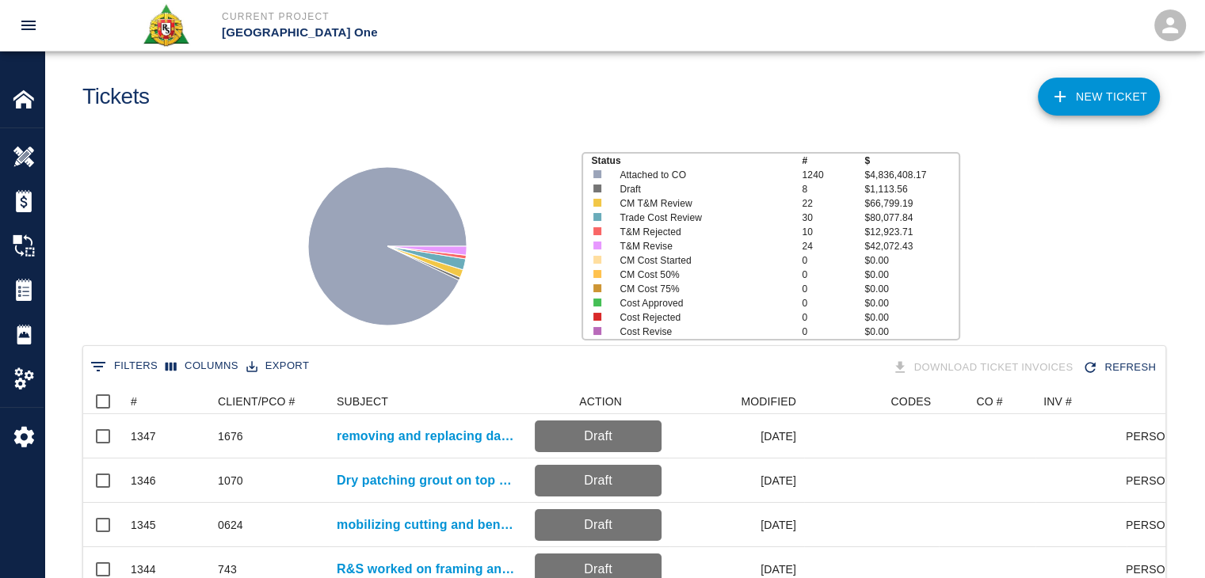
scroll to position [33, 0]
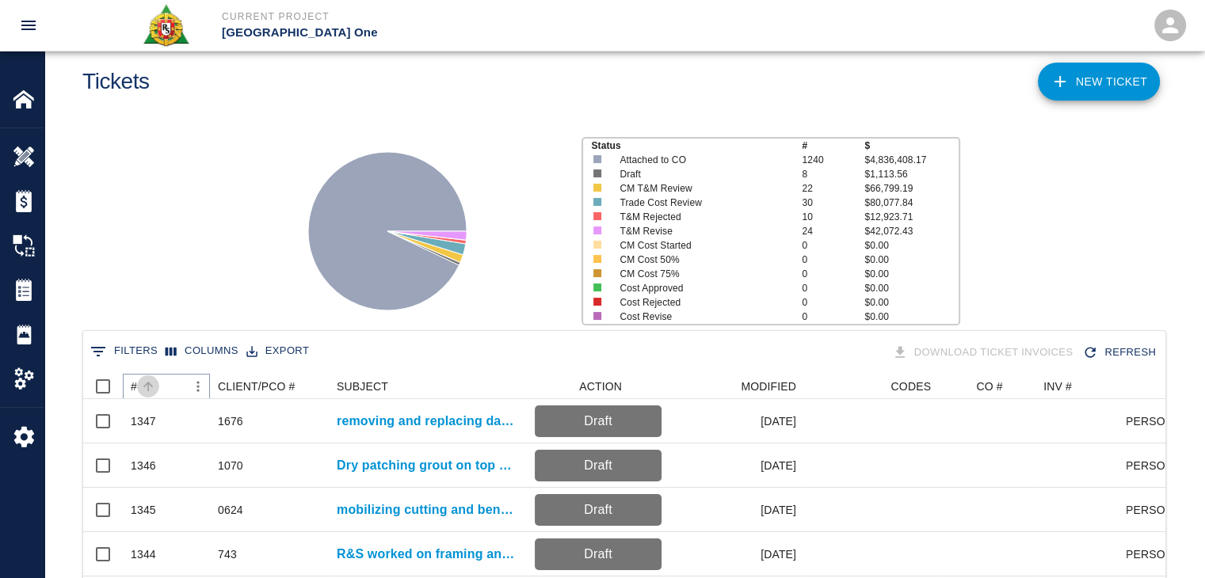
click at [148, 379] on icon "Sort" at bounding box center [148, 386] width 14 height 14
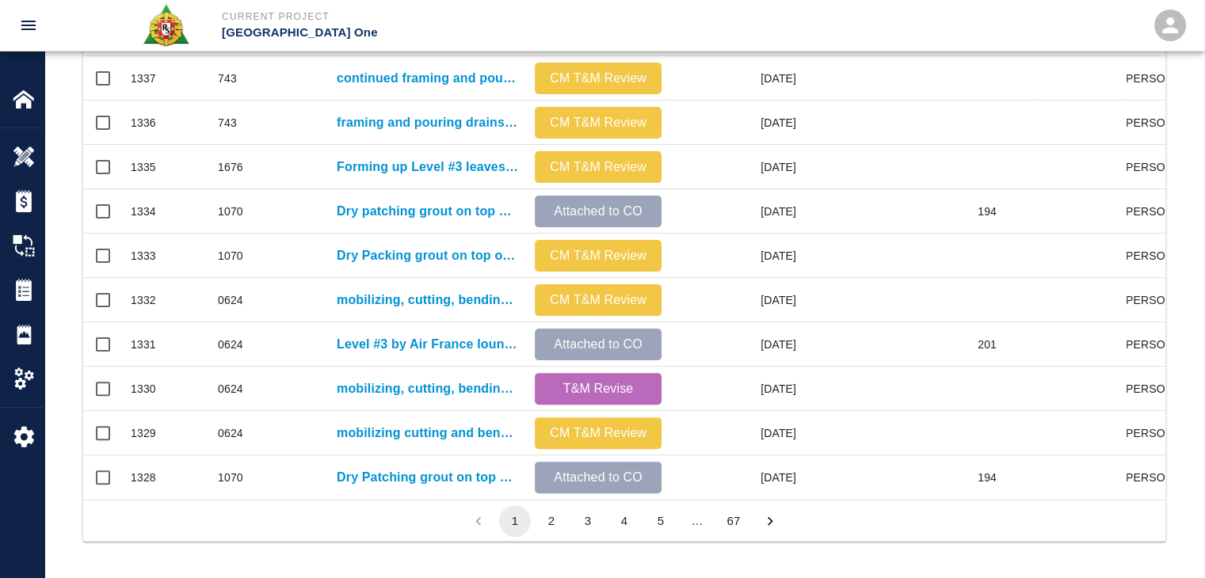
scroll to position [833, 0]
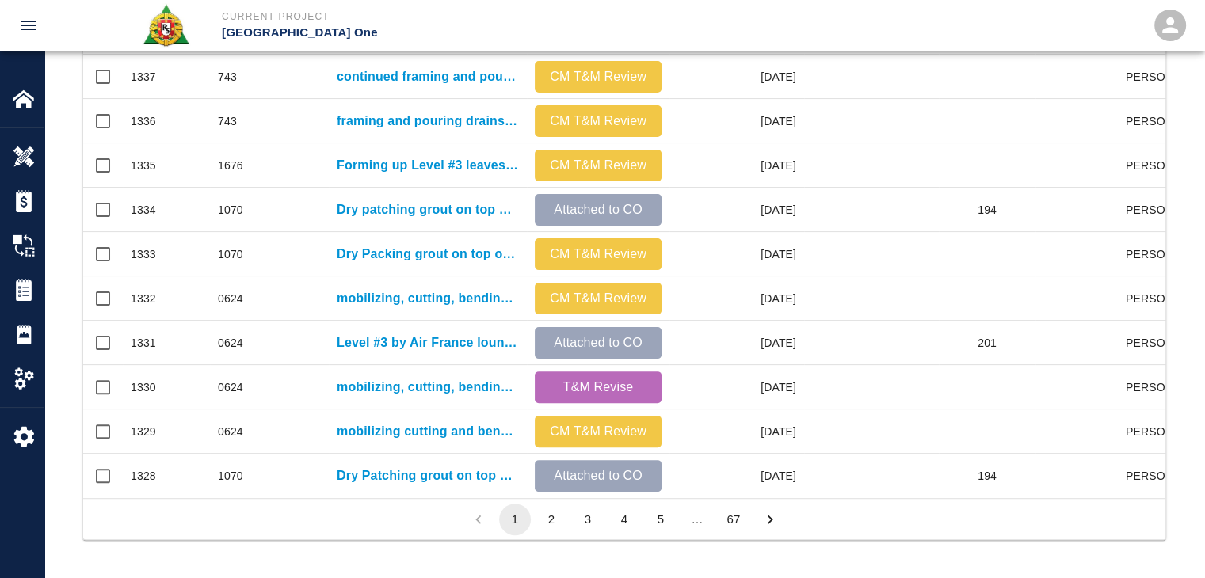
click at [566, 512] on li "2" at bounding box center [551, 520] width 36 height 32
click at [561, 512] on button "2" at bounding box center [551, 520] width 32 height 32
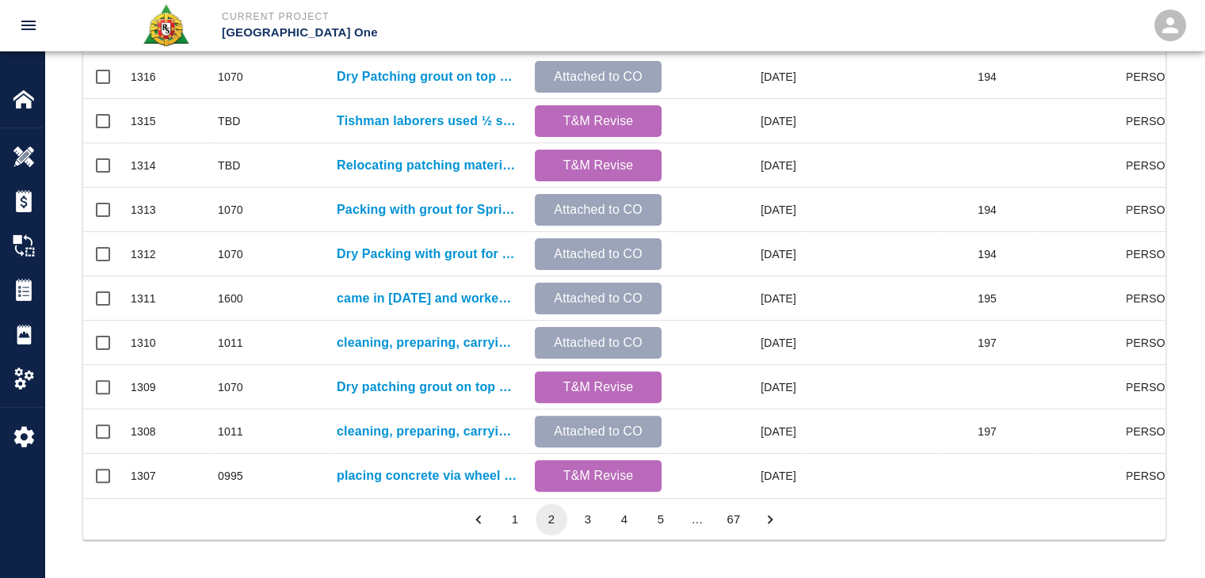
click at [583, 523] on button "3" at bounding box center [588, 520] width 32 height 32
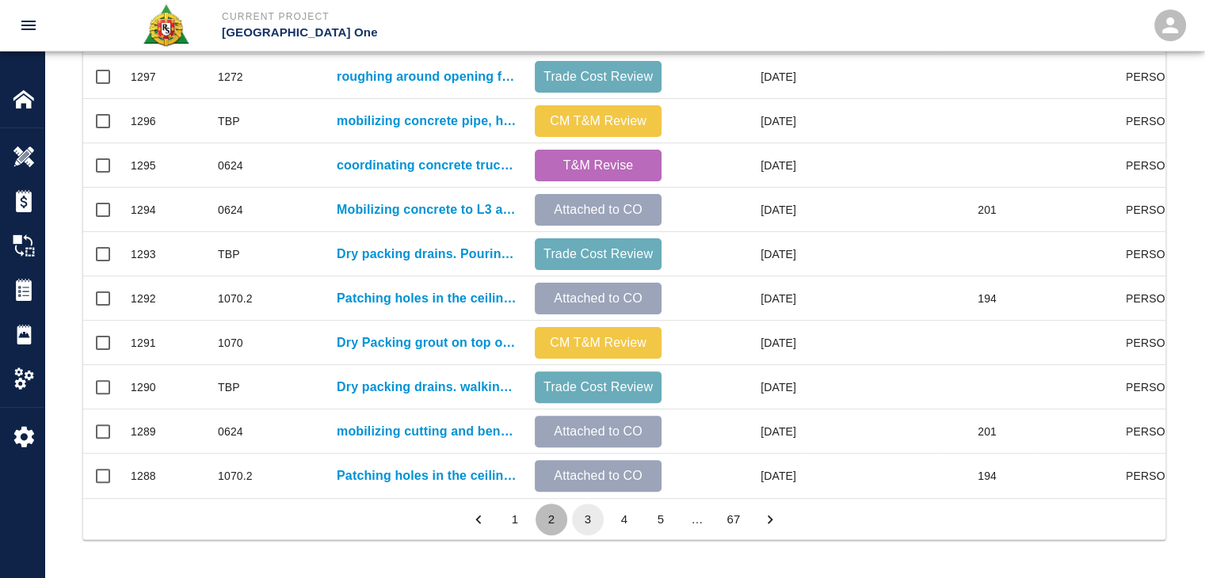
click at [558, 524] on button "2" at bounding box center [551, 520] width 32 height 32
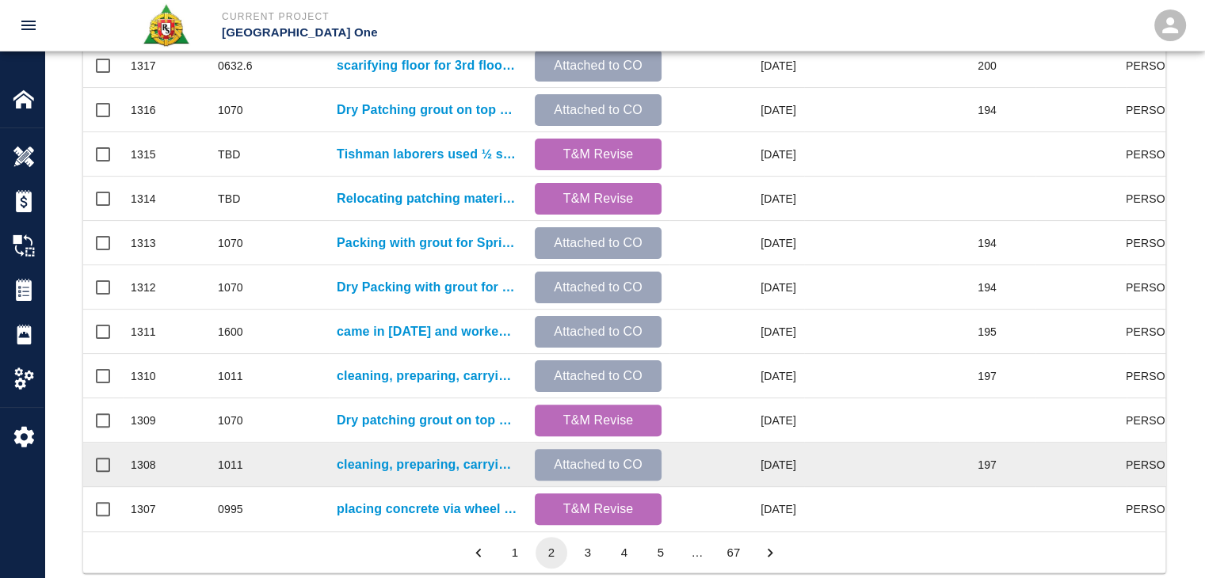
scroll to position [786, 0]
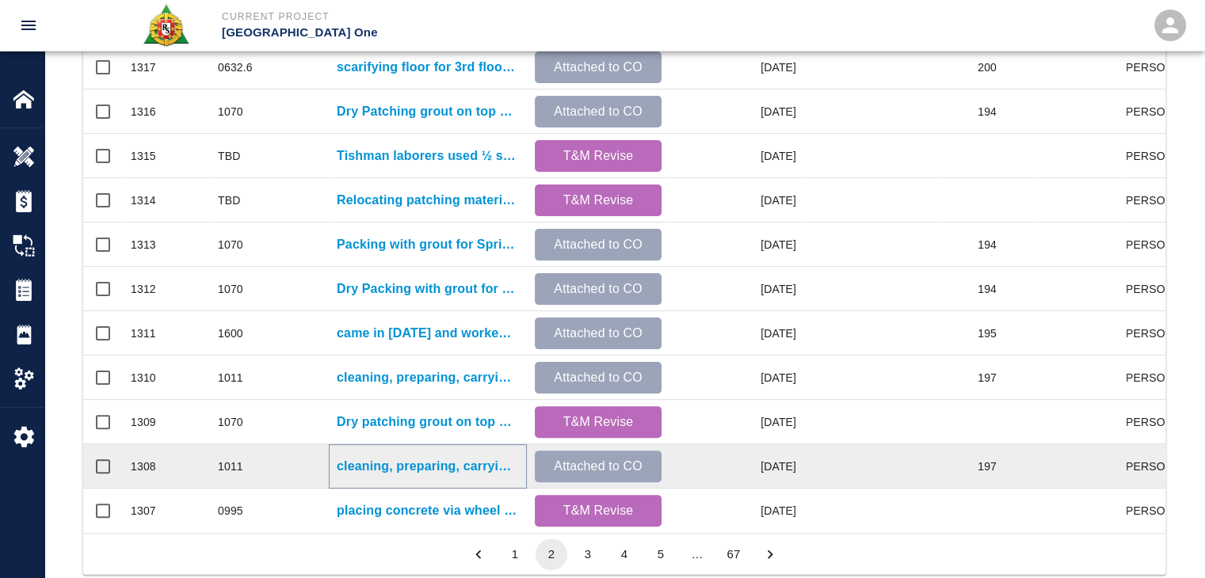
click at [417, 461] on p "cleaning, preparing, carrying bags down the stairs and pouring Level 2 mezz wes…" at bounding box center [428, 466] width 182 height 19
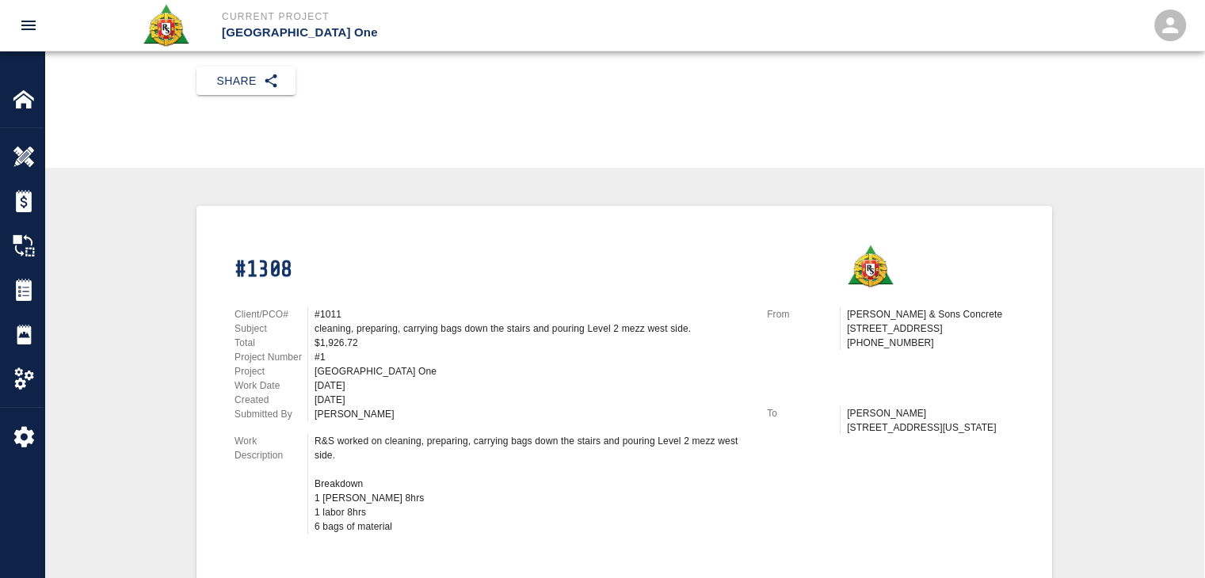
scroll to position [215, 0]
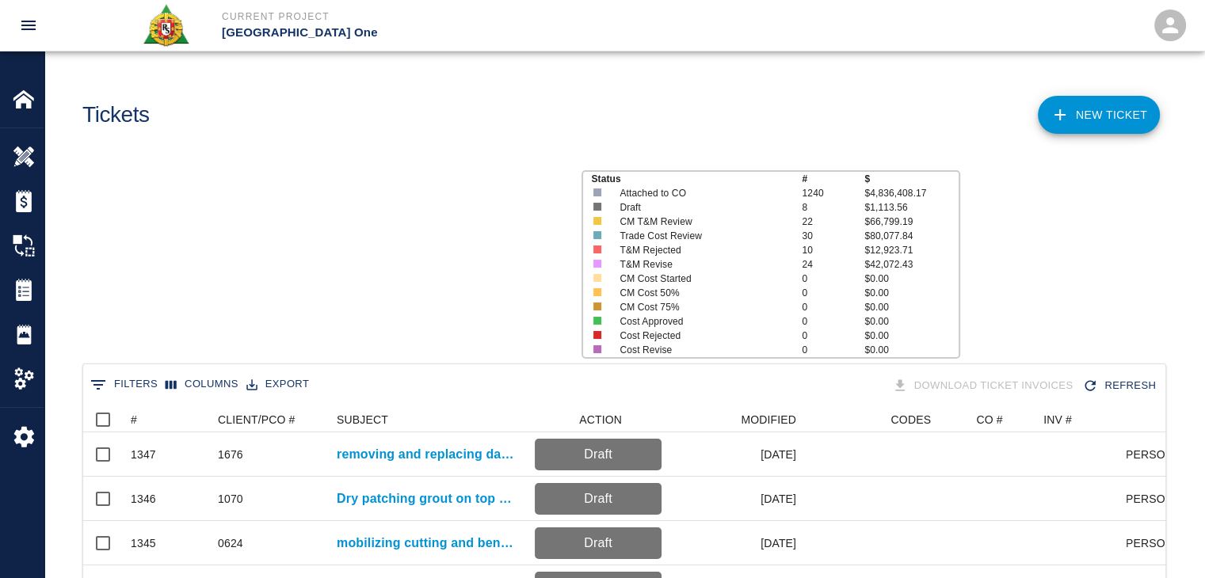
scroll to position [13, 13]
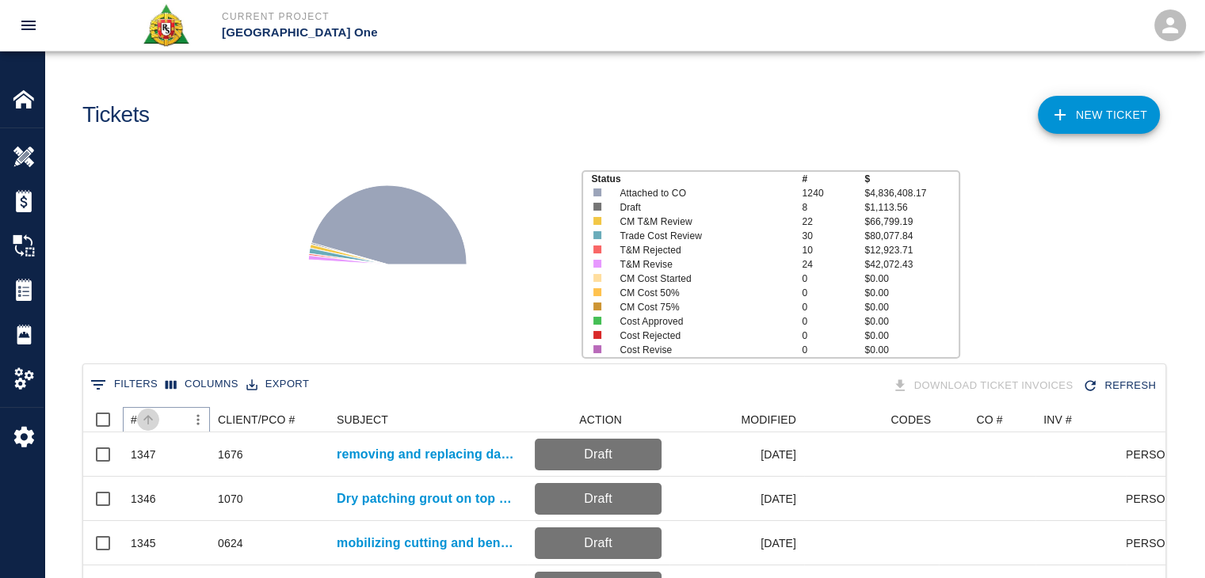
click at [158, 416] on button "Sort" at bounding box center [148, 420] width 22 height 22
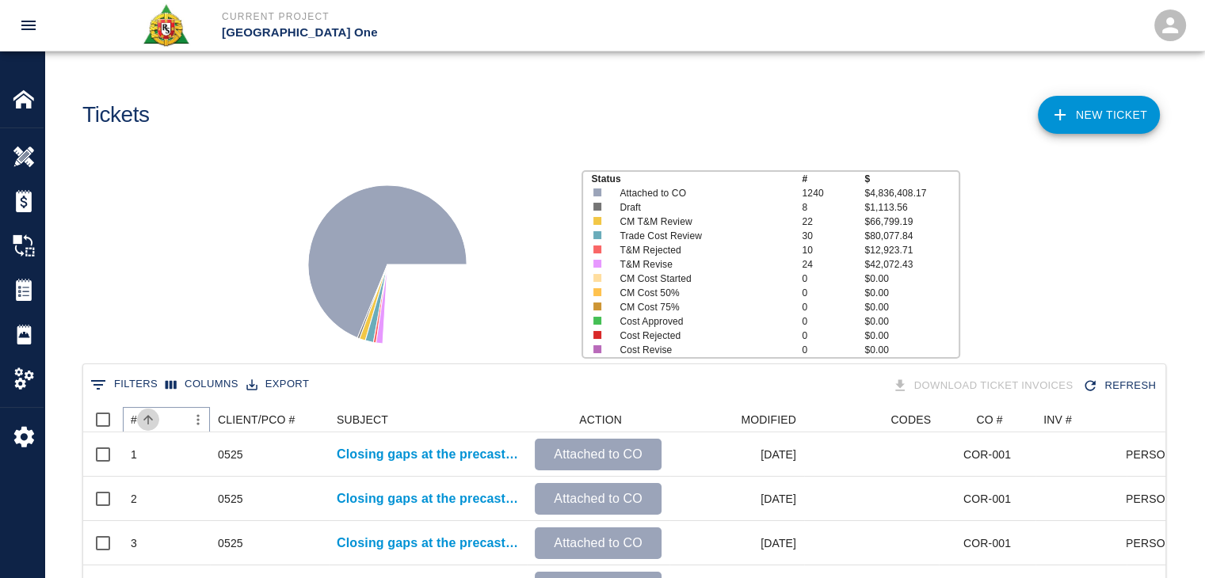
click at [158, 416] on button "Sort" at bounding box center [148, 420] width 22 height 22
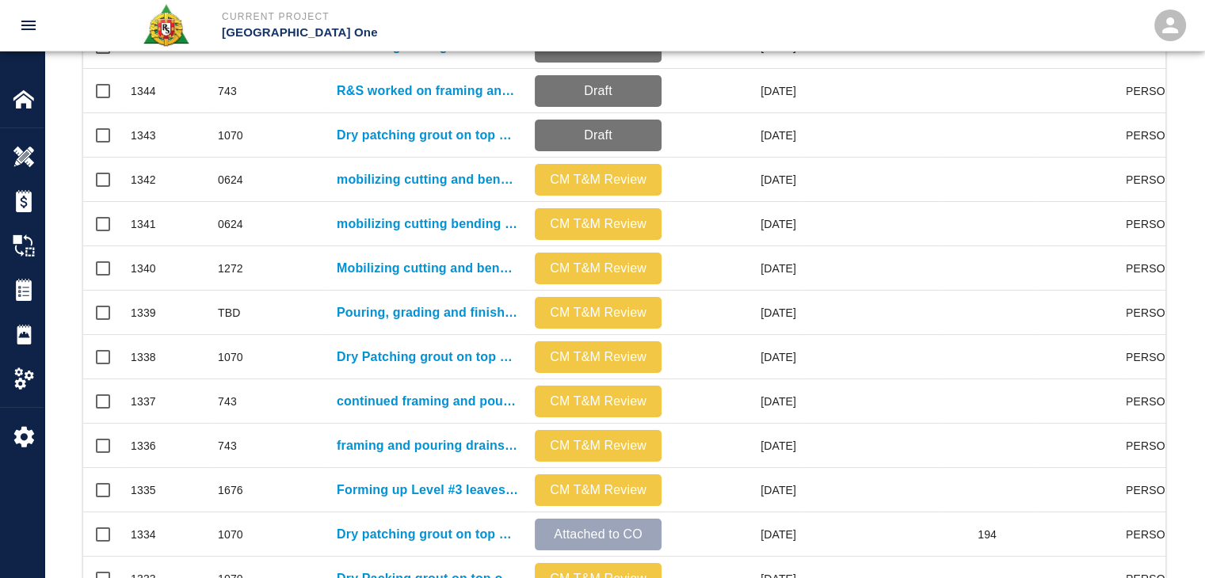
scroll to position [817, 0]
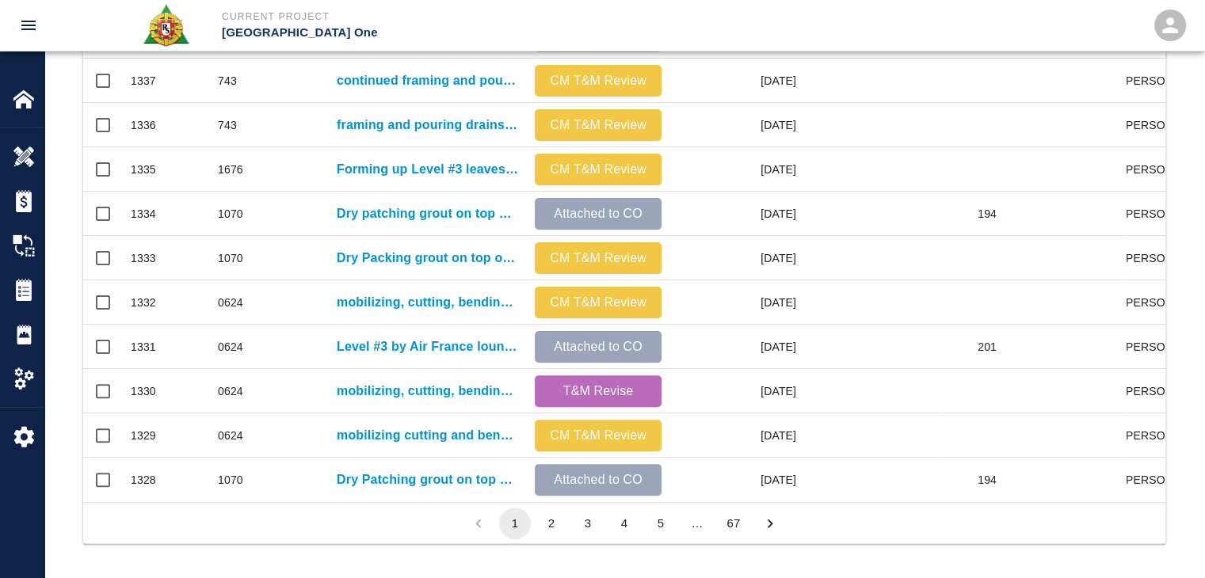
click at [548, 523] on button "2" at bounding box center [551, 524] width 32 height 32
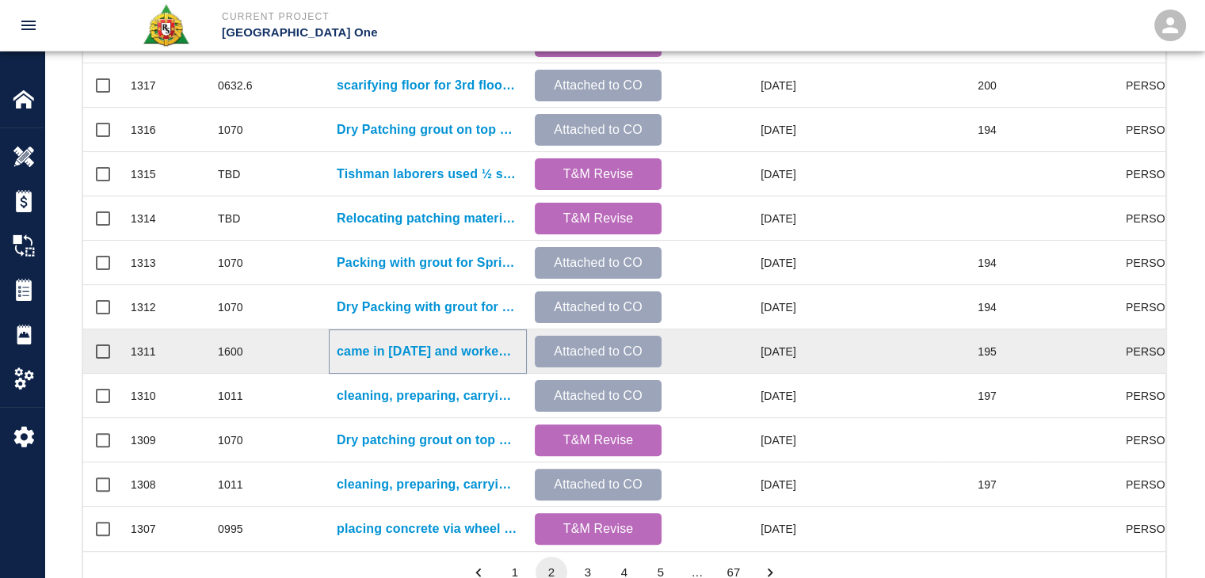
click at [390, 352] on p "came in on Saturday and worked on scarifying floor for 3rd floor Air Korea east…" at bounding box center [428, 351] width 182 height 19
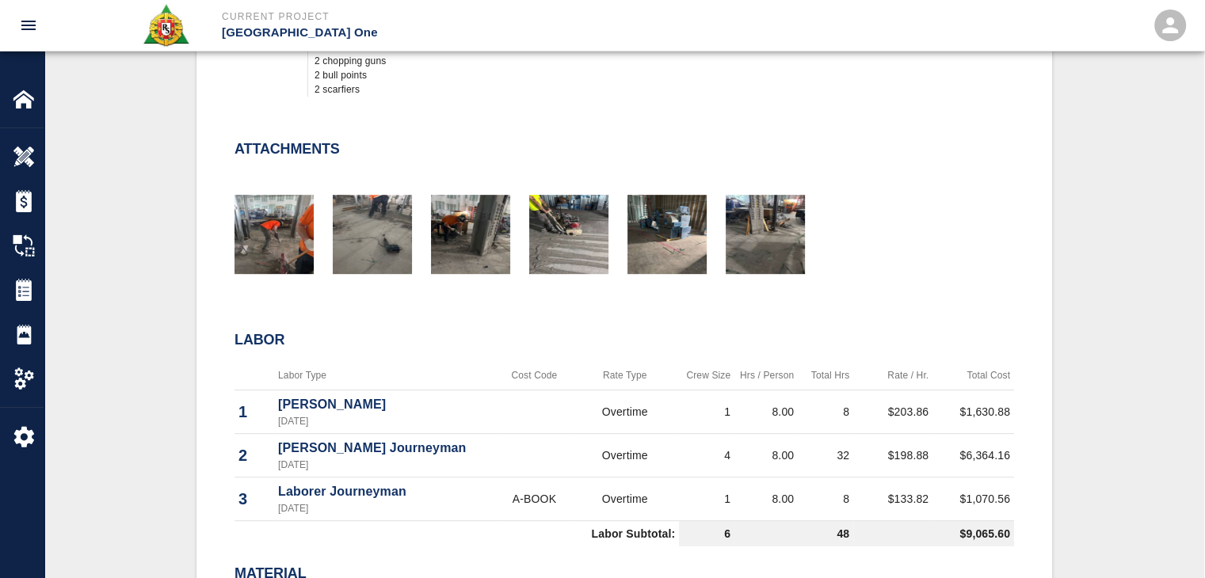
scroll to position [393, 0]
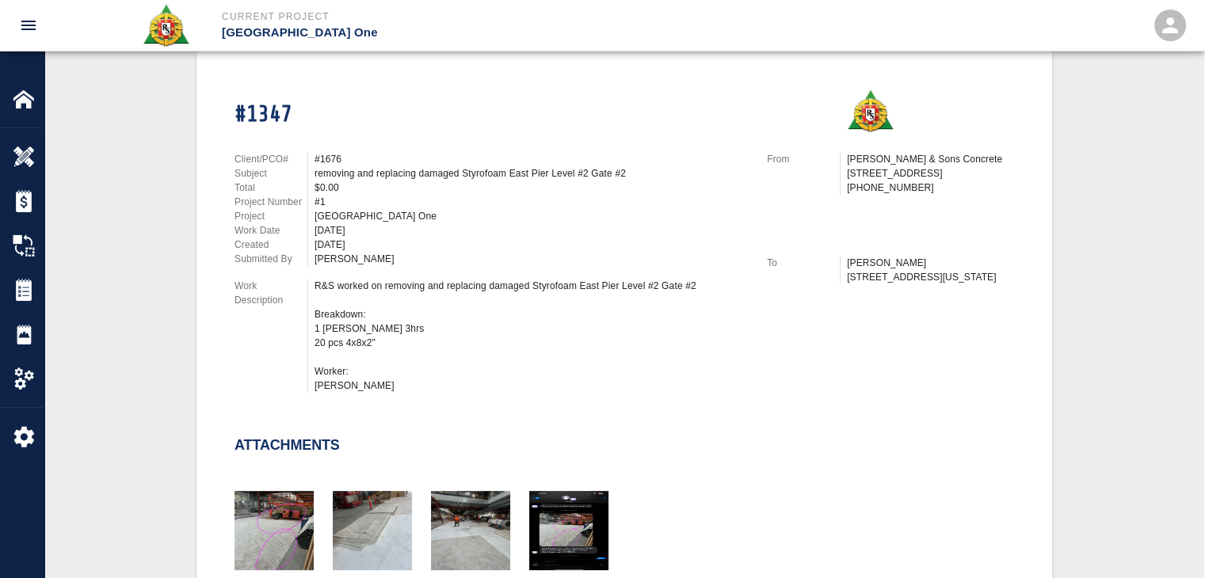
scroll to position [396, 0]
